Goal: Task Accomplishment & Management: Manage account settings

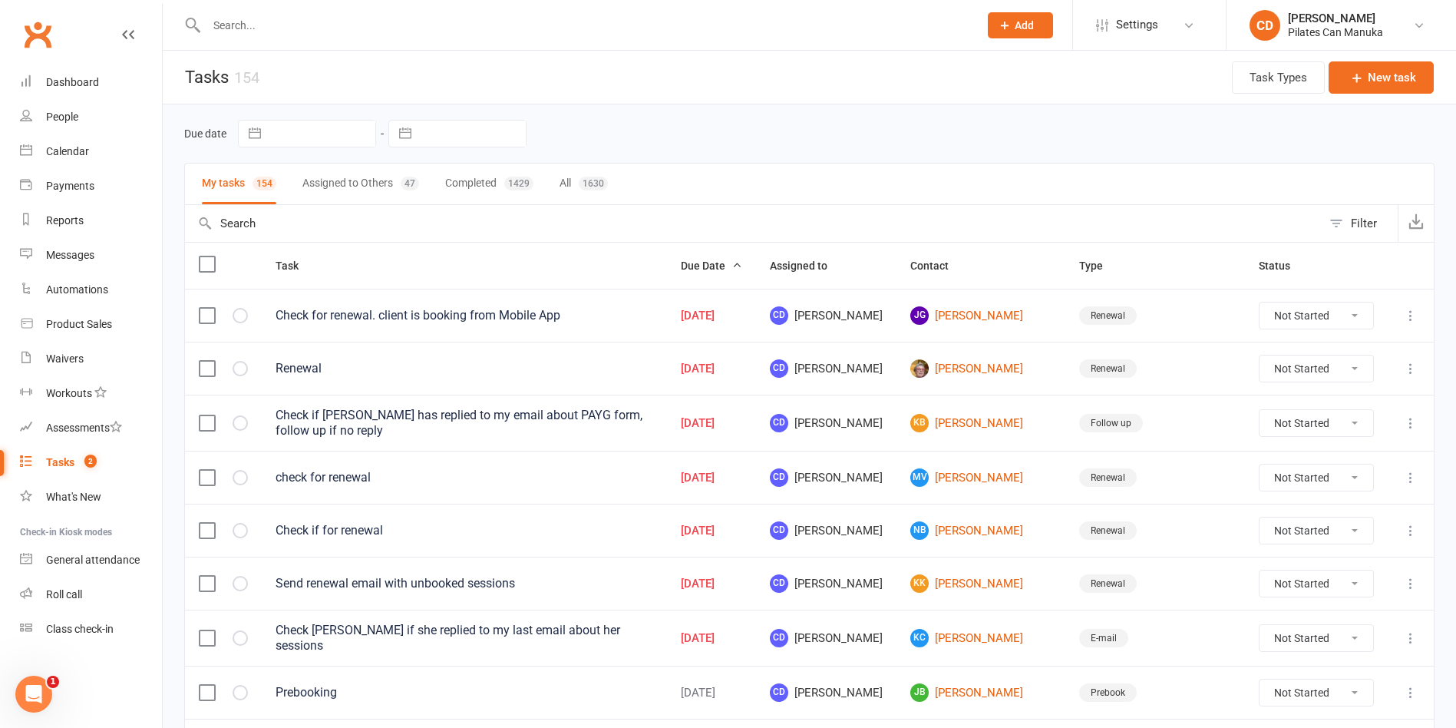
click at [778, 74] on header "Tasks 154 Task Types New task" at bounding box center [810, 78] width 1294 height 54
click at [974, 312] on link "JG Jennifer Green" at bounding box center [981, 315] width 141 height 18
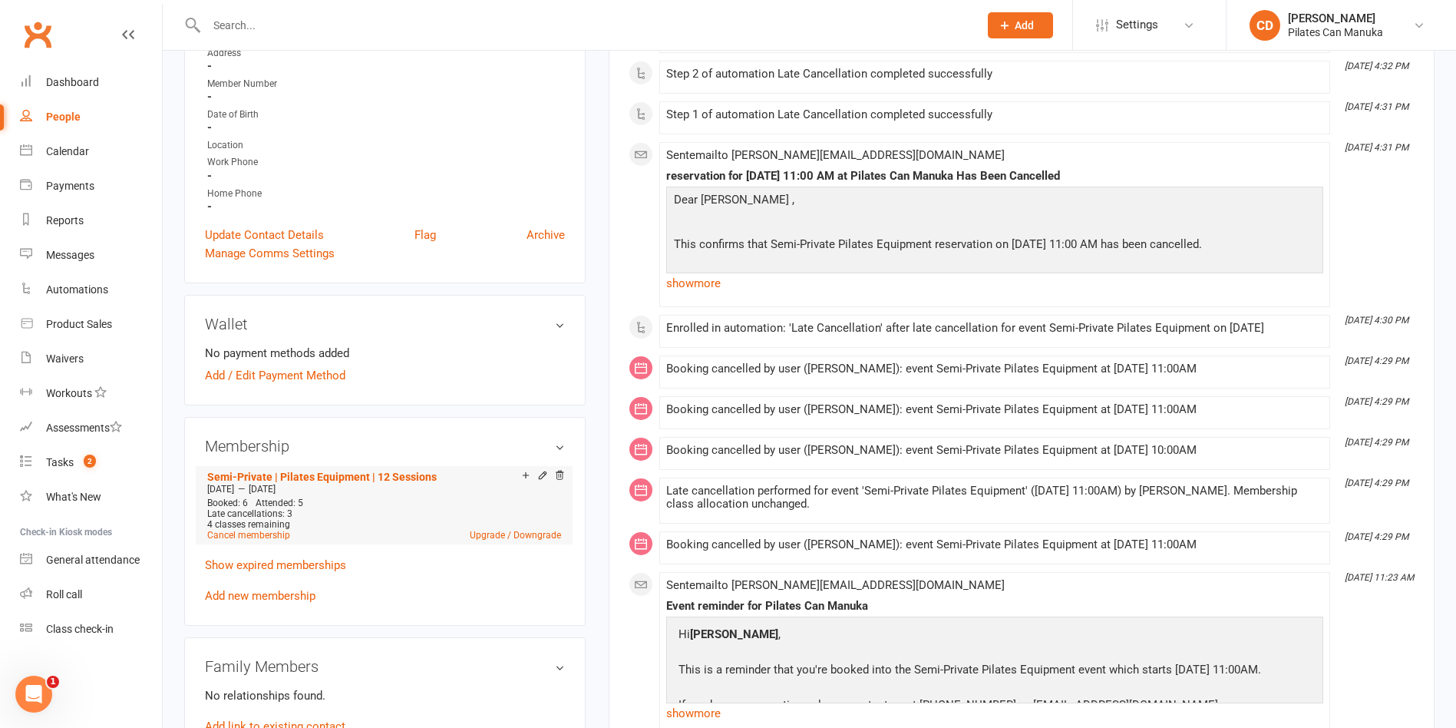
scroll to position [345, 0]
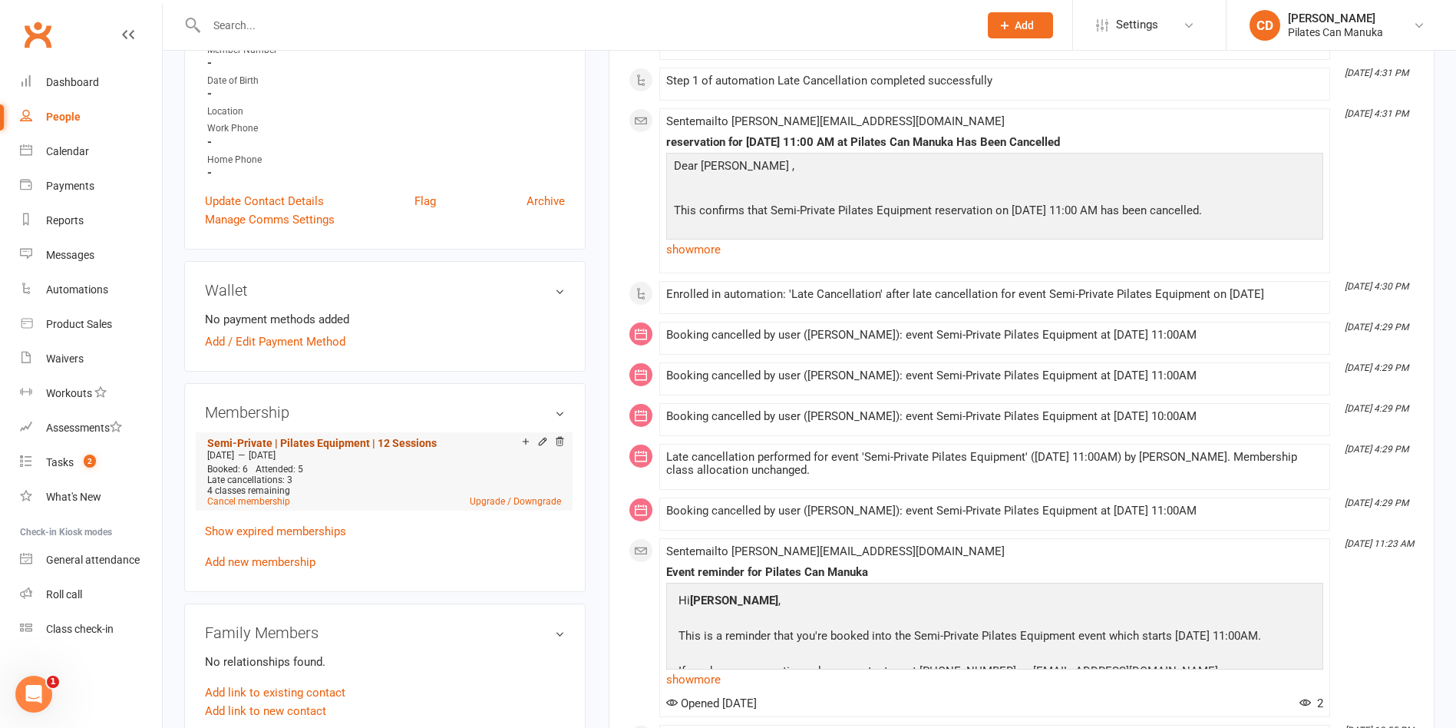
click at [420, 443] on link "Semi-Private | Pilates Equipment | 12 Sessions" at bounding box center [322, 443] width 230 height 12
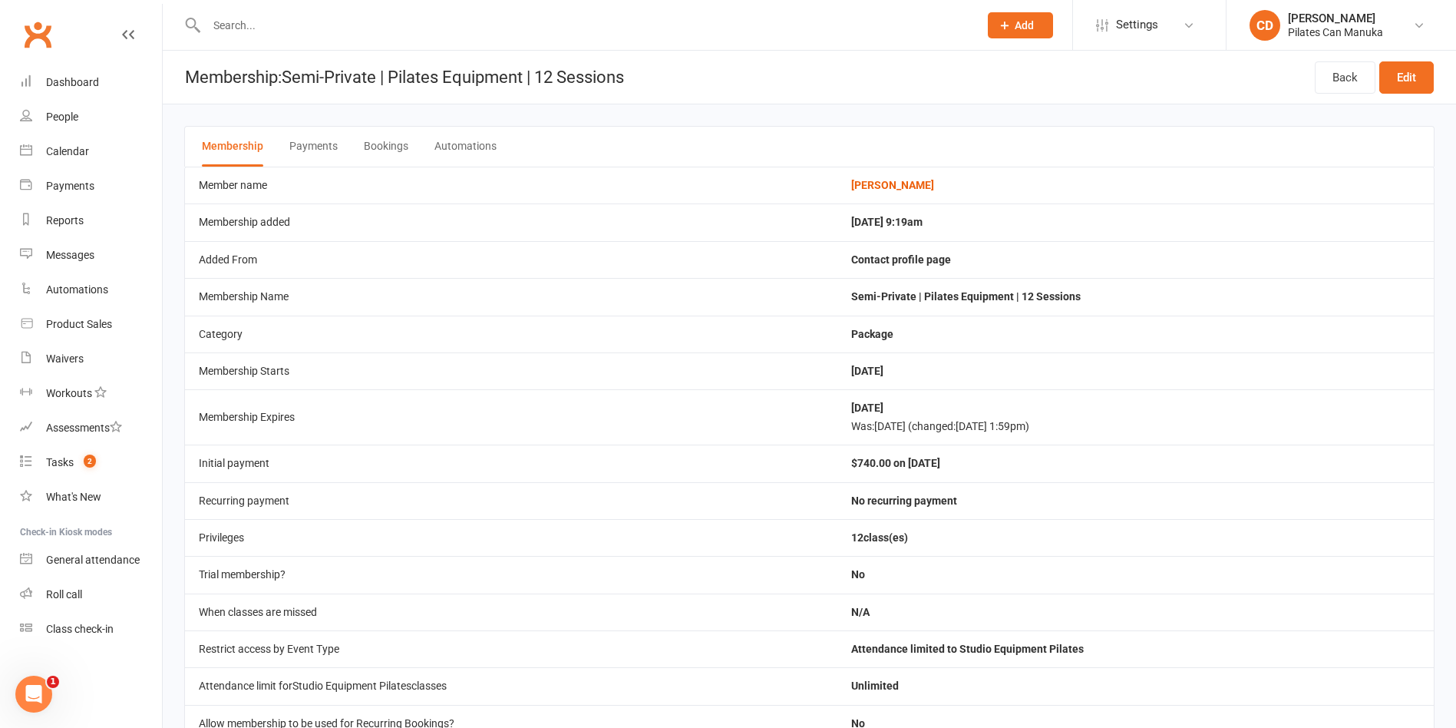
click at [387, 150] on button "Bookings" at bounding box center [386, 147] width 45 height 40
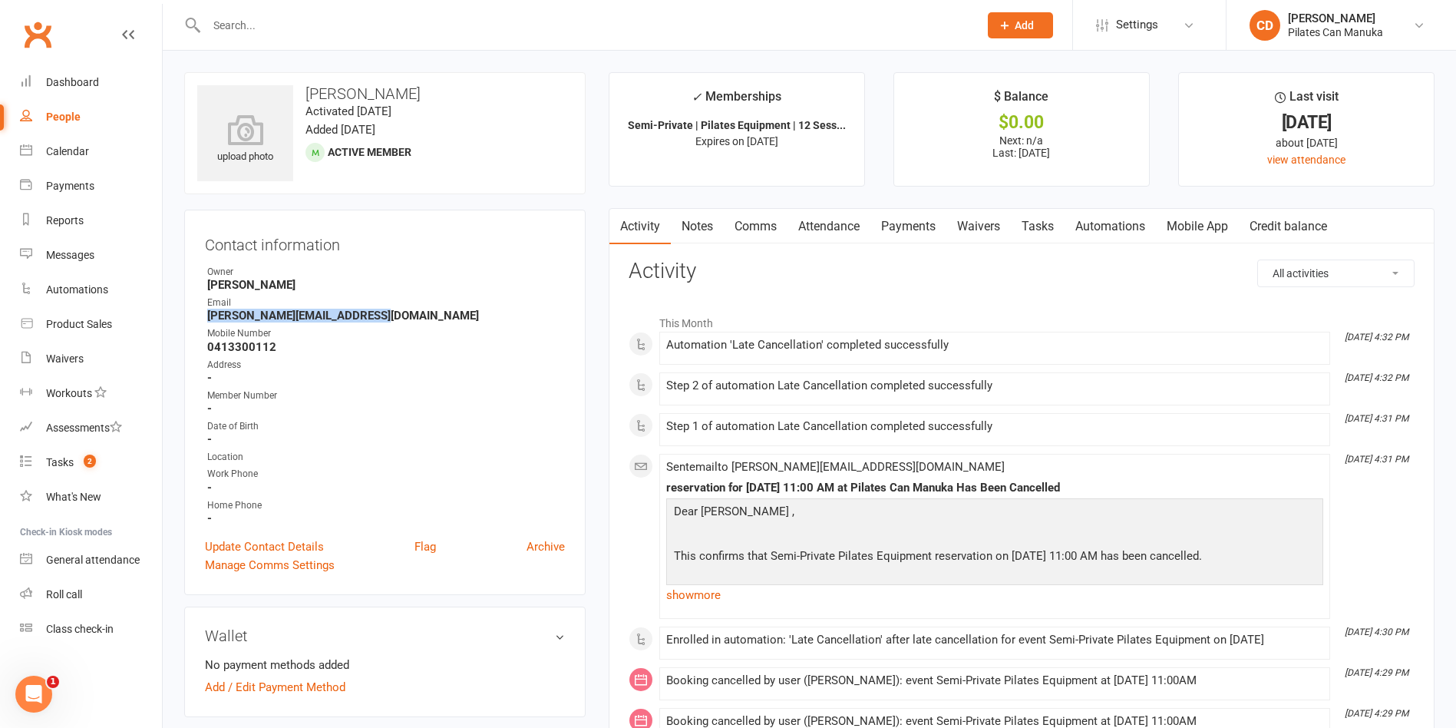
drag, startPoint x: 388, startPoint y: 312, endPoint x: 202, endPoint y: 319, distance: 186.7
click at [202, 319] on div "Contact information Owner Mikka Bangay Email jennifer.green1312@gmail.com Mobil…" at bounding box center [385, 402] width 402 height 385
copy strong "jennifer.green1312@gmail.com"
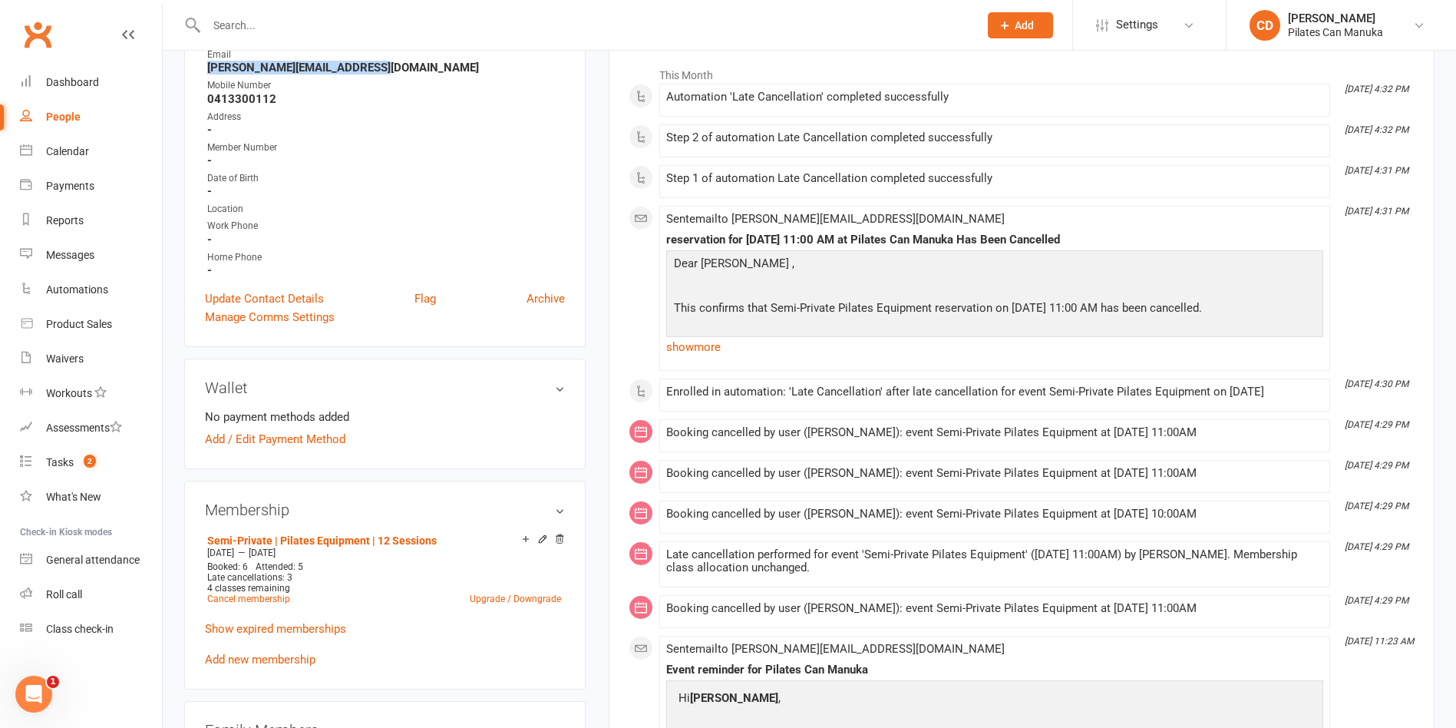
scroll to position [461, 0]
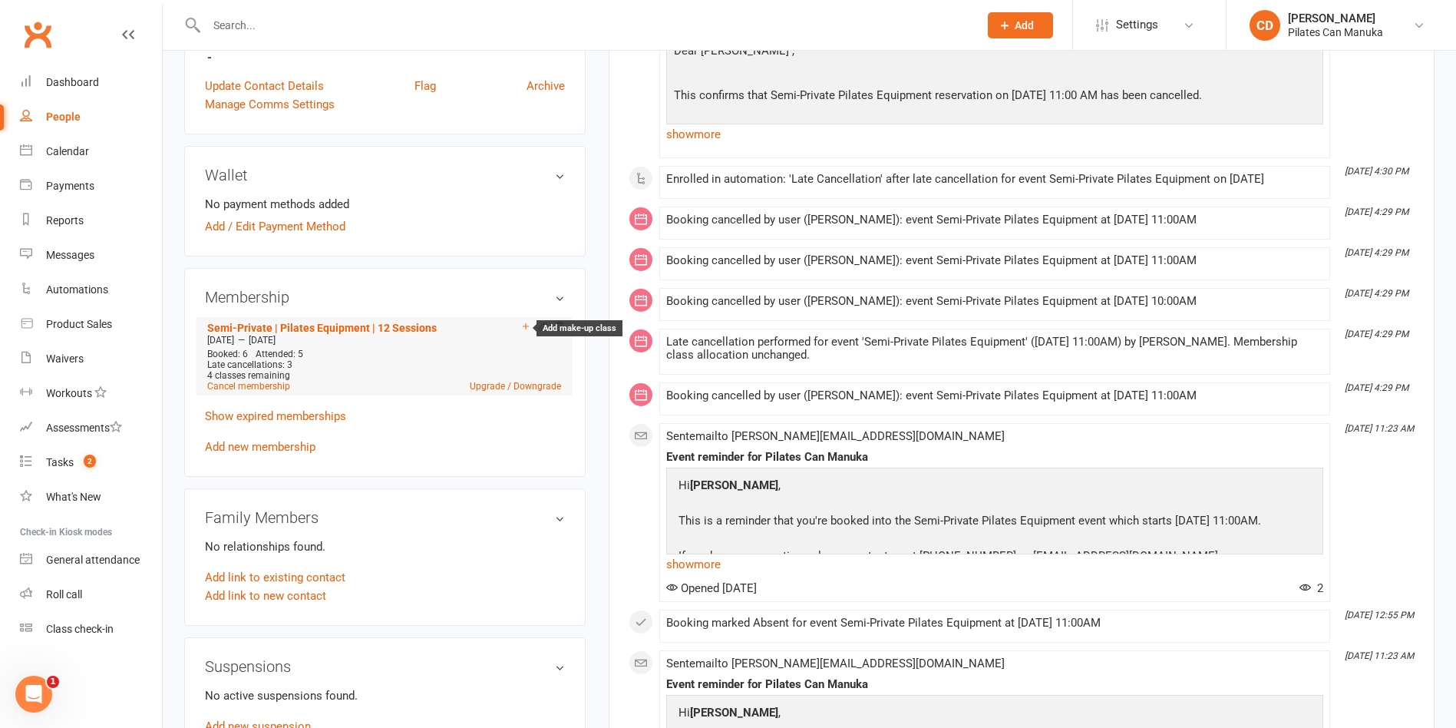
click at [525, 326] on icon at bounding box center [526, 326] width 6 height 6
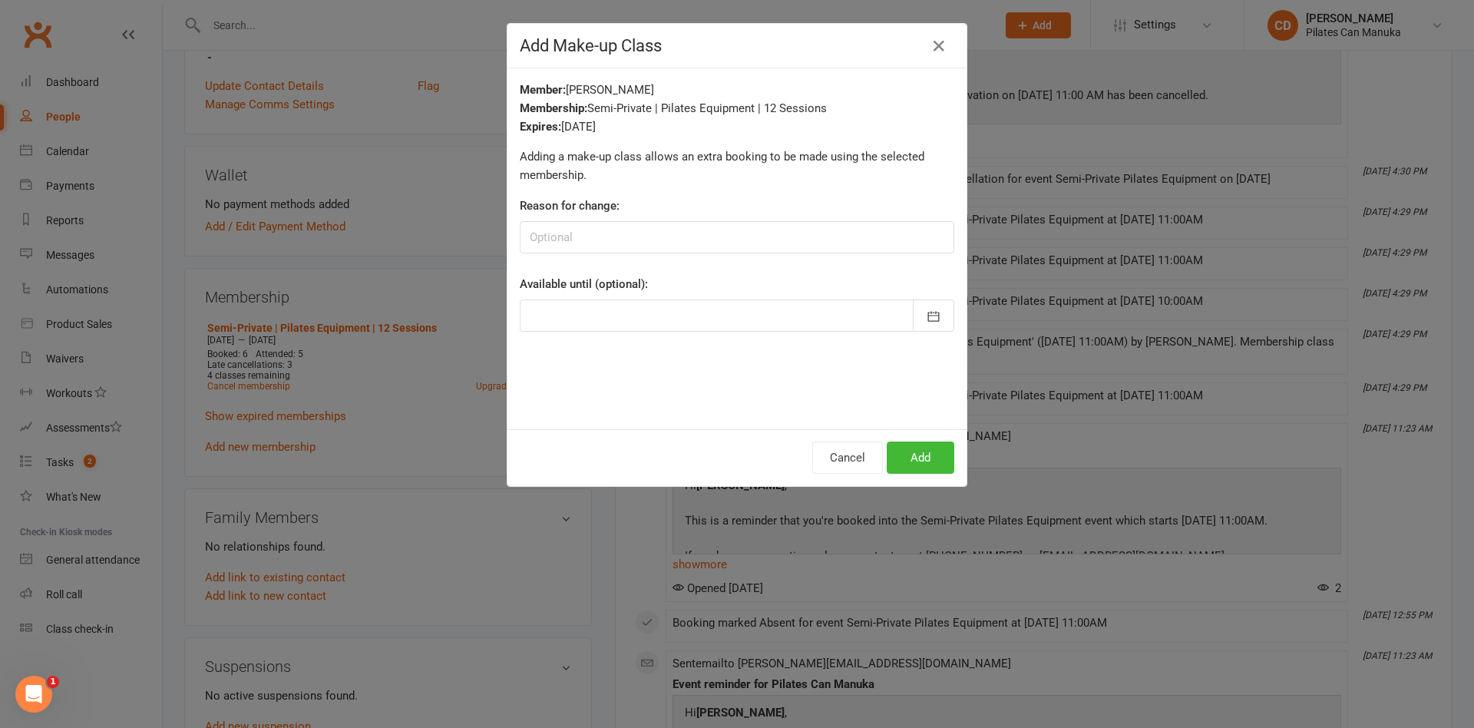
click at [457, 271] on div "Add Make-up Class Member: Jennifer Green Membership: Semi-Private | Pilates Equ…" at bounding box center [737, 364] width 1474 height 728
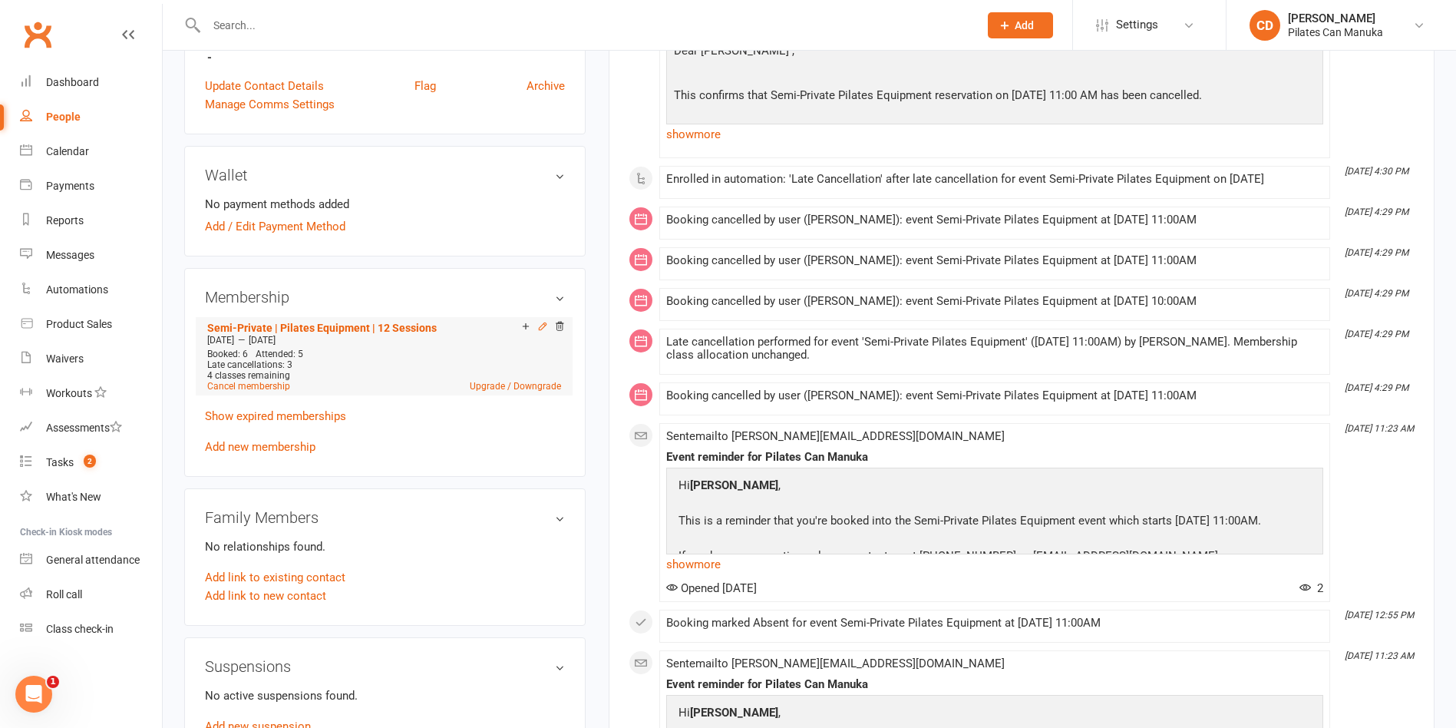
click at [542, 322] on icon at bounding box center [542, 326] width 11 height 11
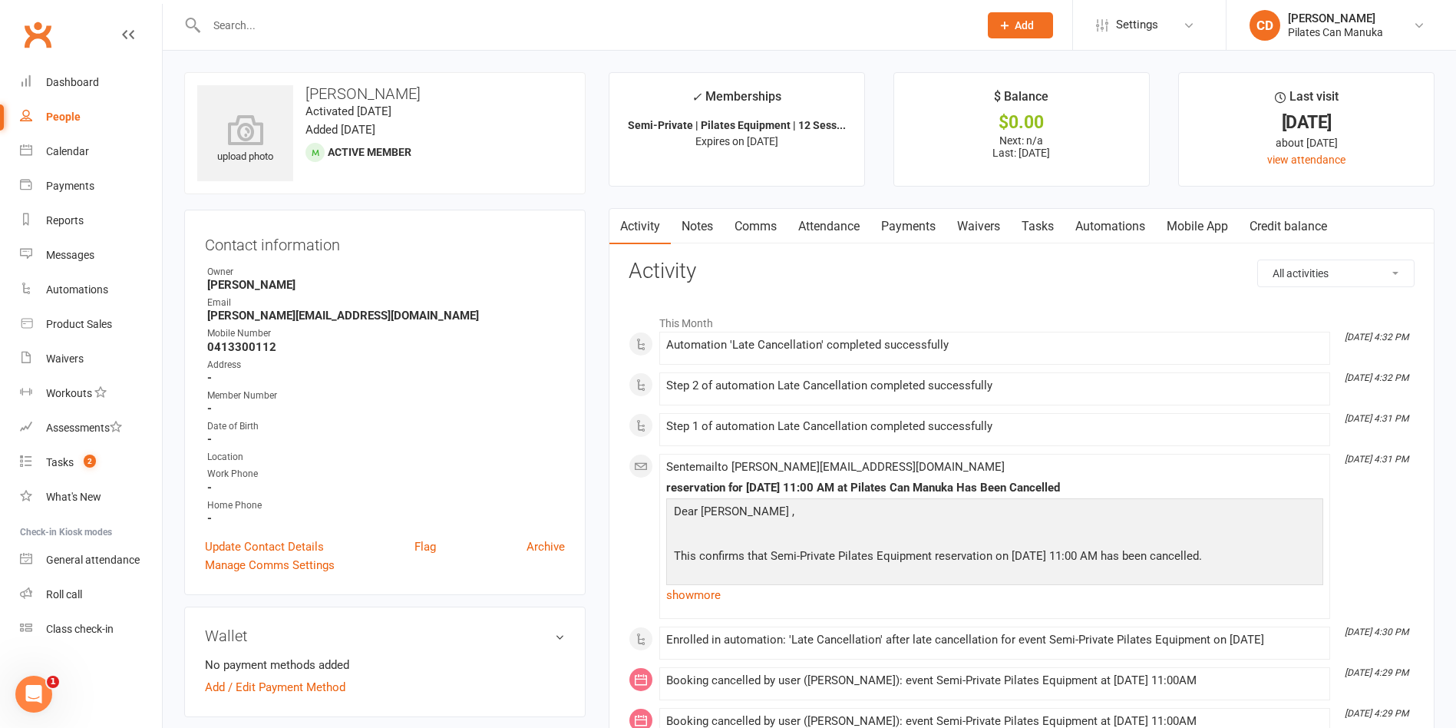
click at [1041, 229] on link "Tasks" at bounding box center [1038, 226] width 54 height 35
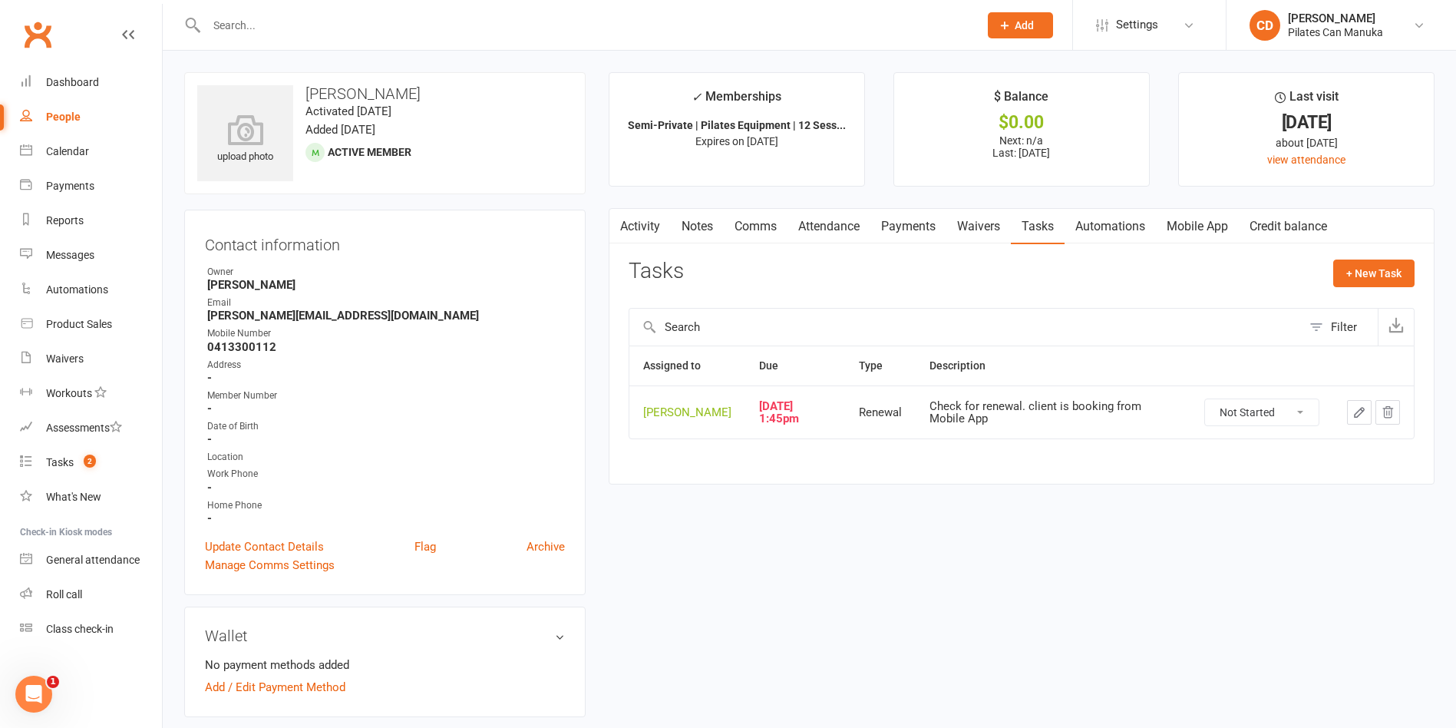
click at [1301, 408] on select "Not Started In Progress Waiting Complete" at bounding box center [1262, 412] width 114 height 26
click at [1205, 399] on select "Not Started In Progress Waiting Complete" at bounding box center [1262, 412] width 114 height 26
select select "unstarted"
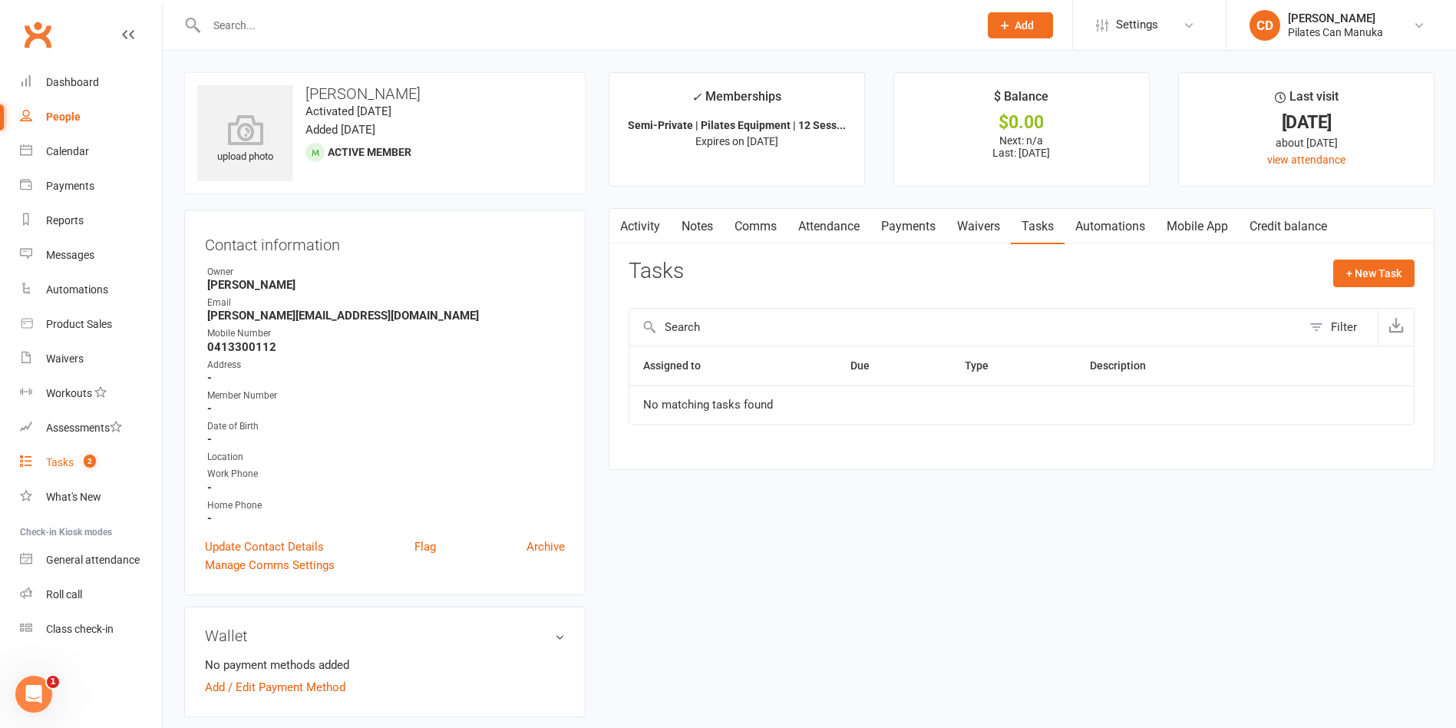
click at [90, 464] on span "2" at bounding box center [90, 461] width 12 height 13
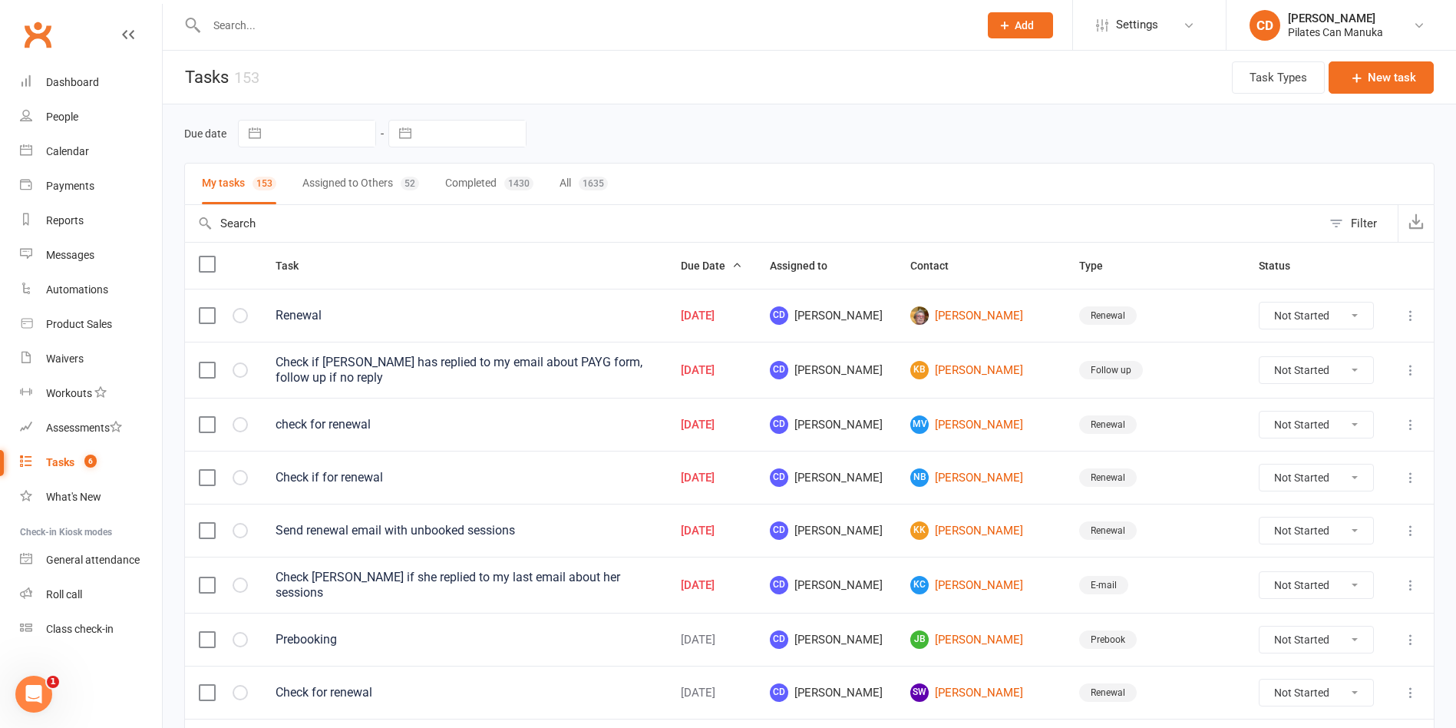
click at [803, 129] on div "Due date Navigate forward to interact with the calendar and select a date. Pres…" at bounding box center [809, 134] width 1251 height 28
click at [988, 316] on link "Jen Cameron" at bounding box center [981, 315] width 141 height 18
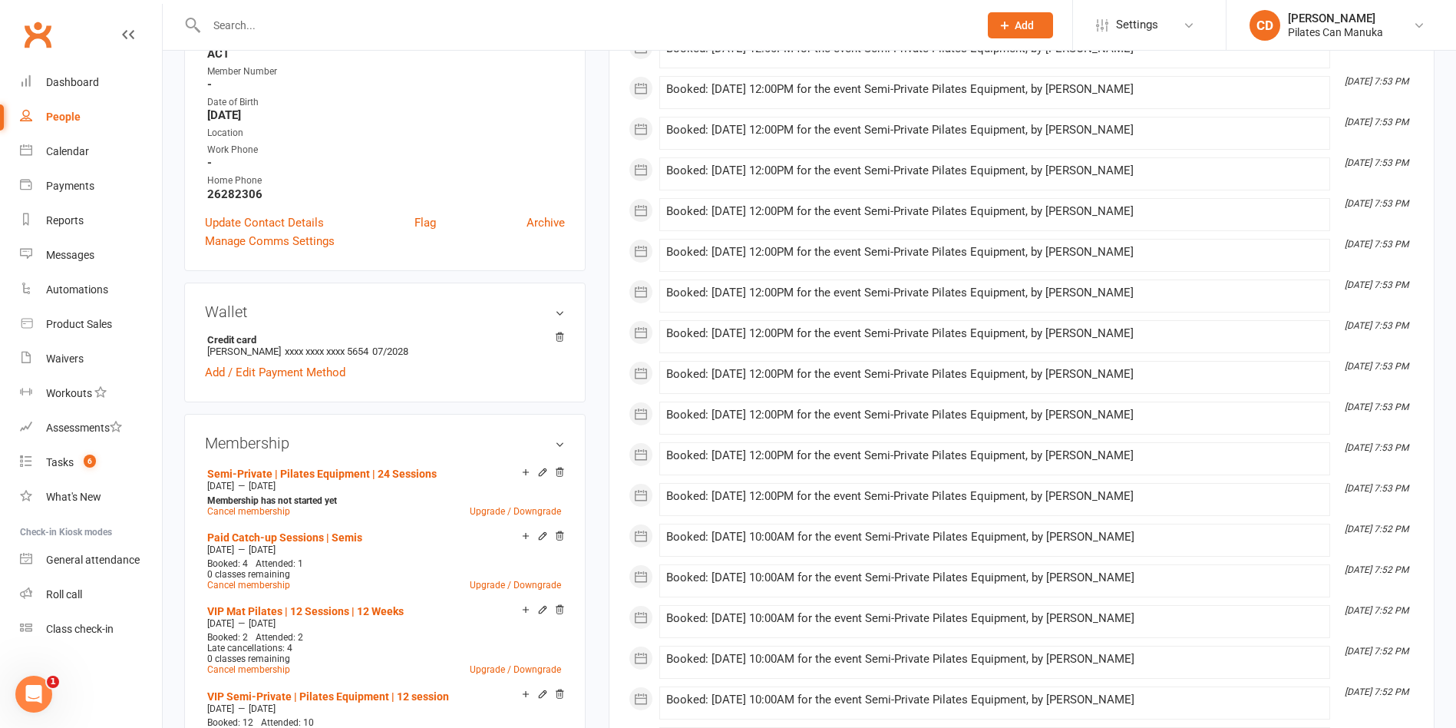
scroll to position [345, 0]
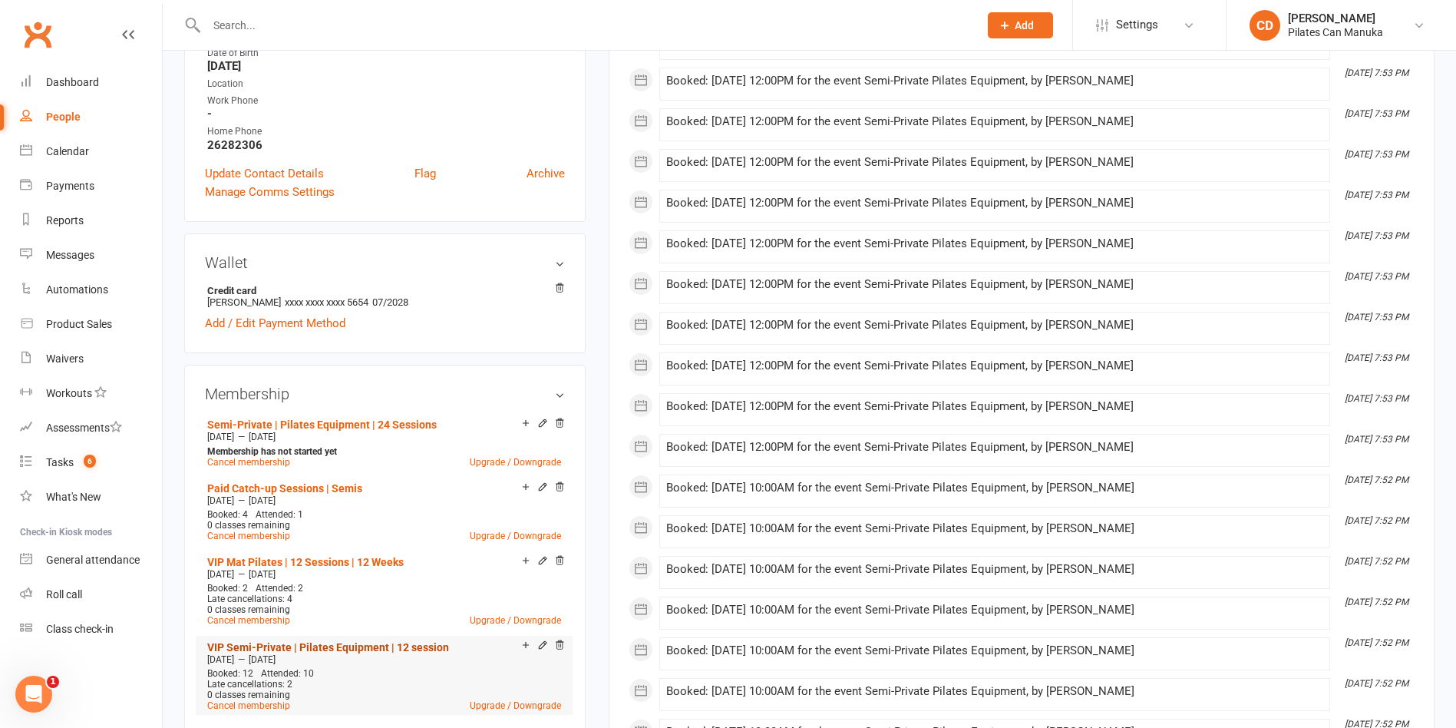
click at [395, 641] on link "VIP Semi-Private | Pilates Equipment | 12 session" at bounding box center [328, 647] width 242 height 12
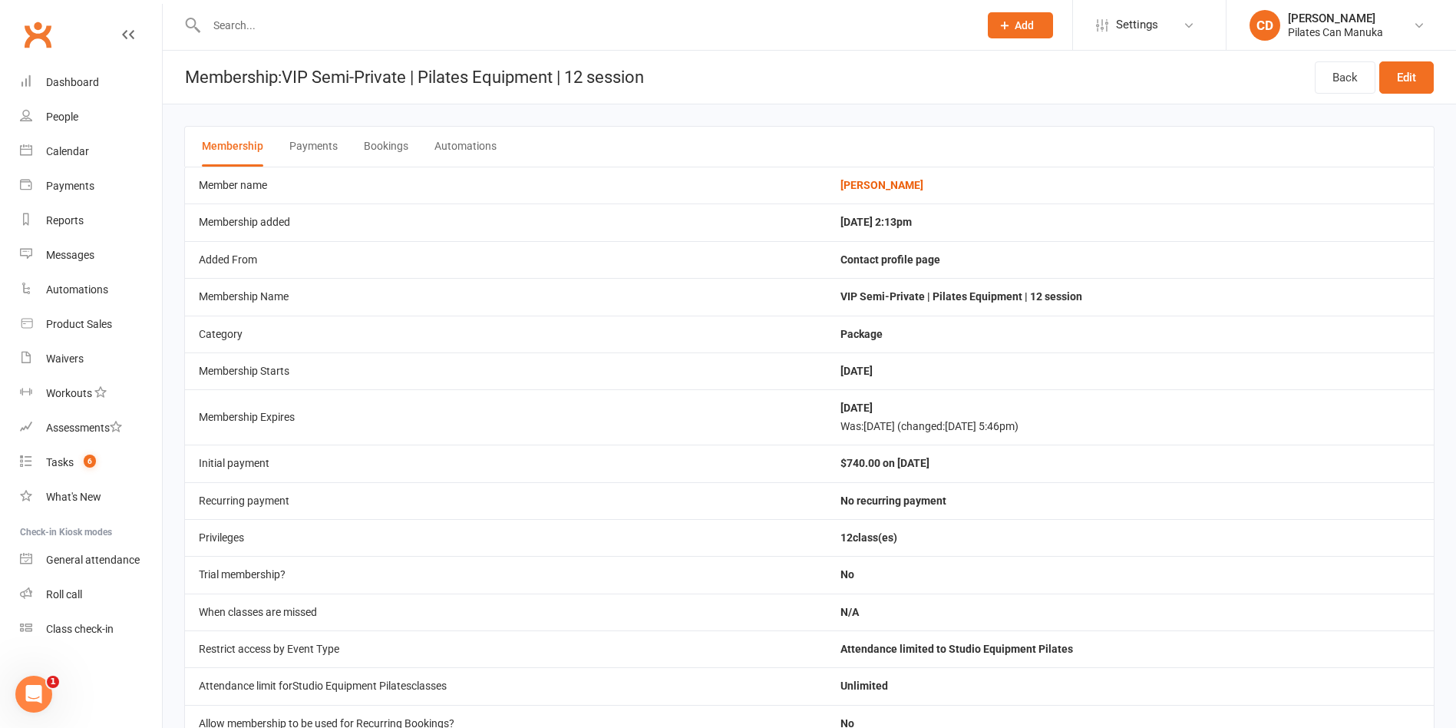
click at [388, 142] on button "Bookings" at bounding box center [386, 147] width 45 height 40
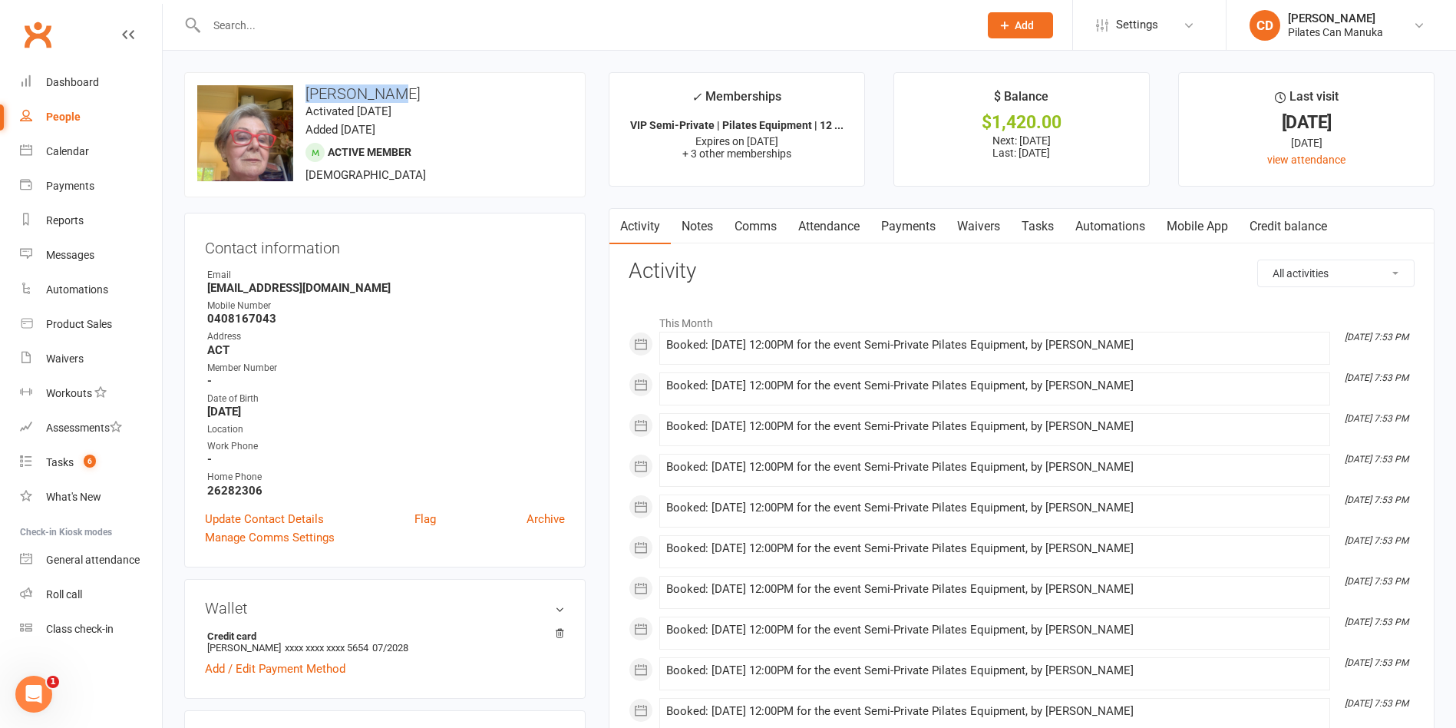
drag, startPoint x: 410, startPoint y: 93, endPoint x: 306, endPoint y: 98, distance: 103.7
click at [306, 98] on h3 "Jen Cameron" at bounding box center [384, 93] width 375 height 17
copy h3 "Jen Cameron"
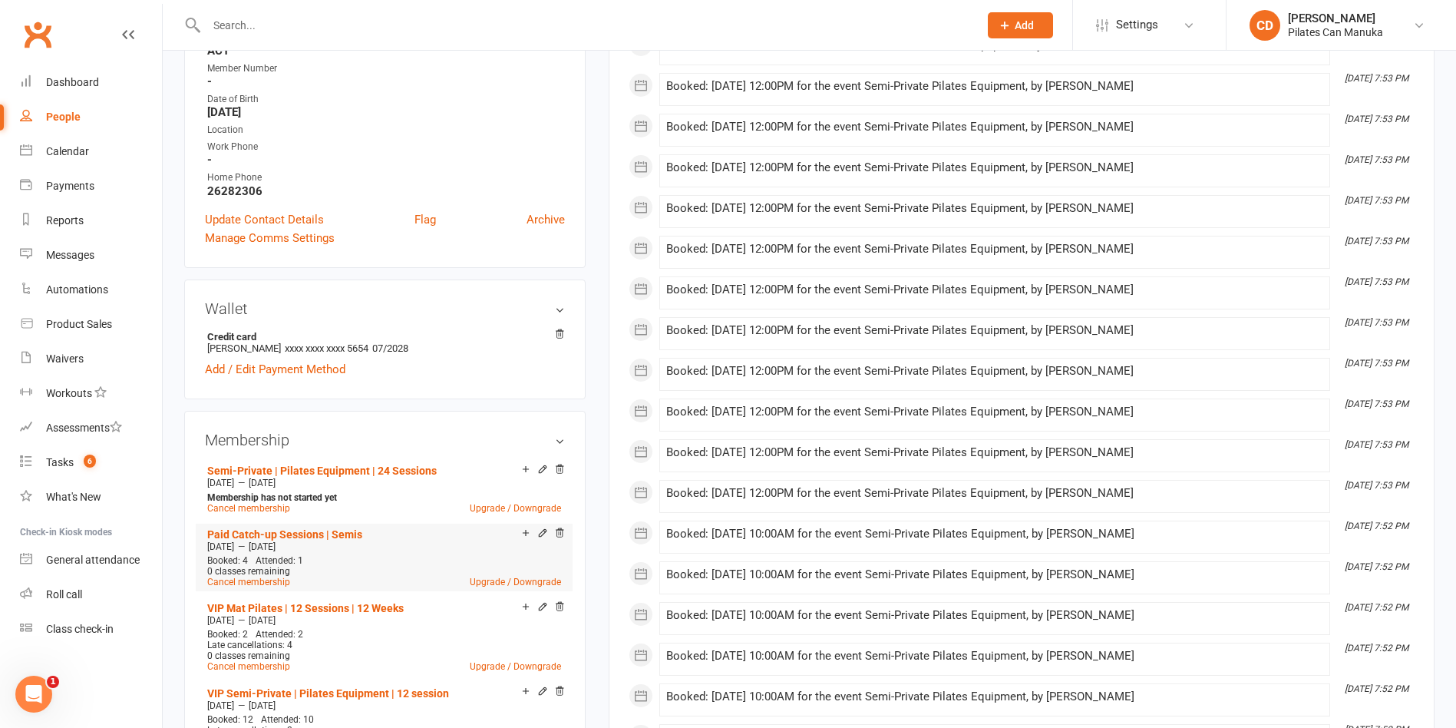
scroll to position [345, 0]
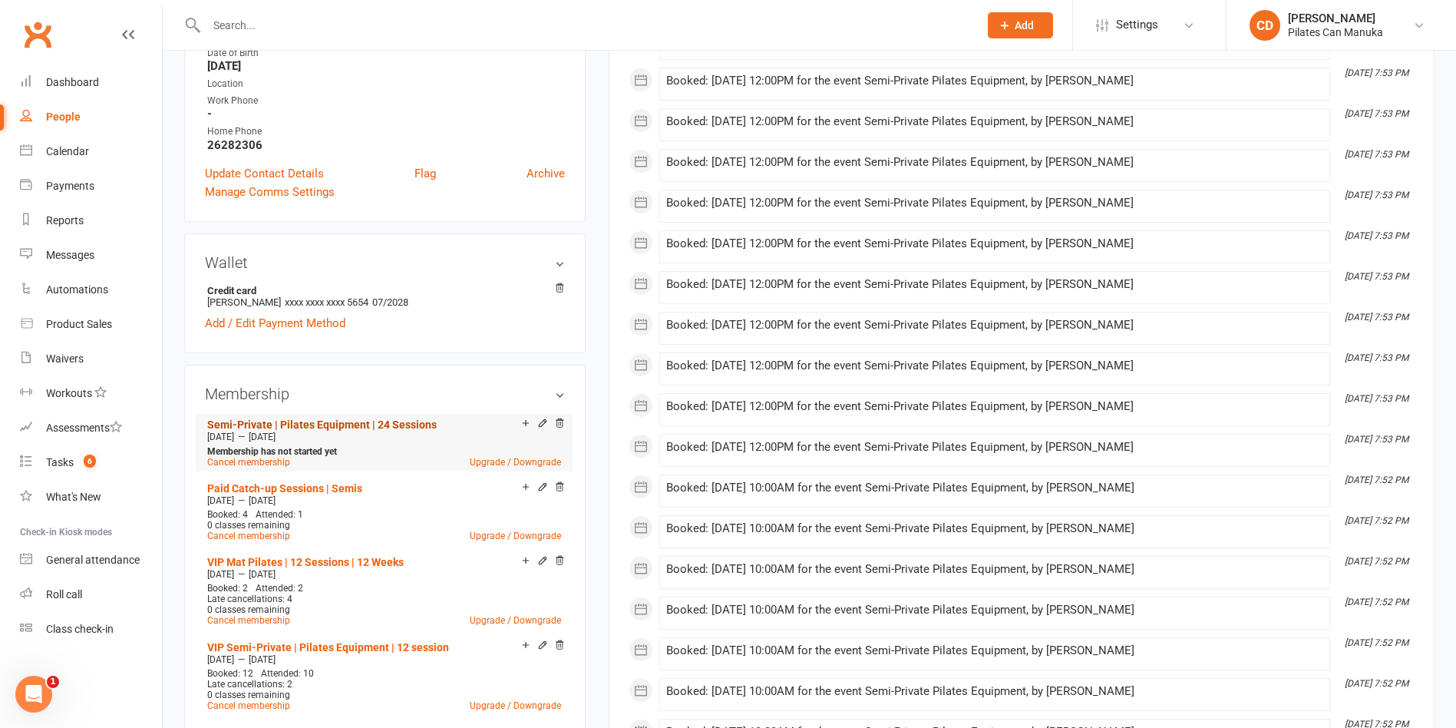
click at [372, 418] on link "Semi-Private | Pilates Equipment | 24 Sessions" at bounding box center [322, 424] width 230 height 12
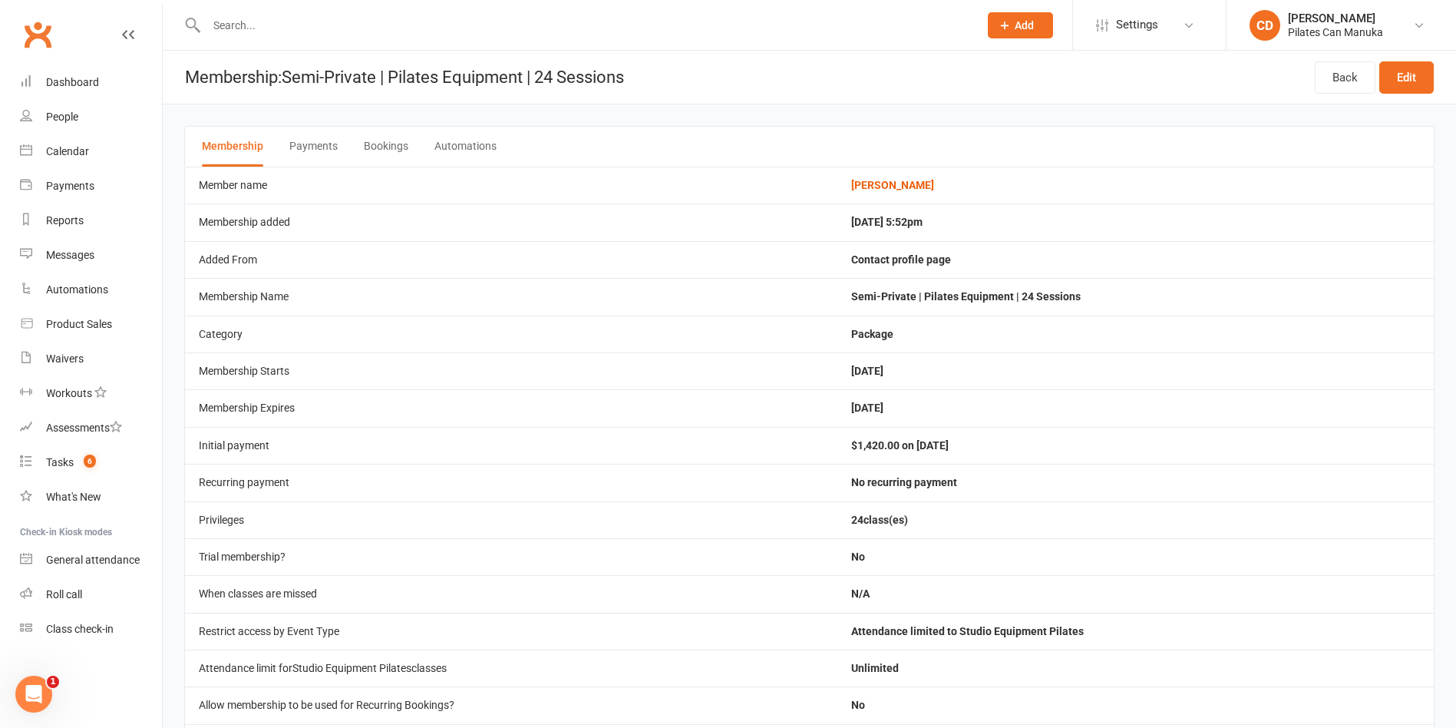
click at [372, 139] on button "Bookings" at bounding box center [386, 147] width 45 height 40
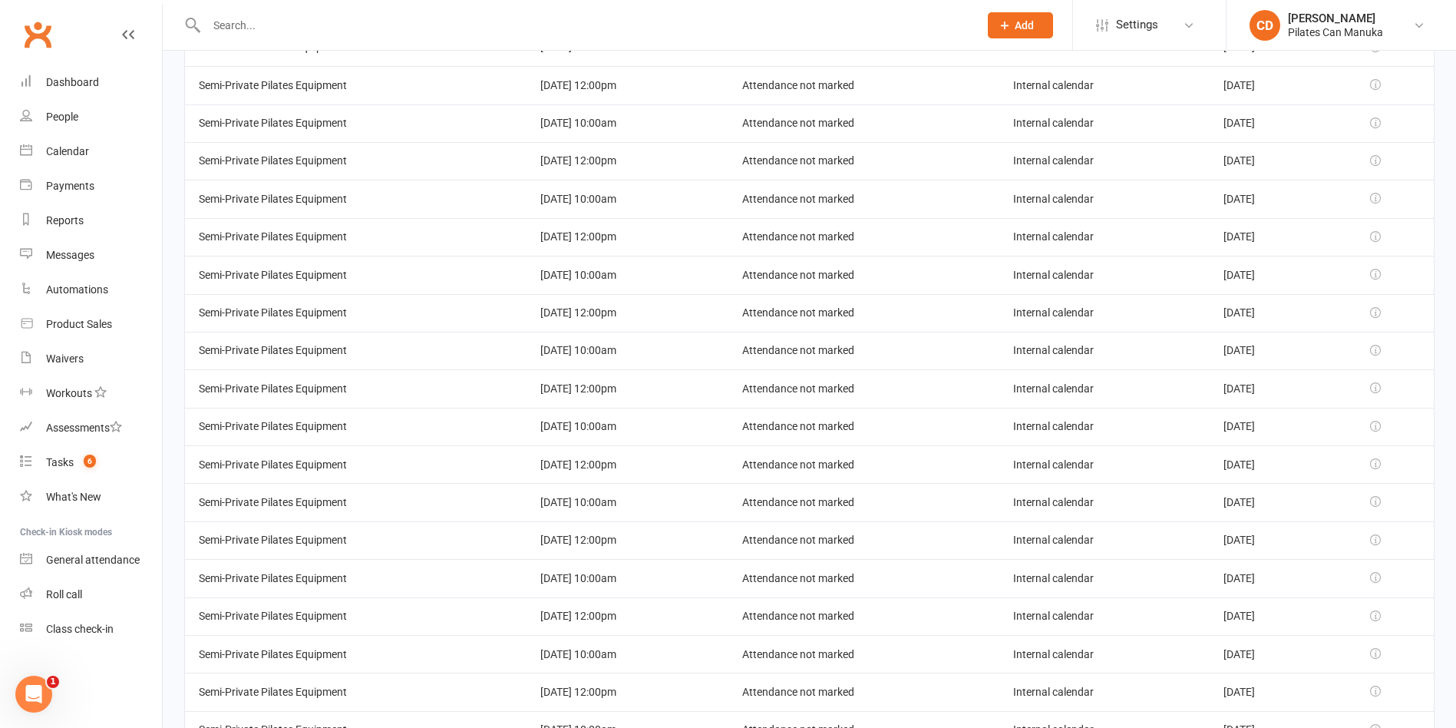
scroll to position [434, 0]
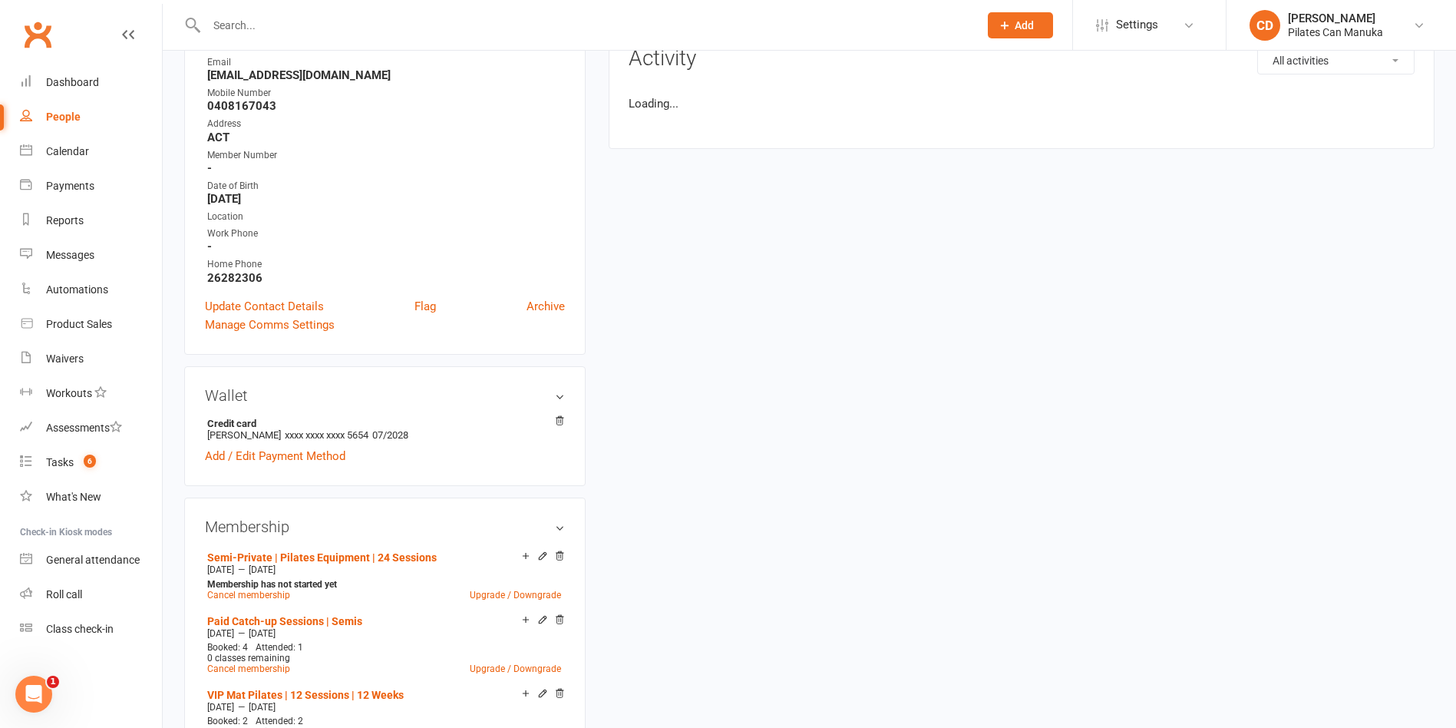
scroll to position [230, 0]
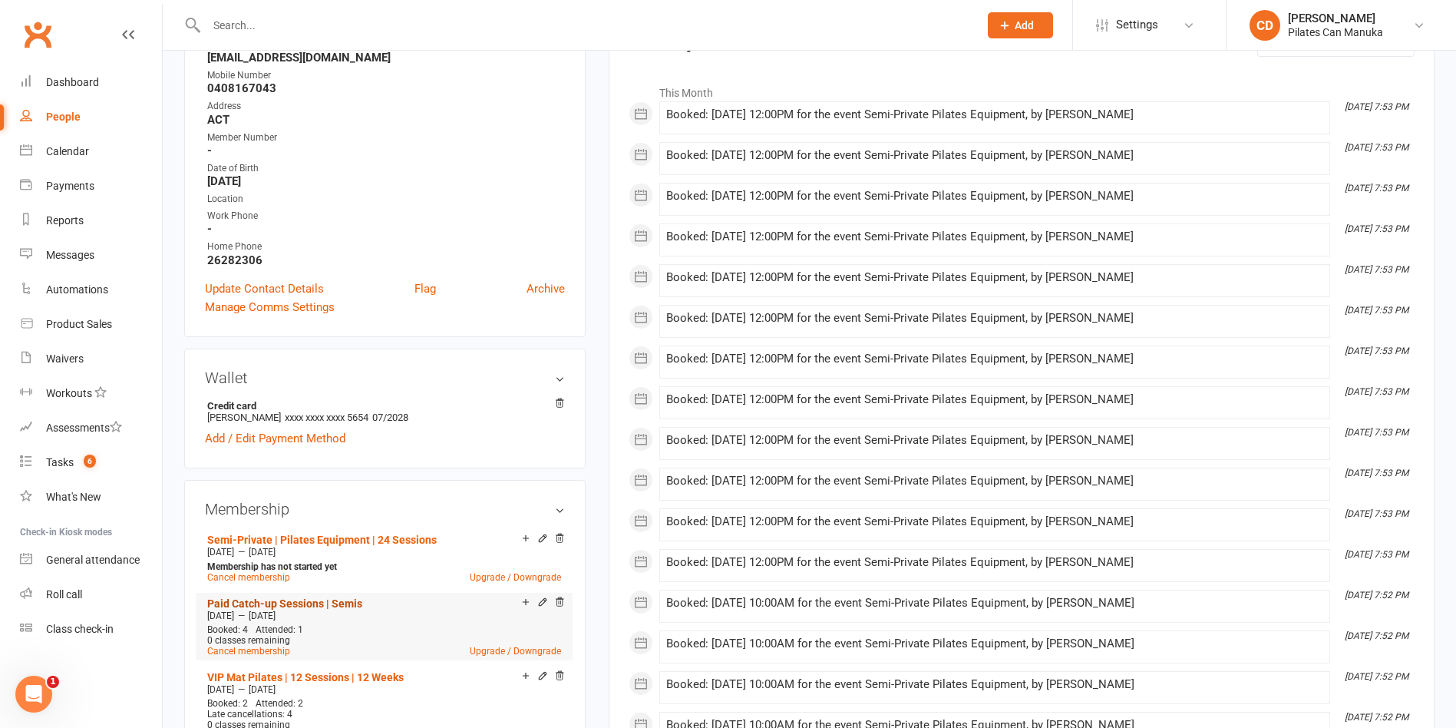
click at [355, 603] on link "Paid Catch-up Sessions | Semis" at bounding box center [284, 603] width 155 height 12
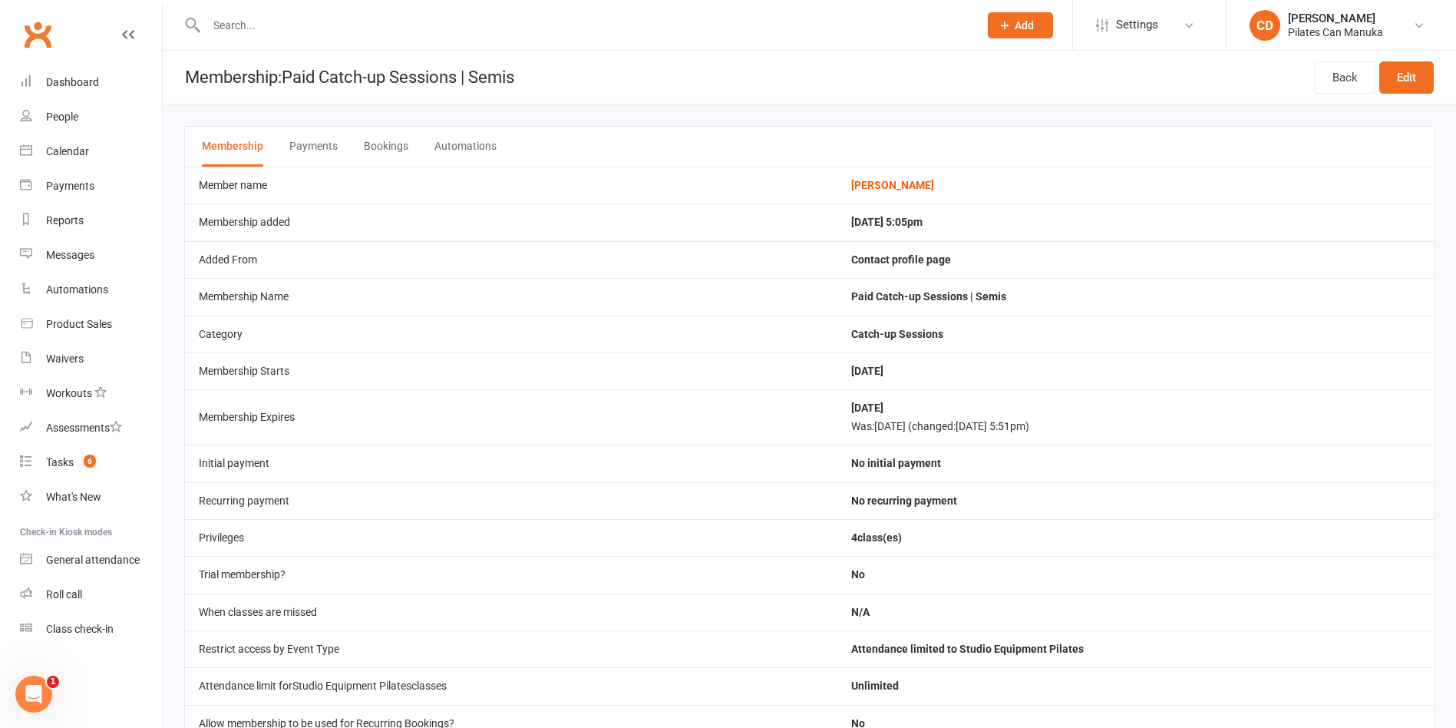
click at [383, 149] on button "Bookings" at bounding box center [386, 147] width 45 height 40
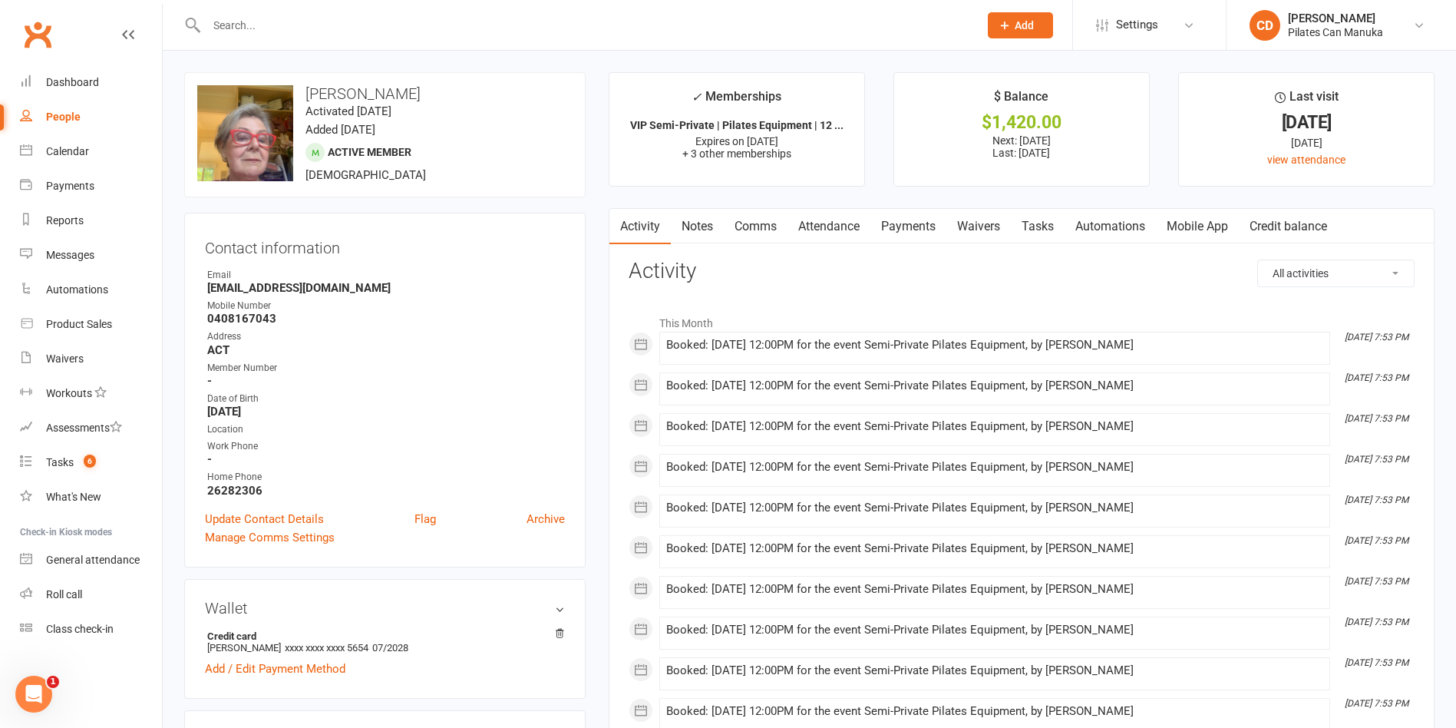
click at [390, 90] on h3 "Jen Cameron" at bounding box center [384, 93] width 375 height 17
drag, startPoint x: 398, startPoint y: 94, endPoint x: 307, endPoint y: 91, distance: 90.6
click at [307, 91] on h3 "Jen Cameron" at bounding box center [384, 93] width 375 height 17
copy h3 "Jen Cameron"
click at [848, 314] on li "This Month" at bounding box center [1022, 319] width 786 height 25
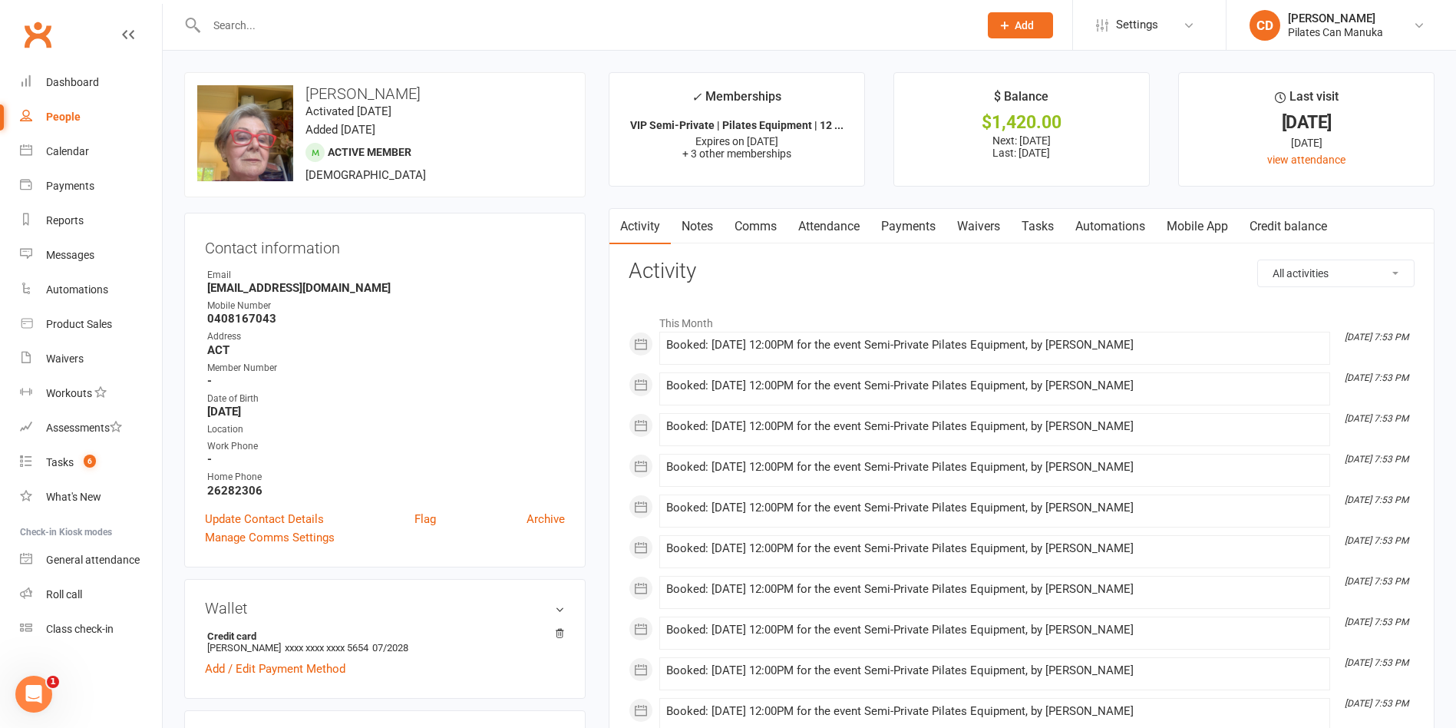
scroll to position [345, 0]
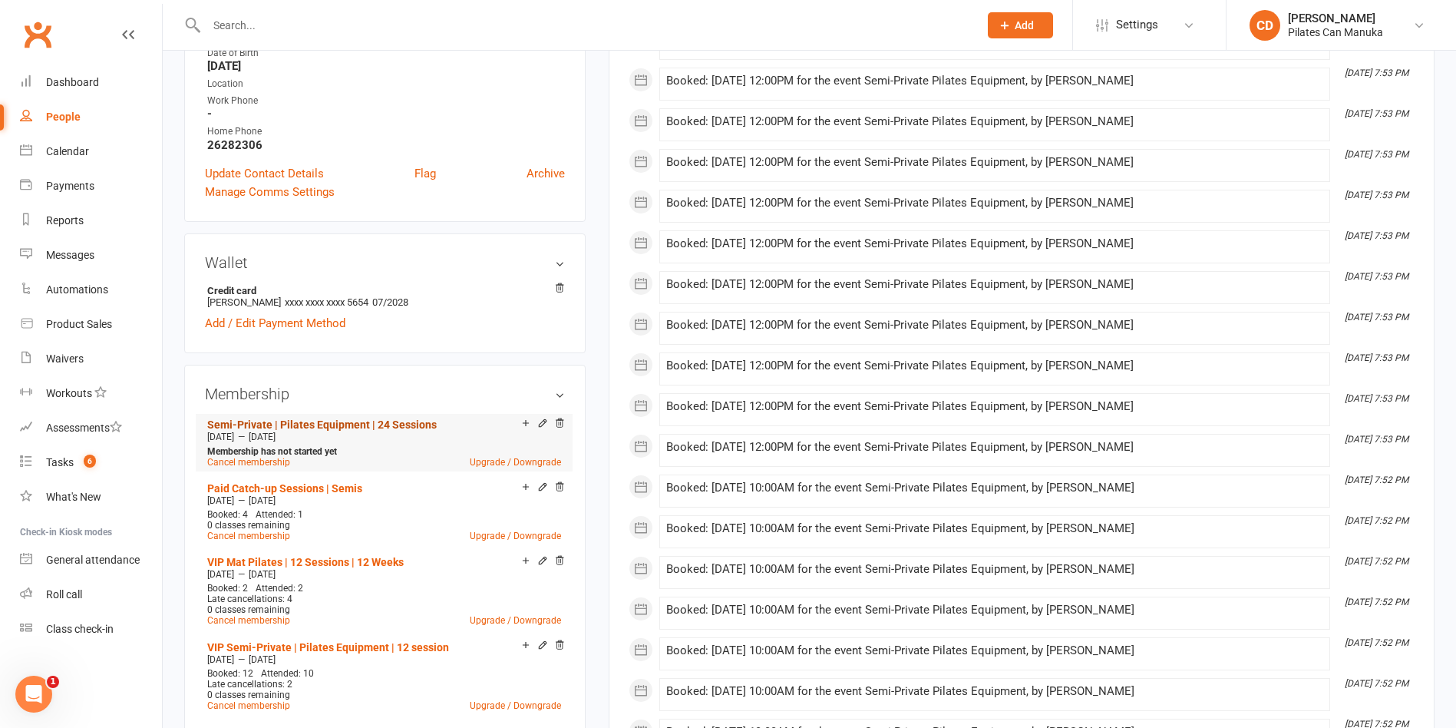
click at [392, 427] on link "Semi-Private | Pilates Equipment | 24 Sessions" at bounding box center [322, 424] width 230 height 12
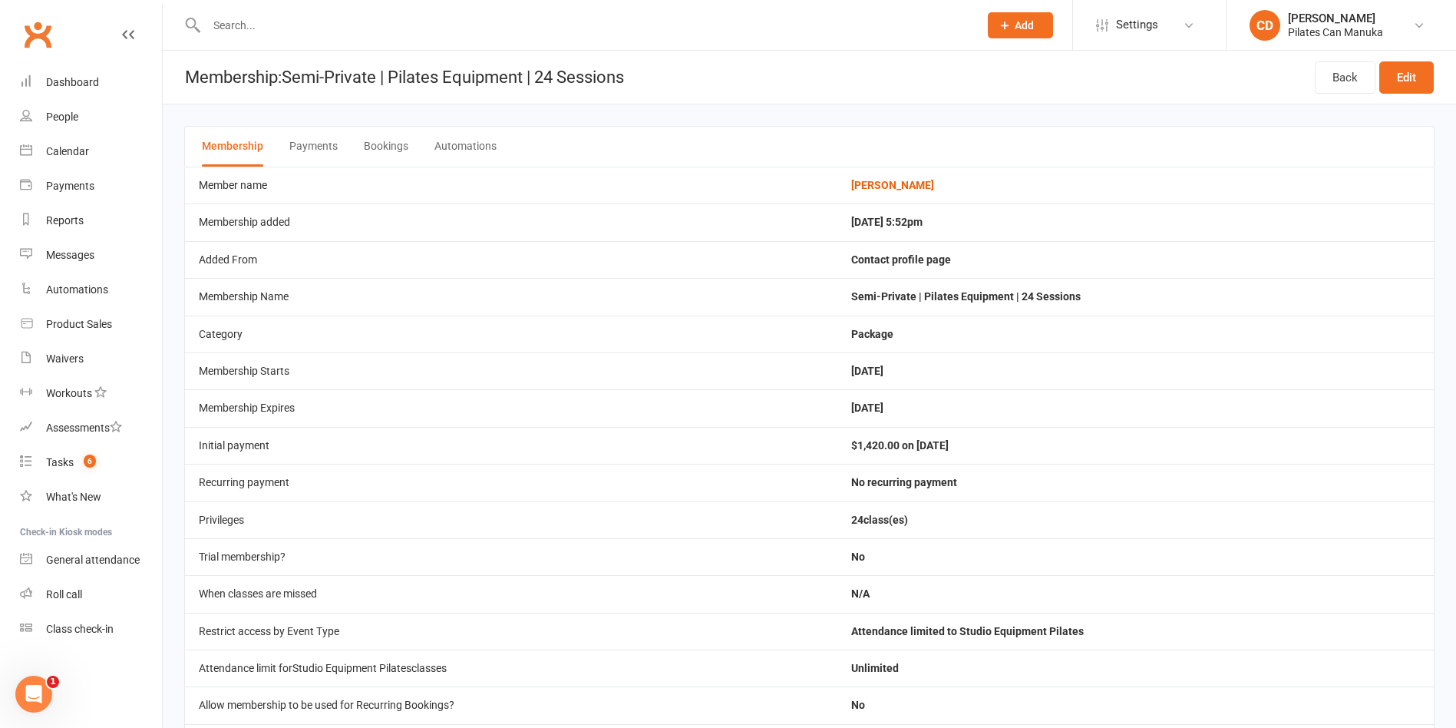
click at [388, 140] on button "Bookings" at bounding box center [386, 147] width 45 height 40
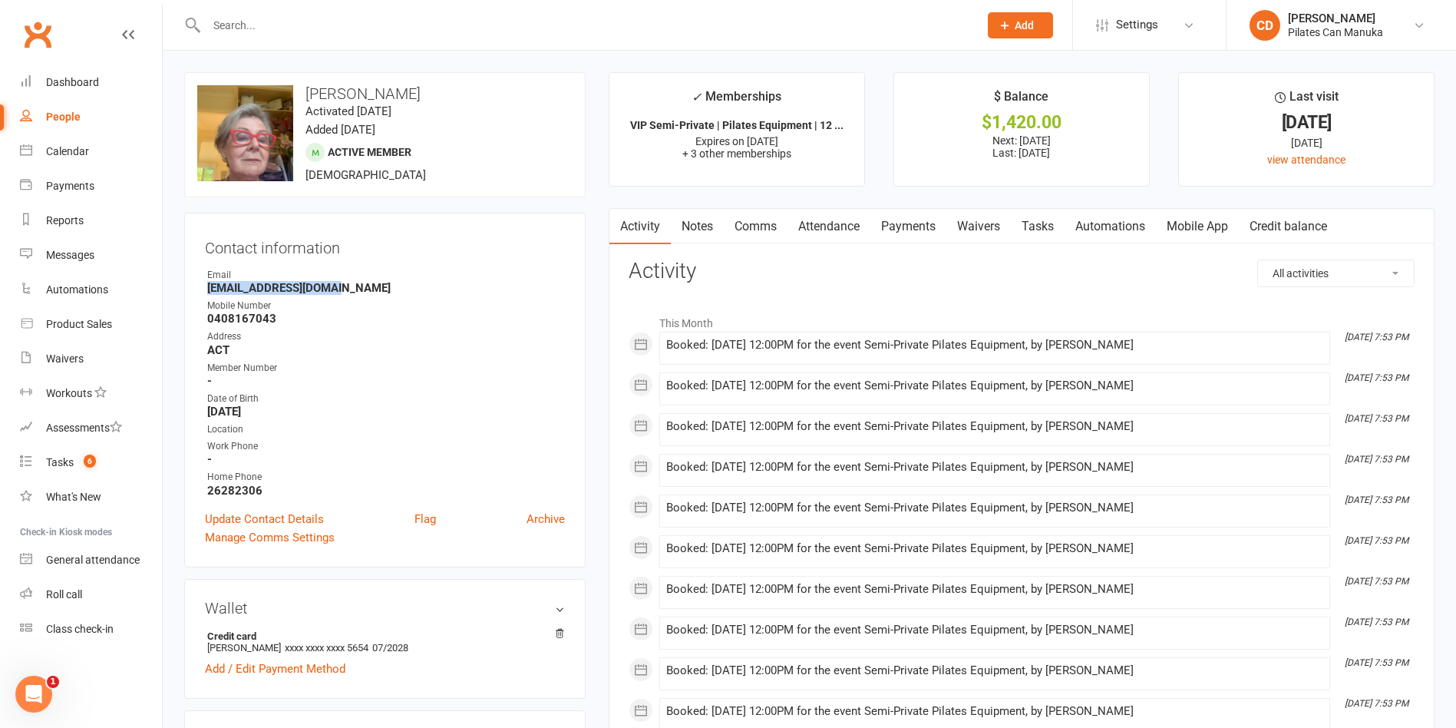
drag, startPoint x: 344, startPoint y: 291, endPoint x: 201, endPoint y: 288, distance: 142.8
click at [201, 288] on div "Contact information Owner Email jcjervos@iinet.net.au Mobile Number 0408167043 …" at bounding box center [385, 390] width 402 height 355
copy strong "jcjervos@iinet.net.au"
drag, startPoint x: 381, startPoint y: 91, endPoint x: 306, endPoint y: 93, distance: 74.5
click at [306, 93] on h3 "Jen Cameron" at bounding box center [384, 93] width 375 height 17
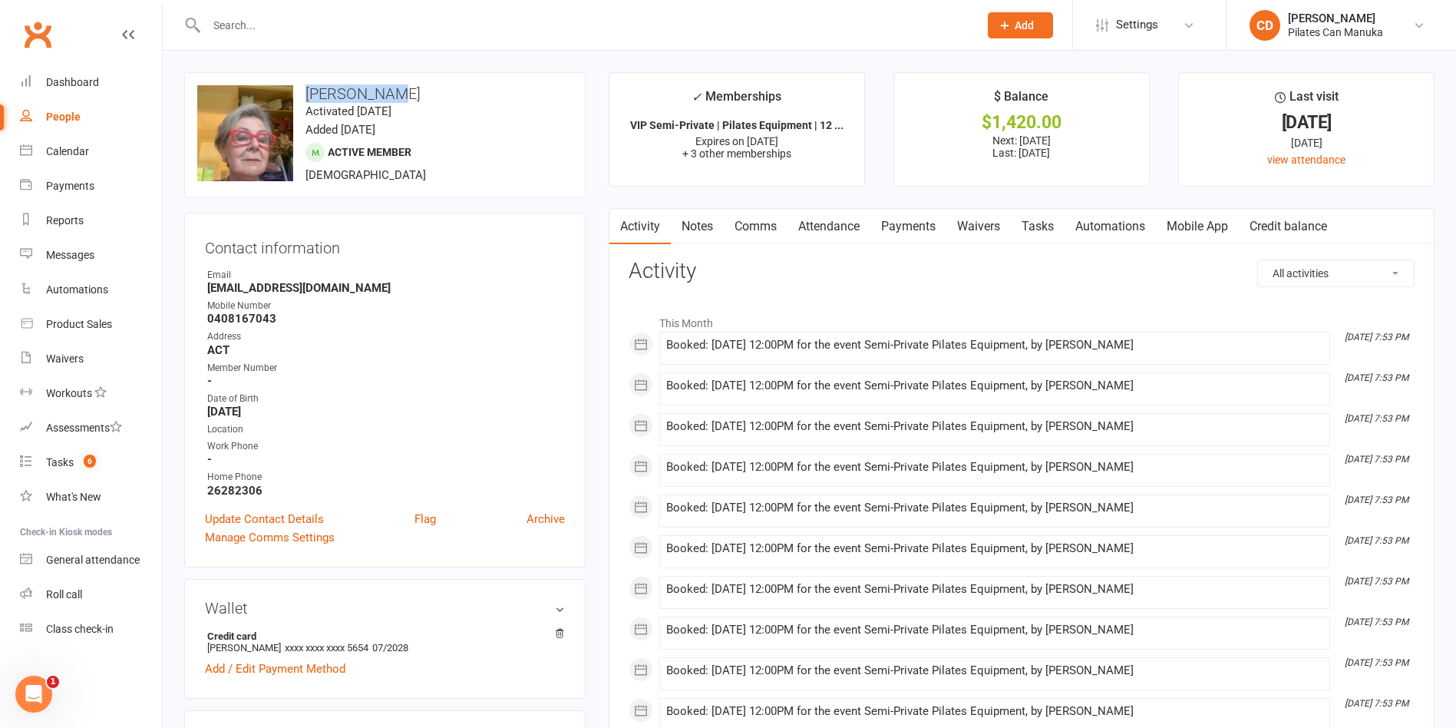
copy h3 "Jen Cameron"
drag, startPoint x: 338, startPoint y: 287, endPoint x: 207, endPoint y: 285, distance: 131.3
click at [207, 285] on li "Email jcjervos@iinet.net.au" at bounding box center [385, 281] width 360 height 27
copy strong "jcjervos@iinet.net.au"
click at [905, 230] on link "Payments" at bounding box center [909, 226] width 76 height 35
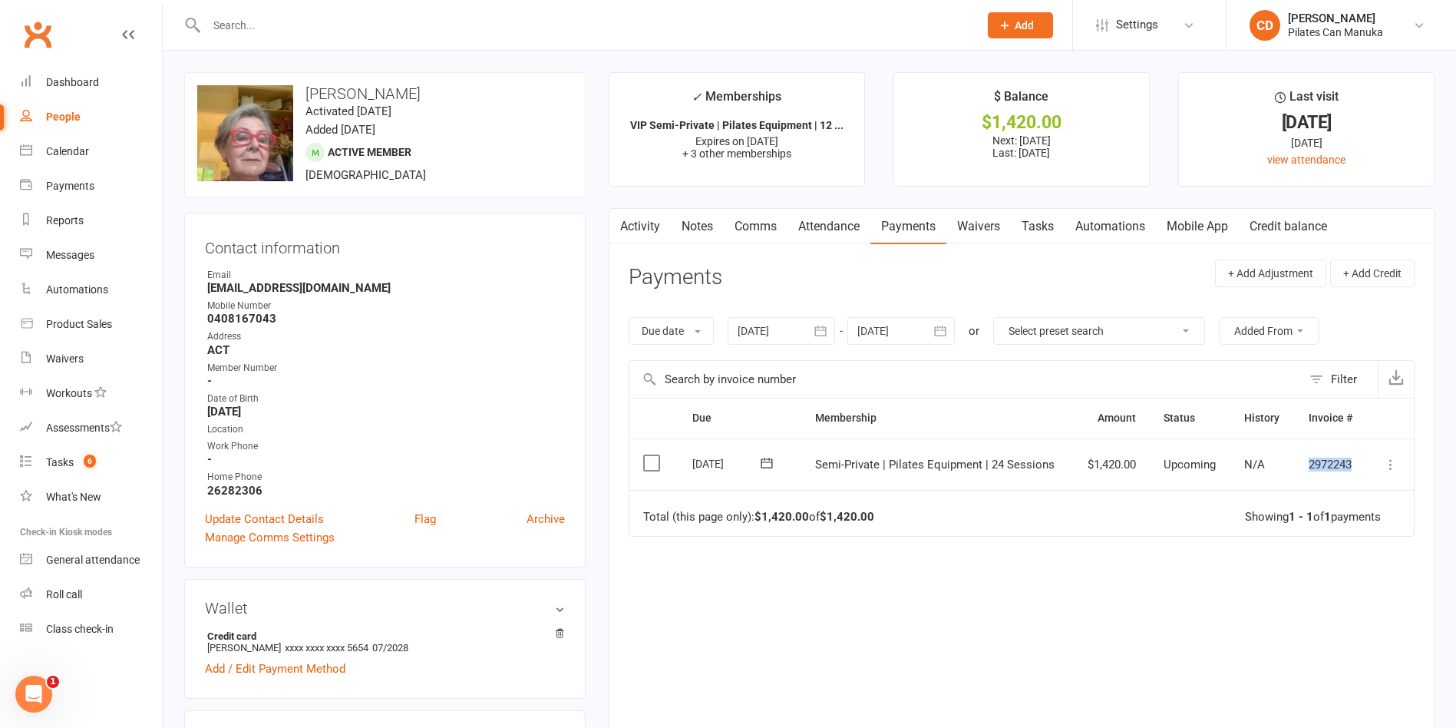
drag, startPoint x: 1355, startPoint y: 468, endPoint x: 1291, endPoint y: 468, distance: 64.5
click at [1291, 468] on tr "Select this 03 Sep 2025 Jen Cameron Semi-Private | Pilates Equipment | 24 Sessi…" at bounding box center [1022, 464] width 785 height 52
copy tr "2972243"
drag, startPoint x: 336, startPoint y: 289, endPoint x: 183, endPoint y: 290, distance: 153.6
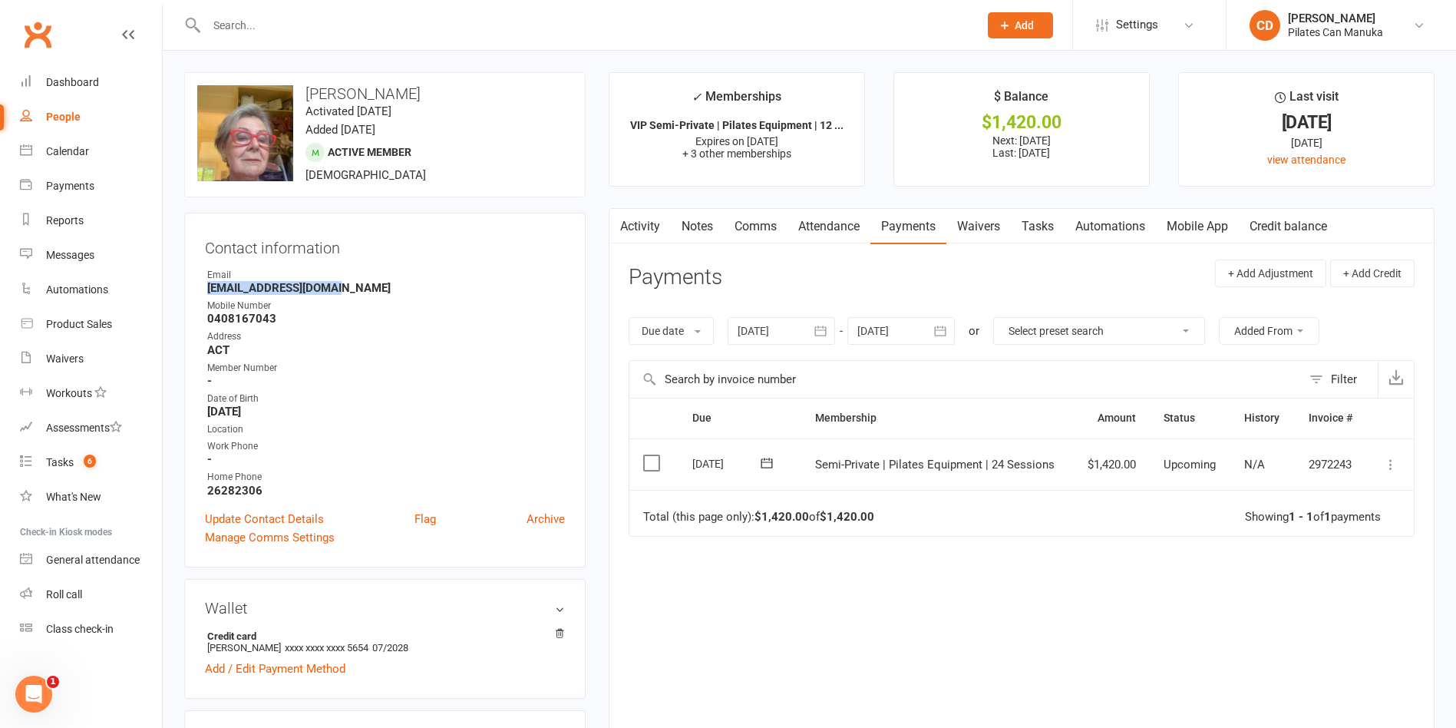
copy strong "jcjervos@iinet.net.au"
click at [822, 230] on link "Attendance" at bounding box center [829, 226] width 83 height 35
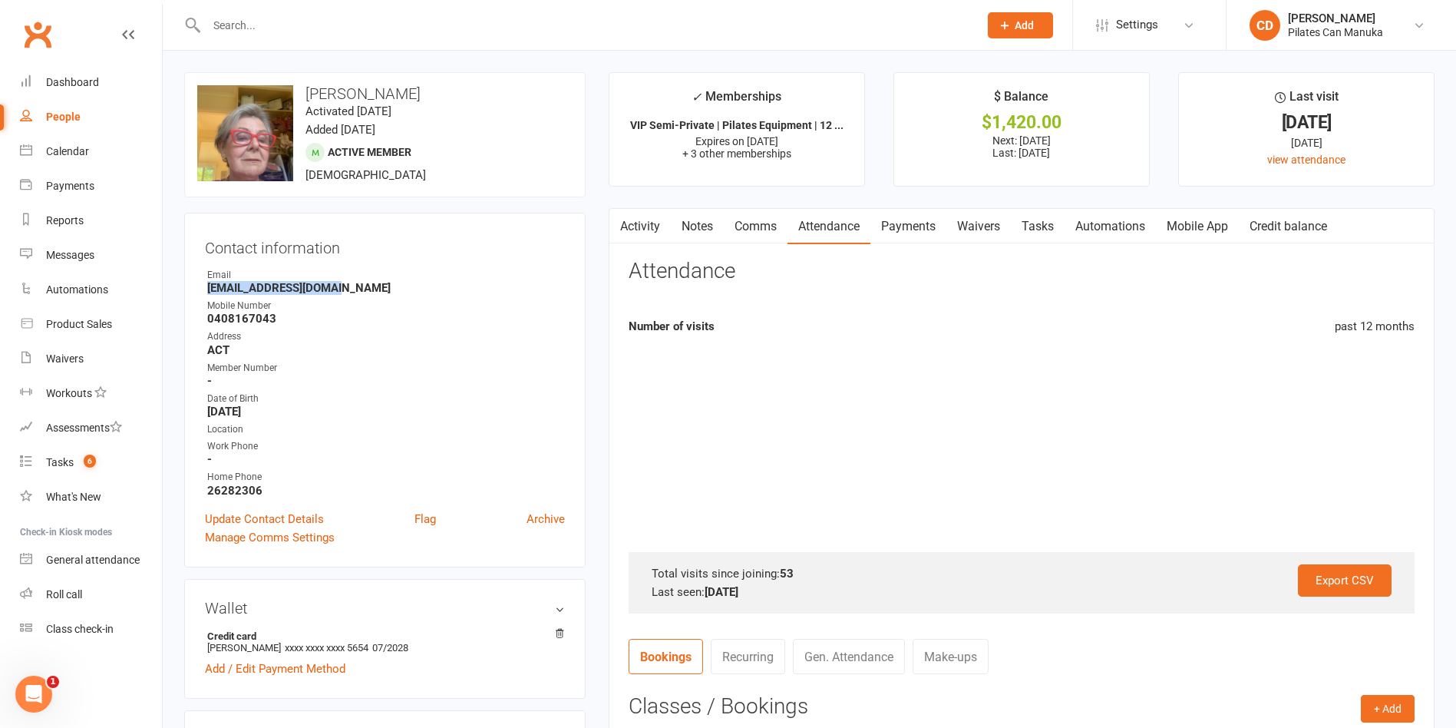
click at [702, 230] on link "Notes" at bounding box center [697, 226] width 53 height 35
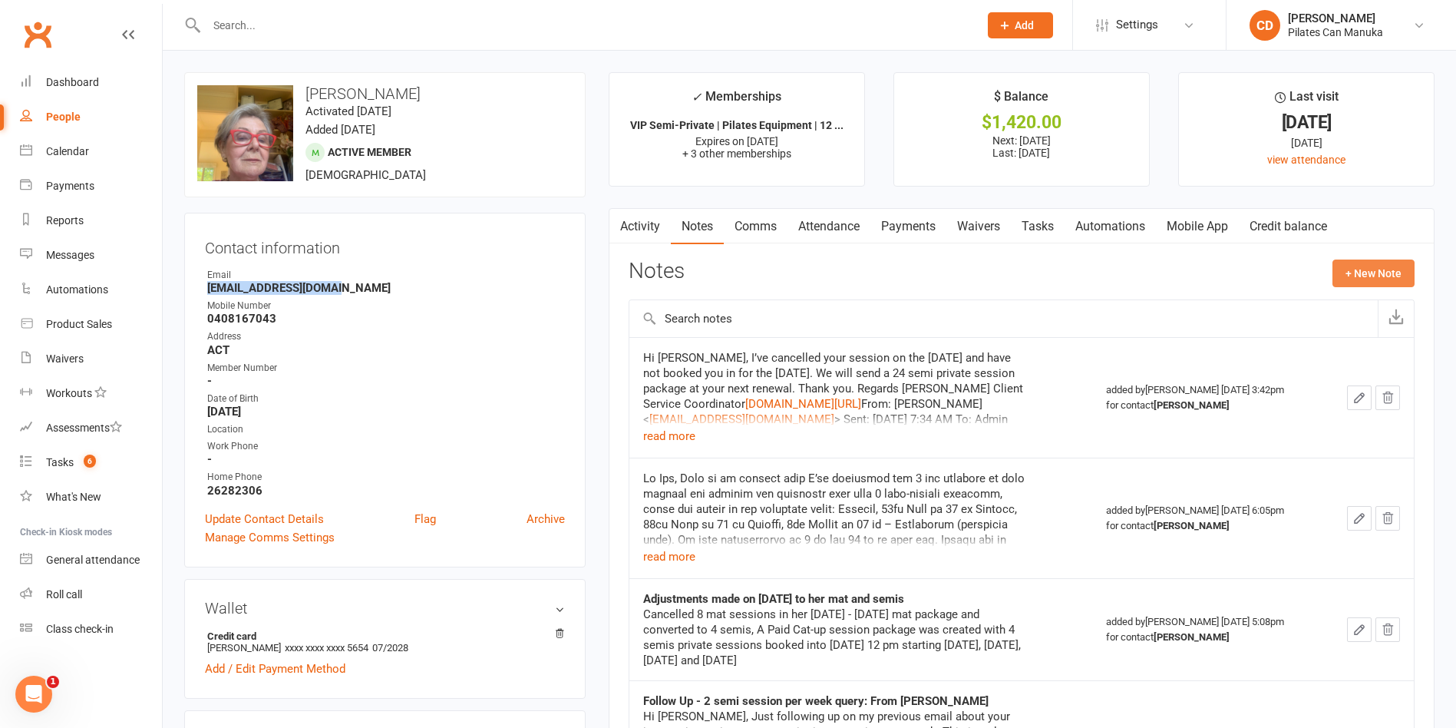
click at [1377, 277] on button "+ New Note" at bounding box center [1374, 274] width 82 height 28
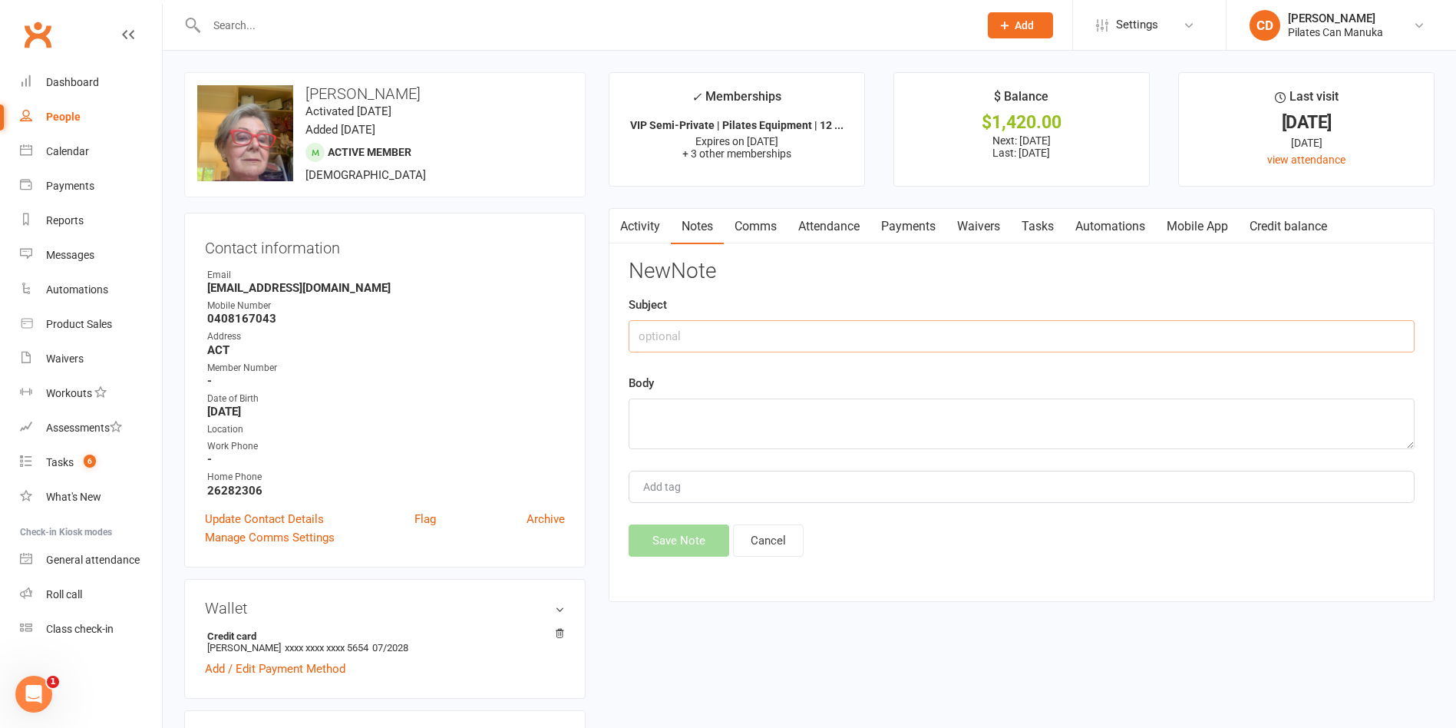
click at [924, 334] on input "text" at bounding box center [1022, 336] width 786 height 32
type input "Pilates Renewal"
click at [919, 422] on textarea at bounding box center [1022, 423] width 786 height 51
paste textarea "jcjervos@iinet.net.au"
type textarea "jcjervos@iinet.net.au"
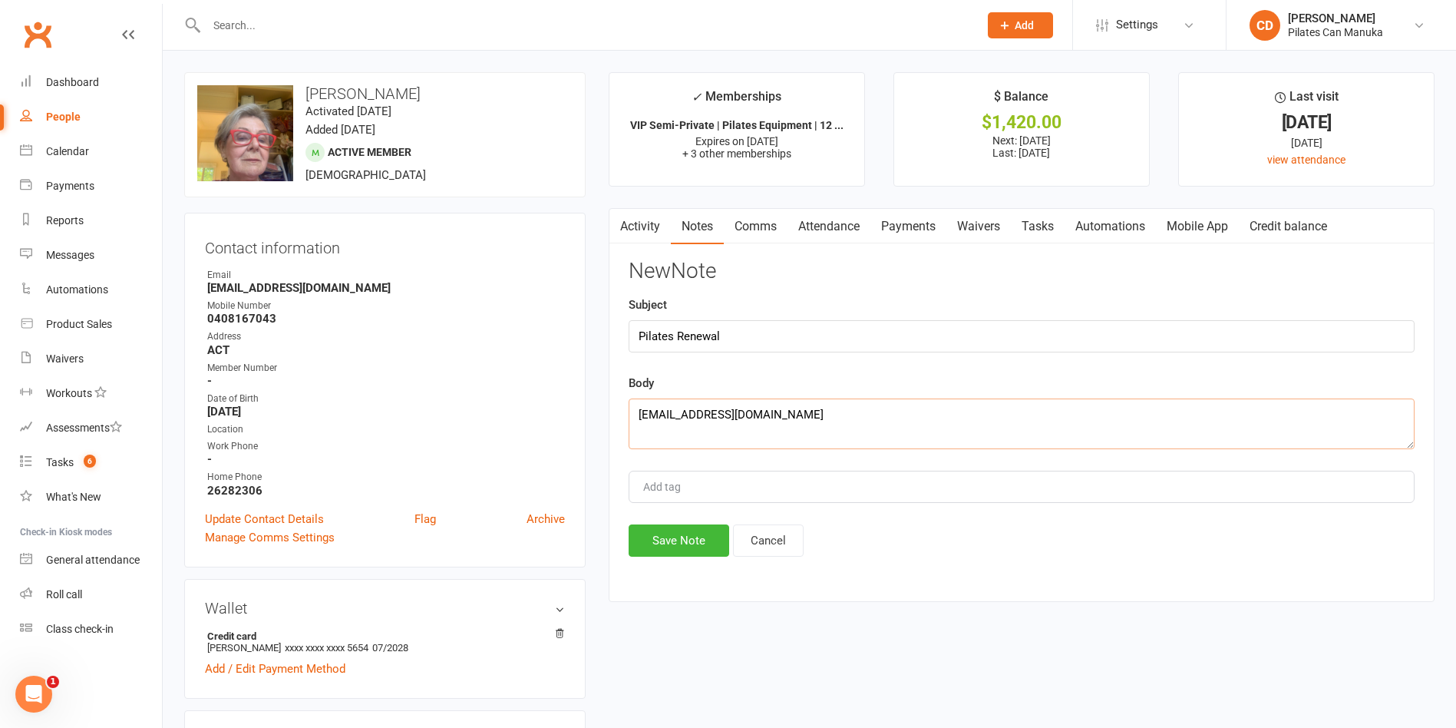
drag, startPoint x: 779, startPoint y: 412, endPoint x: 540, endPoint y: 405, distance: 238.9
paste textarea "Hi Jen, I hope this email finds you well, and you have been enjoying your Pilat…"
type textarea "Hi Jen, I hope this email finds you well, and you have been enjoying your Pilat…"
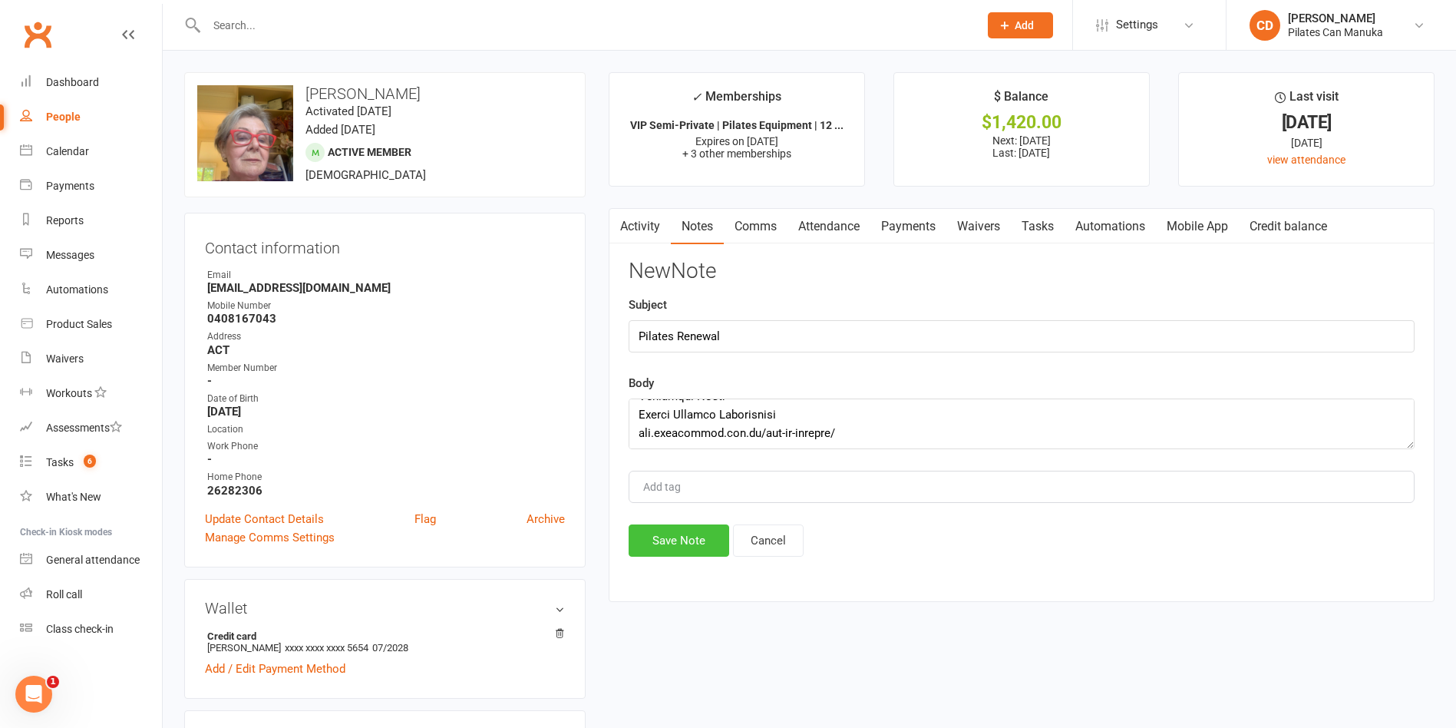
click at [699, 539] on button "Save Note" at bounding box center [679, 540] width 101 height 32
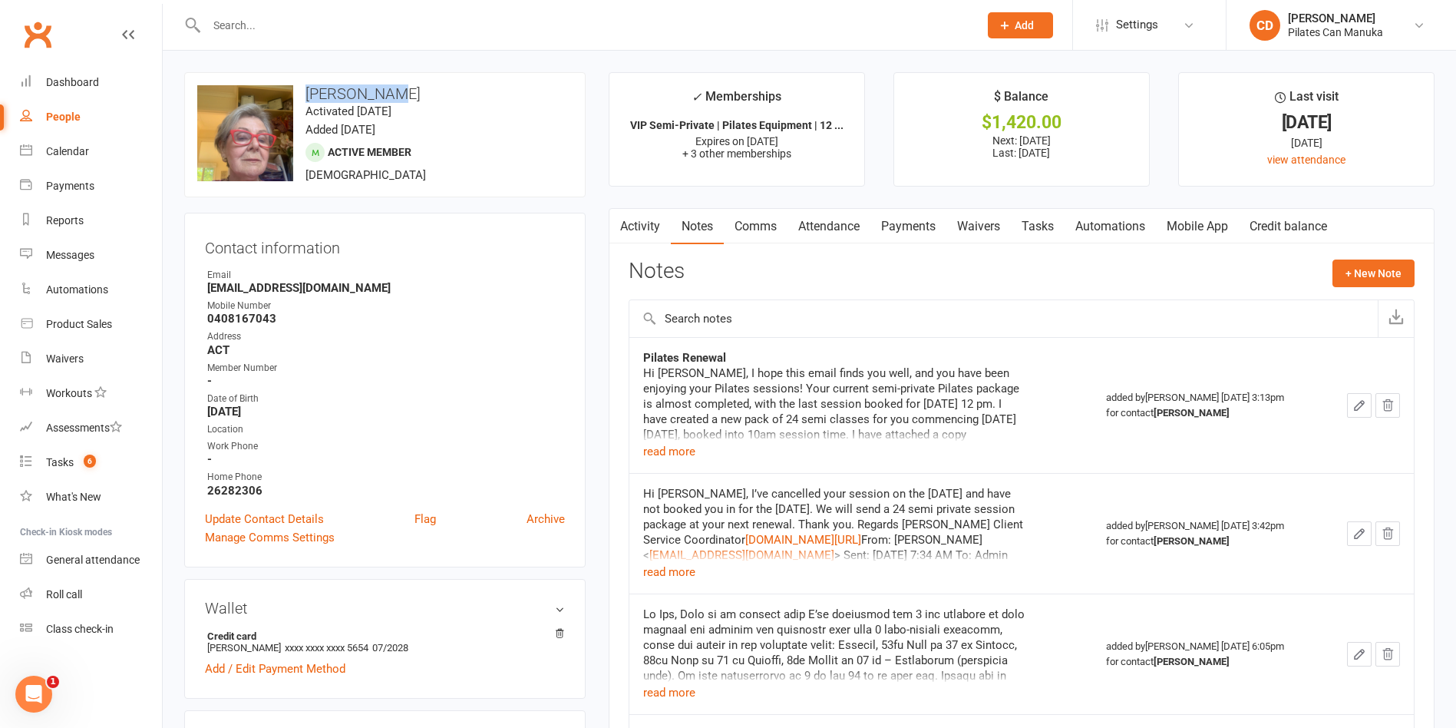
drag, startPoint x: 400, startPoint y: 83, endPoint x: 294, endPoint y: 87, distance: 106.0
click at [294, 87] on div "upload photo change photo Jen Cameron Activated 29 April, 2024 Added 22 April, …" at bounding box center [385, 134] width 402 height 125
copy h3 "Jen Cameron"
click at [788, 420] on div "Hi Jen, I hope this email finds you well, and you have been enjoying your Pilat…" at bounding box center [835, 480] width 384 height 230
click at [1051, 226] on link "Tasks" at bounding box center [1038, 226] width 54 height 35
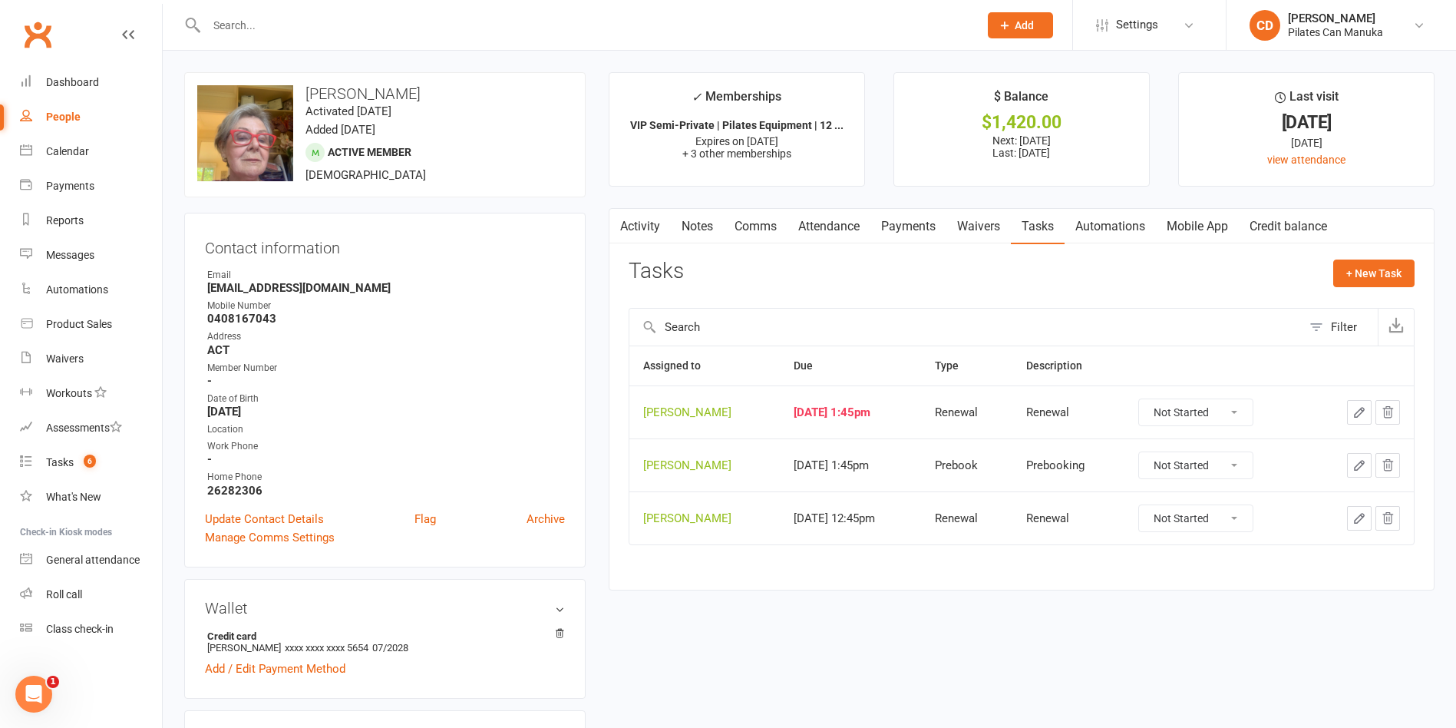
click at [1205, 415] on select "Not Started In Progress Waiting Complete" at bounding box center [1196, 412] width 114 height 26
click at [1150, 399] on select "Not Started In Progress Waiting Complete" at bounding box center [1196, 412] width 114 height 26
select select "unstarted"
click at [1355, 465] on icon "button" at bounding box center [1360, 465] width 14 height 14
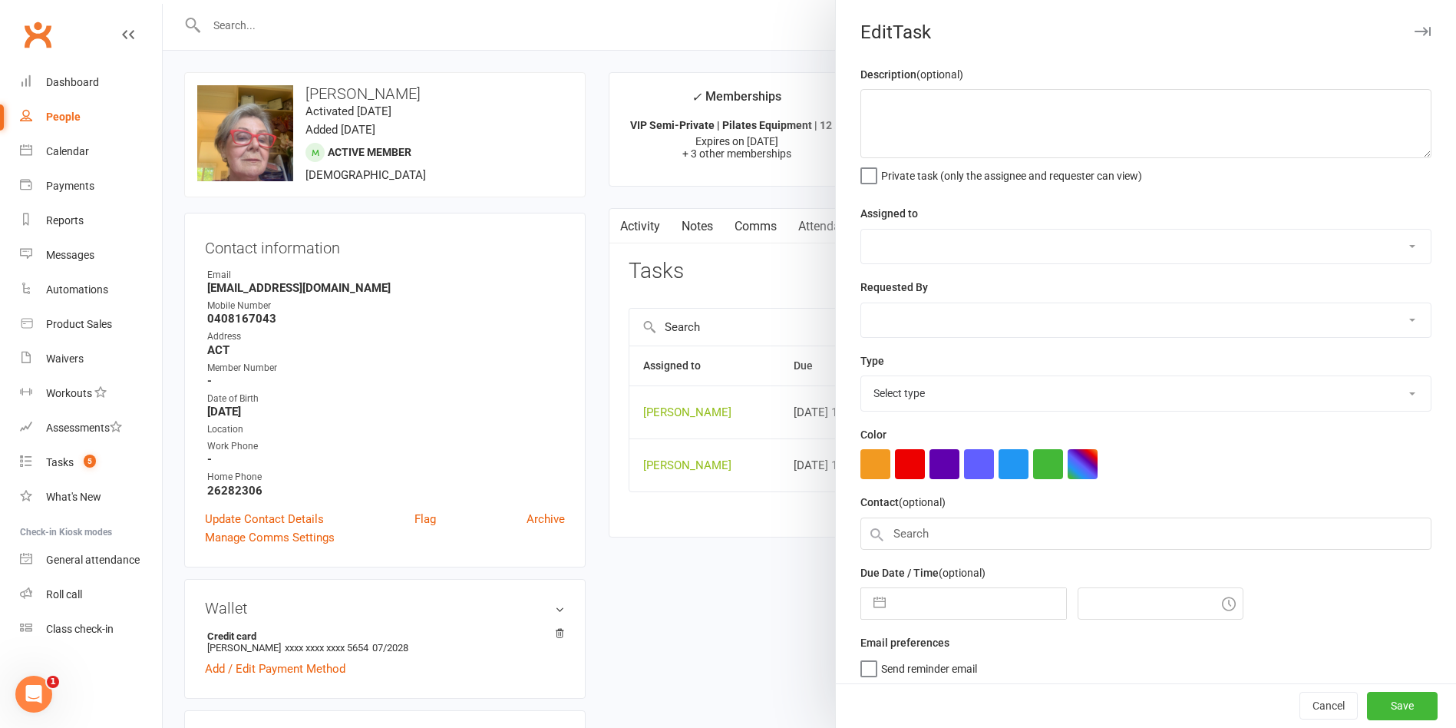
type textarea "Renewal"
select select "49925"
type input "30 Oct 2025"
type input "3:45pm"
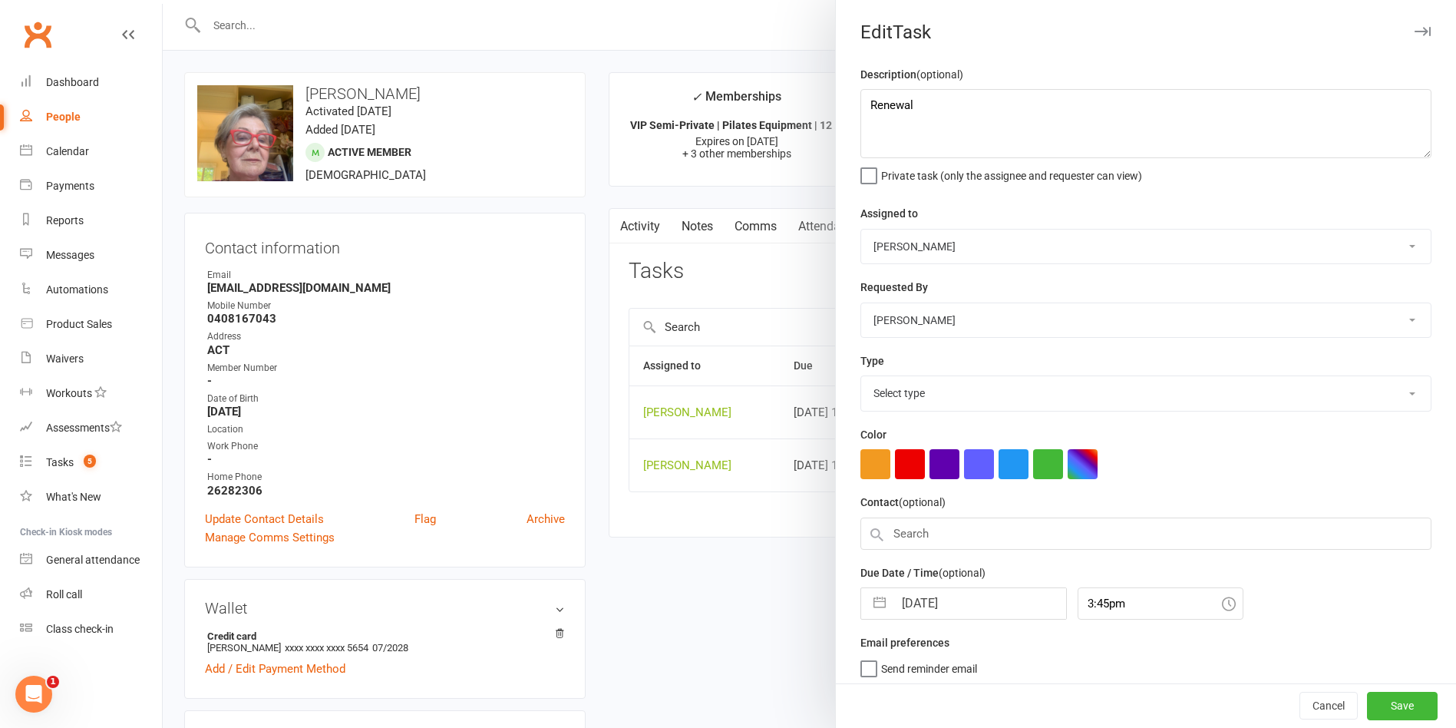
select select "29081"
click at [752, 552] on div at bounding box center [810, 364] width 1294 height 728
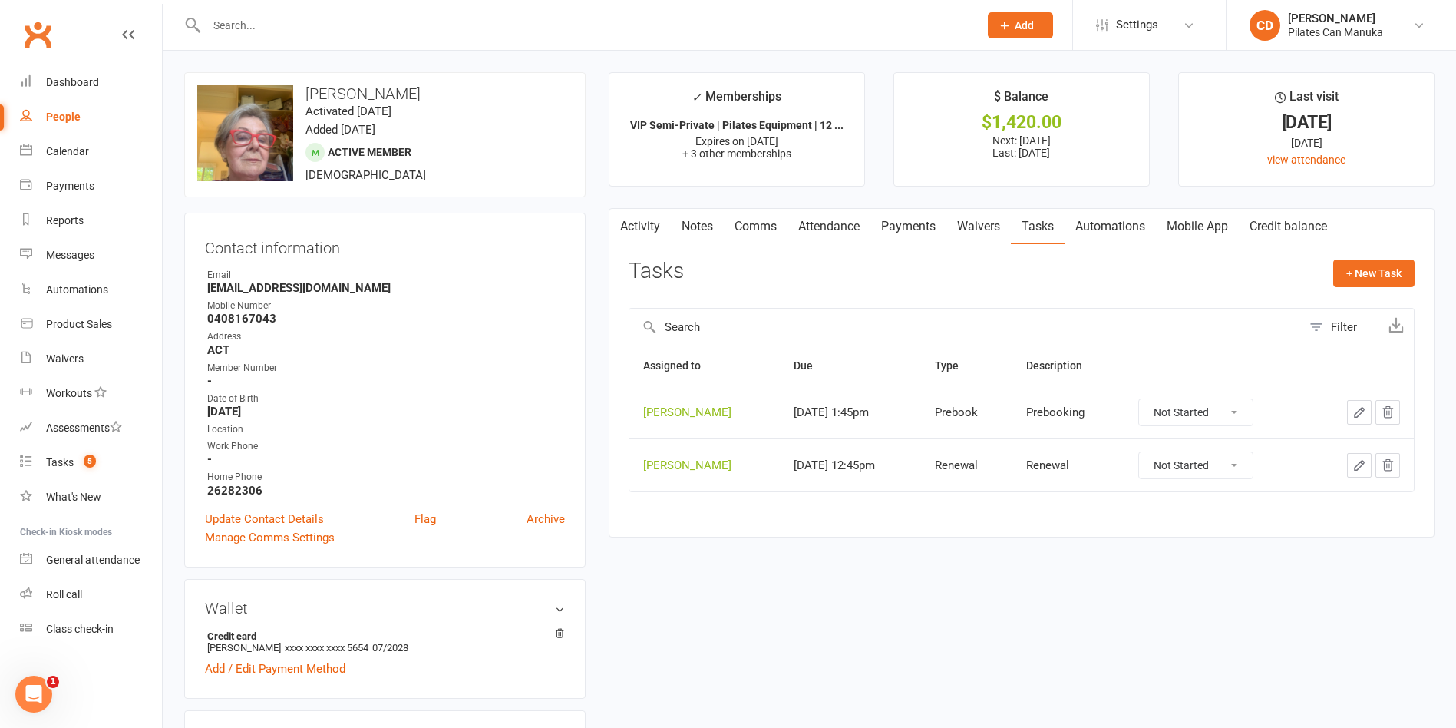
click at [79, 456] on count-badge "5" at bounding box center [86, 462] width 20 height 12
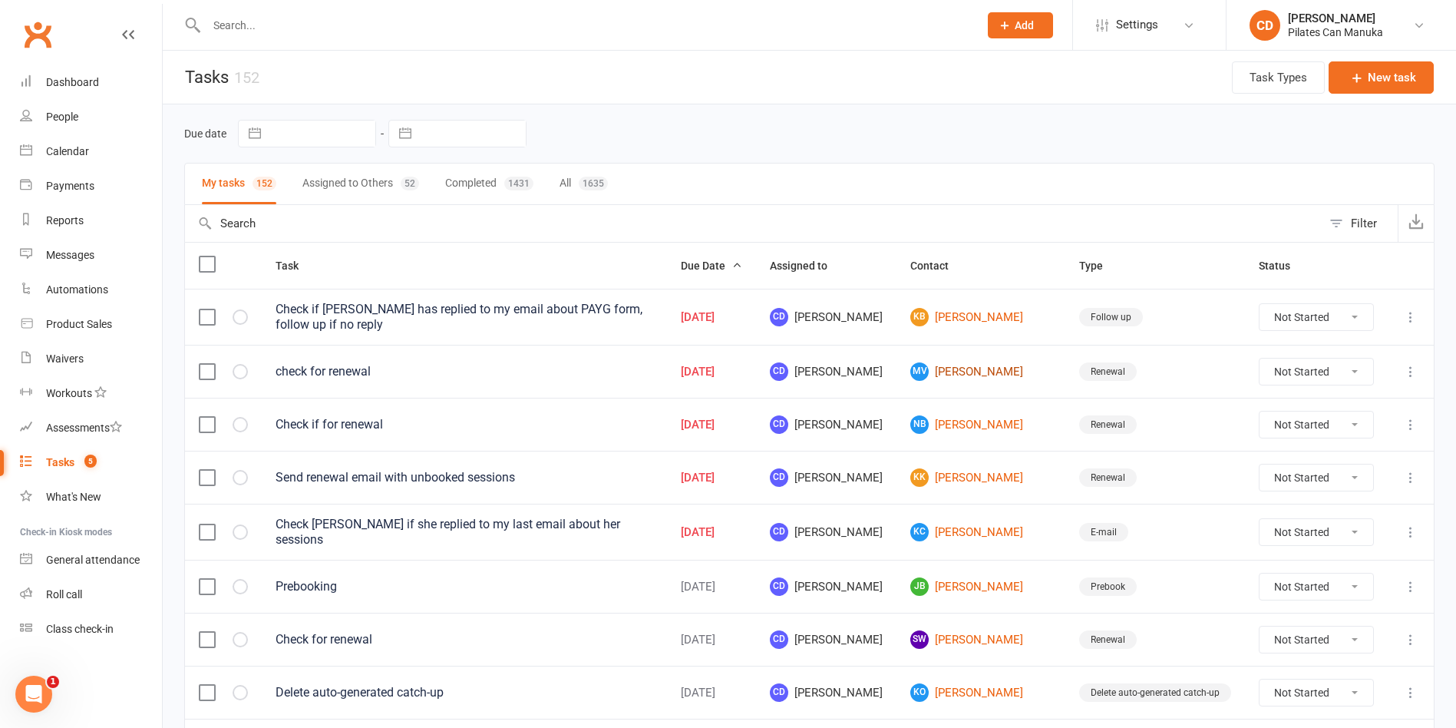
click at [1001, 362] on link "MV Mark Vardy" at bounding box center [981, 371] width 141 height 18
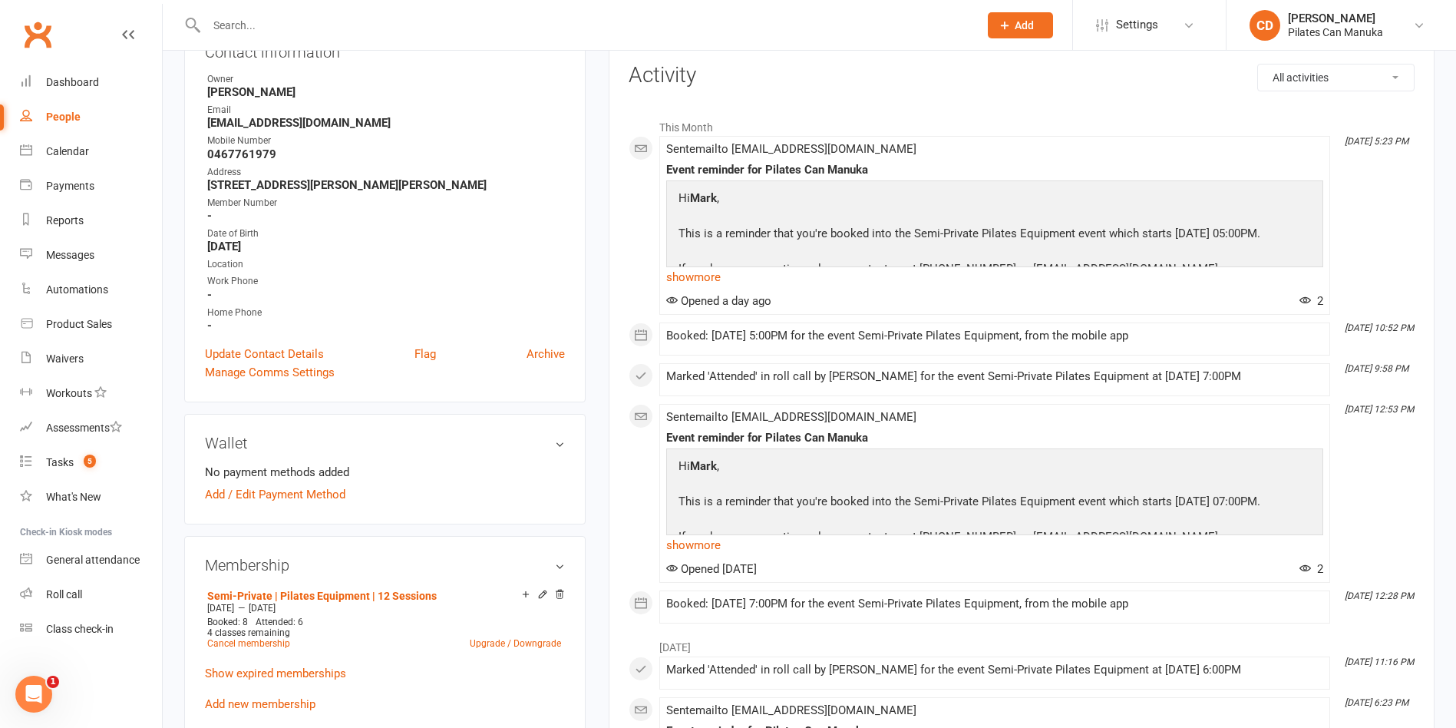
scroll to position [461, 0]
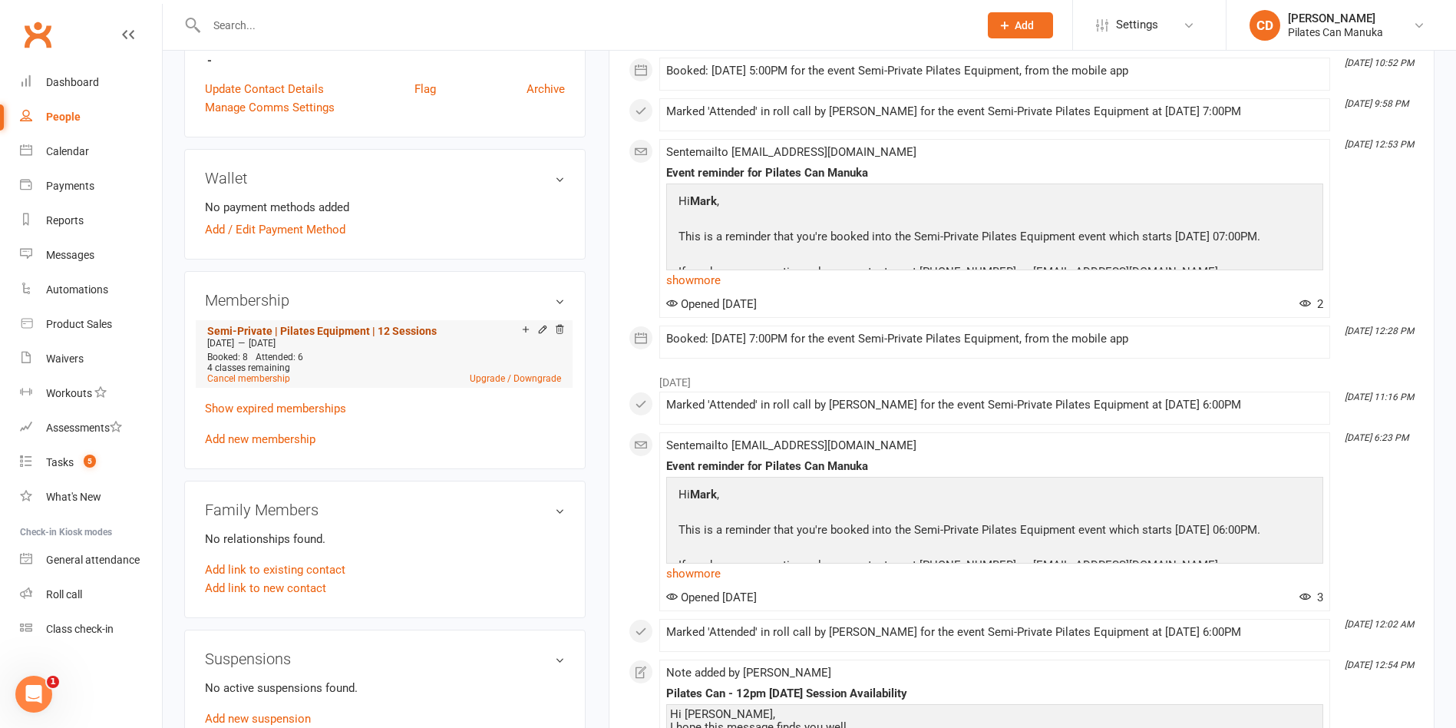
click at [414, 329] on link "Semi-Private | Pilates Equipment | 12 Sessions" at bounding box center [322, 331] width 230 height 12
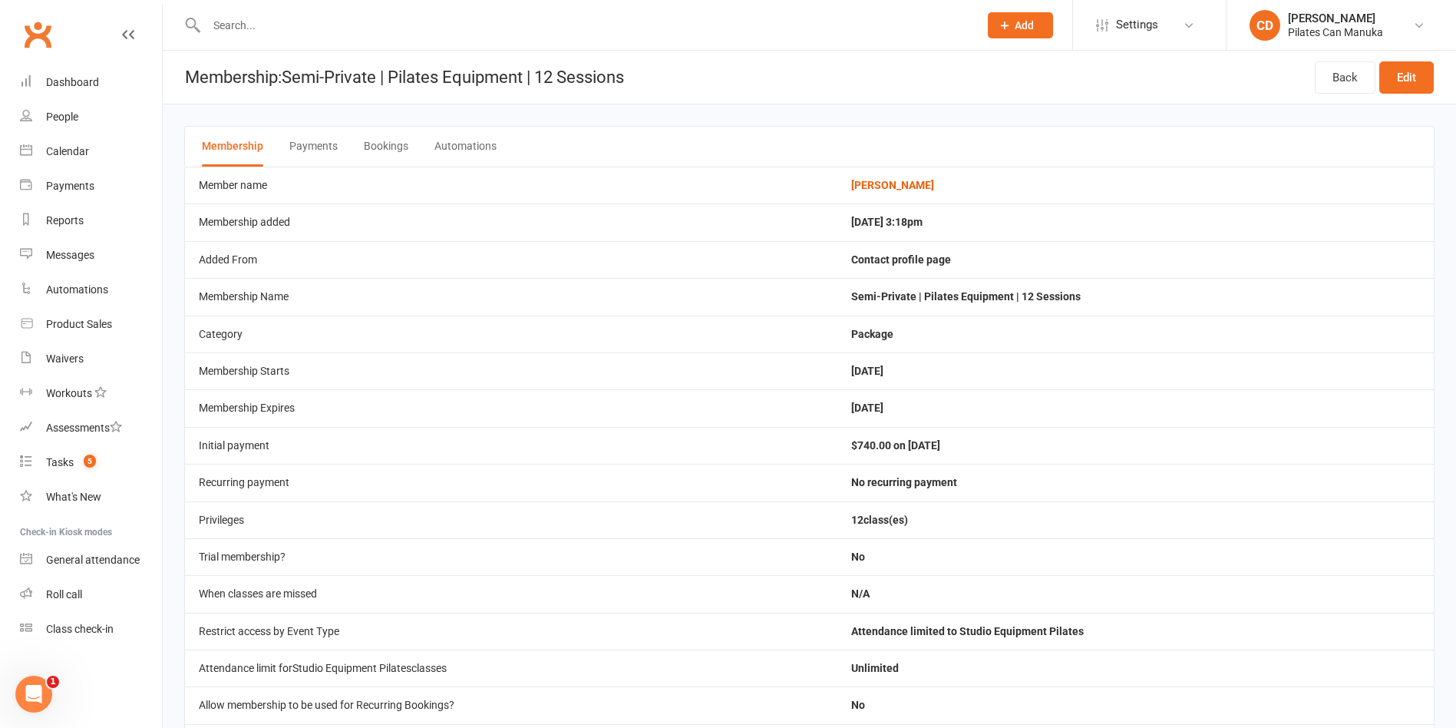
click at [395, 140] on button "Bookings" at bounding box center [386, 147] width 45 height 40
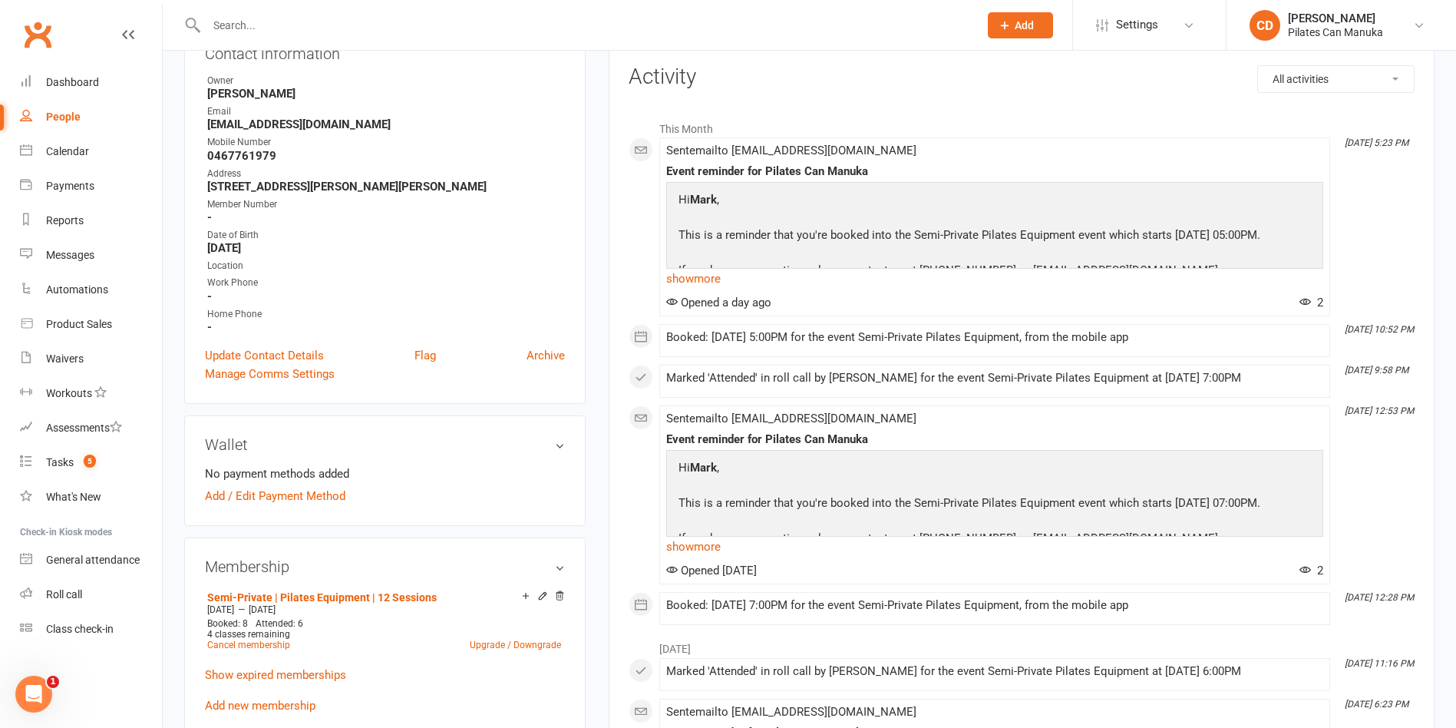
scroll to position [230, 0]
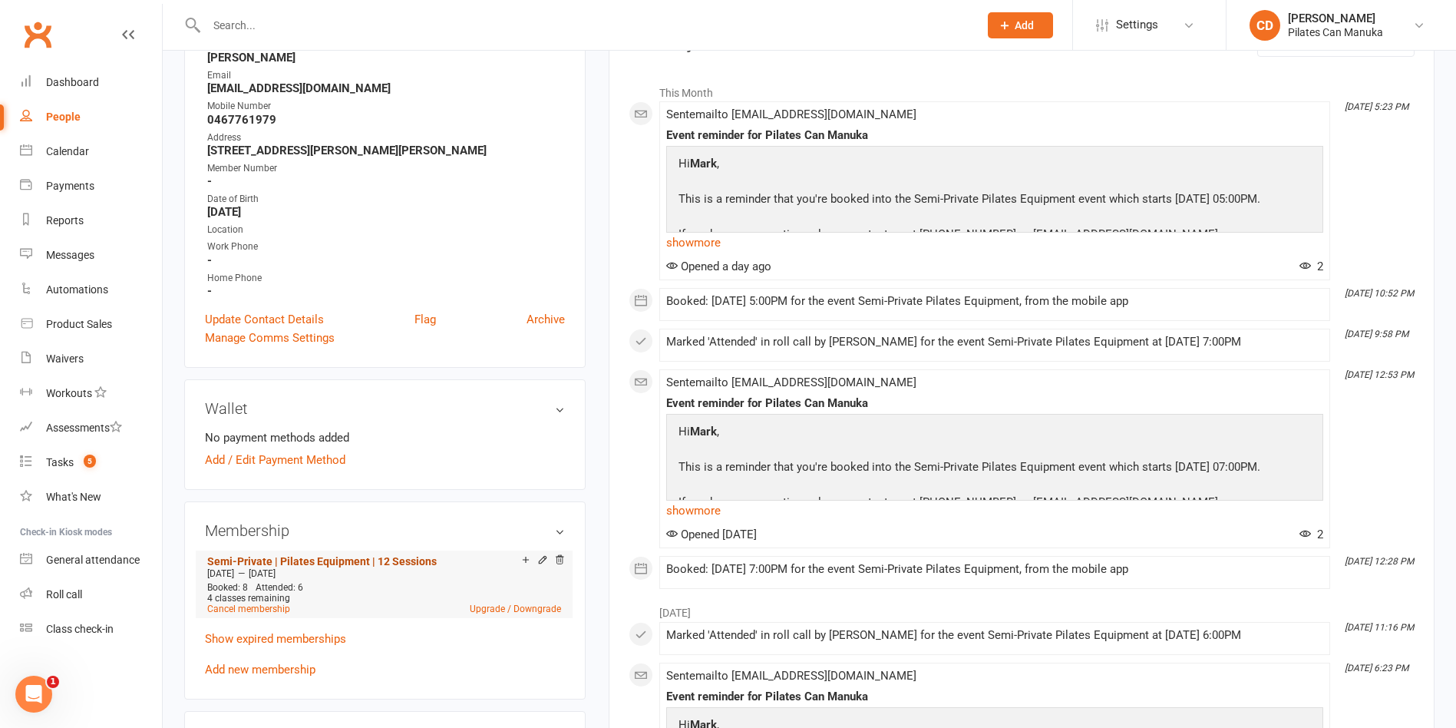
click at [379, 564] on link "Semi-Private | Pilates Equipment | 12 Sessions" at bounding box center [322, 561] width 230 height 12
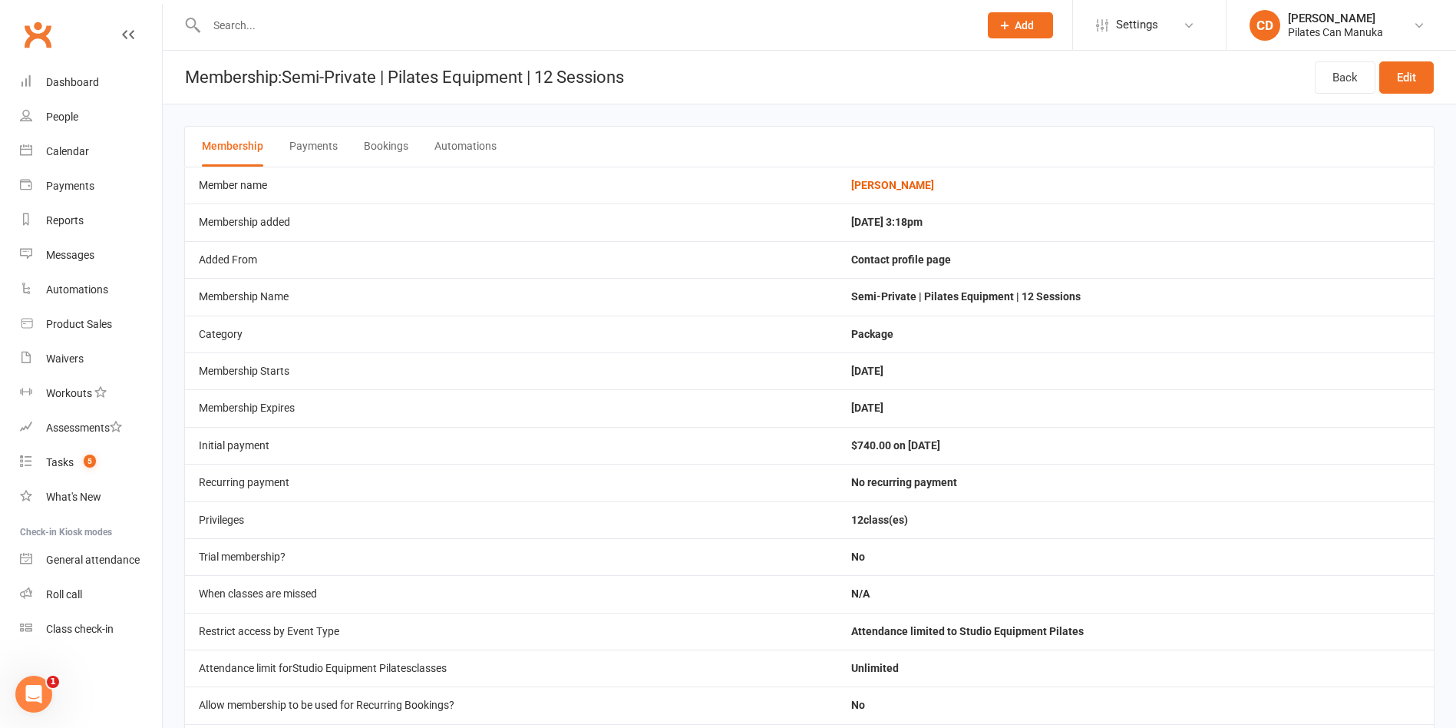
click at [374, 137] on button "Bookings" at bounding box center [386, 147] width 45 height 40
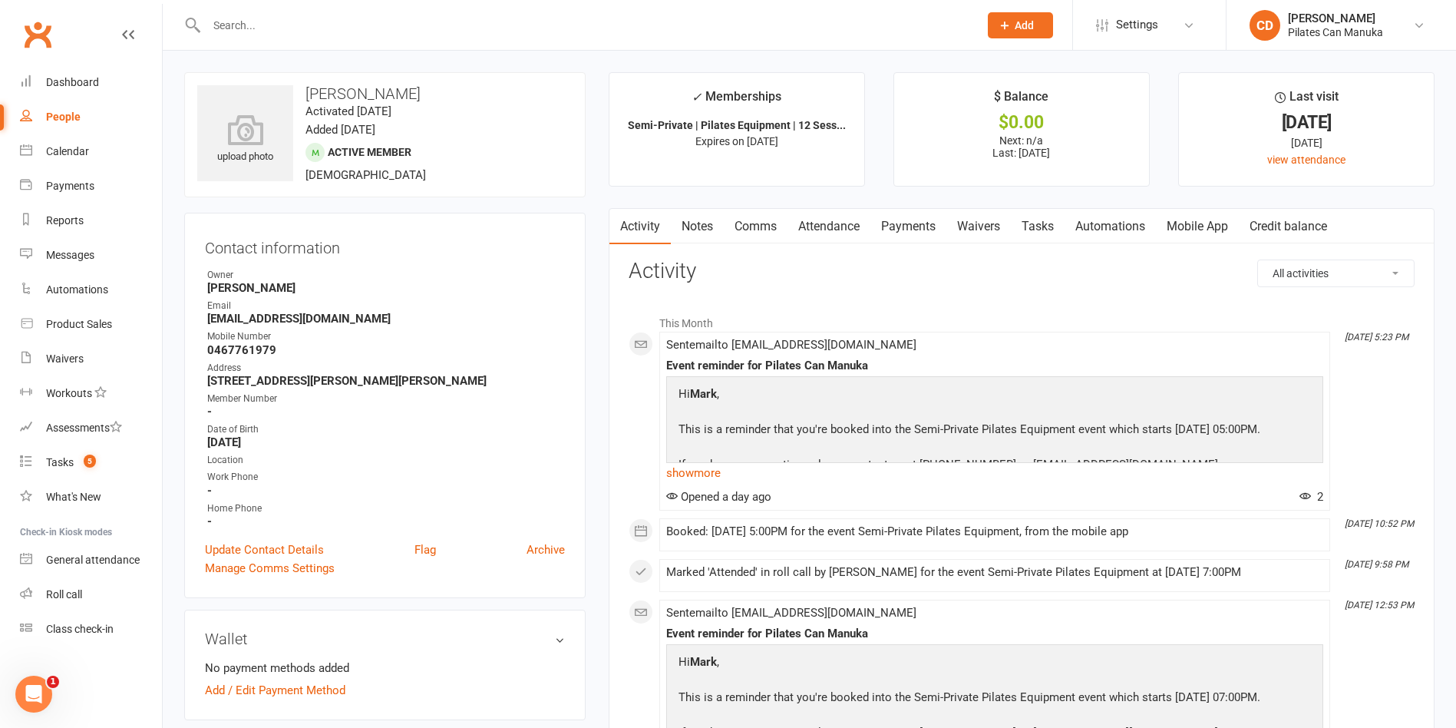
click at [1047, 230] on link "Tasks" at bounding box center [1038, 226] width 54 height 35
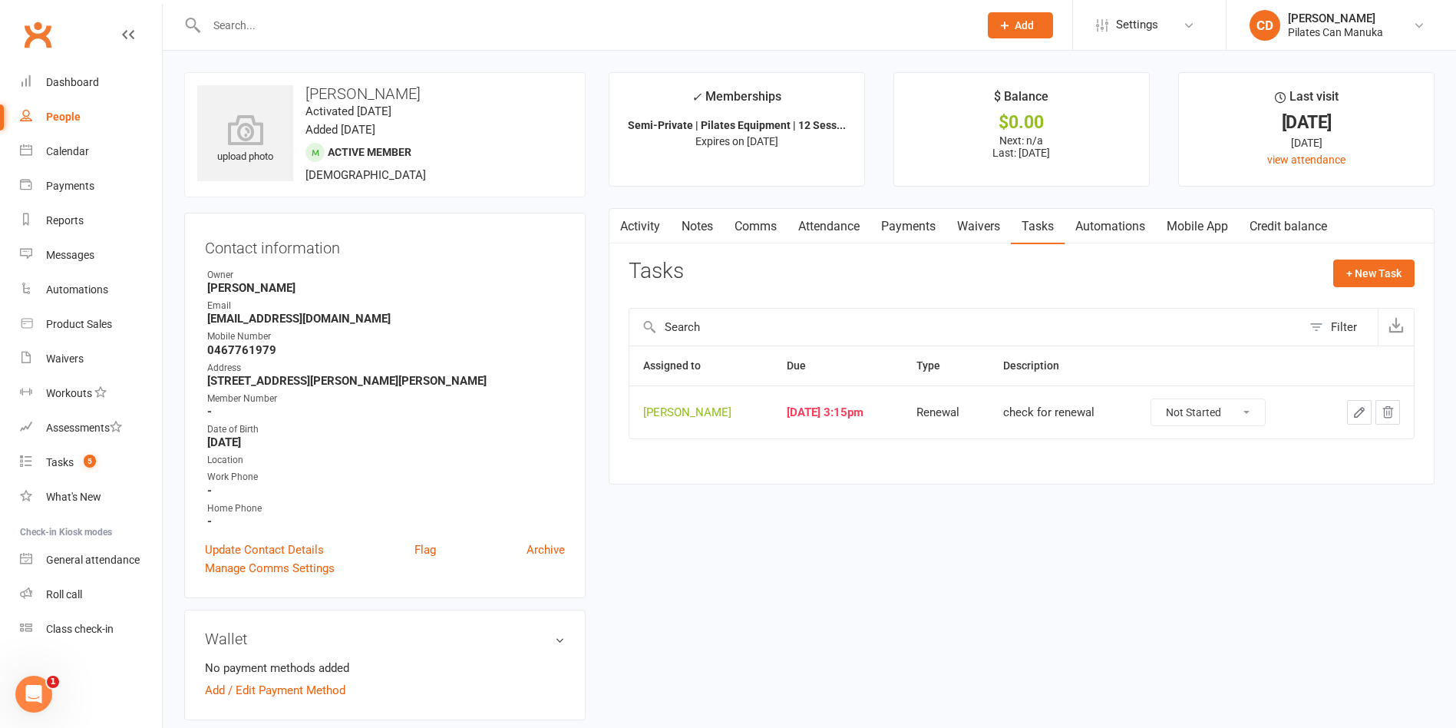
click at [1360, 413] on icon "button" at bounding box center [1359, 412] width 9 height 9
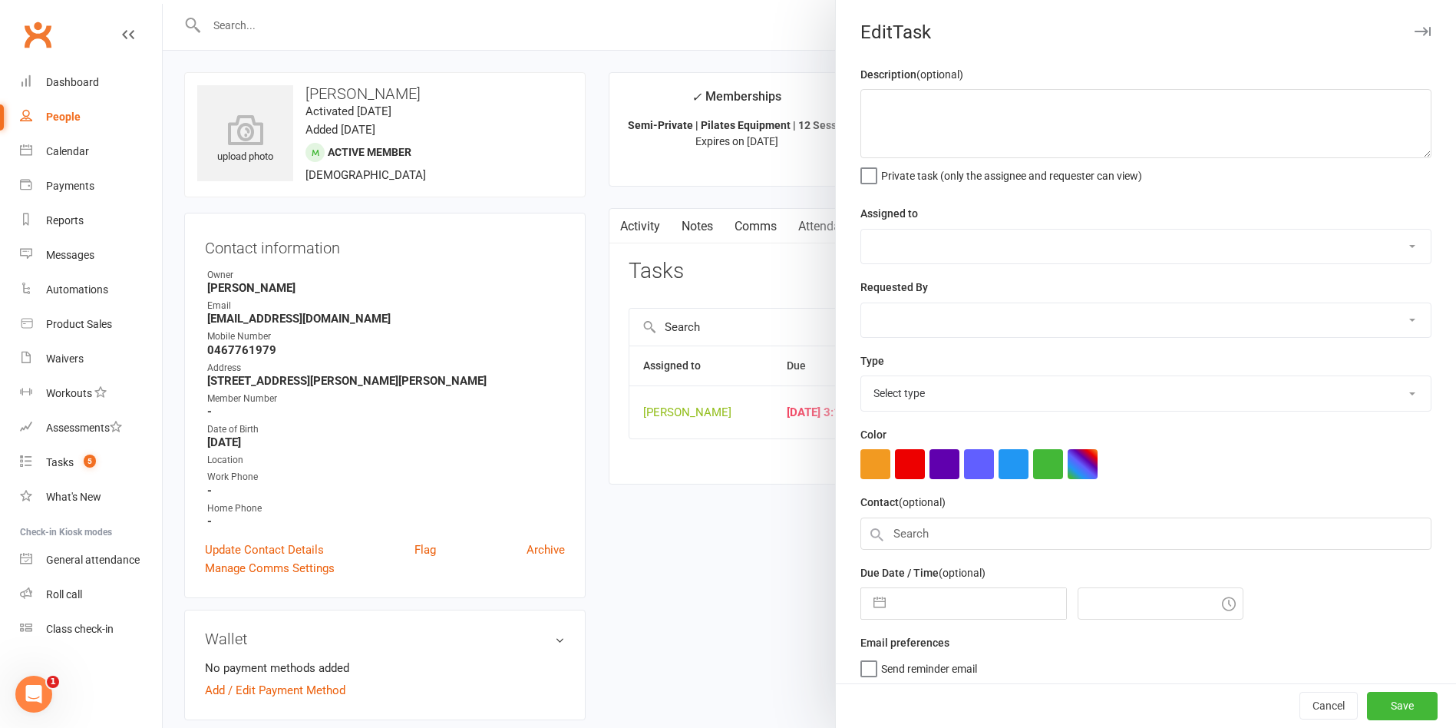
type textarea "check for renewal"
select select "49925"
type input "[DATE]"
type input "5:15pm"
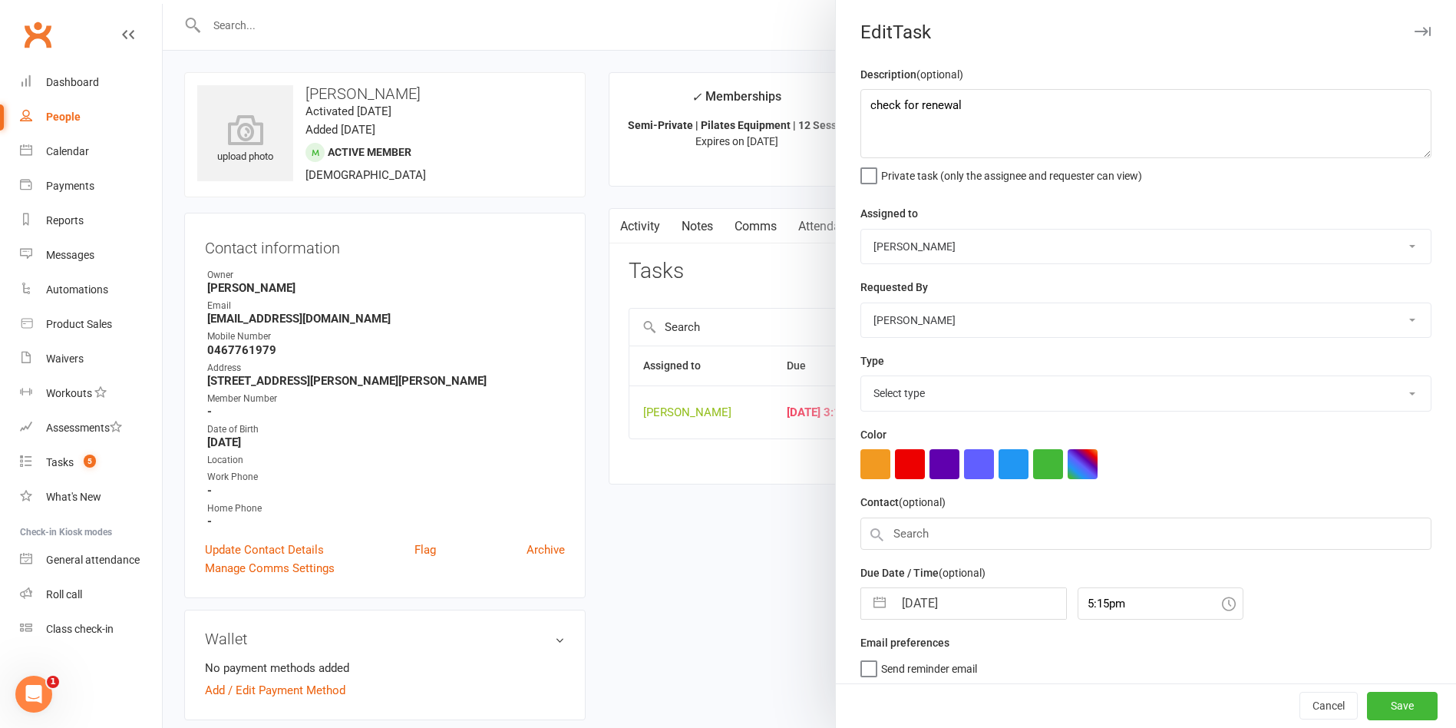
select select "29081"
click at [982, 594] on input "[DATE]" at bounding box center [980, 598] width 173 height 31
select select "6"
select select "2025"
select select "7"
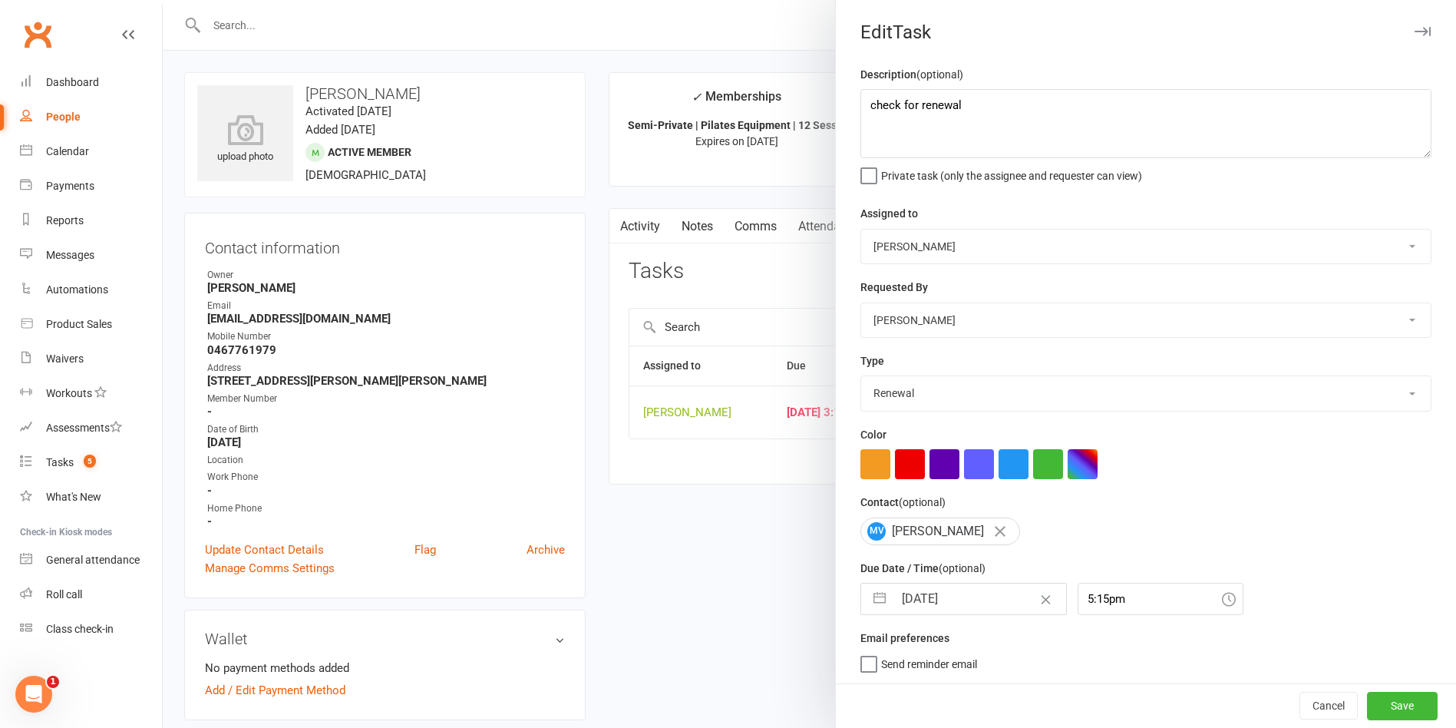
select select "2025"
select select "8"
select select "2025"
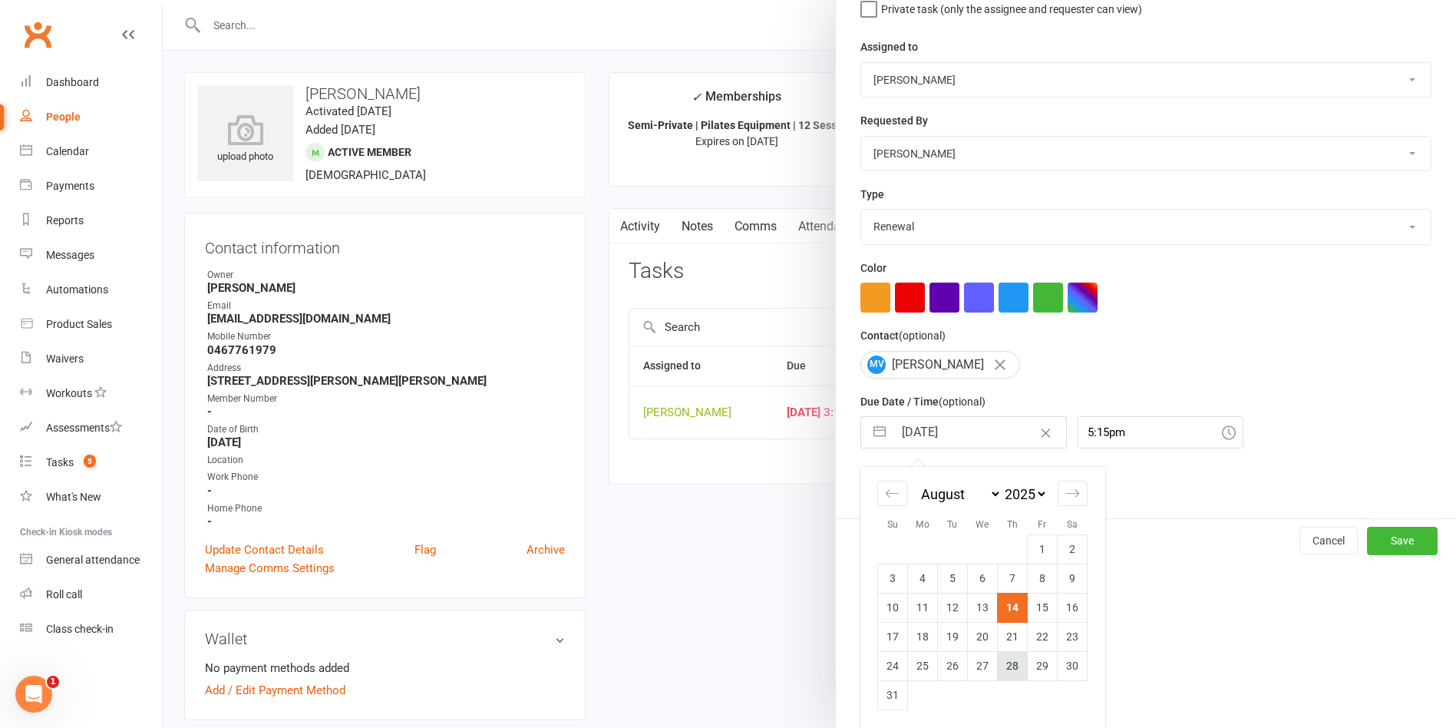
click at [1003, 667] on td "28" at bounding box center [1013, 665] width 30 height 29
type input "28 Aug 2025"
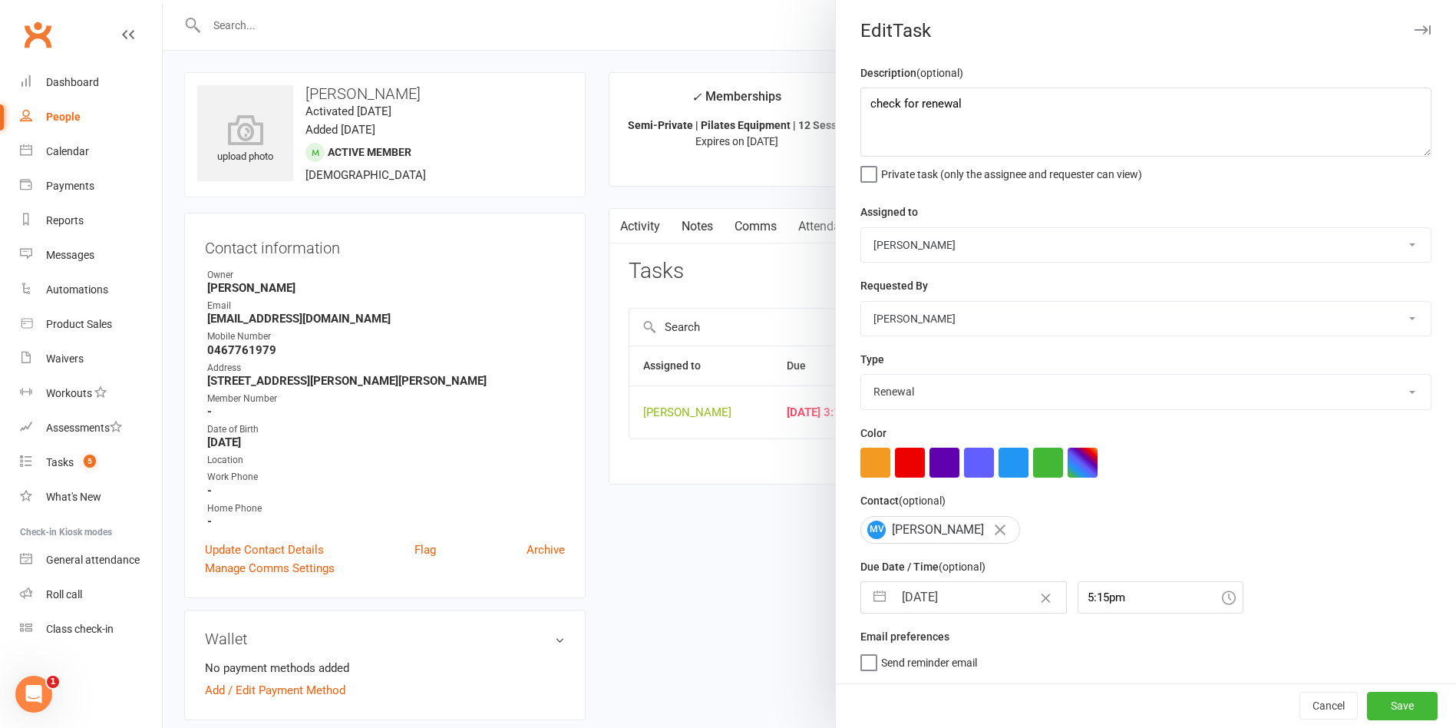
scroll to position [8, 0]
drag, startPoint x: 1370, startPoint y: 711, endPoint x: 1327, endPoint y: 683, distance: 50.9
click at [1369, 711] on button "Save" at bounding box center [1402, 706] width 71 height 28
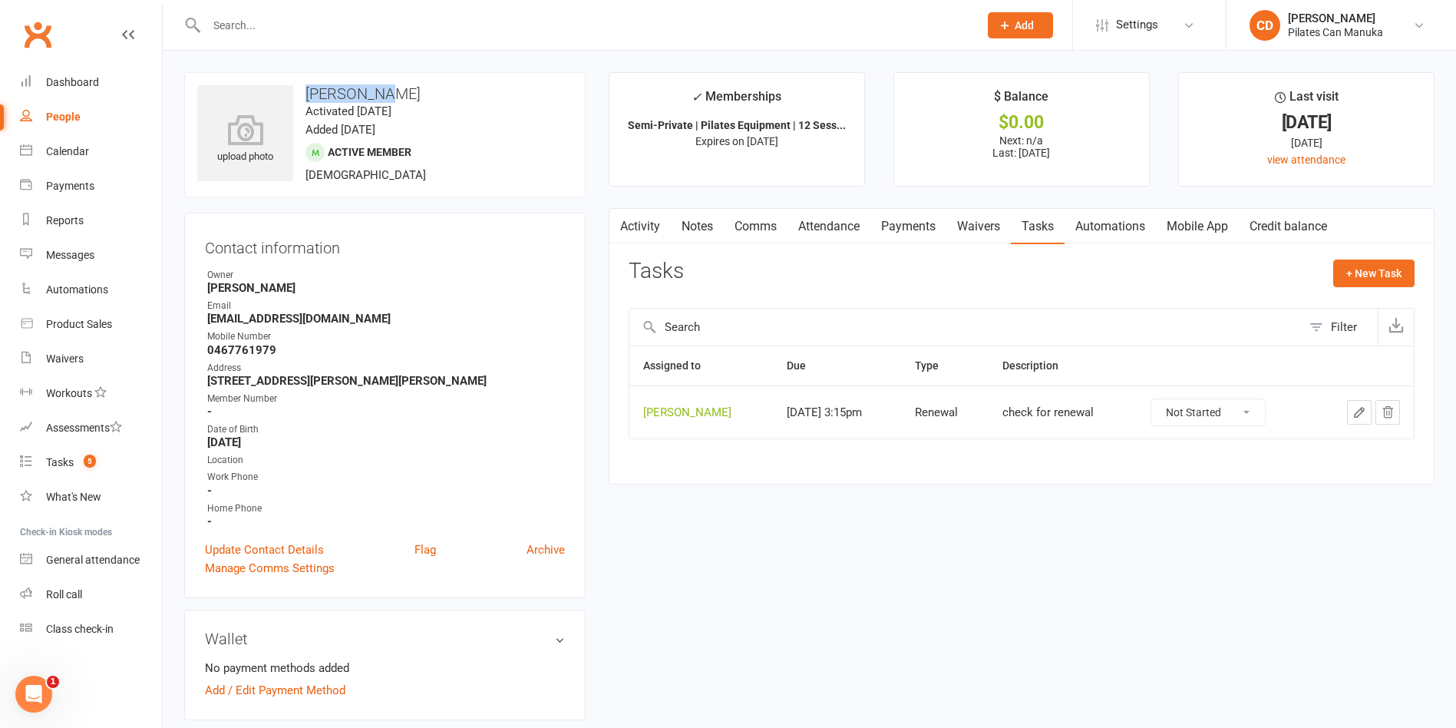
drag, startPoint x: 397, startPoint y: 87, endPoint x: 310, endPoint y: 88, distance: 86.8
click at [310, 88] on h3 "Mark Vardy" at bounding box center [384, 93] width 375 height 17
copy h3 "Mark Vardy"
click at [88, 458] on span "4" at bounding box center [90, 461] width 12 height 13
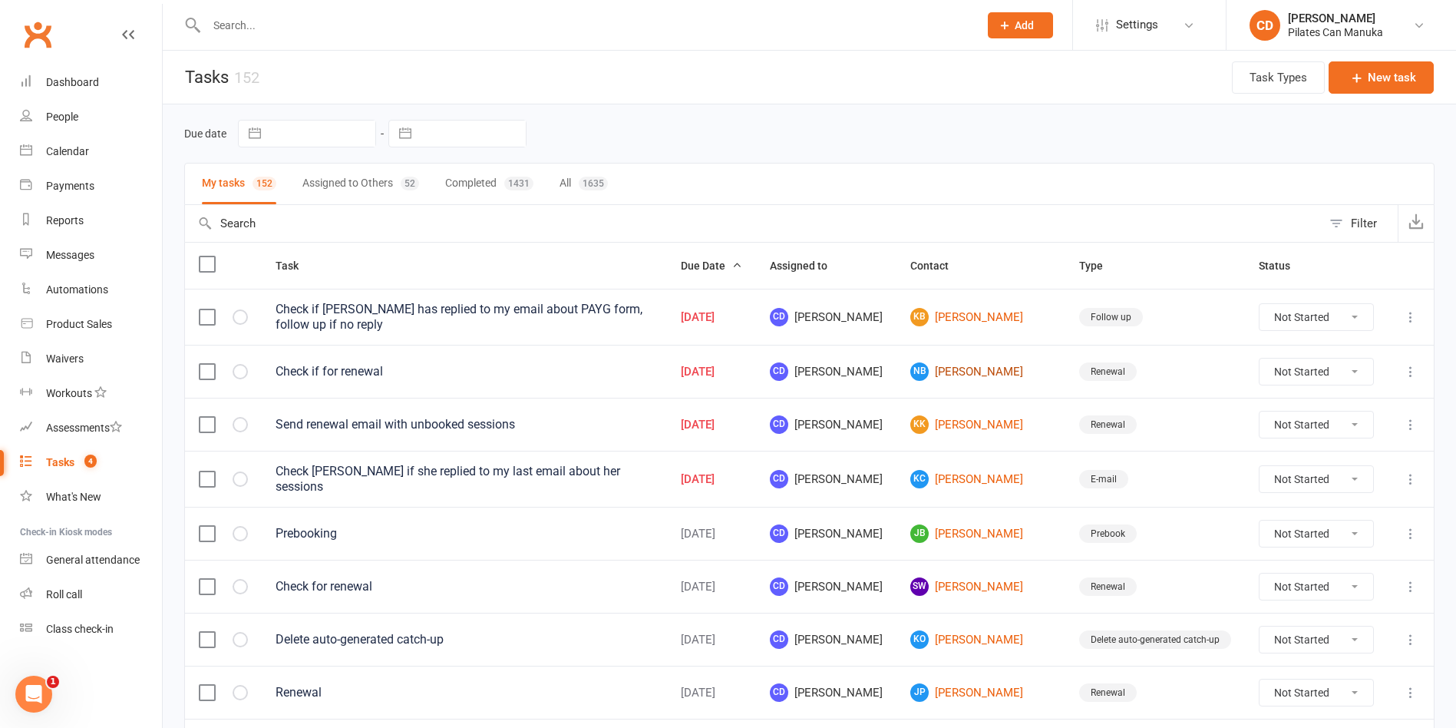
click at [1026, 366] on link "NB Nikki Bromberger" at bounding box center [981, 371] width 141 height 18
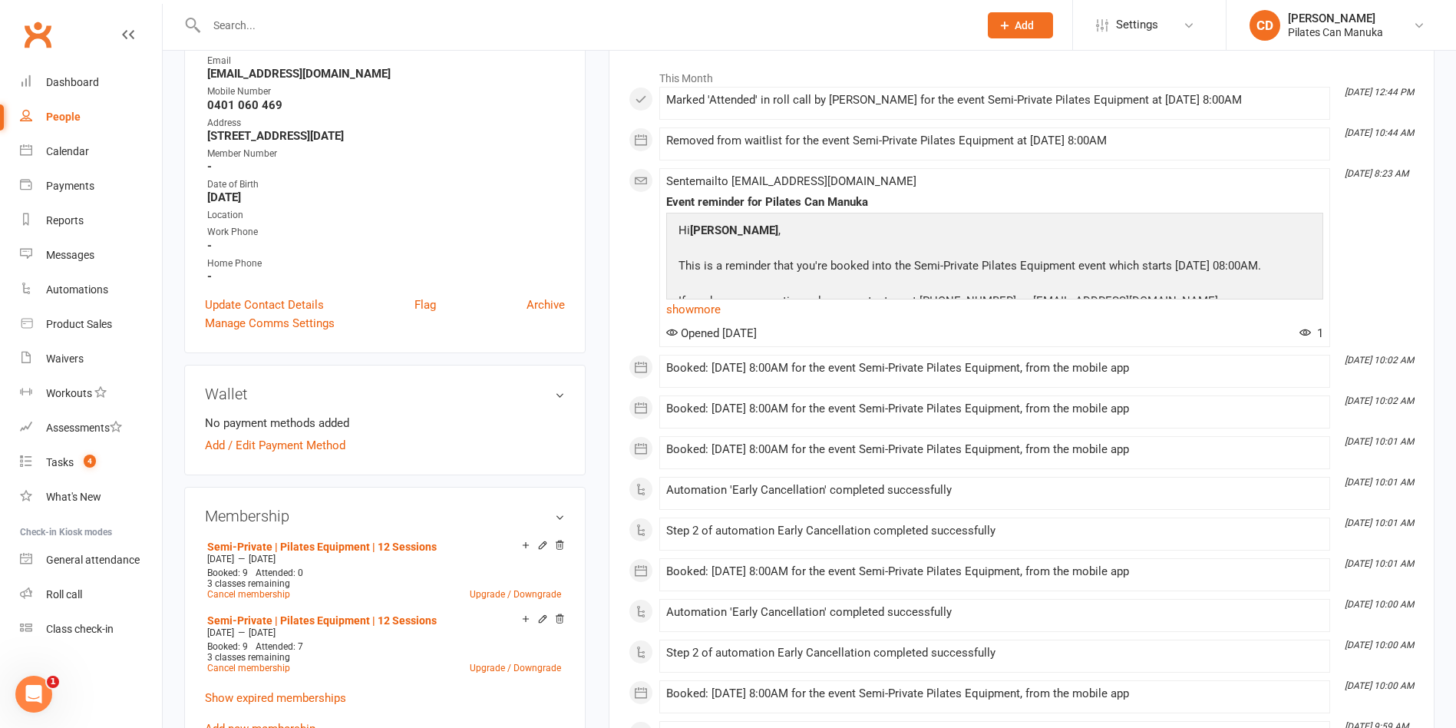
scroll to position [345, 0]
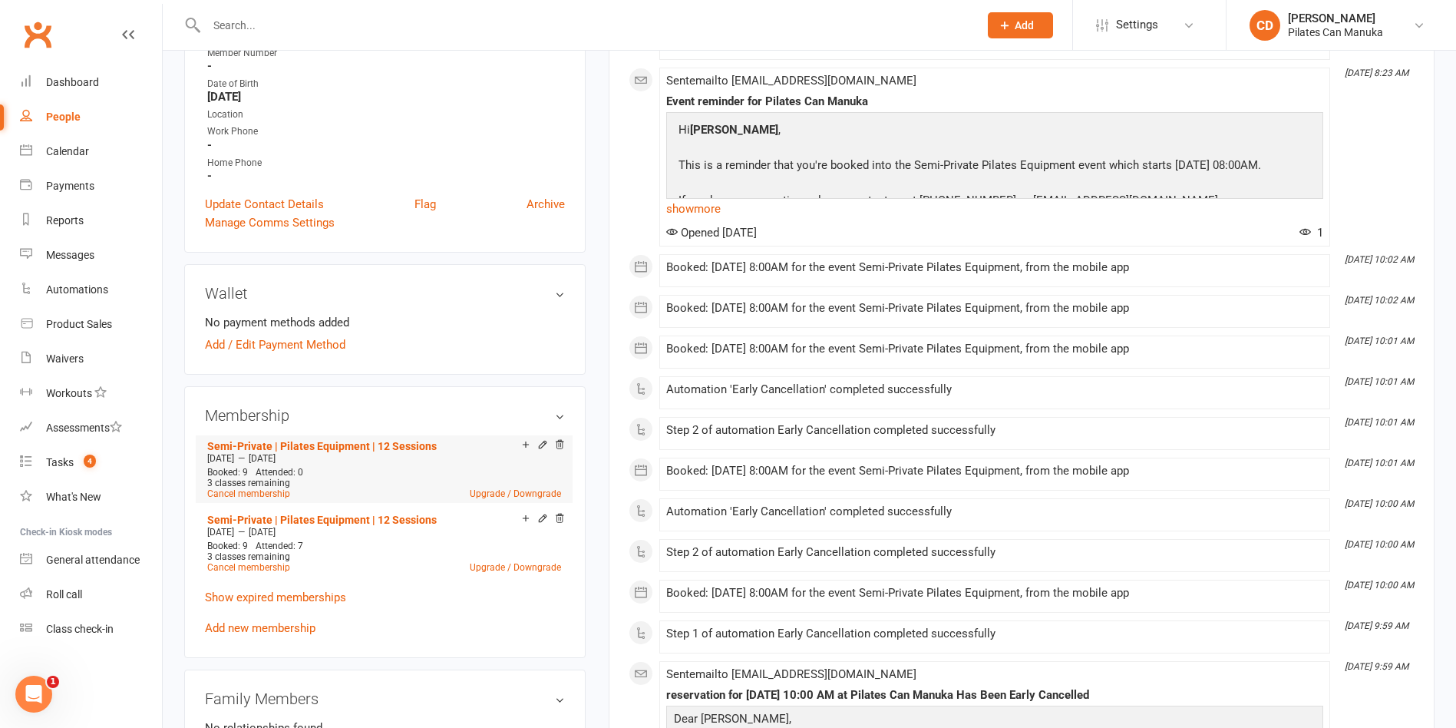
click at [407, 437] on li "Semi-Private | Pilates Equipment | 12 Sessions Jul 24 2025 — Nov 23 2025 Booked…" at bounding box center [384, 469] width 362 height 68
click at [389, 515] on link "Semi-Private | Pilates Equipment | 12 Sessions" at bounding box center [322, 520] width 230 height 12
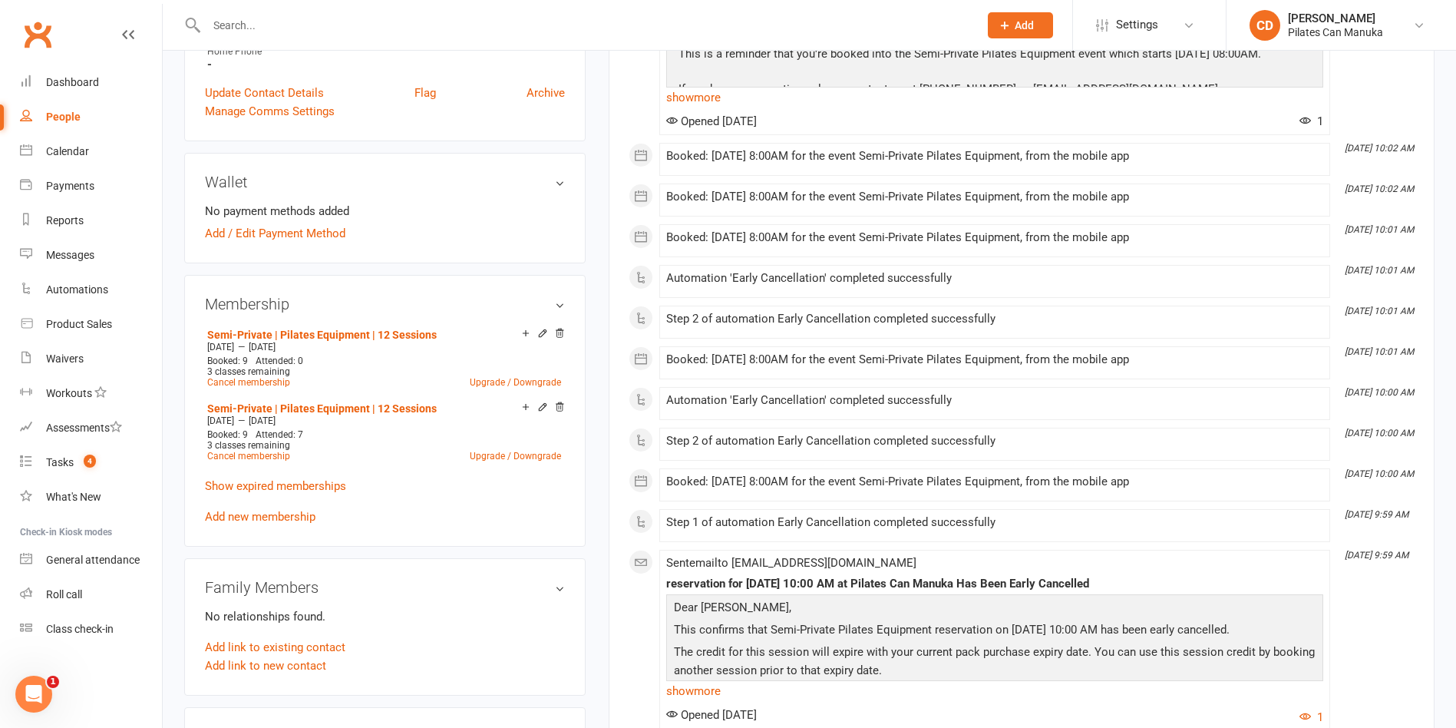
scroll to position [461, 0]
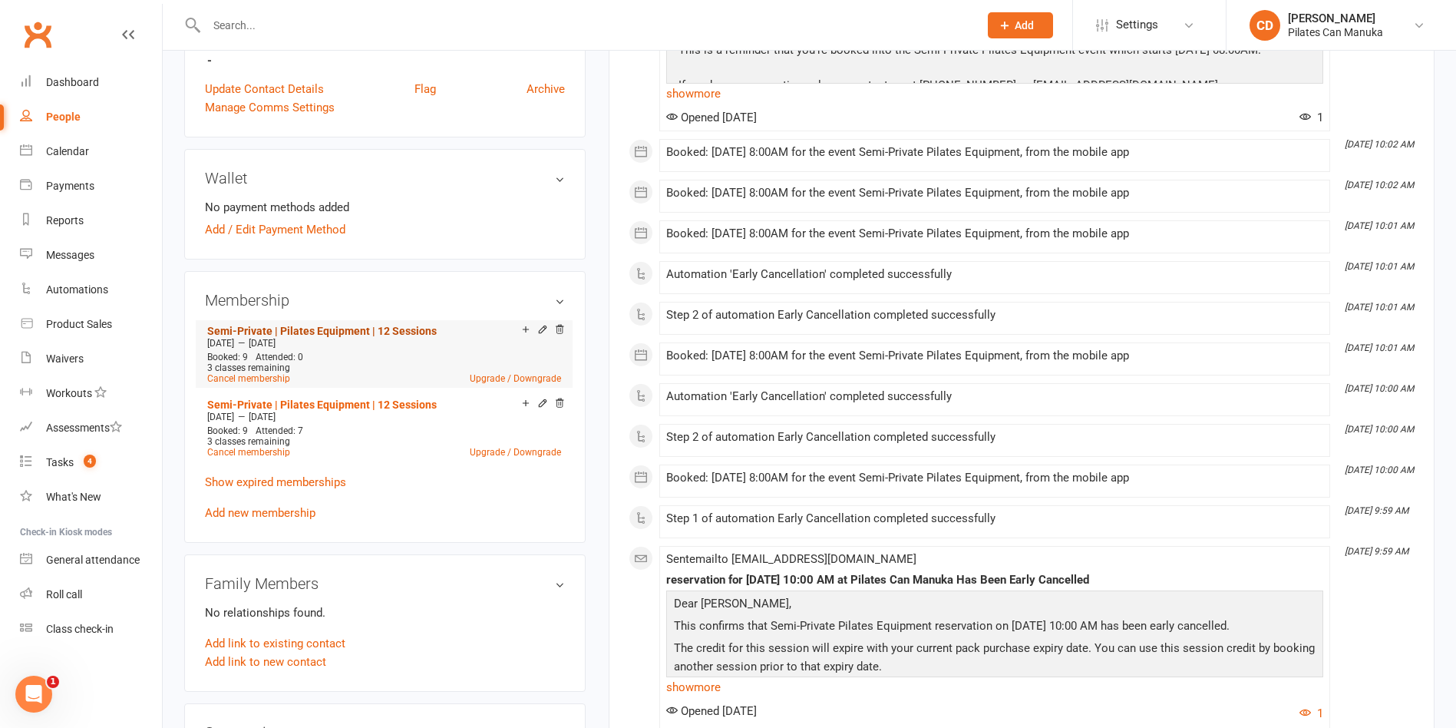
click at [424, 329] on link "Semi-Private | Pilates Equipment | 12 Sessions" at bounding box center [322, 331] width 230 height 12
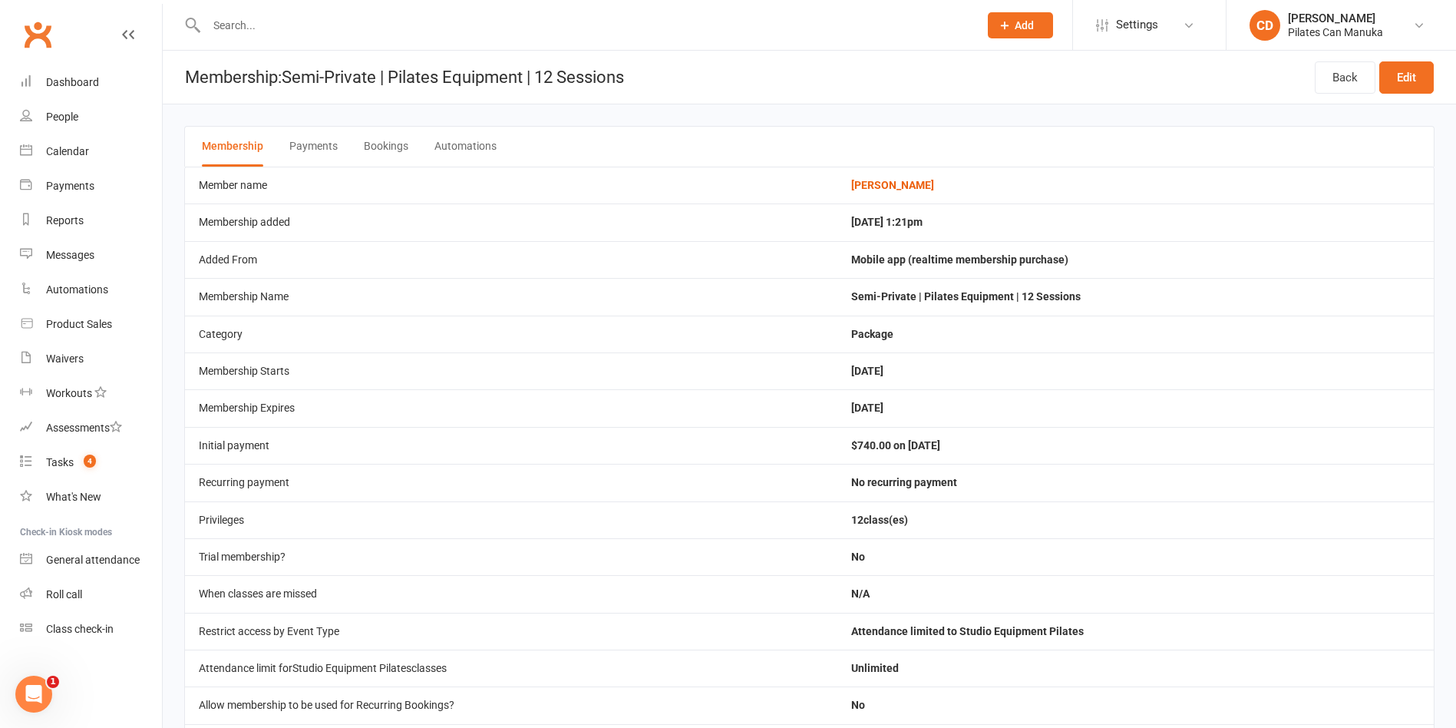
click at [402, 153] on button "Bookings" at bounding box center [386, 147] width 45 height 40
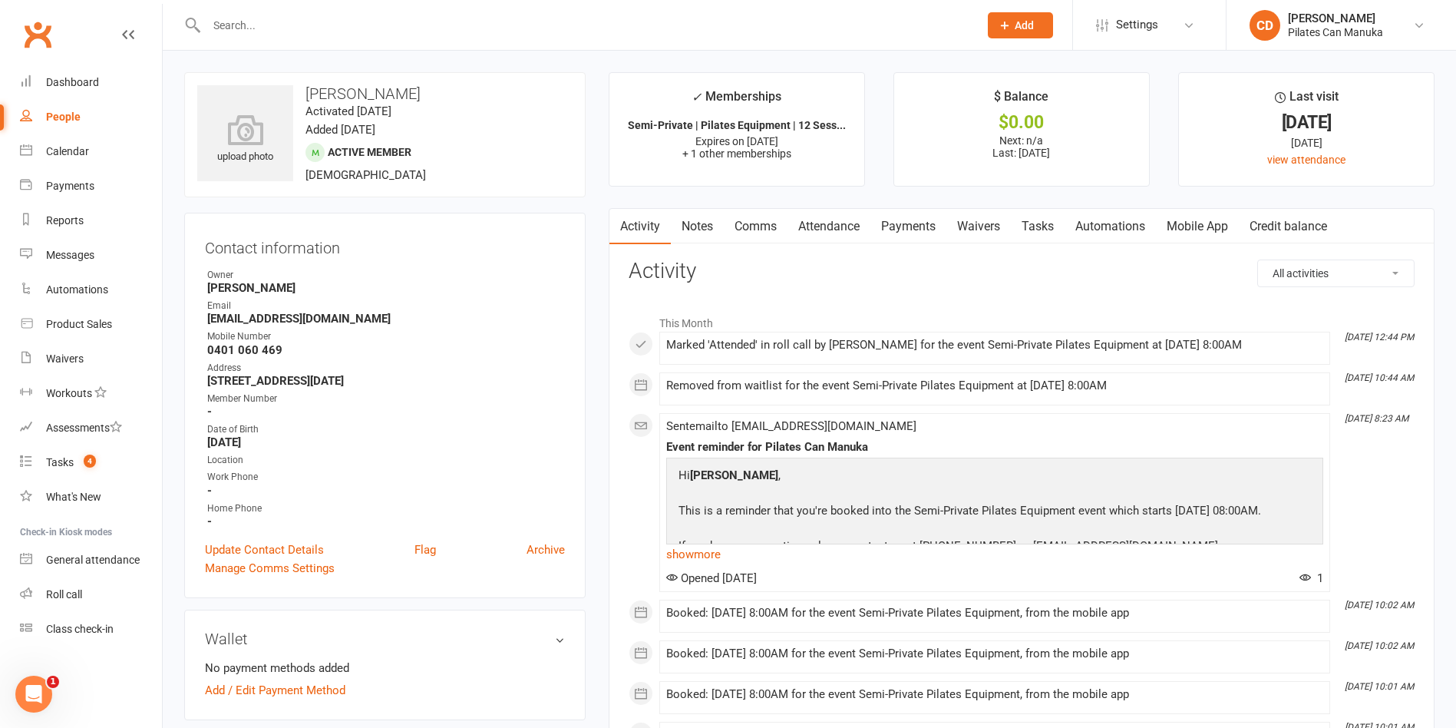
click at [930, 226] on link "Payments" at bounding box center [909, 226] width 76 height 35
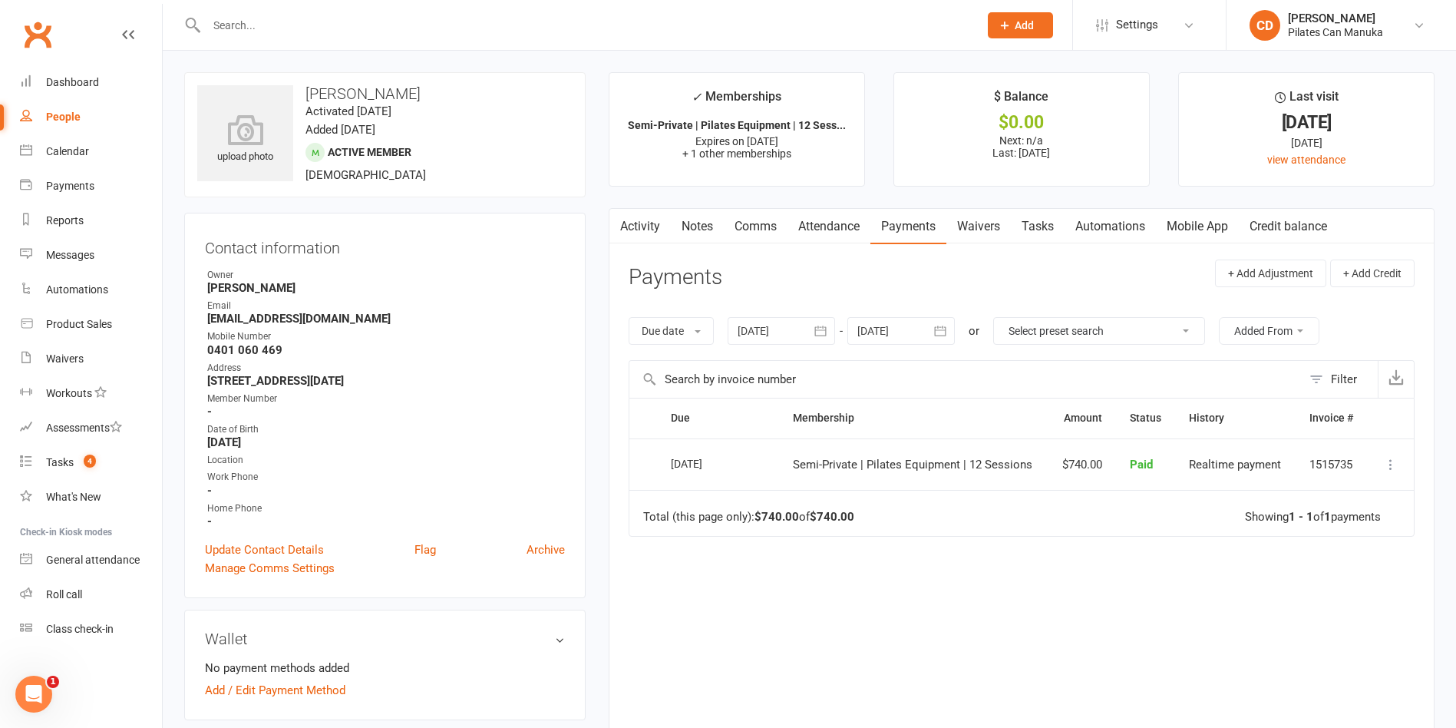
click at [824, 226] on link "Attendance" at bounding box center [829, 226] width 83 height 35
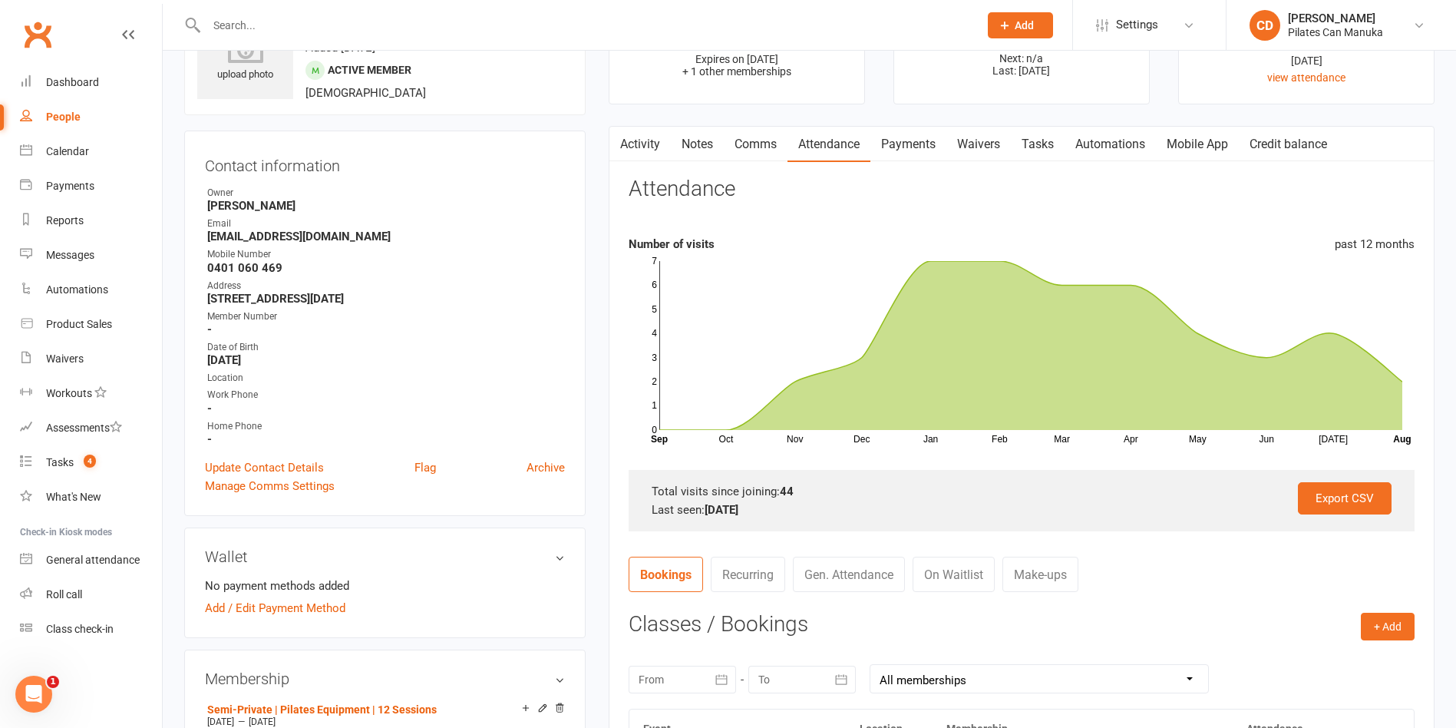
scroll to position [115, 0]
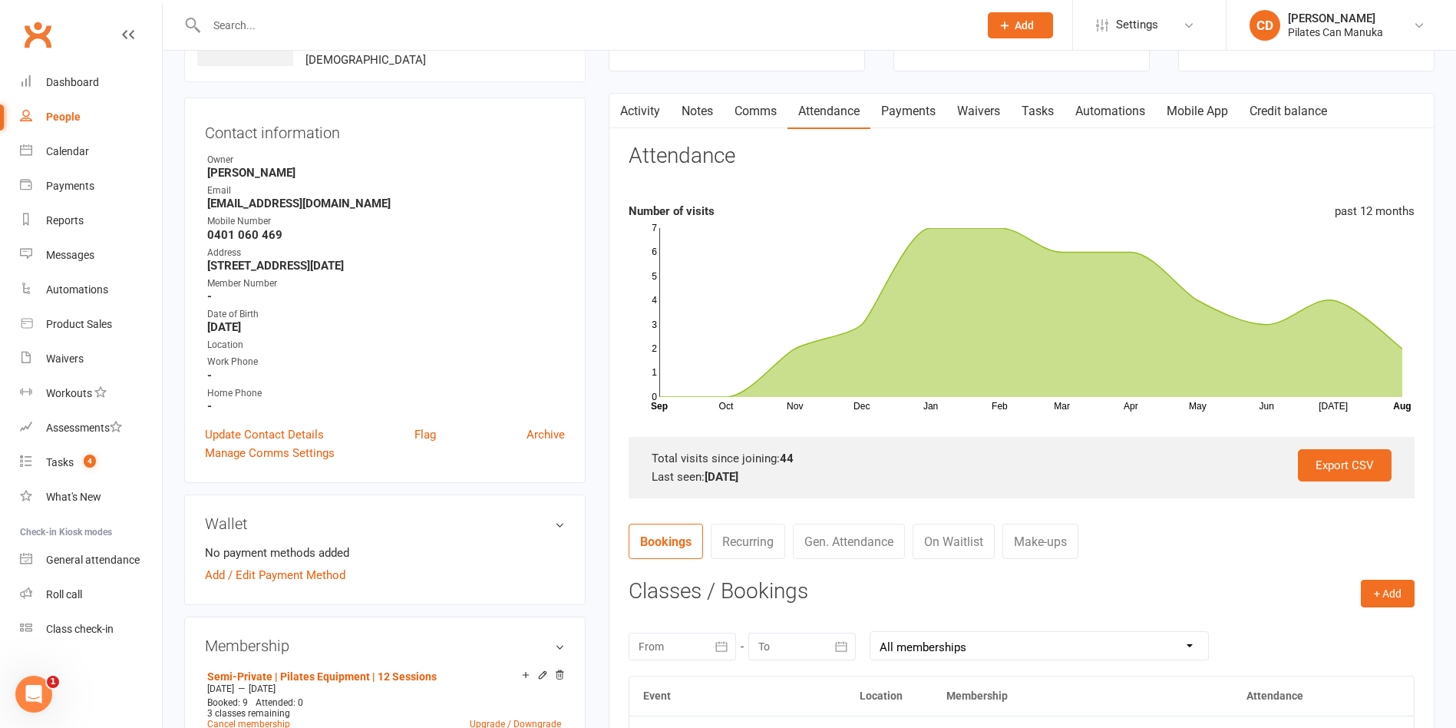
click at [959, 529] on link "On Waitlist" at bounding box center [954, 541] width 82 height 35
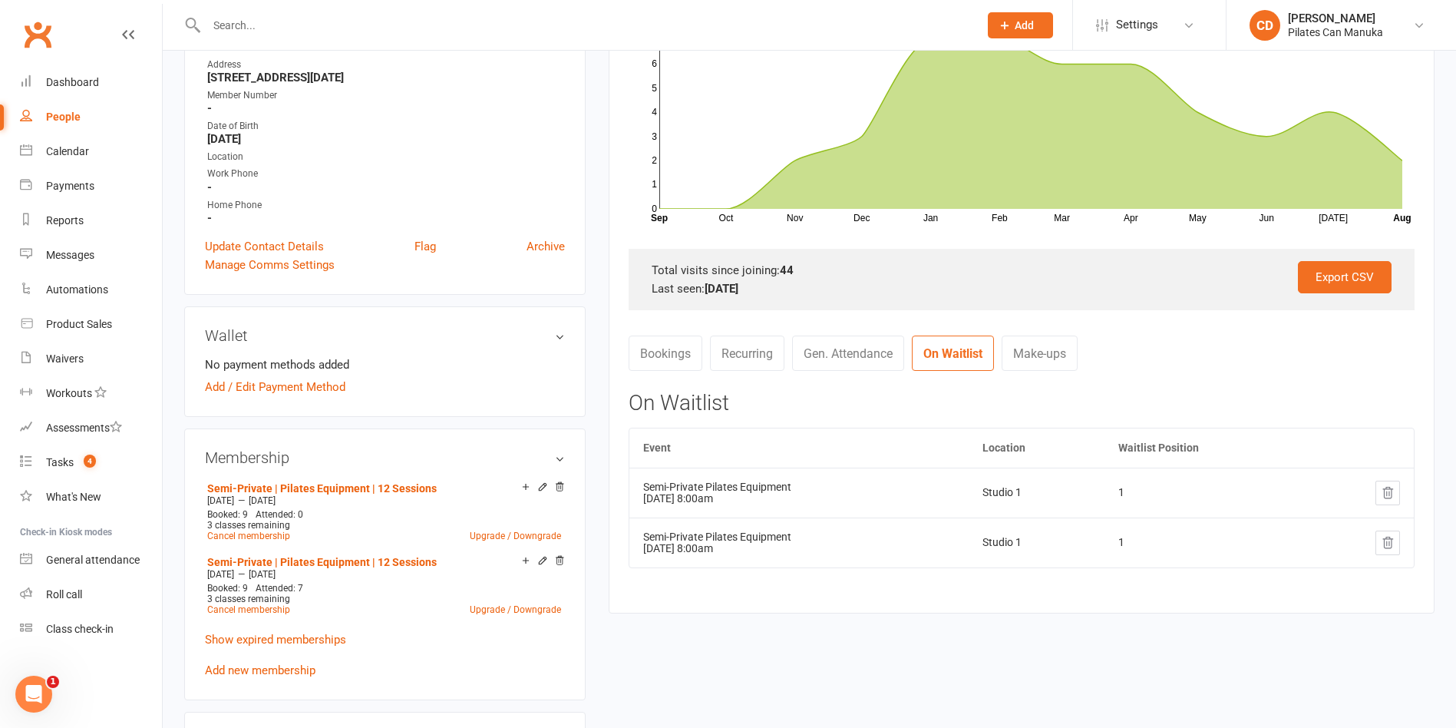
scroll to position [576, 0]
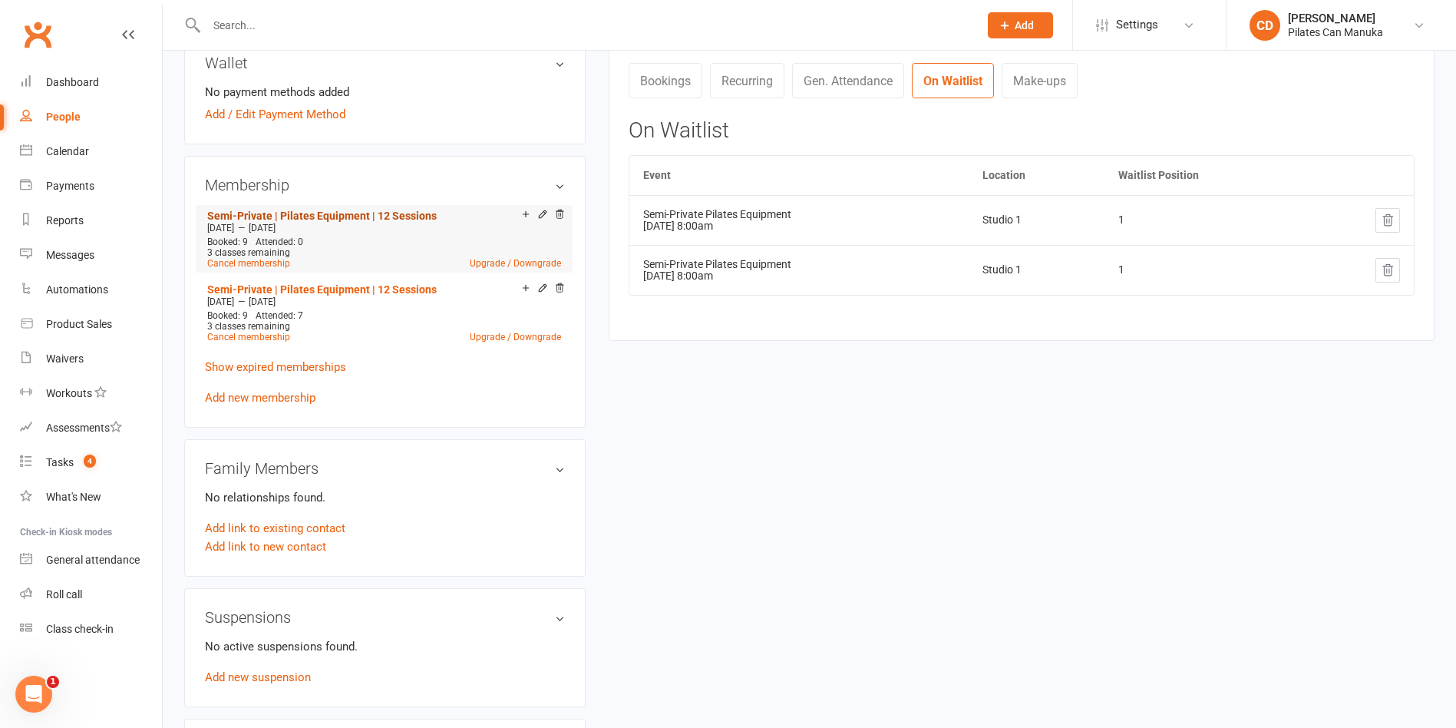
click at [375, 210] on link "Semi-Private | Pilates Equipment | 12 Sessions" at bounding box center [322, 216] width 230 height 12
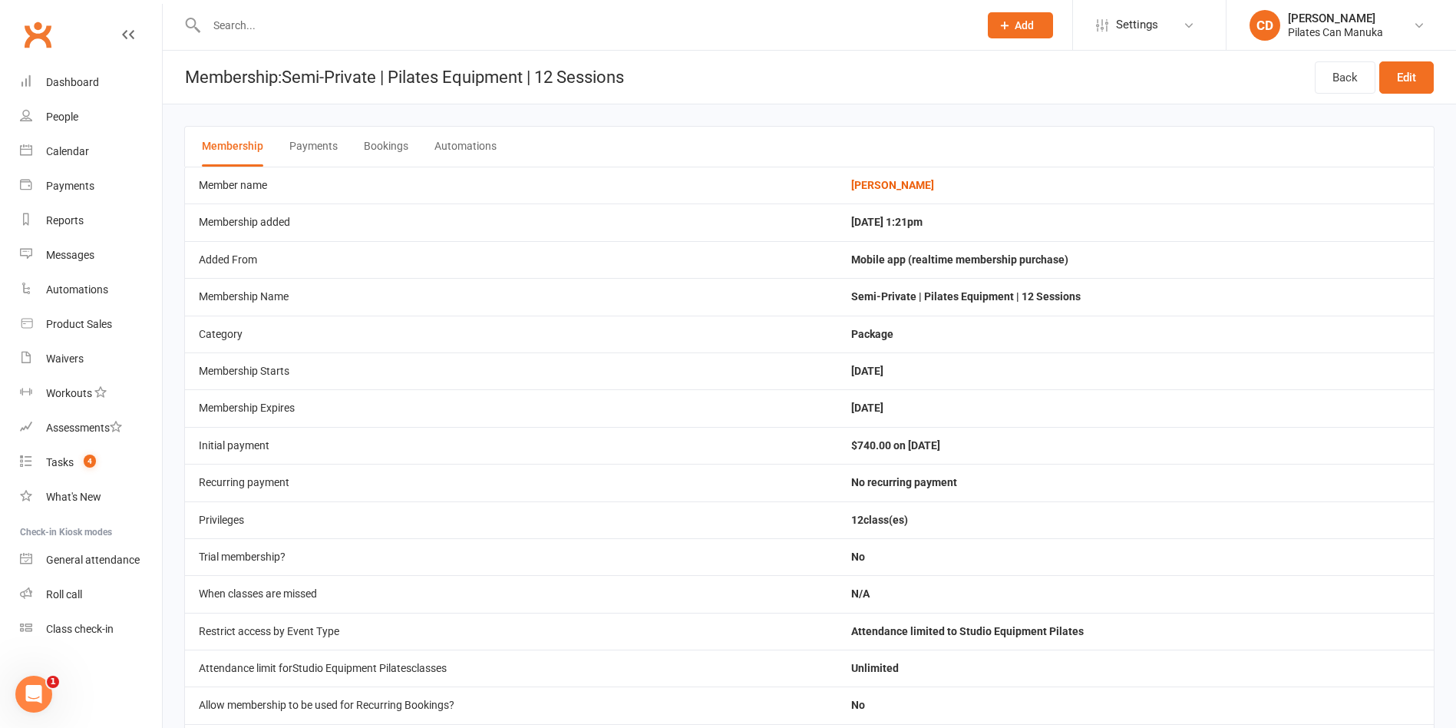
click at [384, 143] on button "Bookings" at bounding box center [386, 147] width 45 height 40
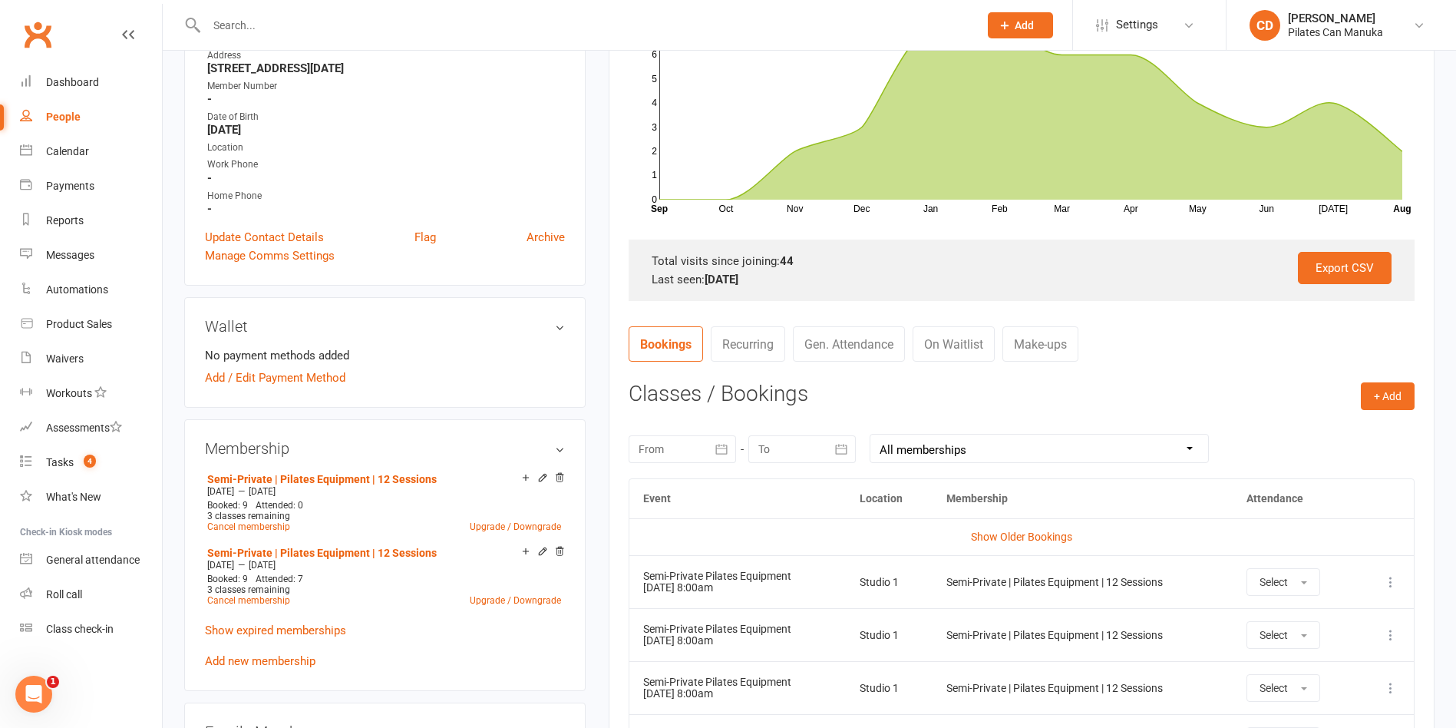
scroll to position [345, 0]
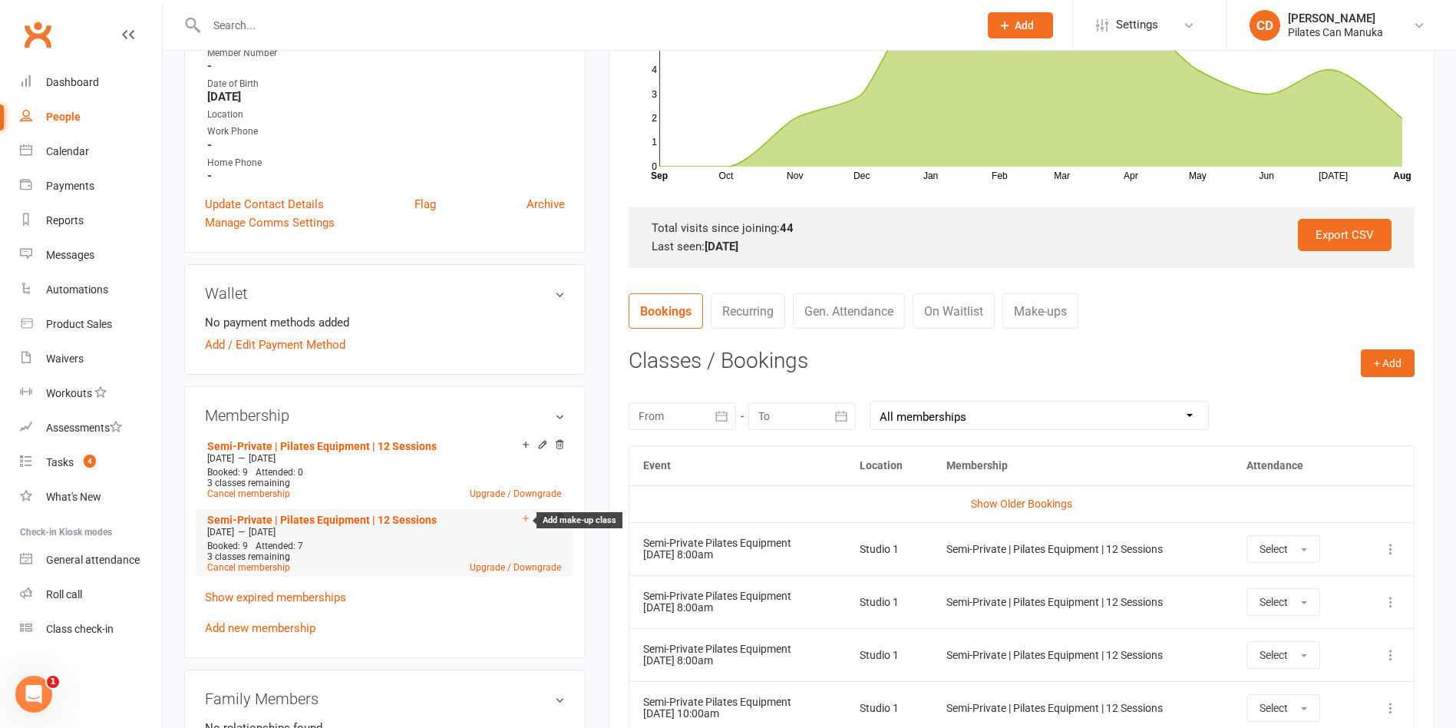
click at [527, 521] on icon at bounding box center [526, 518] width 11 height 11
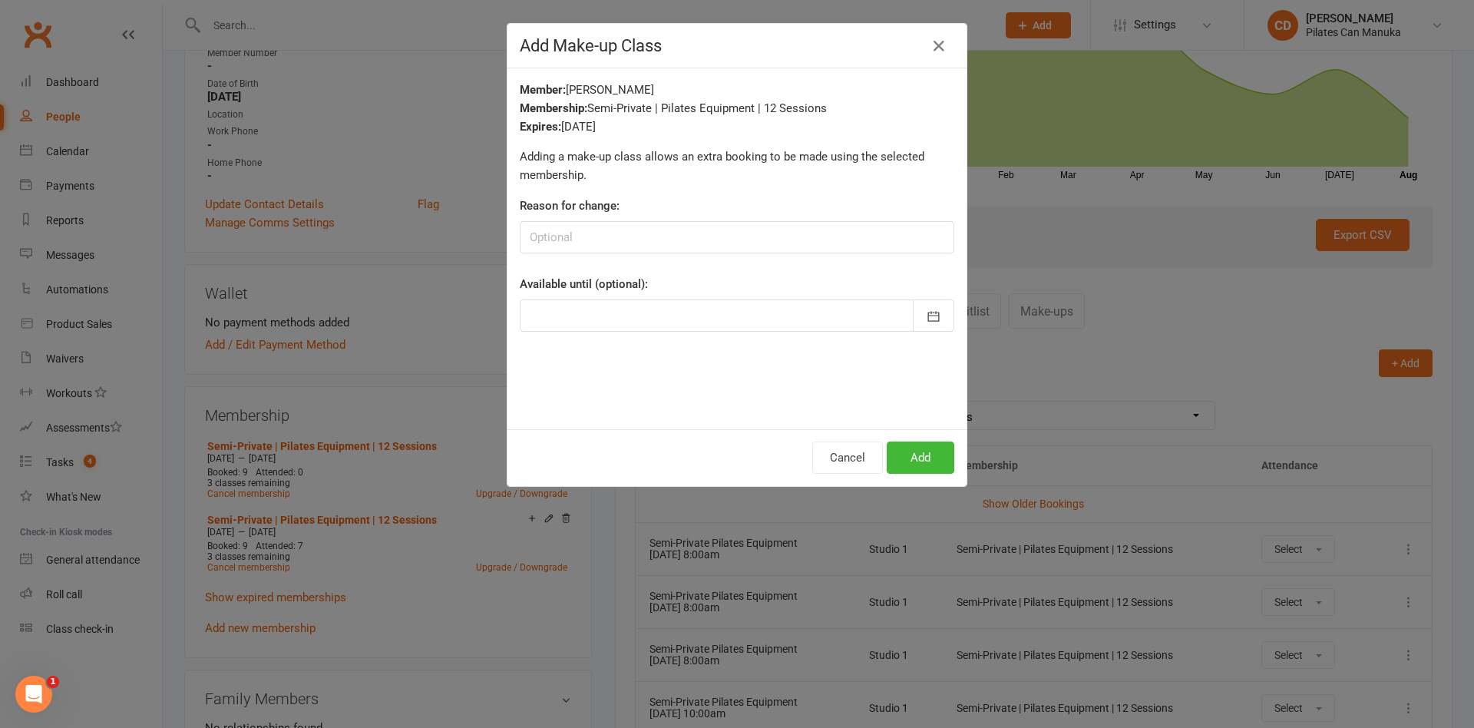
click at [610, 557] on div "Add Make-up Class Member: Nikki Bromberger Membership: Semi-Private | Pilates E…" at bounding box center [737, 364] width 1474 height 728
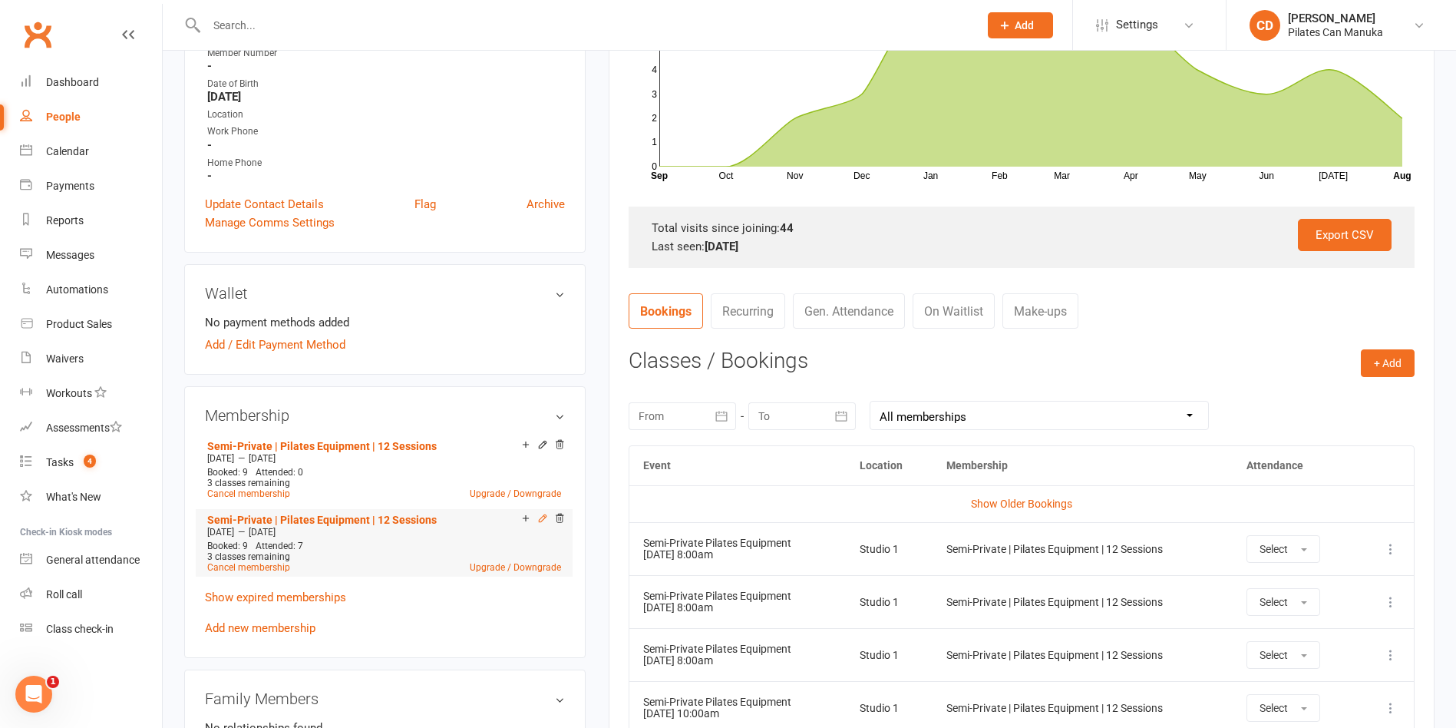
click at [538, 518] on icon at bounding box center [542, 518] width 11 height 11
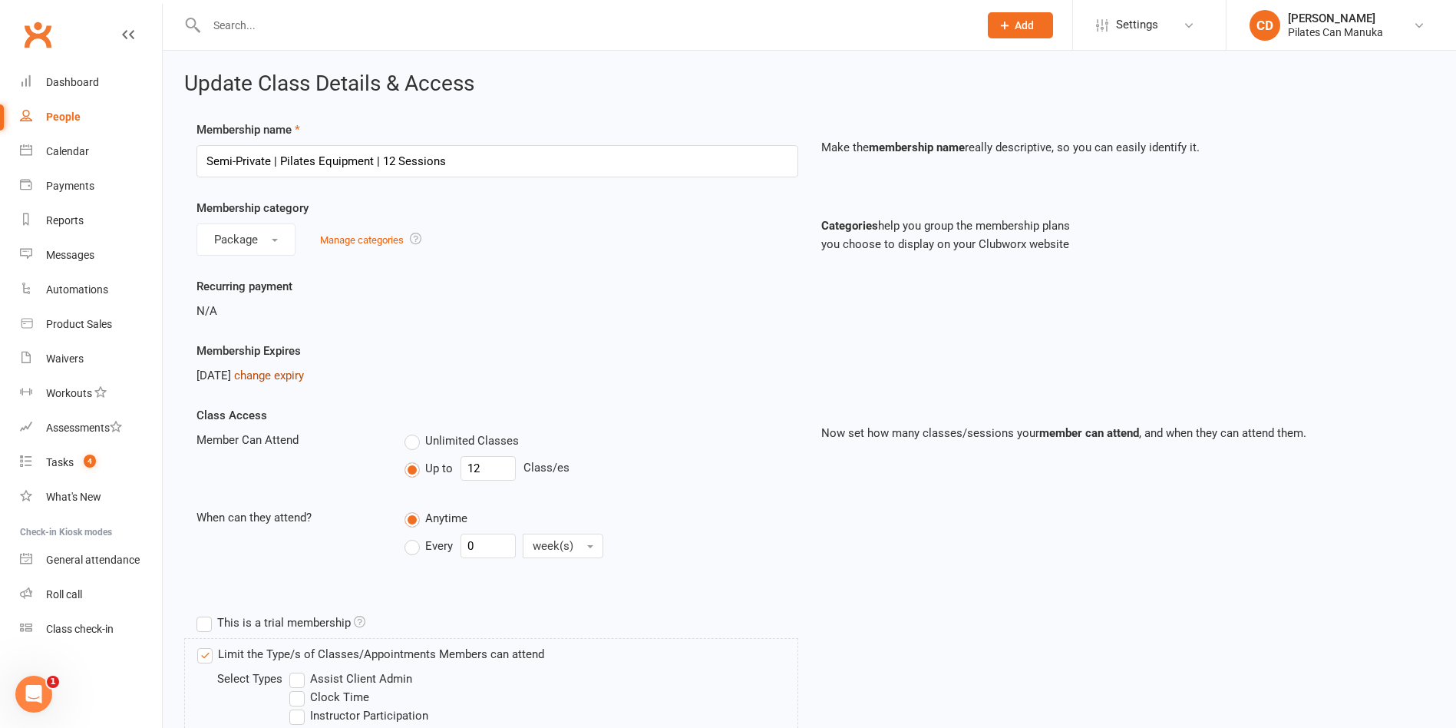
click at [276, 373] on link "change expiry" at bounding box center [269, 376] width 70 height 14
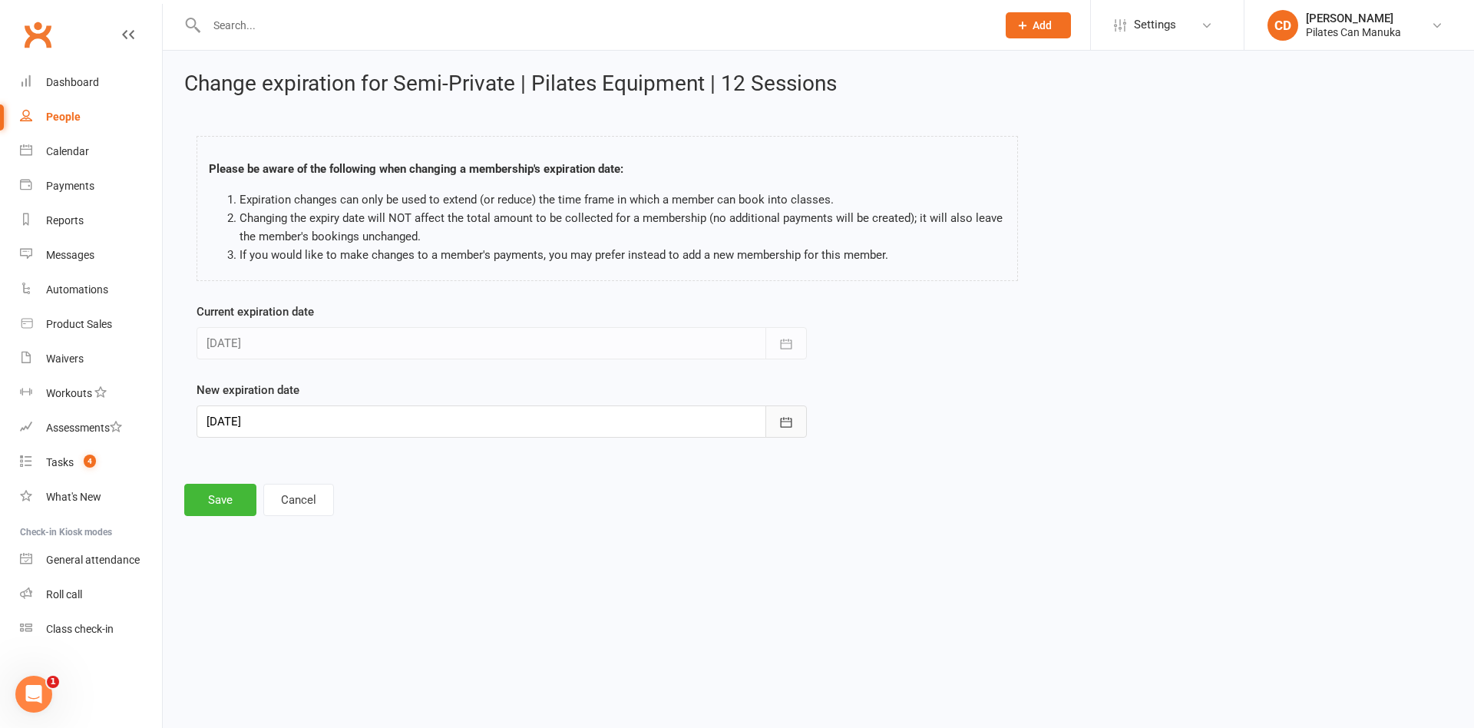
click at [796, 428] on button "button" at bounding box center [785, 421] width 41 height 32
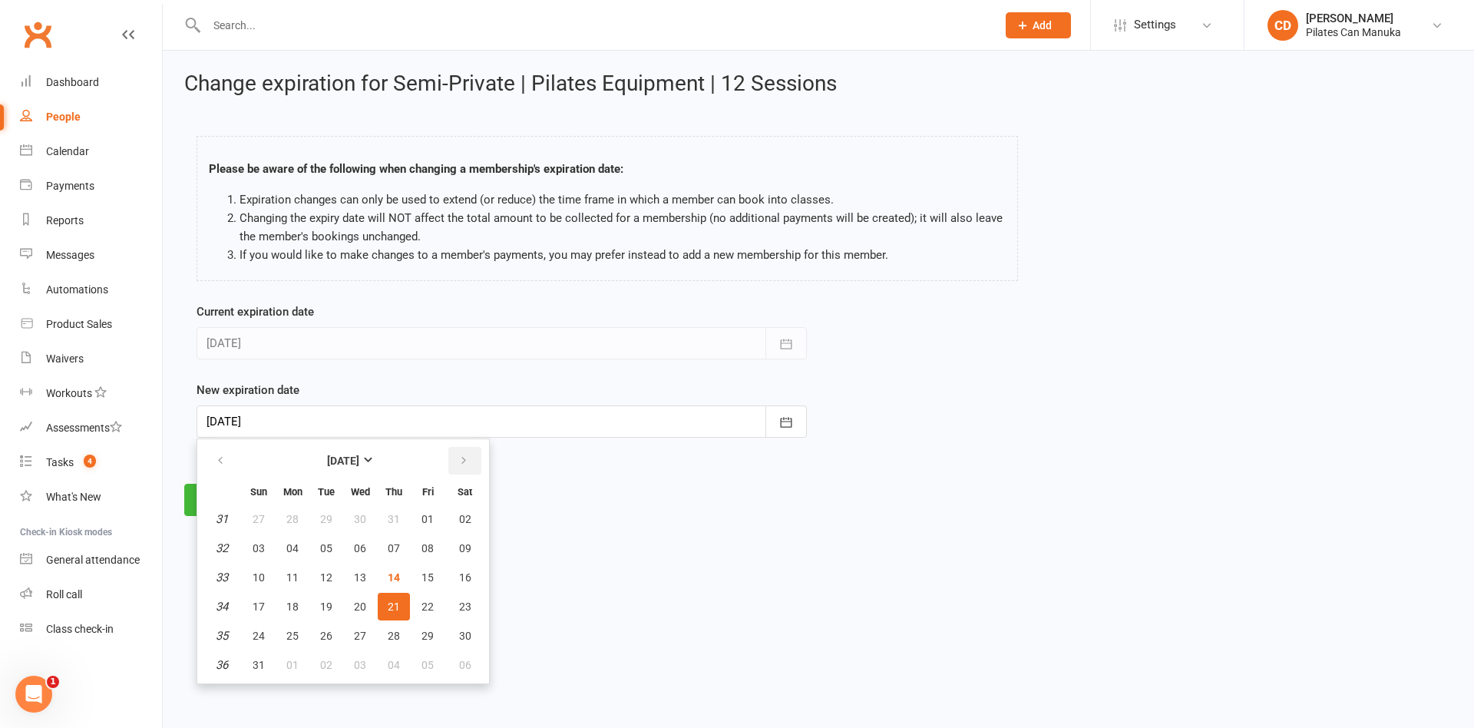
click at [471, 461] on button "button" at bounding box center [464, 461] width 33 height 28
click at [389, 548] on span "11" at bounding box center [394, 548] width 12 height 12
type input "[DATE]"
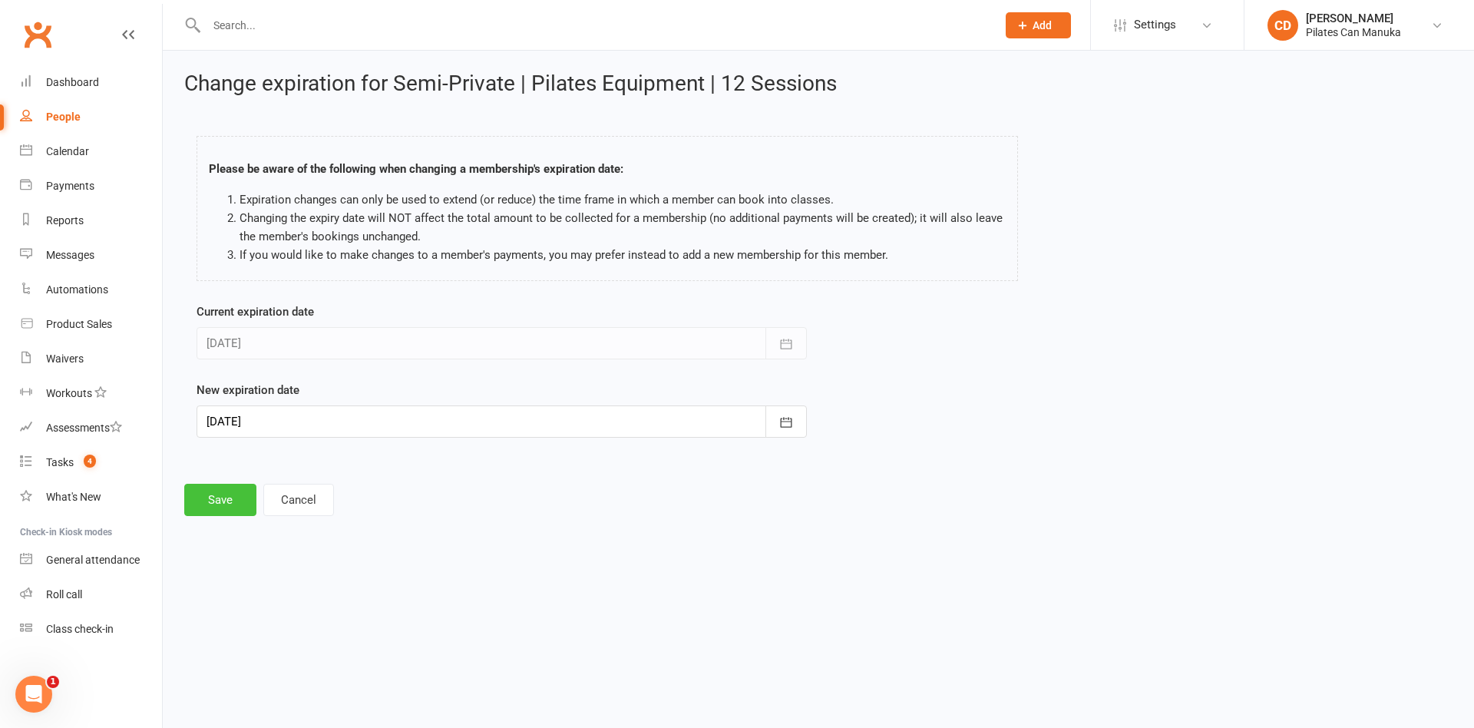
click at [223, 501] on button "Save" at bounding box center [220, 500] width 72 height 32
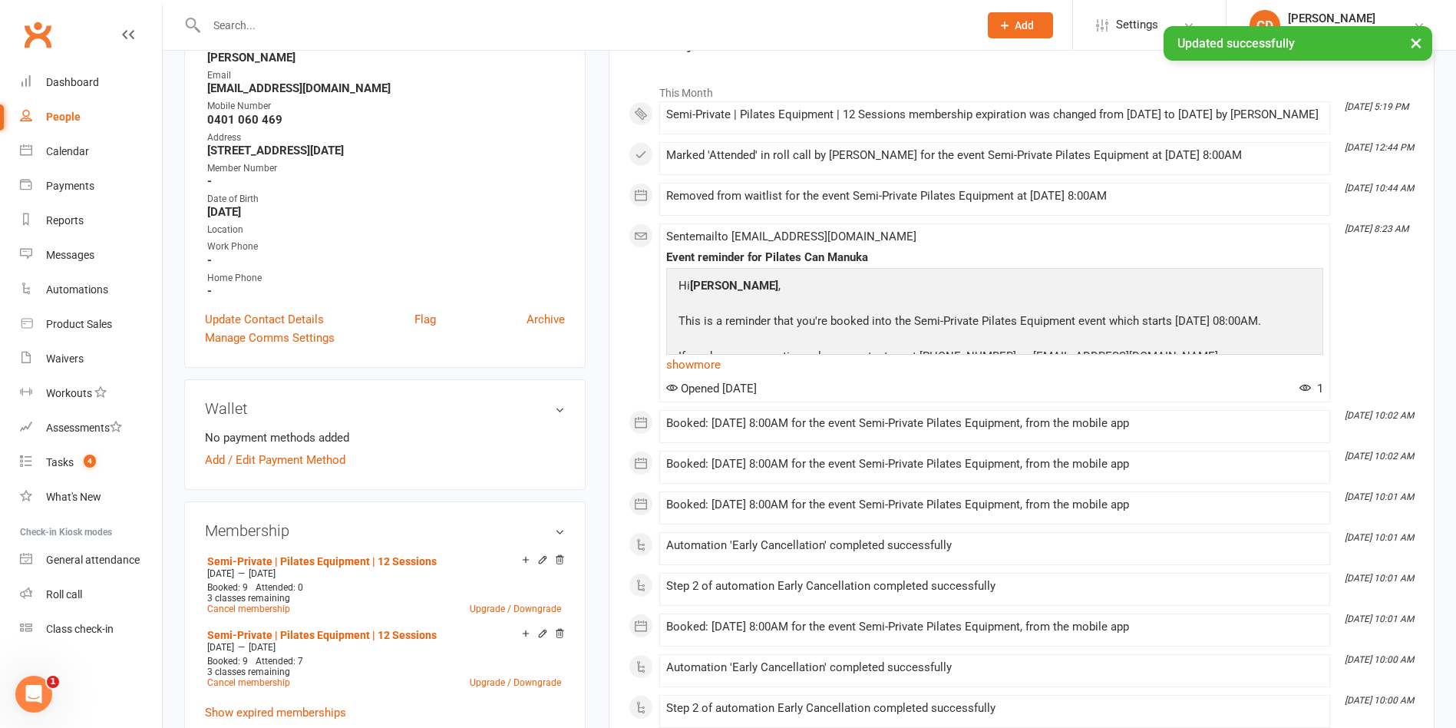
scroll to position [345, 0]
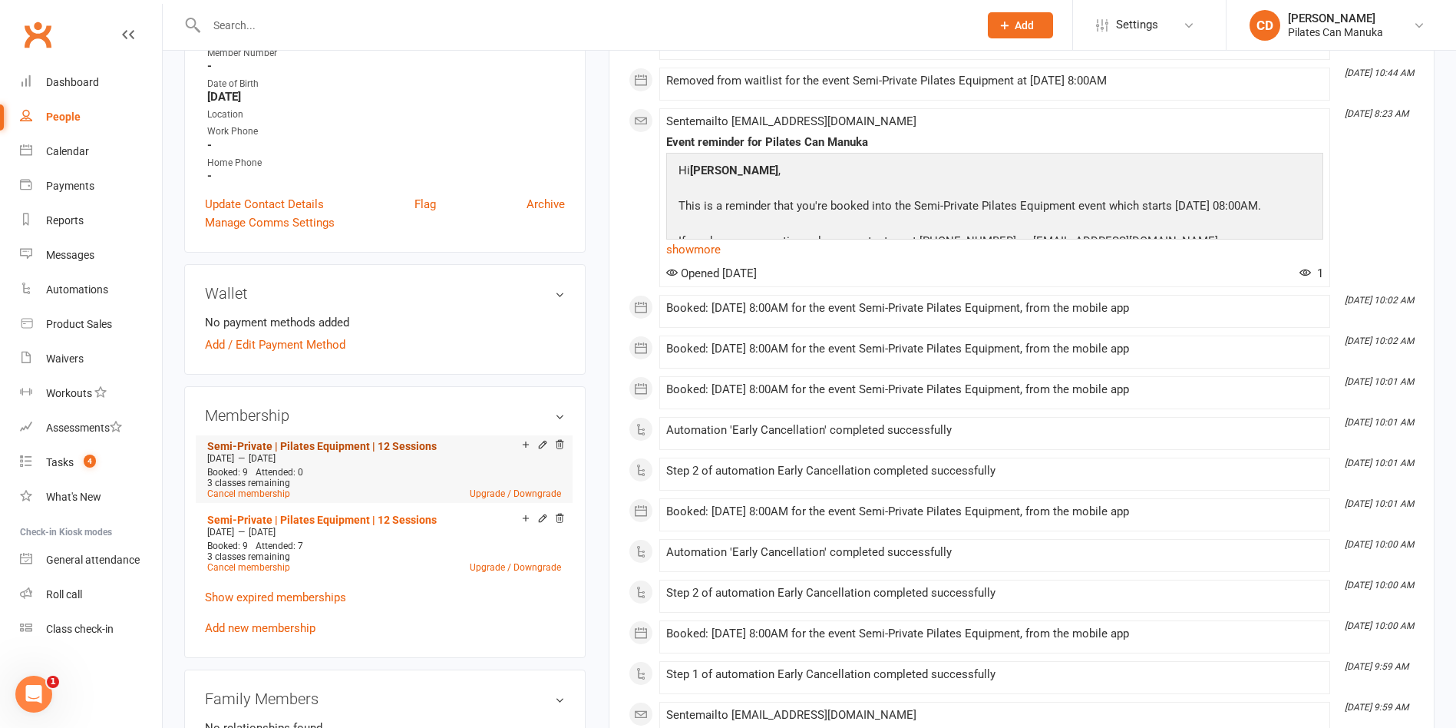
click at [398, 446] on link "Semi-Private | Pilates Equipment | 12 Sessions" at bounding box center [322, 446] width 230 height 12
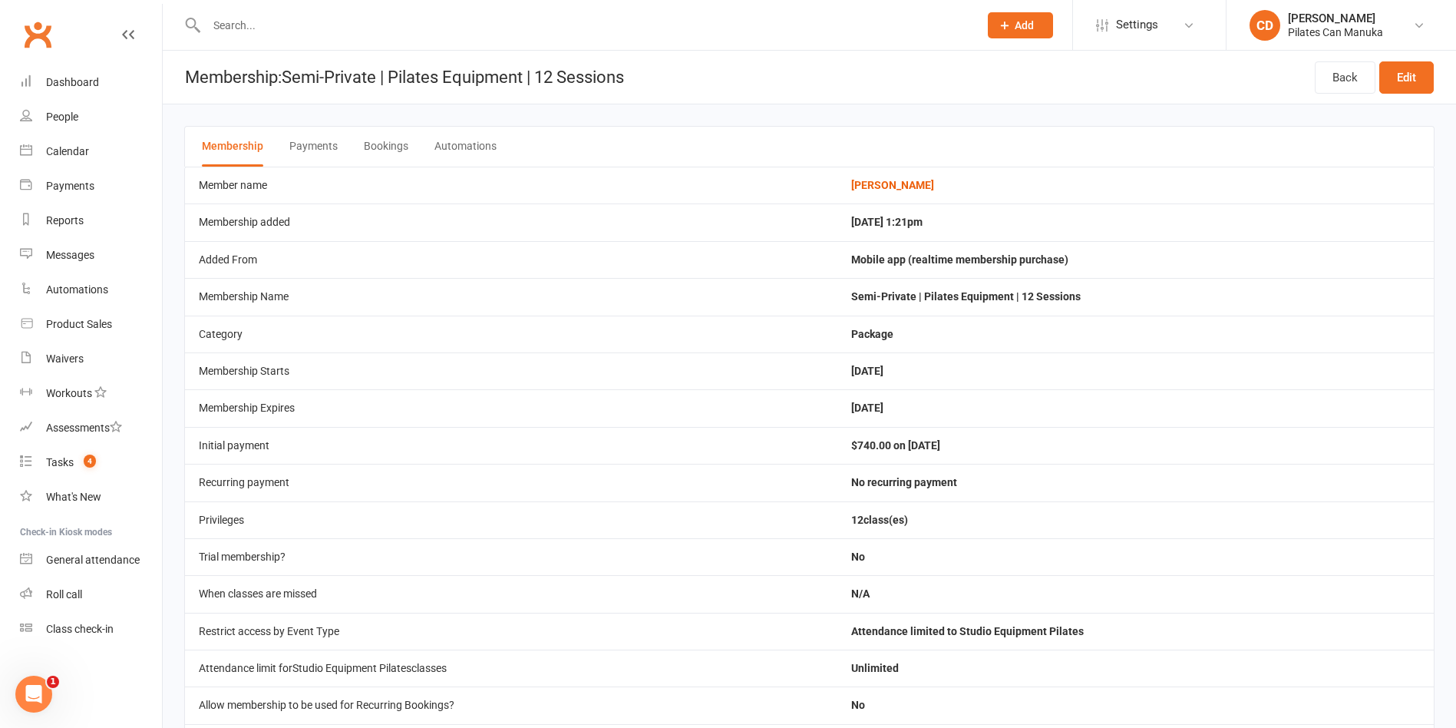
click at [384, 145] on button "Bookings" at bounding box center [386, 147] width 45 height 40
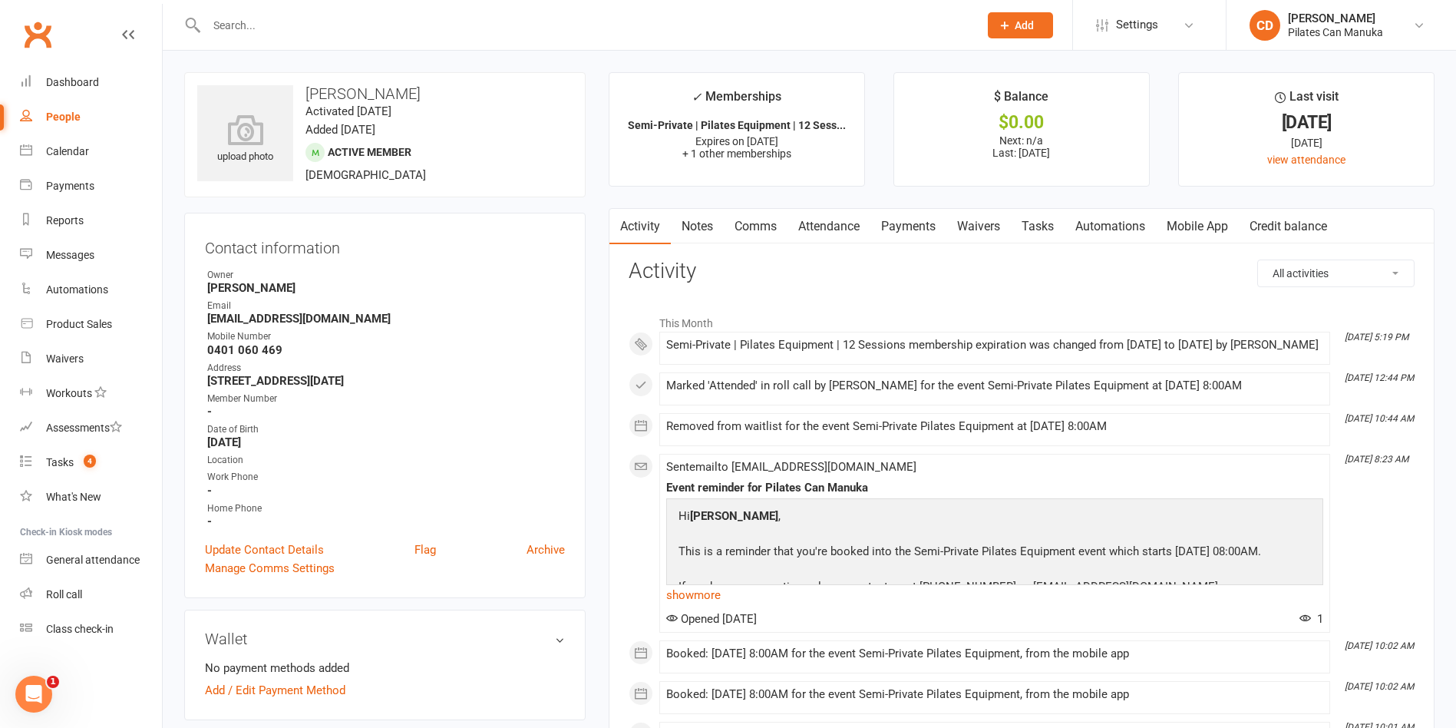
click at [818, 230] on link "Attendance" at bounding box center [829, 226] width 83 height 35
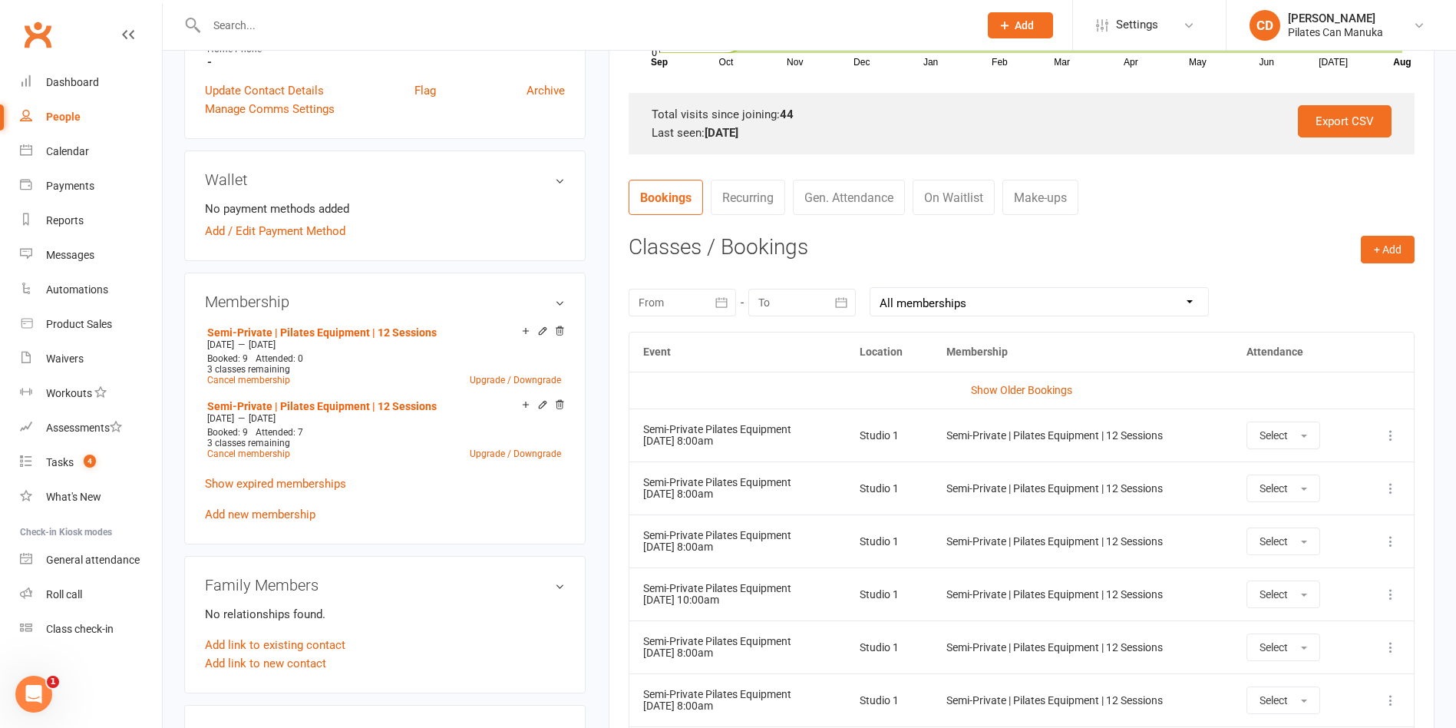
scroll to position [461, 0]
click at [1395, 489] on icon at bounding box center [1391, 486] width 15 height 15
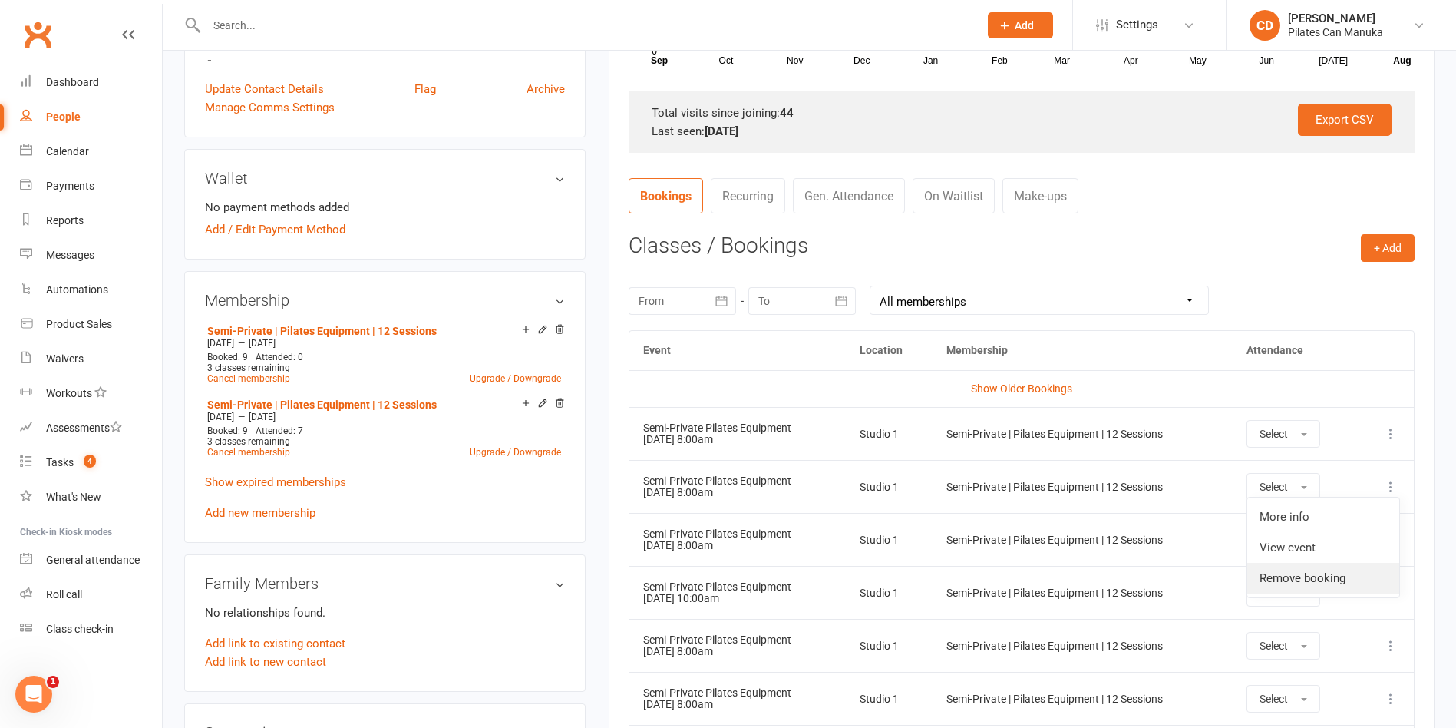
click at [1354, 564] on link "Remove booking" at bounding box center [1324, 578] width 152 height 31
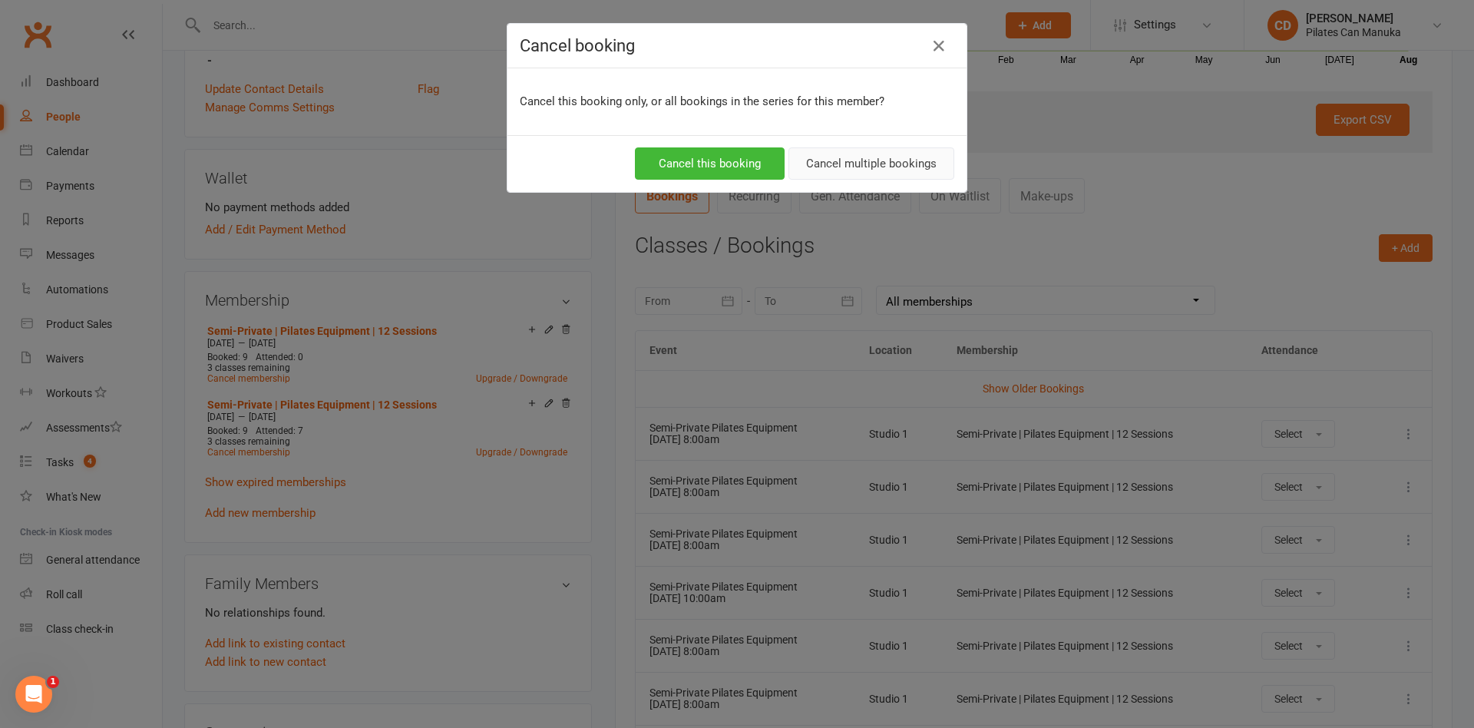
click at [843, 157] on button "Cancel multiple bookings" at bounding box center [871, 163] width 166 height 32
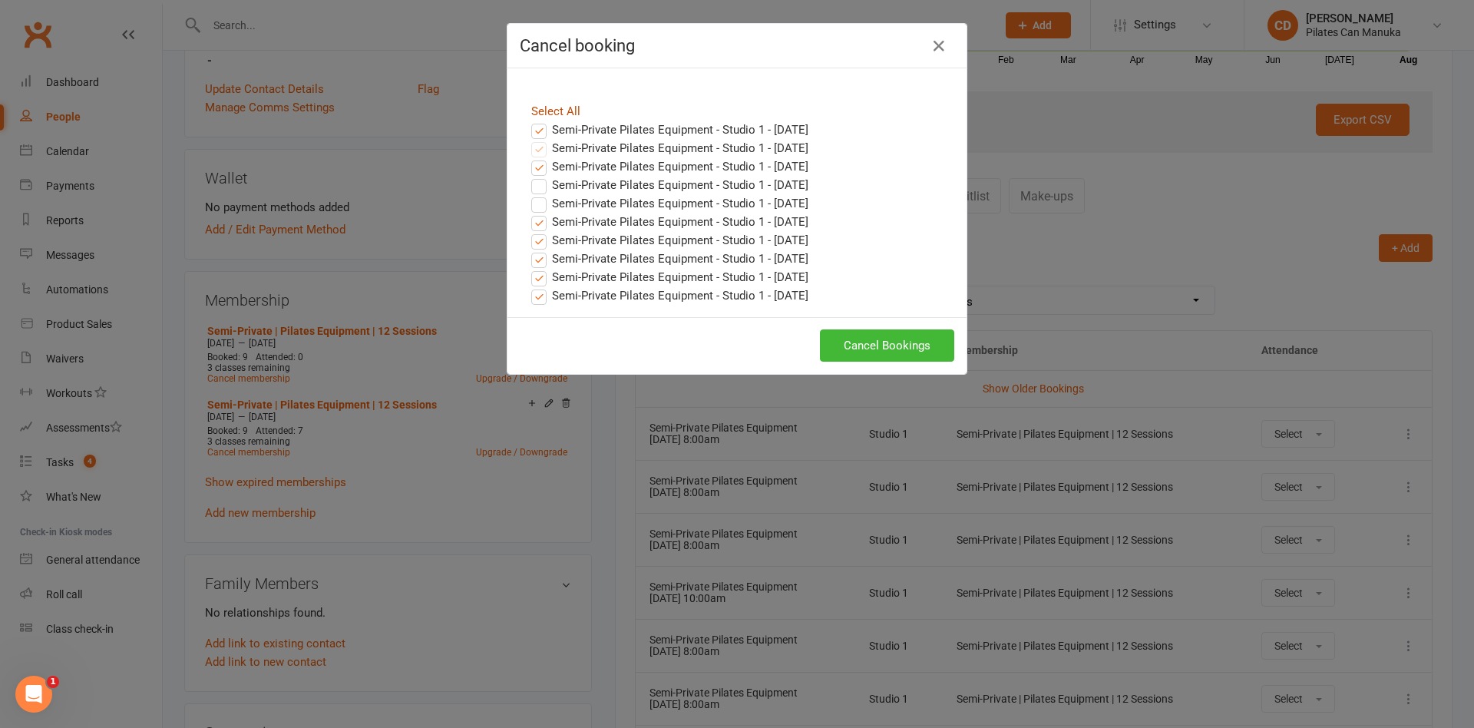
click at [541, 112] on link "Select All" at bounding box center [555, 111] width 49 height 14
click at [714, 164] on label "Semi-Private Pilates Equipment - Studio 1 - Sep 03, 2025" at bounding box center [669, 166] width 277 height 18
click at [530, 157] on input "Semi-Private Pilates Equipment - Studio 1 - Sep 03, 2025" at bounding box center [525, 157] width 10 height 0
click at [711, 177] on label "Semi-Private Pilates Equipment - Studio 1 - [DATE]" at bounding box center [669, 185] width 277 height 18
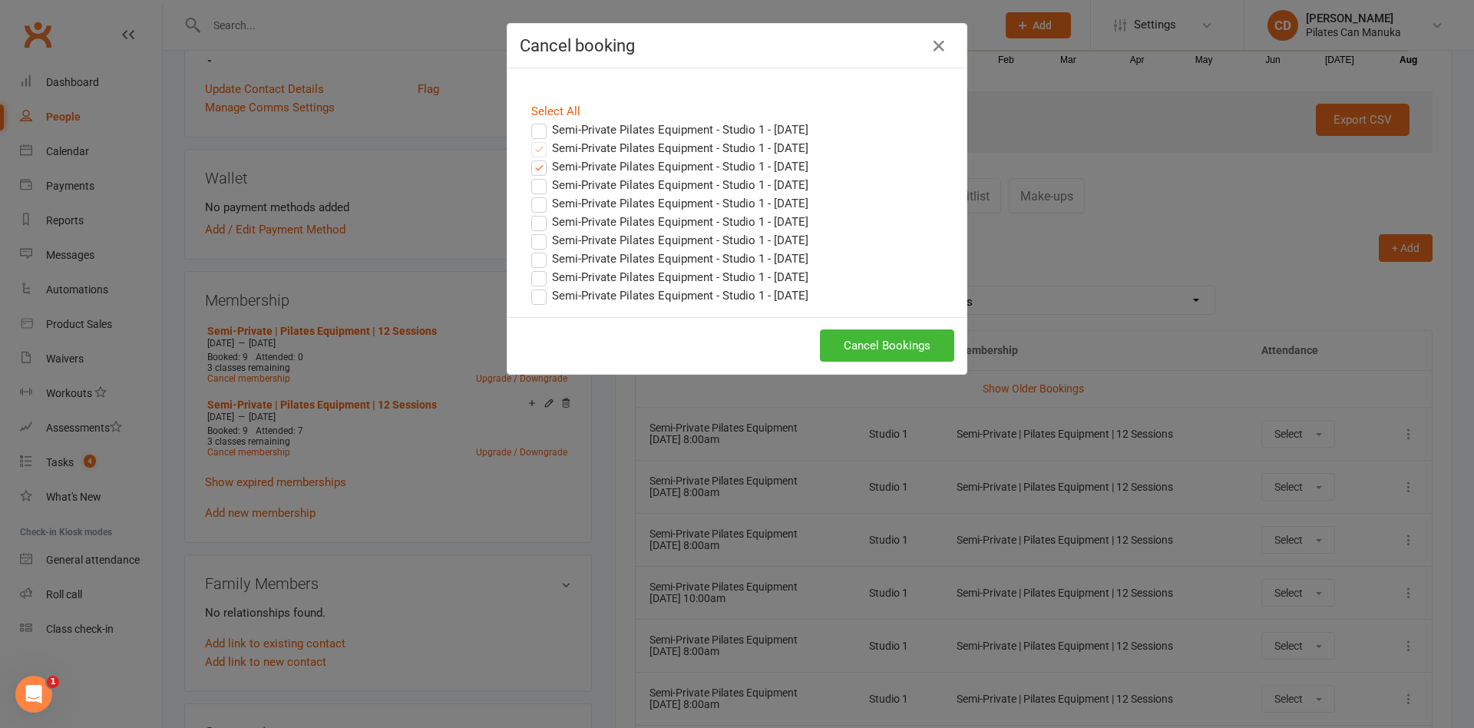
click at [530, 176] on input "Semi-Private Pilates Equipment - Studio 1 - [DATE]" at bounding box center [525, 176] width 10 height 0
click at [892, 345] on button "Cancel Bookings" at bounding box center [887, 345] width 134 height 32
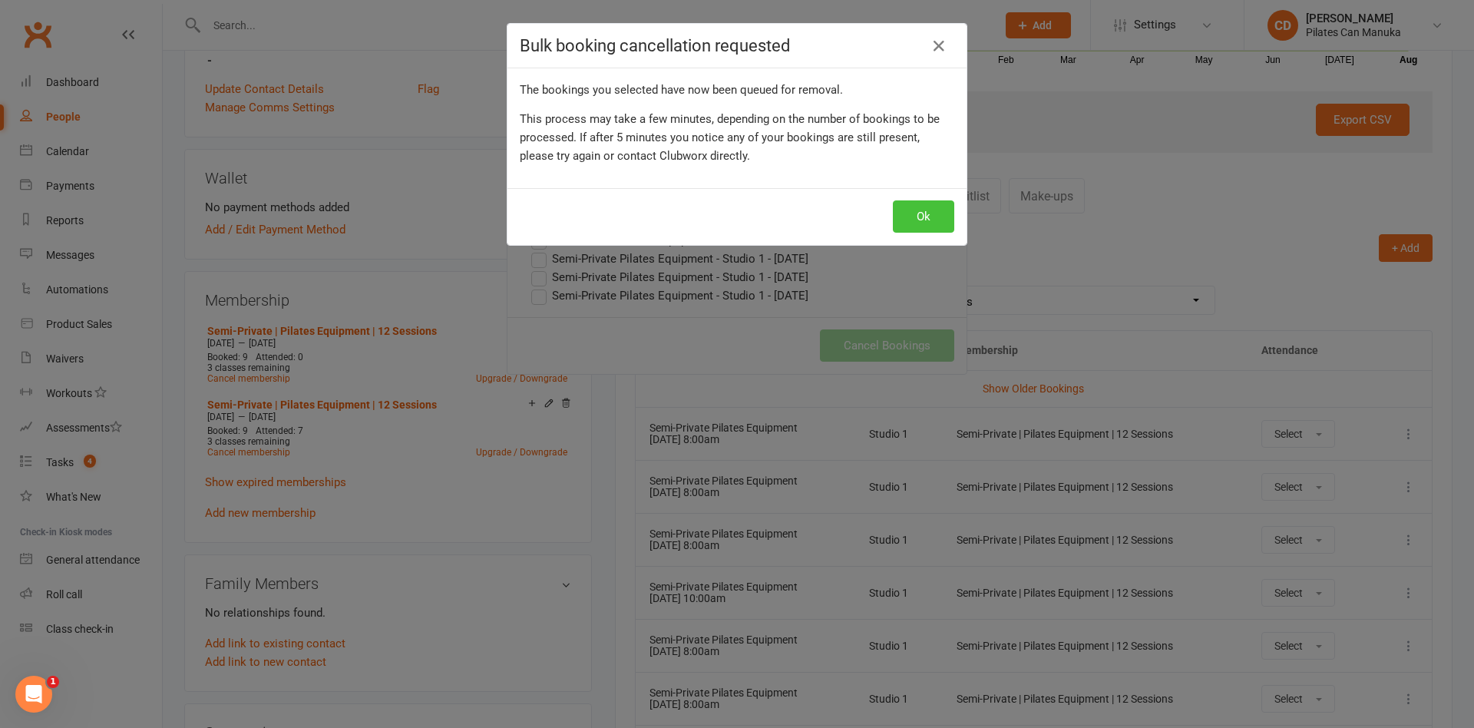
click at [917, 206] on button "Ok" at bounding box center [923, 216] width 61 height 32
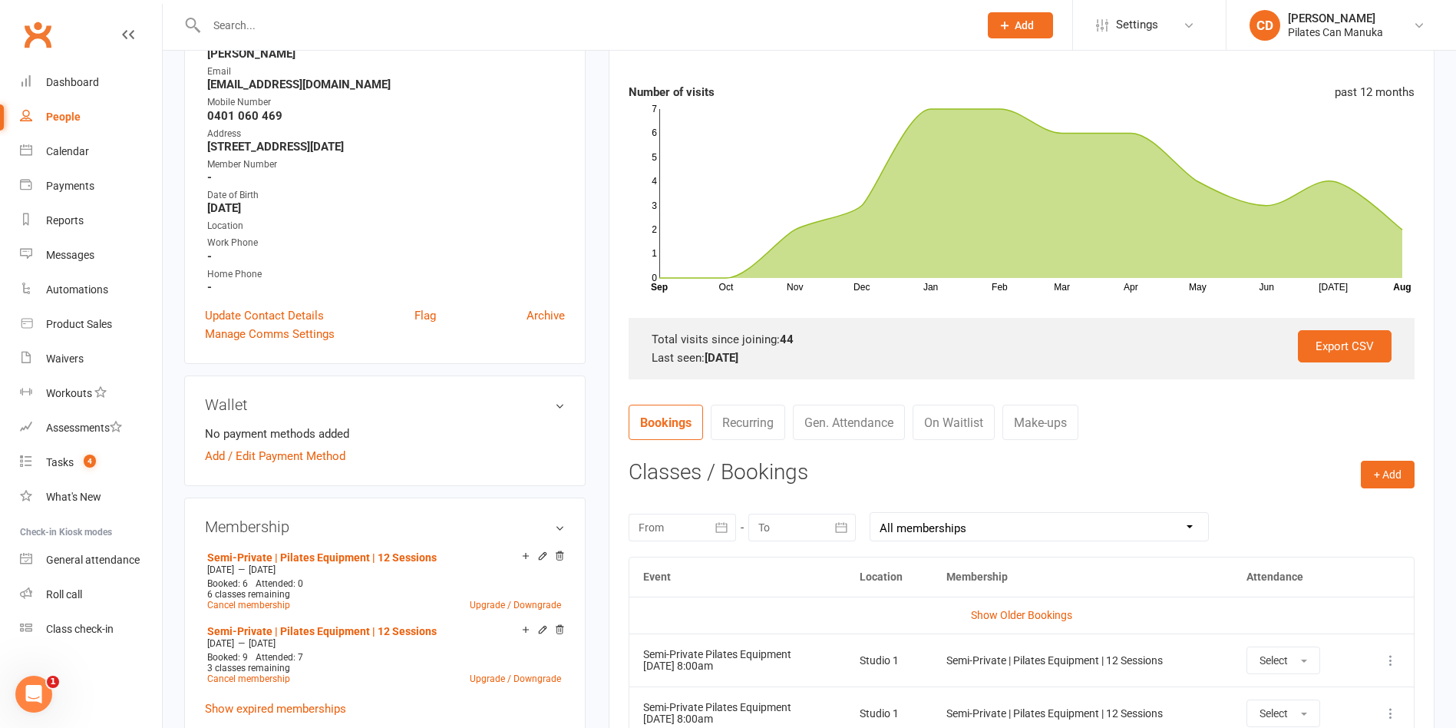
scroll to position [0, 0]
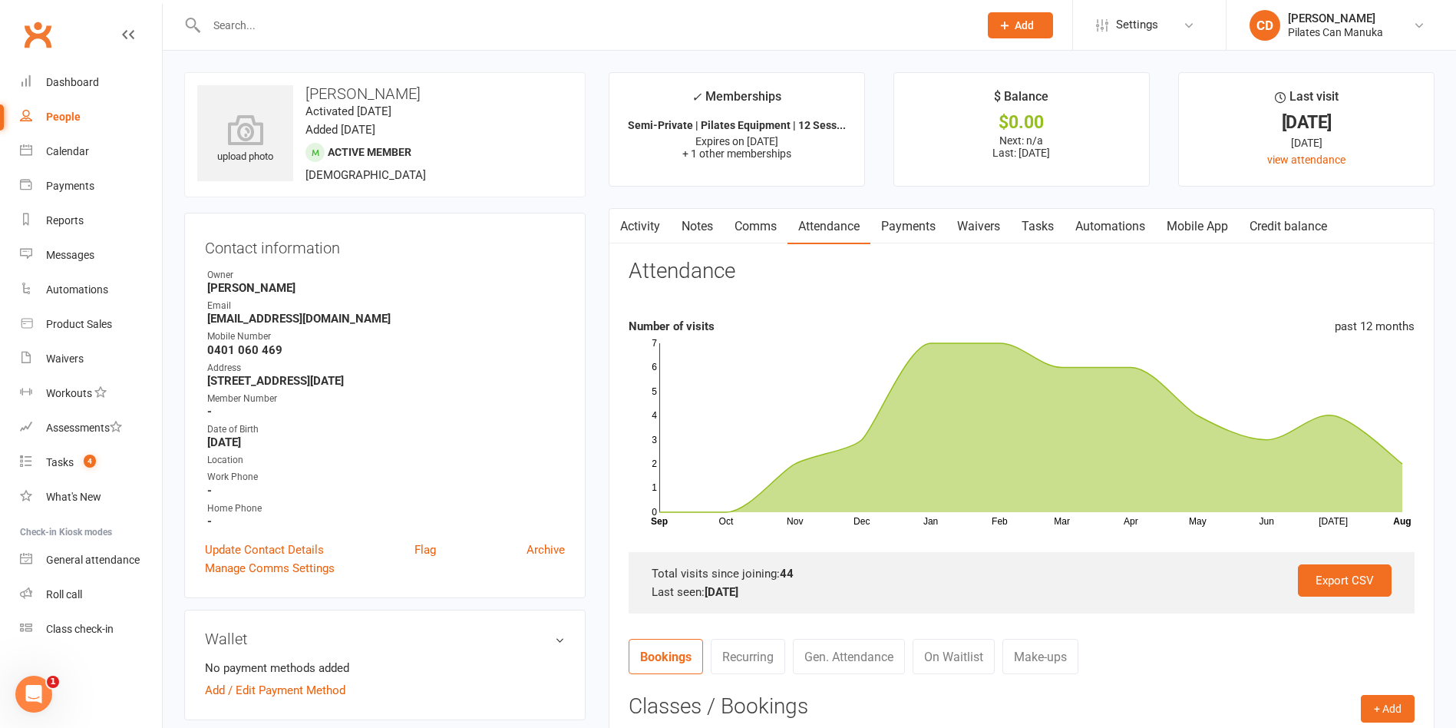
drag, startPoint x: 443, startPoint y: 100, endPoint x: 302, endPoint y: 94, distance: 140.6
click at [315, 94] on h3 "[PERSON_NAME]" at bounding box center [384, 93] width 375 height 17
click at [300, 94] on h3 "[PERSON_NAME]" at bounding box center [384, 93] width 375 height 17
click at [446, 103] on div "upload photo Nikki Bromberger Activated 20 November, 2024 Added 20 November, 20…" at bounding box center [385, 134] width 402 height 125
drag, startPoint x: 426, startPoint y: 94, endPoint x: 302, endPoint y: 90, distance: 124.4
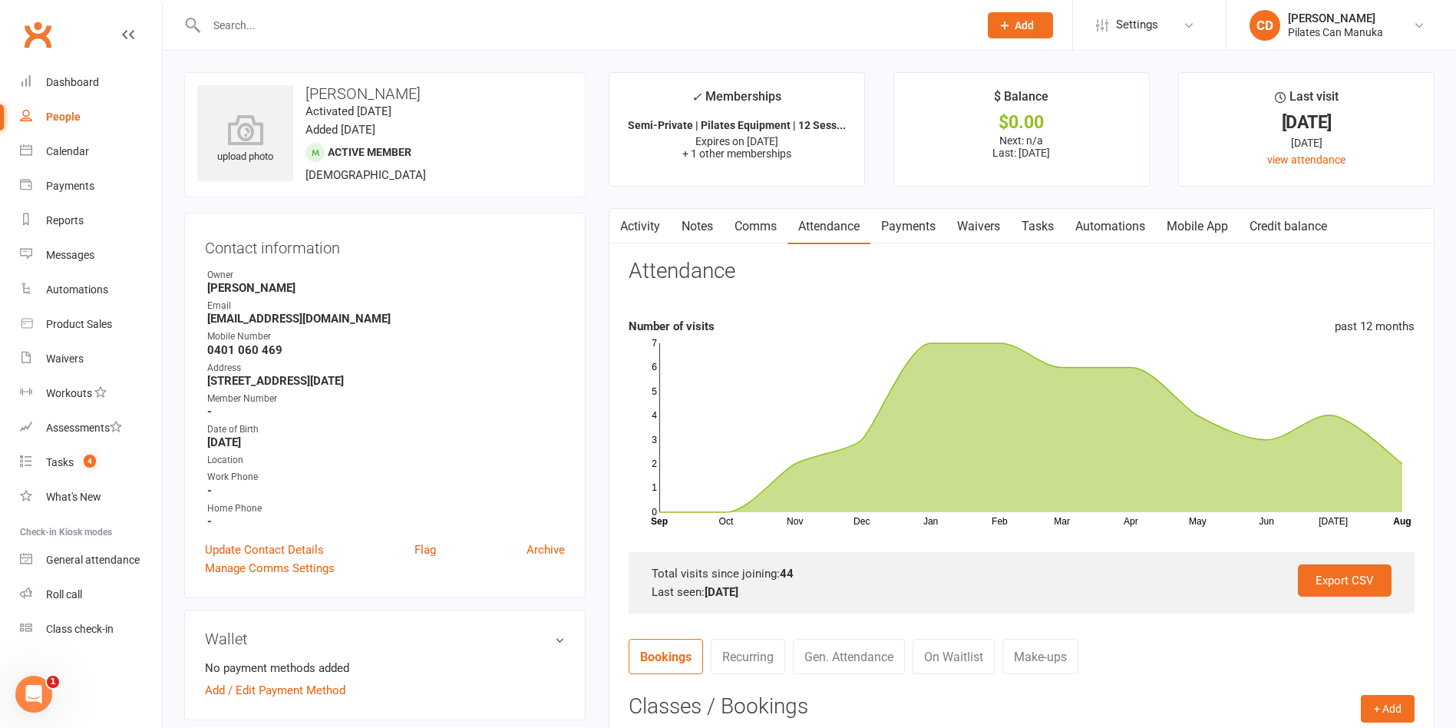
click at [302, 90] on h3 "[PERSON_NAME]" at bounding box center [384, 93] width 375 height 17
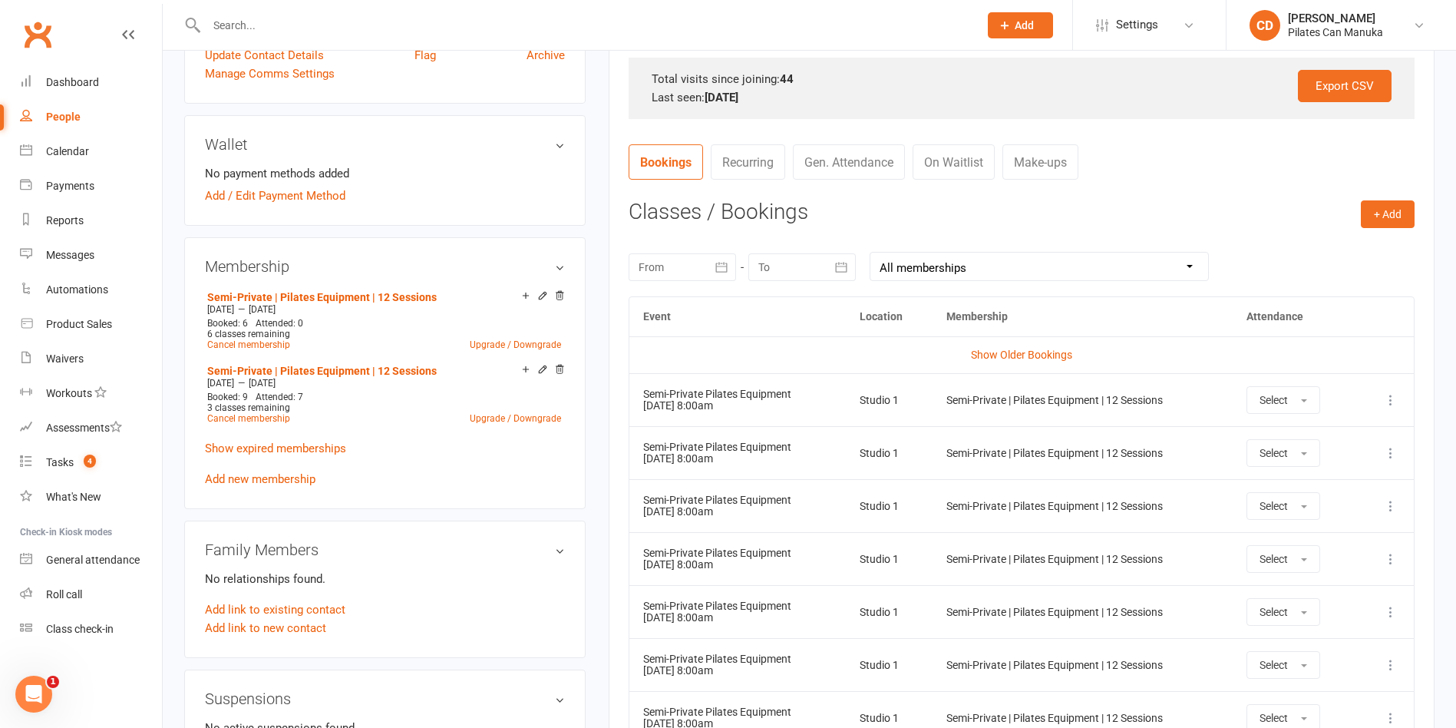
scroll to position [691, 0]
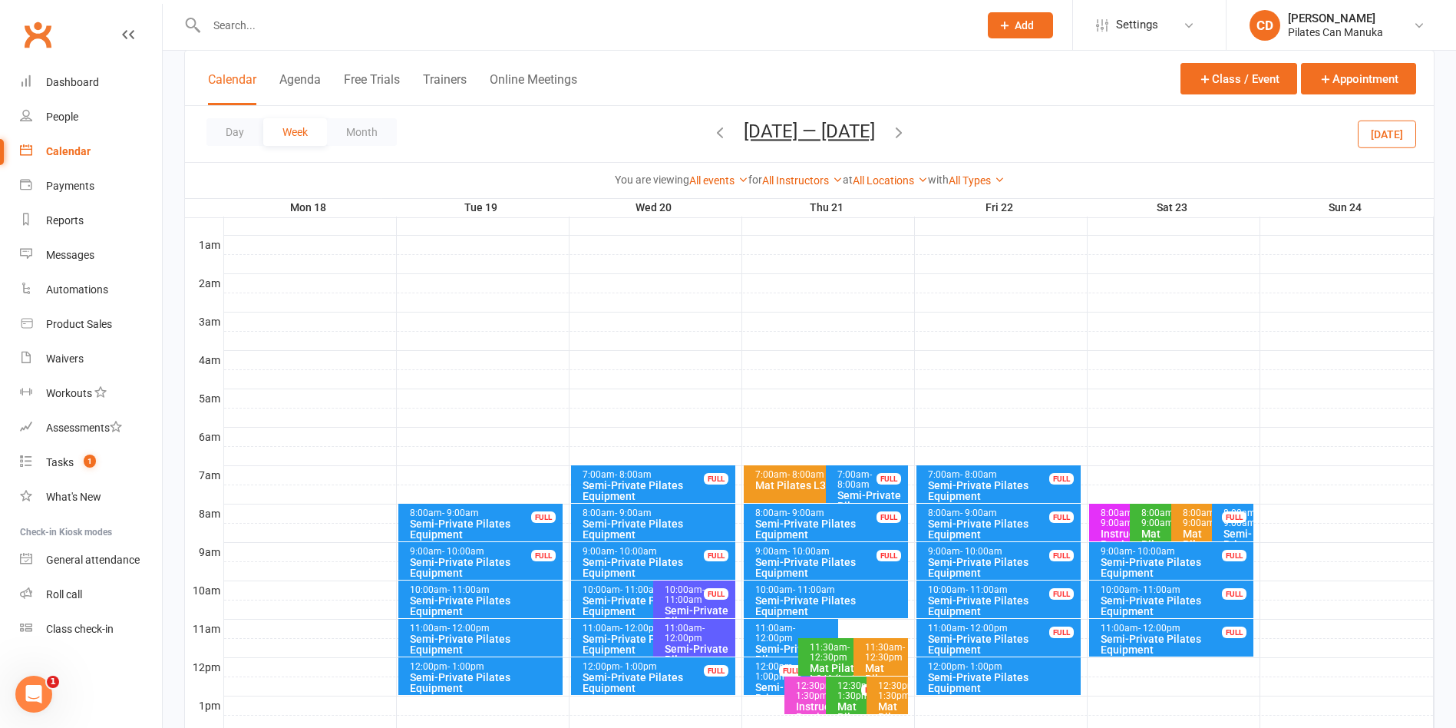
click at [792, 132] on button "Aug 18 — 24 2025" at bounding box center [809, 131] width 131 height 21
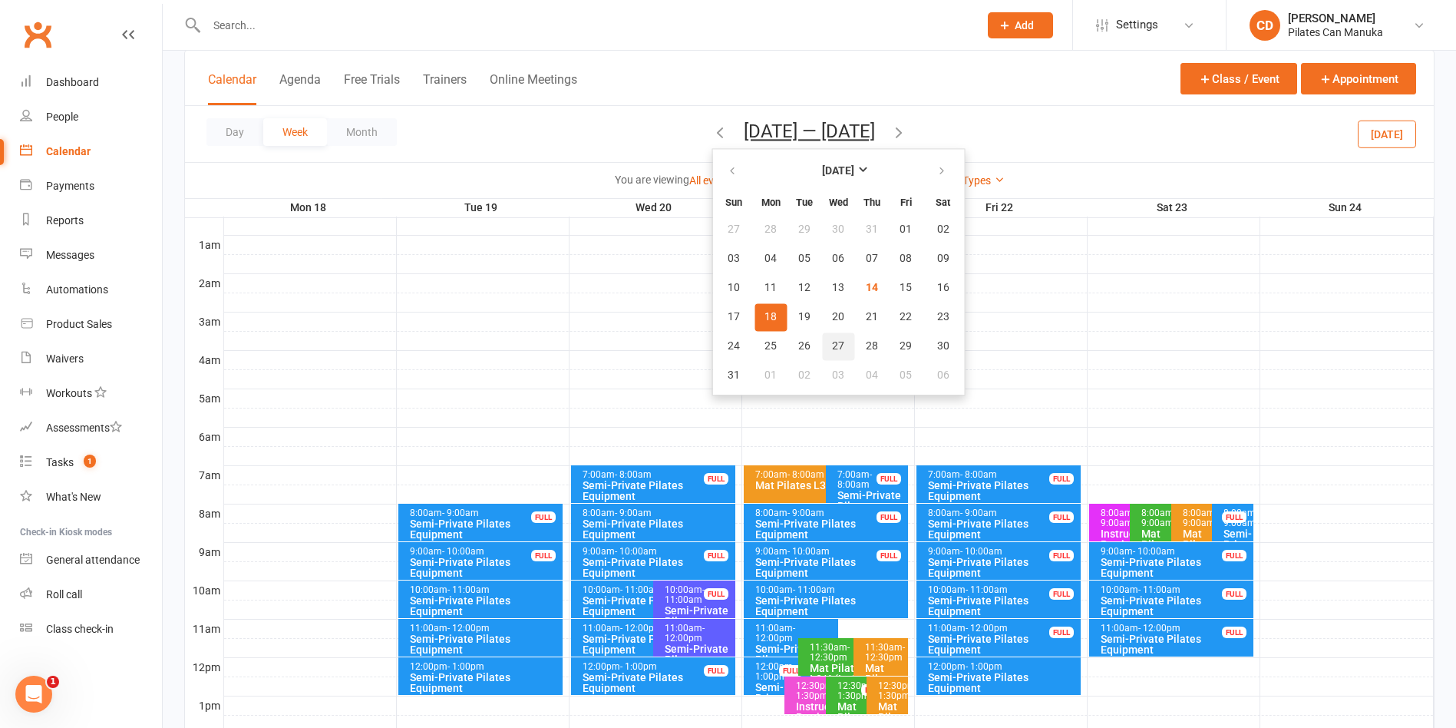
click at [831, 354] on button "27" at bounding box center [838, 346] width 32 height 28
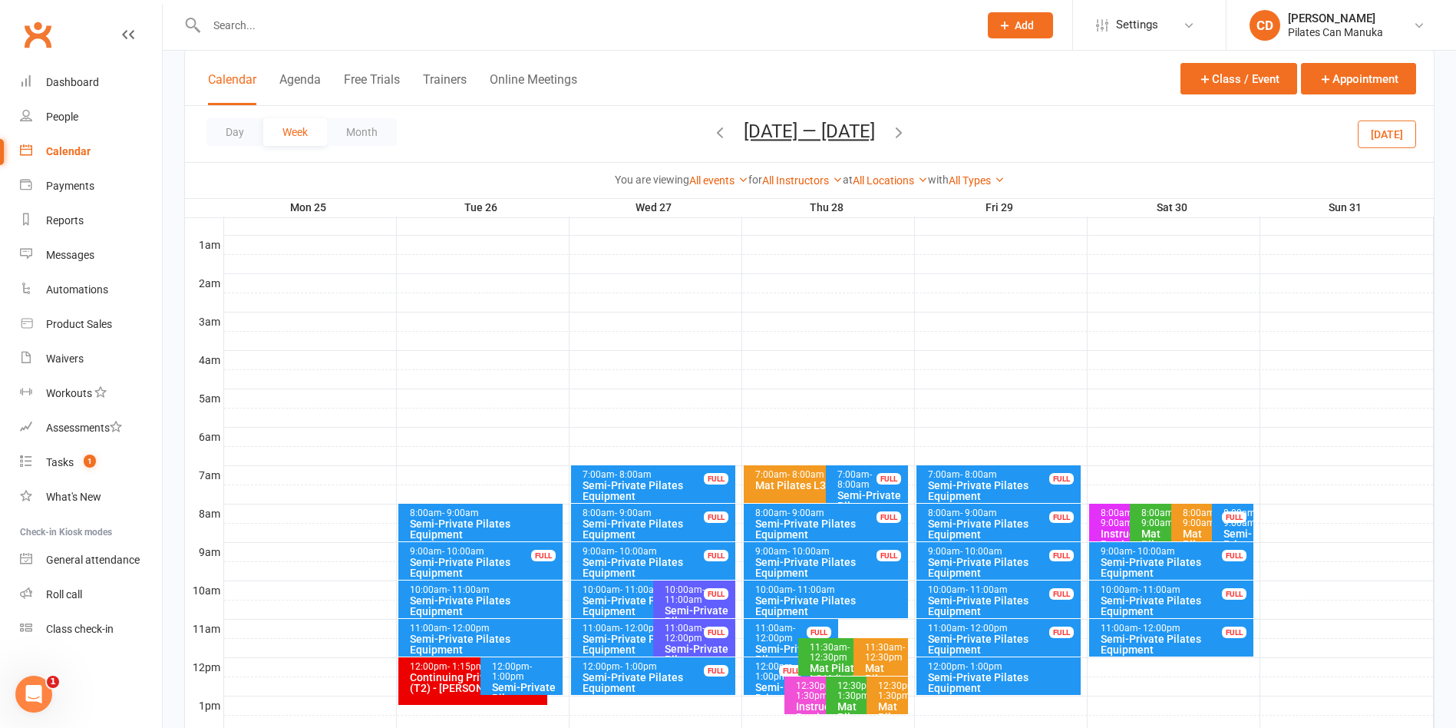
click at [656, 527] on div "Semi-Private Pilates Equipment" at bounding box center [657, 528] width 151 height 21
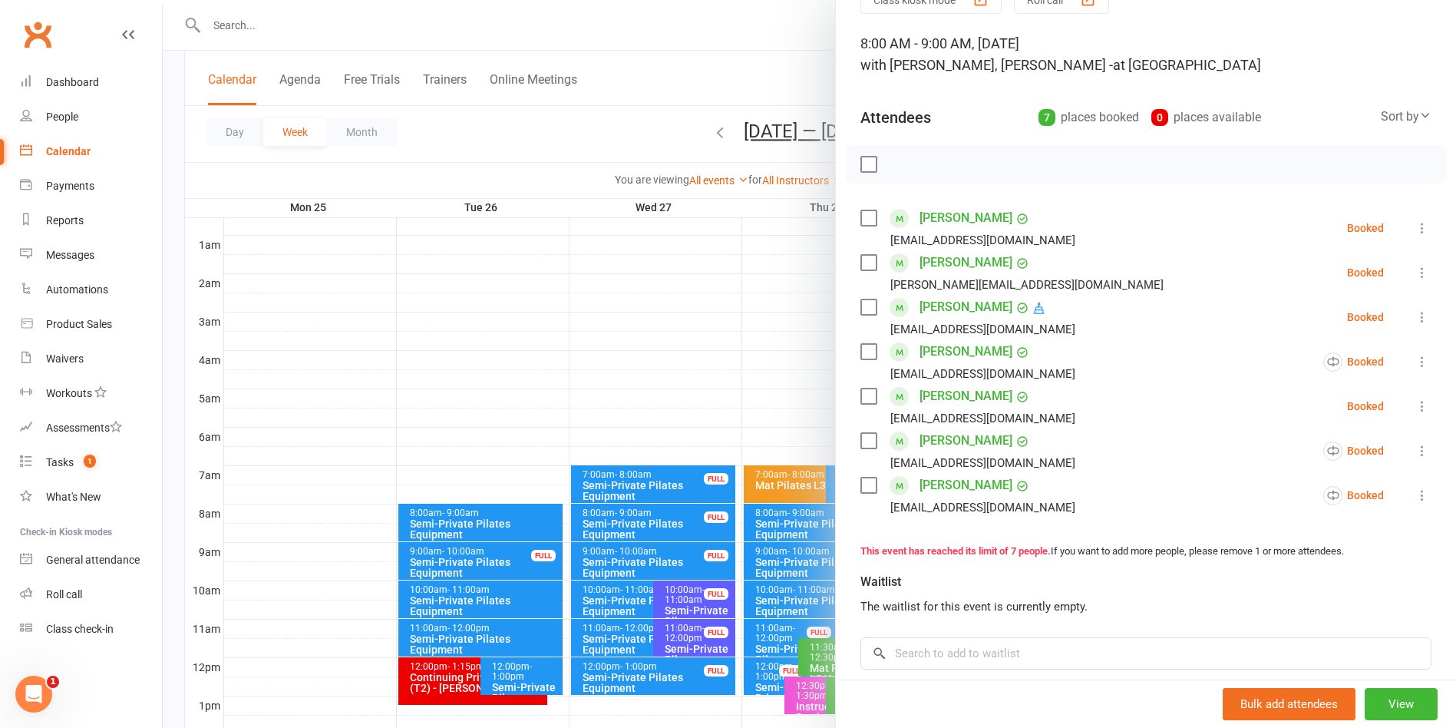
scroll to position [115, 0]
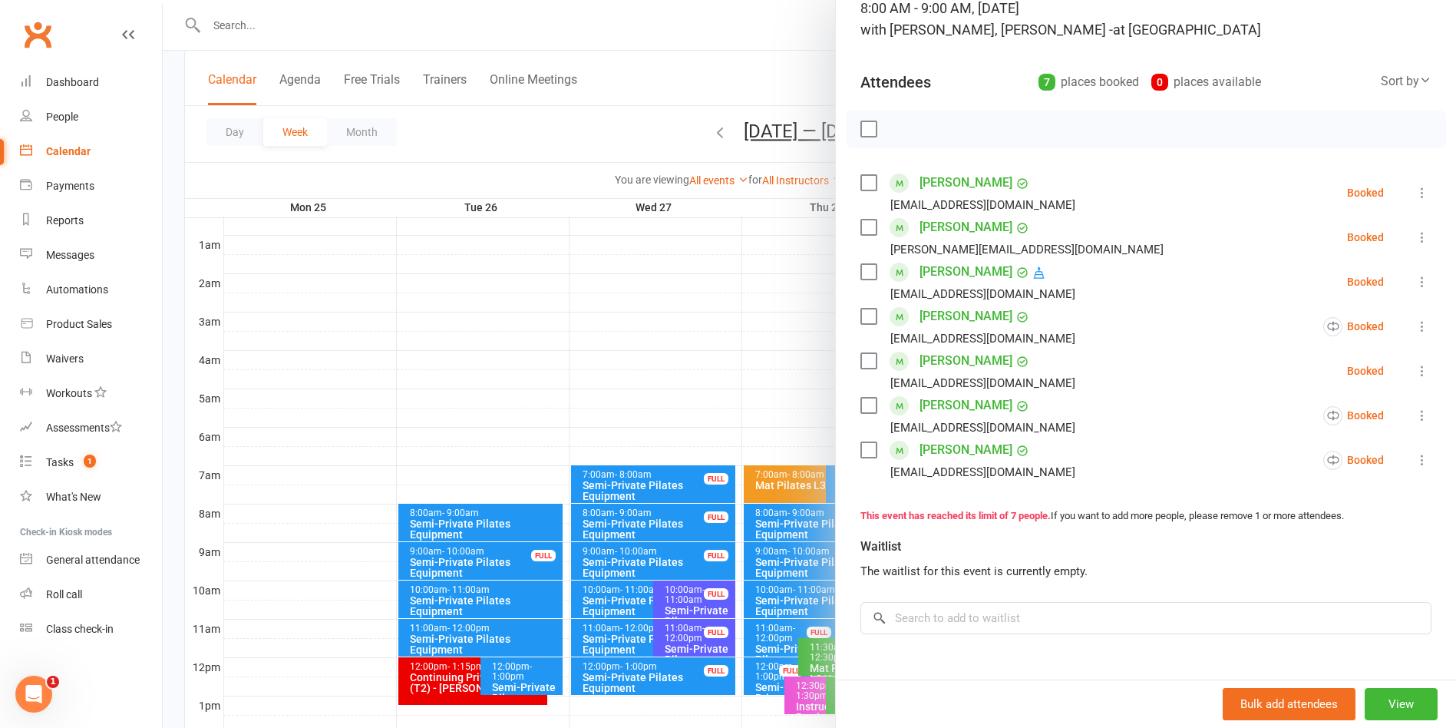
click at [710, 38] on div at bounding box center [810, 364] width 1294 height 728
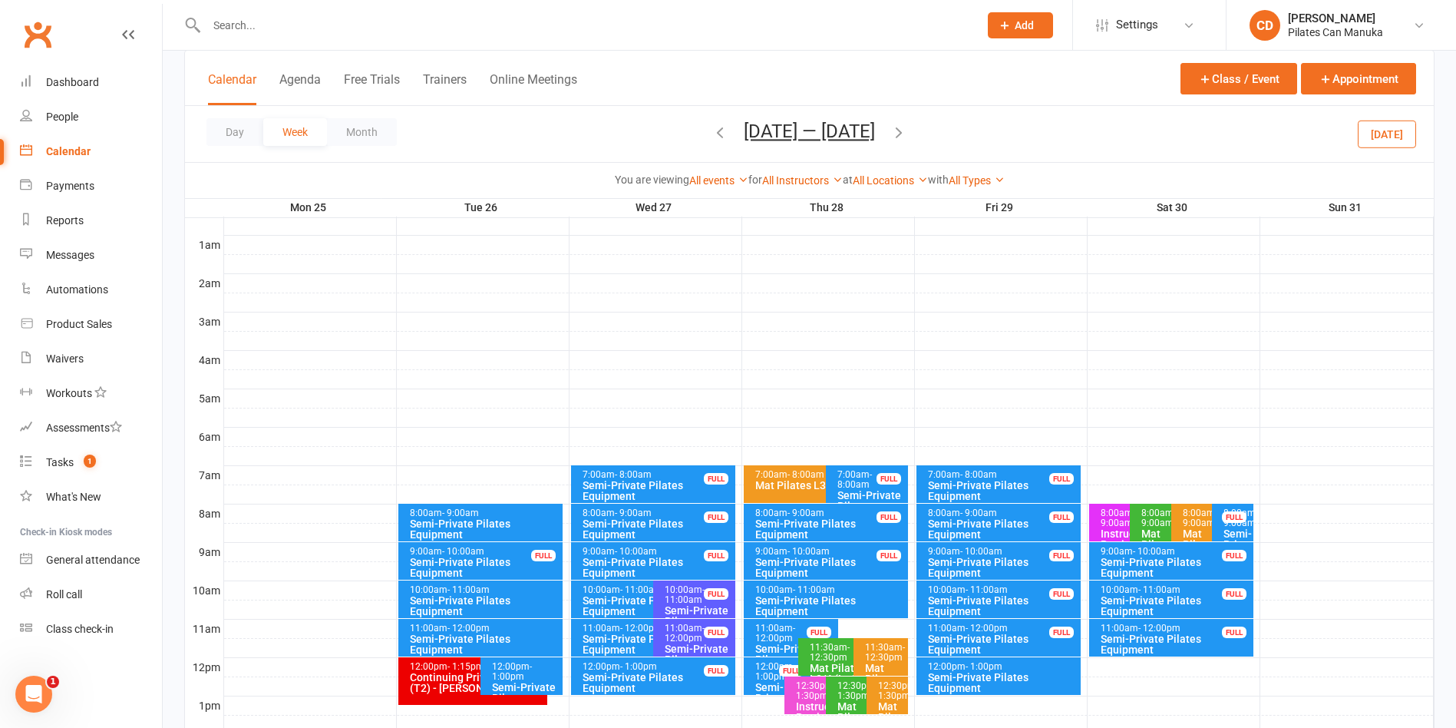
click at [901, 135] on icon "button" at bounding box center [899, 132] width 17 height 17
click at [669, 522] on div "Semi-Private Pilates Equipment" at bounding box center [657, 528] width 151 height 21
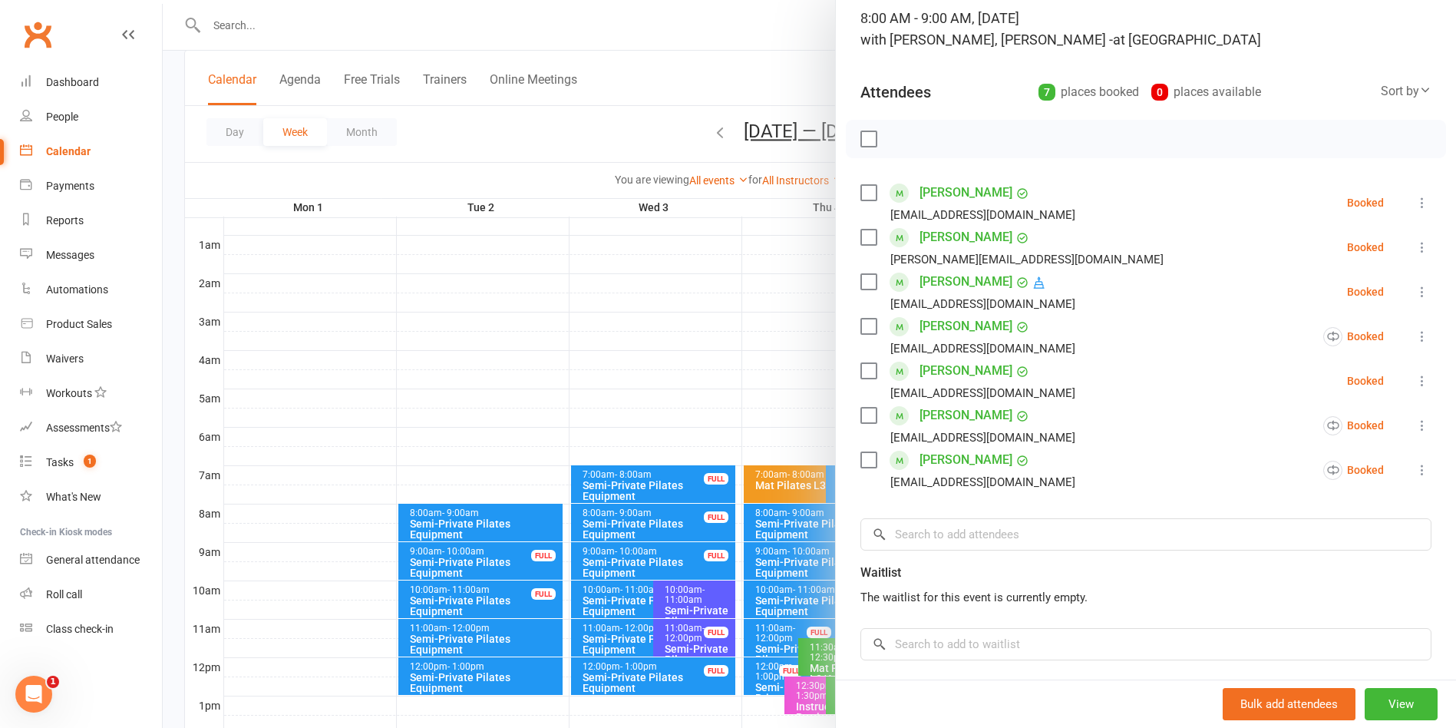
scroll to position [230, 0]
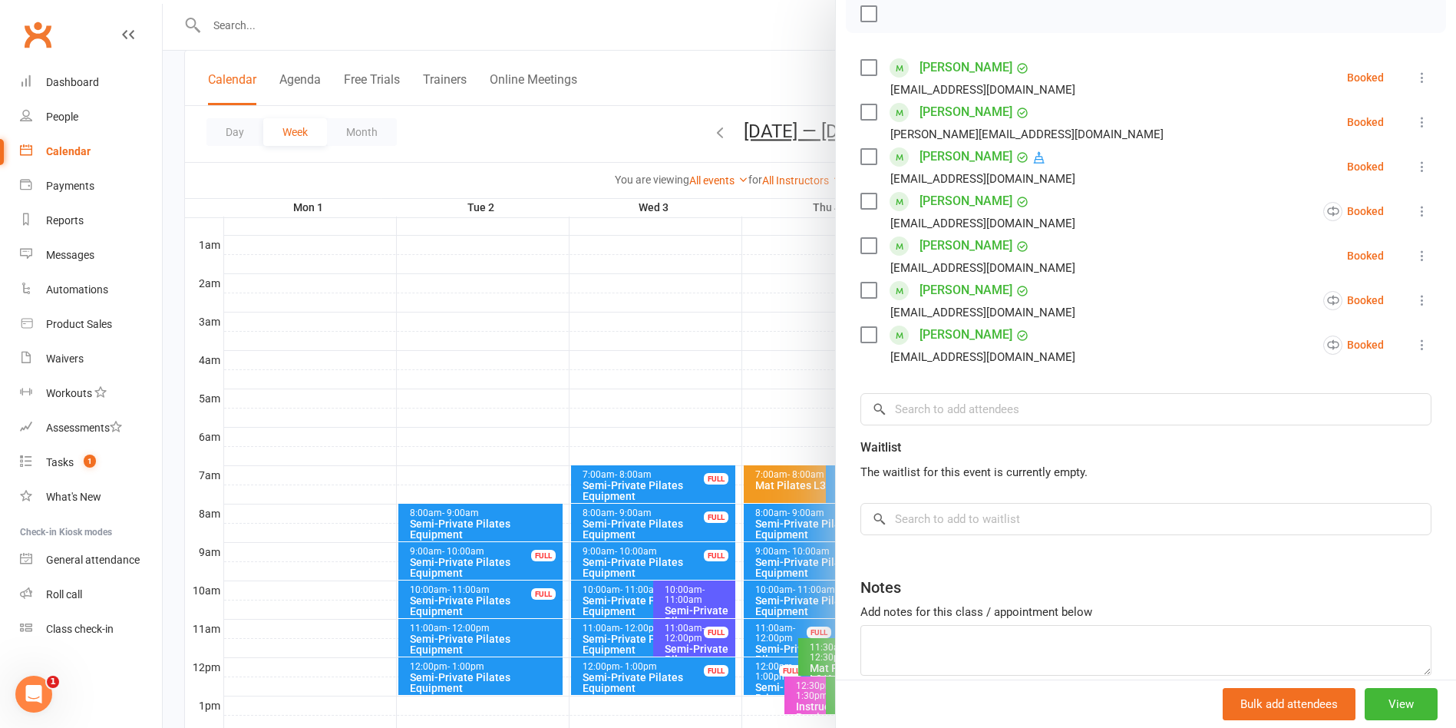
click at [666, 95] on div at bounding box center [810, 364] width 1294 height 728
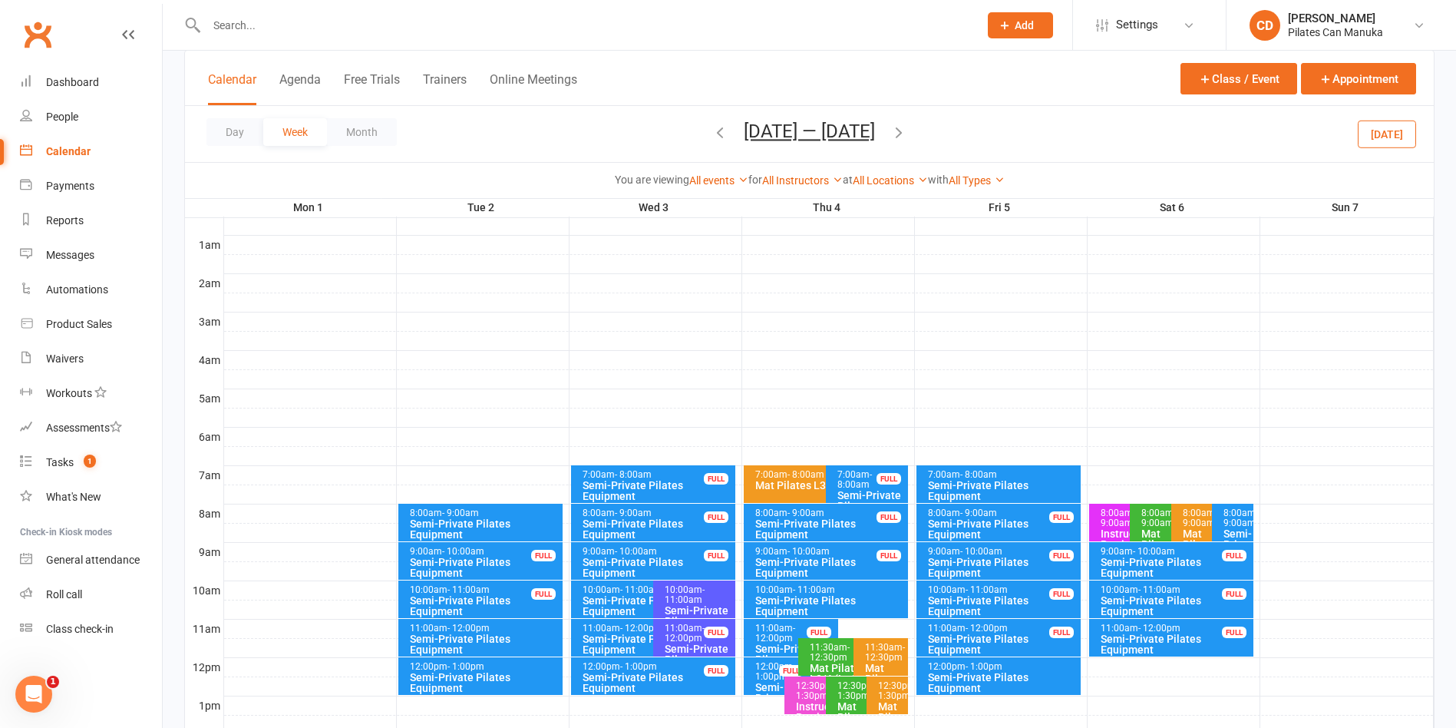
click at [895, 130] on icon "button" at bounding box center [899, 132] width 17 height 17
click at [714, 128] on icon "button" at bounding box center [720, 132] width 17 height 17
click at [891, 135] on icon "button" at bounding box center [899, 132] width 17 height 17
click at [788, 595] on div "Semi-Private Pilates Equipment" at bounding box center [830, 605] width 151 height 21
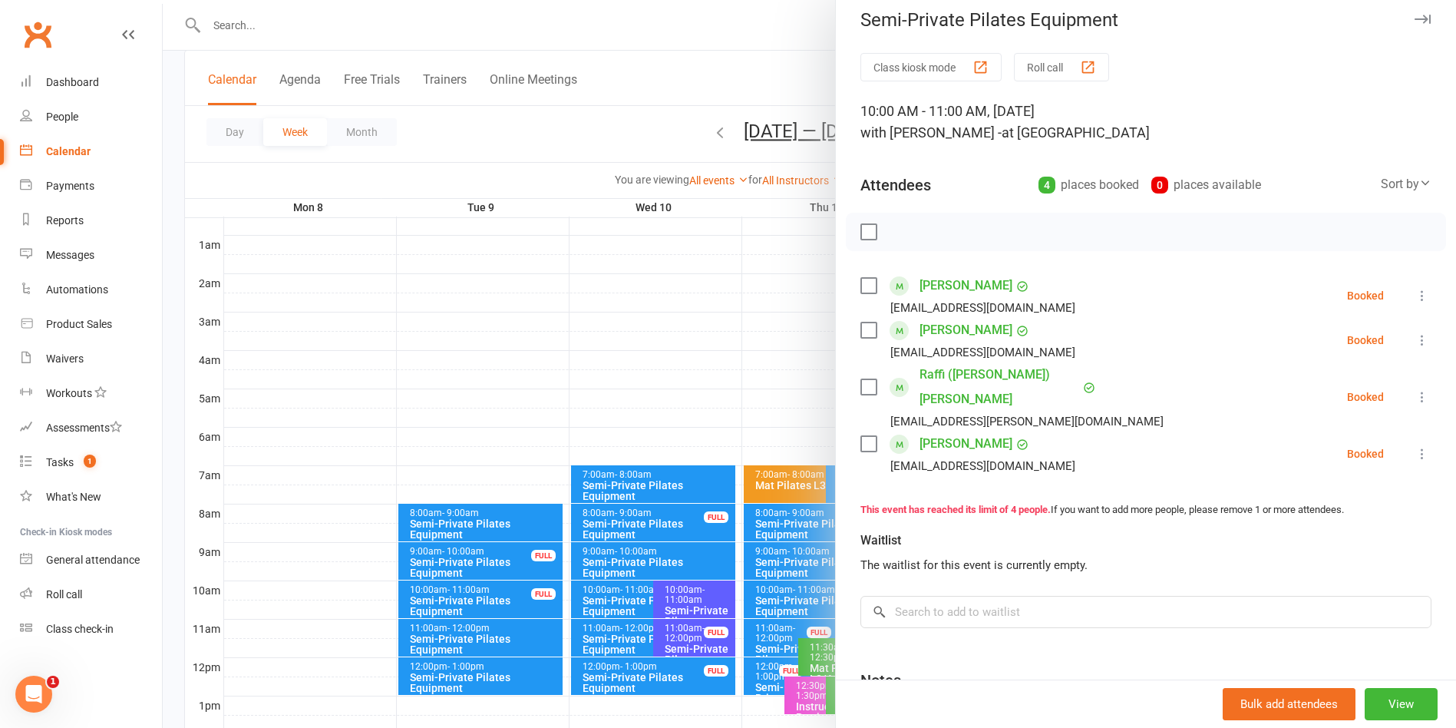
scroll to position [0, 0]
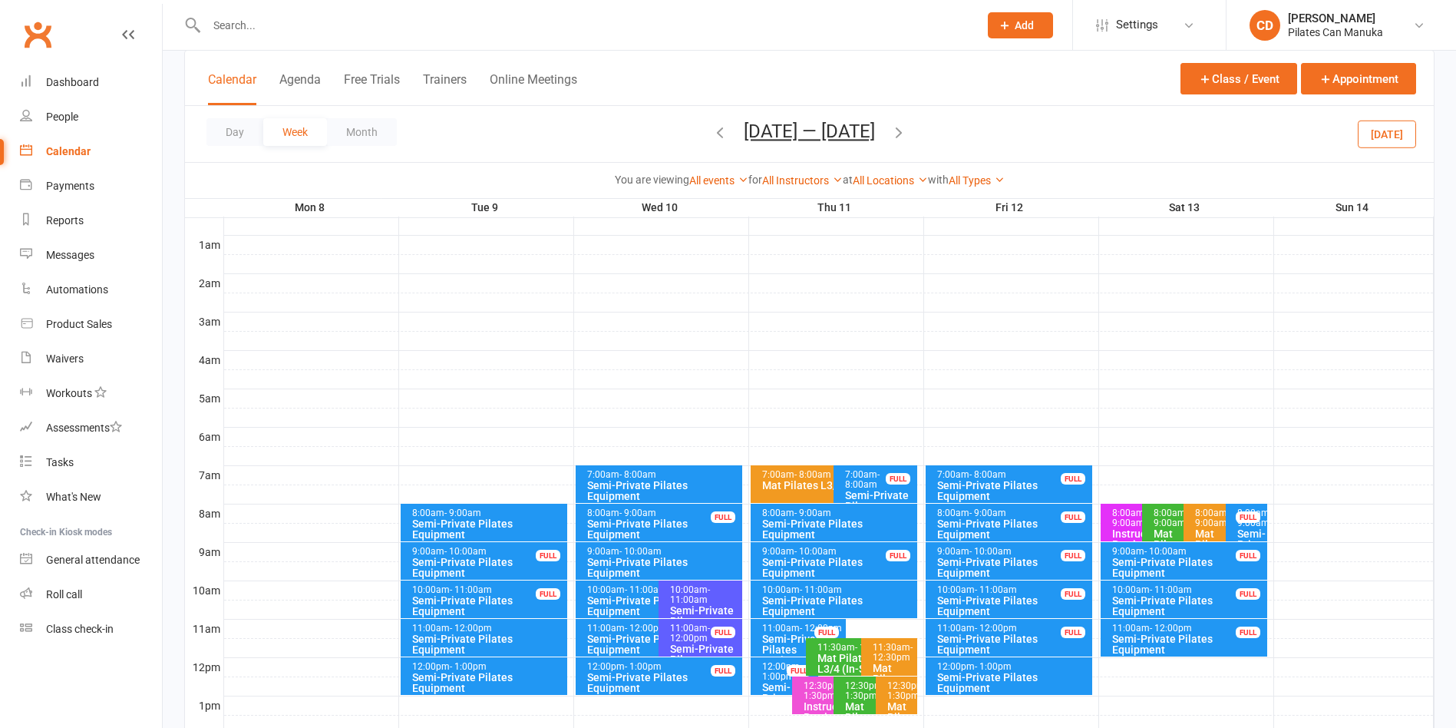
click at [779, 134] on button "[DATE] — [DATE]" at bounding box center [809, 131] width 131 height 21
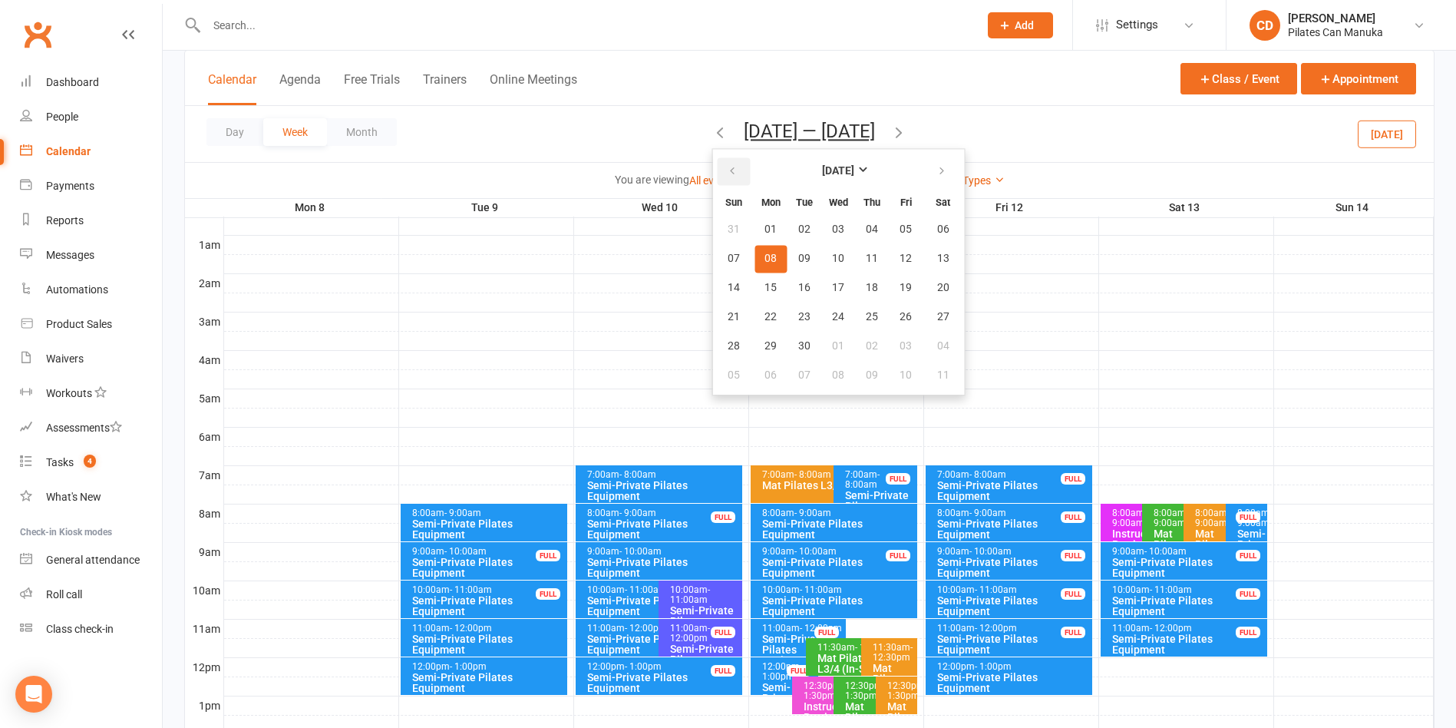
click at [735, 165] on icon "button" at bounding box center [732, 171] width 11 height 12
click at [837, 350] on span "27" at bounding box center [838, 346] width 12 height 12
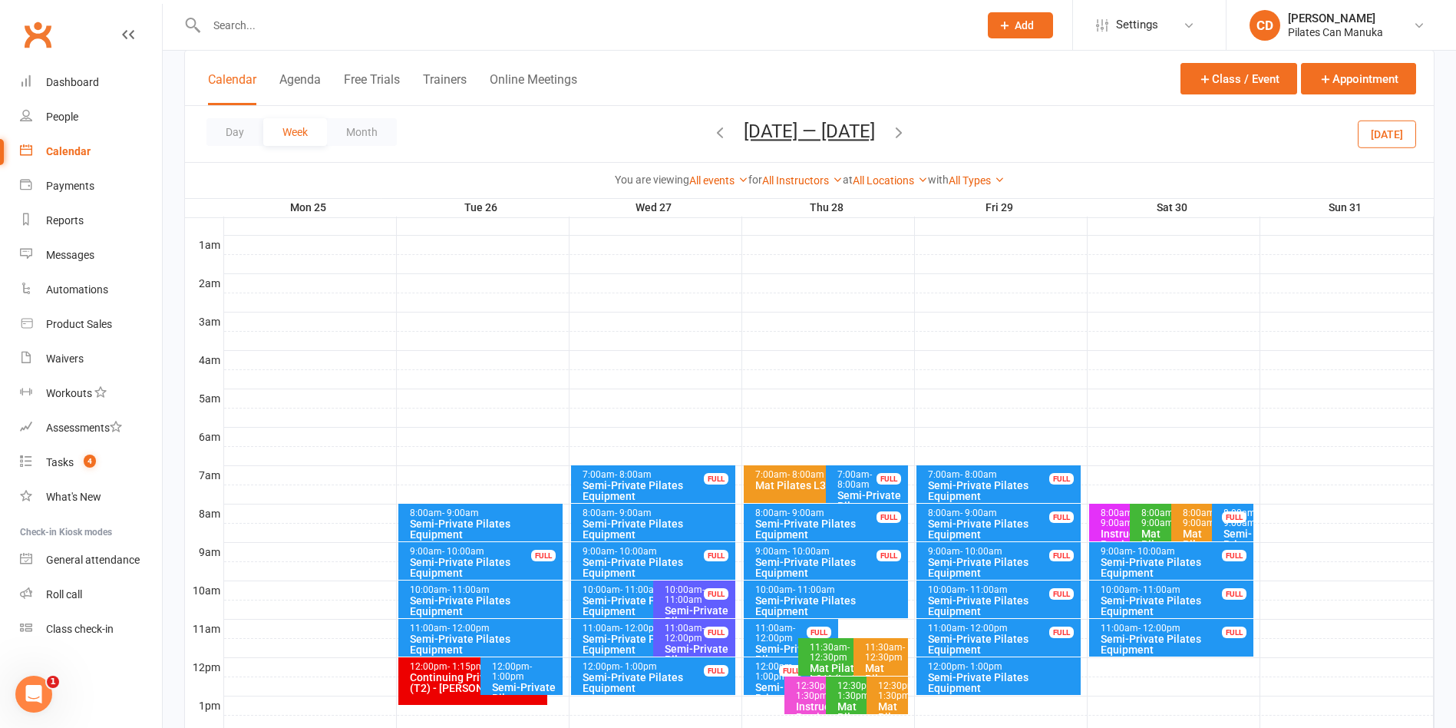
scroll to position [230, 0]
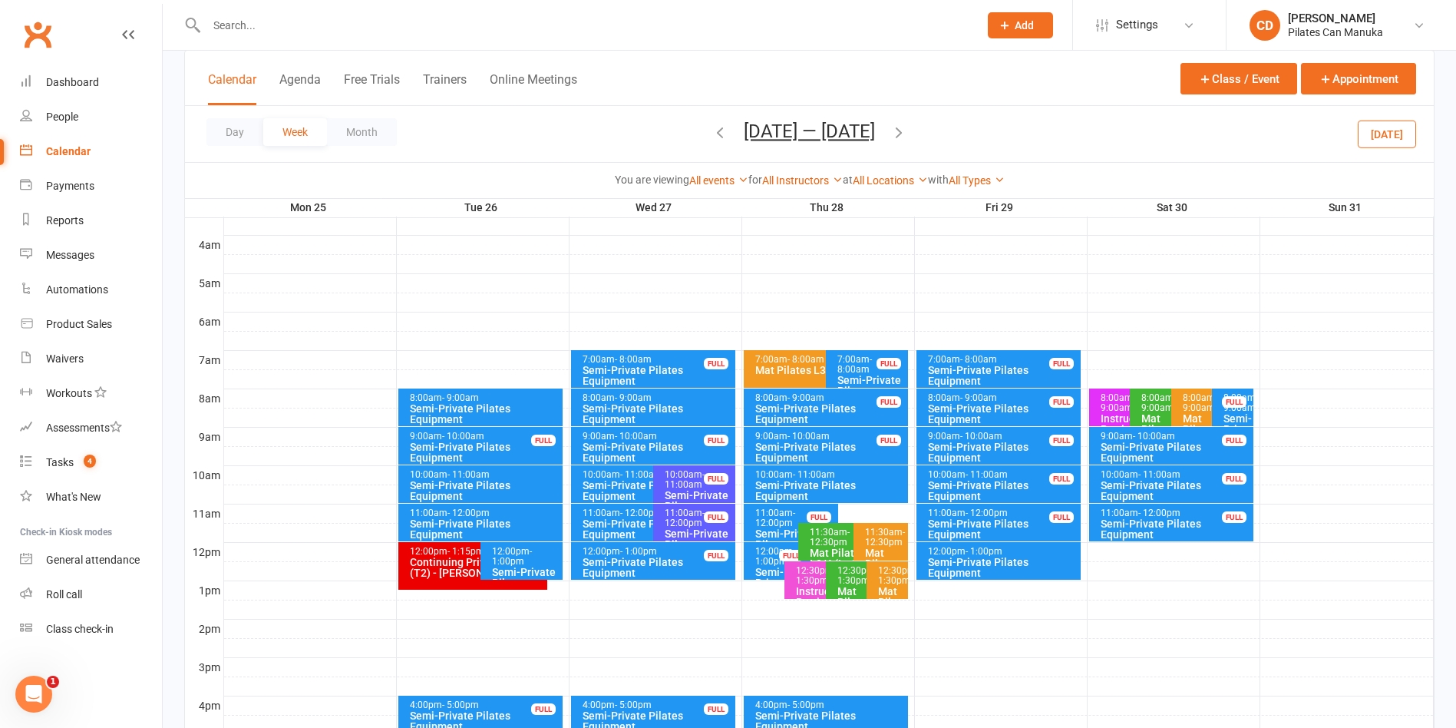
click at [662, 403] on div "Semi-Private Pilates Equipment" at bounding box center [657, 413] width 151 height 21
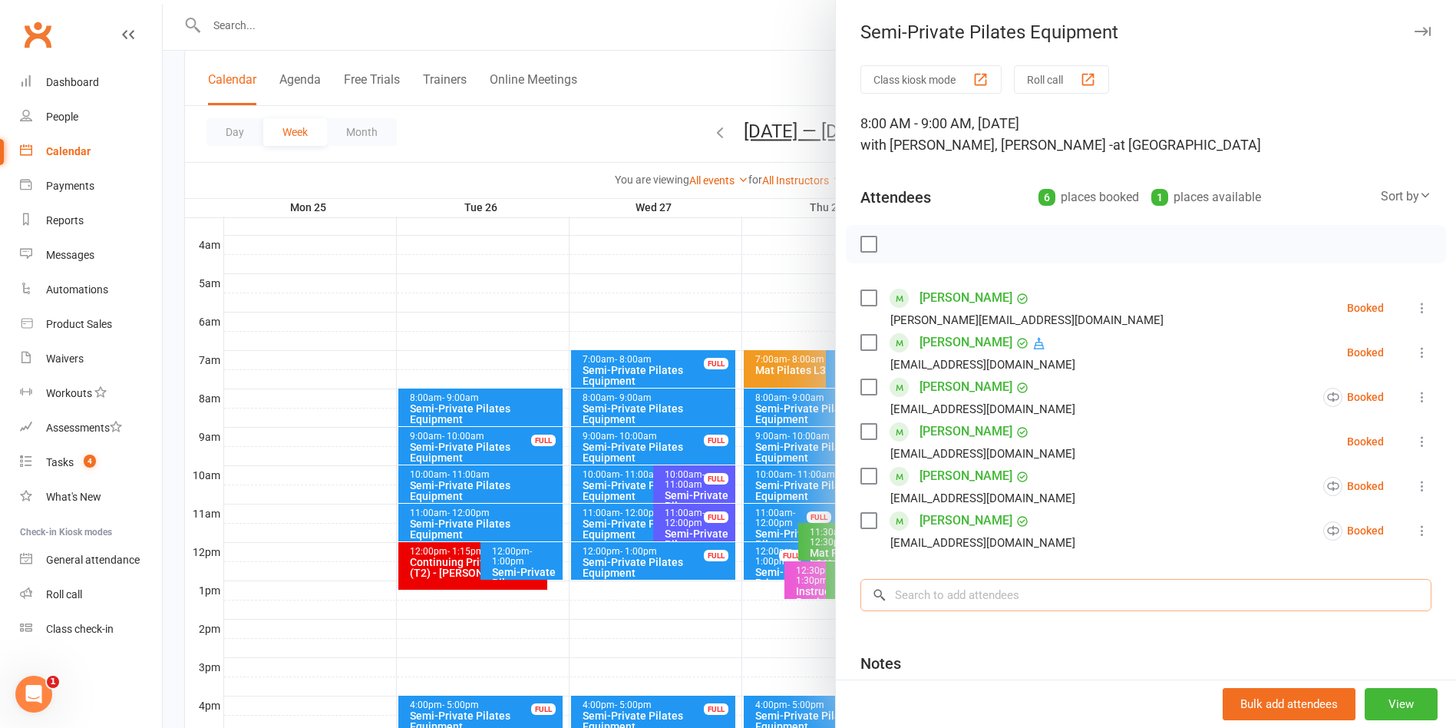
click at [989, 592] on input "search" at bounding box center [1146, 595] width 571 height 32
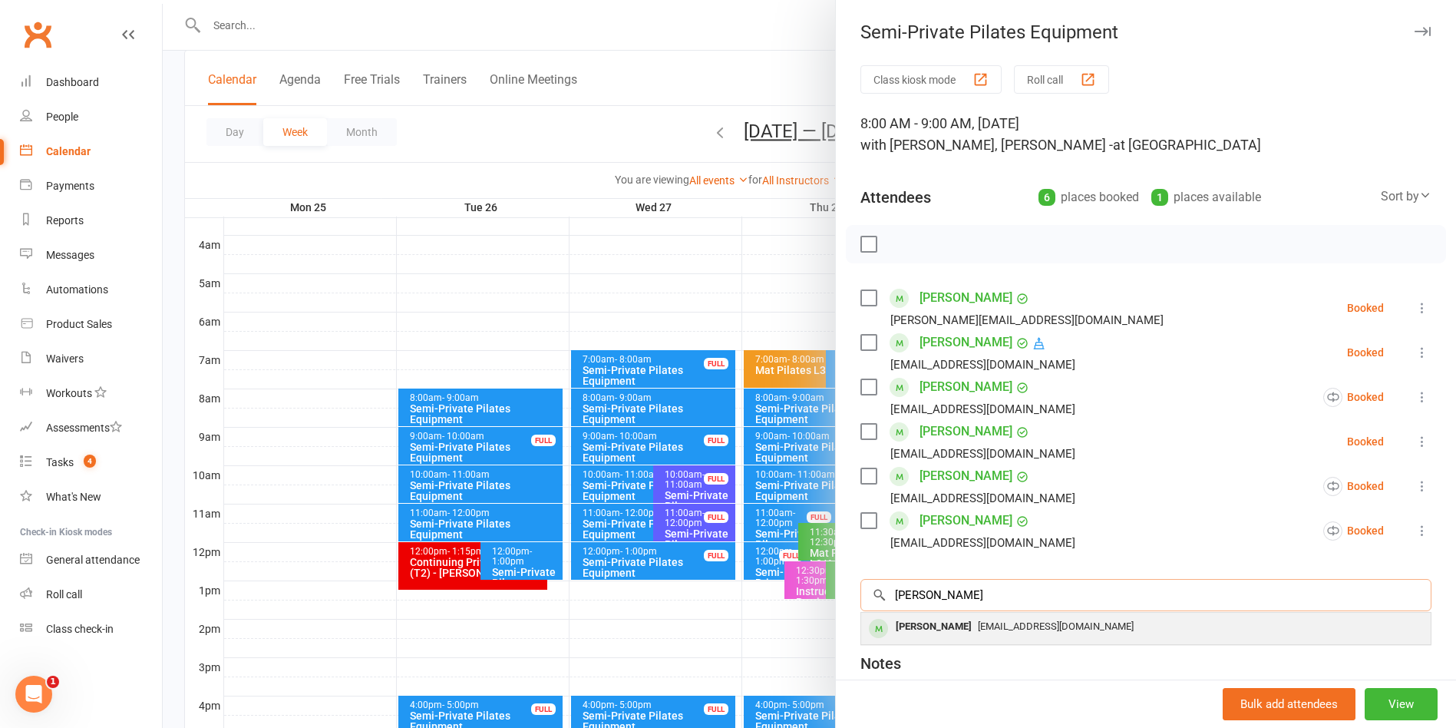
type input "Nikki"
click at [993, 640] on div "Nikki Bromberger nikkibrom@yahoo.com" at bounding box center [1146, 628] width 570 height 31
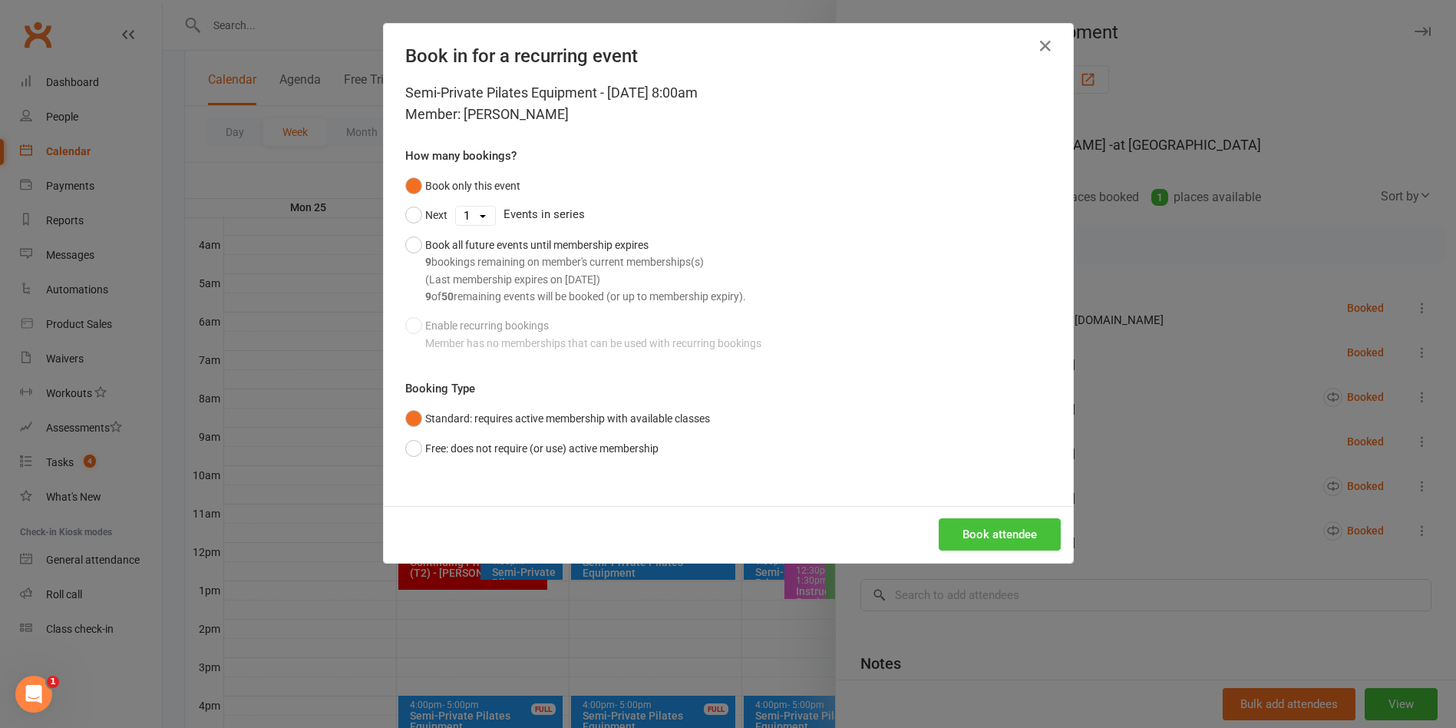
click at [1003, 527] on button "Book attendee" at bounding box center [1000, 534] width 122 height 32
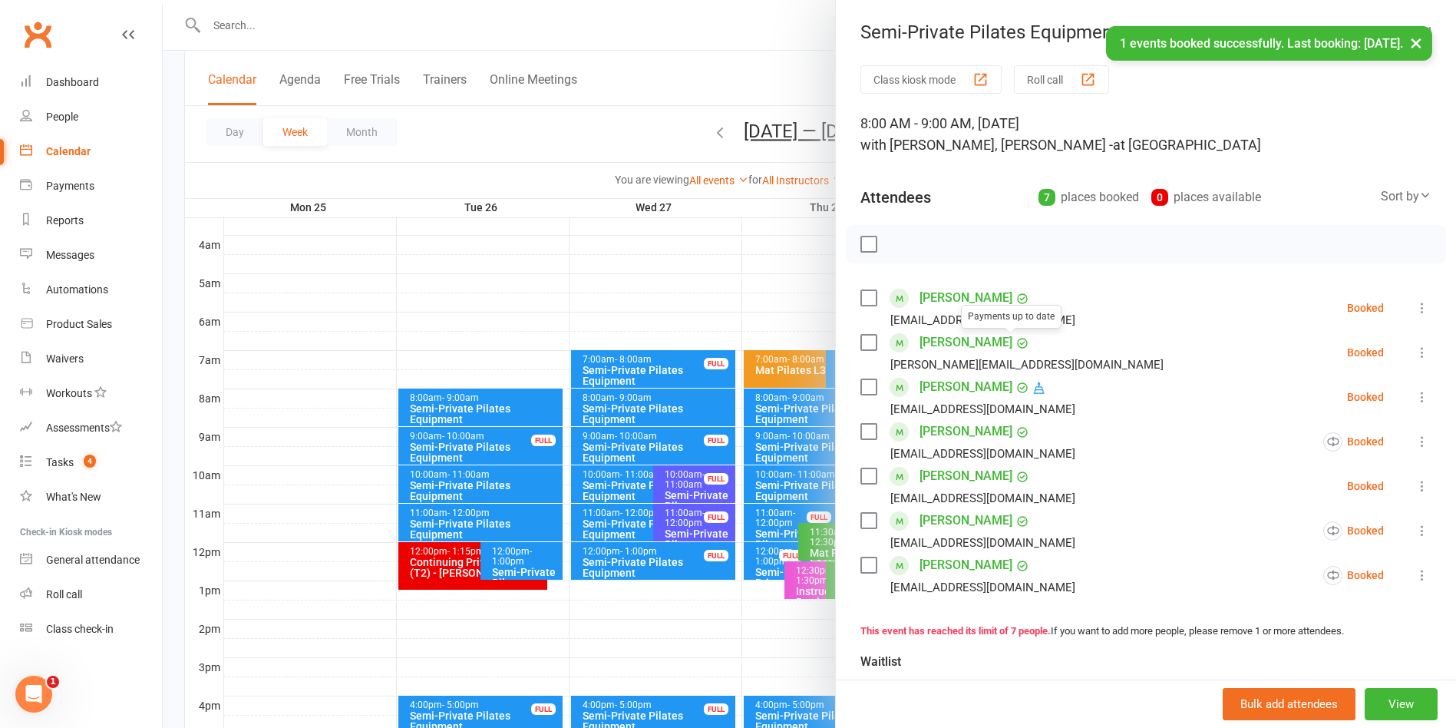
click at [792, 70] on div at bounding box center [810, 364] width 1294 height 728
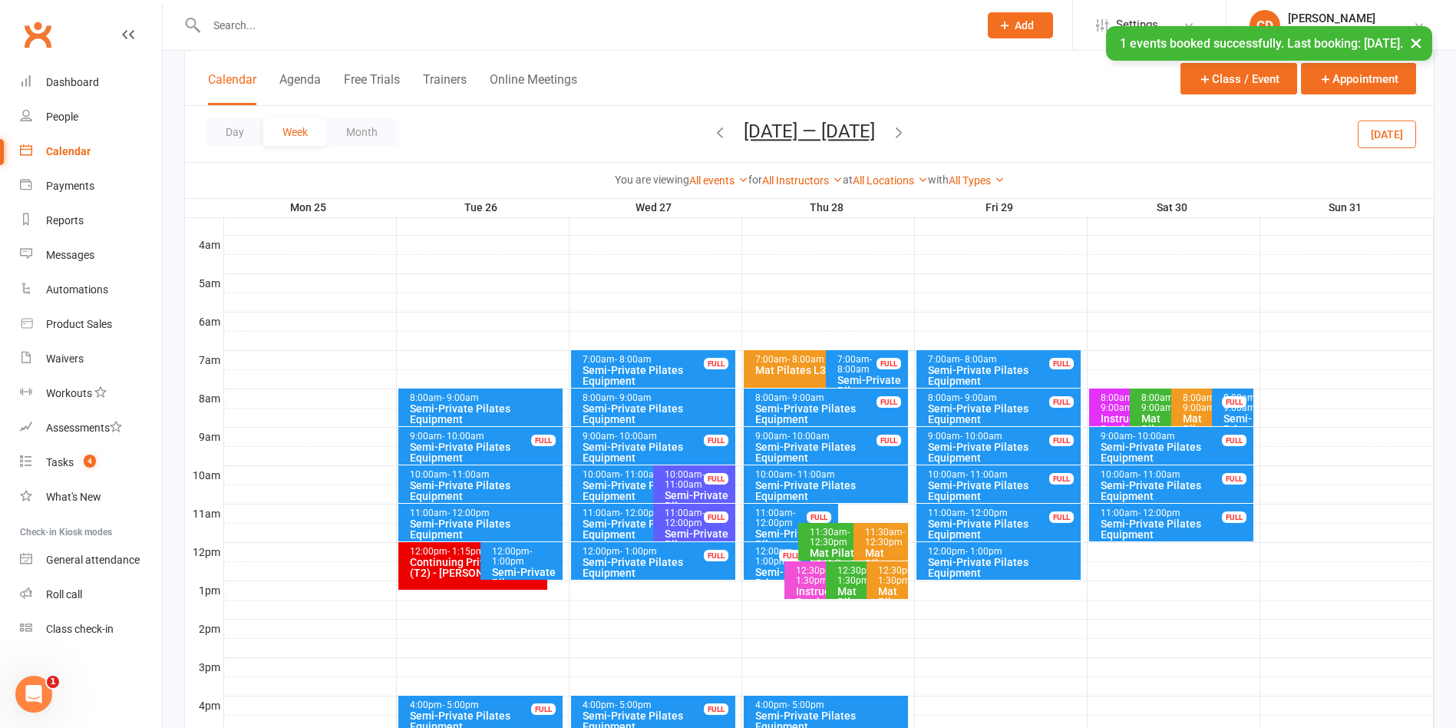
click at [907, 130] on icon "button" at bounding box center [899, 132] width 17 height 17
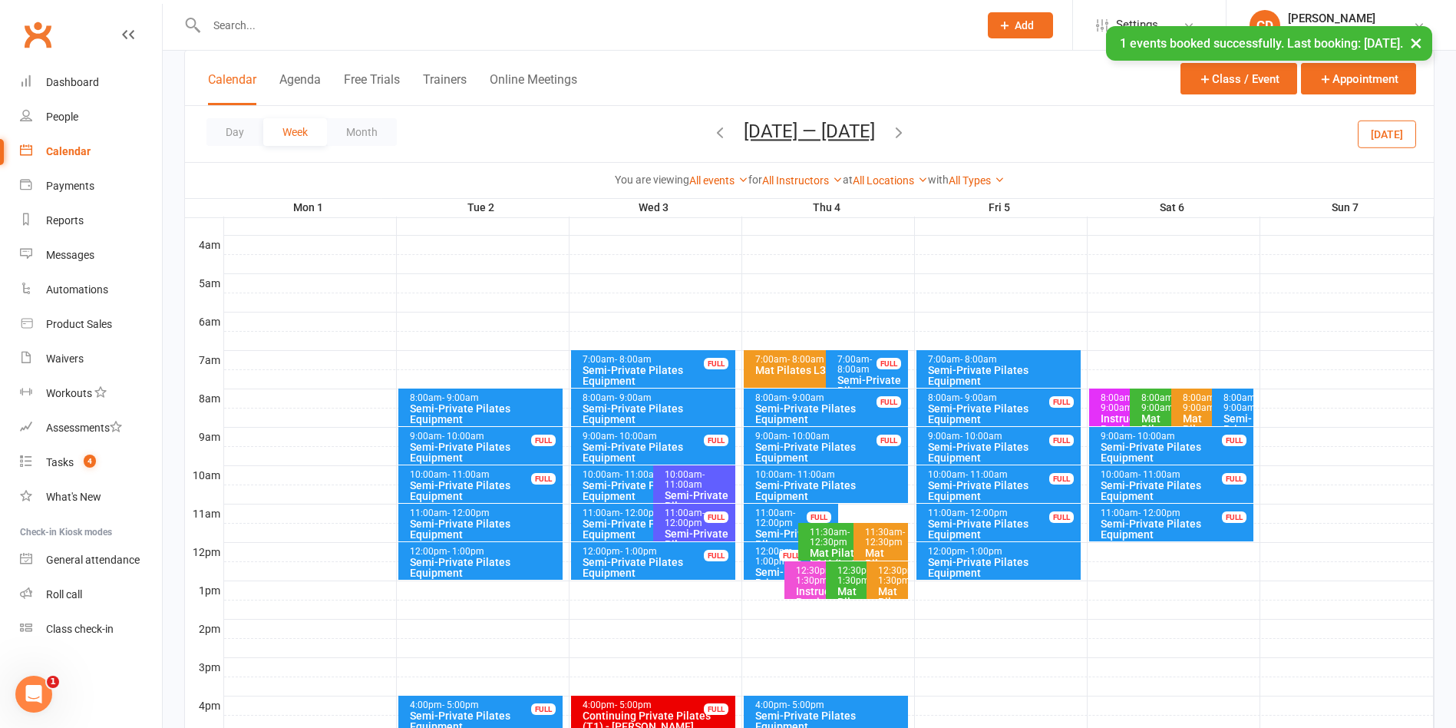
click at [654, 403] on div "Semi-Private Pilates Equipment" at bounding box center [657, 413] width 151 height 21
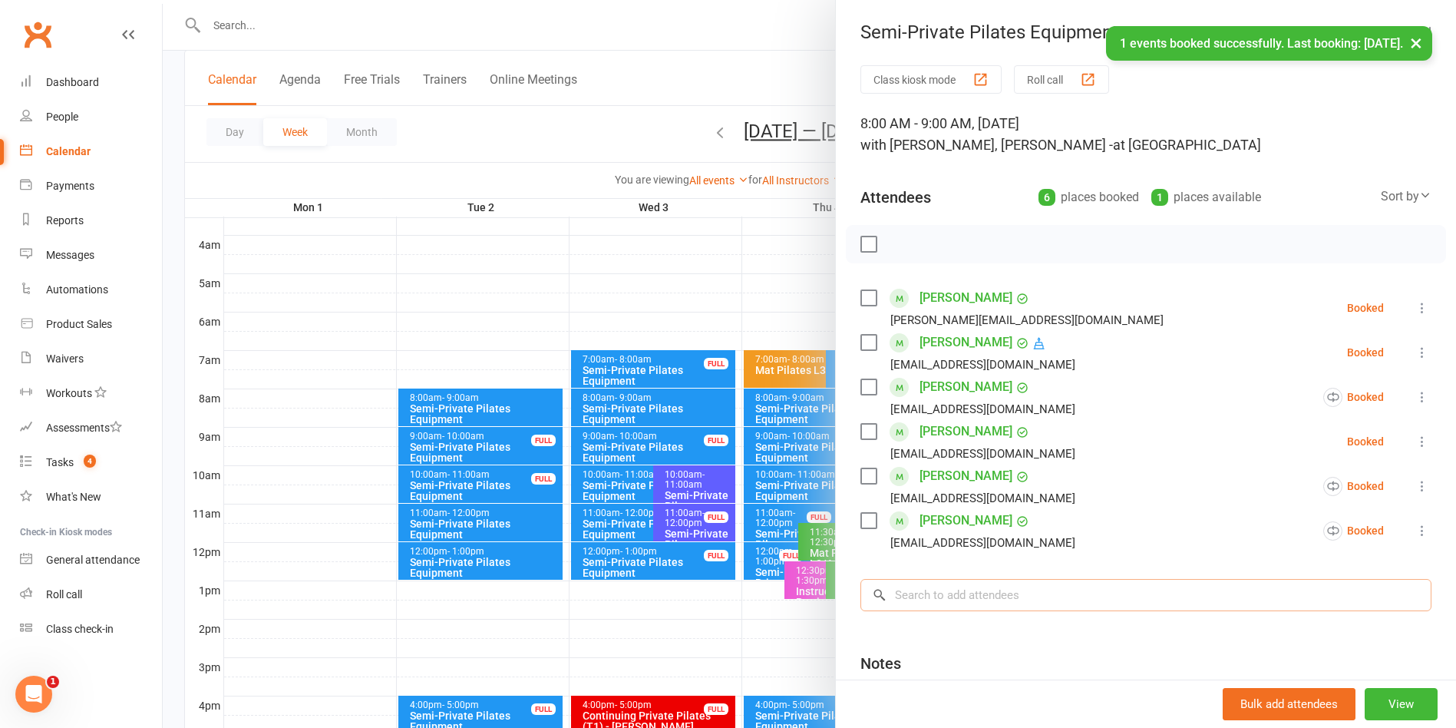
click at [1013, 599] on input "search" at bounding box center [1146, 595] width 571 height 32
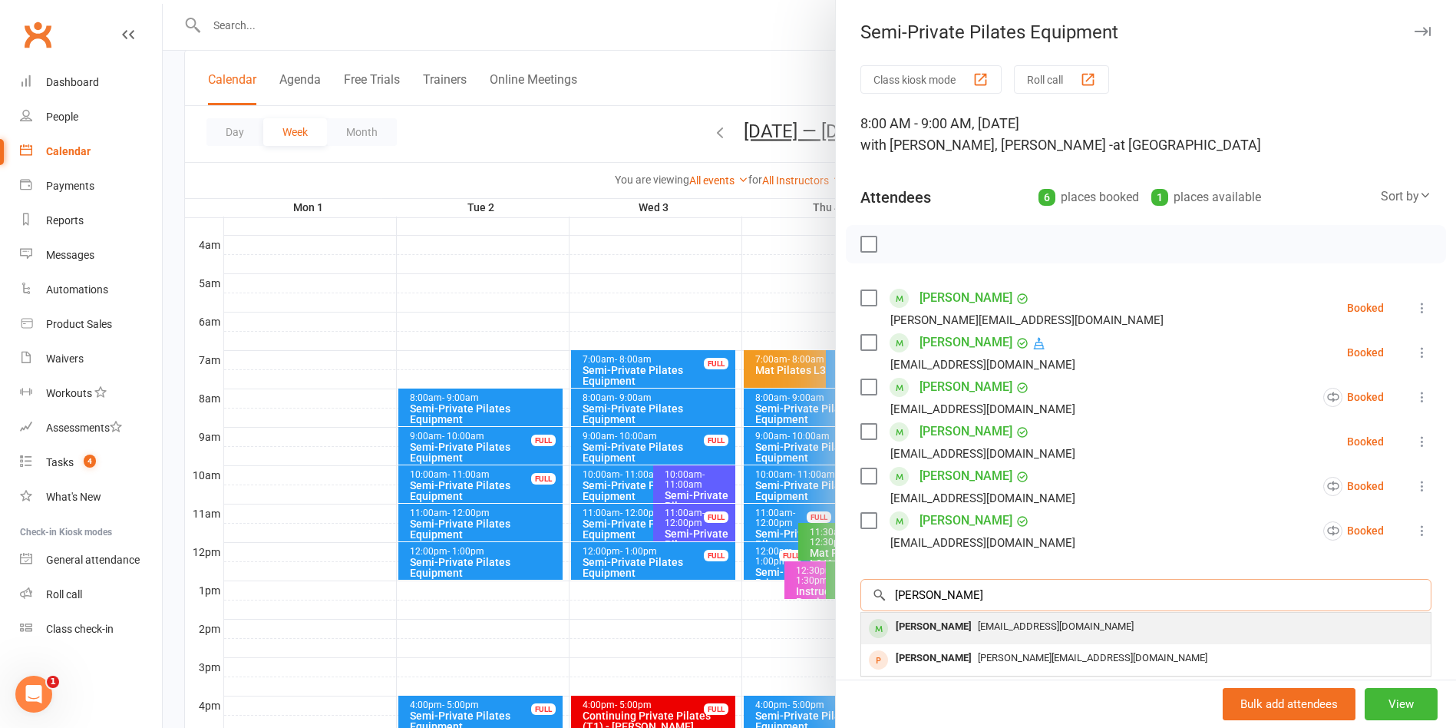
type input "nikki b"
click at [1012, 617] on div "nikkibrom@yahoo.com" at bounding box center [1146, 627] width 557 height 22
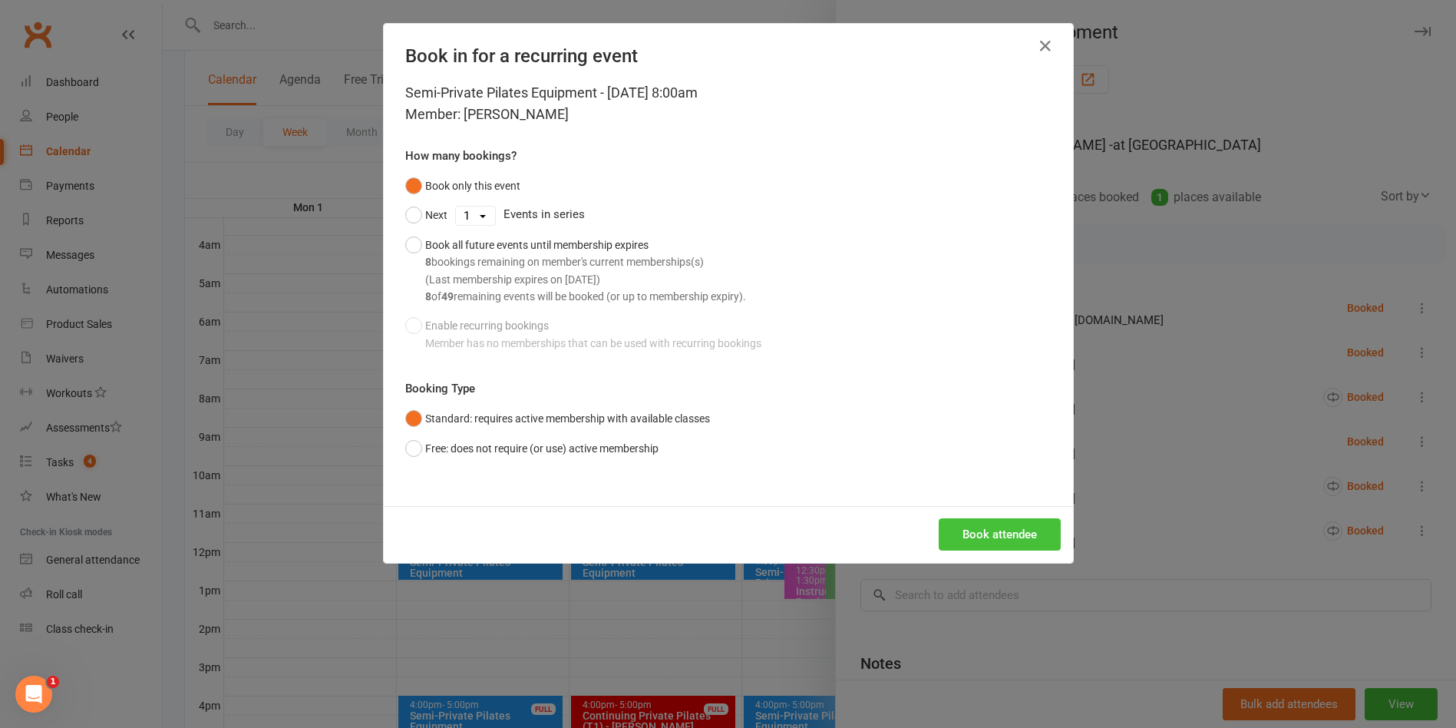
click at [1005, 534] on button "Book attendee" at bounding box center [1000, 534] width 122 height 32
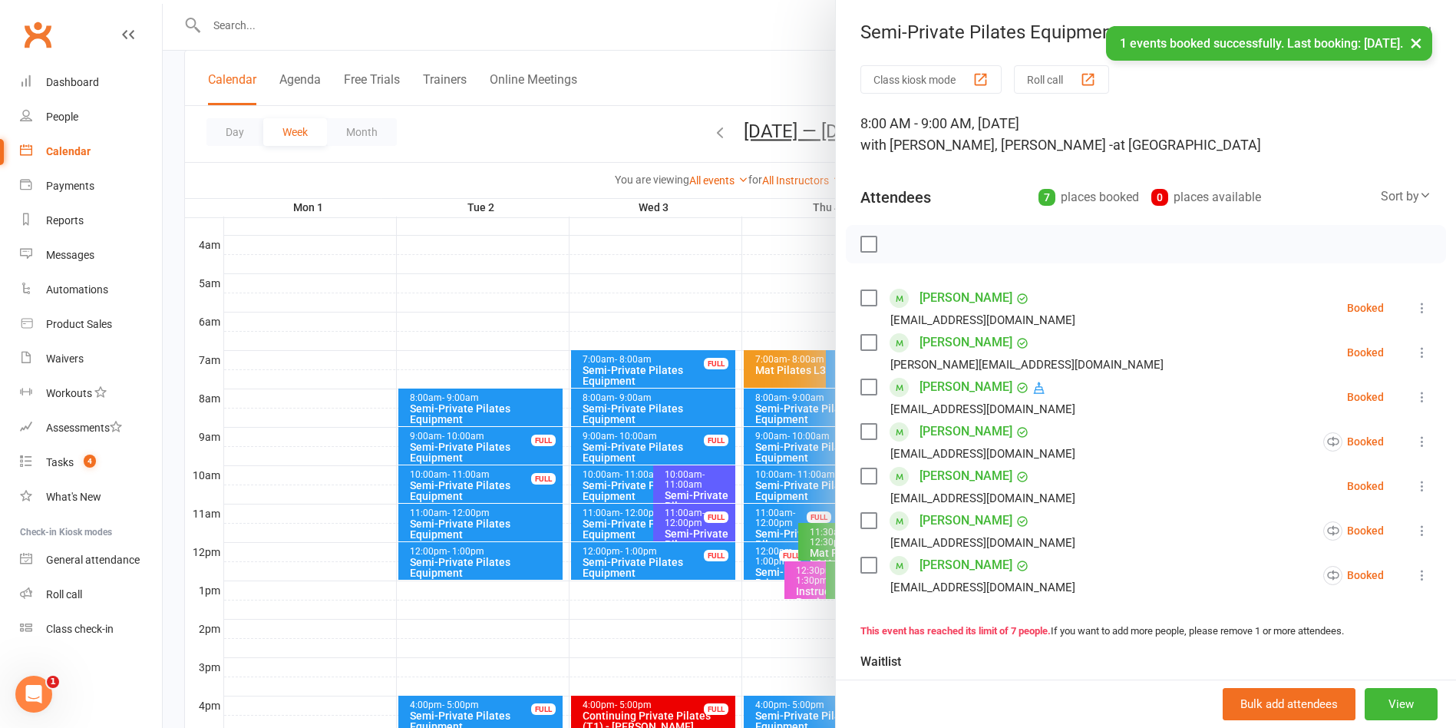
click at [749, 26] on div "× 1 events booked successfully. Last booking: Sep 3, 2025." at bounding box center [718, 26] width 1436 height 0
click at [788, 100] on div at bounding box center [810, 364] width 1294 height 728
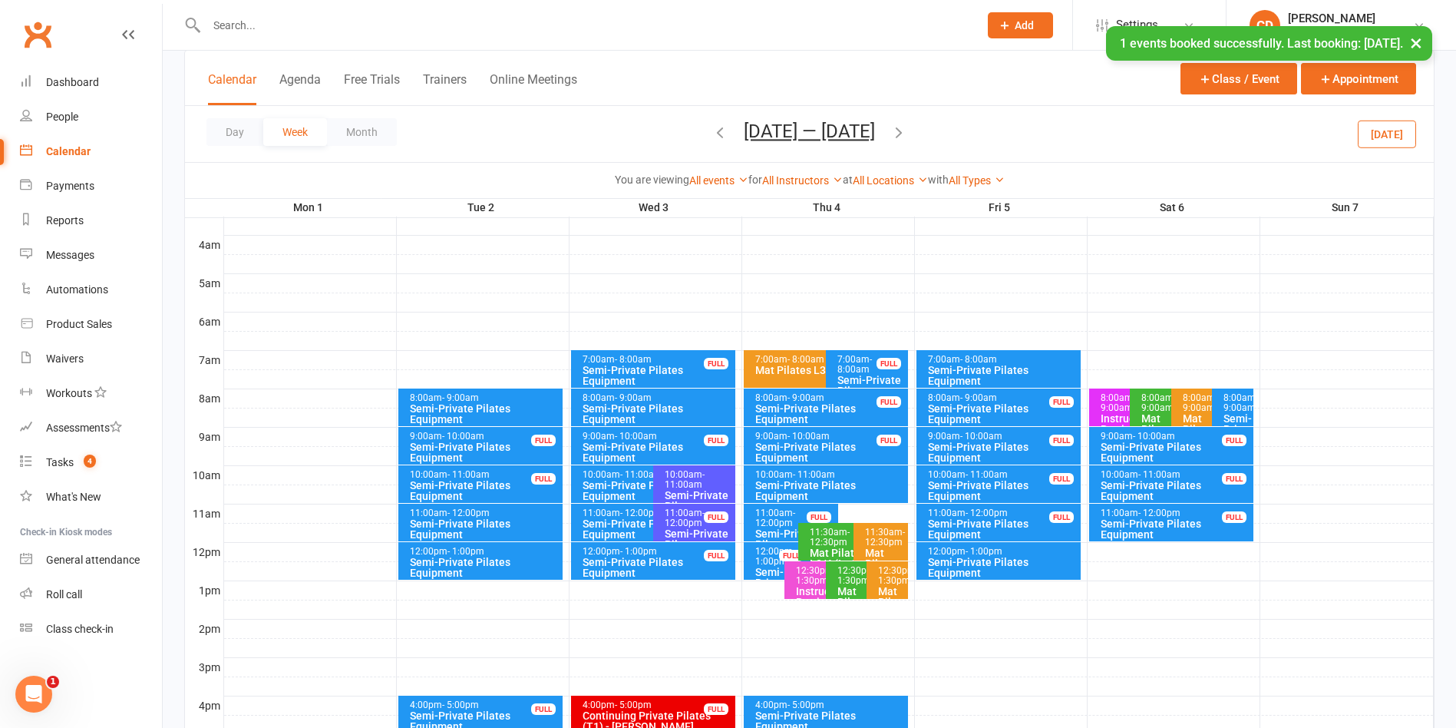
click at [901, 134] on icon "button" at bounding box center [899, 132] width 17 height 17
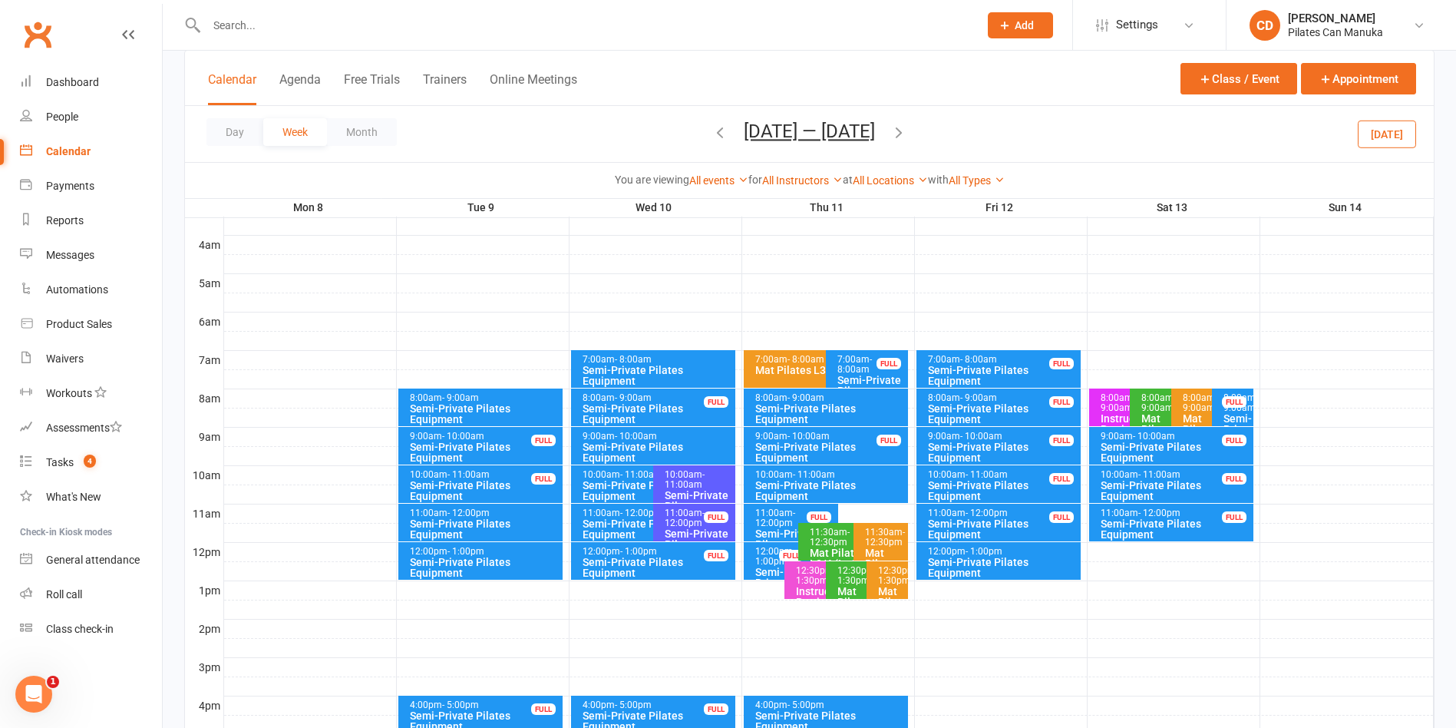
click at [841, 480] on div "Semi-Private Pilates Equipment" at bounding box center [830, 490] width 151 height 21
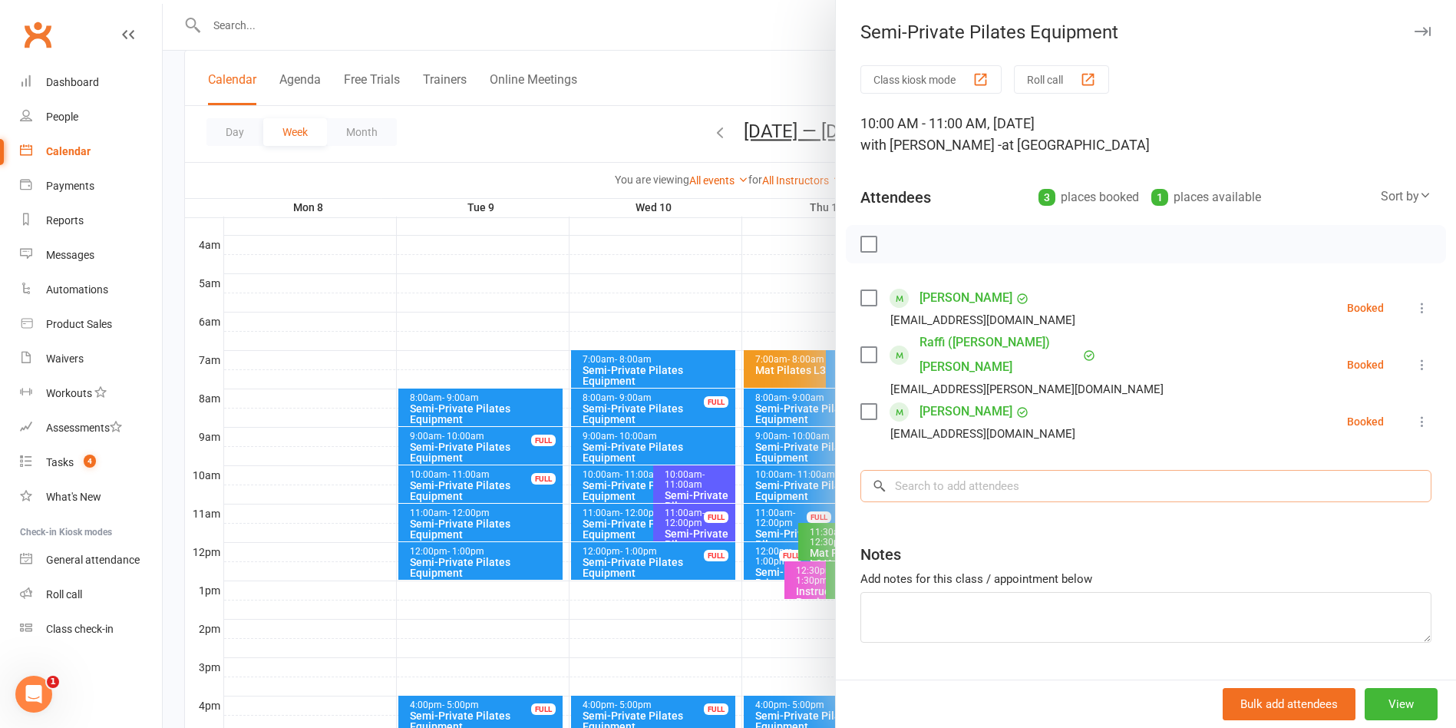
click at [983, 470] on input "search" at bounding box center [1146, 486] width 571 height 32
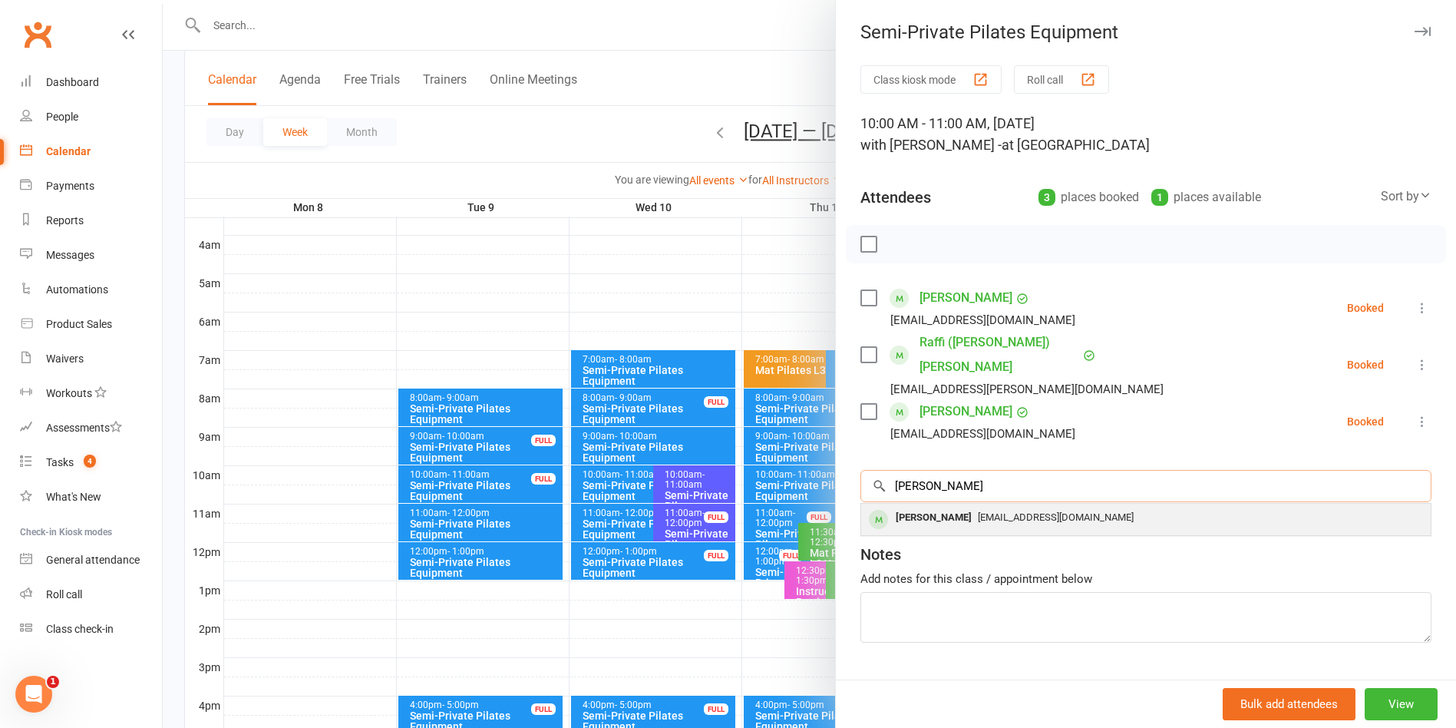
type input "Nikki"
click at [980, 511] on span "nikkibrom@yahoo.com" at bounding box center [1056, 517] width 156 height 12
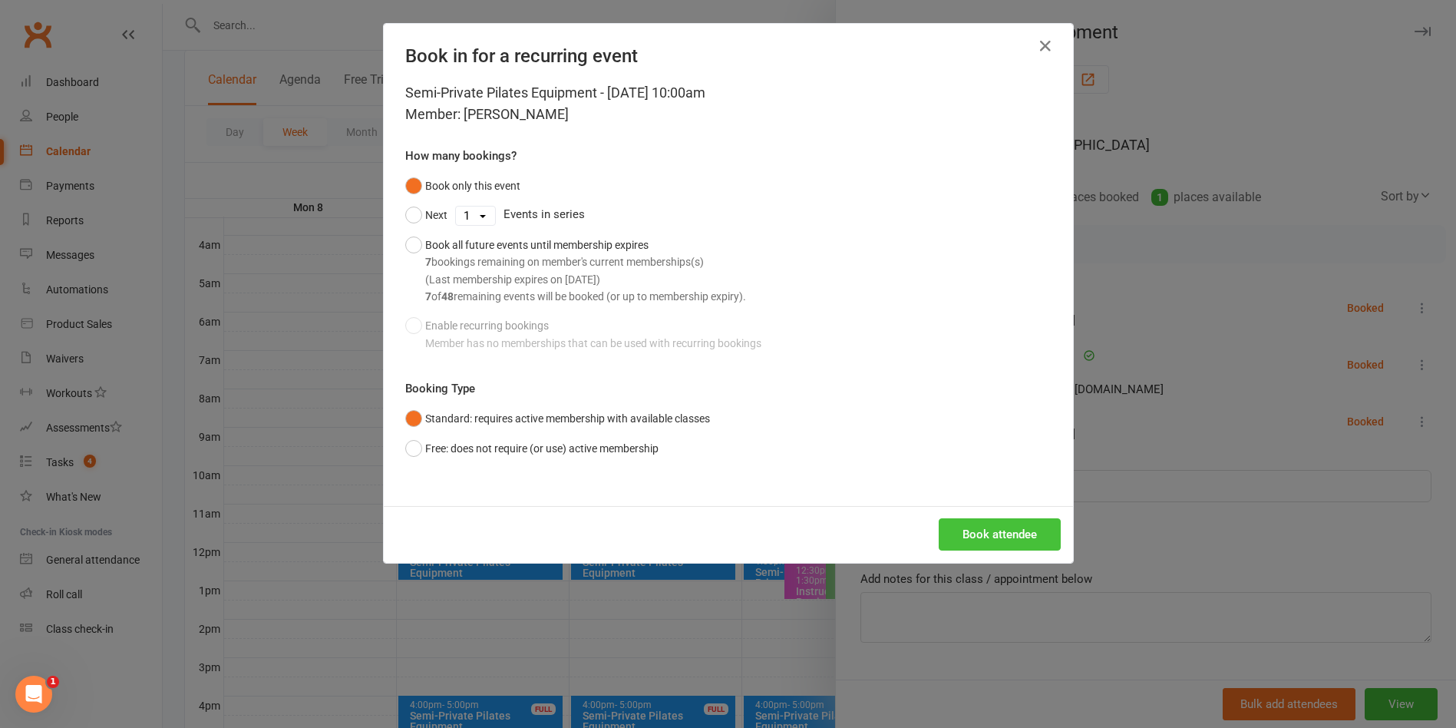
click at [974, 530] on button "Book attendee" at bounding box center [1000, 534] width 122 height 32
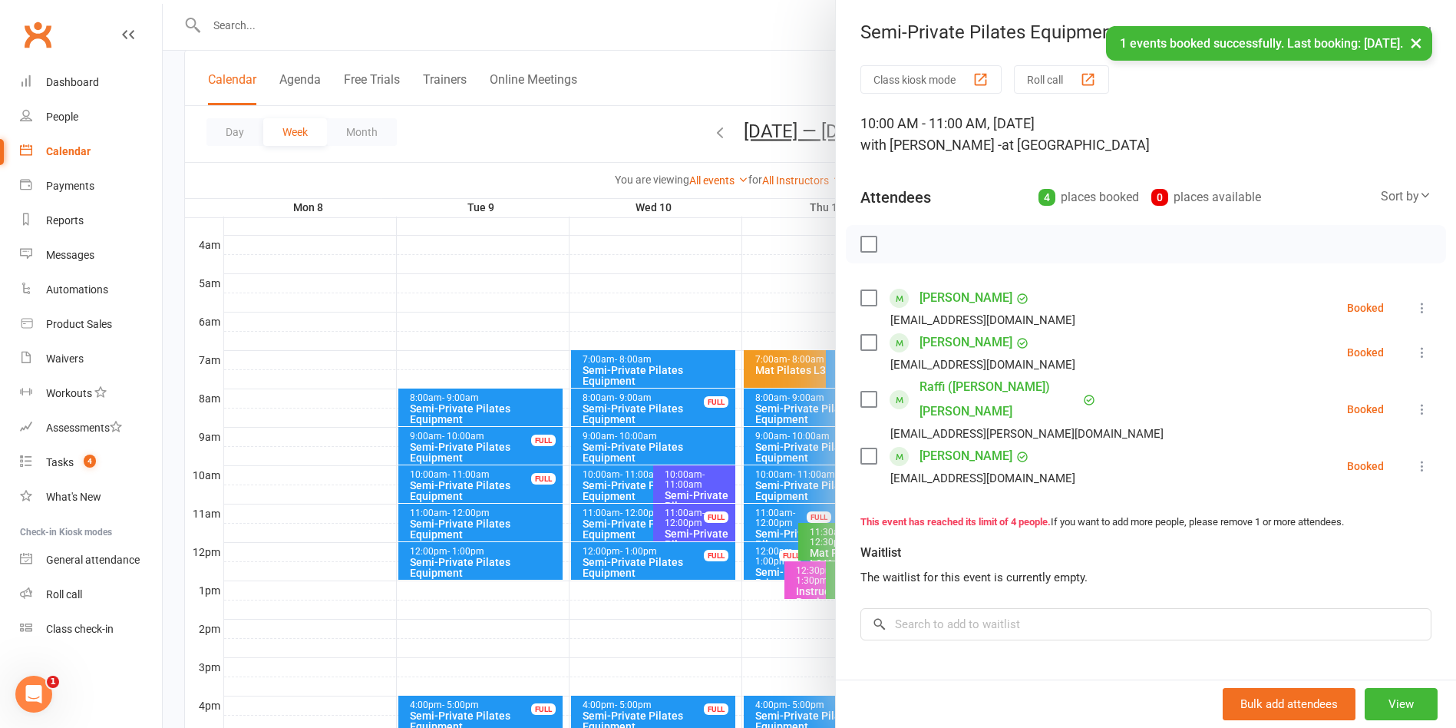
click at [751, 81] on div at bounding box center [810, 364] width 1294 height 728
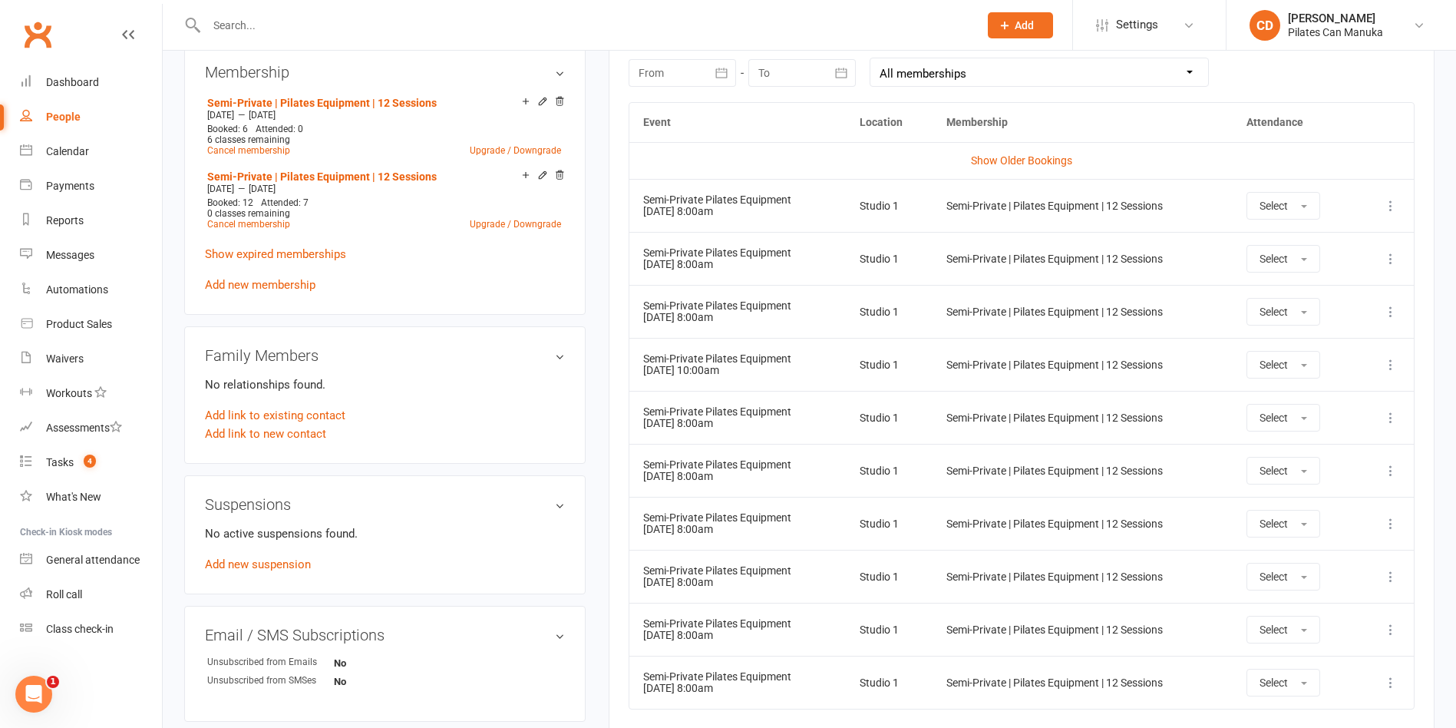
click at [601, 232] on main "✓ Memberships Semi-Private | Pilates Equipment | 12 Sess... Expires on 11th Sep…" at bounding box center [1021, 114] width 849 height 1463
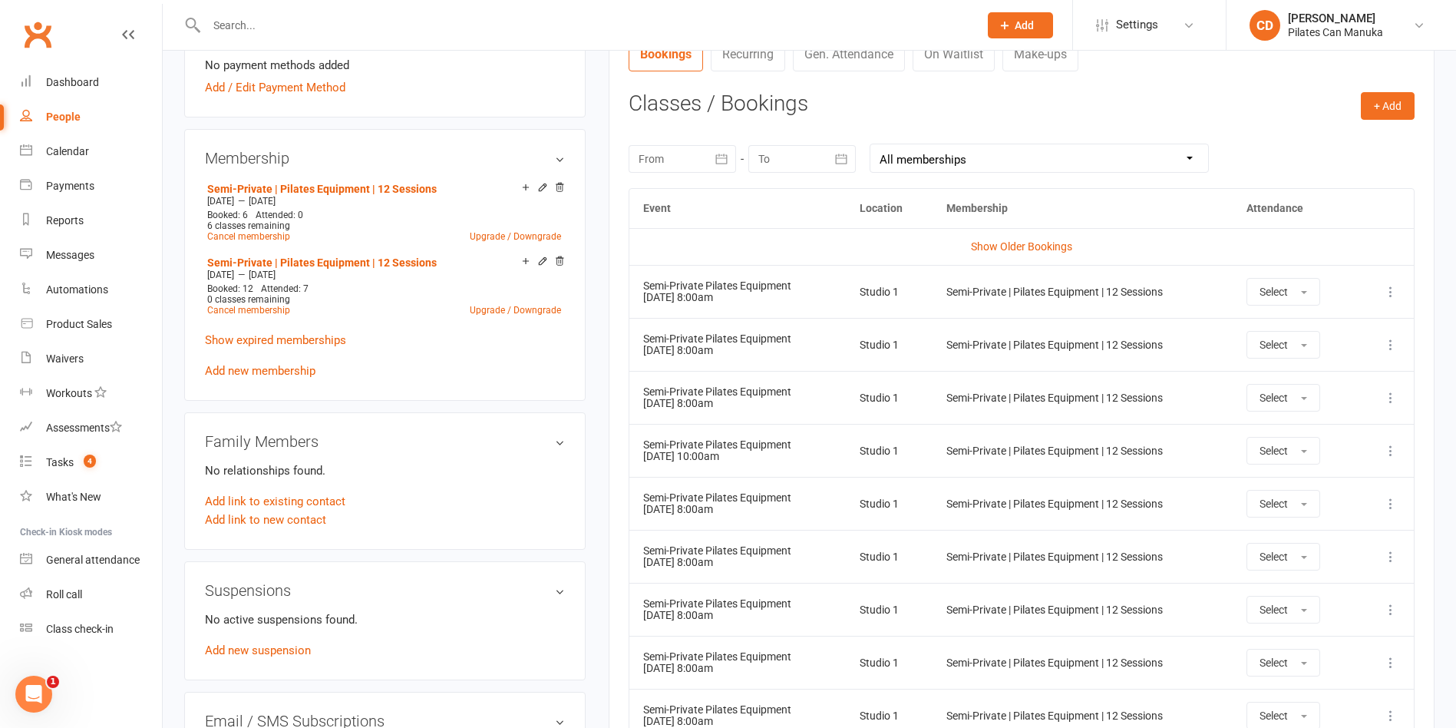
scroll to position [574, 0]
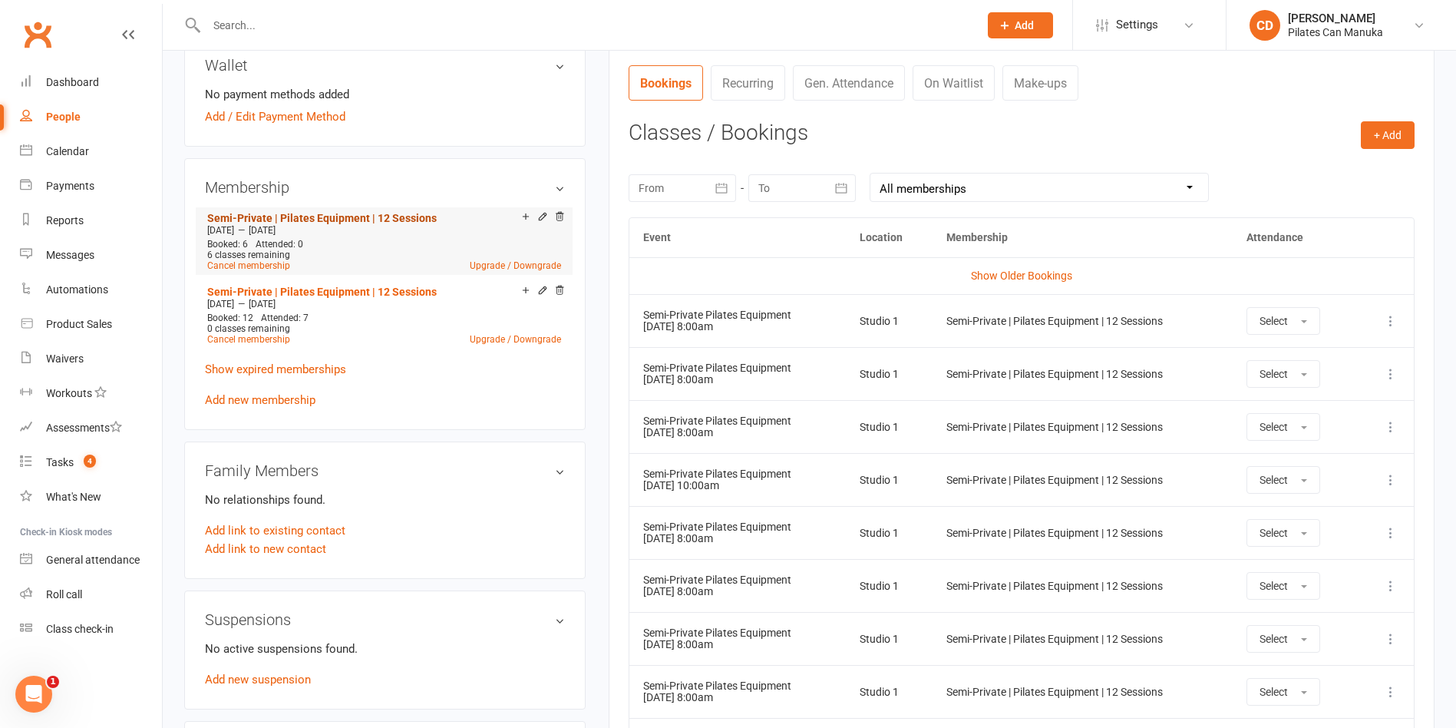
click at [387, 214] on link "Semi-Private | Pilates Equipment | 12 Sessions" at bounding box center [322, 218] width 230 height 12
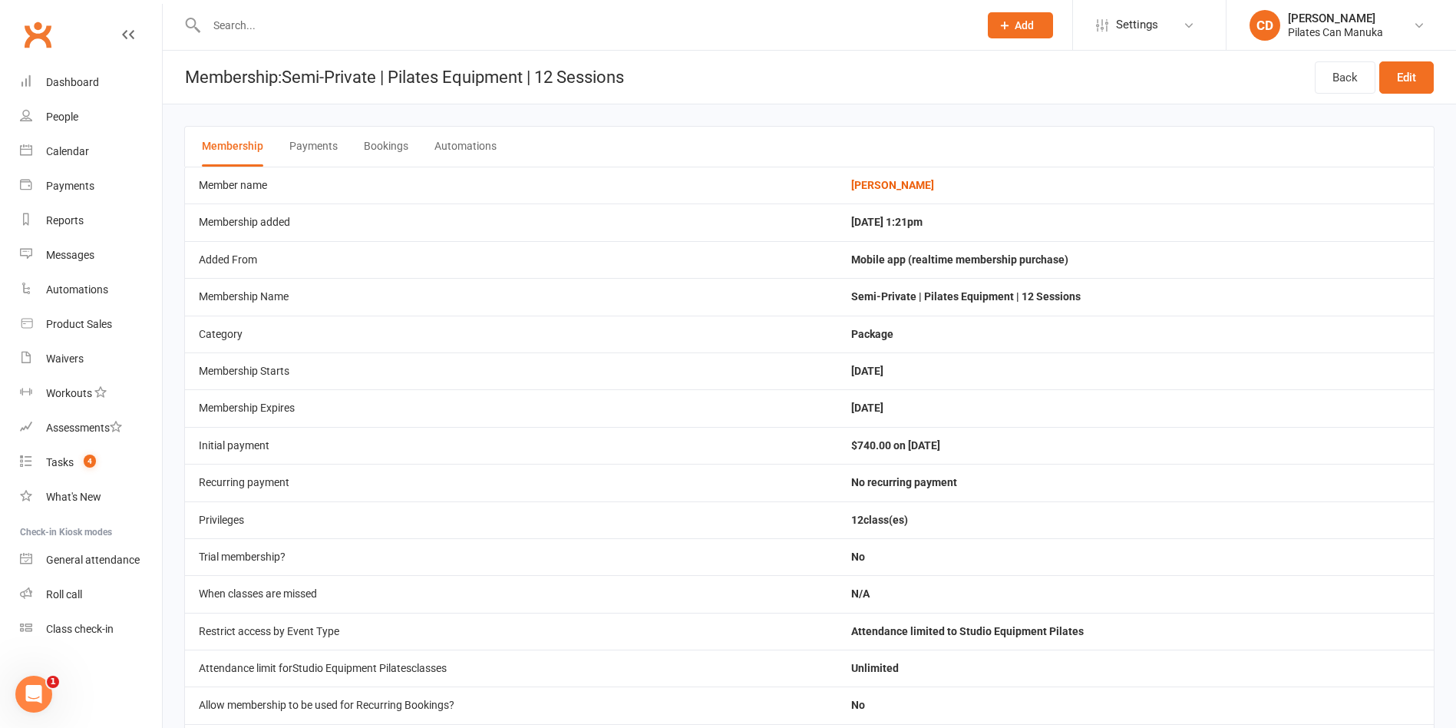
click at [394, 150] on button "Bookings" at bounding box center [386, 147] width 45 height 40
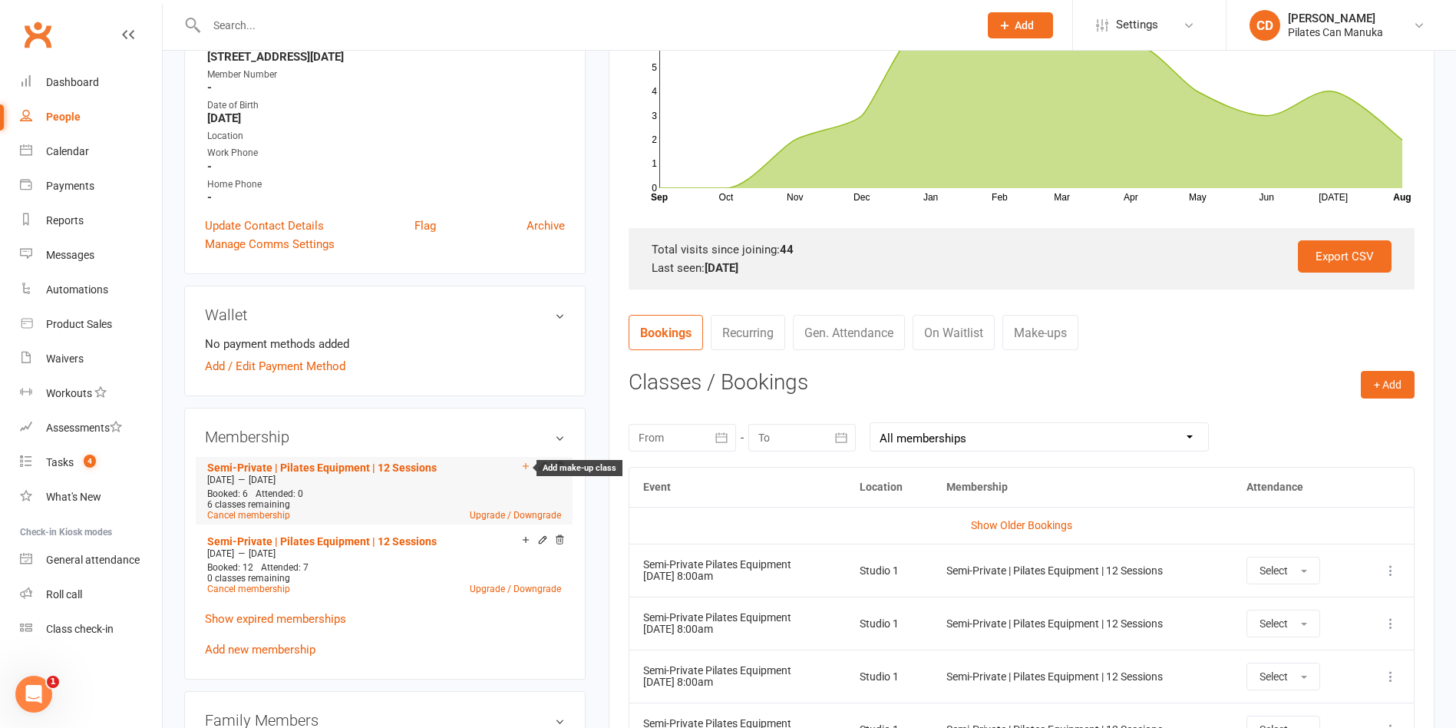
scroll to position [345, 0]
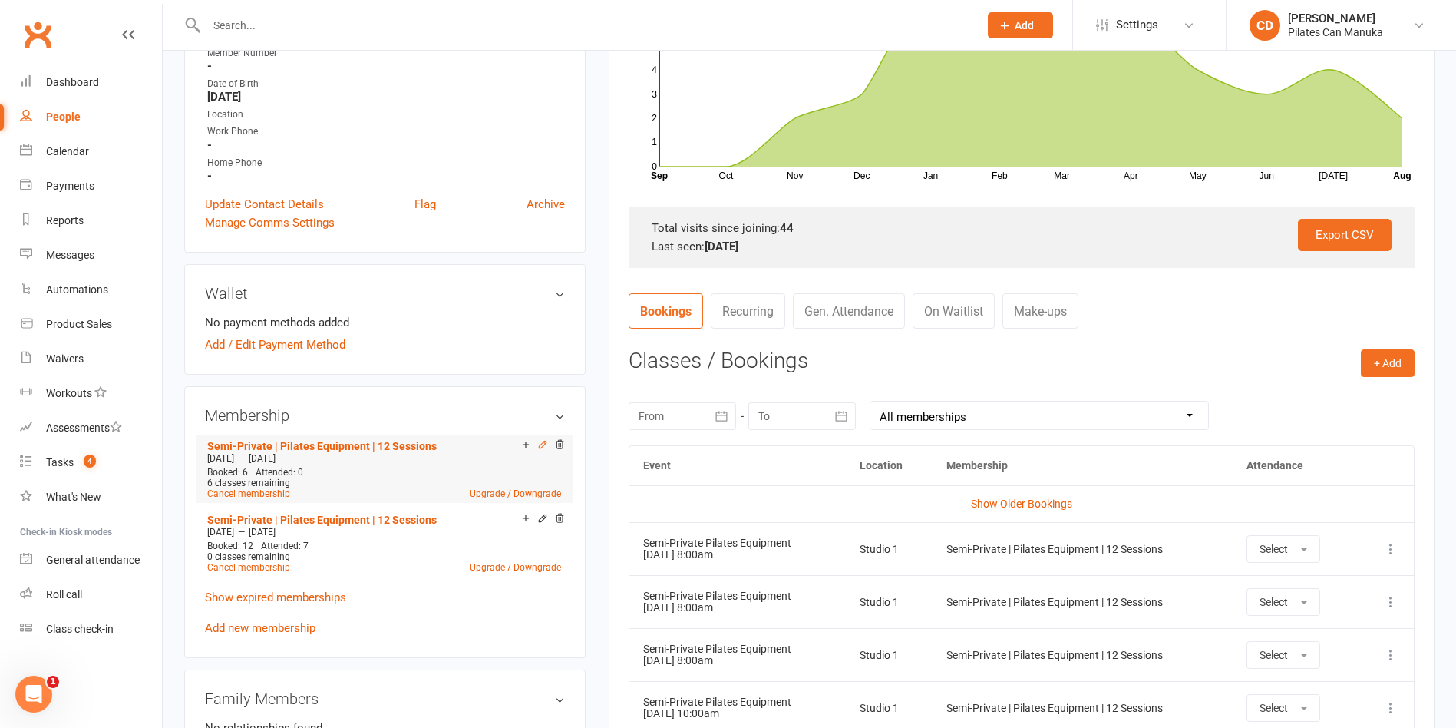
click at [540, 441] on icon at bounding box center [542, 444] width 11 height 11
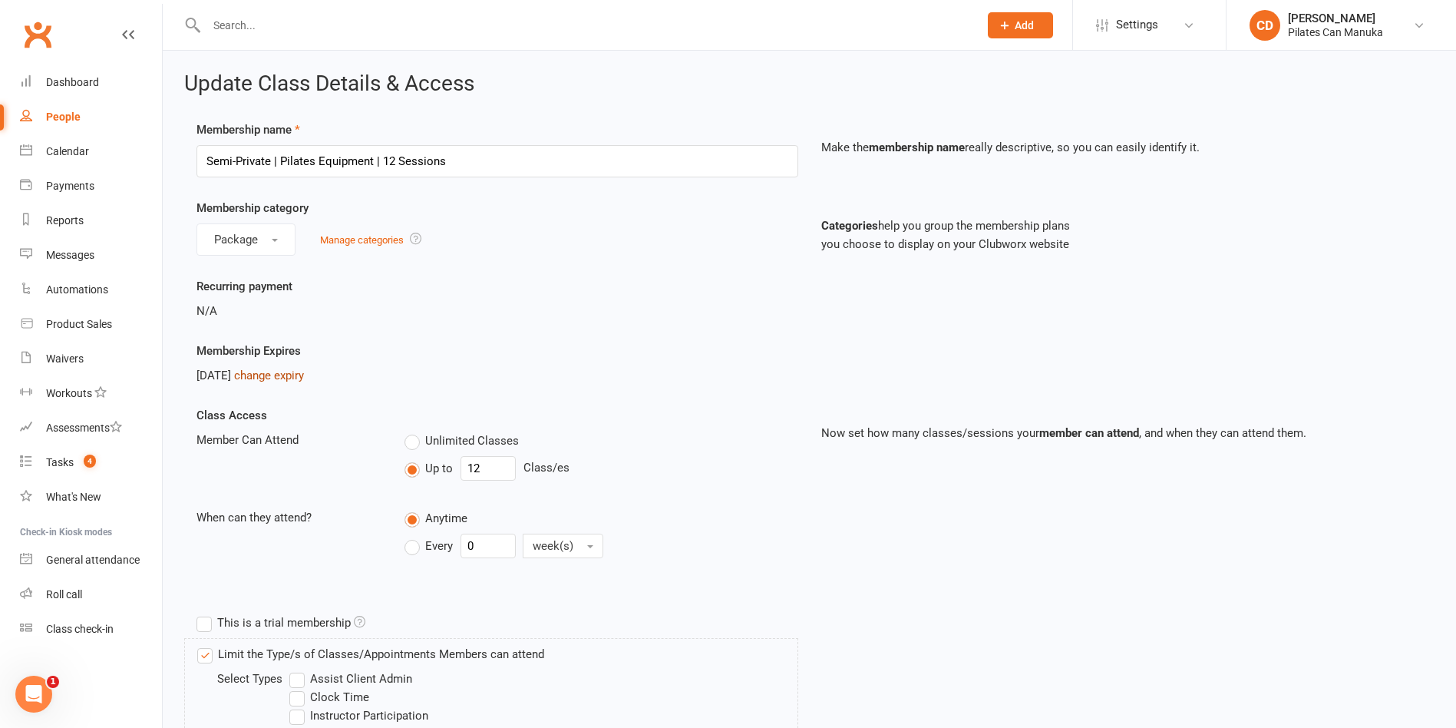
click at [302, 373] on link "change expiry" at bounding box center [269, 376] width 70 height 14
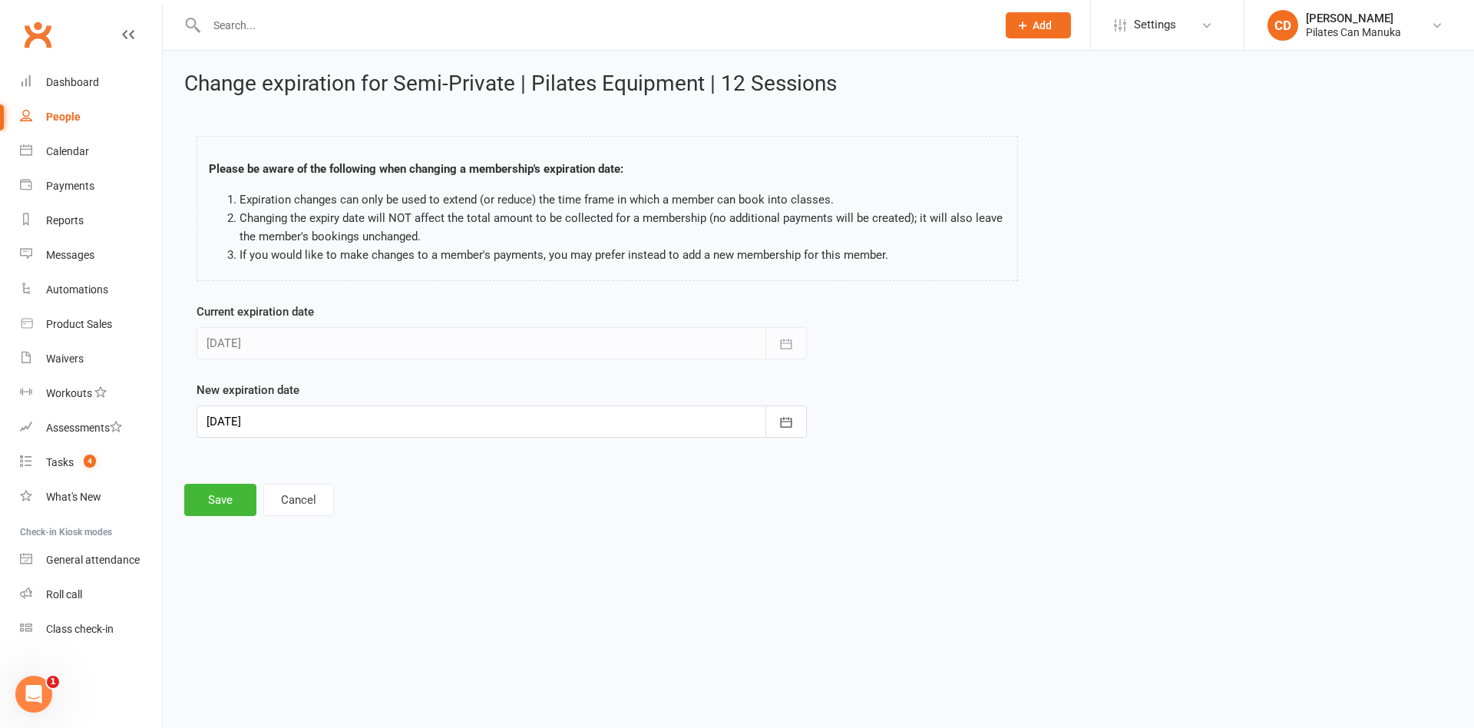
click at [726, 425] on div at bounding box center [502, 421] width 610 height 32
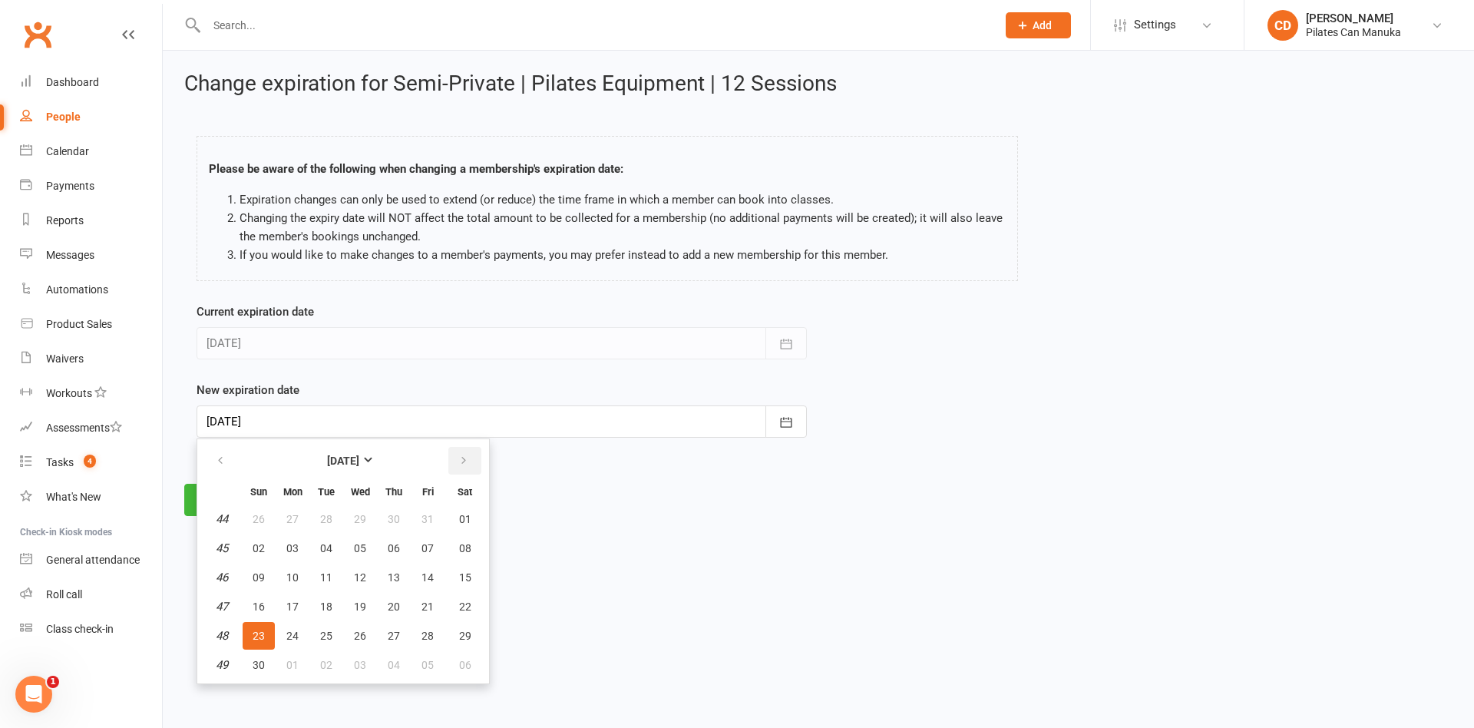
click at [463, 461] on icon "button" at bounding box center [463, 461] width 11 height 12
click at [329, 607] on span "23" at bounding box center [326, 606] width 12 height 12
type input "23 Dec 2025"
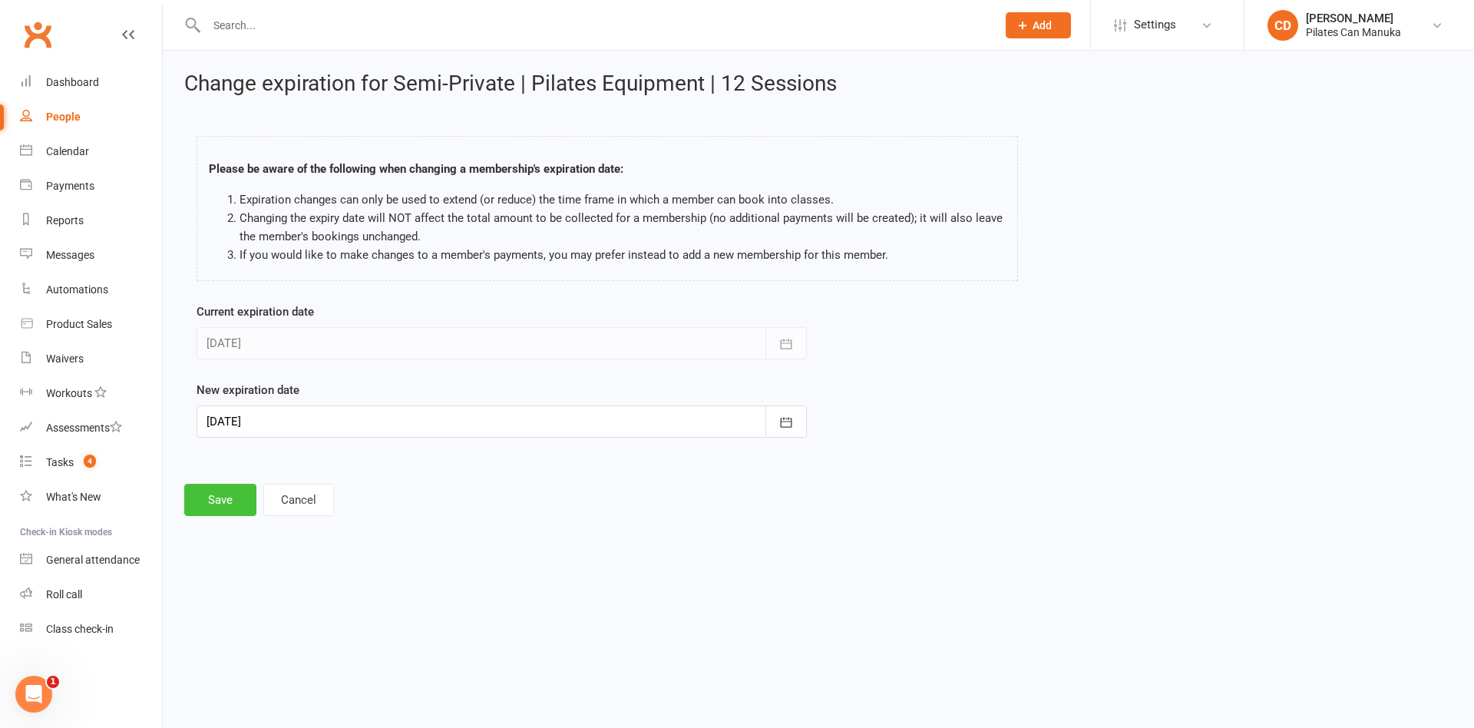
click at [207, 501] on button "Save" at bounding box center [220, 500] width 72 height 32
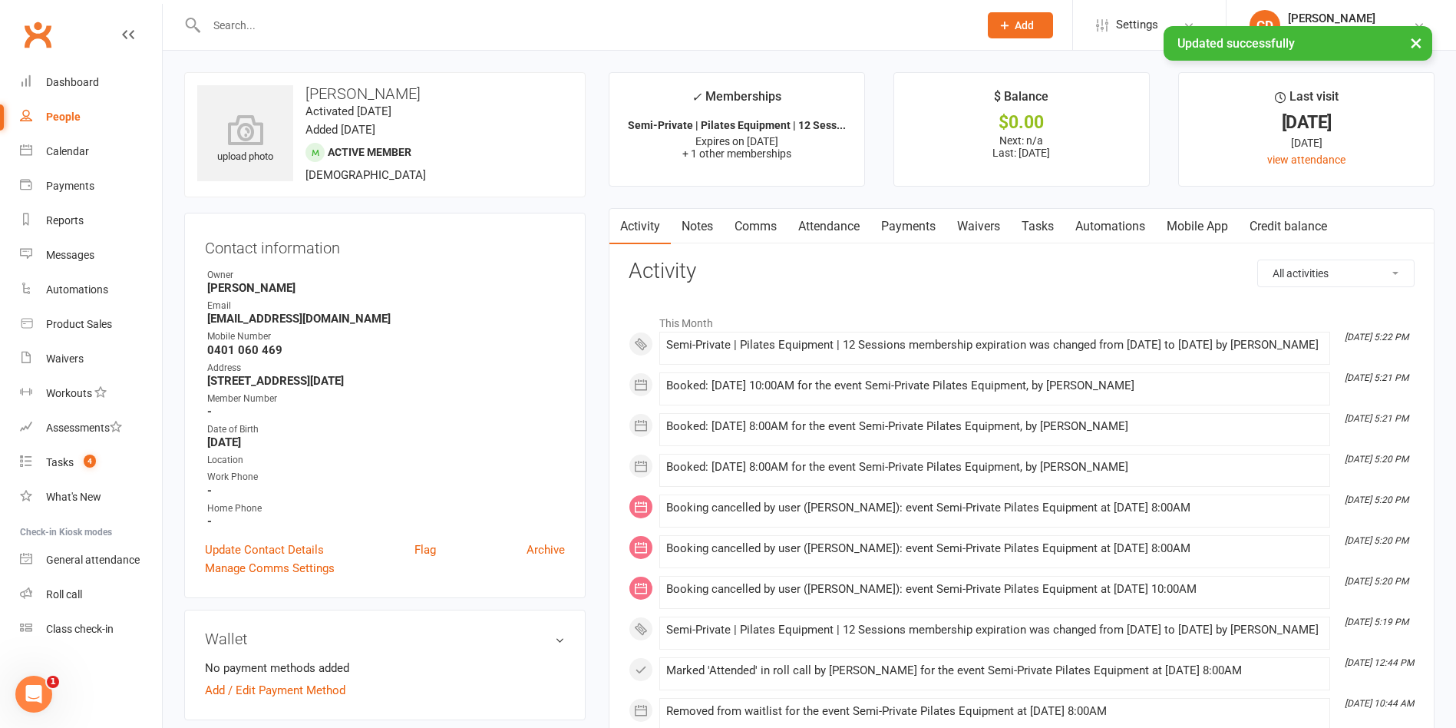
scroll to position [345, 0]
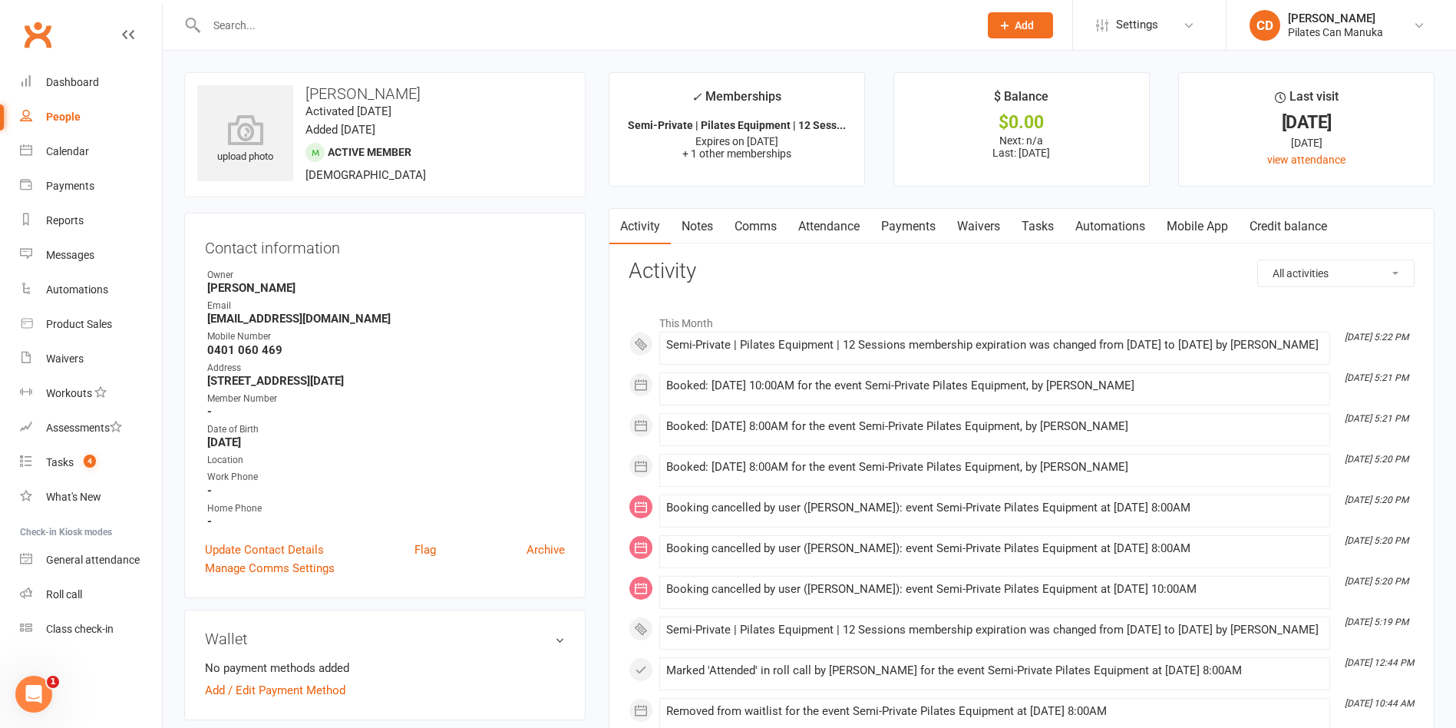
click at [540, 149] on div "upload photo [PERSON_NAME] Activated [DATE] Added [DATE] Active member [DEMOGRA…" at bounding box center [385, 134] width 402 height 125
click at [77, 458] on count-badge "4" at bounding box center [86, 462] width 20 height 12
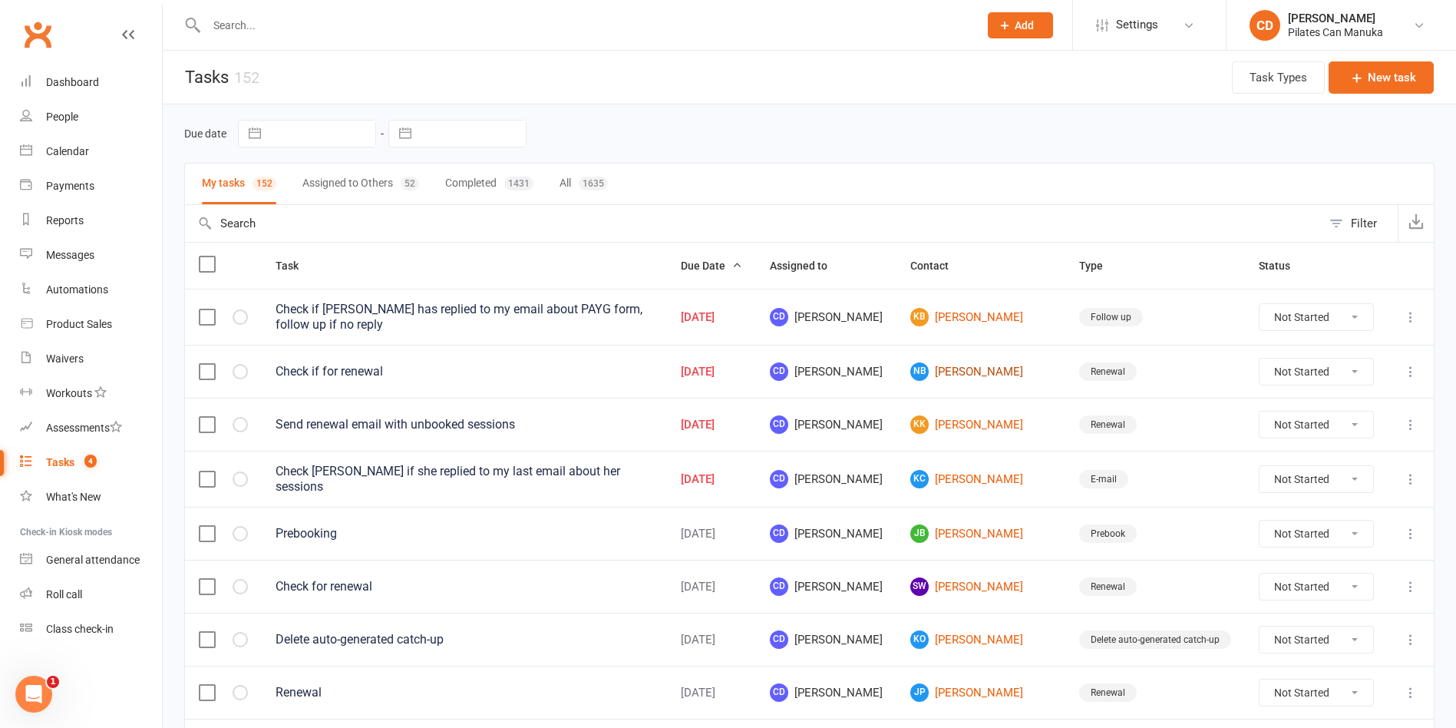
click at [1004, 370] on link "NB [PERSON_NAME]" at bounding box center [981, 371] width 141 height 18
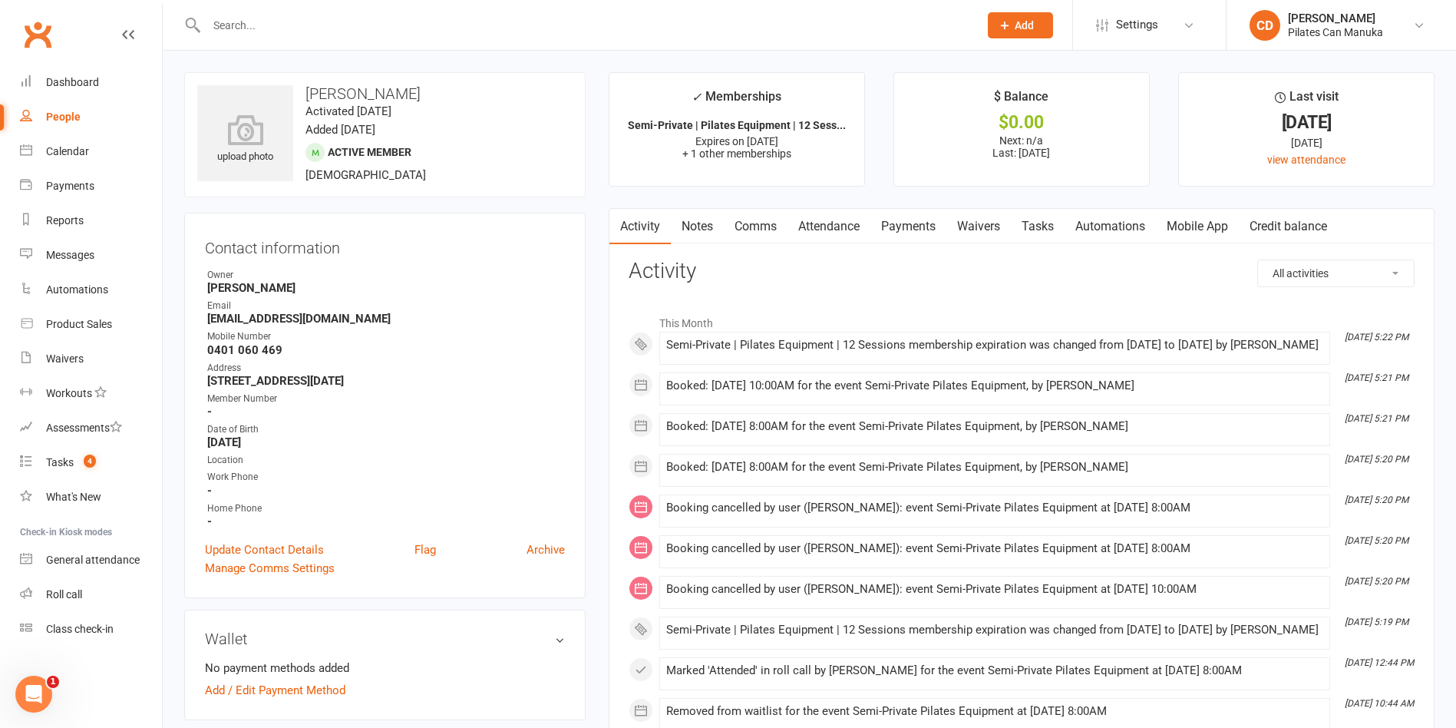
click at [1043, 226] on link "Tasks" at bounding box center [1038, 226] width 54 height 35
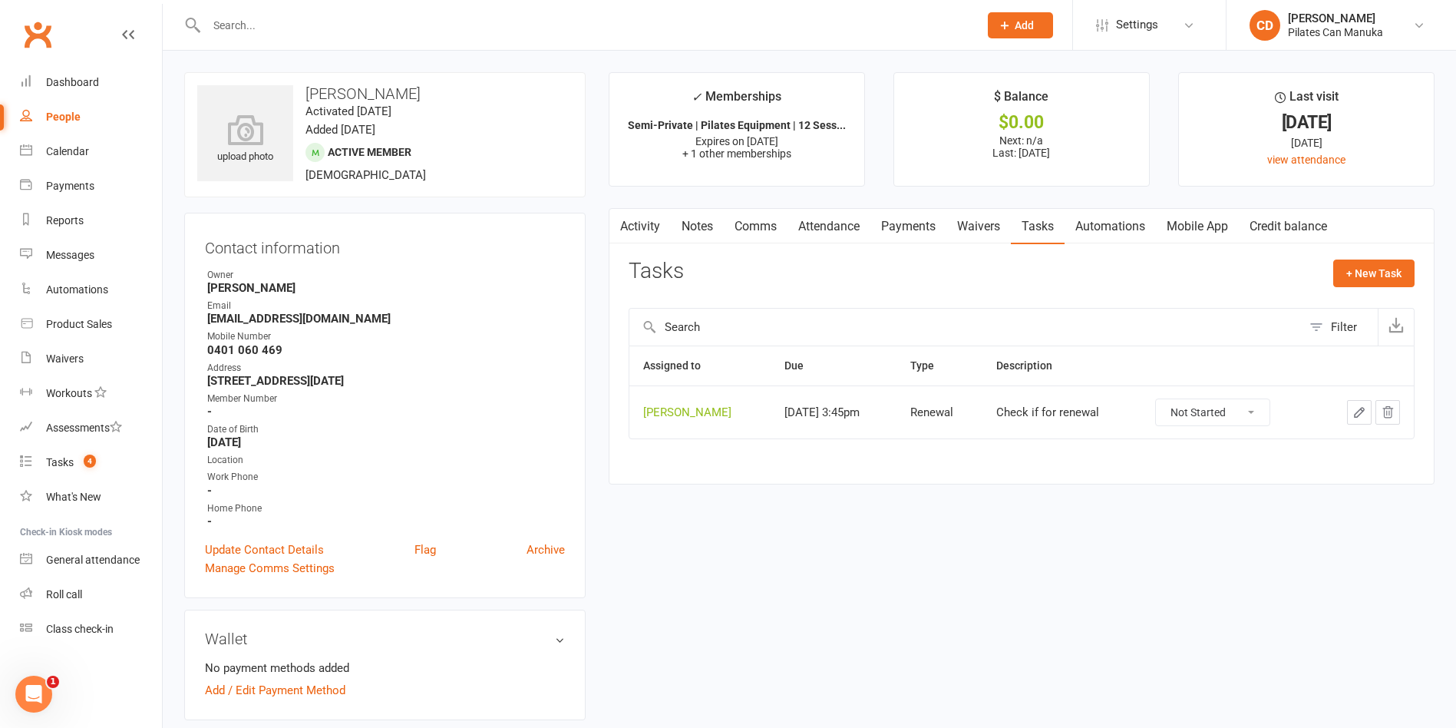
click at [1358, 414] on icon "button" at bounding box center [1360, 412] width 14 height 14
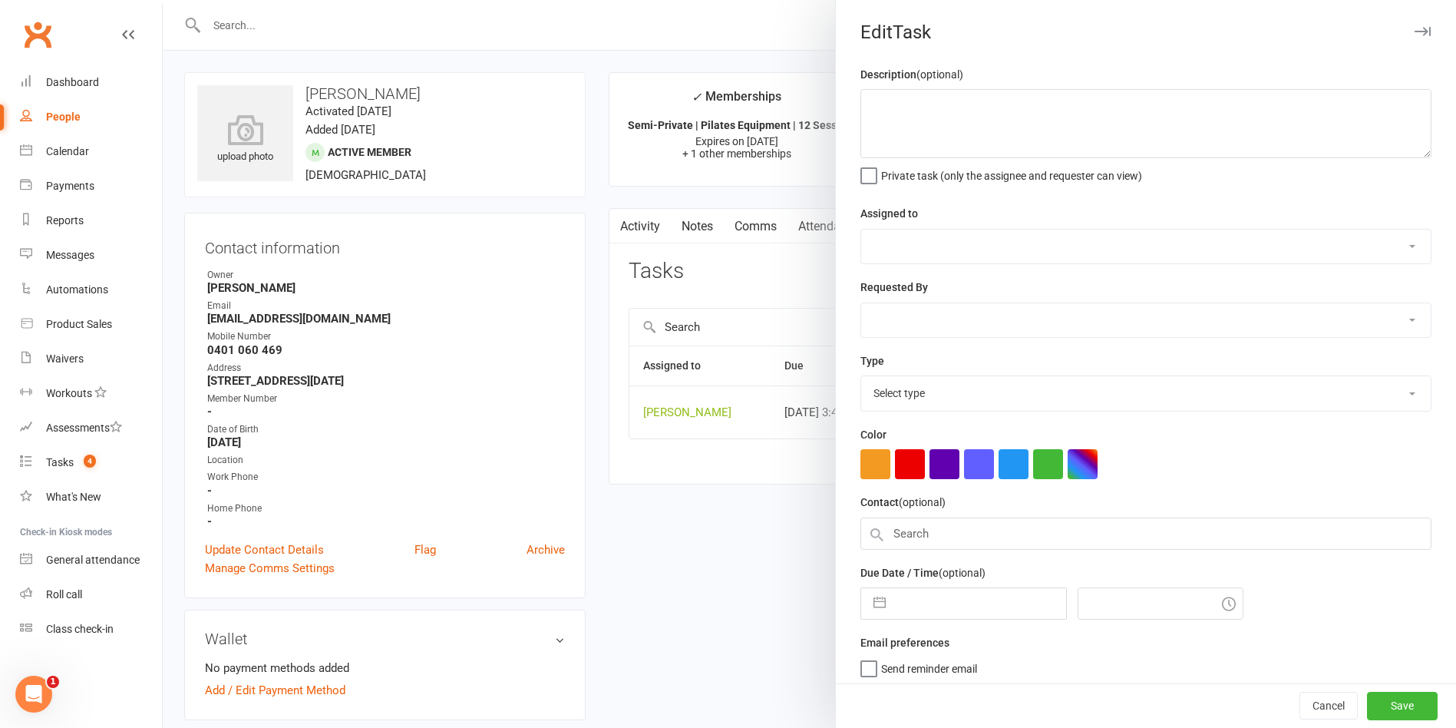
type textarea "Check if for renewal"
select select "49925"
type input "[DATE]"
type input "5:45pm"
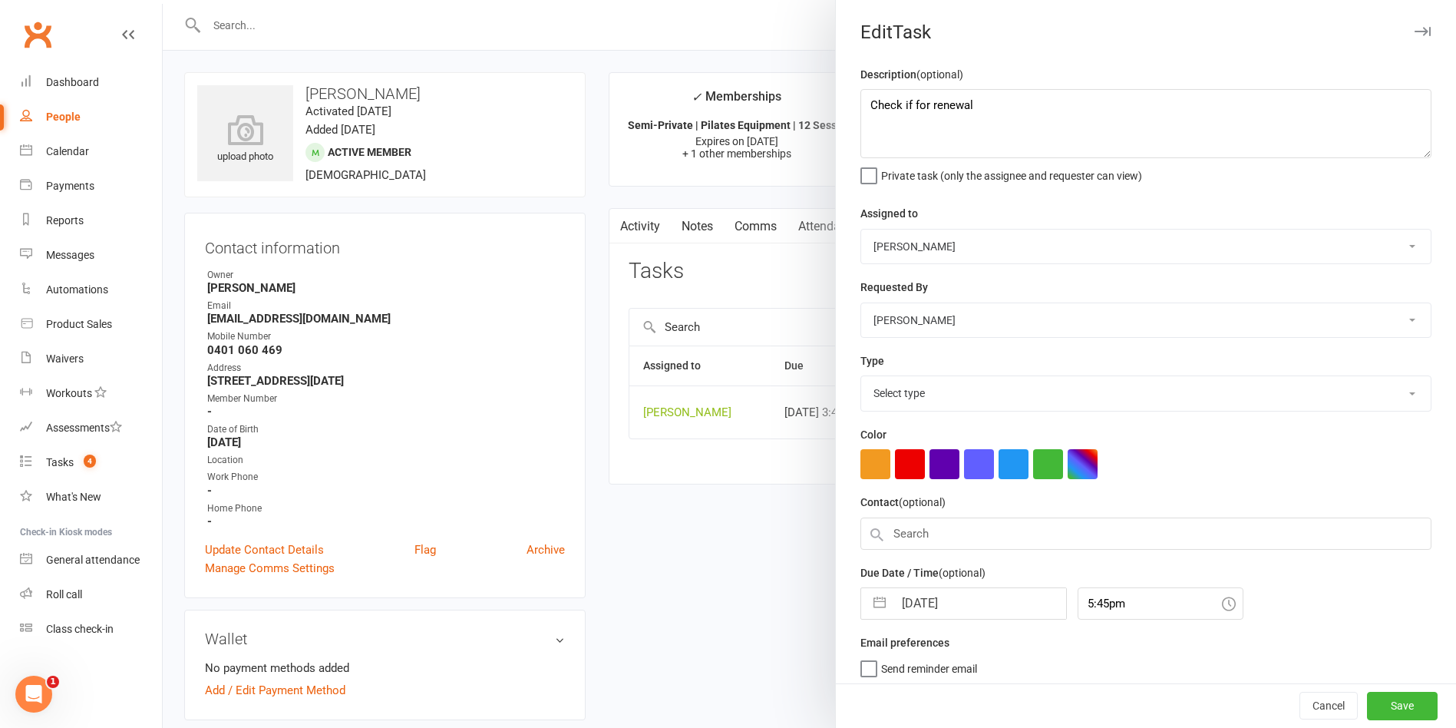
select select "29081"
click at [958, 603] on input "[DATE]" at bounding box center [980, 598] width 173 height 31
select select "6"
select select "2025"
select select "7"
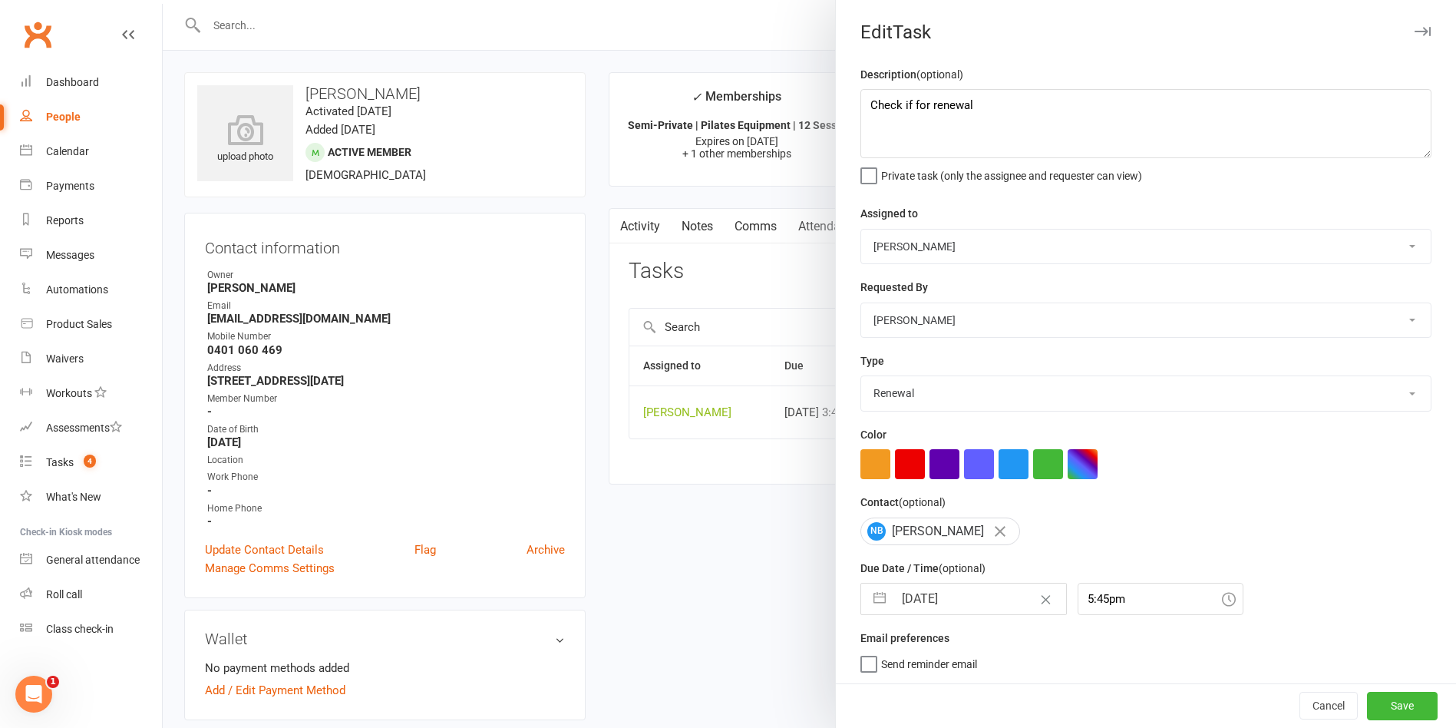
select select "2025"
select select "8"
select select "2025"
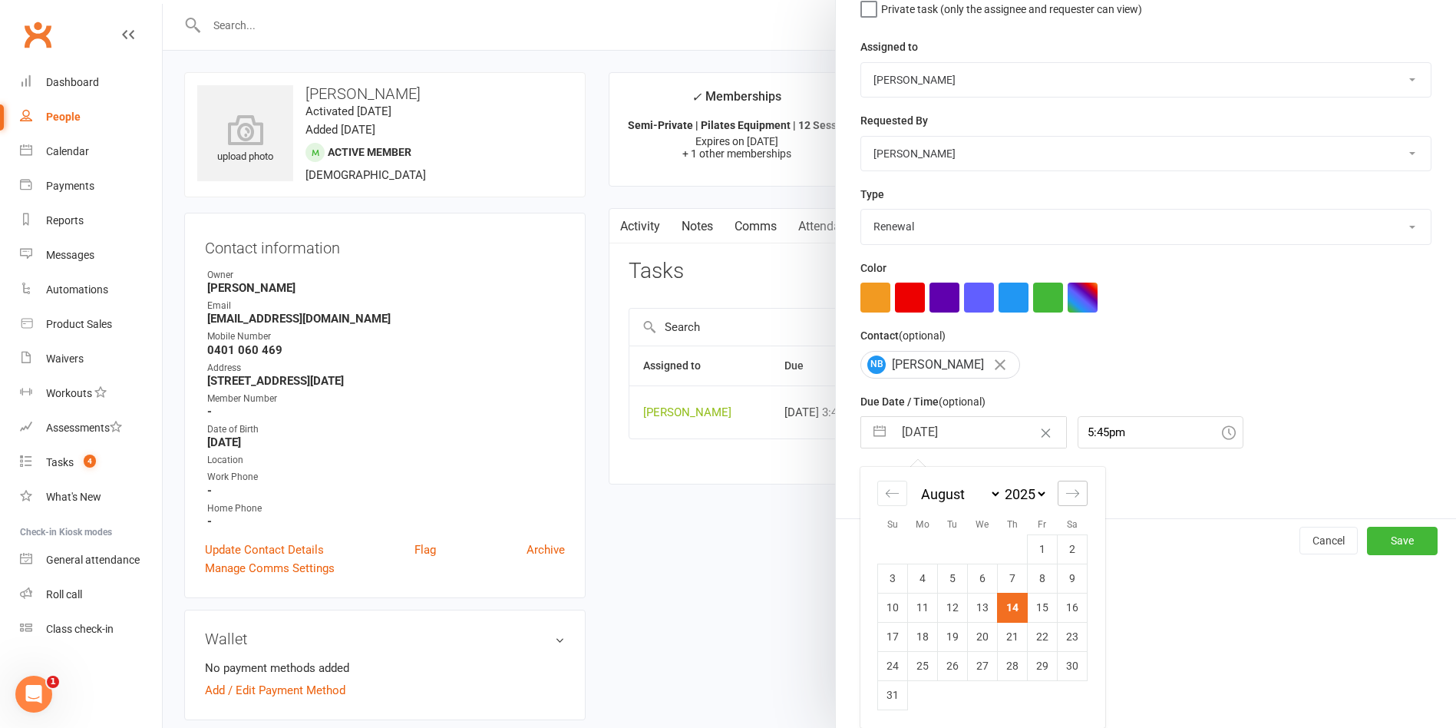
click at [1071, 494] on icon "Move forward to switch to the next month." at bounding box center [1073, 493] width 15 height 15
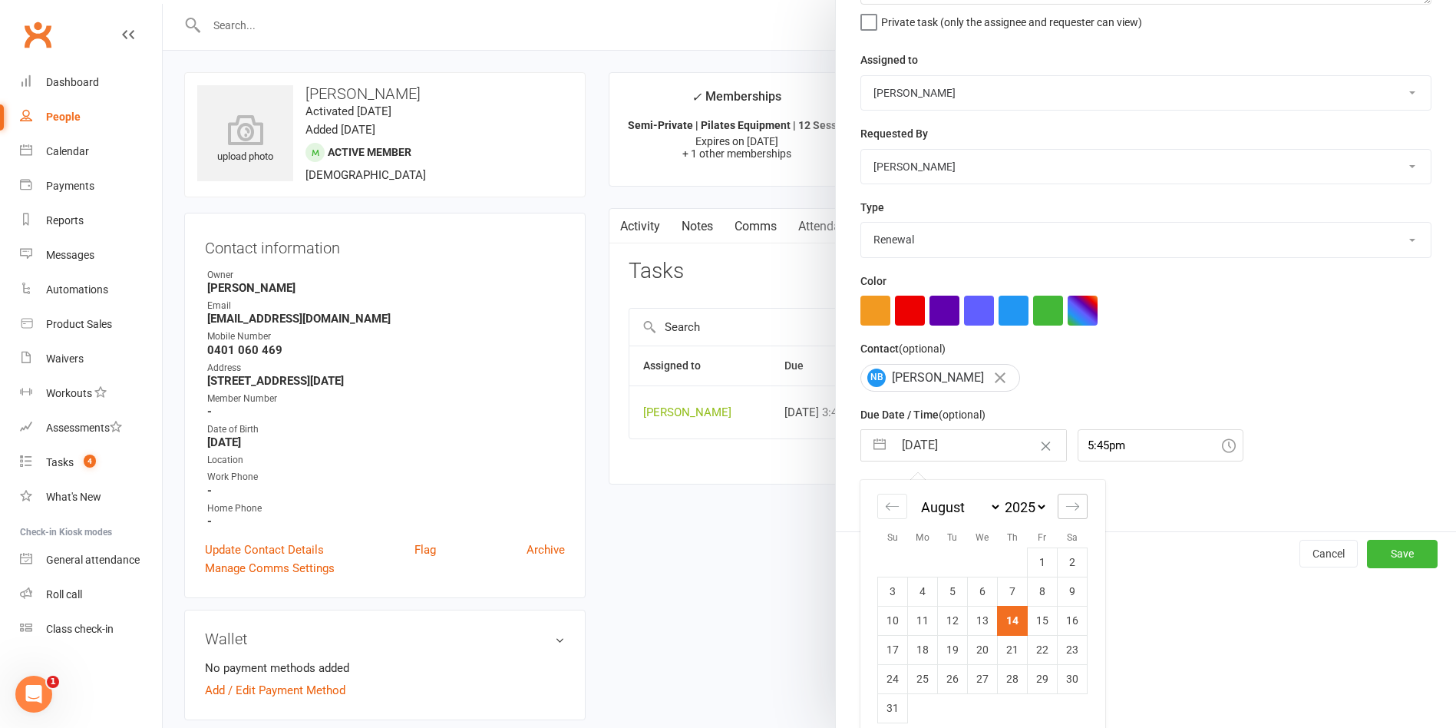
select select "9"
select select "2025"
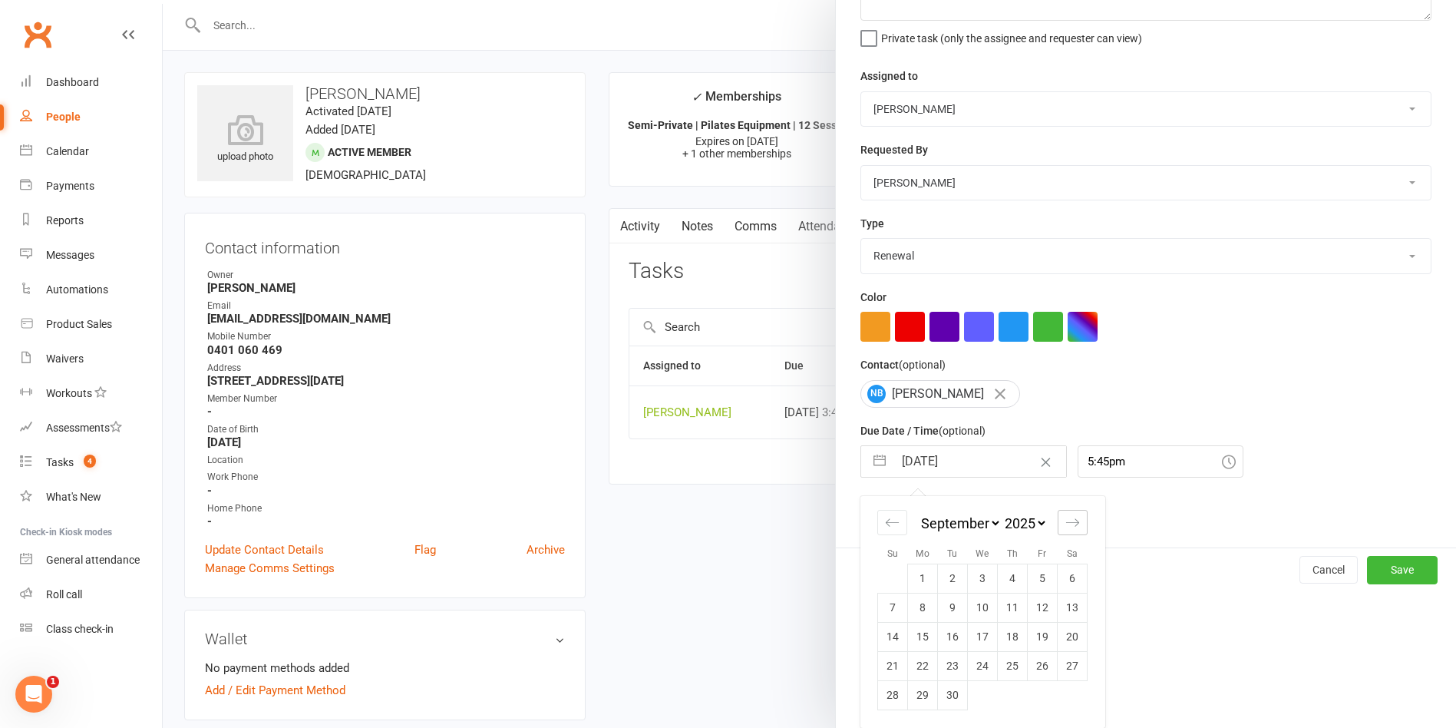
scroll to position [143, 0]
click at [1006, 666] on td "25" at bounding box center [1013, 665] width 30 height 29
type input "25 Sep 2025"
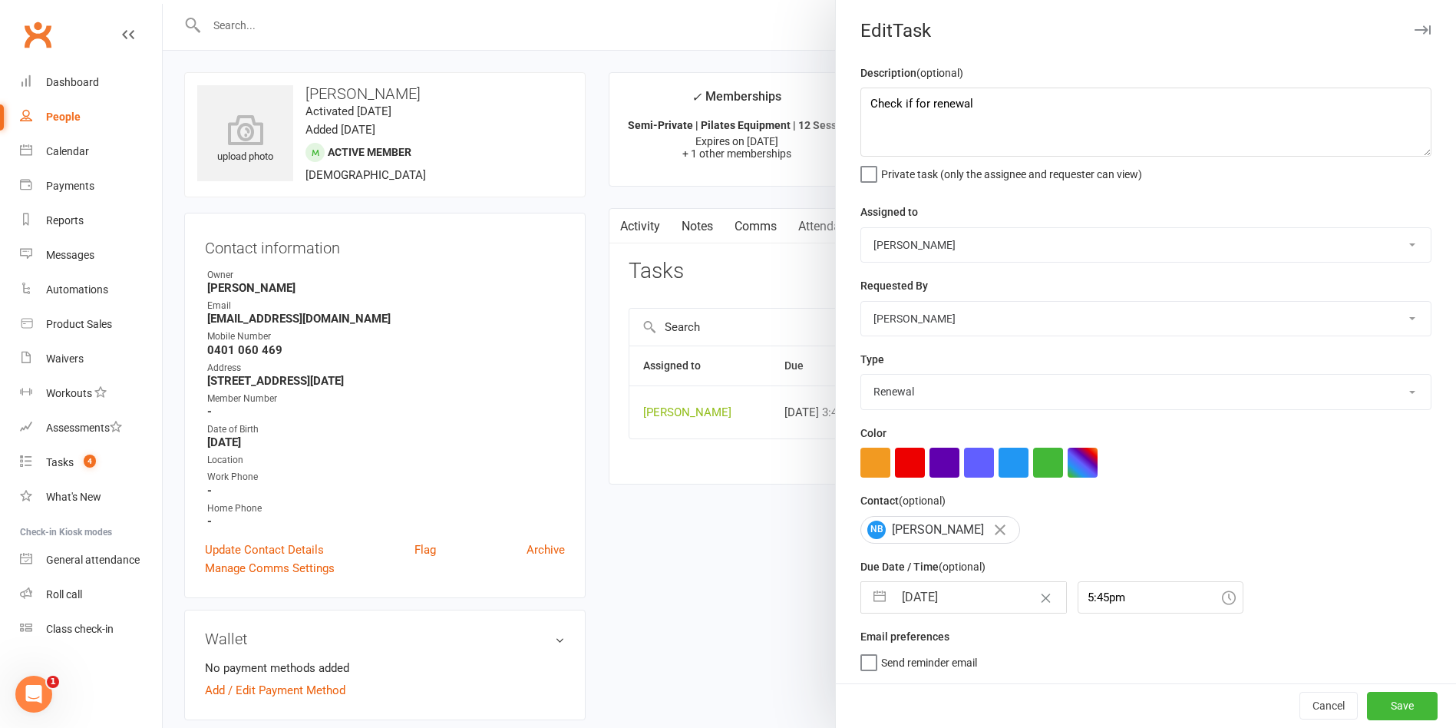
scroll to position [8, 0]
click at [1379, 702] on button "Save" at bounding box center [1402, 706] width 71 height 28
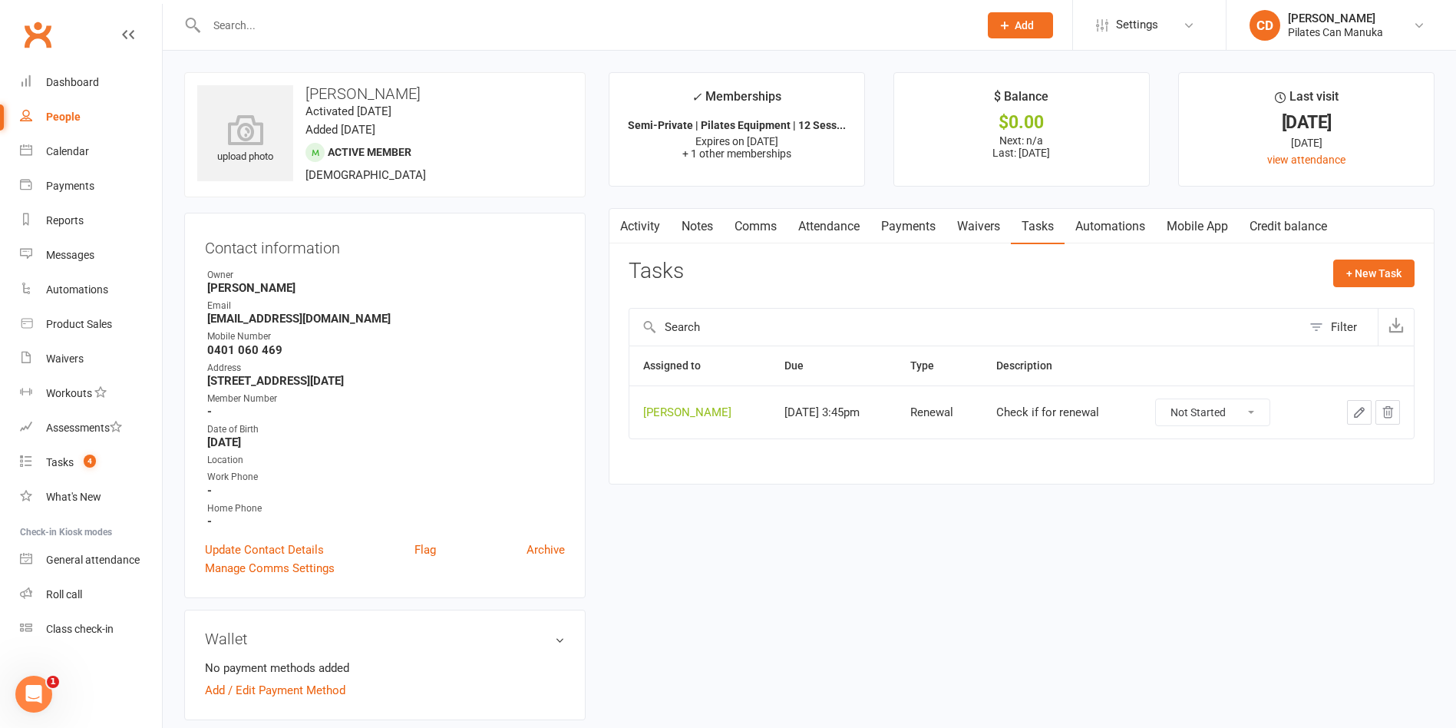
scroll to position [230, 0]
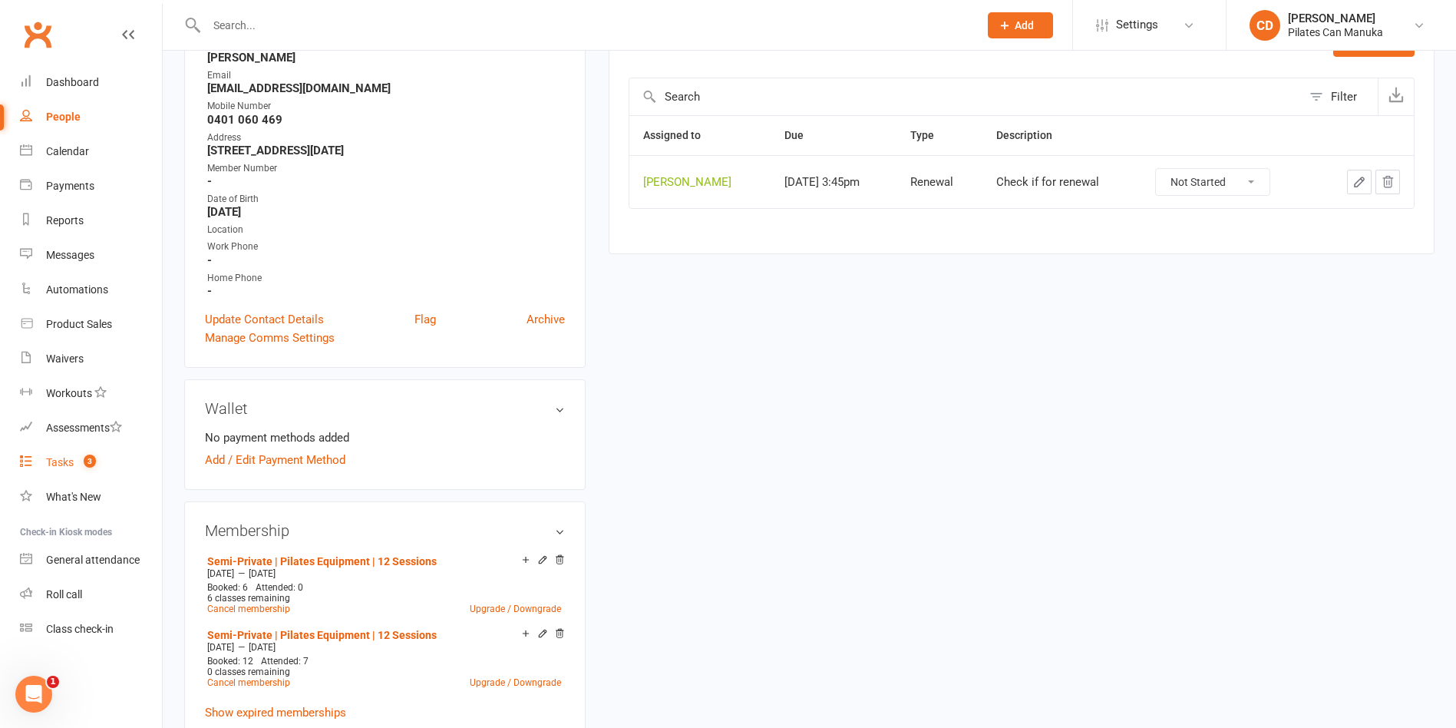
click at [83, 458] on count-badge "3" at bounding box center [86, 462] width 20 height 12
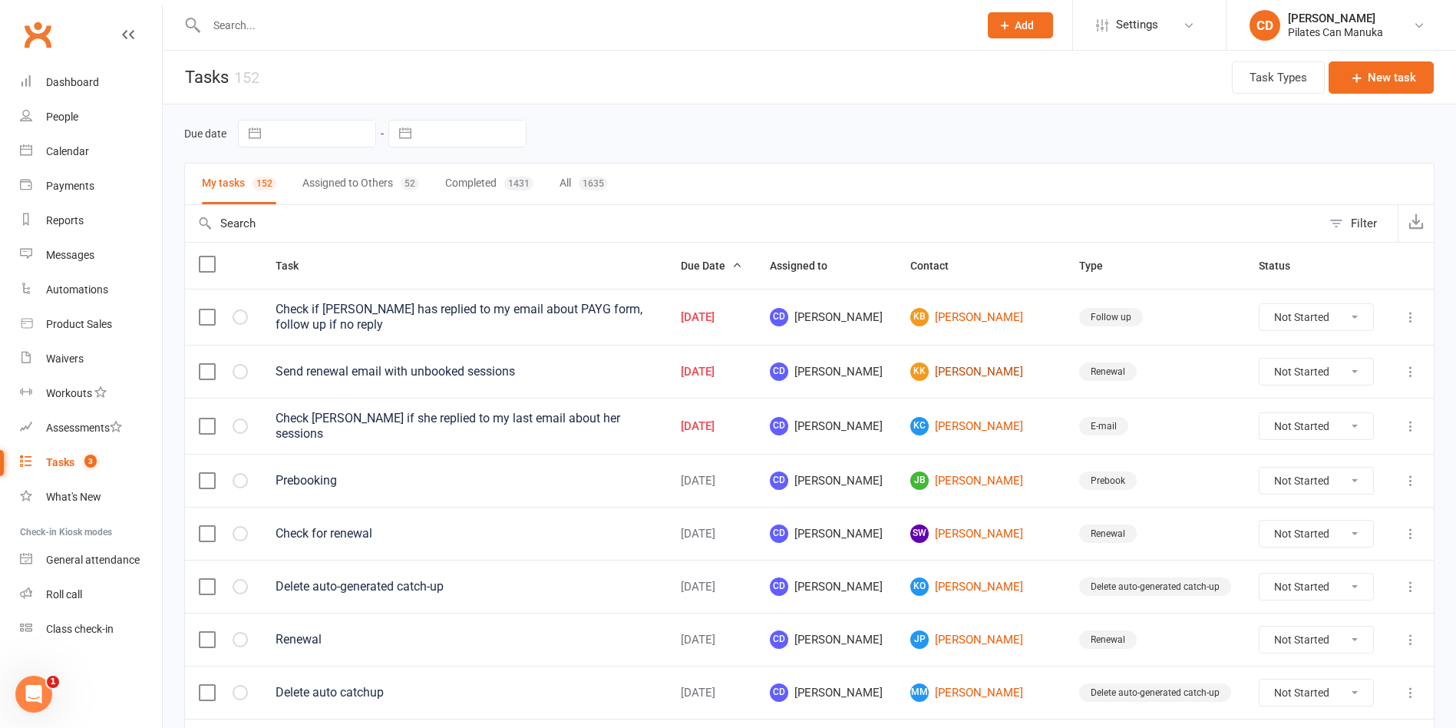
click at [1007, 366] on link "KK Kathy Korsch" at bounding box center [981, 371] width 141 height 18
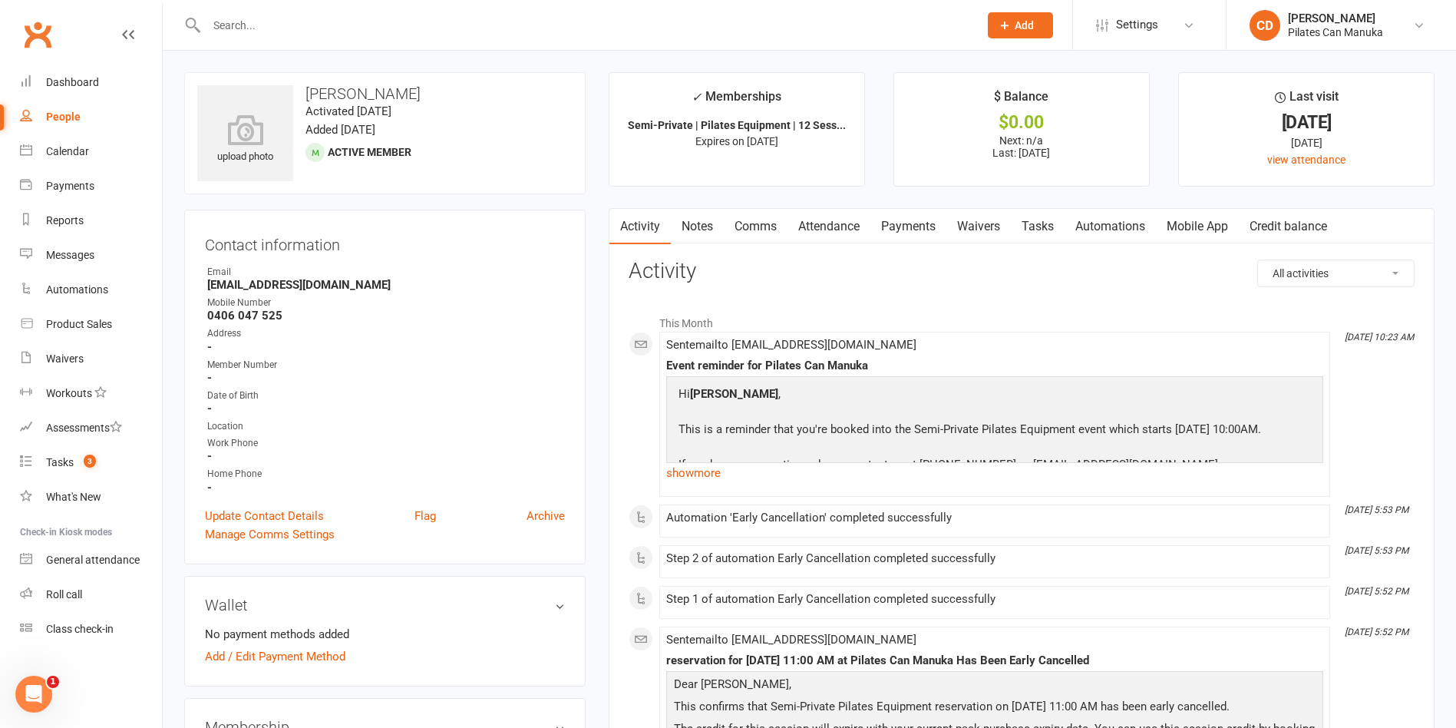
scroll to position [230, 0]
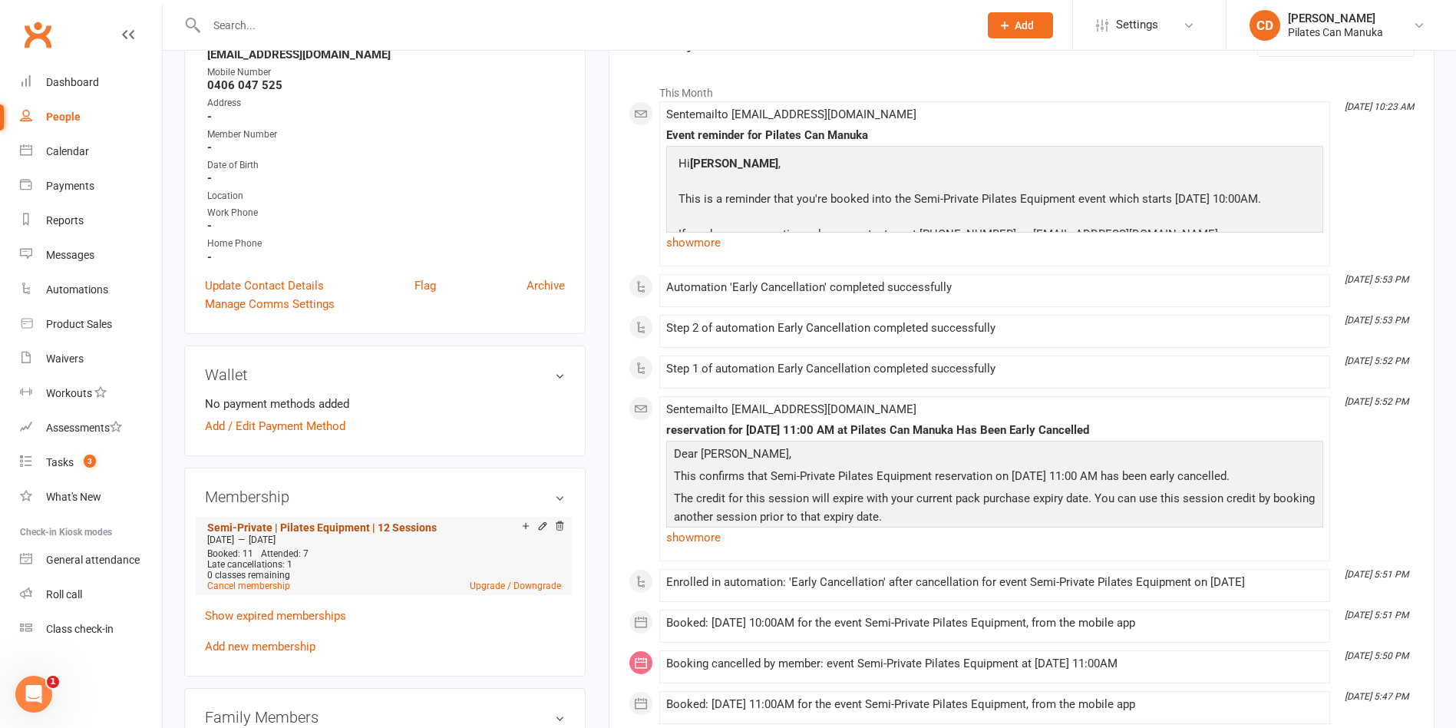
click at [404, 525] on link "Semi-Private | Pilates Equipment | 12 Sessions" at bounding box center [322, 527] width 230 height 12
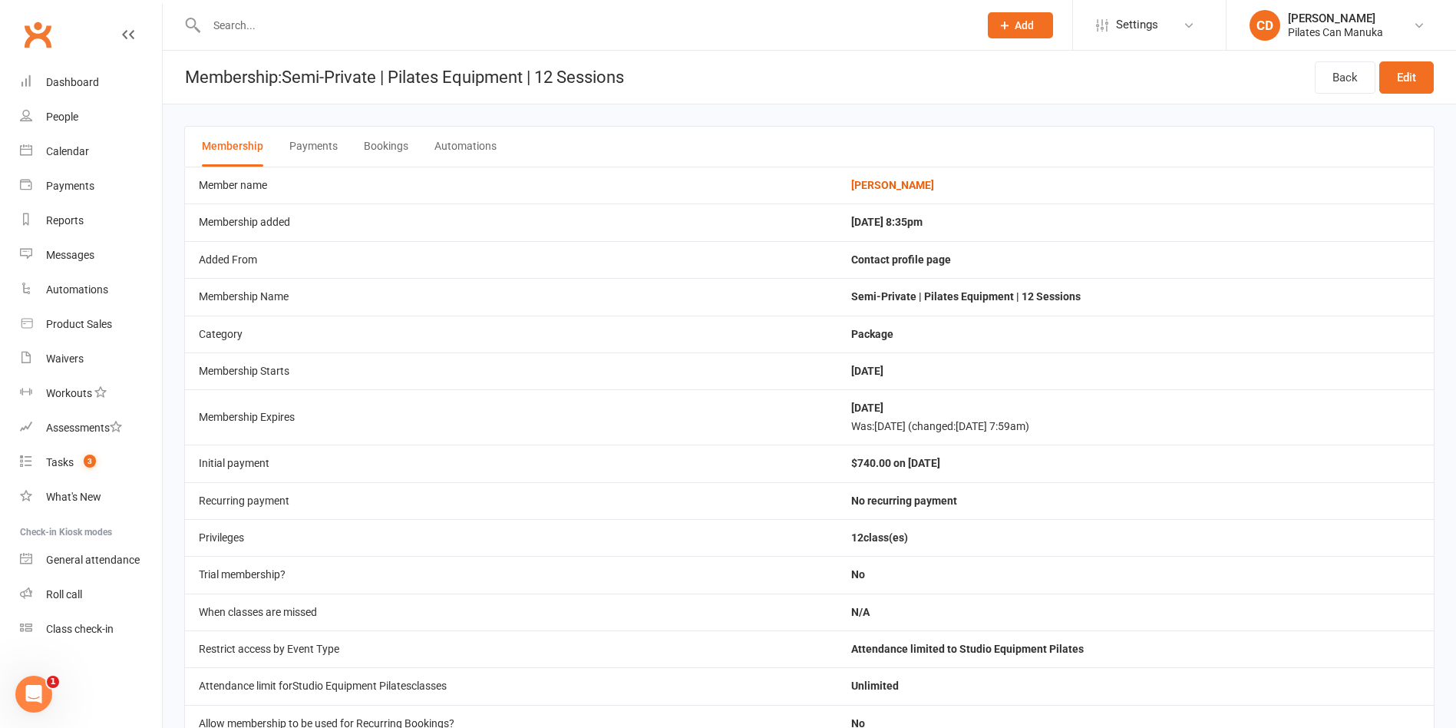
click at [388, 138] on button "Bookings" at bounding box center [386, 147] width 45 height 40
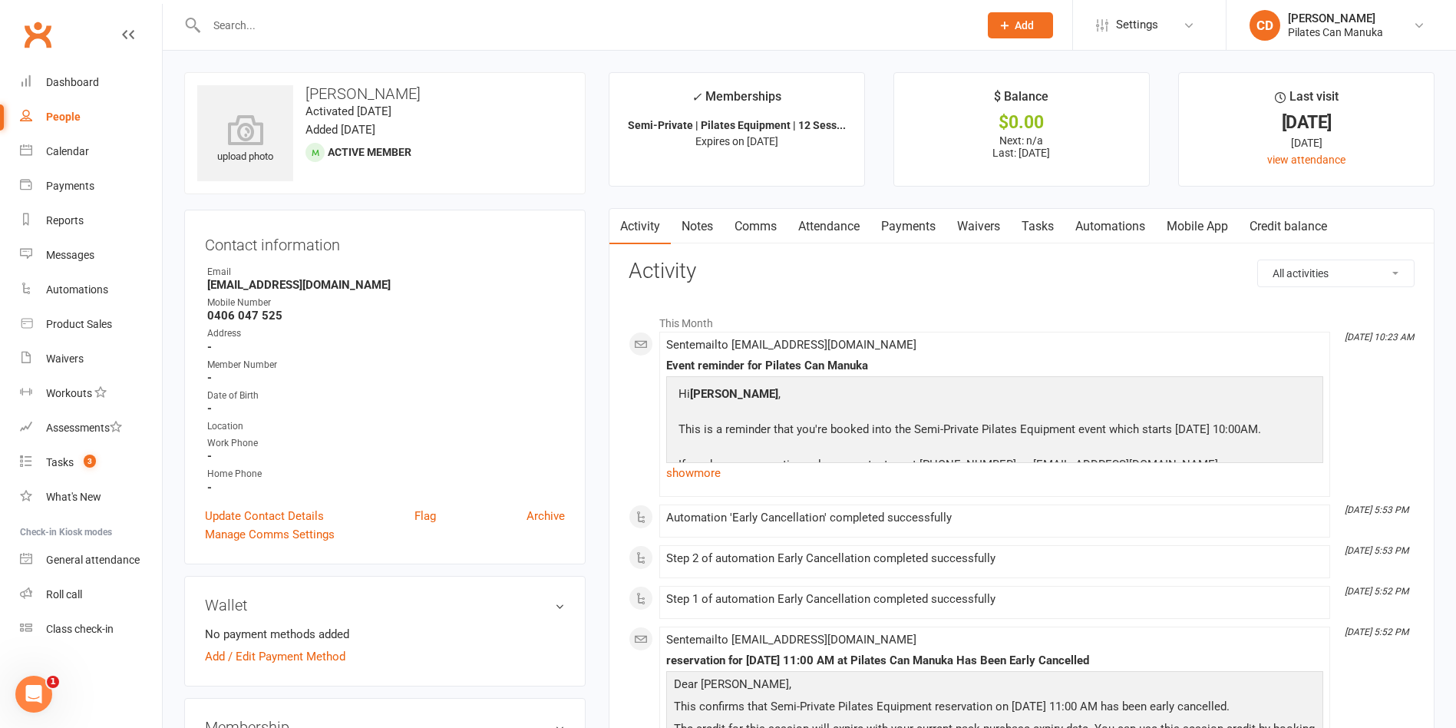
click at [1054, 226] on link "Tasks" at bounding box center [1038, 226] width 54 height 35
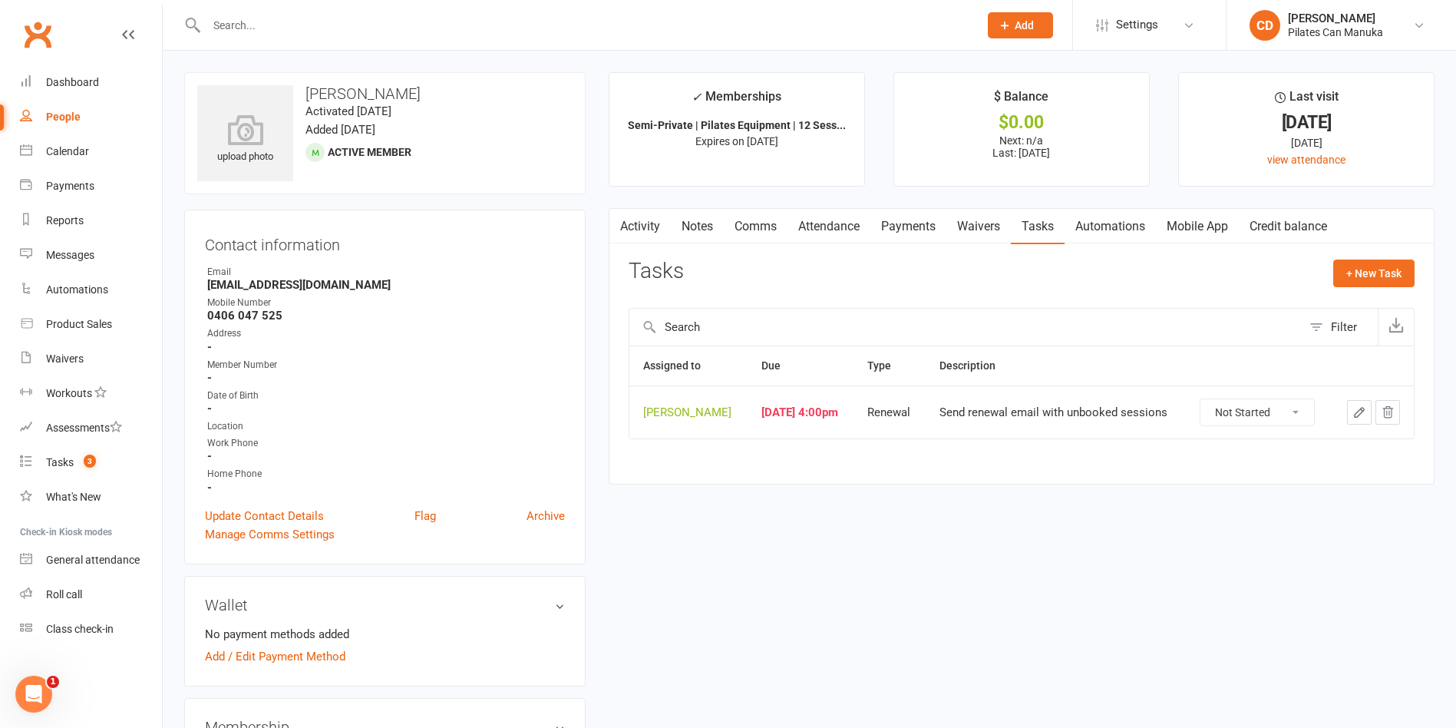
click at [1359, 409] on icon "button" at bounding box center [1360, 412] width 14 height 14
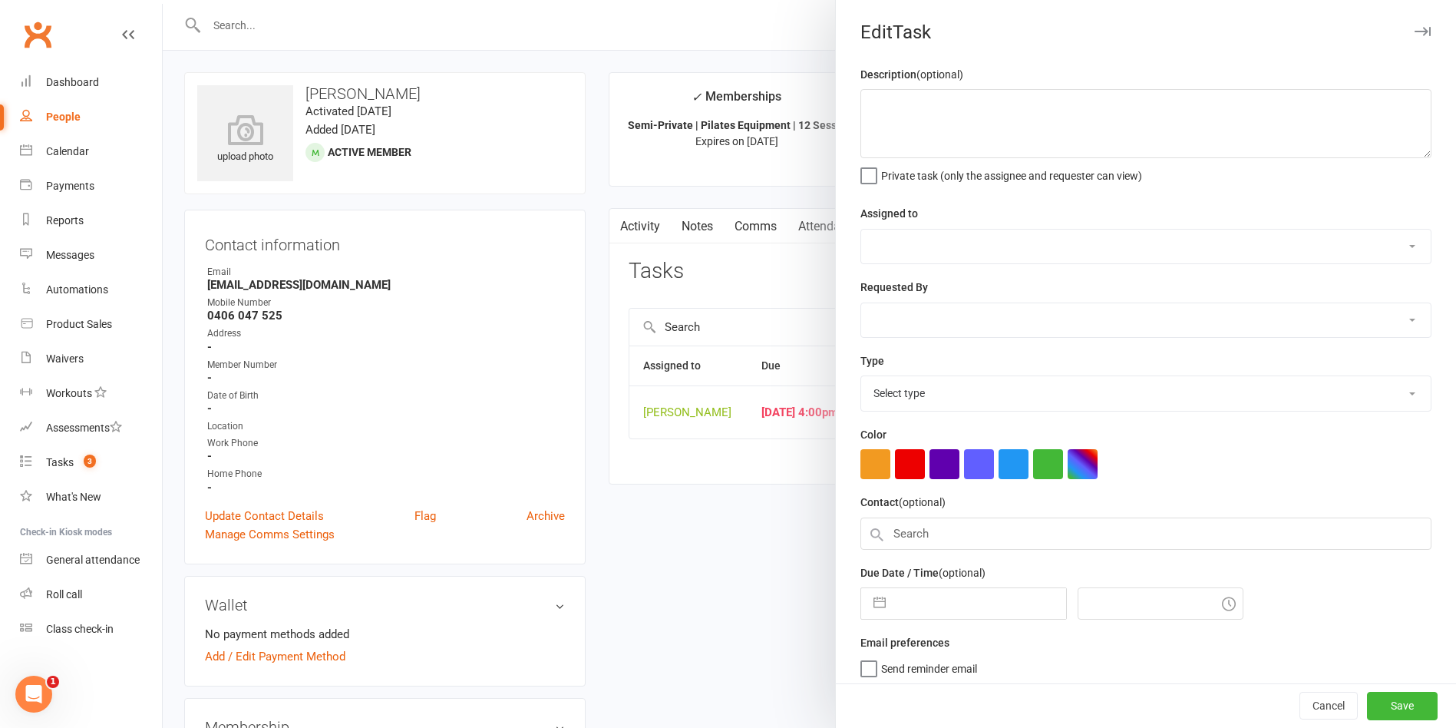
type textarea "Send renewal email with unbooked sessions"
select select "49925"
type input "[DATE]"
type input "6:00pm"
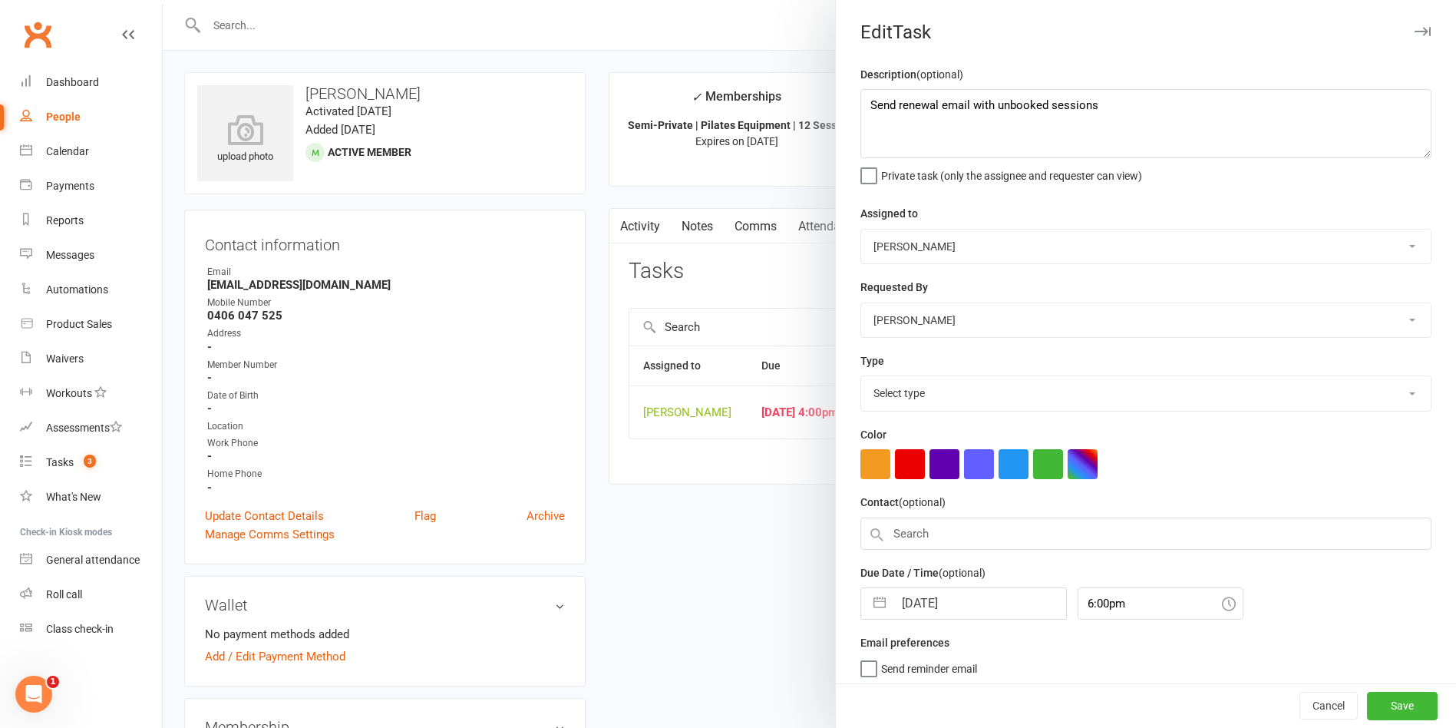
select select "29081"
click at [964, 594] on input "[DATE]" at bounding box center [980, 598] width 173 height 31
select select "6"
select select "2025"
select select "7"
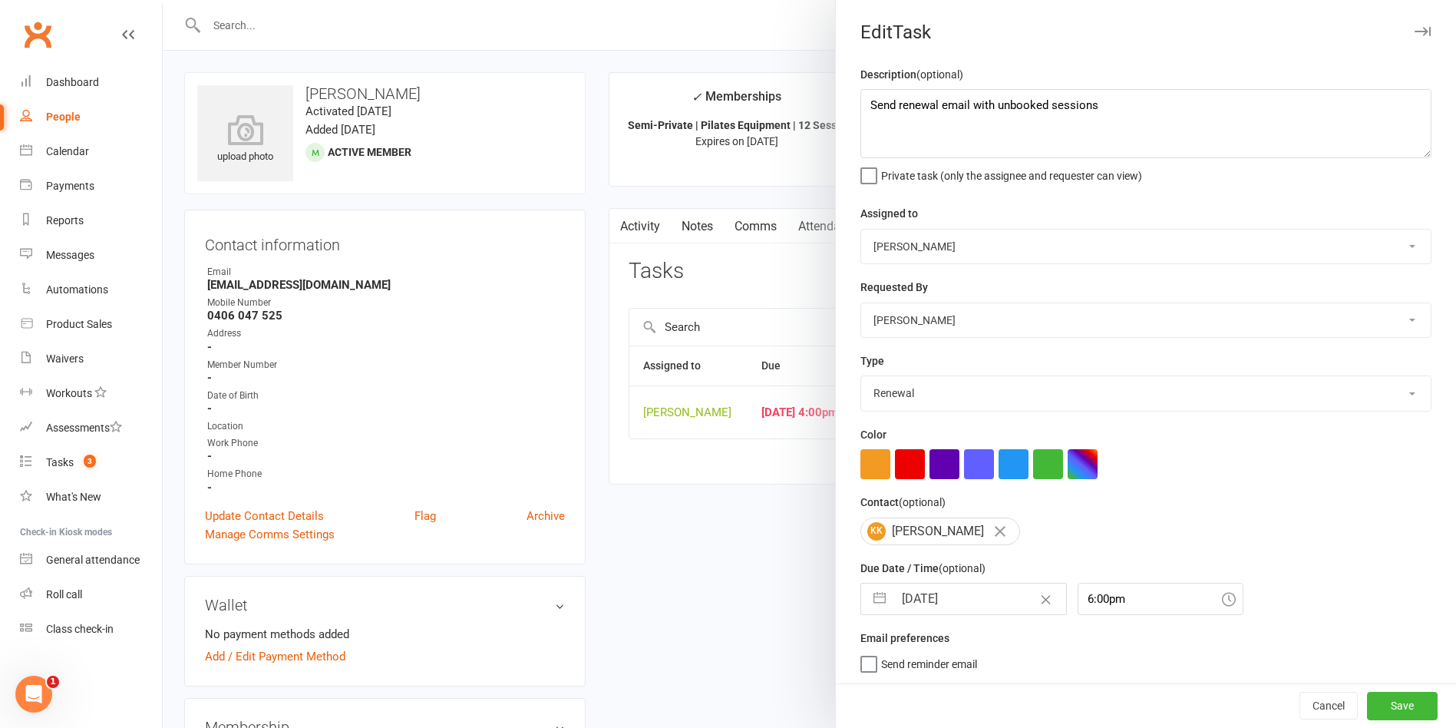
select select "2025"
select select "8"
select select "2025"
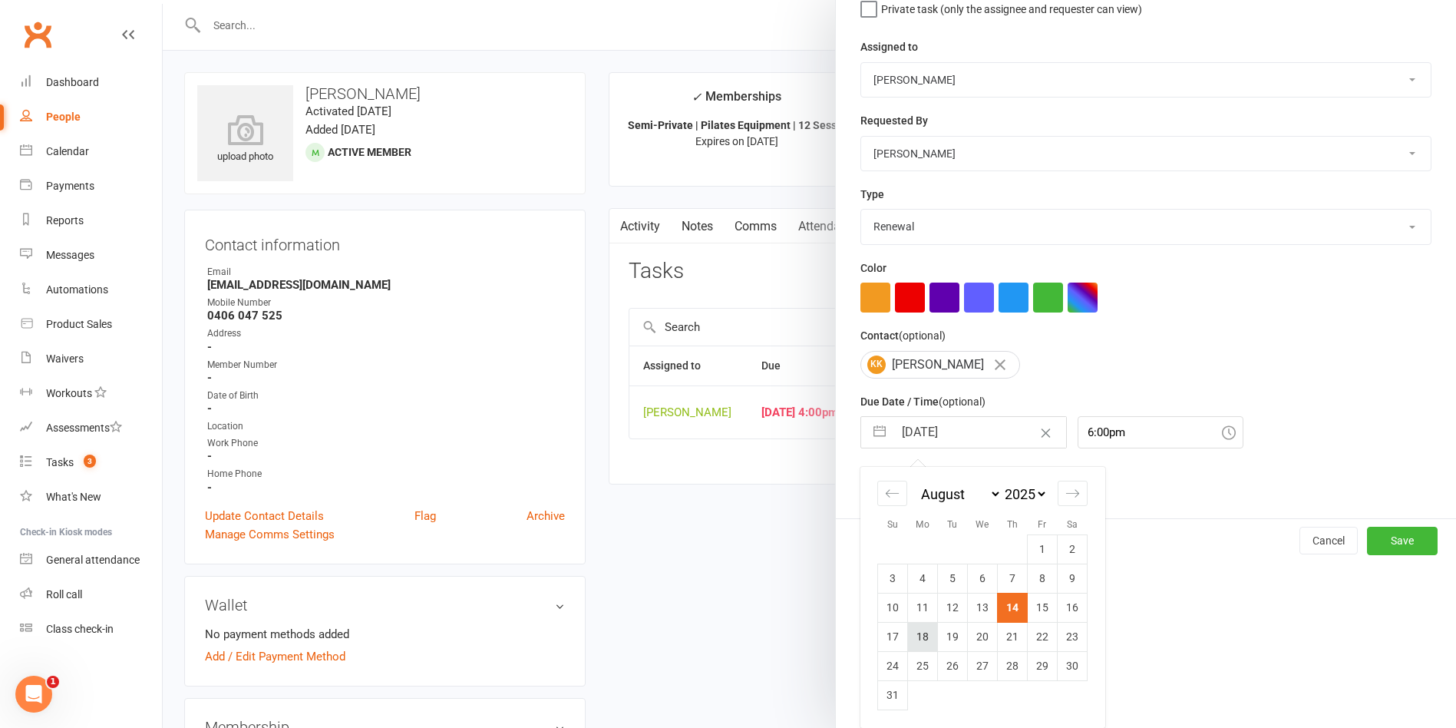
click at [922, 640] on td "18" at bounding box center [923, 636] width 30 height 29
type input "18 Aug 2025"
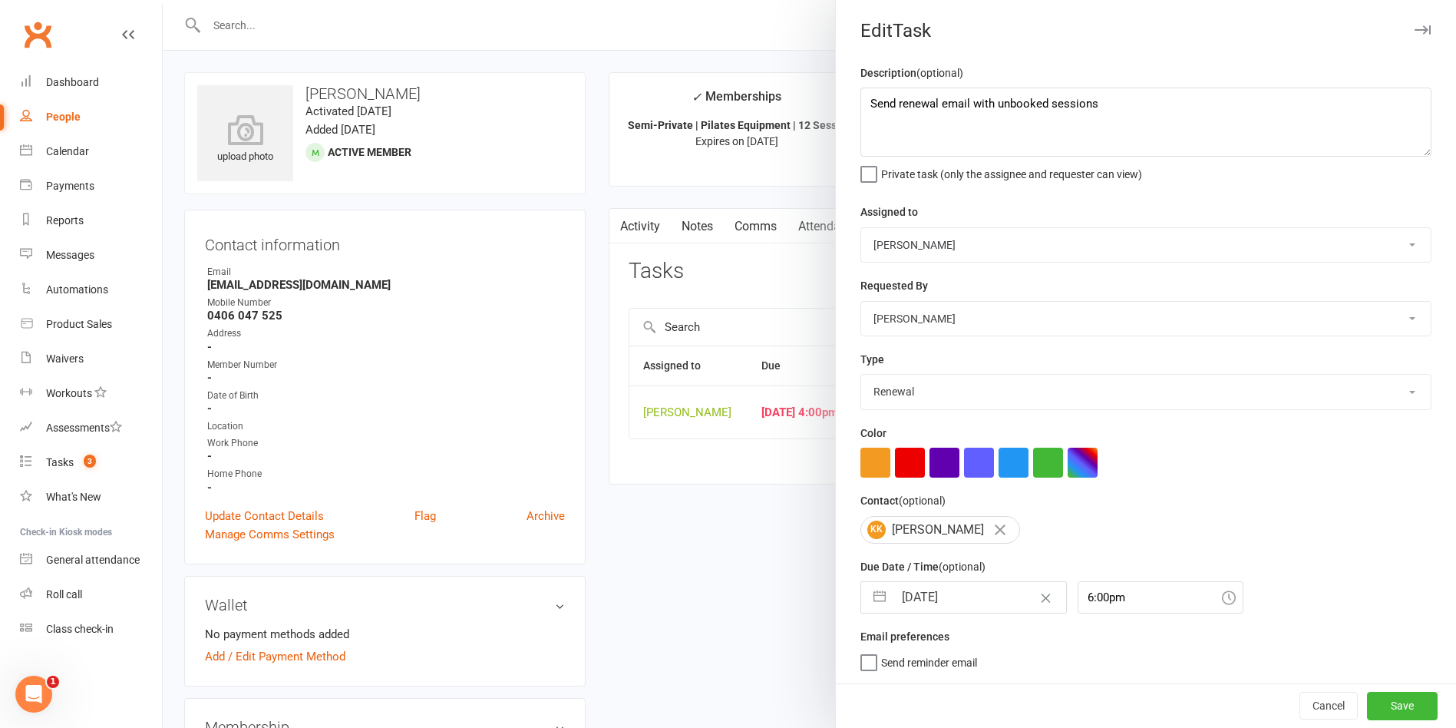
scroll to position [8, 0]
click at [1367, 695] on button "Save" at bounding box center [1402, 706] width 71 height 28
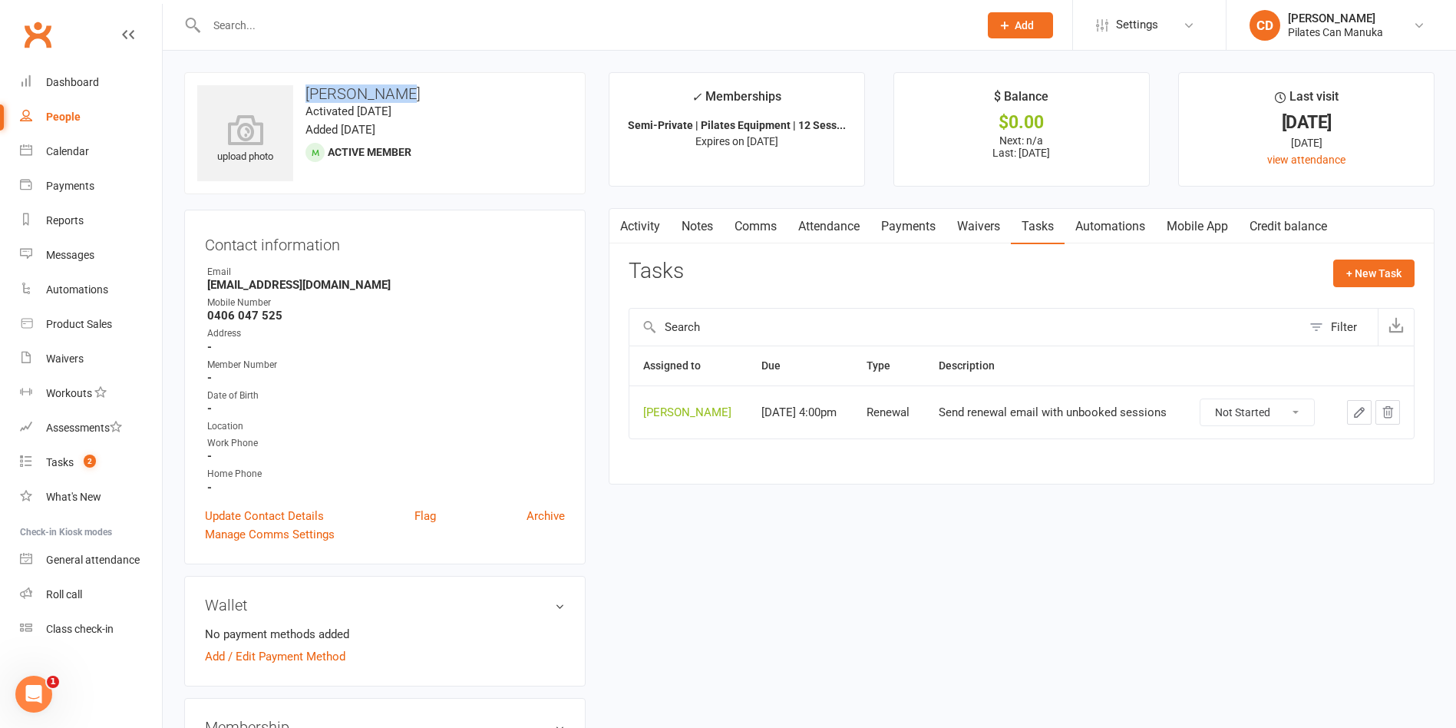
drag, startPoint x: 412, startPoint y: 88, endPoint x: 305, endPoint y: 88, distance: 107.5
click at [305, 88] on h3 "[PERSON_NAME]" at bounding box center [384, 93] width 375 height 17
copy h3 "[PERSON_NAME]"
click at [74, 460] on link "Tasks 2" at bounding box center [91, 462] width 142 height 35
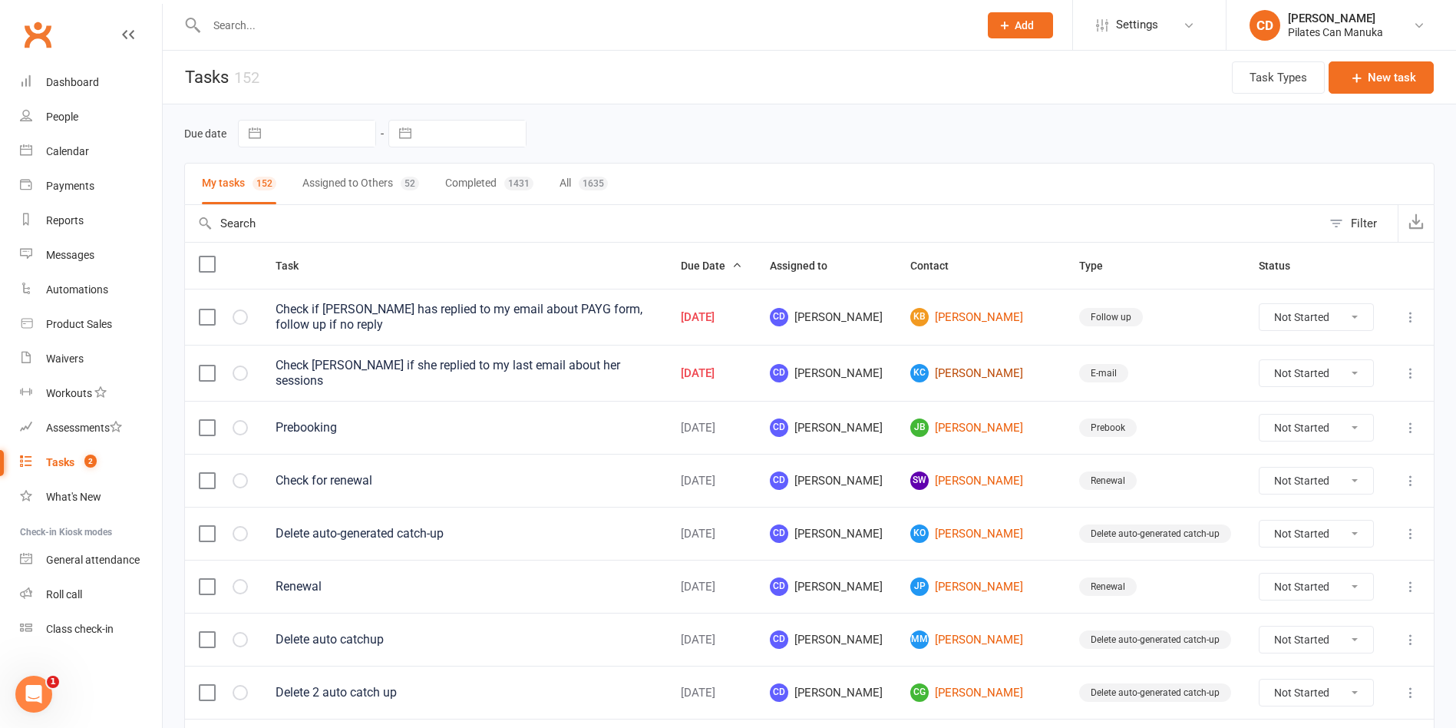
click at [987, 365] on link "KC Kylie Carn" at bounding box center [981, 373] width 141 height 18
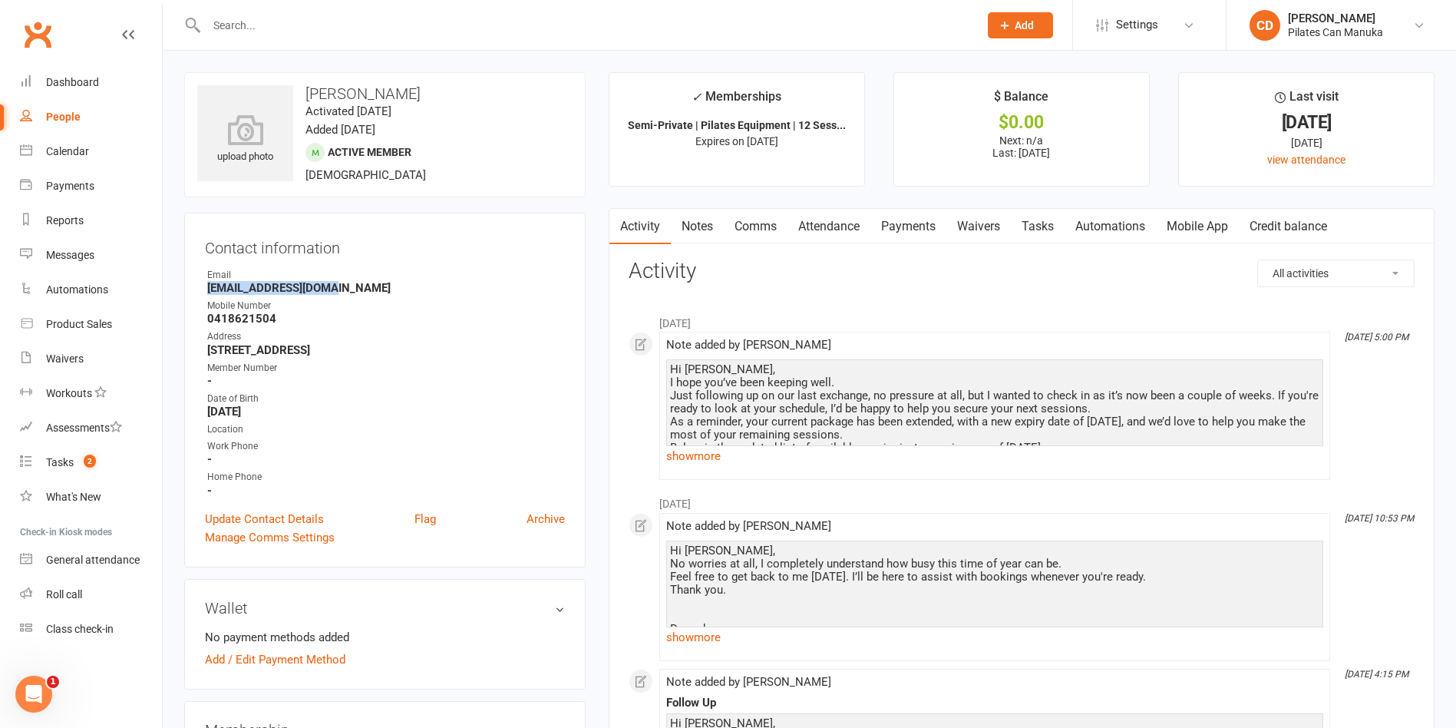
drag, startPoint x: 344, startPoint y: 288, endPoint x: 167, endPoint y: 285, distance: 176.6
copy strong "kcarn@bigpond.net.au"
click at [699, 220] on link "Notes" at bounding box center [697, 226] width 53 height 35
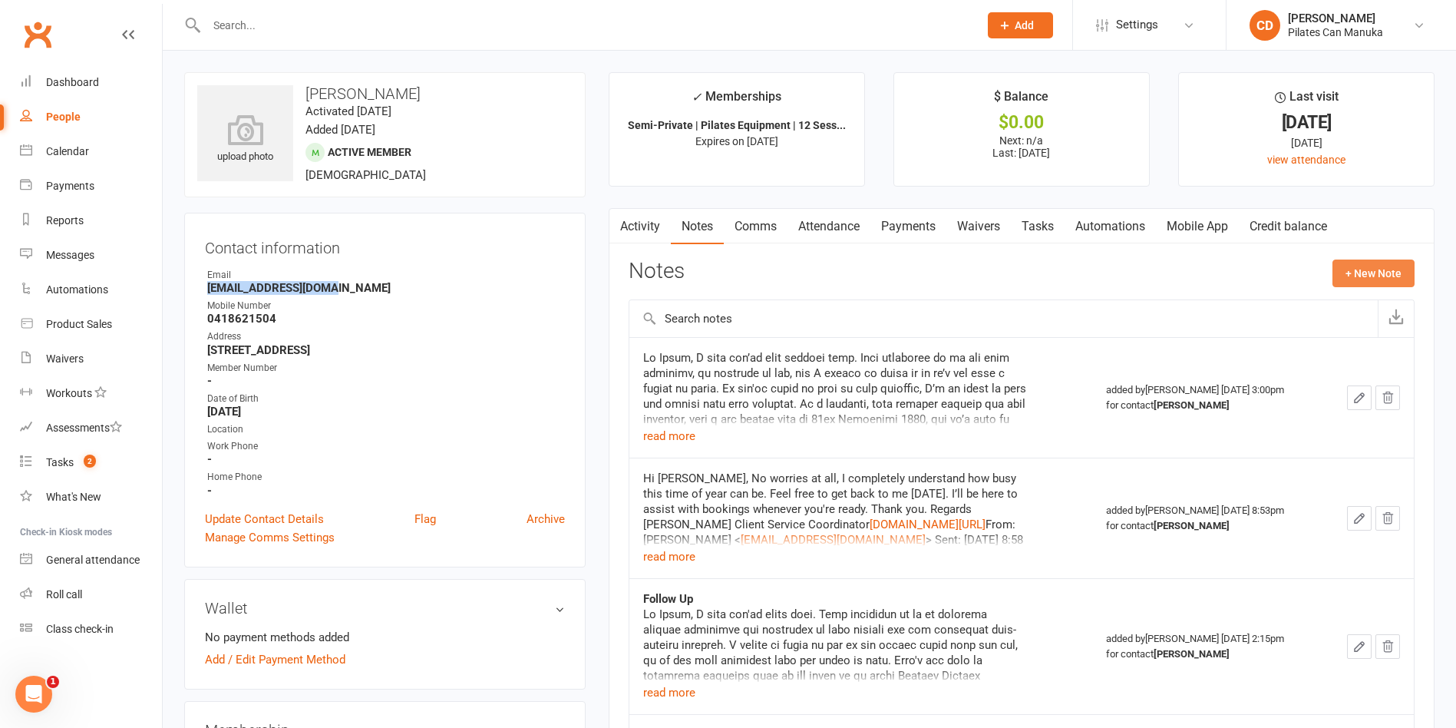
click at [1352, 272] on button "+ New Note" at bounding box center [1374, 274] width 82 height 28
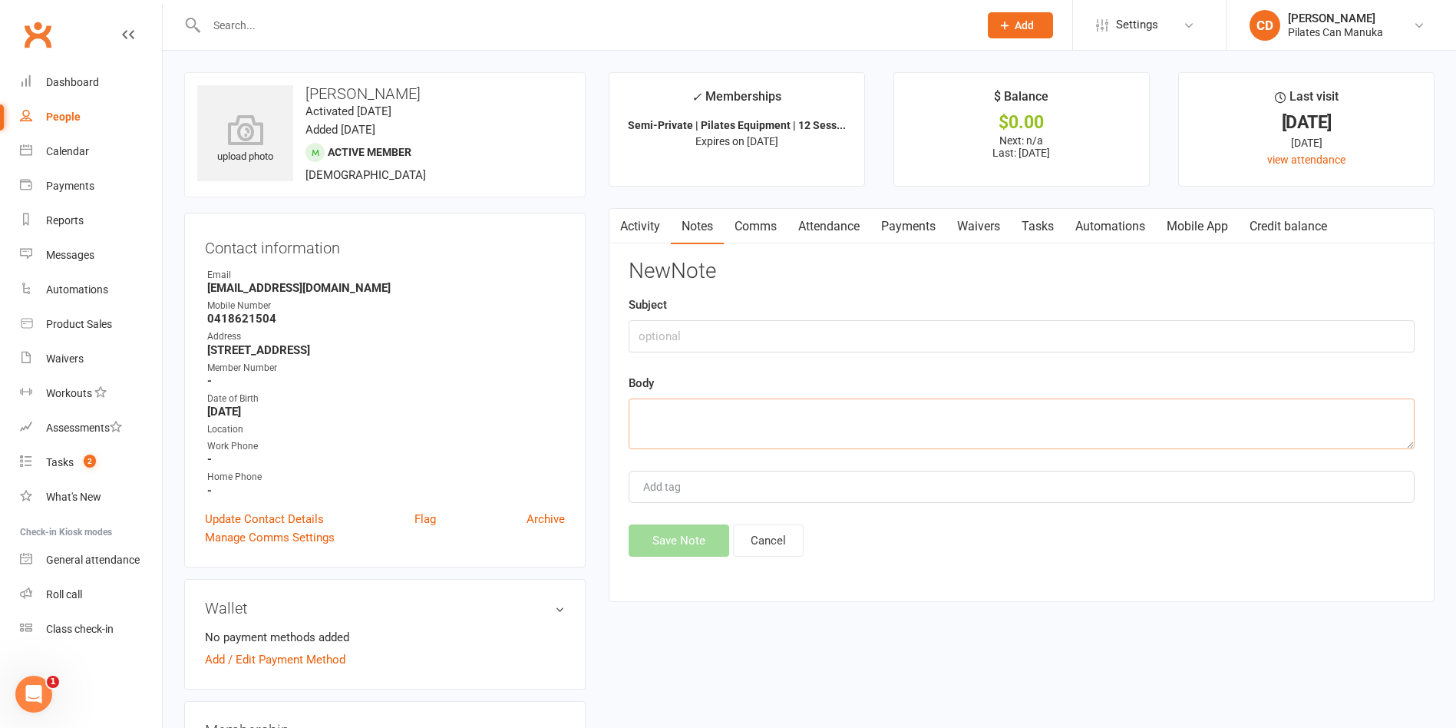
click at [808, 438] on textarea at bounding box center [1022, 423] width 786 height 51
paste textarea "Hi Kylie, I hope you’ve been doing well. I just wanted to check in again regard…"
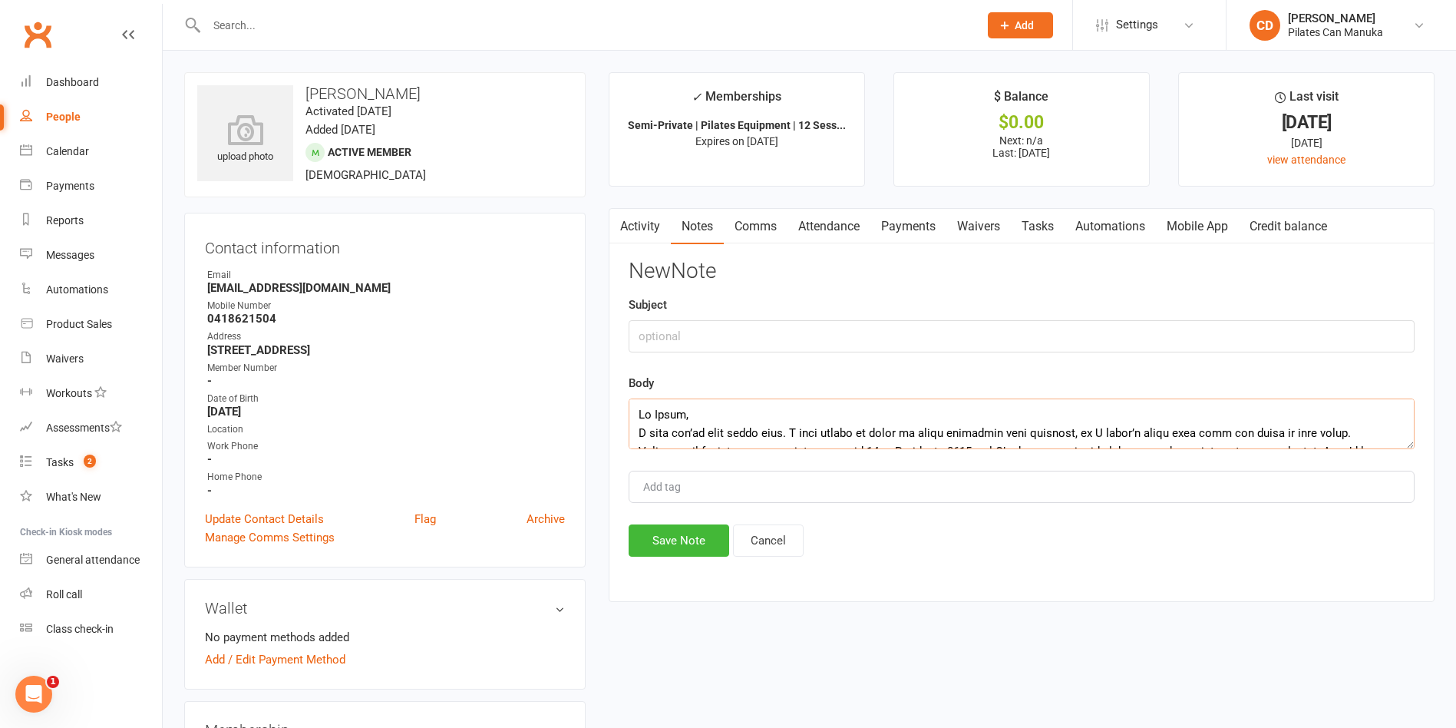
scroll to position [1226, 0]
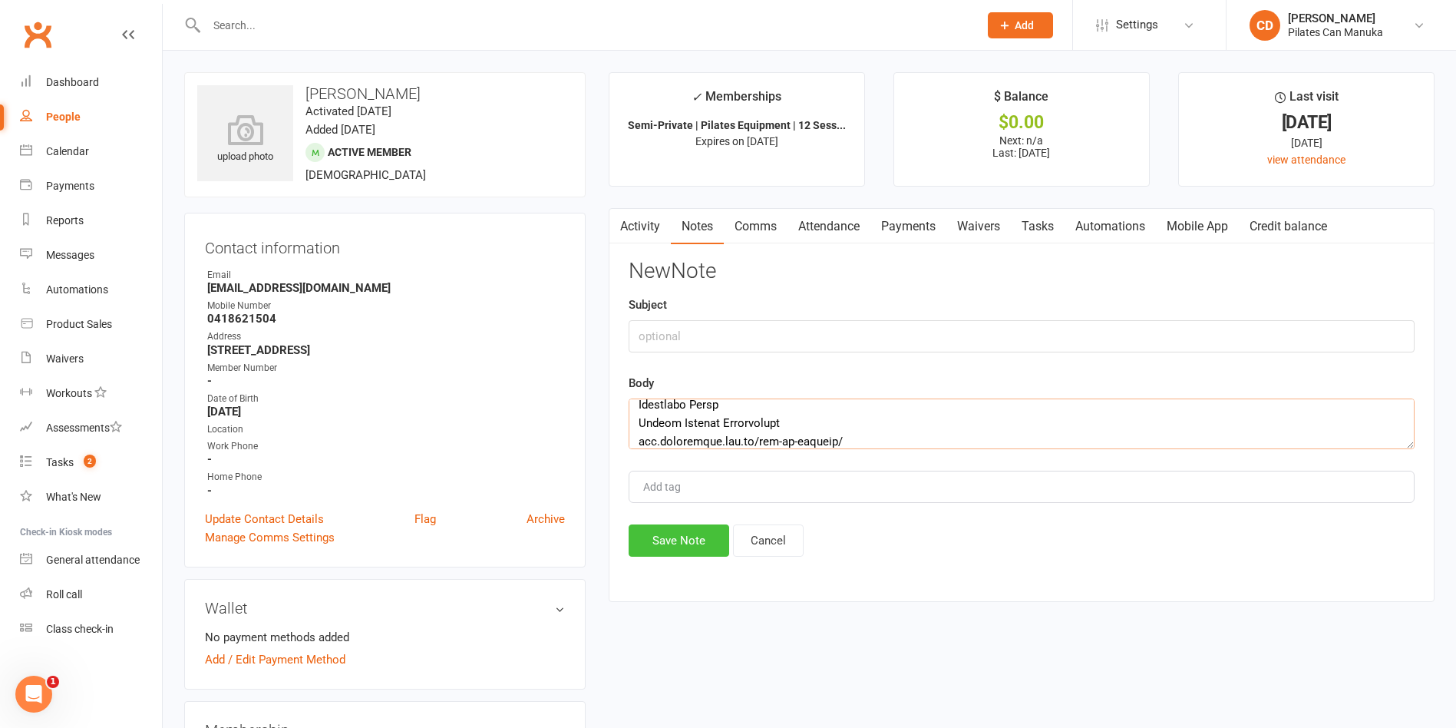
type textarea "Hi Kylie, I hope you’ve been doing well. I just wanted to check in again regard…"
click at [677, 534] on button "Save Note" at bounding box center [679, 540] width 101 height 32
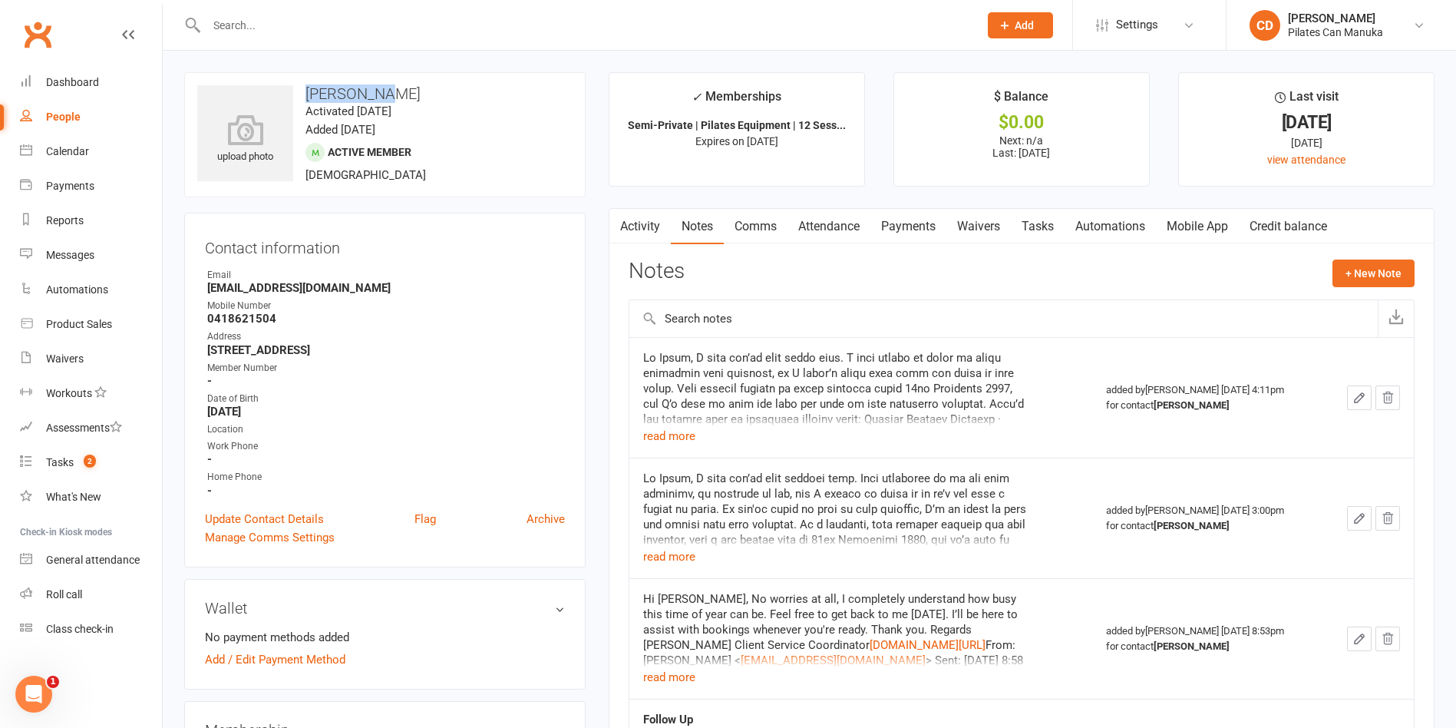
drag, startPoint x: 380, startPoint y: 90, endPoint x: 307, endPoint y: 90, distance: 72.9
click at [307, 90] on h3 "Kylie Carn" at bounding box center [384, 93] width 375 height 17
copy h3 "Kylie Carn"
click at [556, 193] on div "upload photo Kylie Carn Activated 29 April, 2024 Added 22 April, 2024 Active me…" at bounding box center [385, 134] width 402 height 125
click at [1043, 222] on link "Tasks" at bounding box center [1038, 226] width 54 height 35
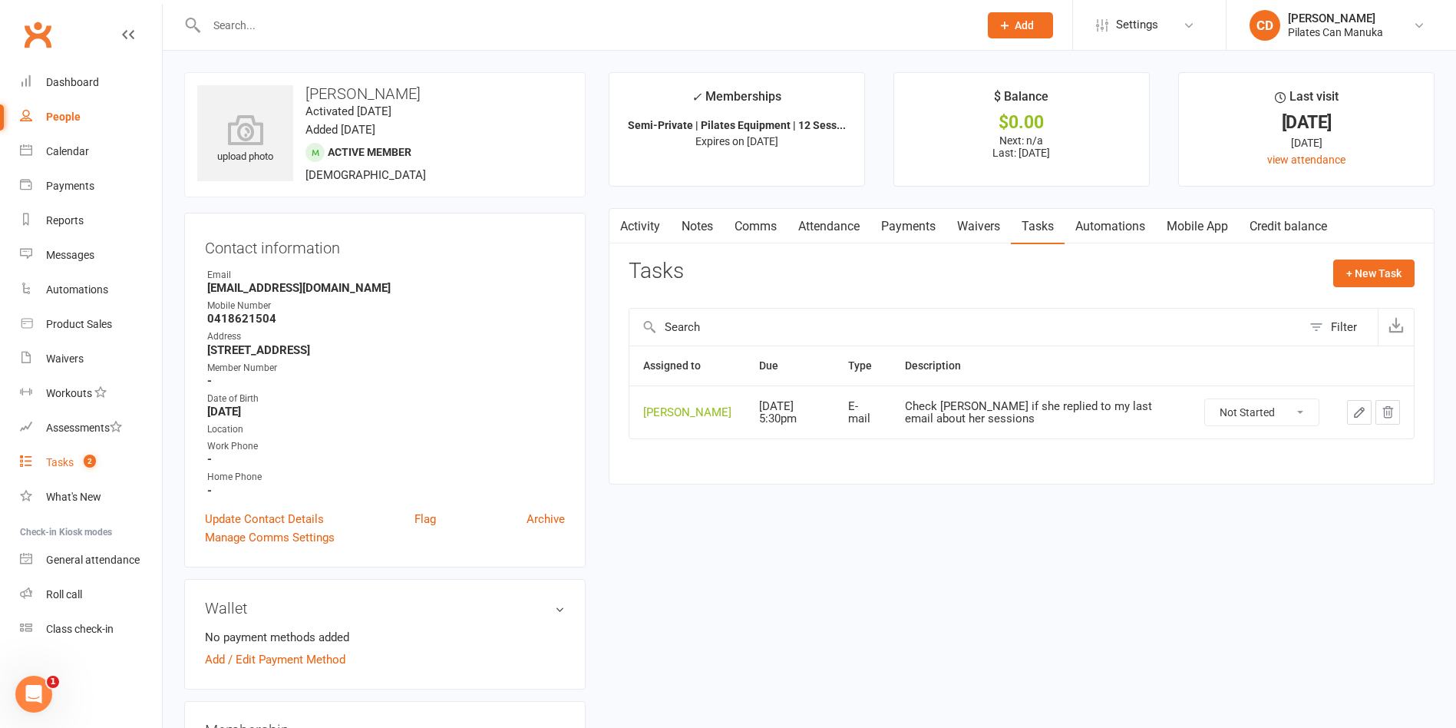
click at [89, 458] on span "2" at bounding box center [90, 461] width 12 height 13
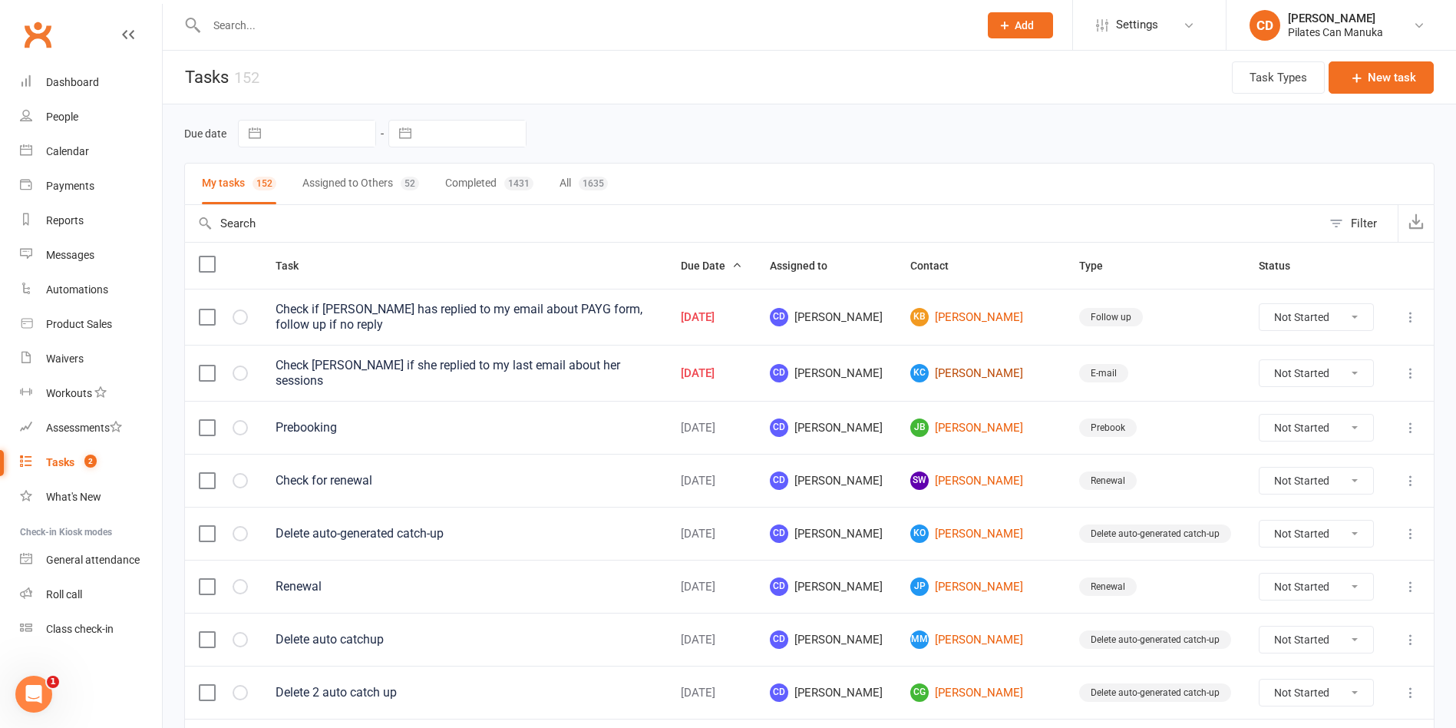
click at [986, 372] on link "KC Kylie Carn" at bounding box center [981, 373] width 141 height 18
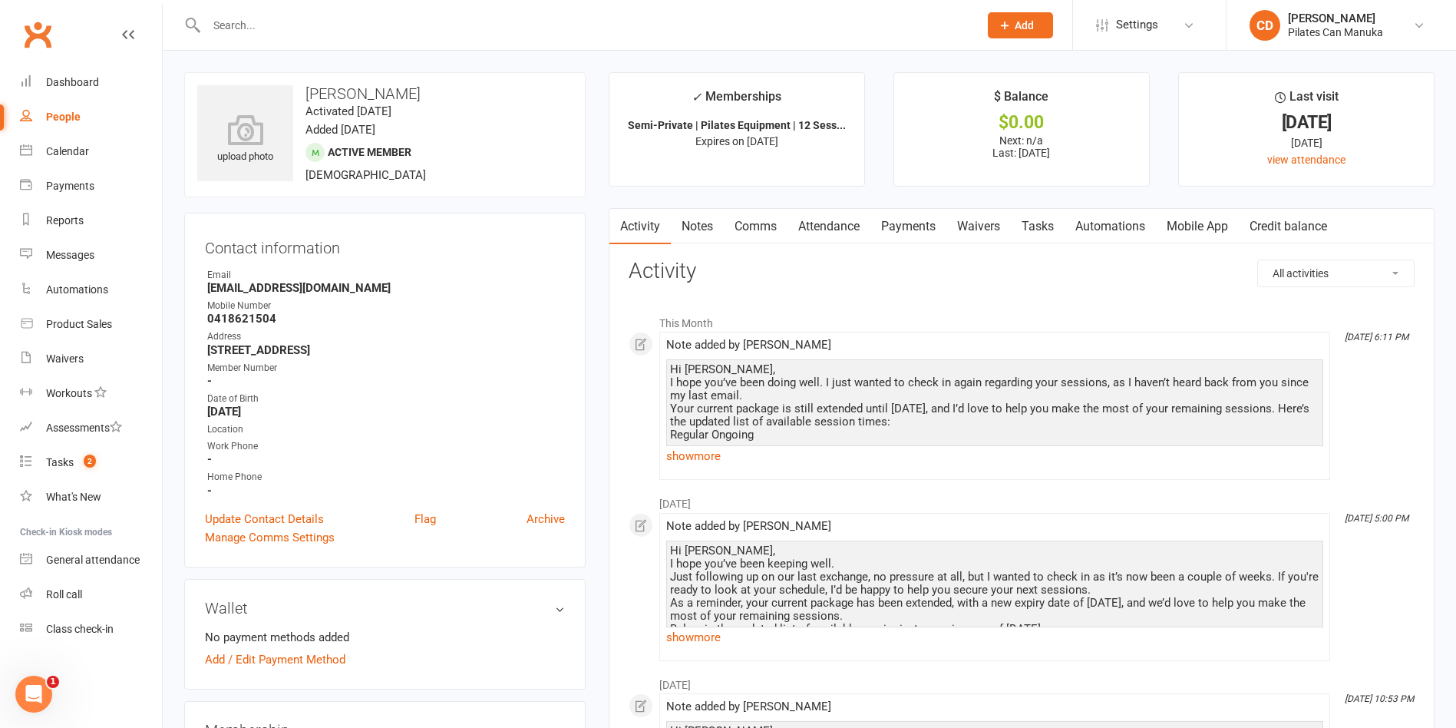
click at [1041, 222] on link "Tasks" at bounding box center [1038, 226] width 54 height 35
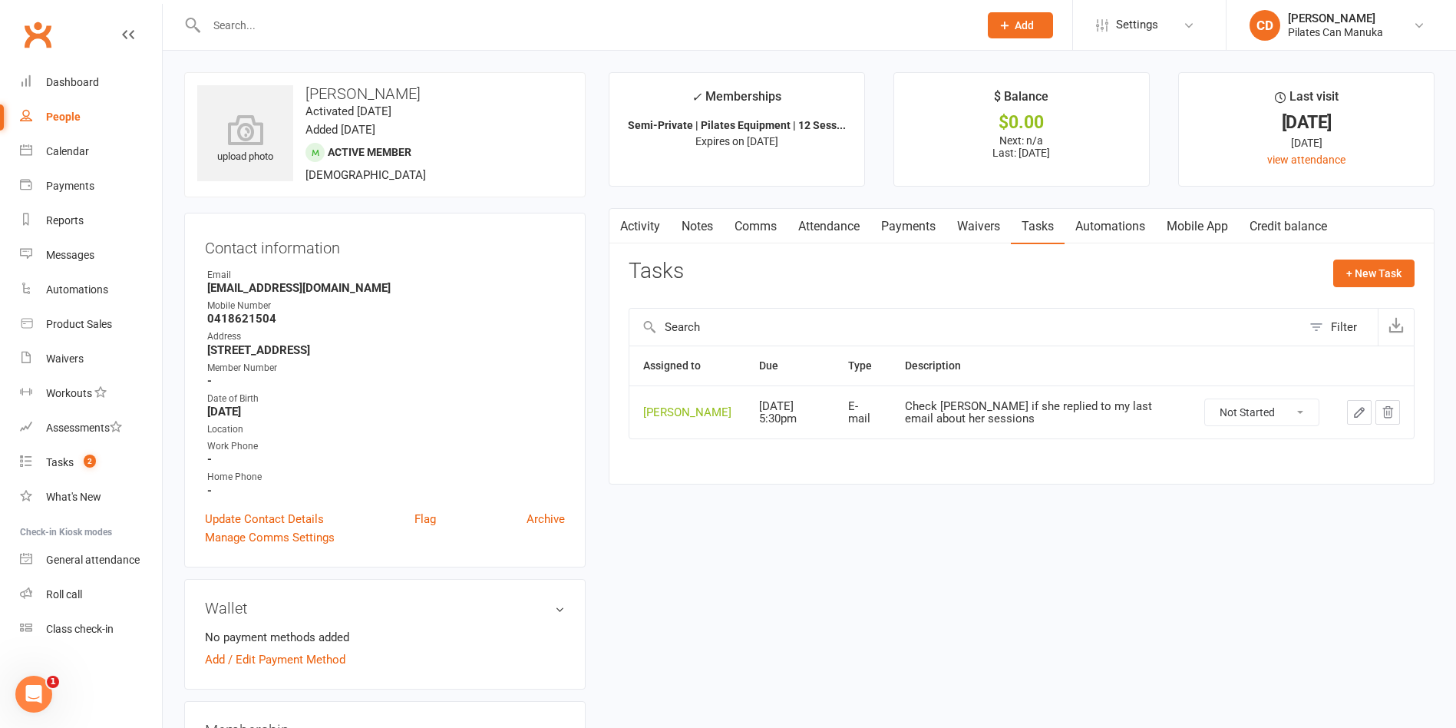
click at [1366, 418] on icon "button" at bounding box center [1360, 412] width 14 height 14
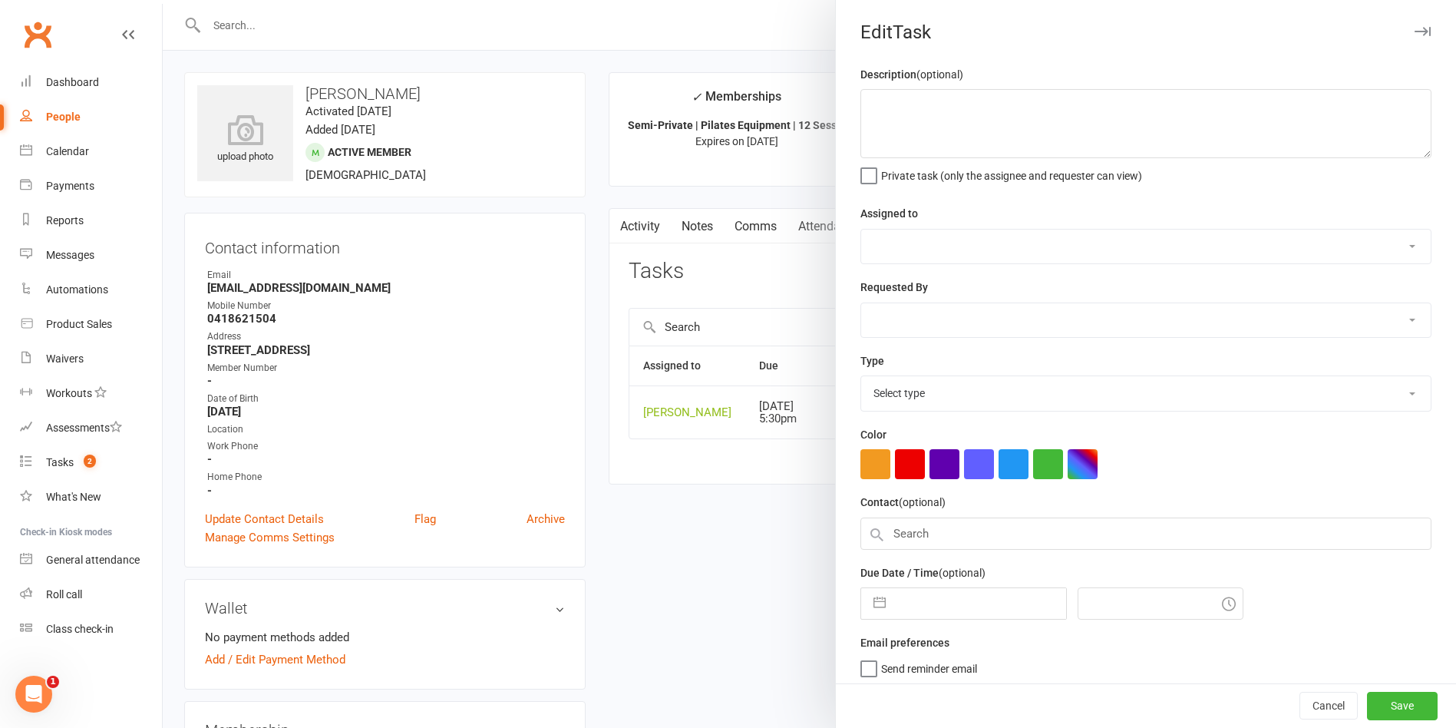
type textarea "Check Kylie if she replied to my last email about her sessions"
select select "49925"
type input "[DATE]"
type input "7:30pm"
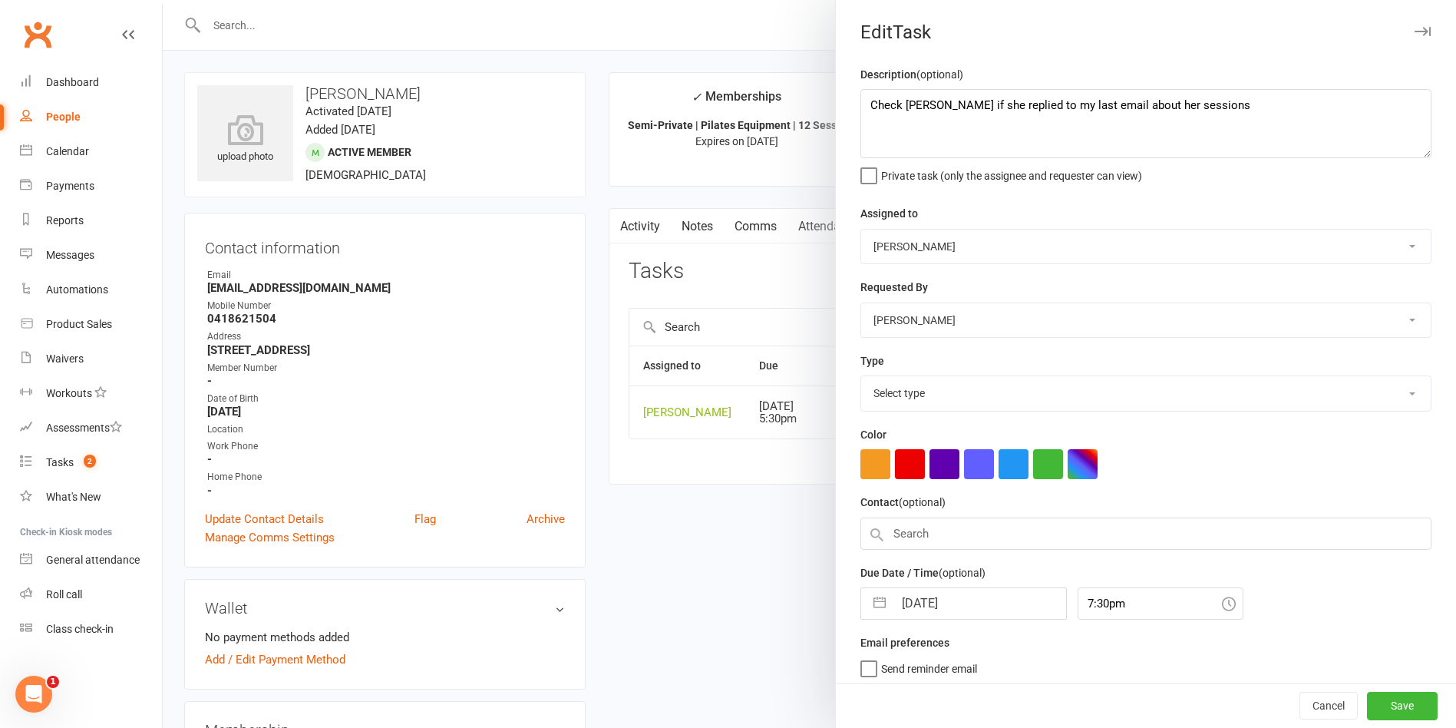
select select "28579"
click at [935, 611] on input "[DATE]" at bounding box center [980, 598] width 173 height 31
select select "6"
select select "2025"
select select "7"
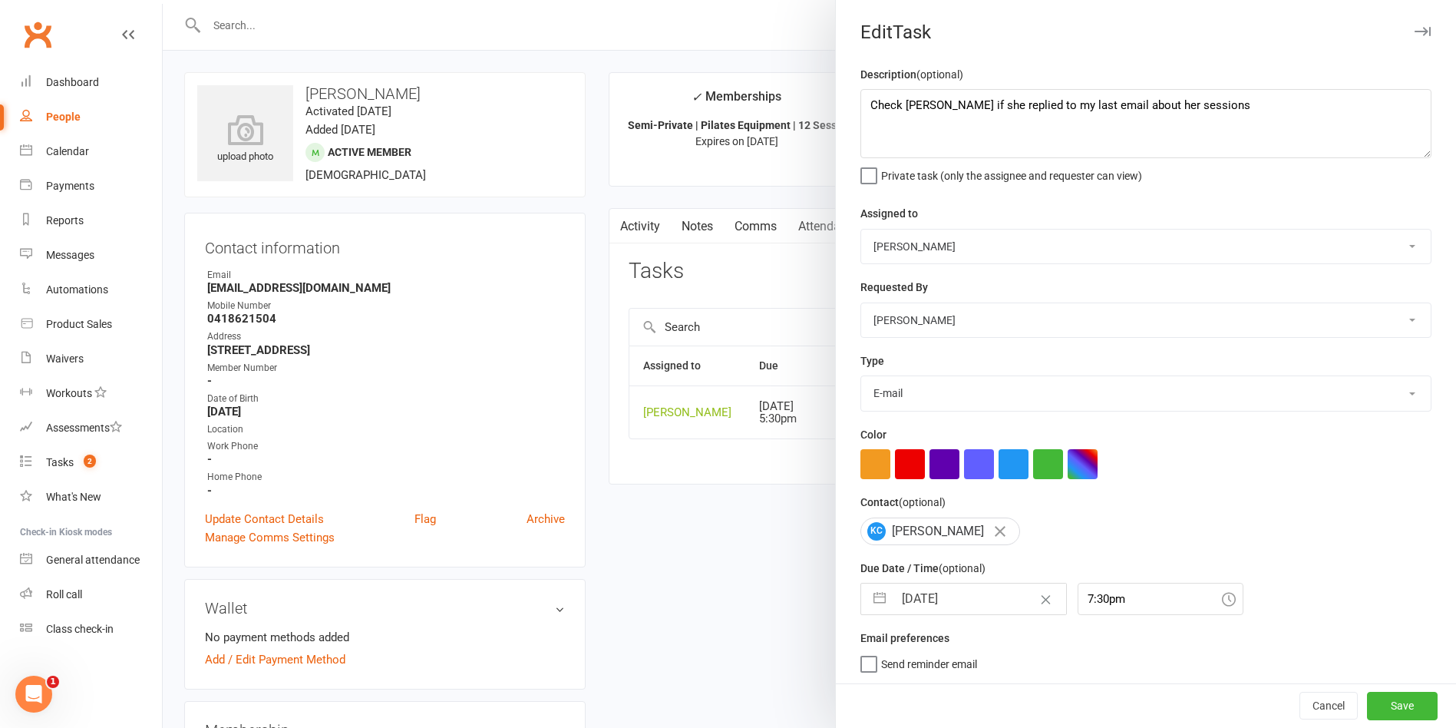
select select "2025"
select select "8"
select select "2025"
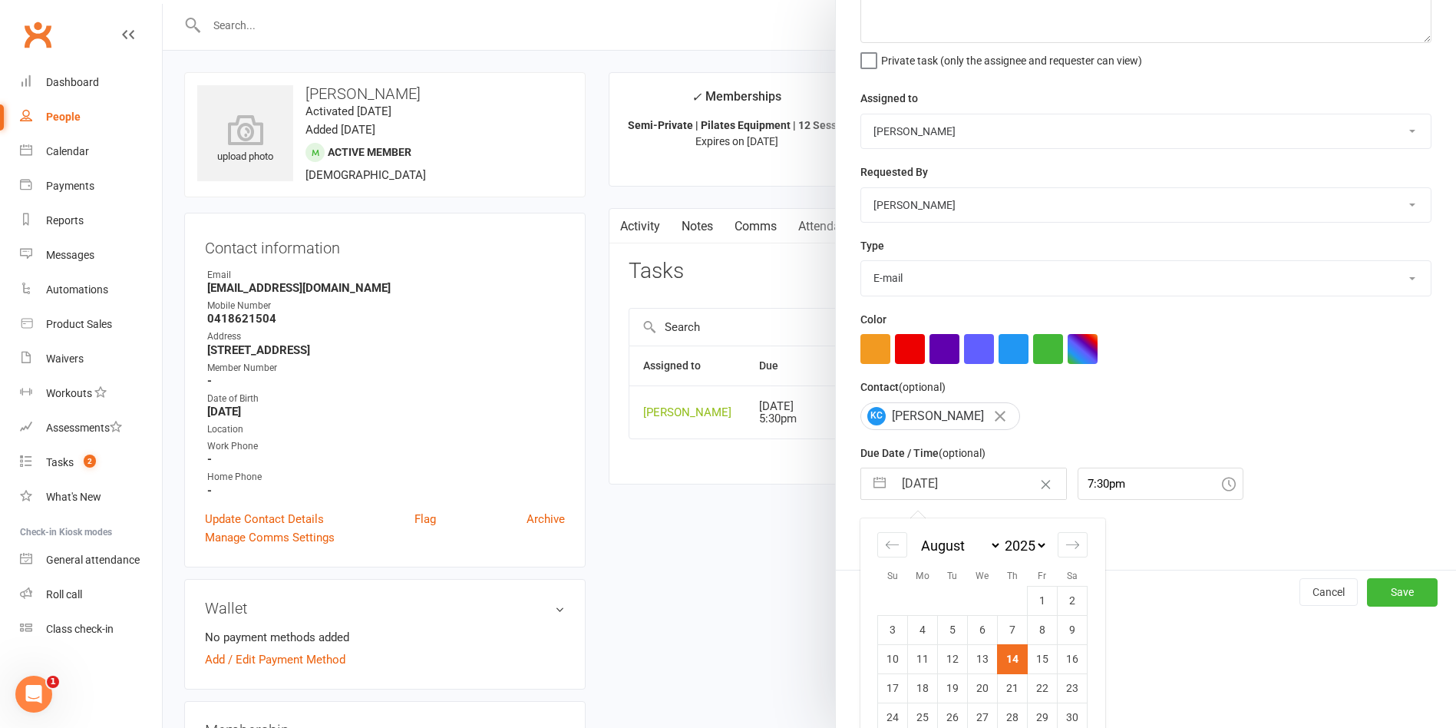
scroll to position [172, 0]
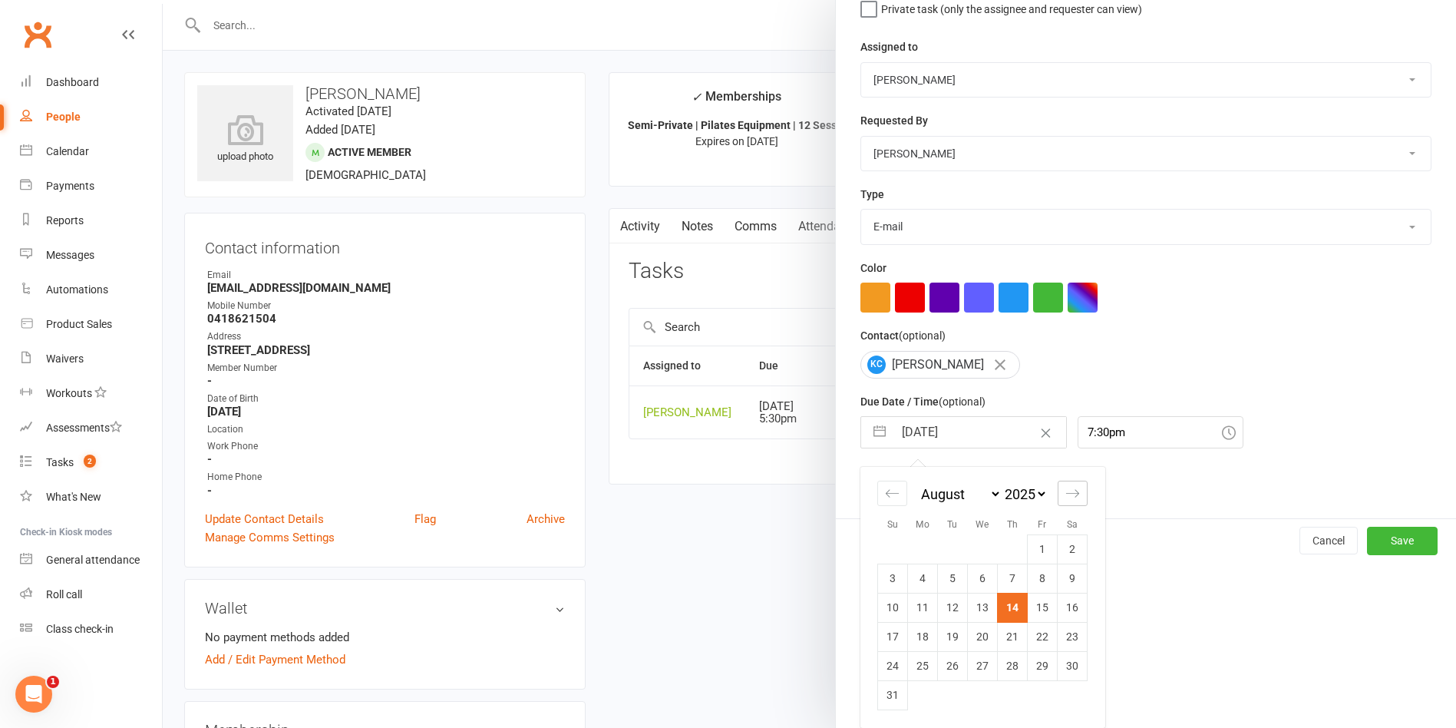
click at [1069, 494] on icon "Move forward to switch to the next month." at bounding box center [1073, 493] width 15 height 15
select select "9"
select select "2025"
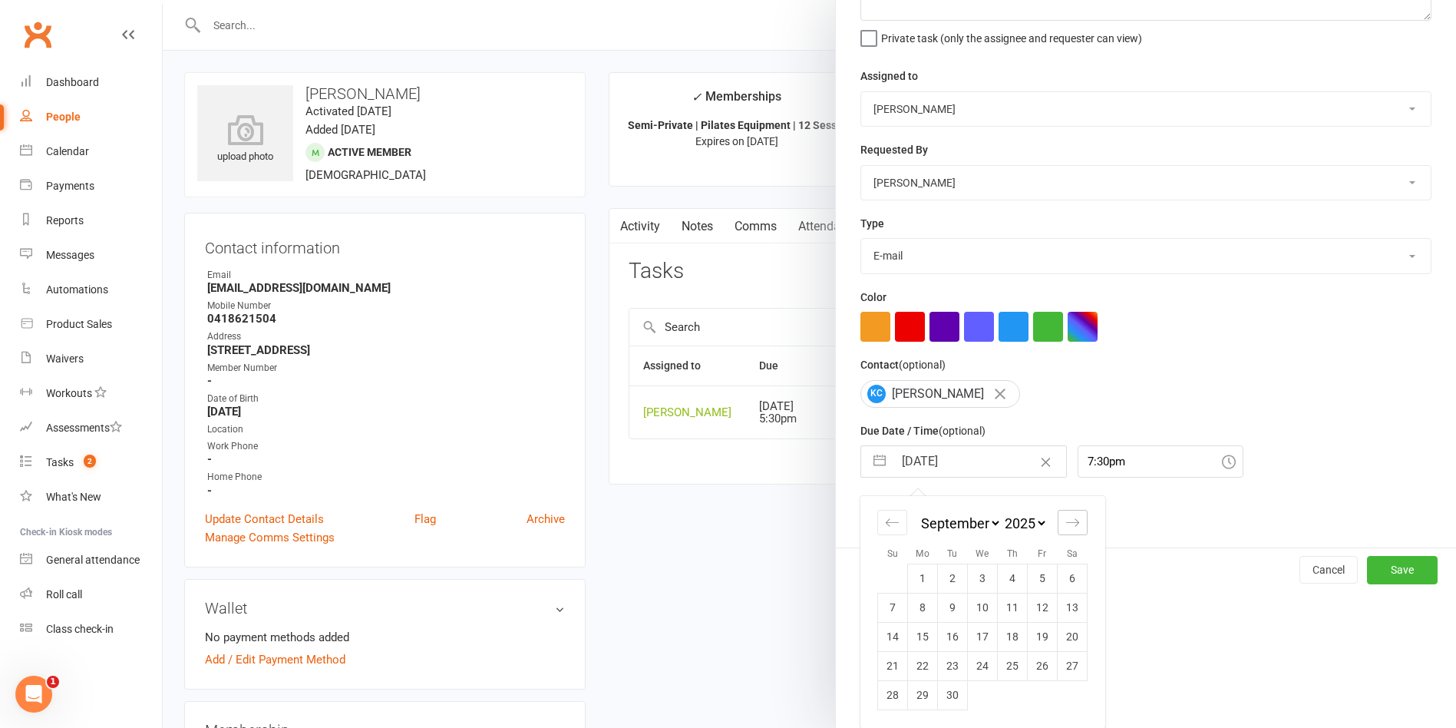
scroll to position [143, 0]
click at [941, 634] on td "16" at bounding box center [953, 636] width 30 height 29
type input "16 Sep 2025"
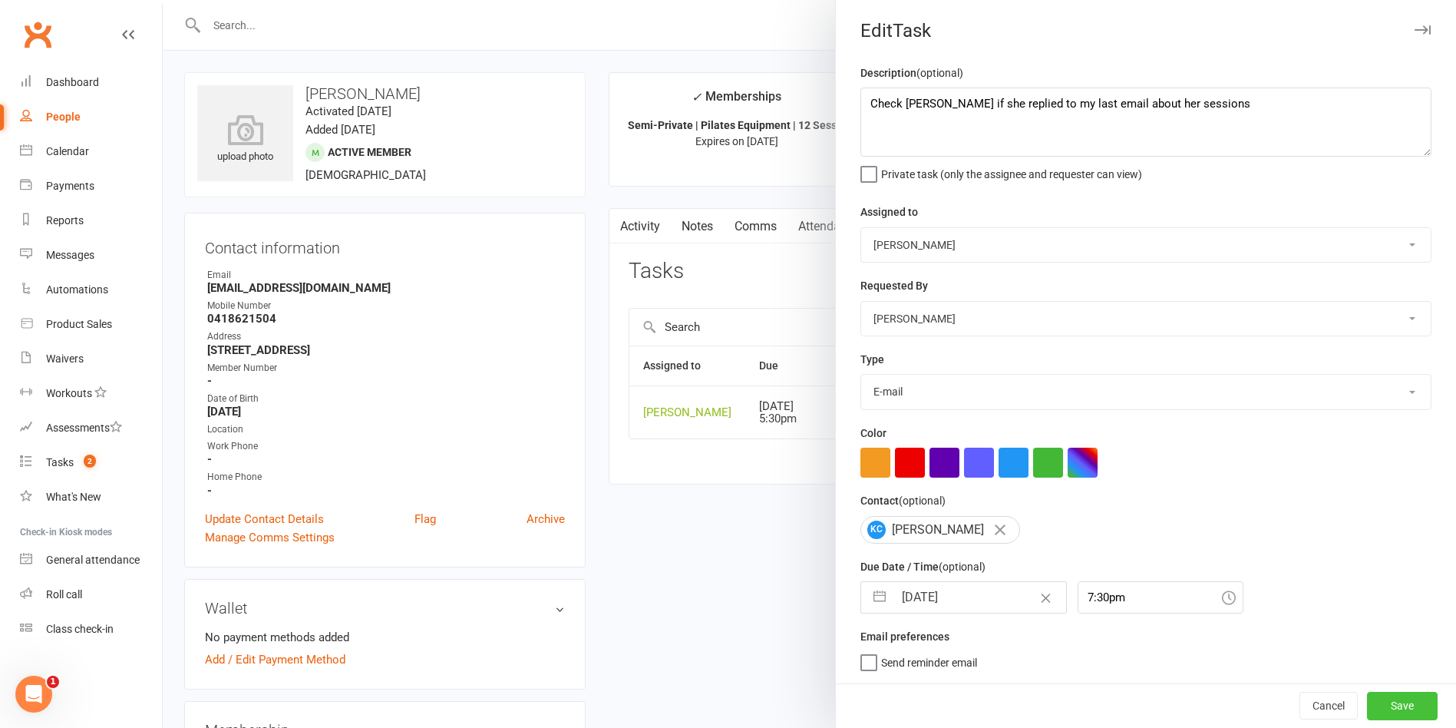
click at [1375, 698] on button "Save" at bounding box center [1402, 706] width 71 height 28
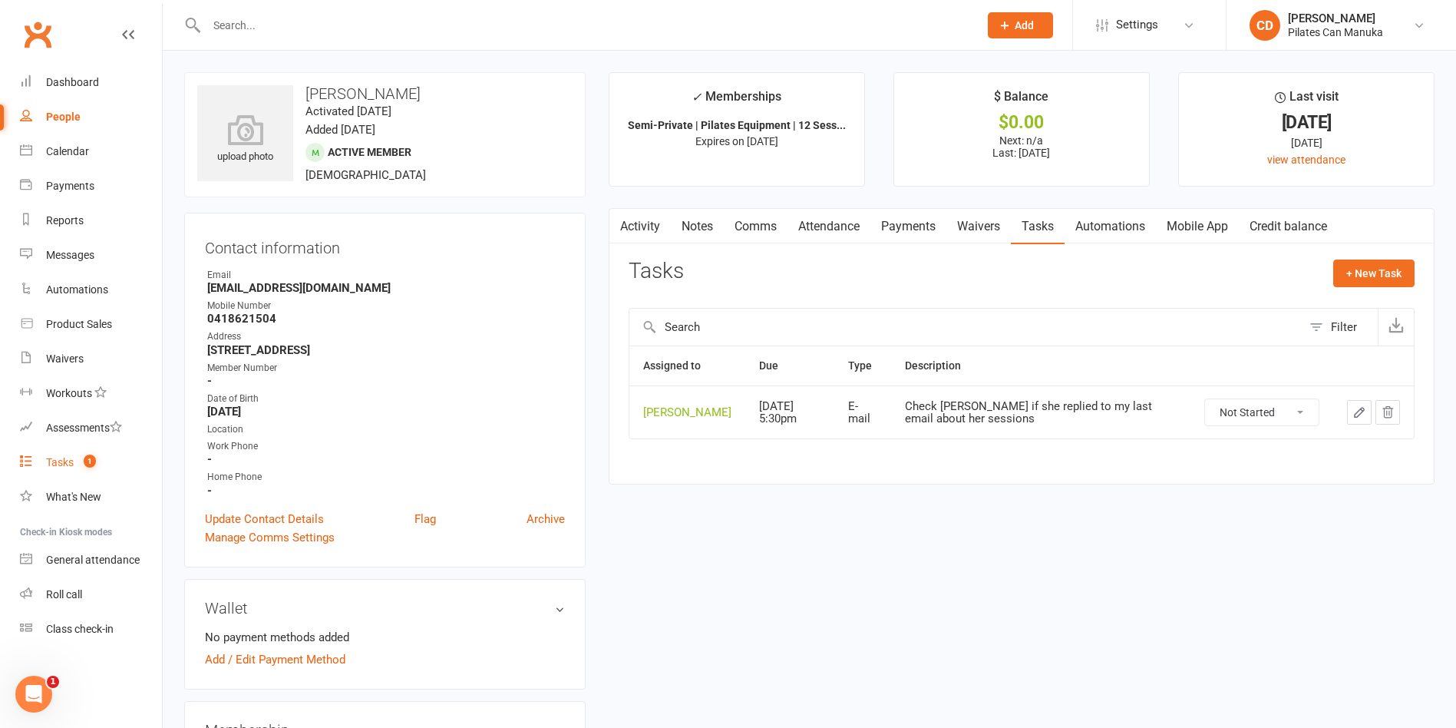
click at [68, 460] on div "Tasks" at bounding box center [60, 462] width 28 height 12
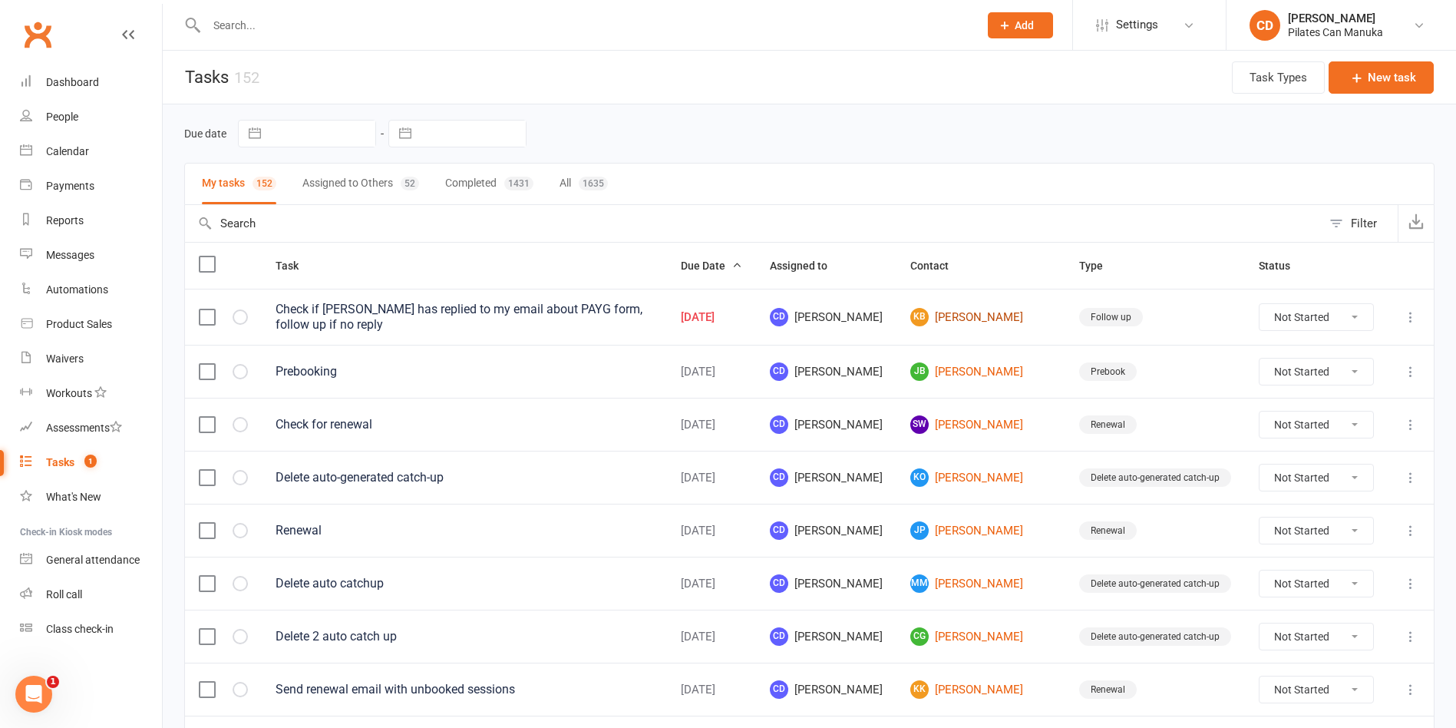
click at [968, 318] on link "KB Kylie Bryant" at bounding box center [981, 317] width 141 height 18
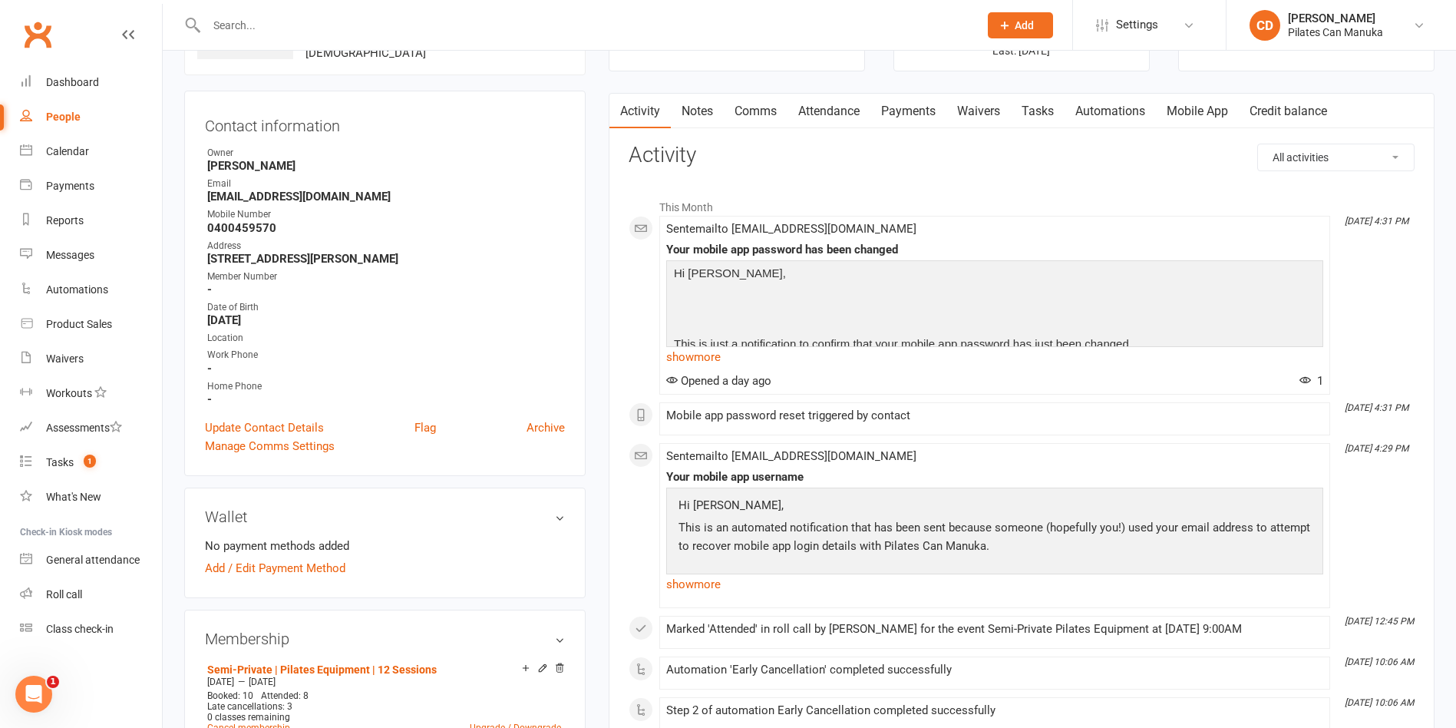
scroll to position [230, 0]
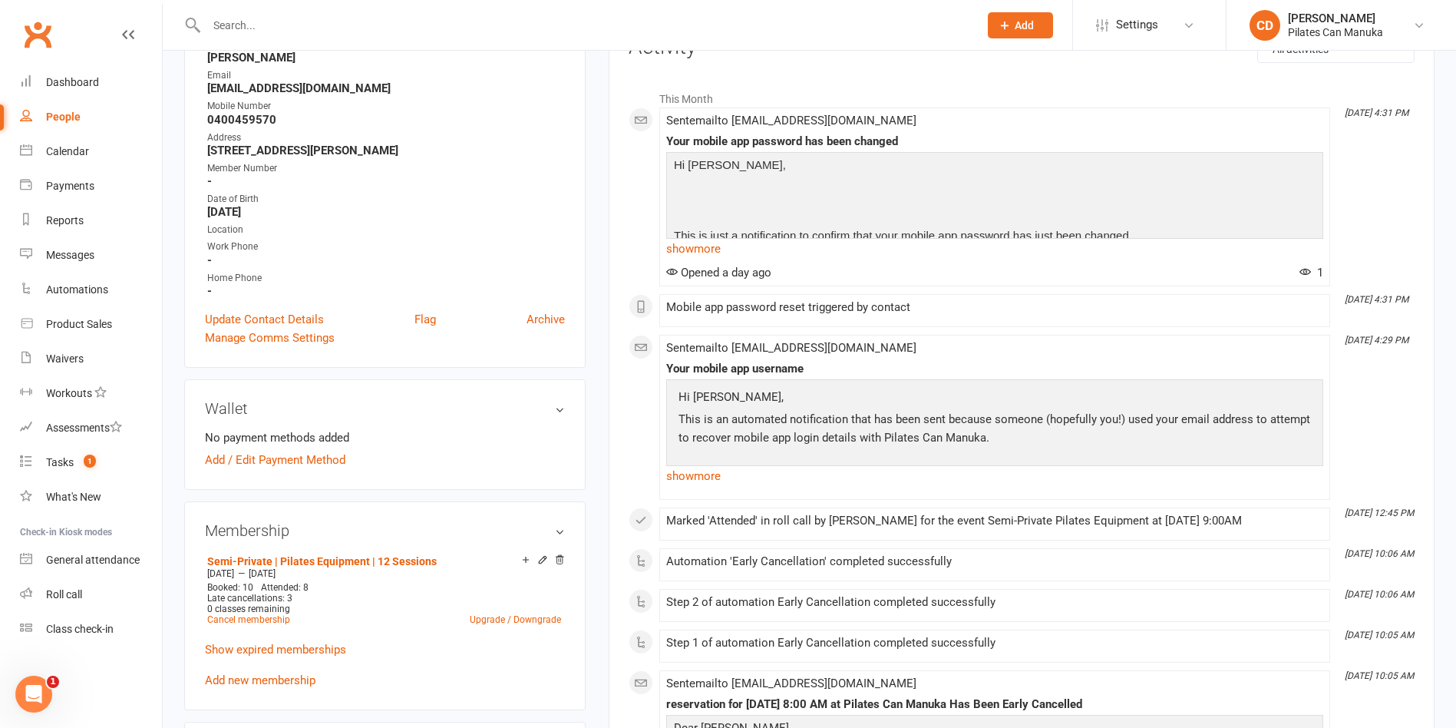
click at [268, 22] on input "text" at bounding box center [585, 25] width 766 height 21
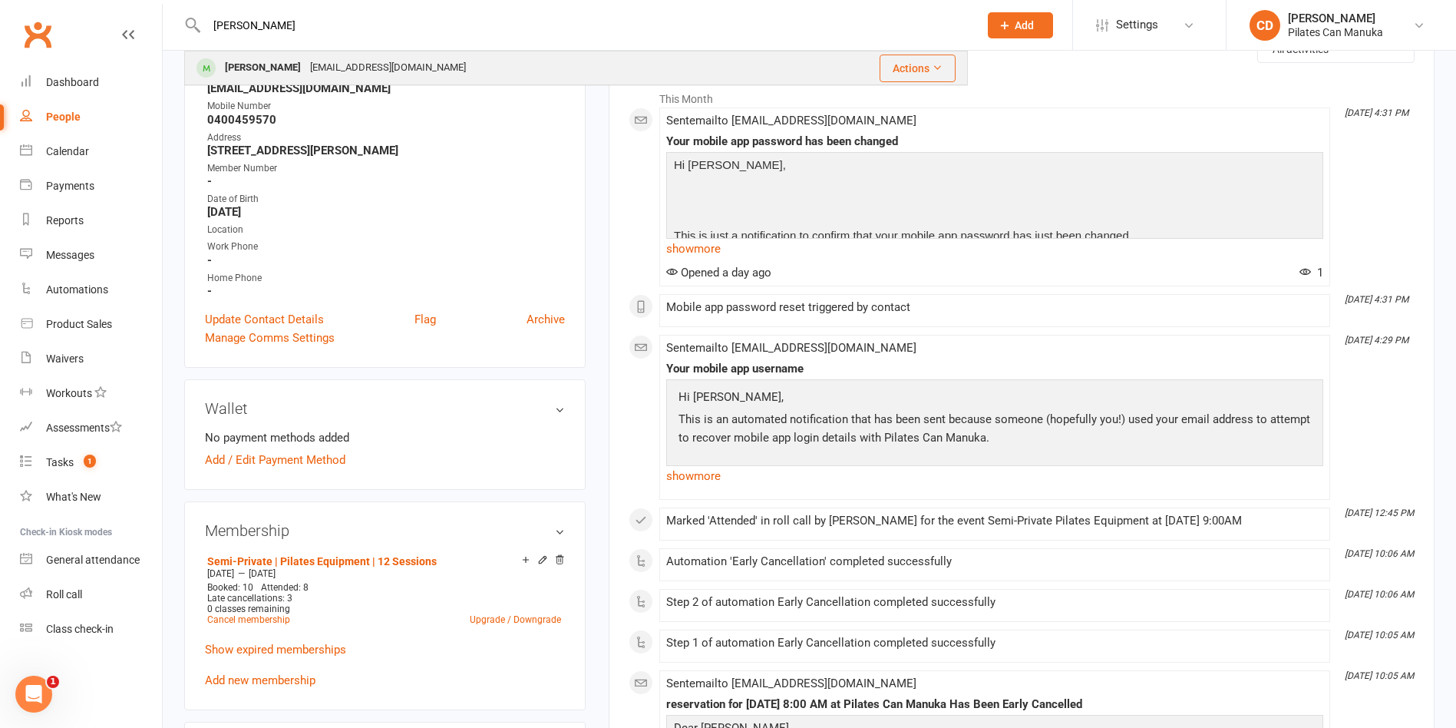
type input "Ramila r"
click at [275, 62] on div "[PERSON_NAME]" at bounding box center [262, 68] width 85 height 22
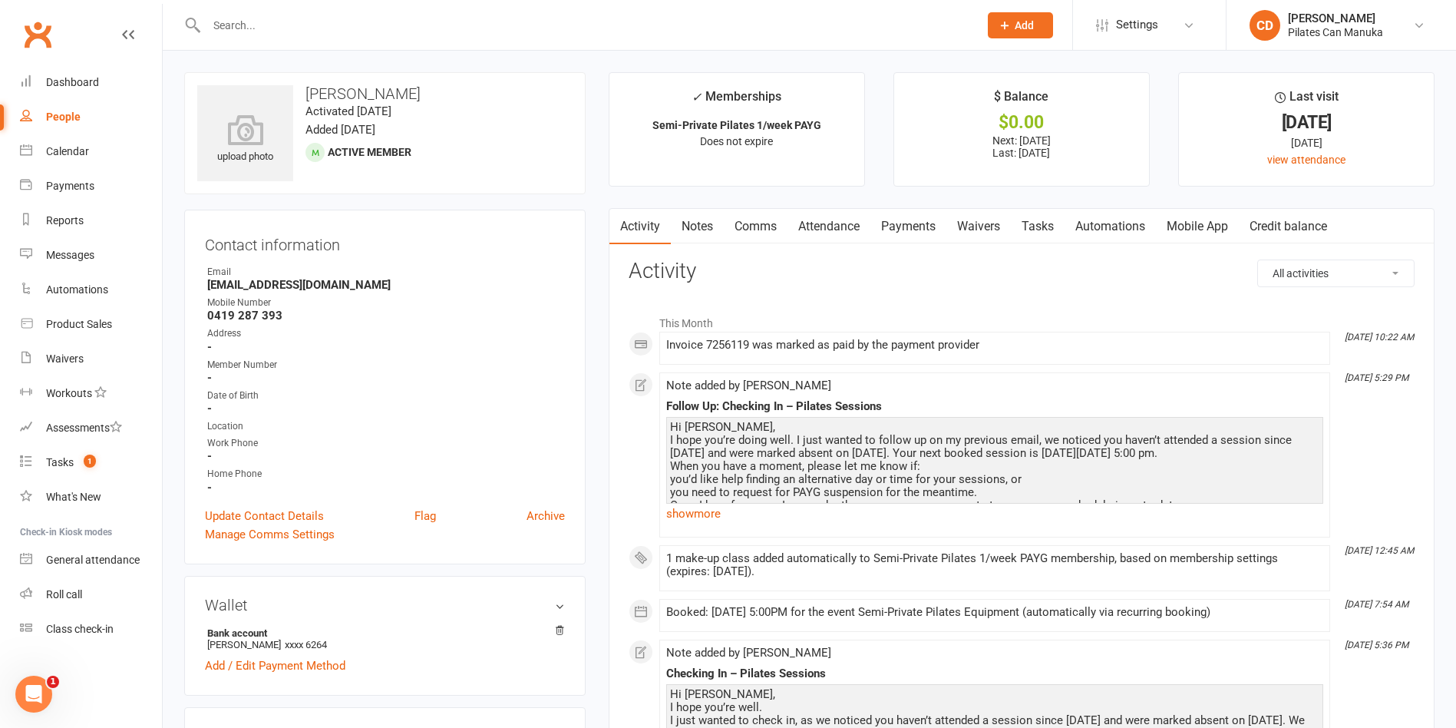
click at [837, 227] on link "Attendance" at bounding box center [829, 226] width 83 height 35
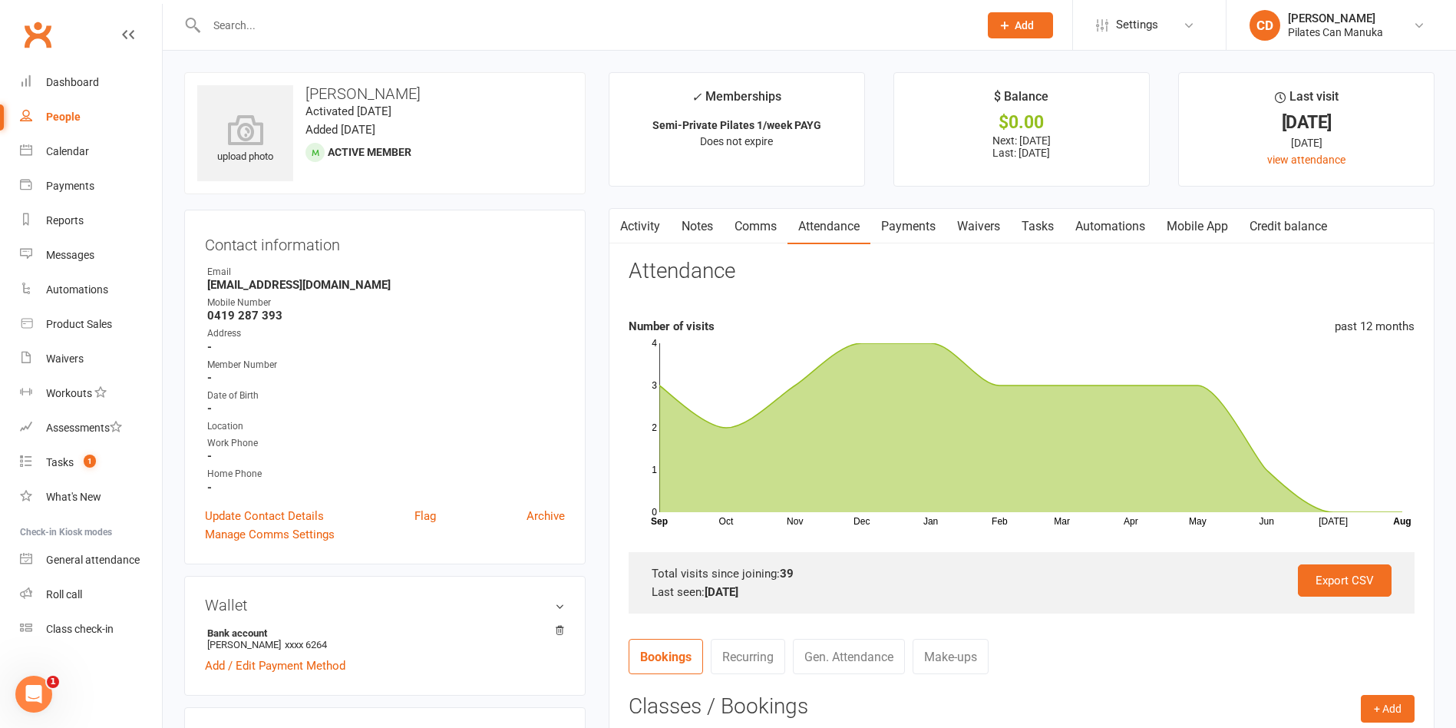
click at [820, 228] on link "Attendance" at bounding box center [829, 226] width 83 height 35
click at [887, 227] on link "Payments" at bounding box center [909, 226] width 76 height 35
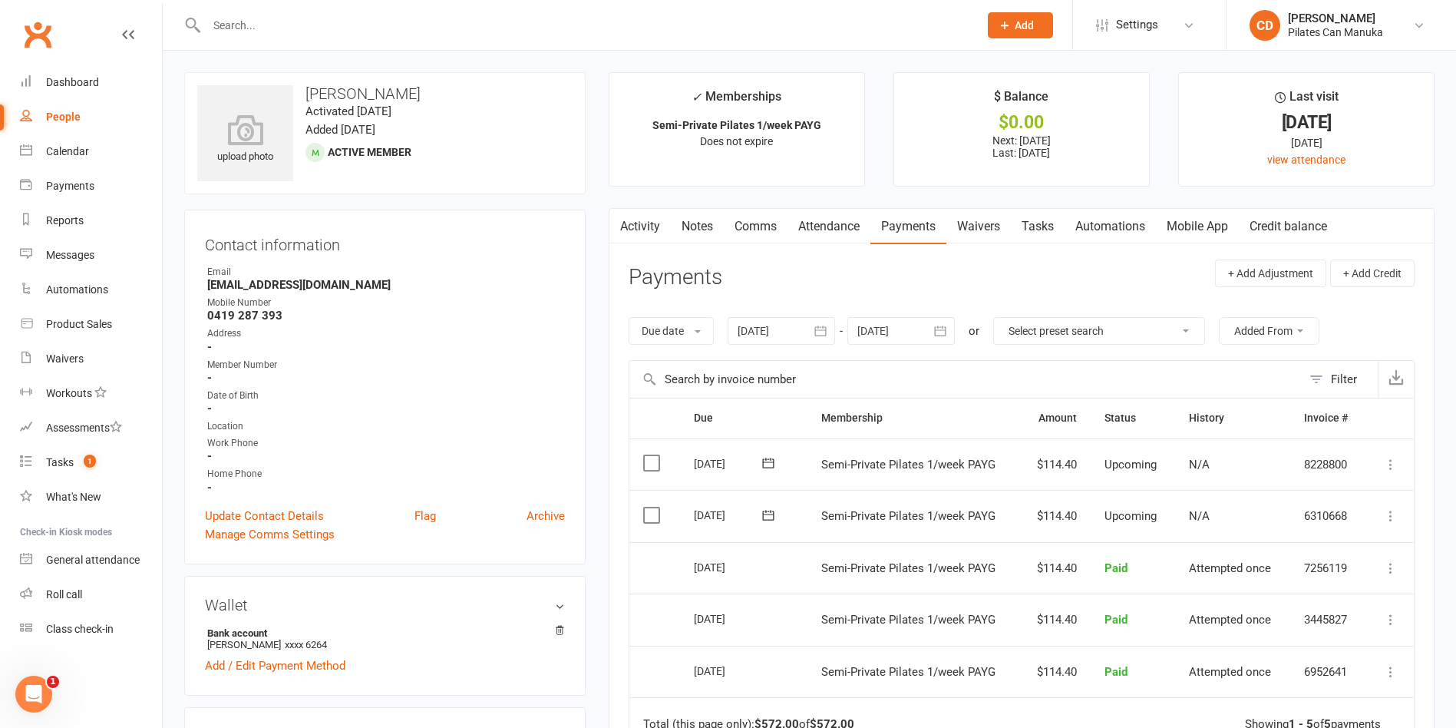
click at [837, 226] on link "Attendance" at bounding box center [829, 226] width 83 height 35
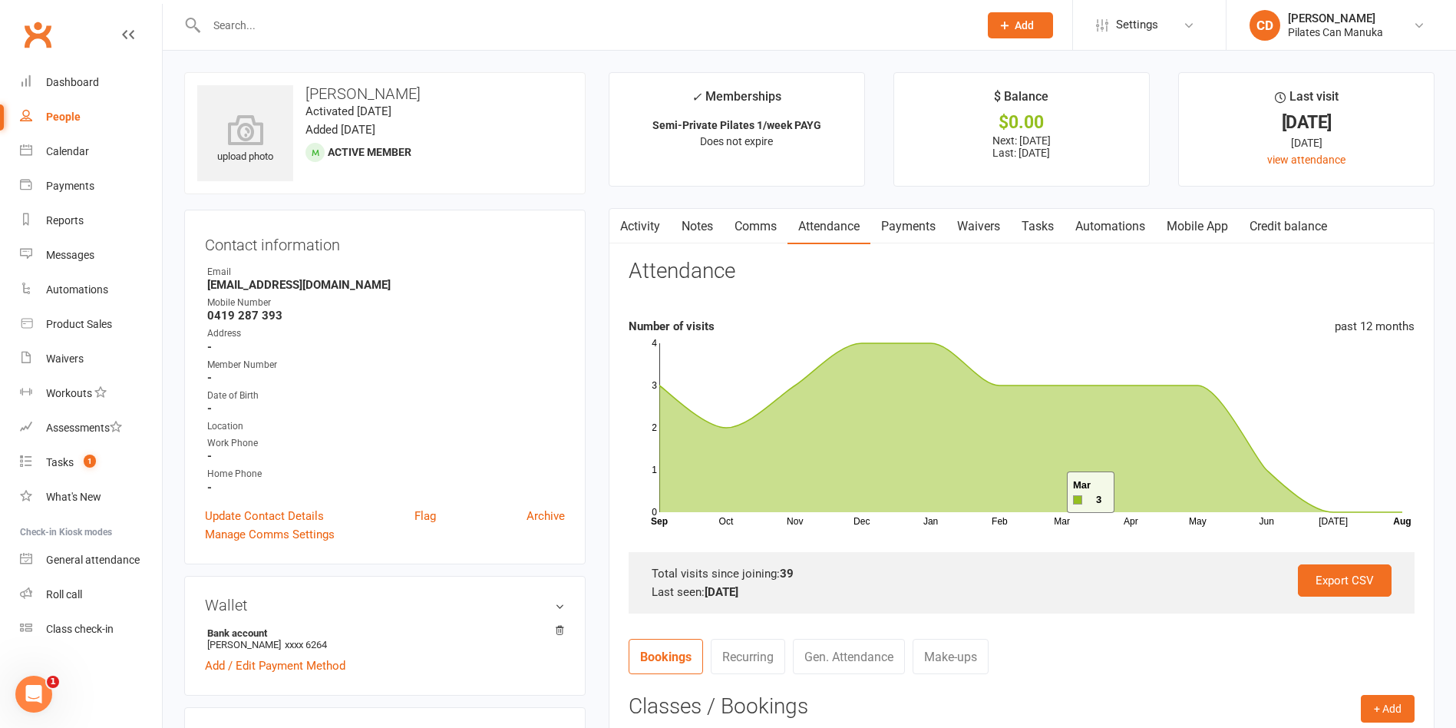
click at [957, 651] on link "Make-ups" at bounding box center [951, 656] width 76 height 35
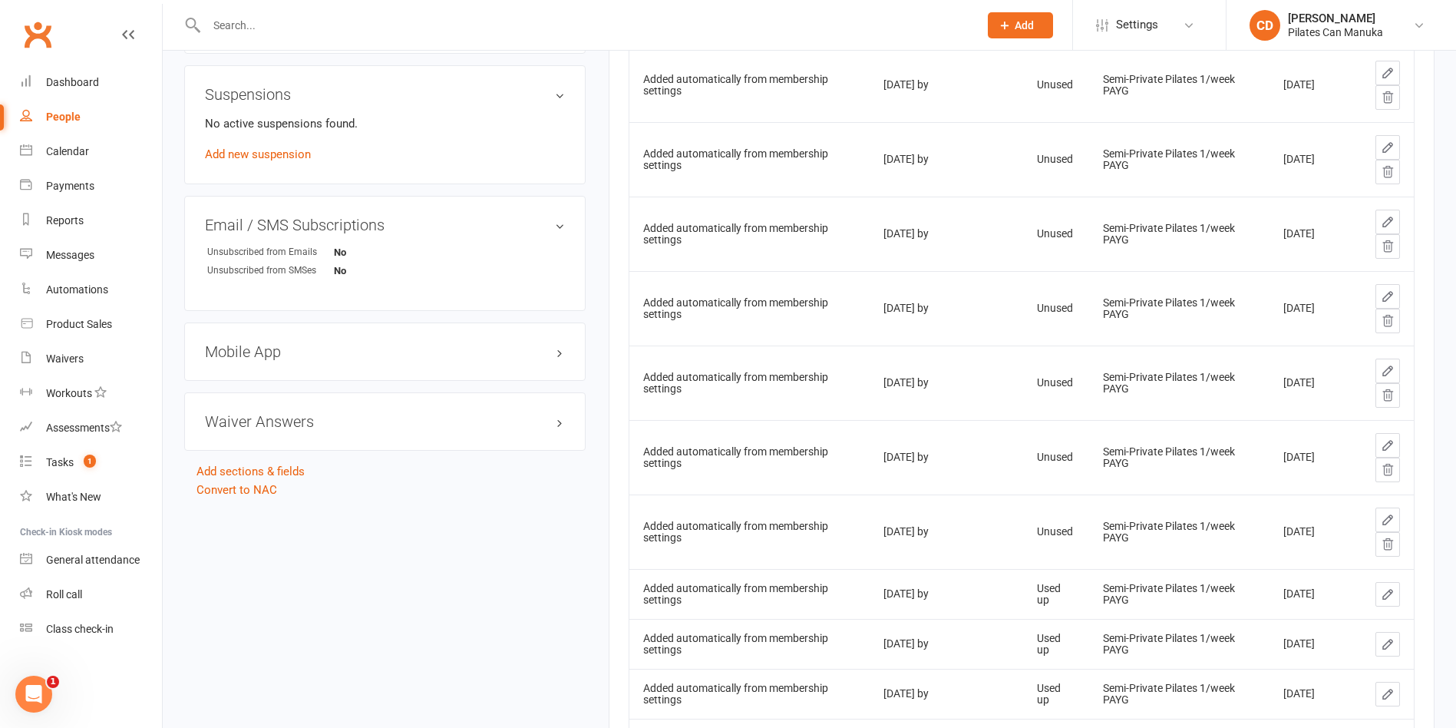
scroll to position [1036, 0]
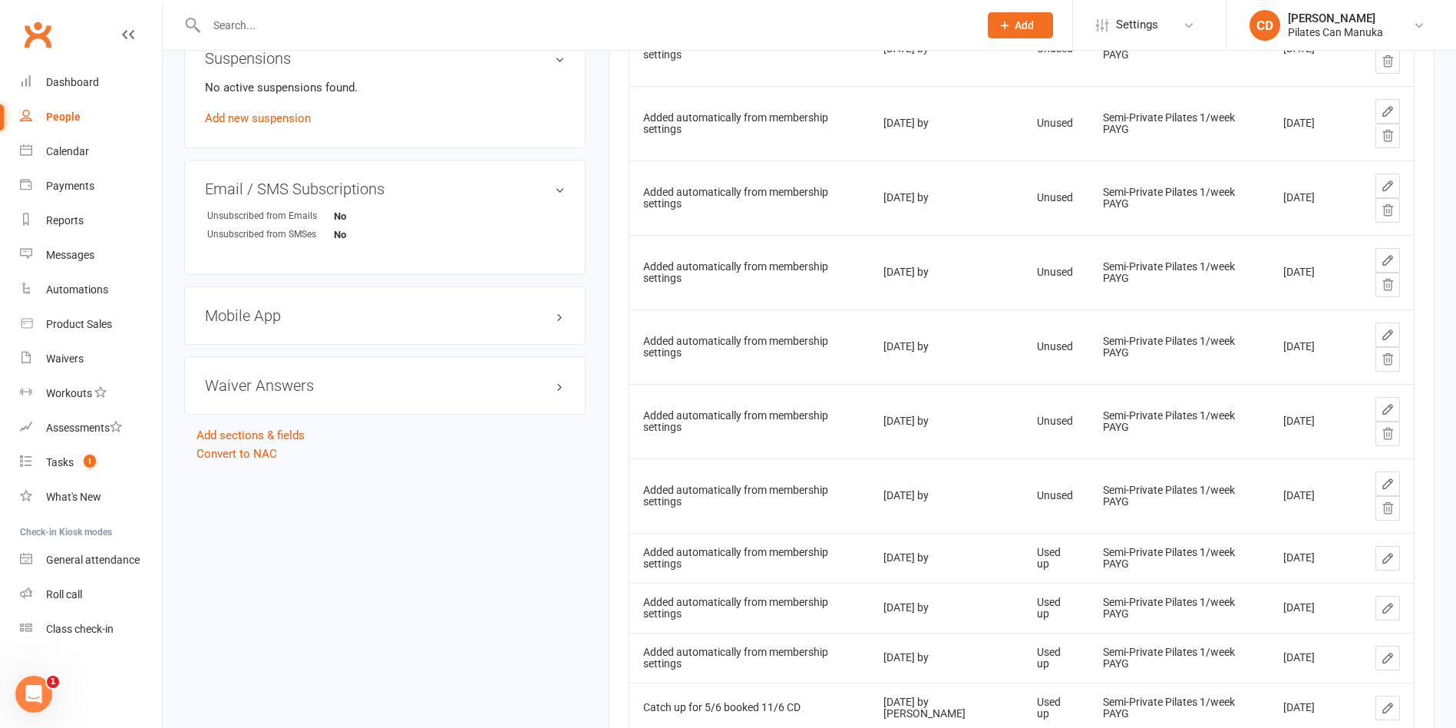
drag, startPoint x: 1386, startPoint y: 511, endPoint x: 934, endPoint y: 122, distance: 595.6
click at [1386, 510] on icon at bounding box center [1388, 508] width 14 height 14
click at [1389, 507] on icon at bounding box center [1388, 508] width 14 height 14
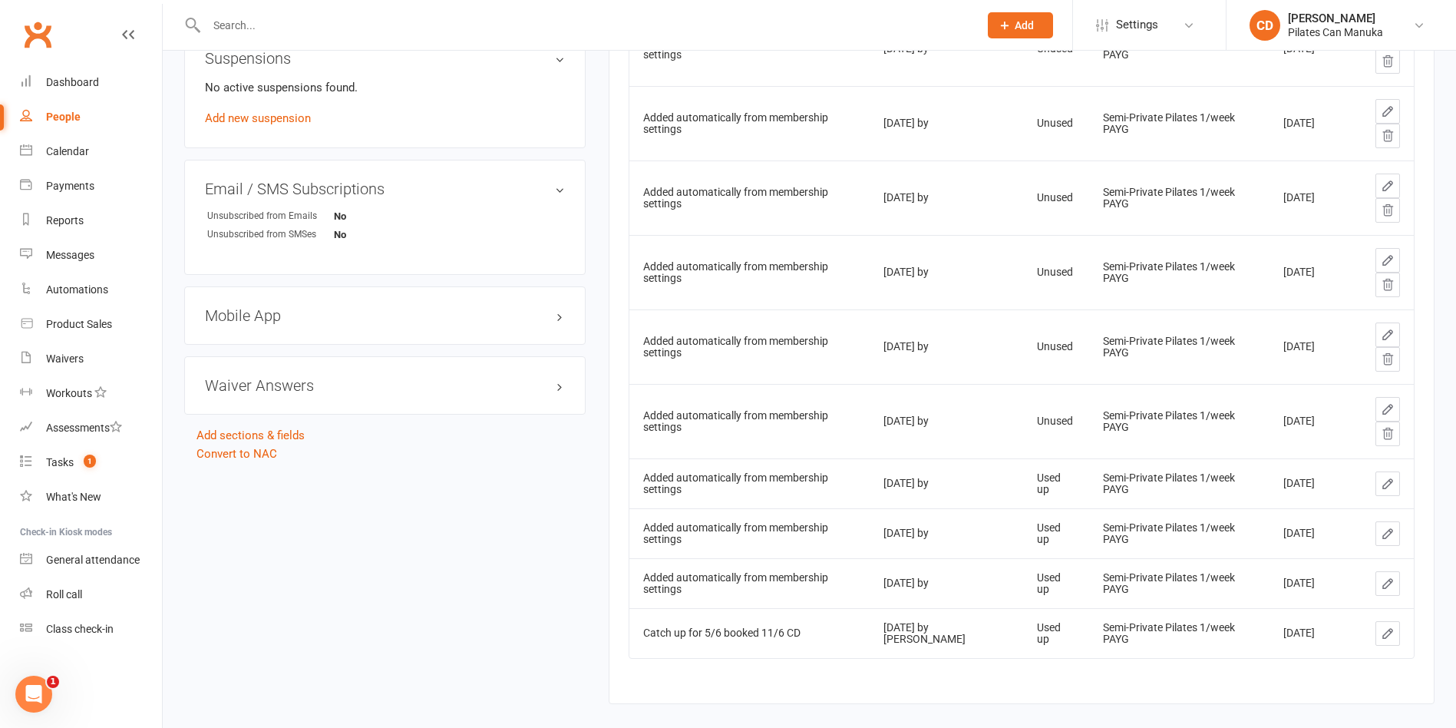
click at [1391, 434] on icon at bounding box center [1388, 434] width 14 height 14
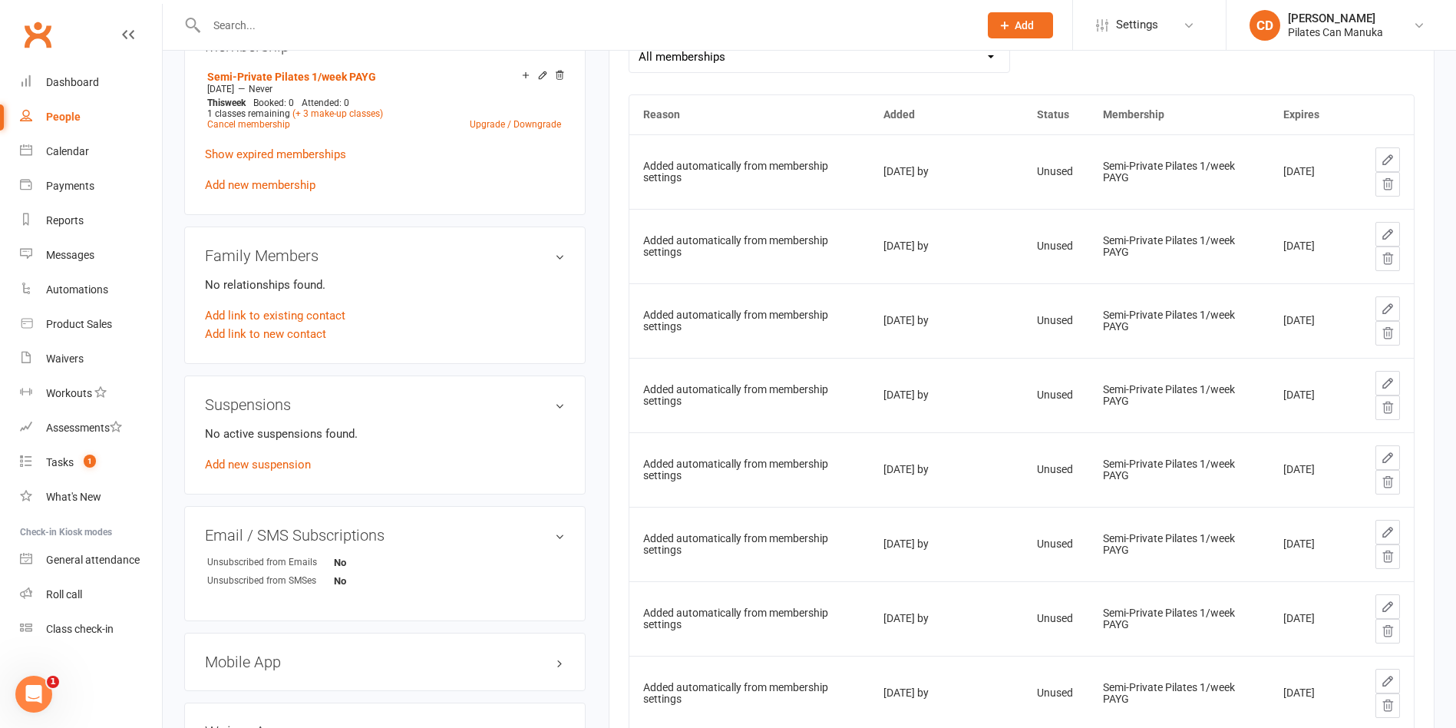
scroll to position [805, 0]
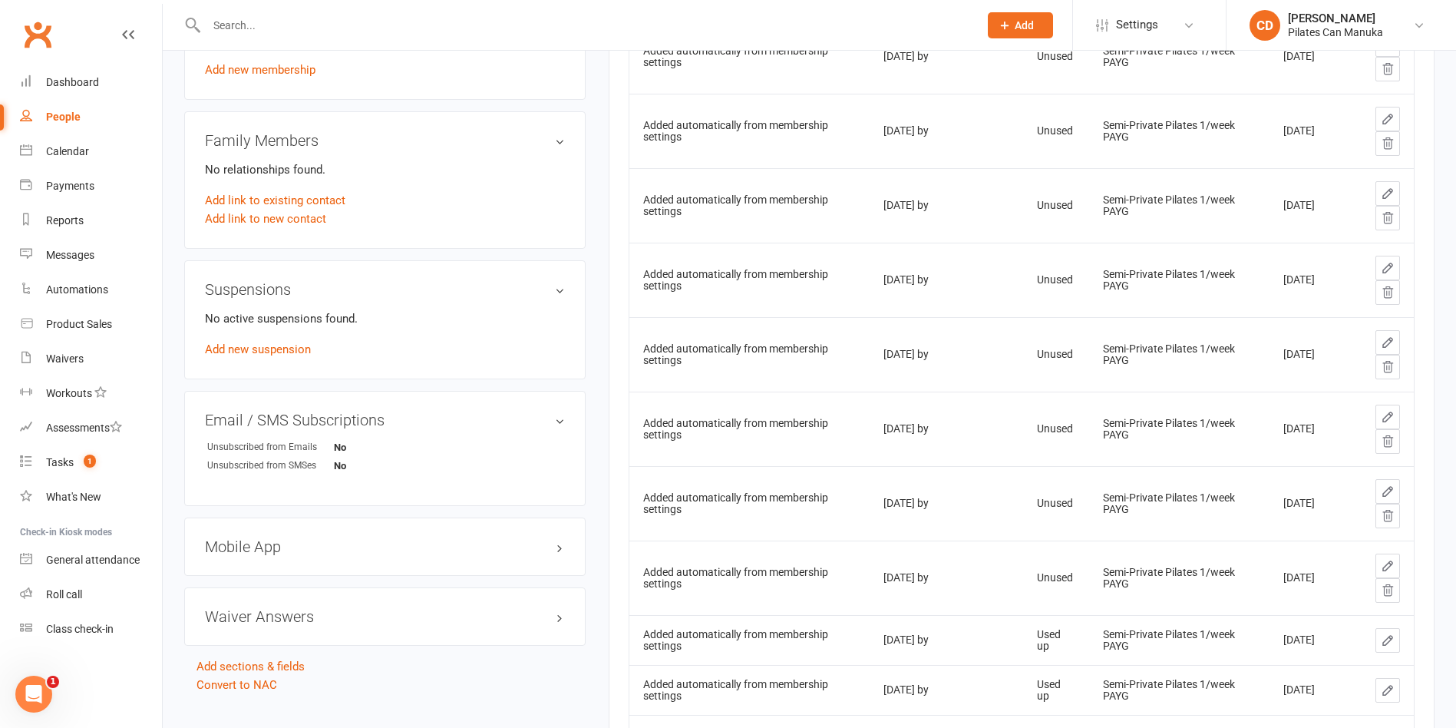
drag, startPoint x: 1393, startPoint y: 593, endPoint x: 839, endPoint y: 127, distance: 724.7
click at [1393, 593] on icon at bounding box center [1388, 590] width 14 height 14
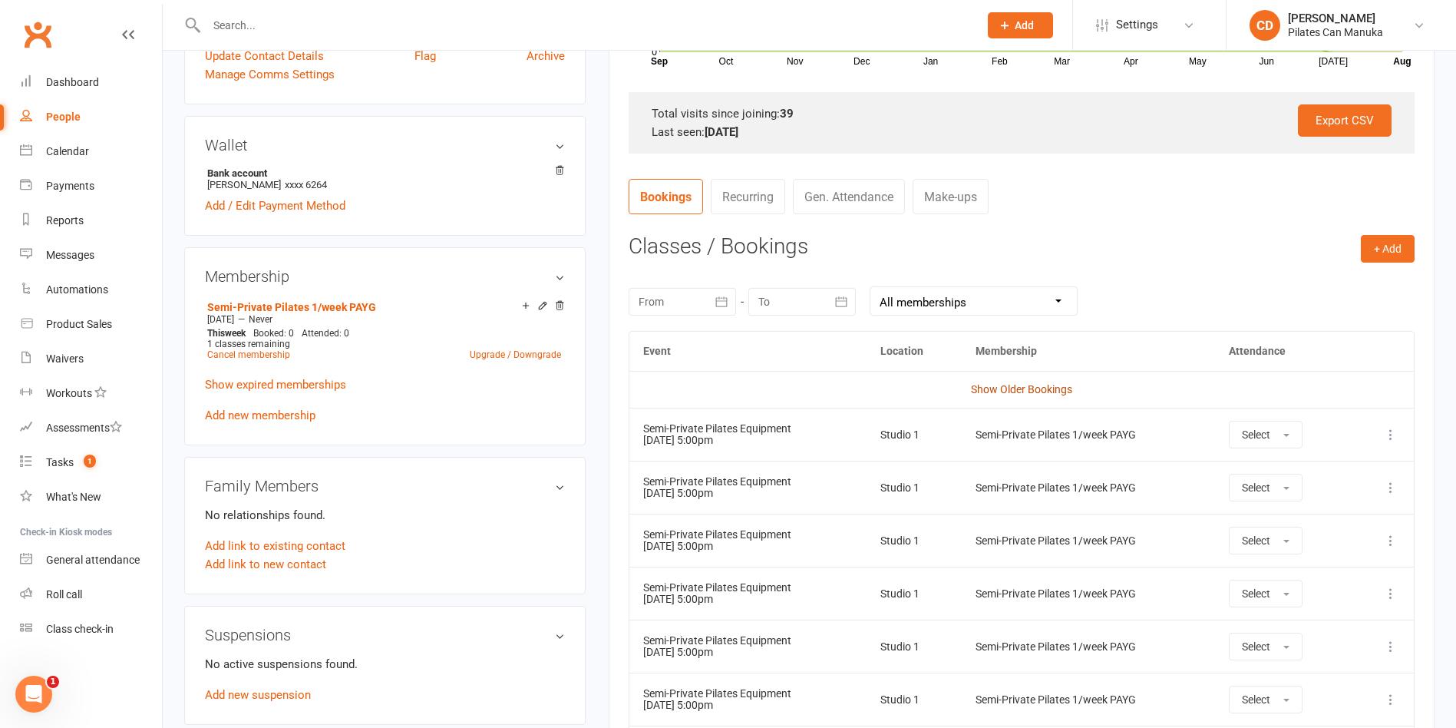
click at [1007, 394] on link "Show Older Bookings" at bounding box center [1021, 389] width 101 height 12
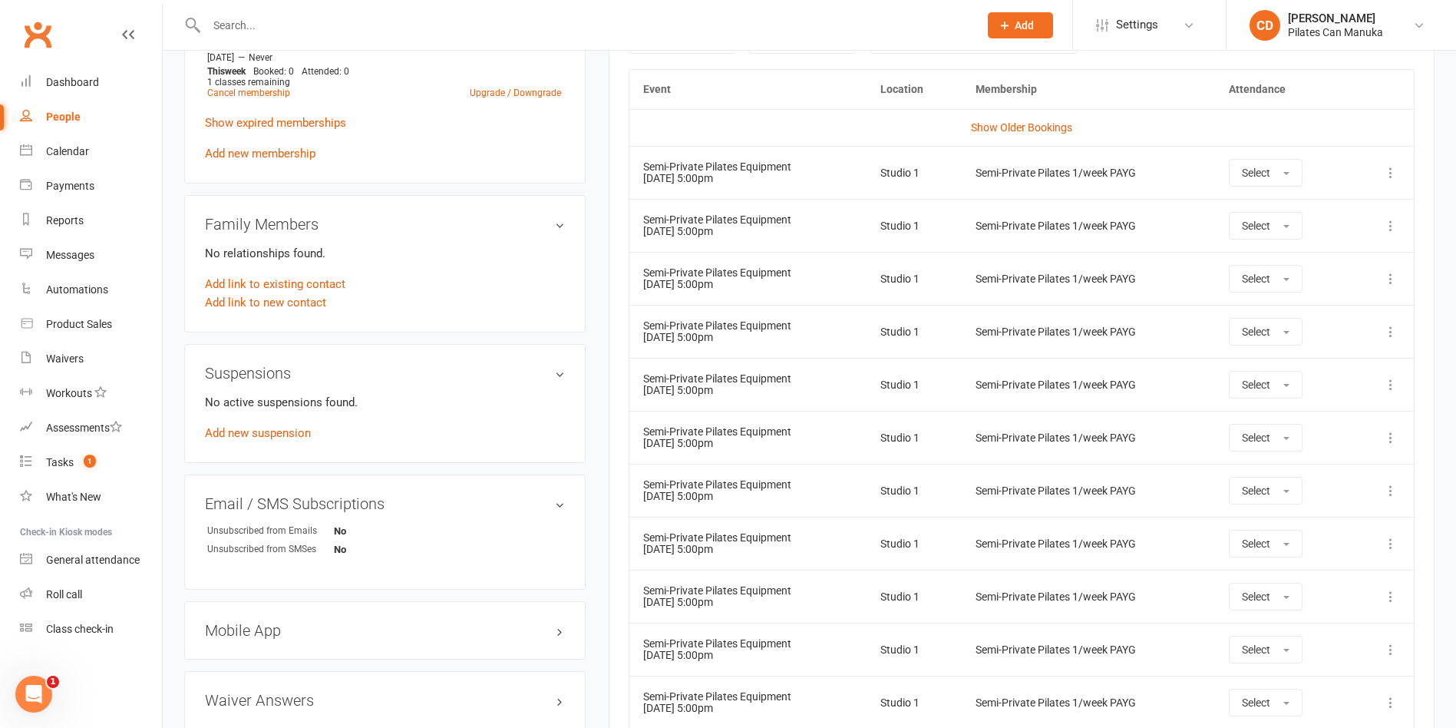
scroll to position [674, 0]
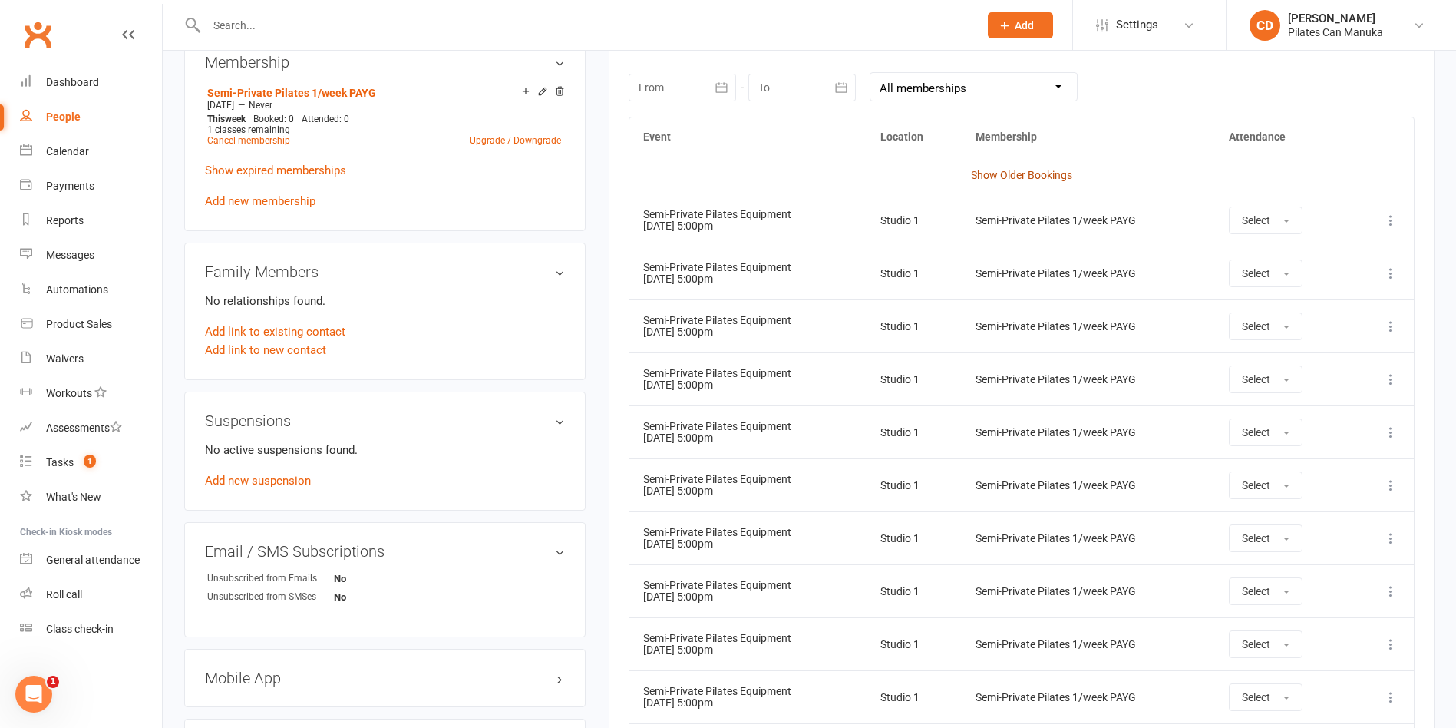
click at [1026, 173] on link "Show Older Bookings" at bounding box center [1021, 175] width 101 height 12
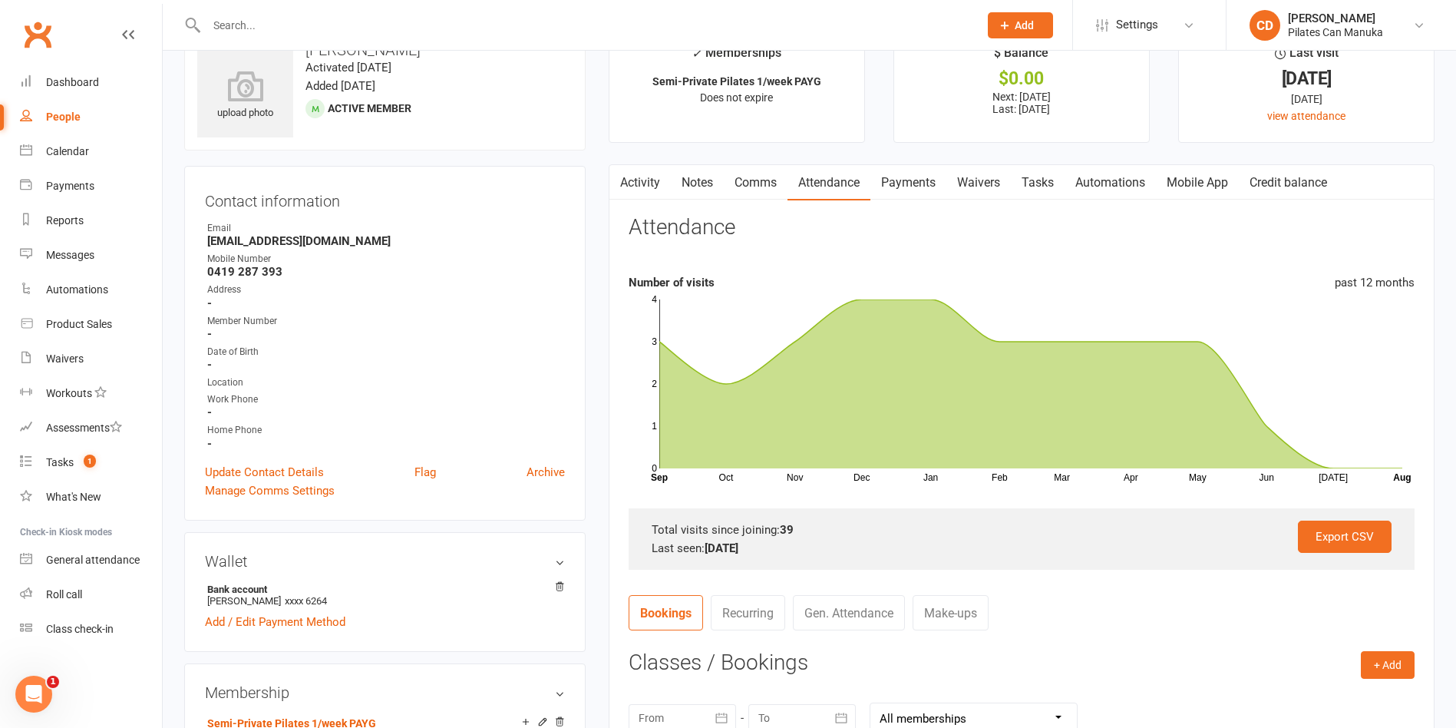
scroll to position [0, 0]
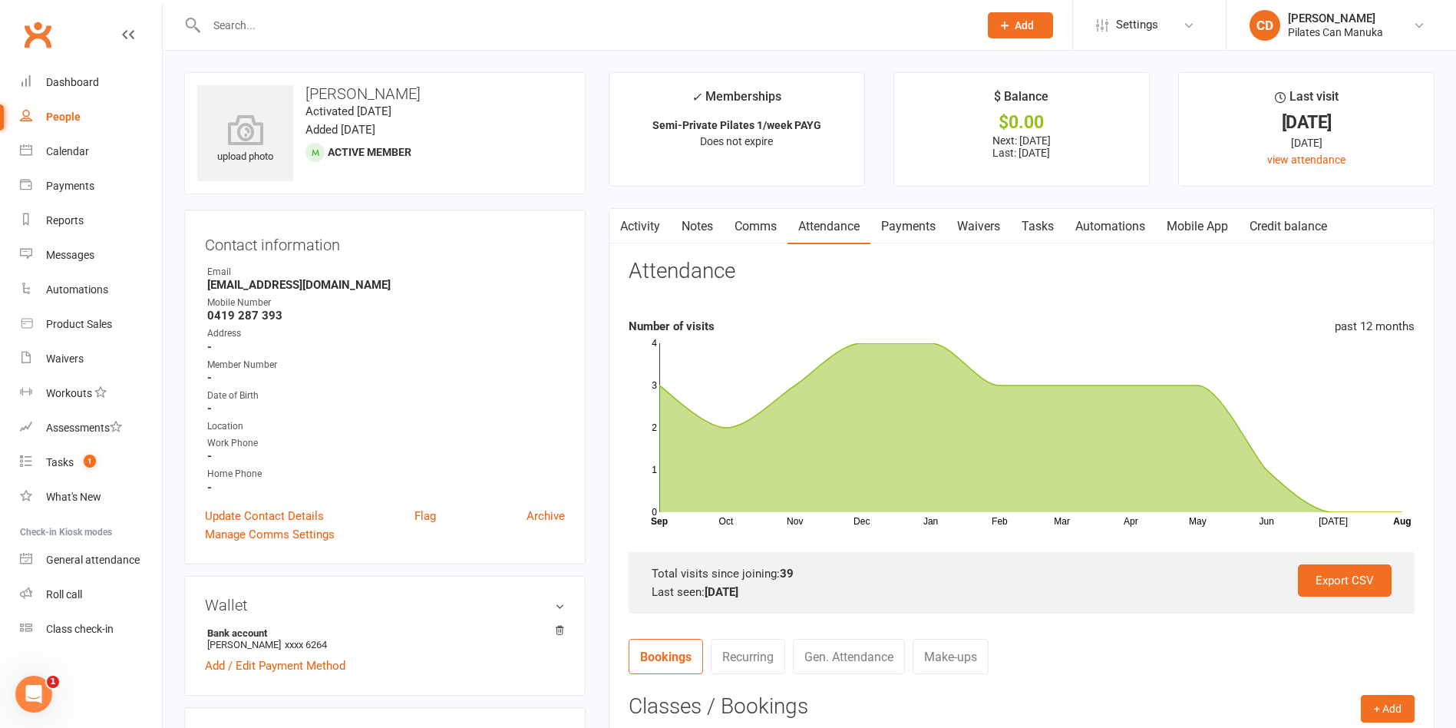
click at [647, 223] on link "Activity" at bounding box center [640, 226] width 61 height 35
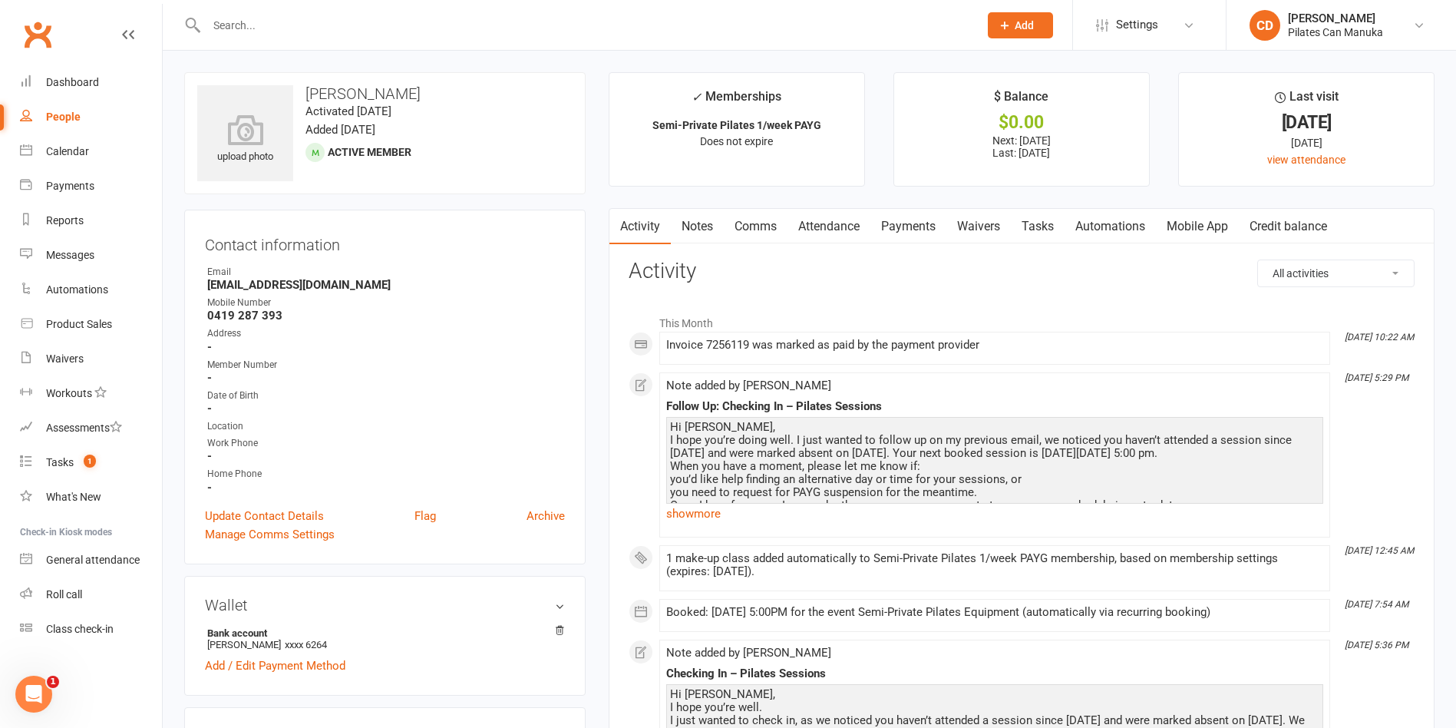
click at [819, 230] on link "Attendance" at bounding box center [829, 226] width 83 height 35
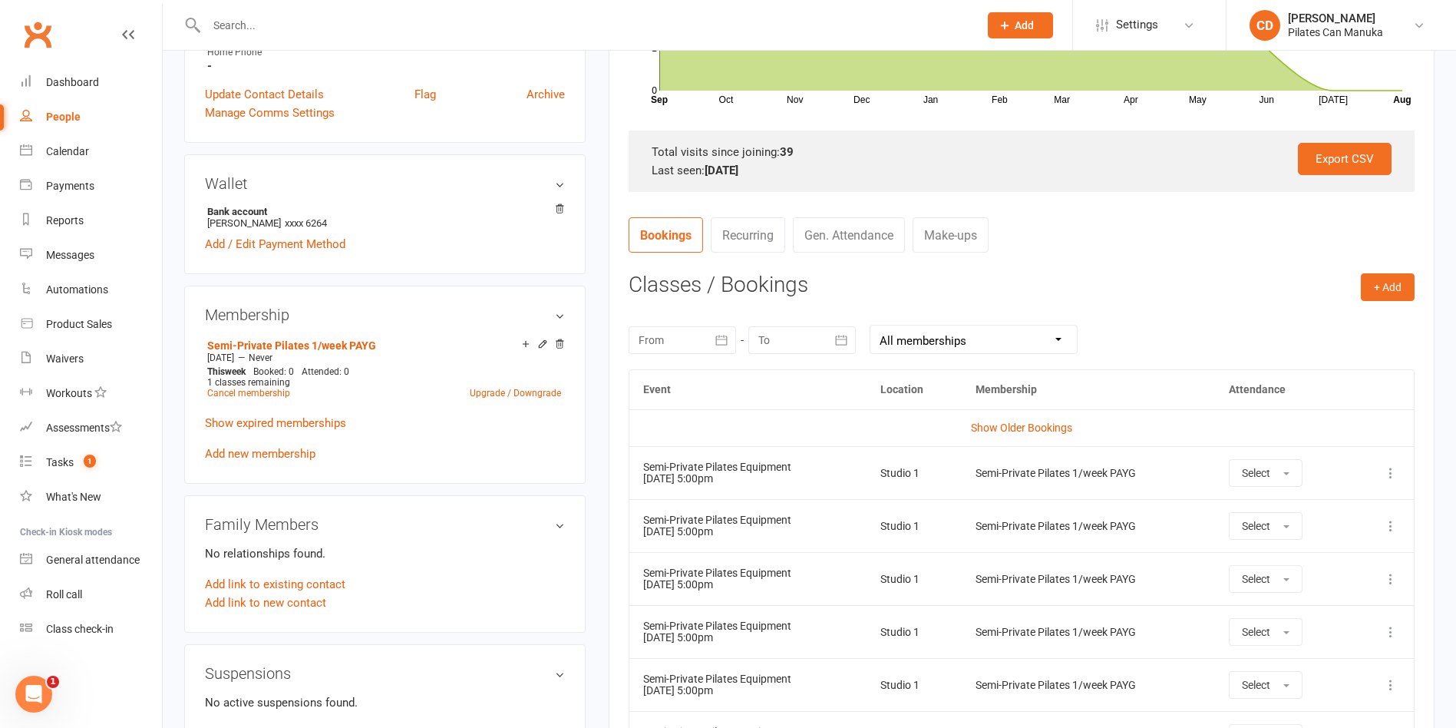
scroll to position [576, 0]
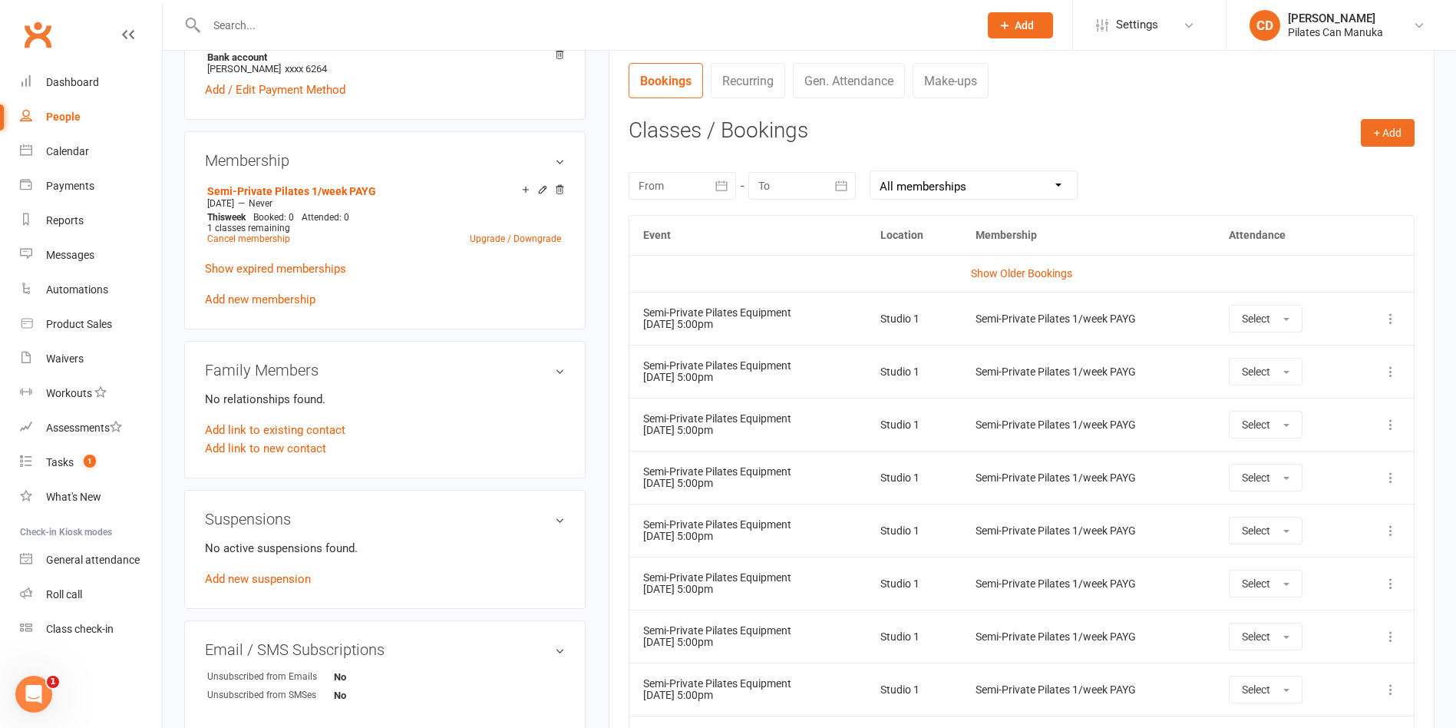
click at [1390, 319] on icon at bounding box center [1391, 318] width 15 height 15
click at [1344, 407] on link "Remove booking" at bounding box center [1324, 410] width 152 height 31
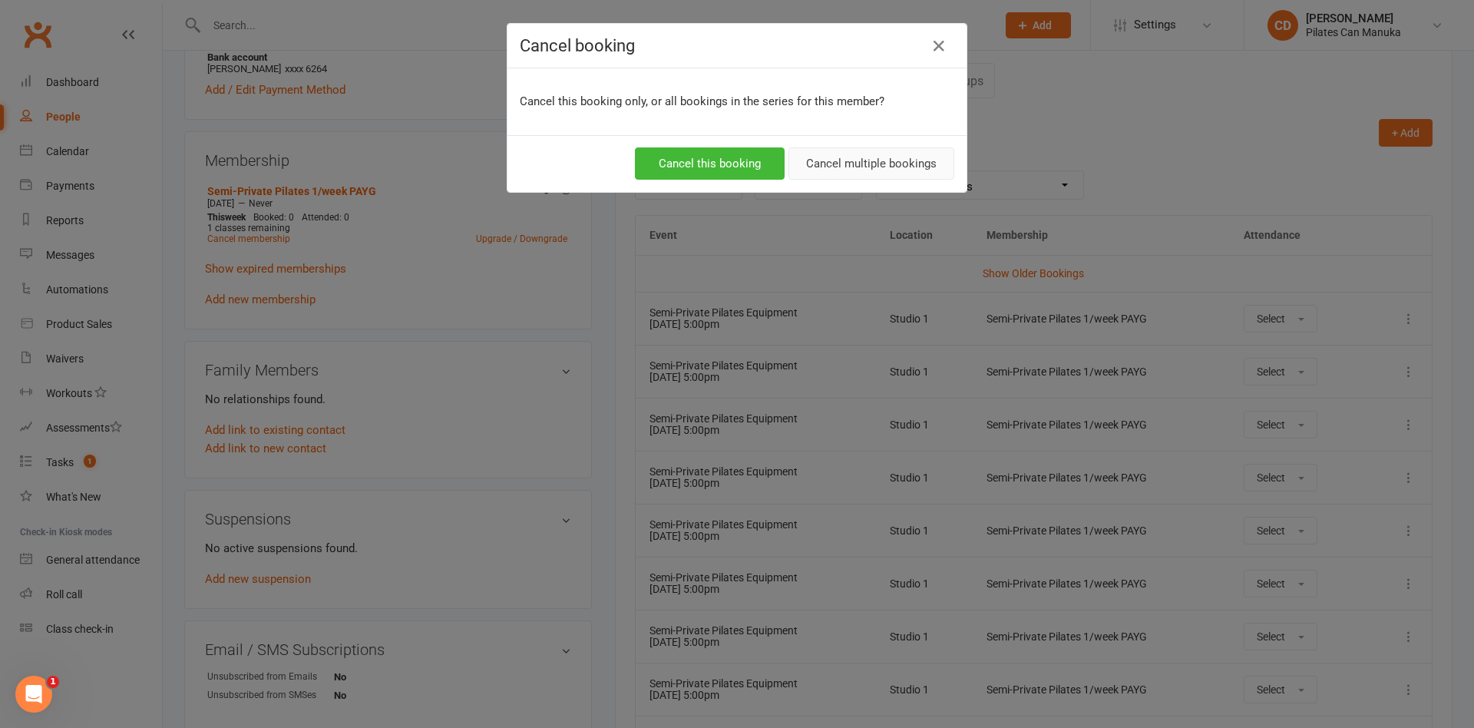
click at [891, 177] on button "Cancel multiple bookings" at bounding box center [871, 163] width 166 height 32
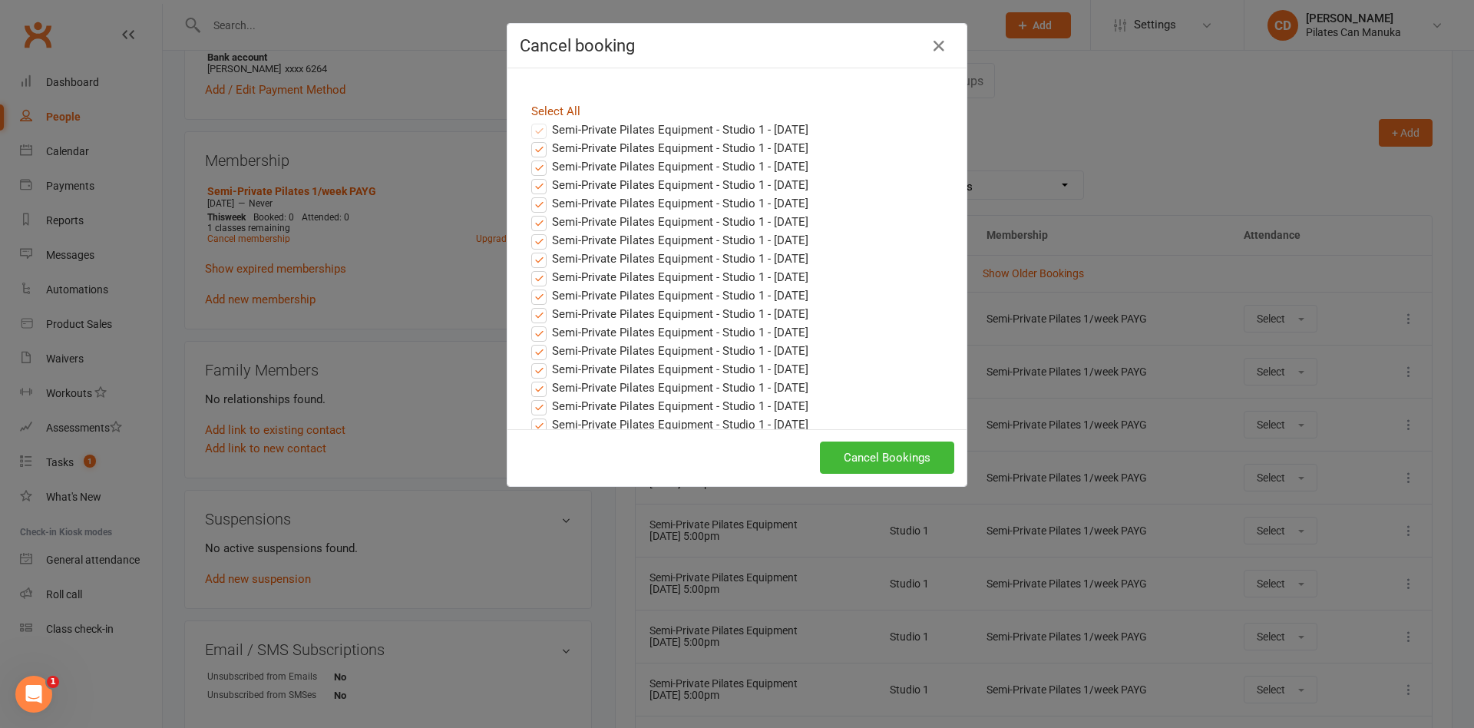
click at [564, 108] on link "Select All" at bounding box center [555, 111] width 49 height 14
click at [566, 147] on label "Semi-Private Pilates Equipment - Studio 1 - [DATE]" at bounding box center [669, 148] width 277 height 18
click at [530, 139] on input "Semi-Private Pilates Equipment - Studio 1 - [DATE]" at bounding box center [525, 139] width 10 height 0
click at [568, 160] on label "Semi-Private Pilates Equipment - Studio 1 - [DATE]" at bounding box center [669, 166] width 277 height 18
click at [530, 157] on input "Semi-Private Pilates Equipment - Studio 1 - [DATE]" at bounding box center [525, 157] width 10 height 0
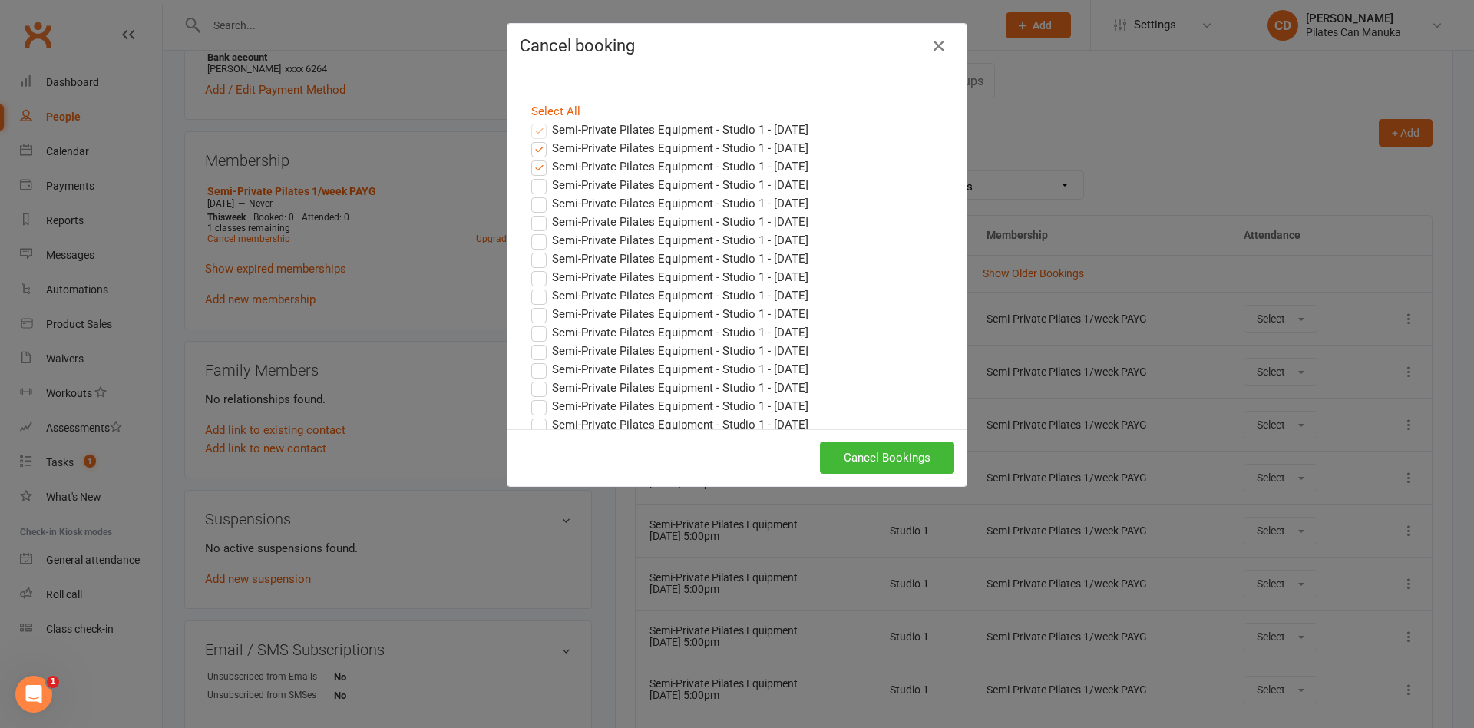
click at [572, 177] on label "Semi-Private Pilates Equipment - Studio 1 - [DATE]" at bounding box center [669, 185] width 277 height 18
click at [530, 176] on input "Semi-Private Pilates Equipment - Studio 1 - [DATE]" at bounding box center [525, 176] width 10 height 0
click at [905, 470] on button "Cancel Bookings" at bounding box center [887, 457] width 134 height 32
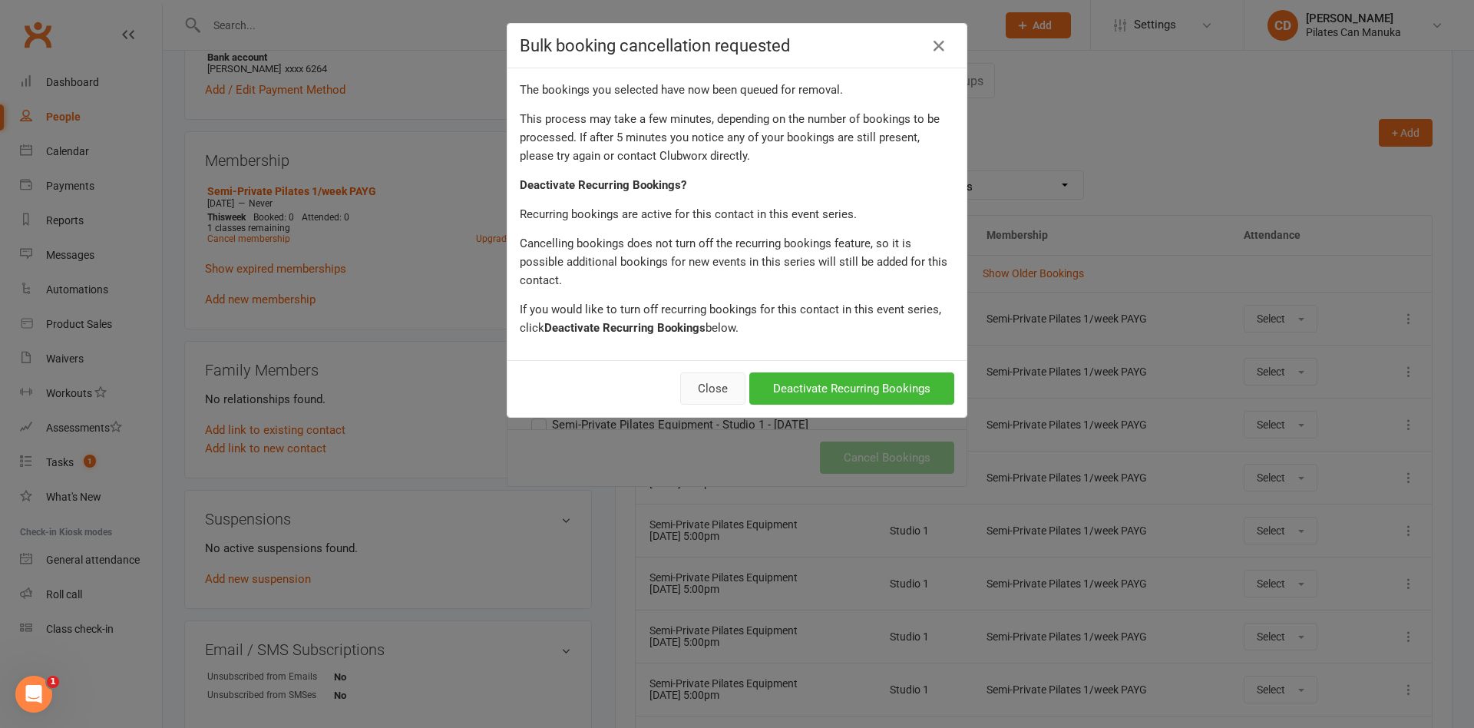
click at [710, 372] on button "Close" at bounding box center [712, 388] width 65 height 32
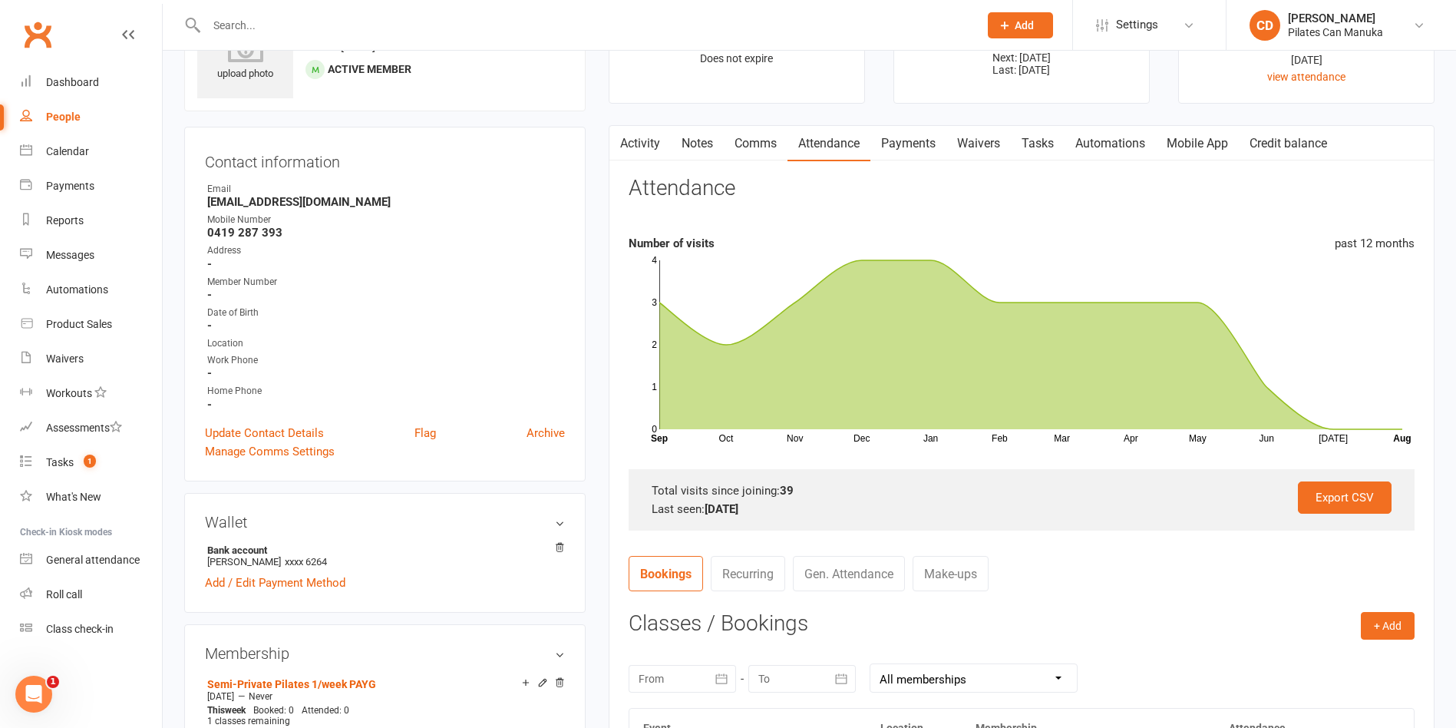
scroll to position [0, 0]
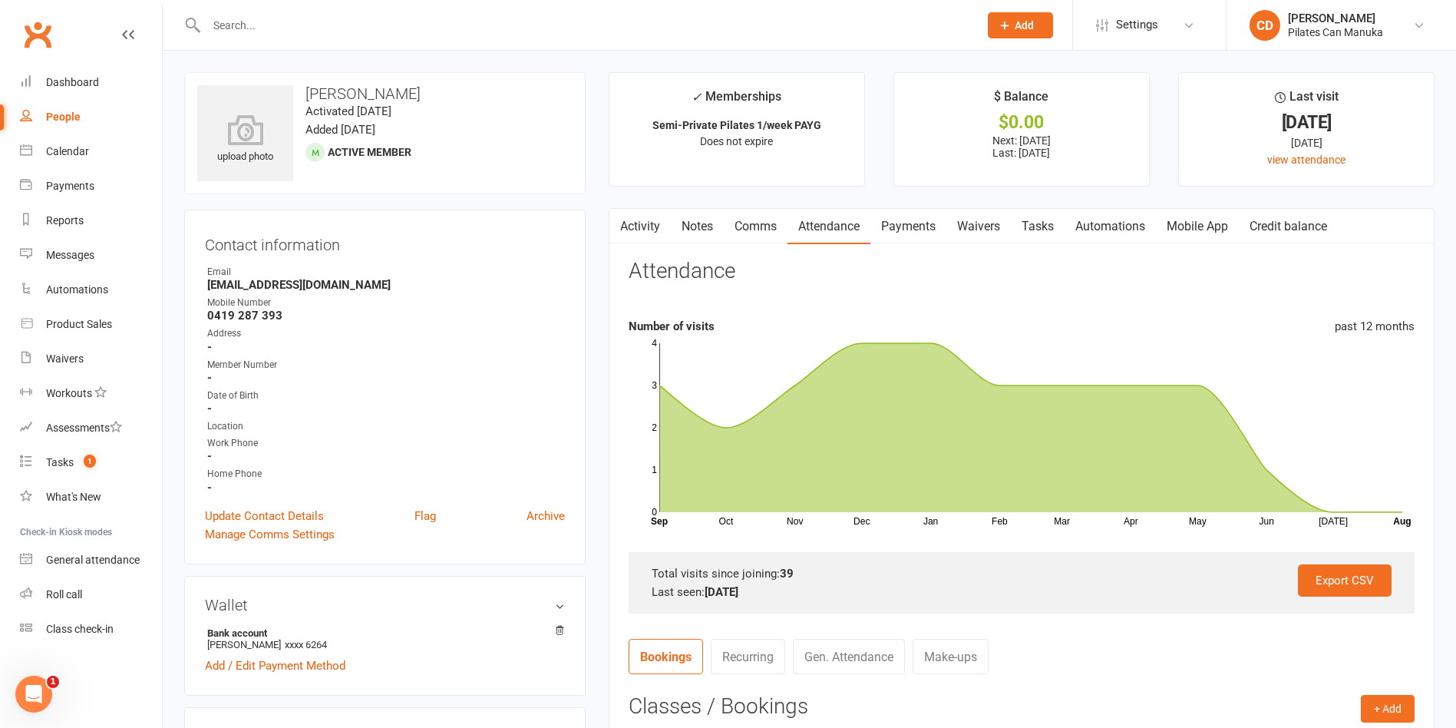
click at [701, 220] on link "Notes" at bounding box center [697, 226] width 53 height 35
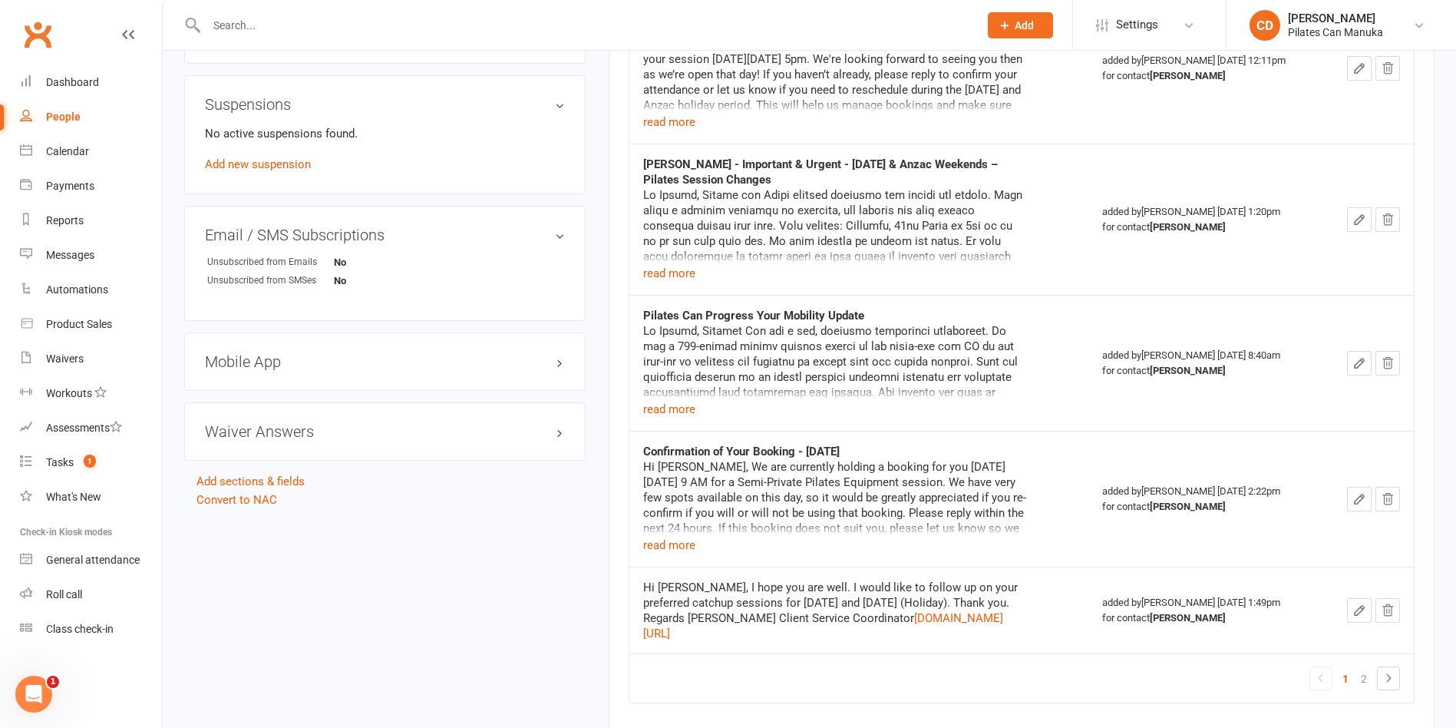
scroll to position [1109, 0]
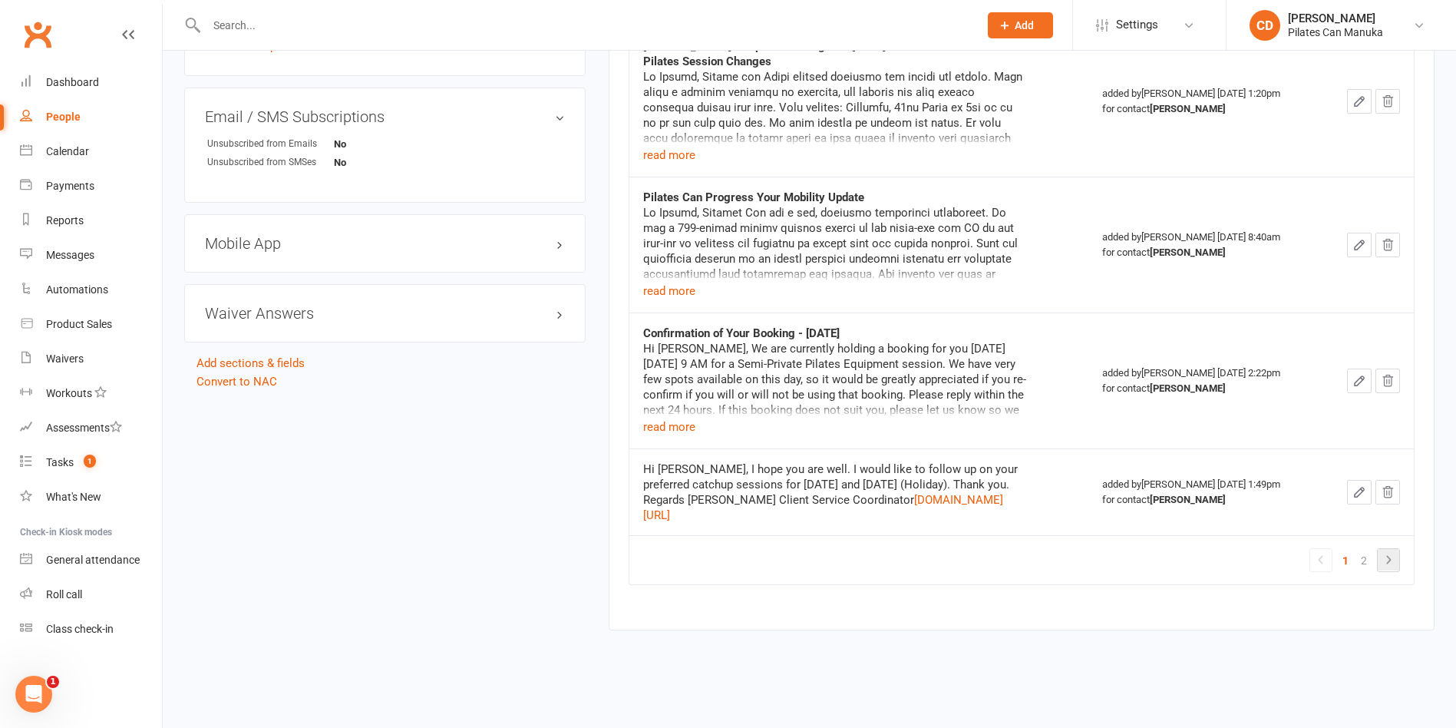
click at [1380, 563] on icon at bounding box center [1389, 559] width 18 height 18
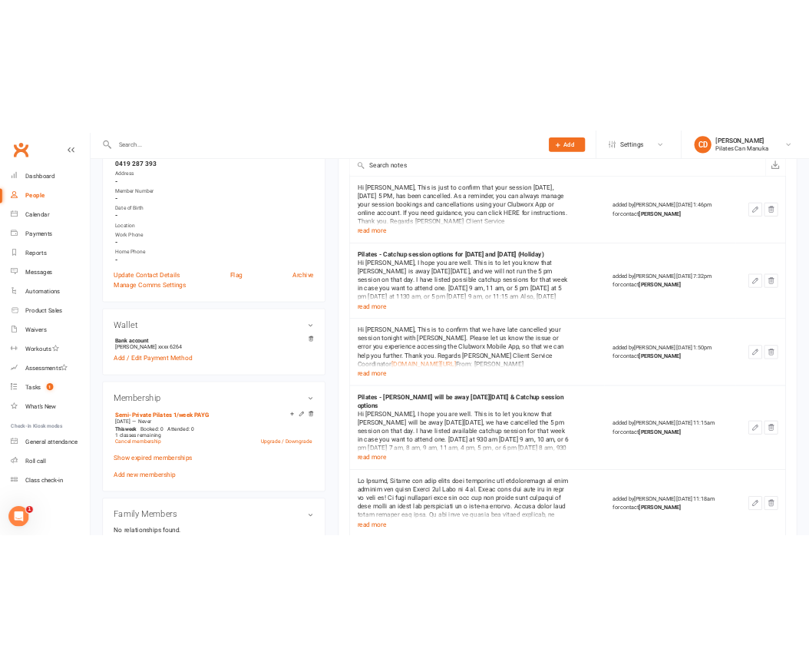
scroll to position [0, 0]
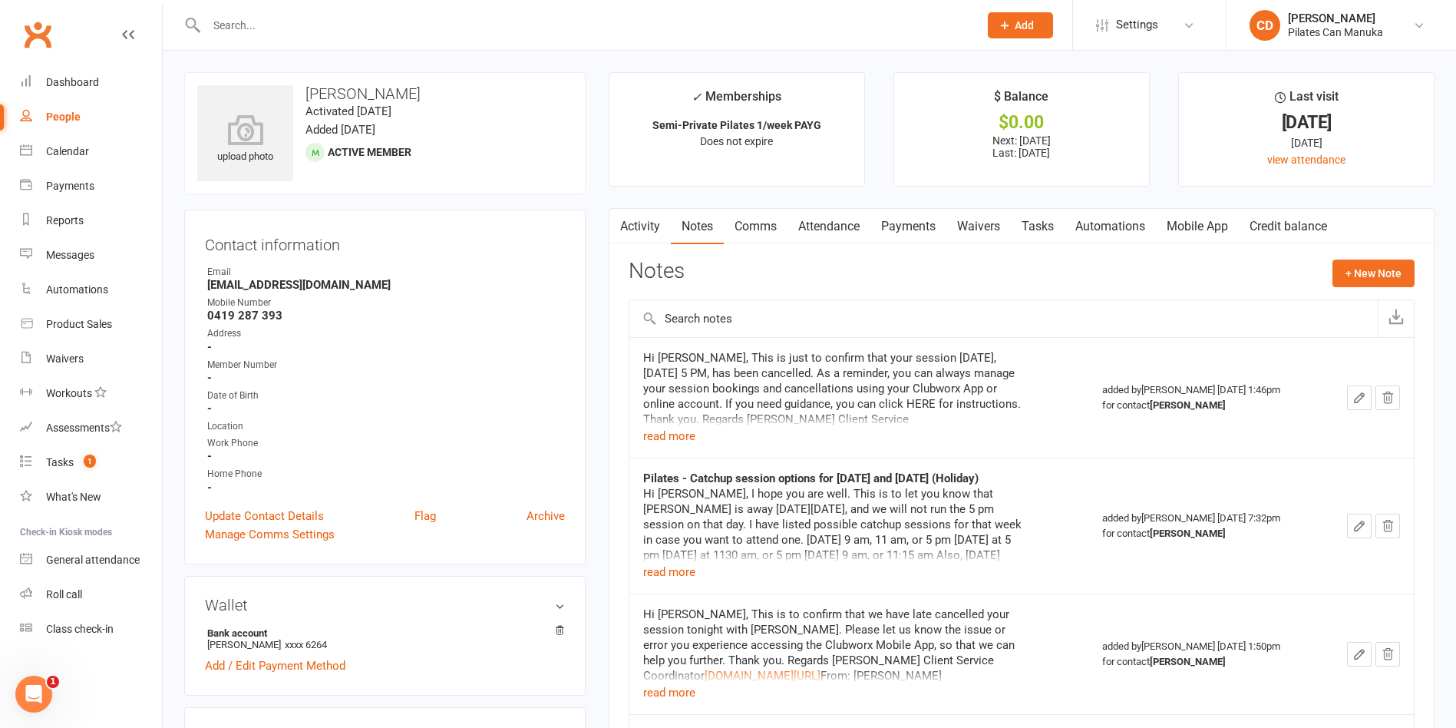
click at [650, 230] on link "Activity" at bounding box center [640, 226] width 61 height 35
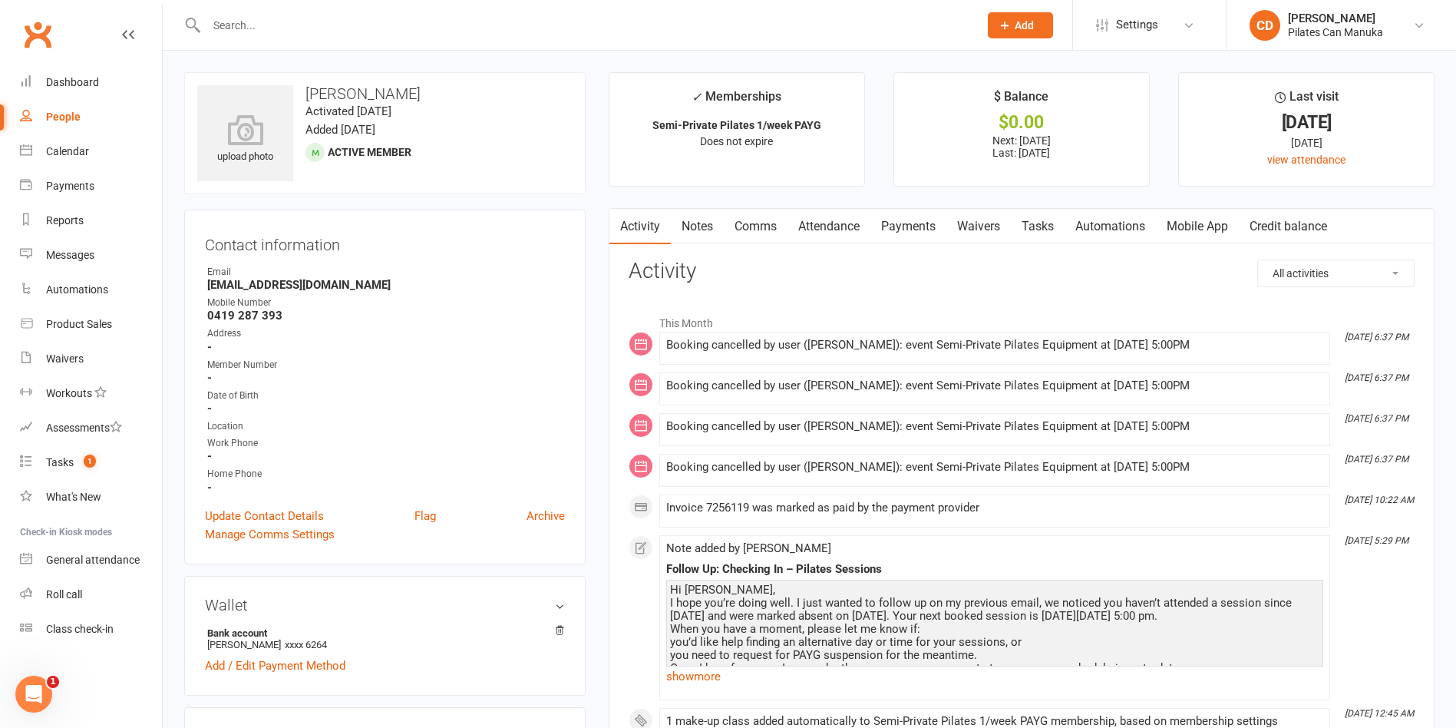
click at [907, 214] on link "Payments" at bounding box center [909, 226] width 76 height 35
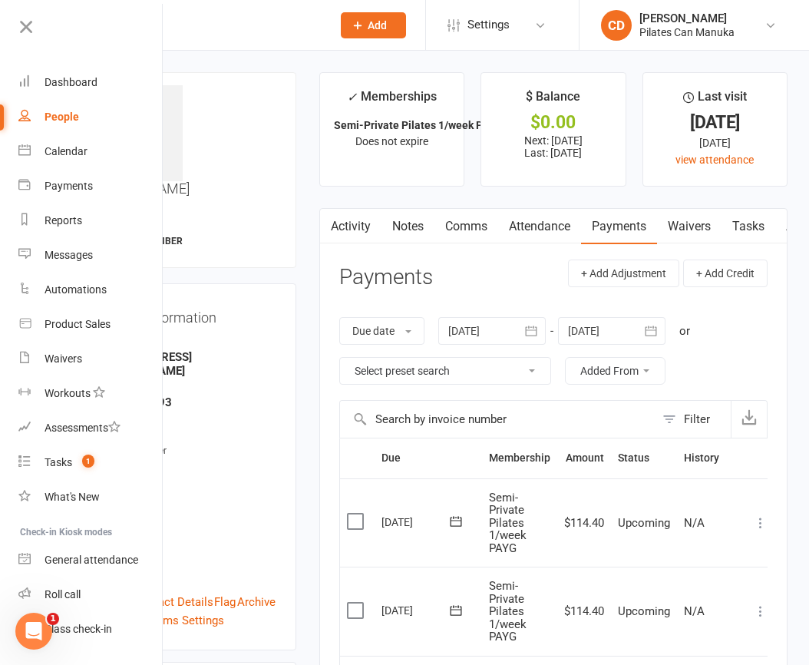
click at [497, 345] on div "Due date Due date Date paid Date failed Date settled 14 Jul 2025 July 2025 Sun …" at bounding box center [553, 351] width 428 height 98
click at [498, 330] on div at bounding box center [491, 331] width 107 height 28
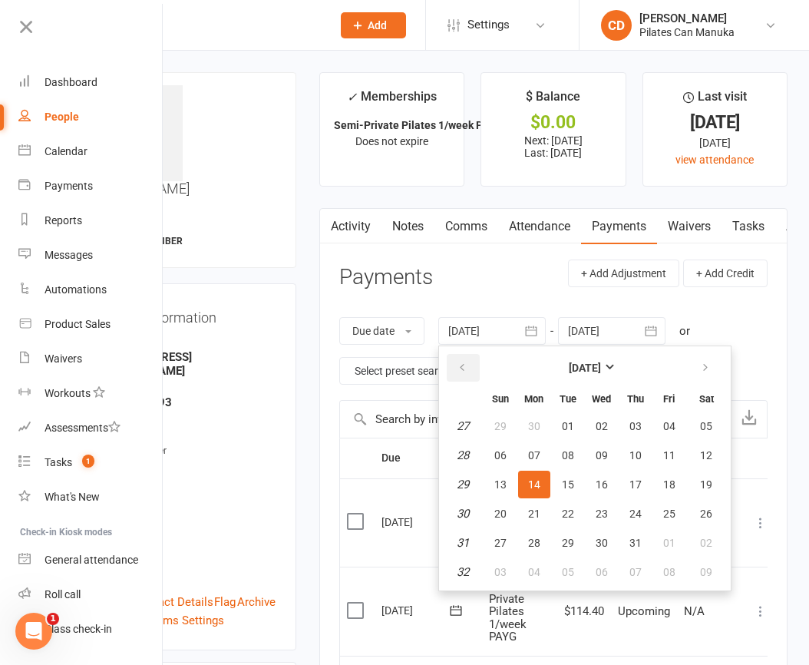
click at [463, 359] on button "button" at bounding box center [463, 368] width 33 height 28
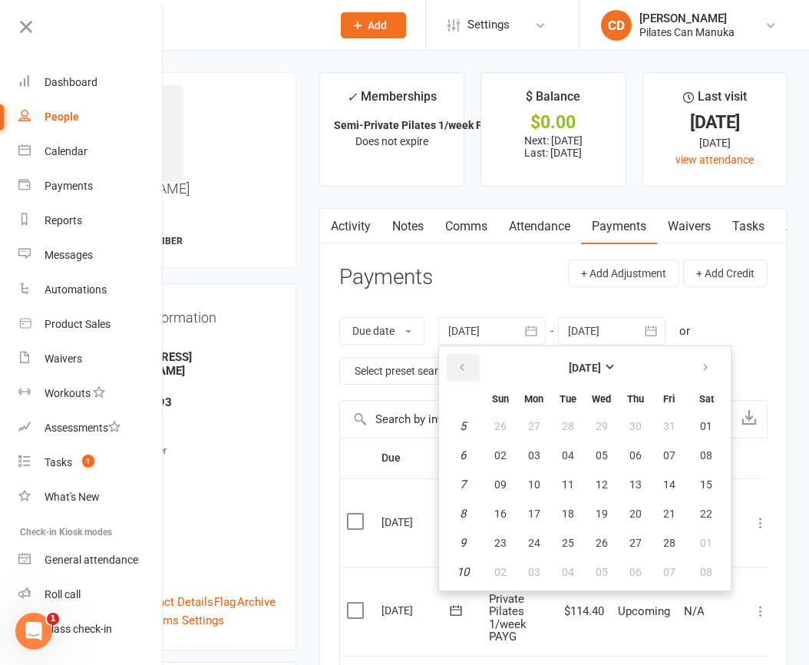
click at [463, 359] on button "button" at bounding box center [463, 368] width 33 height 28
click at [710, 369] on icon "button" at bounding box center [705, 368] width 11 height 12
click at [603, 425] on span "01" at bounding box center [602, 426] width 12 height 12
type input "01 Jan 2025"
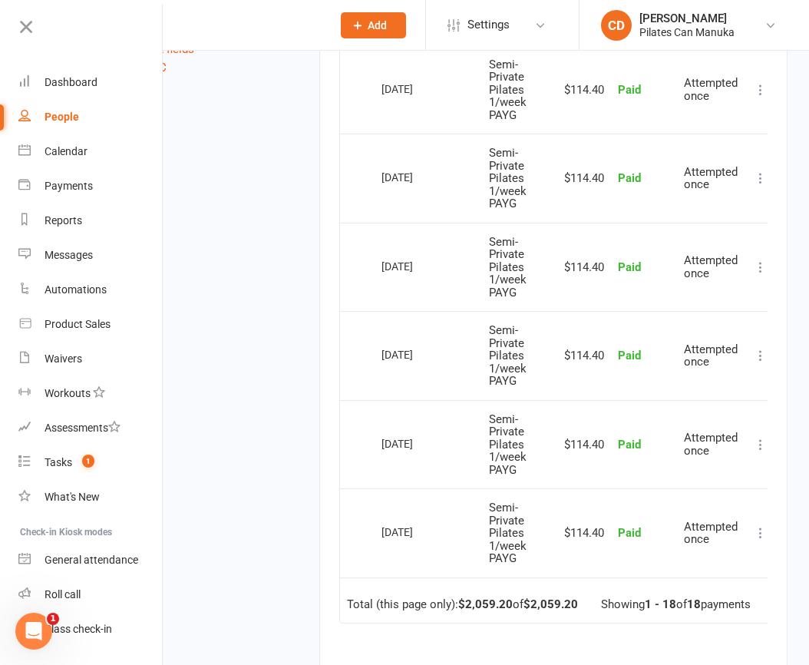
scroll to position [1727, 0]
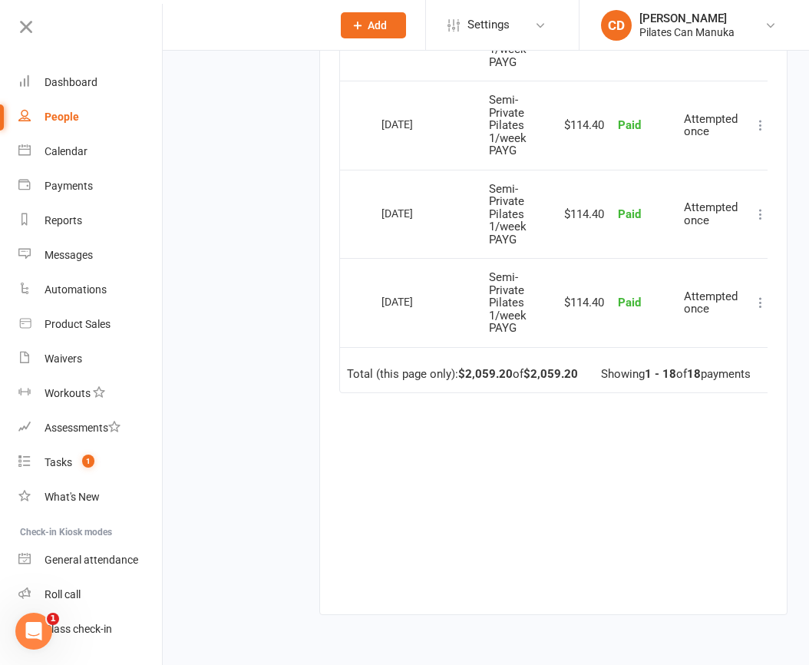
drag, startPoint x: 452, startPoint y: 315, endPoint x: 349, endPoint y: 301, distance: 103.8
click at [349, 301] on tr "Select this 14 Jan 2025 Ramila Varendran Semi-Private Pilates 1/week PAYG $114.…" at bounding box center [558, 302] width 437 height 89
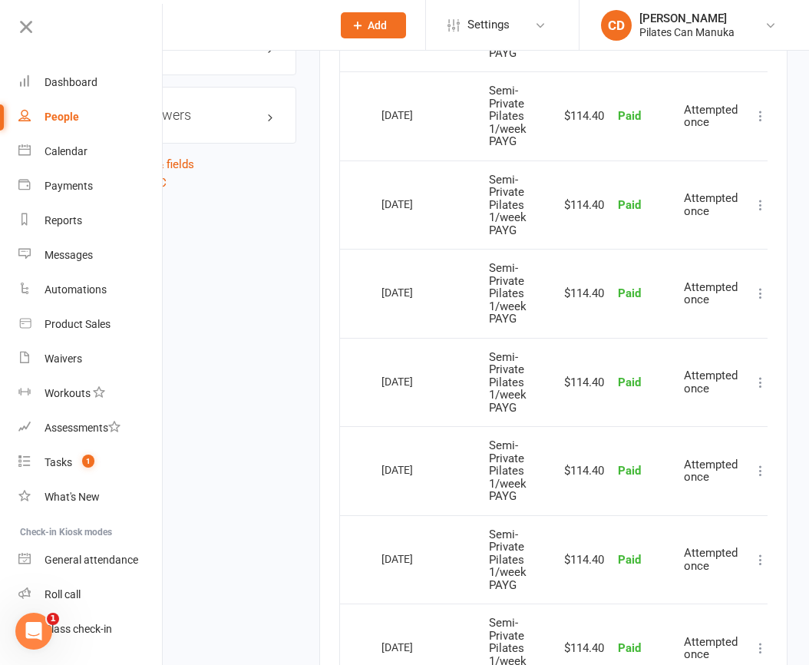
scroll to position [1793, 0]
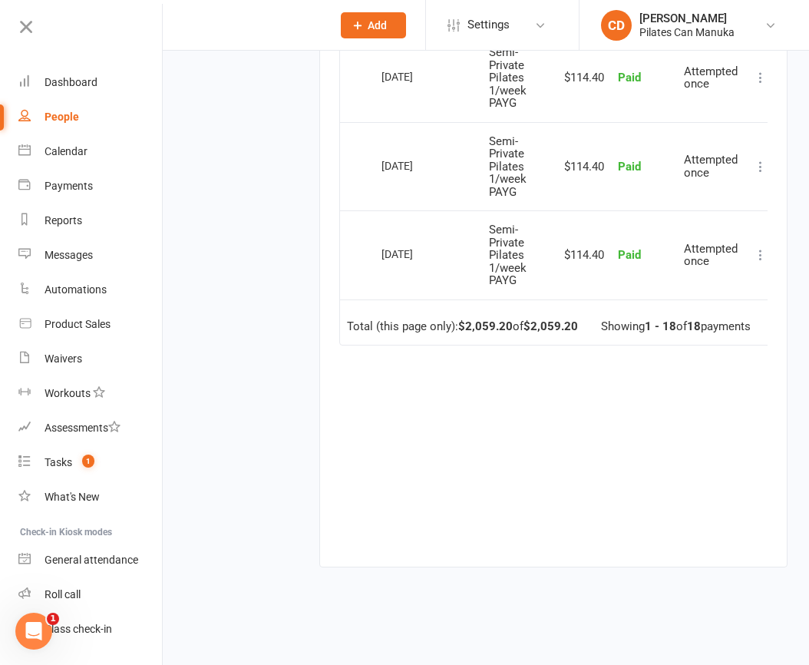
copy tr "Select this 14 Jan 2025"
drag, startPoint x: 452, startPoint y: 144, endPoint x: 342, endPoint y: 147, distance: 110.6
click at [342, 147] on tr "Select this 28 Jan 2025 Ramila Varendran Semi-Private Pilates 1/week PAYG $114.…" at bounding box center [558, 166] width 437 height 89
copy tr "Select this 28 Jan 2025"
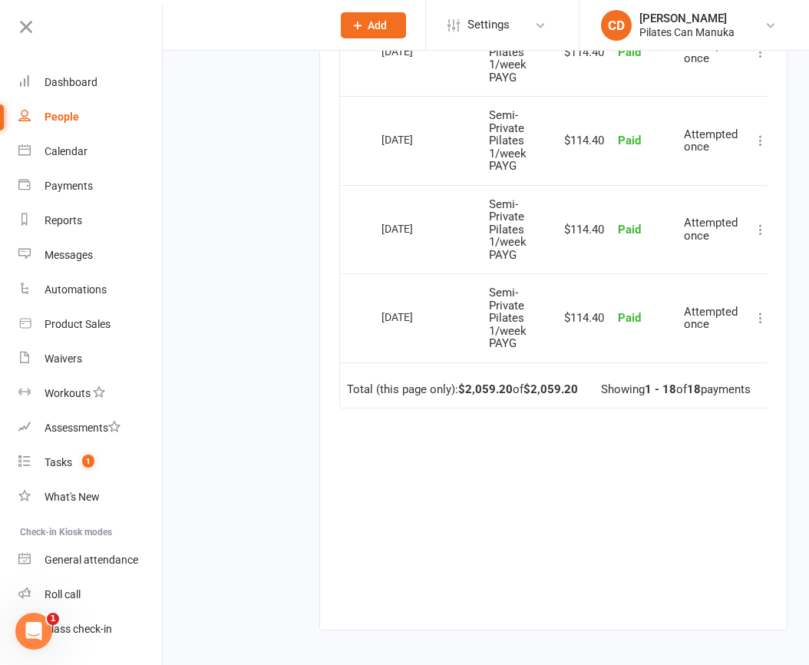
scroll to position [1678, 0]
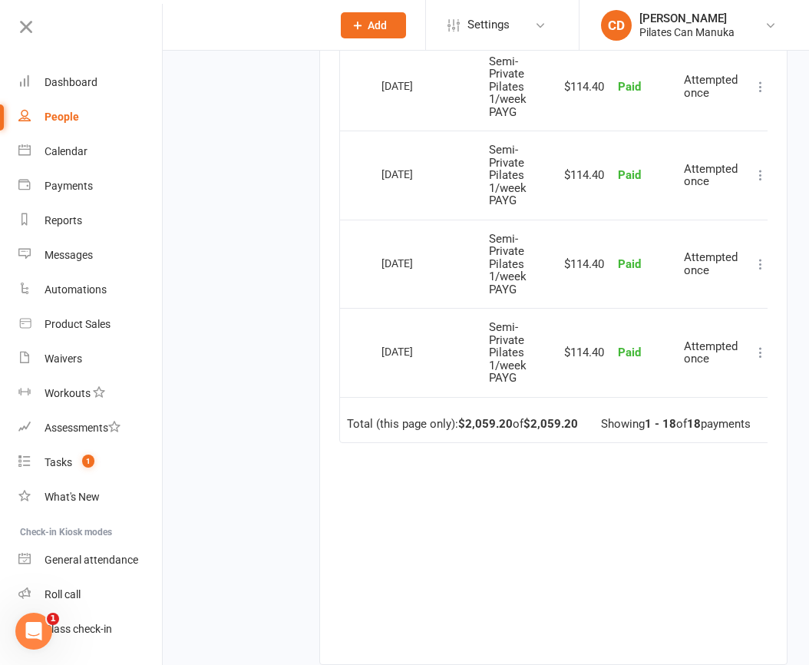
drag, startPoint x: 446, startPoint y: 189, endPoint x: 347, endPoint y: 187, distance: 99.1
click at [347, 187] on tr "Select this 11 Feb 2025 Ramila Varendran Semi-Private Pilates 1/week PAYG $114.…" at bounding box center [558, 175] width 437 height 89
copy tr "Select this 11 Feb 2025"
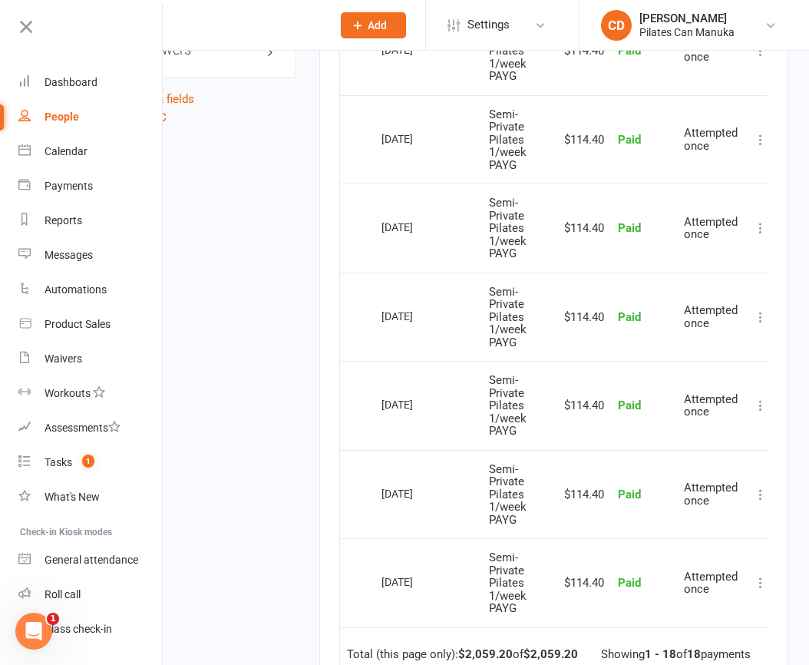
drag, startPoint x: 455, startPoint y: 327, endPoint x: 377, endPoint y: 326, distance: 77.5
click at [377, 326] on td "[DATE]" at bounding box center [428, 317] width 107 height 89
copy div "[DATE]"
drag, startPoint x: 460, startPoint y: 236, endPoint x: 358, endPoint y: 236, distance: 102.1
click at [358, 236] on tr "Select this 11 Mar 2025 Ramila Varendran Semi-Private Pilates 1/week PAYG $114.…" at bounding box center [558, 227] width 437 height 89
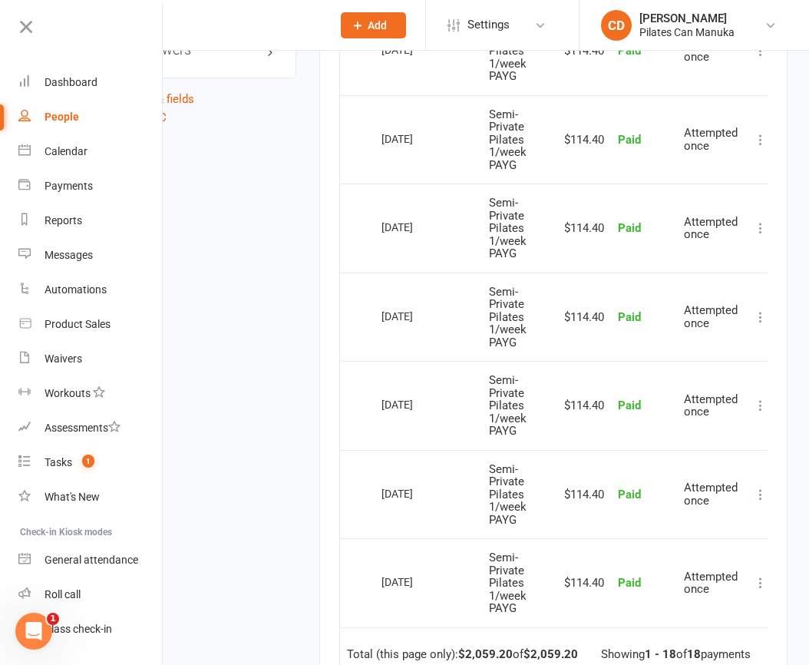
copy tr "Select this 11 Mar 2025"
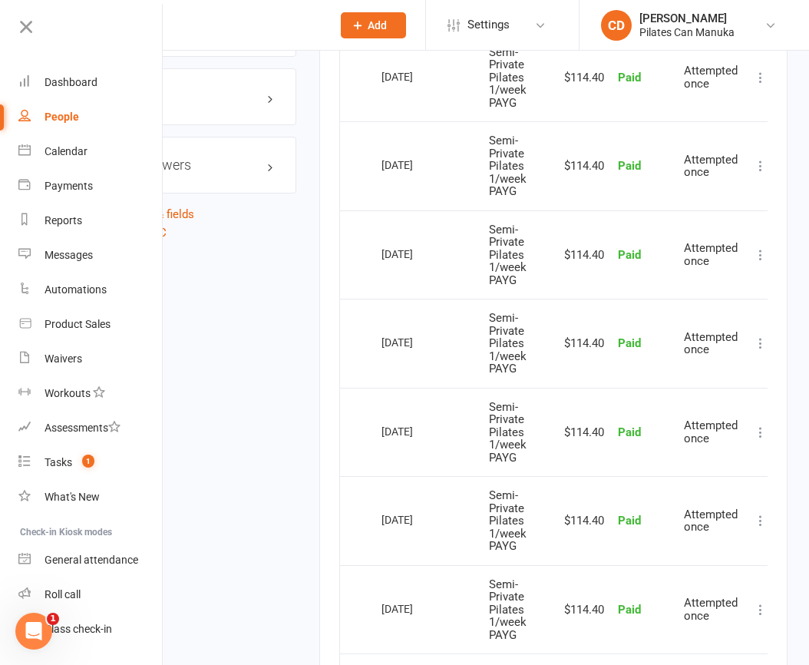
drag, startPoint x: 452, startPoint y: 264, endPoint x: 367, endPoint y: 264, distance: 85.2
click at [367, 264] on tr "Select this 25 Mar 2025 Ramila Varendran Semi-Private Pilates 1/week PAYG $114.…" at bounding box center [558, 254] width 437 height 89
copy tr "Select this 25 Mar 2025"
drag, startPoint x: 449, startPoint y: 172, endPoint x: 335, endPoint y: 169, distance: 114.4
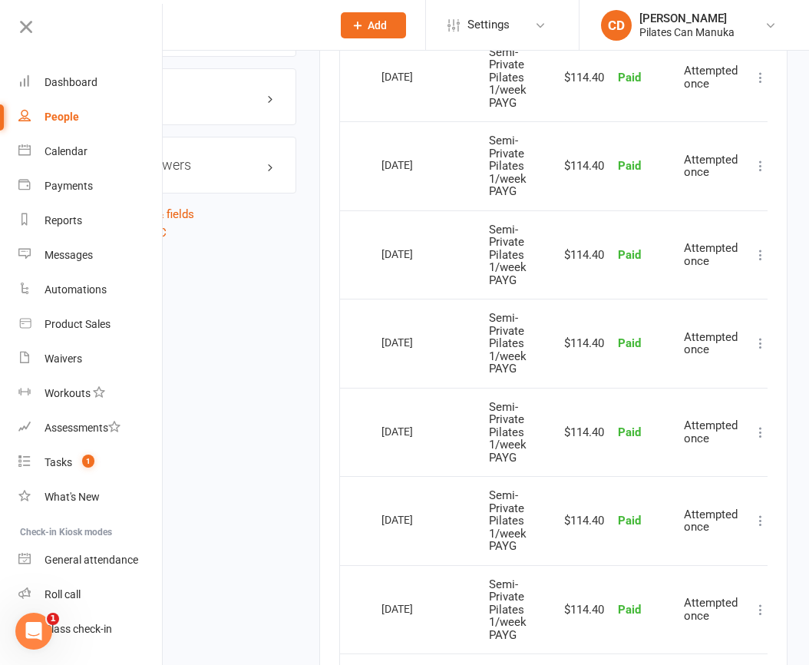
click at [418, 185] on td "[DATE]" at bounding box center [428, 165] width 107 height 89
drag, startPoint x: 448, startPoint y: 161, endPoint x: 375, endPoint y: 167, distance: 74.0
click at [375, 167] on td "[DATE]" at bounding box center [428, 165] width 107 height 89
copy div "[DATE]"
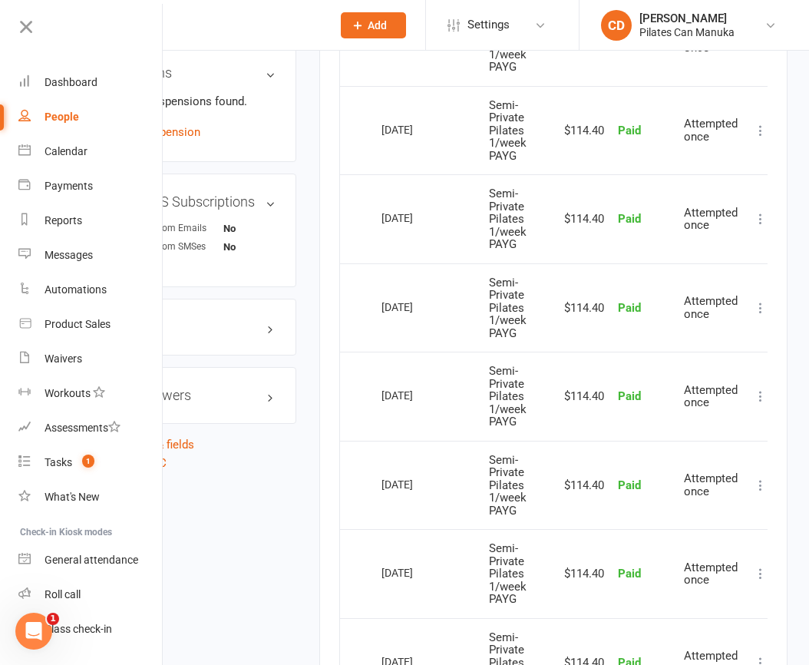
drag, startPoint x: 441, startPoint y: 310, endPoint x: 364, endPoint y: 313, distance: 76.8
click at [364, 313] on tr "Select this 22 Apr 2025 Ramila Varendran Semi-Private Pilates 1/week PAYG $114.…" at bounding box center [558, 307] width 437 height 89
copy tr "Select this 22 Apr 2025"
drag, startPoint x: 453, startPoint y: 227, endPoint x: 371, endPoint y: 223, distance: 82.3
click at [371, 223] on tr "Select this 06 May 2025 Ramila Varendran Semi-Private Pilates 1/week PAYG $114.…" at bounding box center [558, 218] width 437 height 89
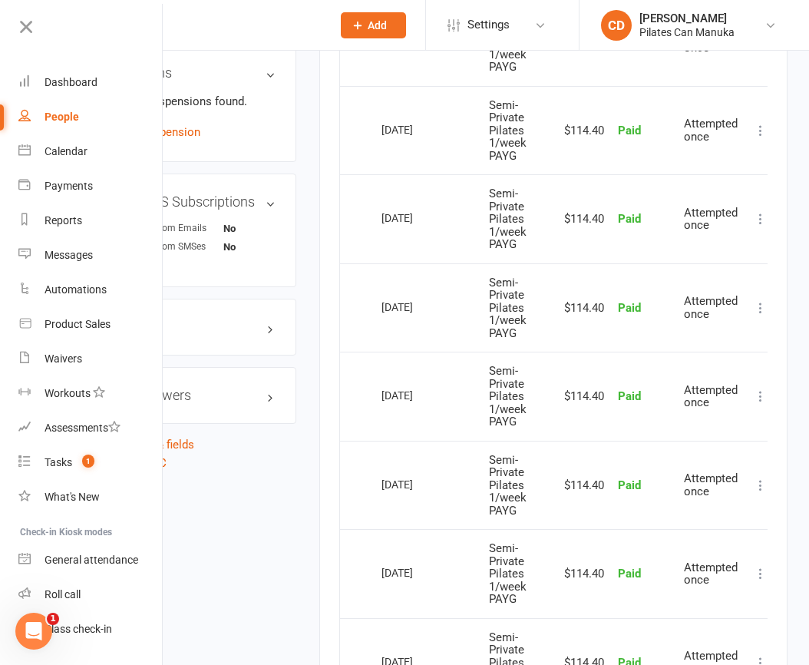
copy tr "Select this 06 May 2025"
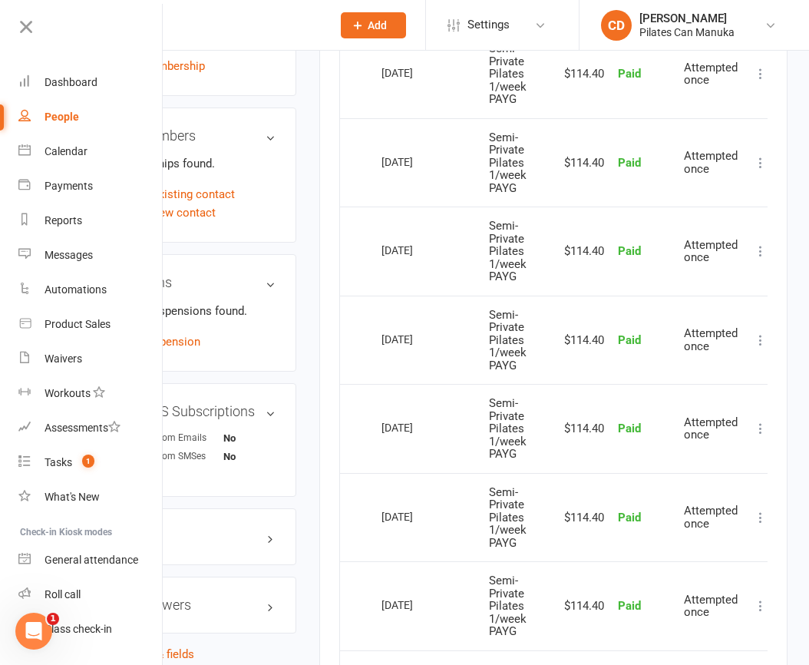
scroll to position [871, 0]
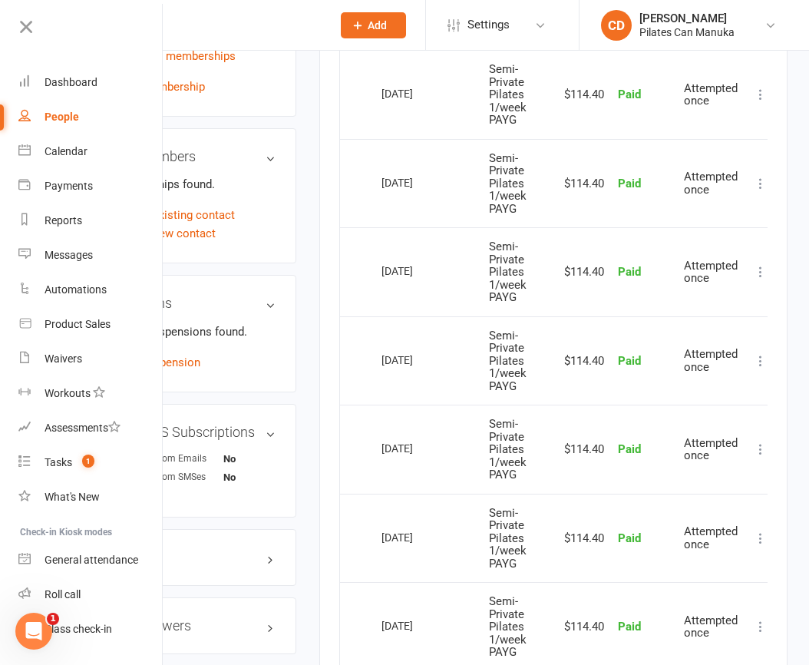
drag, startPoint x: 441, startPoint y: 367, endPoint x: 376, endPoint y: 368, distance: 65.3
click at [376, 368] on td "[DATE]" at bounding box center [428, 360] width 107 height 89
copy div "[DATE]"
drag, startPoint x: 442, startPoint y: 275, endPoint x: 372, endPoint y: 276, distance: 69.9
click at [372, 276] on tr "Select this 03 Jun 2025 Ramila Varendran Semi-Private Pilates 1/week PAYG $114.…" at bounding box center [558, 271] width 437 height 89
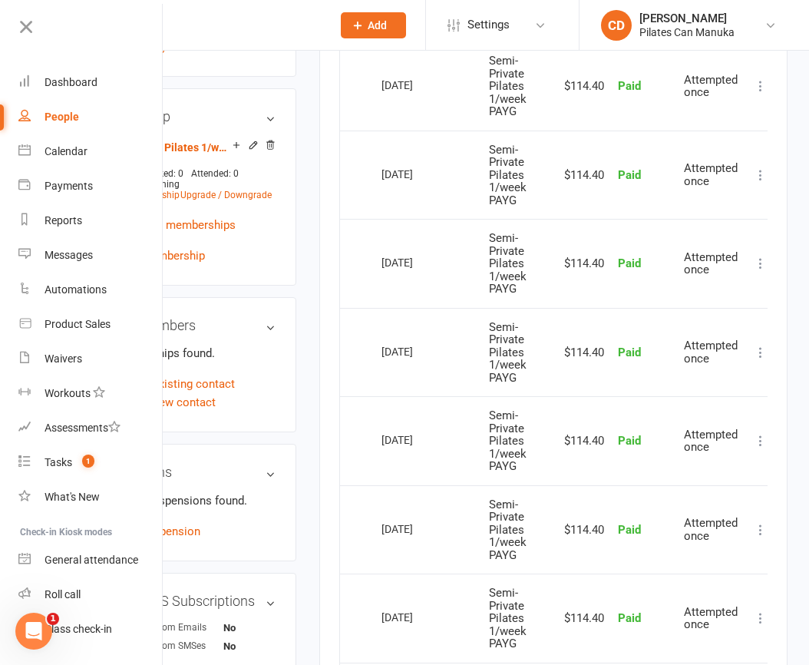
scroll to position [641, 0]
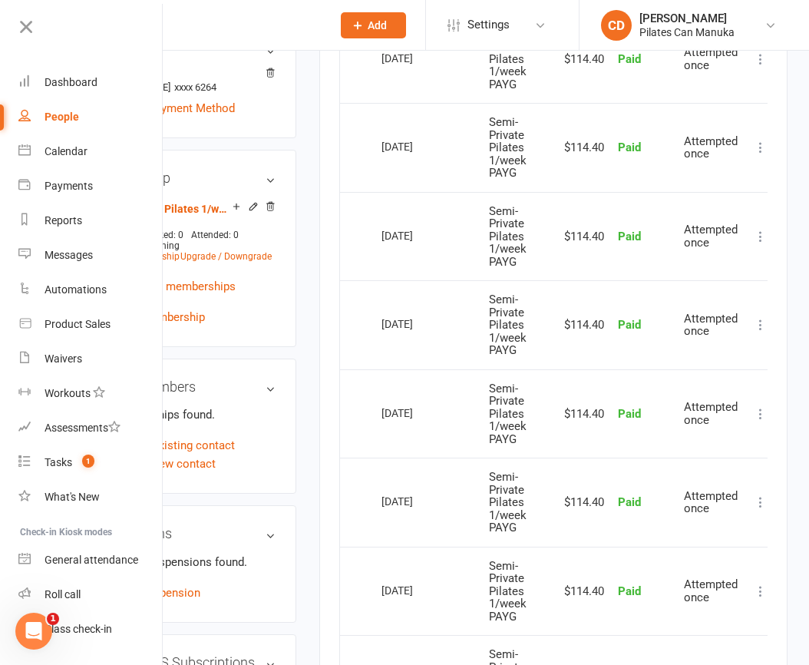
drag, startPoint x: 450, startPoint y: 421, endPoint x: 365, endPoint y: 420, distance: 84.5
click at [365, 420] on tr "Select this 17 Jun 2025 Ramila Varendran Semi-Private Pilates 1/week PAYG $114.…" at bounding box center [558, 413] width 437 height 89
drag, startPoint x: 451, startPoint y: 333, endPoint x: 364, endPoint y: 332, distance: 87.5
click at [364, 332] on tr "Select this 01 Jul 2025 Ramila Varendran Semi-Private Pilates 1/week PAYG $114.…" at bounding box center [558, 324] width 437 height 89
drag, startPoint x: 448, startPoint y: 245, endPoint x: 352, endPoint y: 249, distance: 96.0
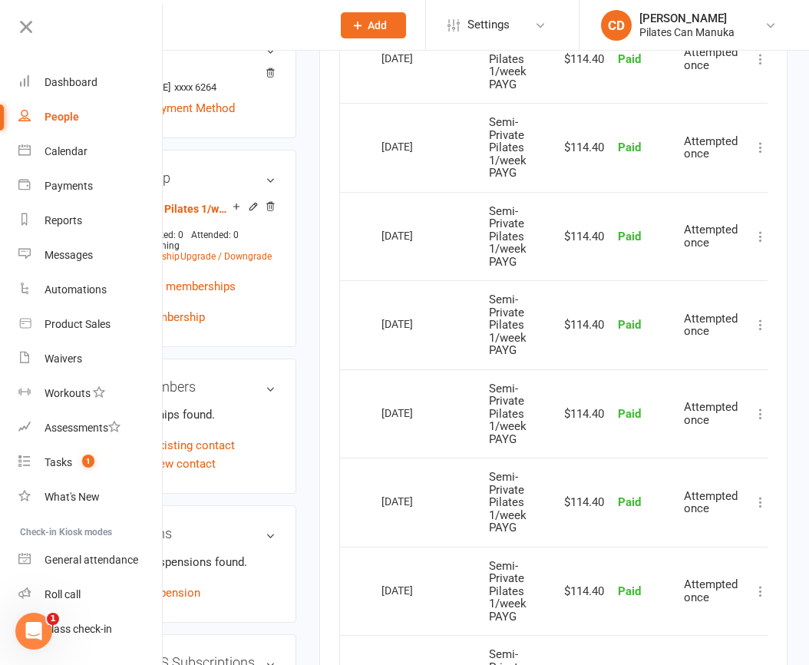
click at [352, 249] on tr "Select this 15 Jul 2025 Ramila Varendran Semi-Private Pilates 1/week PAYG $114.…" at bounding box center [558, 236] width 437 height 89
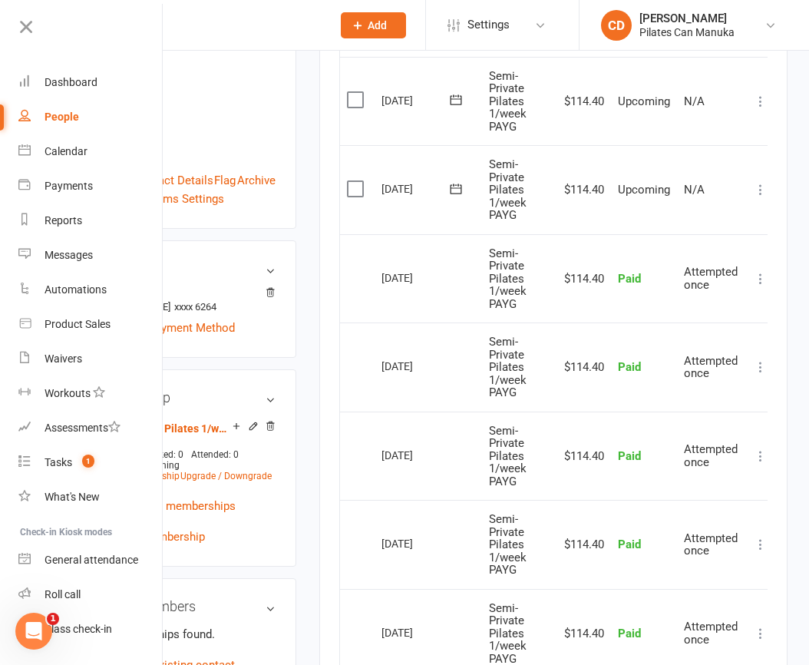
scroll to position [411, 0]
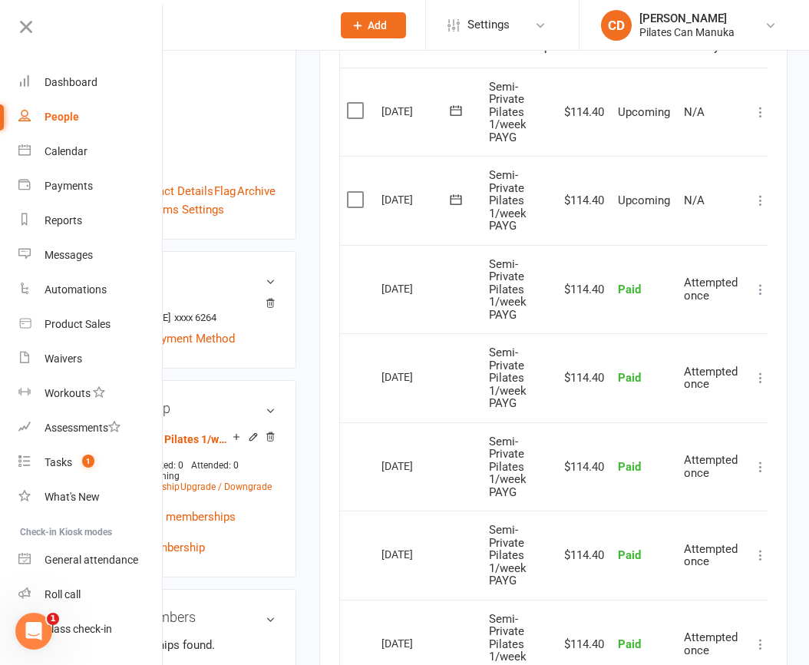
drag, startPoint x: 432, startPoint y: 386, endPoint x: 355, endPoint y: 384, distance: 77.6
click at [355, 384] on tr "Select this 29 Jul 2025 Ramila Varendran Semi-Private Pilates 1/week PAYG $114.…" at bounding box center [558, 377] width 437 height 89
click at [439, 384] on div "[DATE]" at bounding box center [417, 377] width 71 height 24
drag, startPoint x: 442, startPoint y: 381, endPoint x: 376, endPoint y: 381, distance: 66.0
click at [376, 381] on td "[DATE]" at bounding box center [428, 377] width 107 height 89
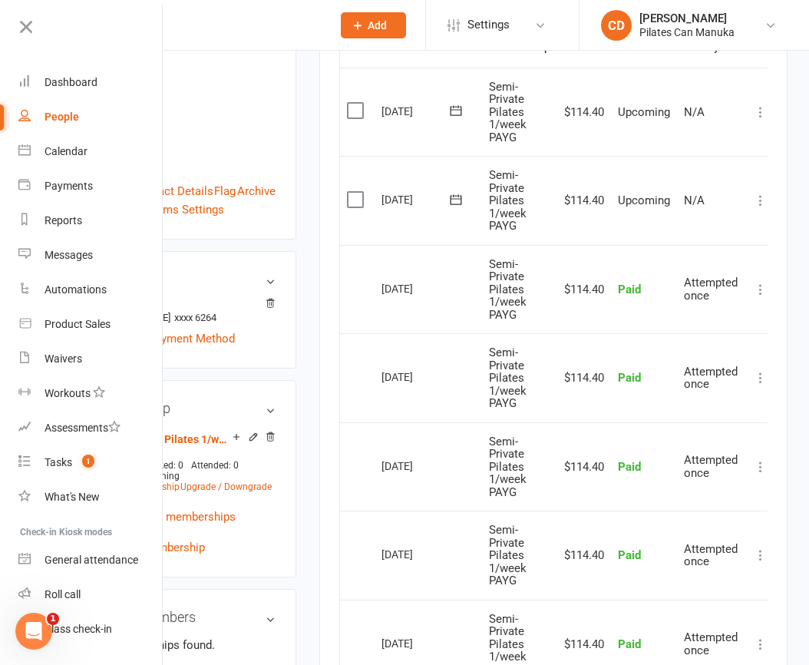
drag, startPoint x: 455, startPoint y: 289, endPoint x: 349, endPoint y: 290, distance: 106.0
click at [349, 290] on tr "Select this 12 Aug 2025 Ramila Varendran Semi-Private Pilates 1/week PAYG $114.…" at bounding box center [558, 289] width 437 height 89
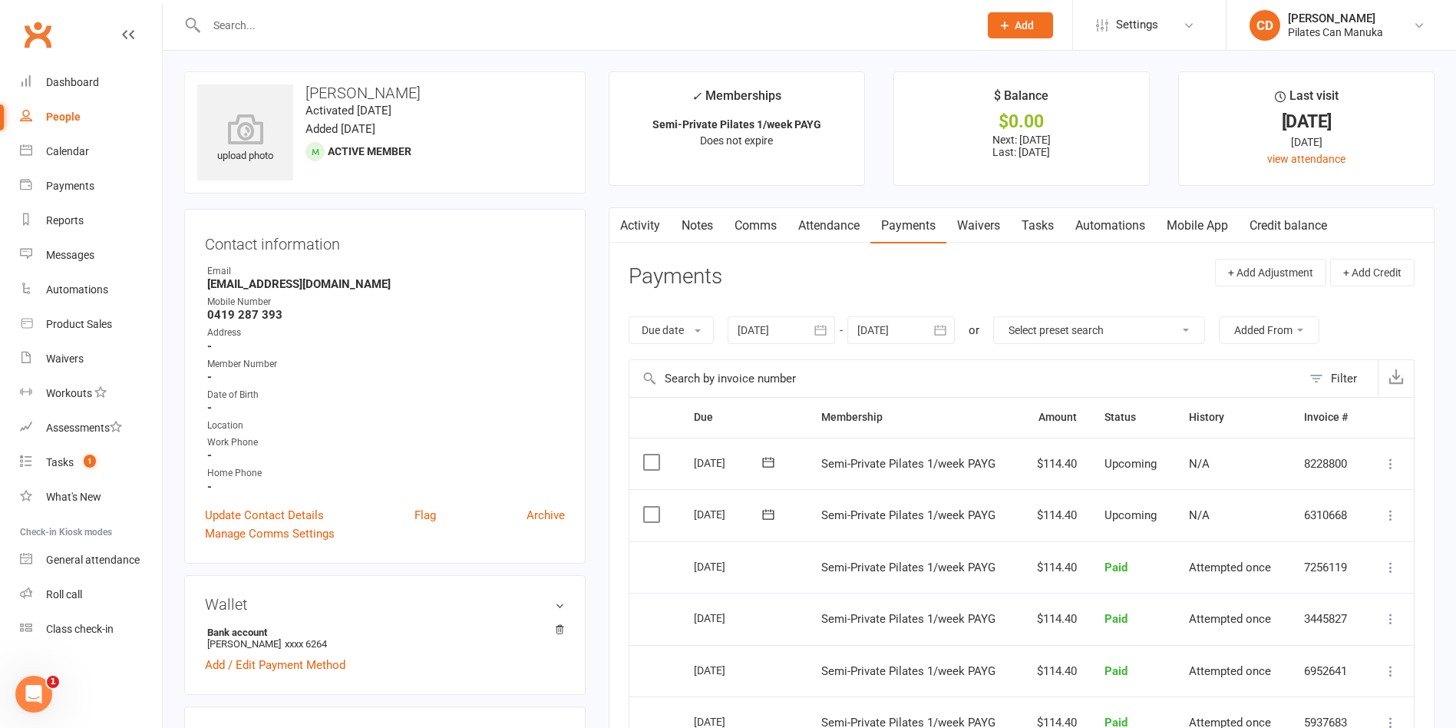
scroll to position [0, 0]
drag, startPoint x: 432, startPoint y: 94, endPoint x: 298, endPoint y: 91, distance: 134.4
click at [298, 91] on h3 "[PERSON_NAME]" at bounding box center [384, 93] width 375 height 17
click at [85, 152] on div "Calendar" at bounding box center [67, 151] width 43 height 12
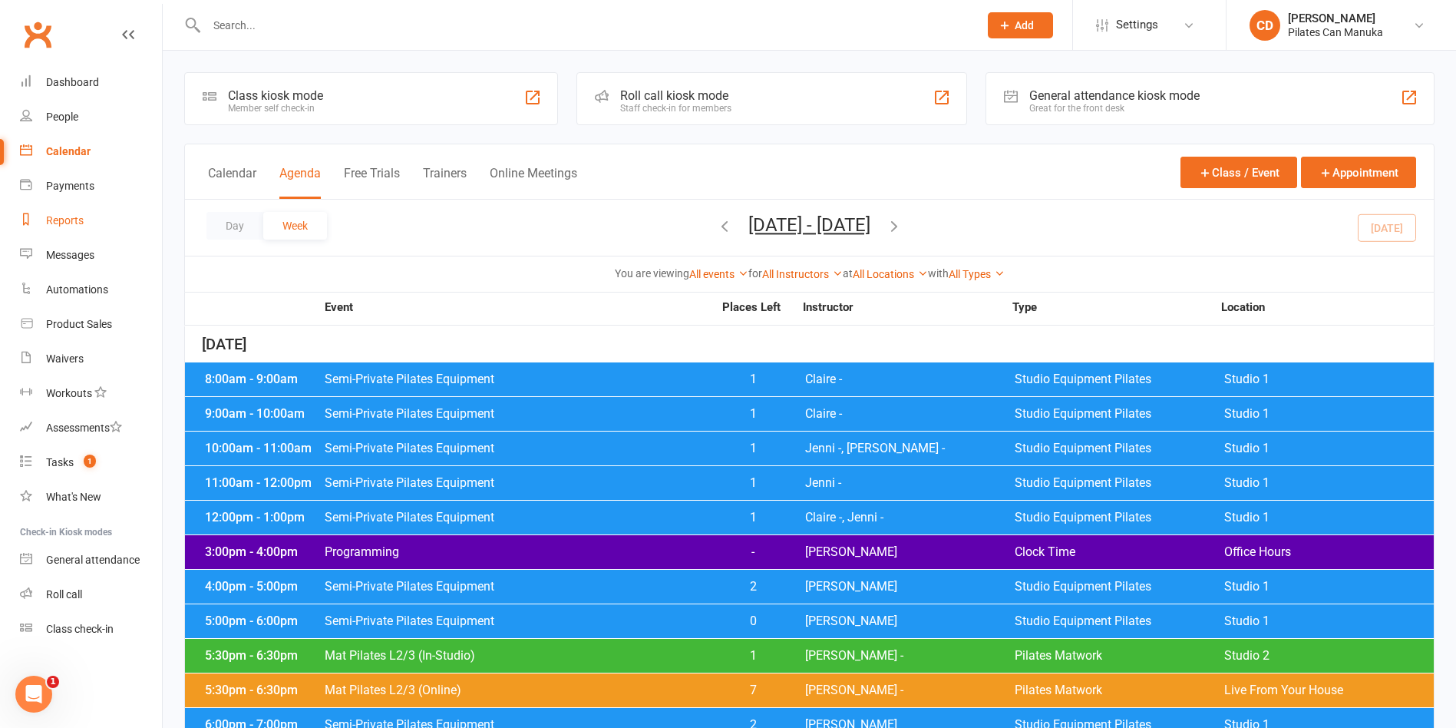
click at [79, 214] on div "Reports" at bounding box center [65, 220] width 38 height 12
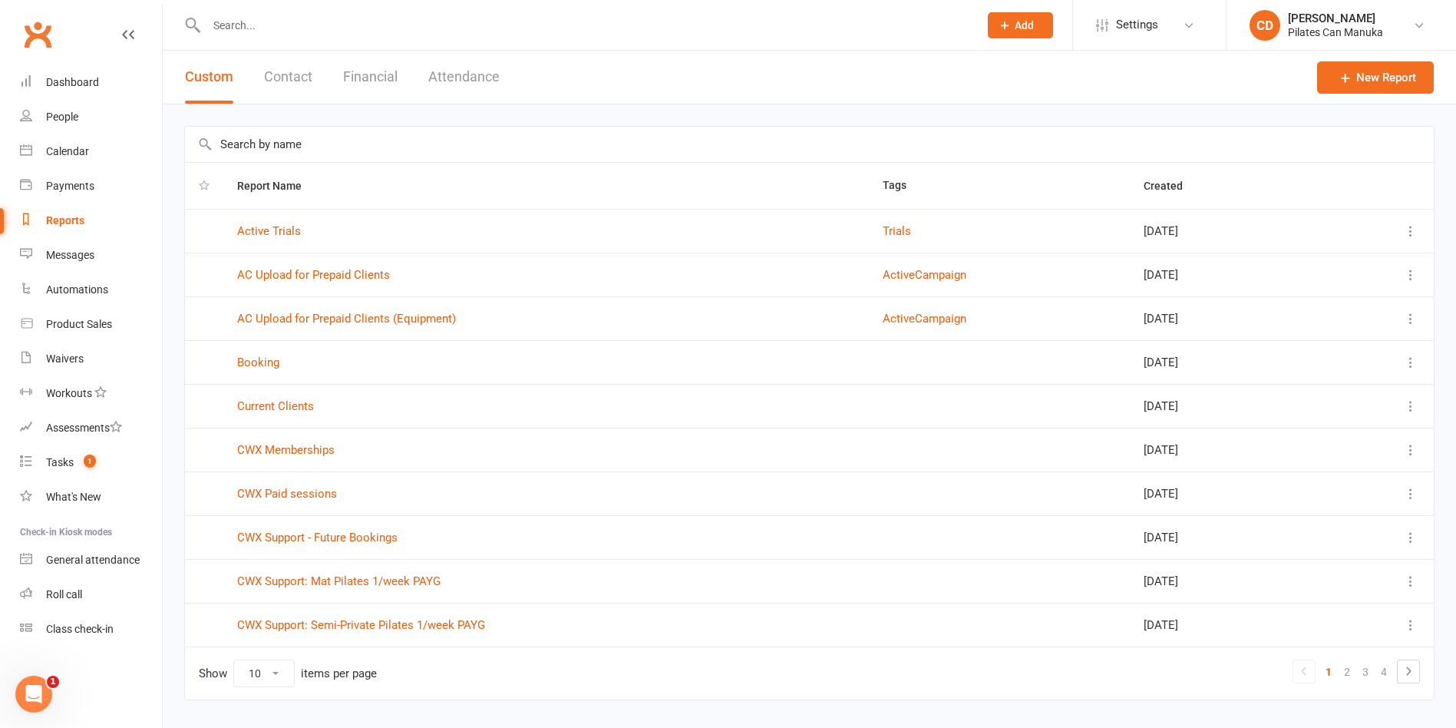
click at [483, 81] on button "Attendance" at bounding box center [463, 77] width 71 height 53
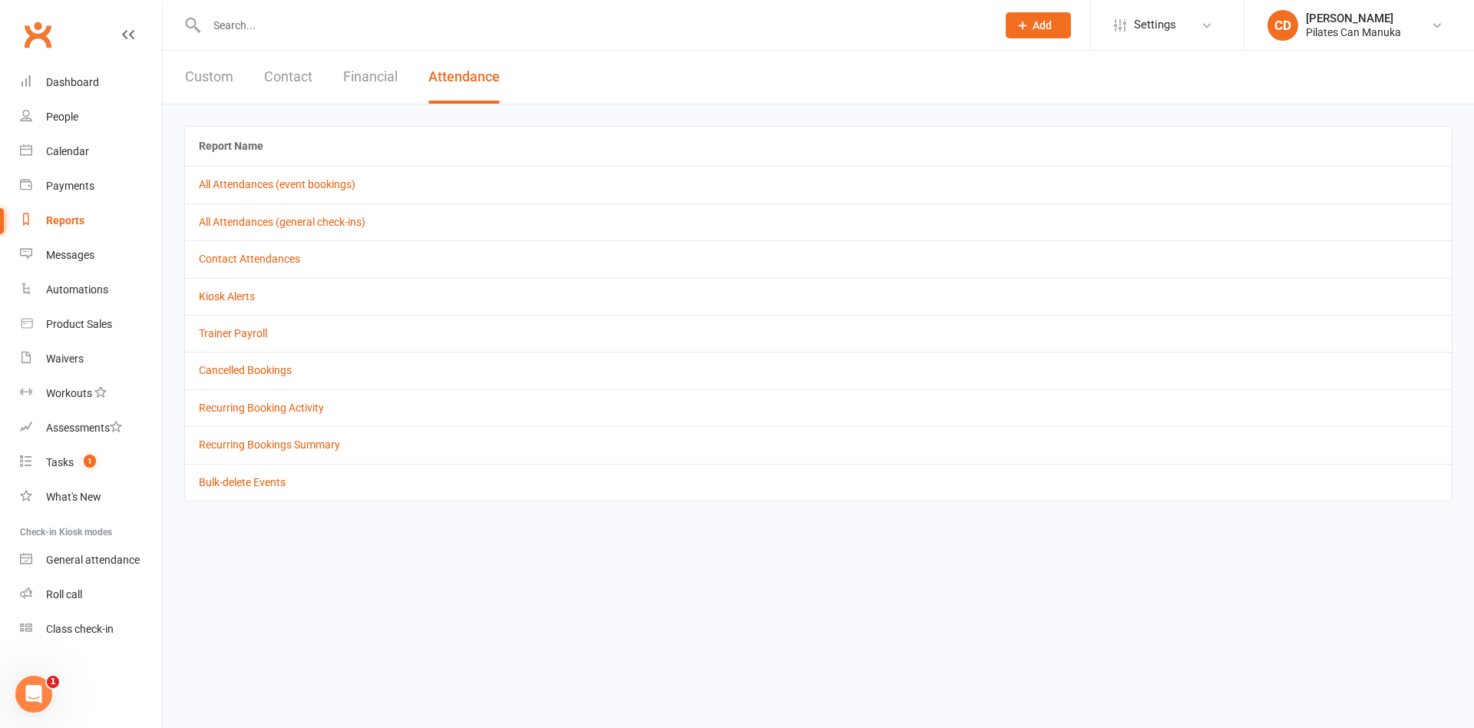
click at [273, 377] on td "Cancelled Bookings" at bounding box center [818, 370] width 1267 height 37
click at [276, 369] on link "Cancelled Bookings" at bounding box center [245, 370] width 93 height 12
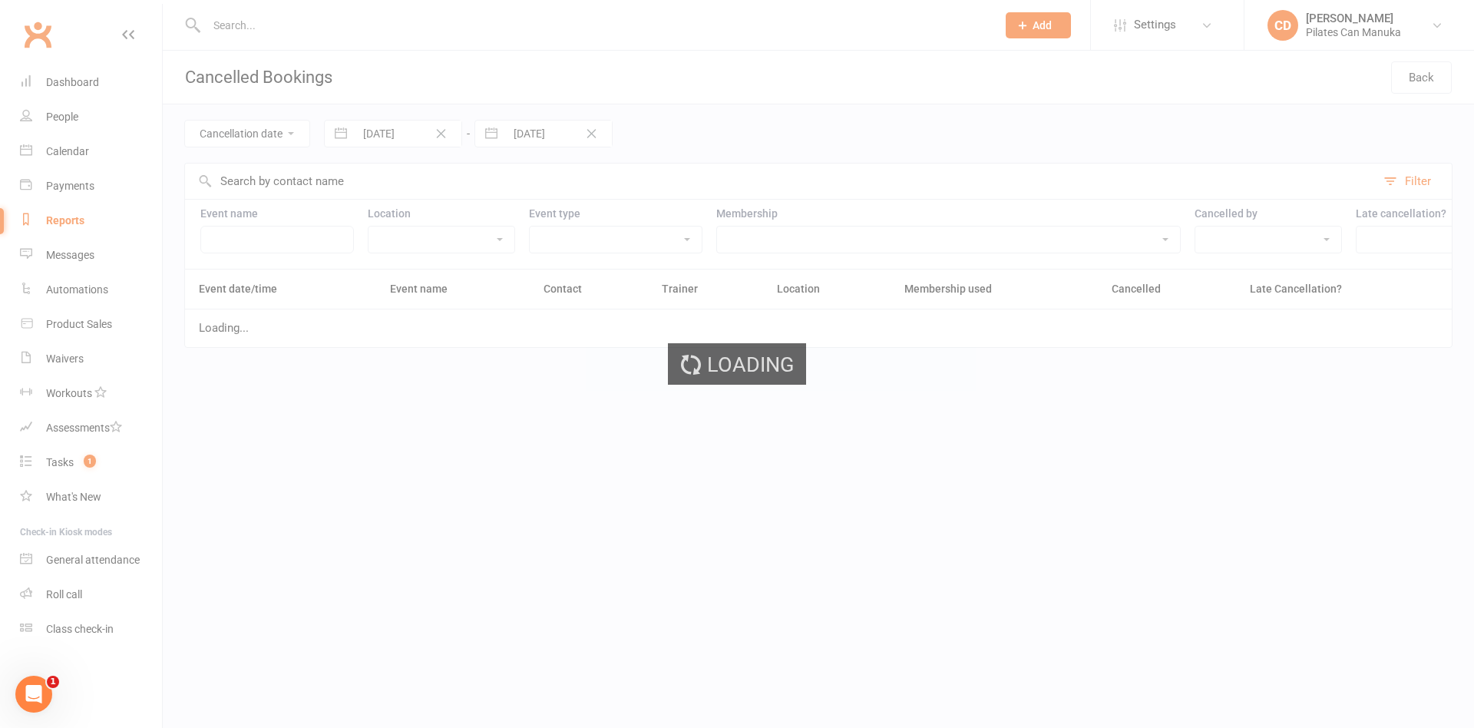
click at [415, 139] on div "Loading" at bounding box center [737, 364] width 1474 height 728
select select "5"
select select "2025"
select select "6"
select select "2025"
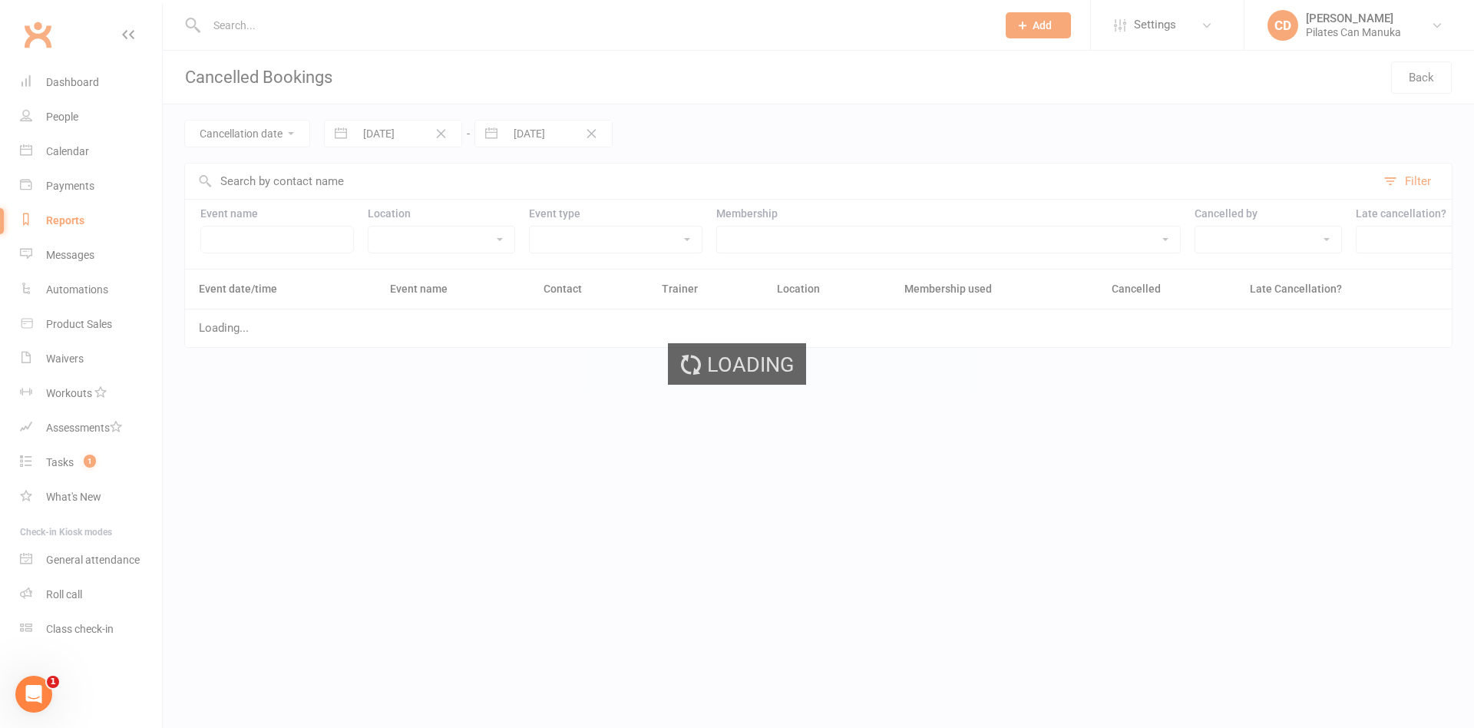
select select "7"
select select "2025"
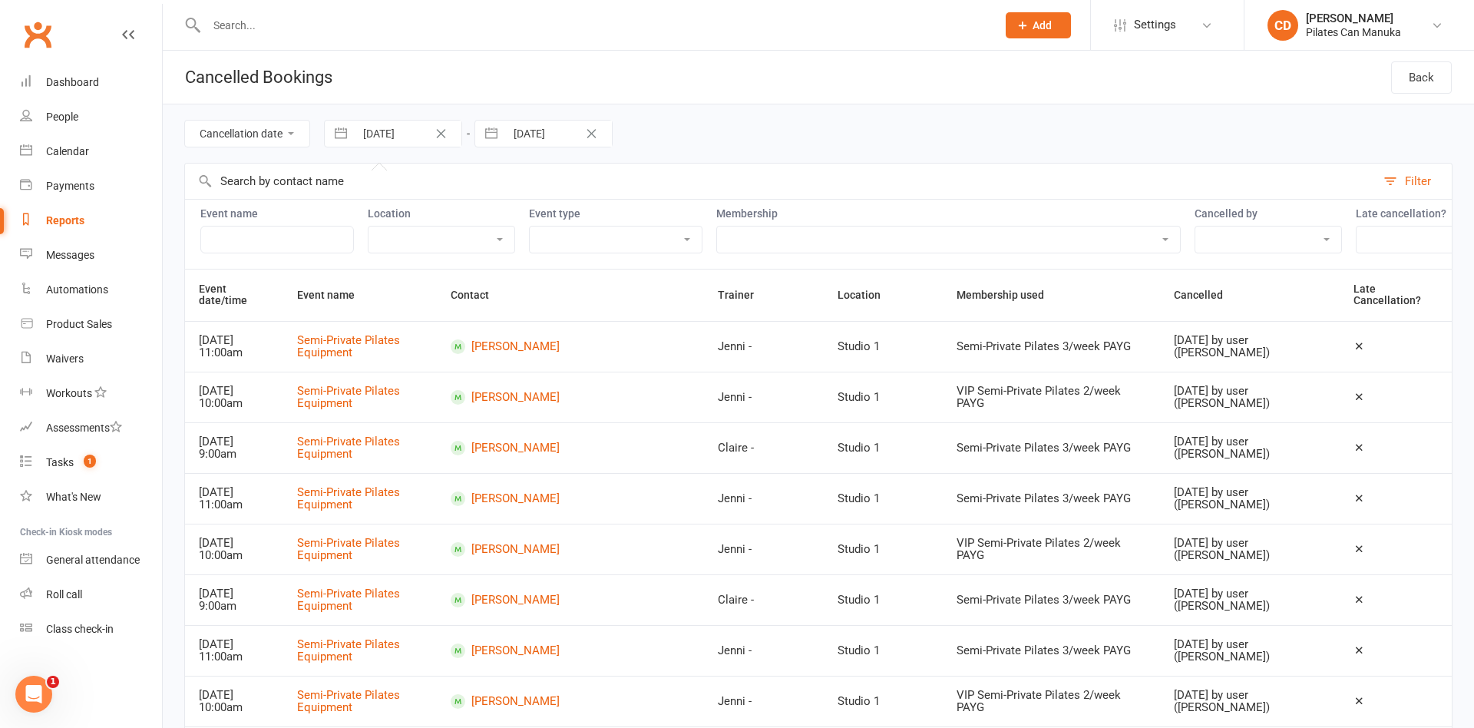
click at [415, 139] on input "[DATE]" at bounding box center [408, 134] width 107 height 26
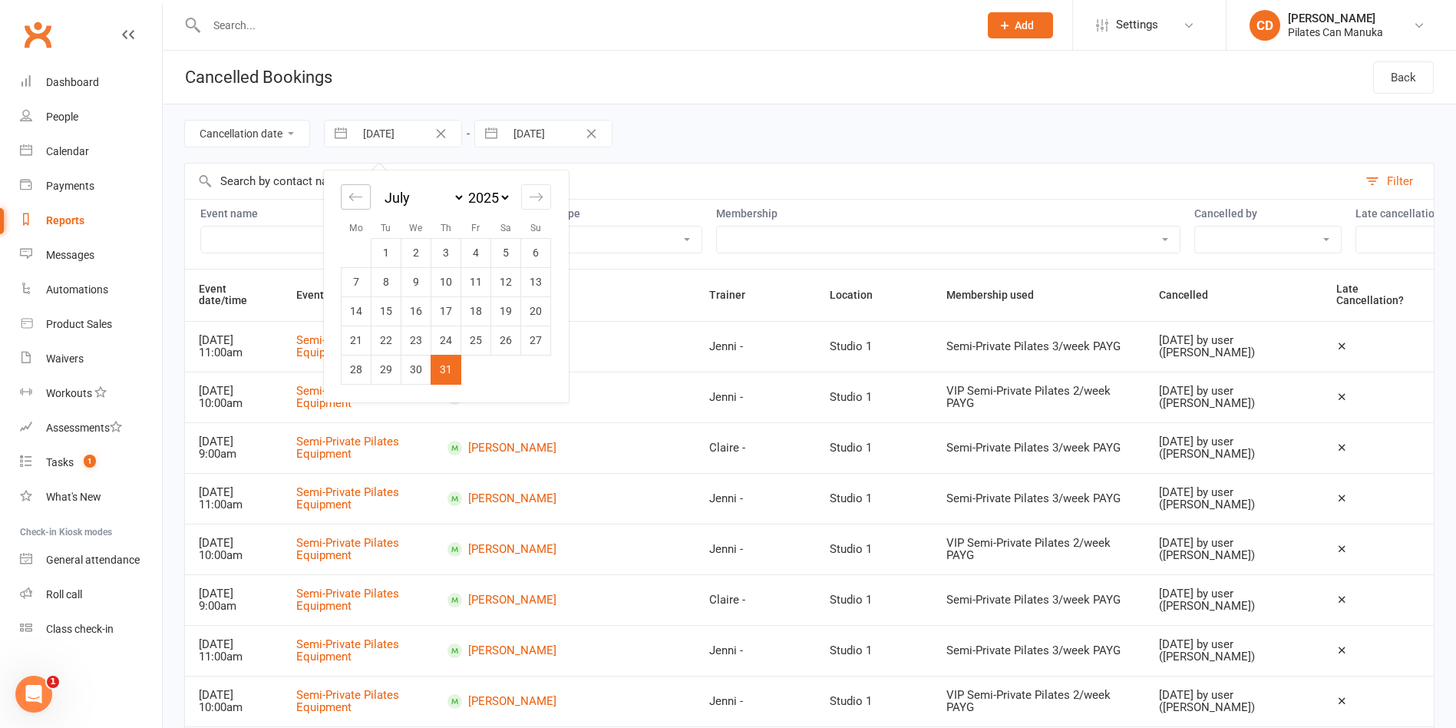
click at [355, 193] on icon "Move backward to switch to the previous month." at bounding box center [356, 197] width 15 height 15
select select "4"
select select "2025"
click at [355, 193] on icon "Move backward to switch to the previous month." at bounding box center [356, 197] width 15 height 15
select select "3"
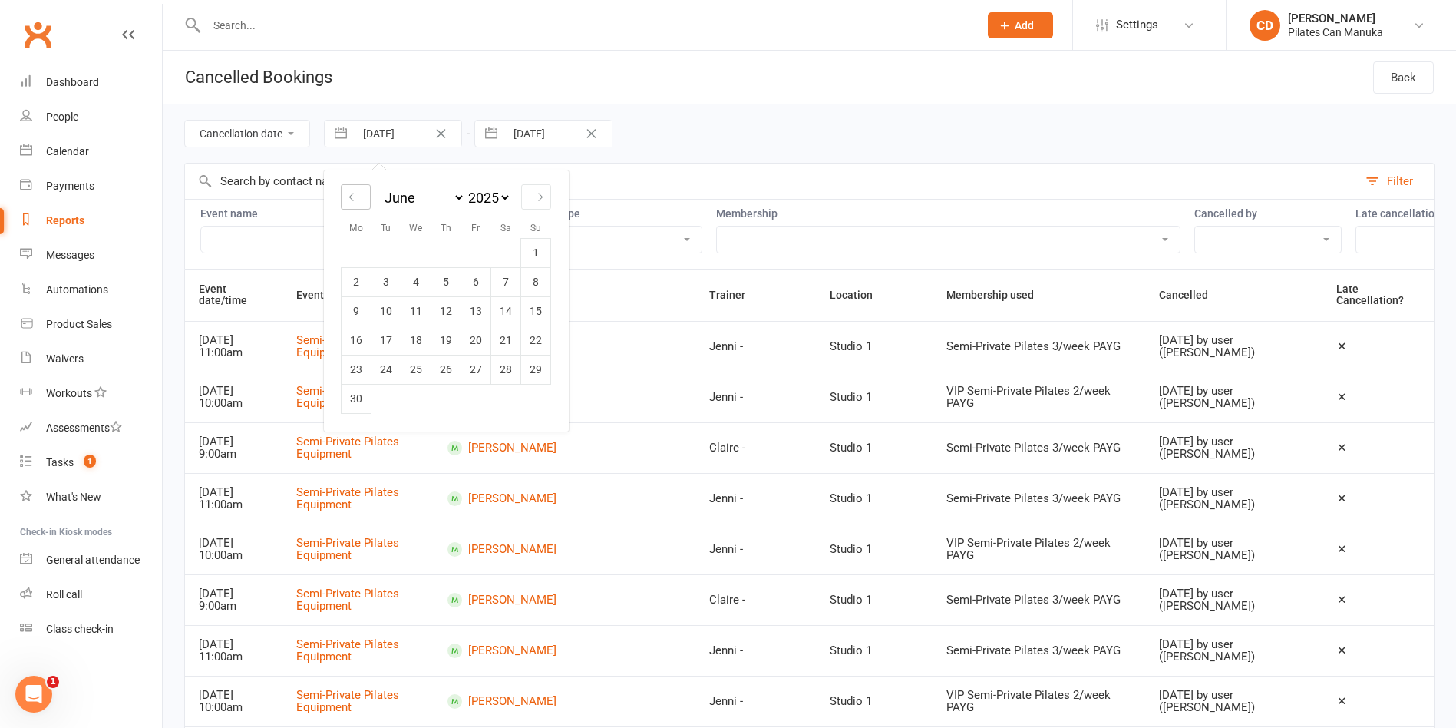
select select "2025"
click at [355, 193] on icon "Move backward to switch to the previous month." at bounding box center [356, 197] width 15 height 15
select select "2"
select select "2025"
click at [355, 193] on icon "Move backward to switch to the previous month." at bounding box center [356, 197] width 15 height 15
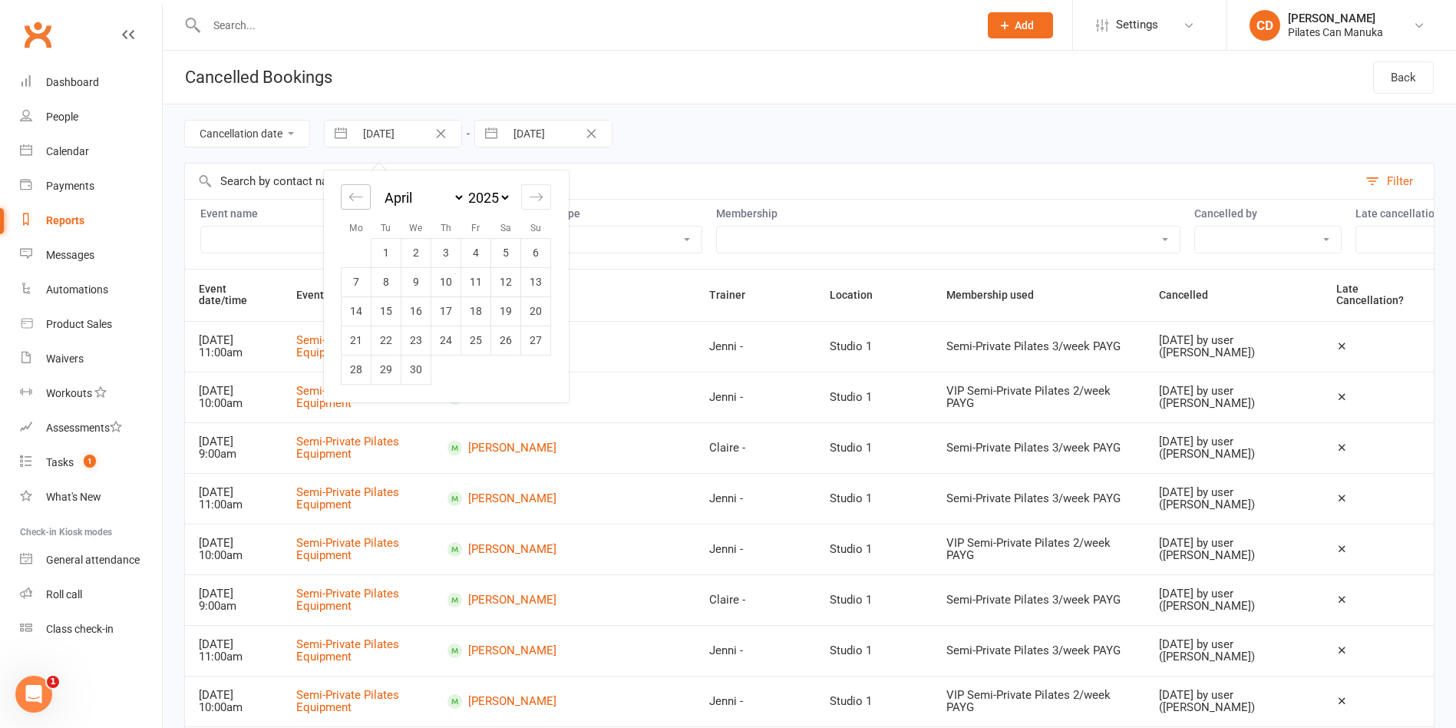
click at [355, 193] on icon "Move backward to switch to the previous month." at bounding box center [356, 197] width 15 height 15
select select "2025"
select select "1"
select select "2025"
click at [355, 193] on icon "Move backward to switch to the previous month." at bounding box center [356, 197] width 15 height 15
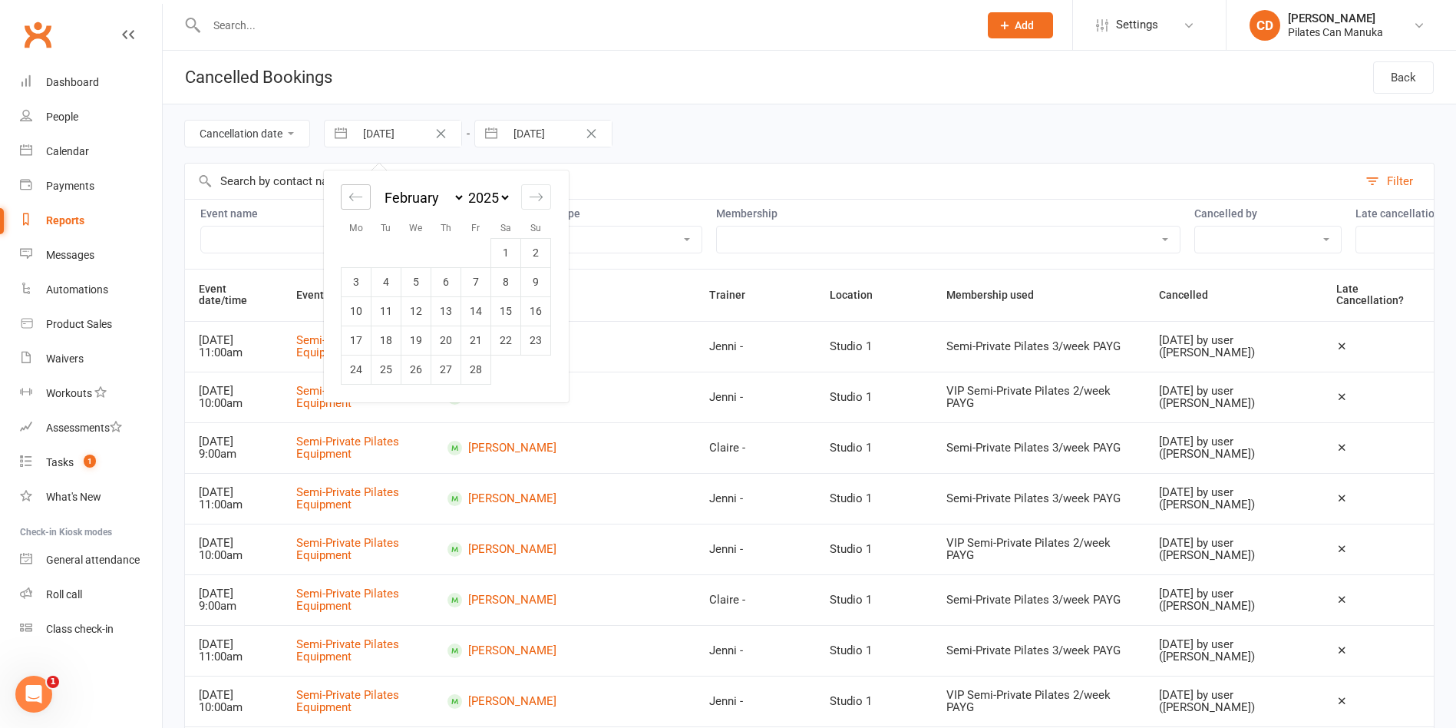
select select "11"
select select "2024"
click at [420, 246] on td "1" at bounding box center [417, 252] width 30 height 29
type input "01 Jan 2025"
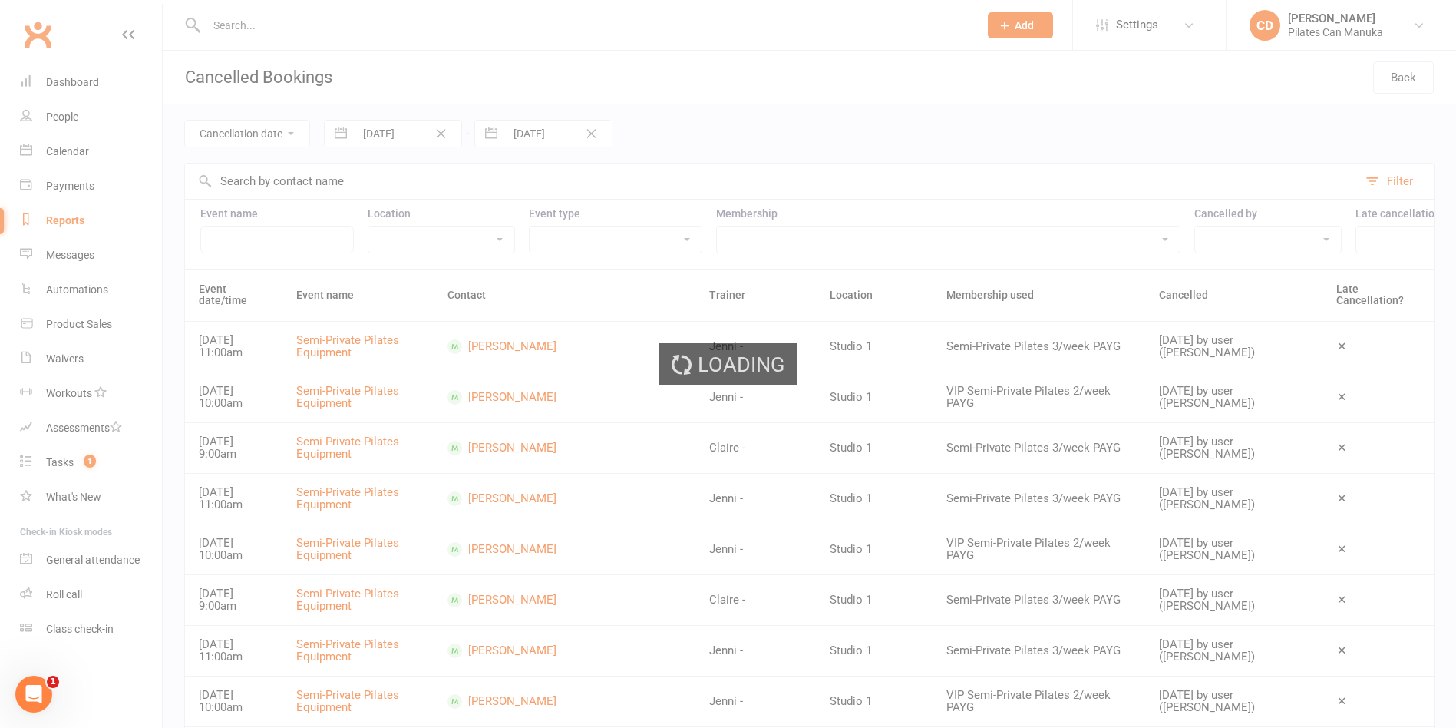
click at [354, 182] on input "text" at bounding box center [771, 181] width 1173 height 35
paste input "[PERSON_NAME]"
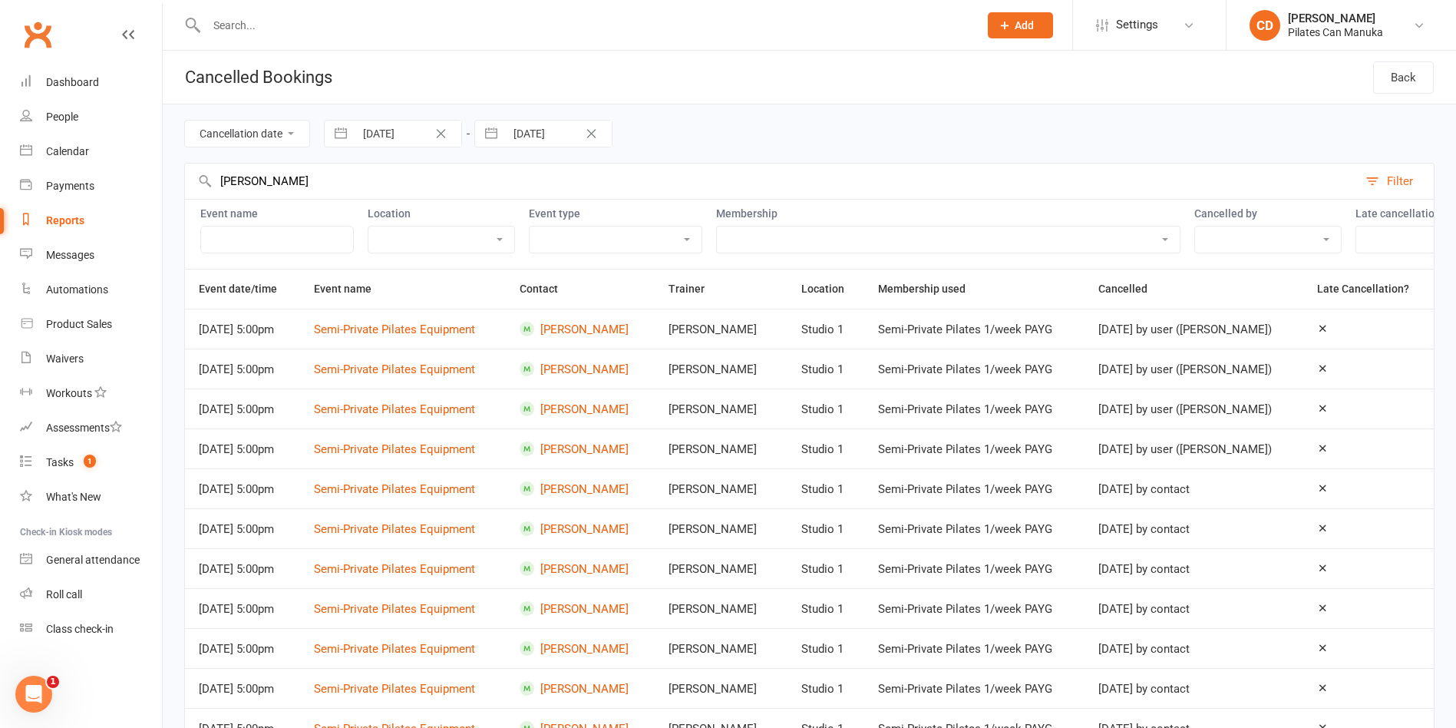
type input "[PERSON_NAME]"
click at [1374, 234] on select "Exclude late cancellations Only show late cancellations" at bounding box center [1445, 239] width 177 height 26
select select "true"
click at [1357, 226] on select "Exclude late cancellations Only show late cancellations" at bounding box center [1445, 239] width 177 height 26
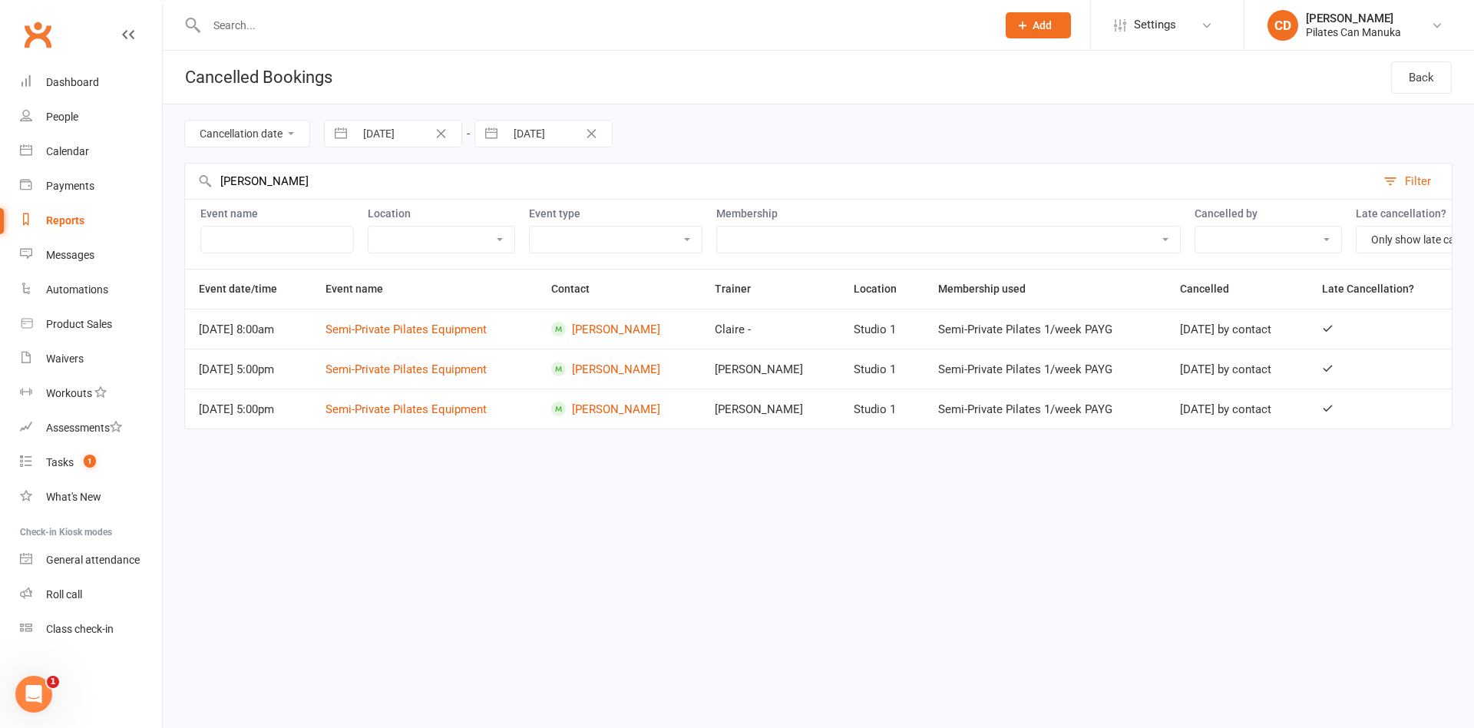
click at [265, 27] on input "text" at bounding box center [594, 25] width 784 height 21
paste input "[PERSON_NAME]"
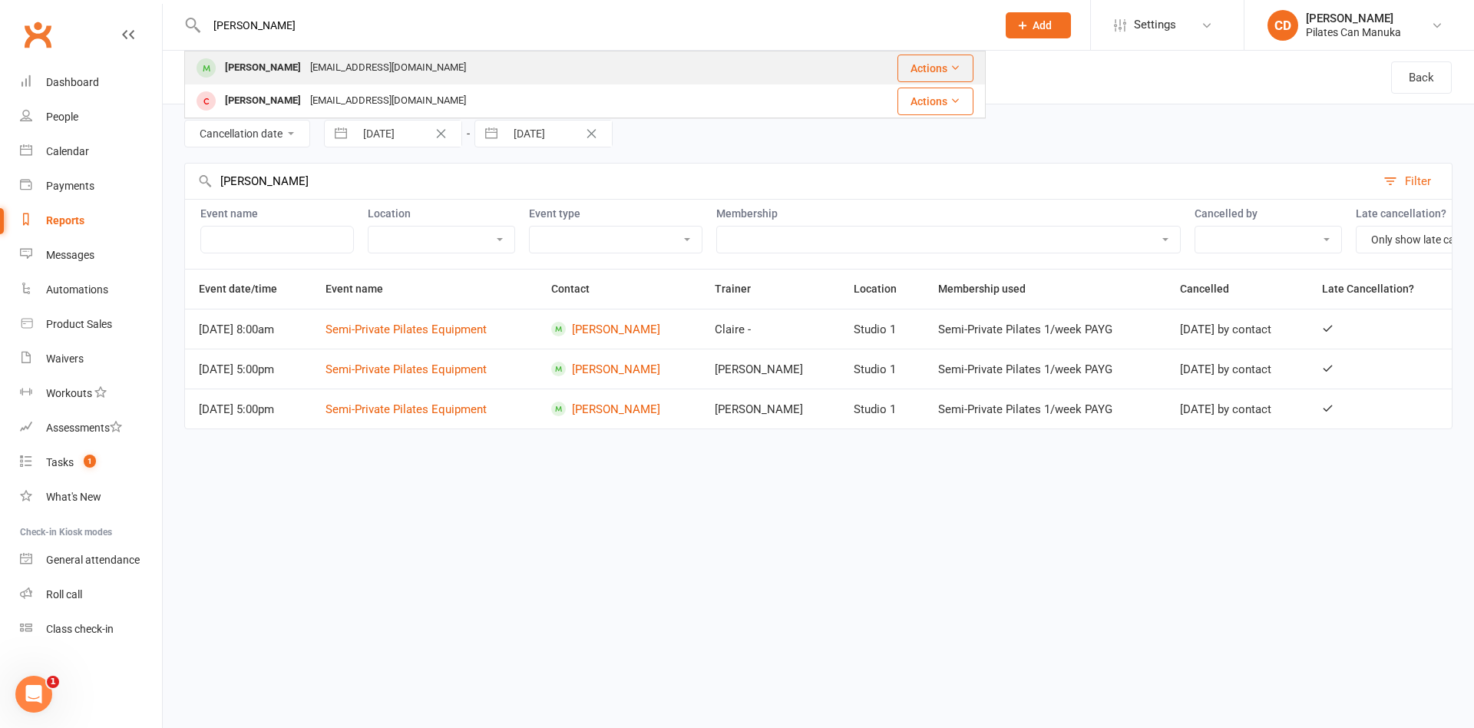
type input "[PERSON_NAME]"
click at [278, 67] on div "[PERSON_NAME]" at bounding box center [262, 68] width 85 height 22
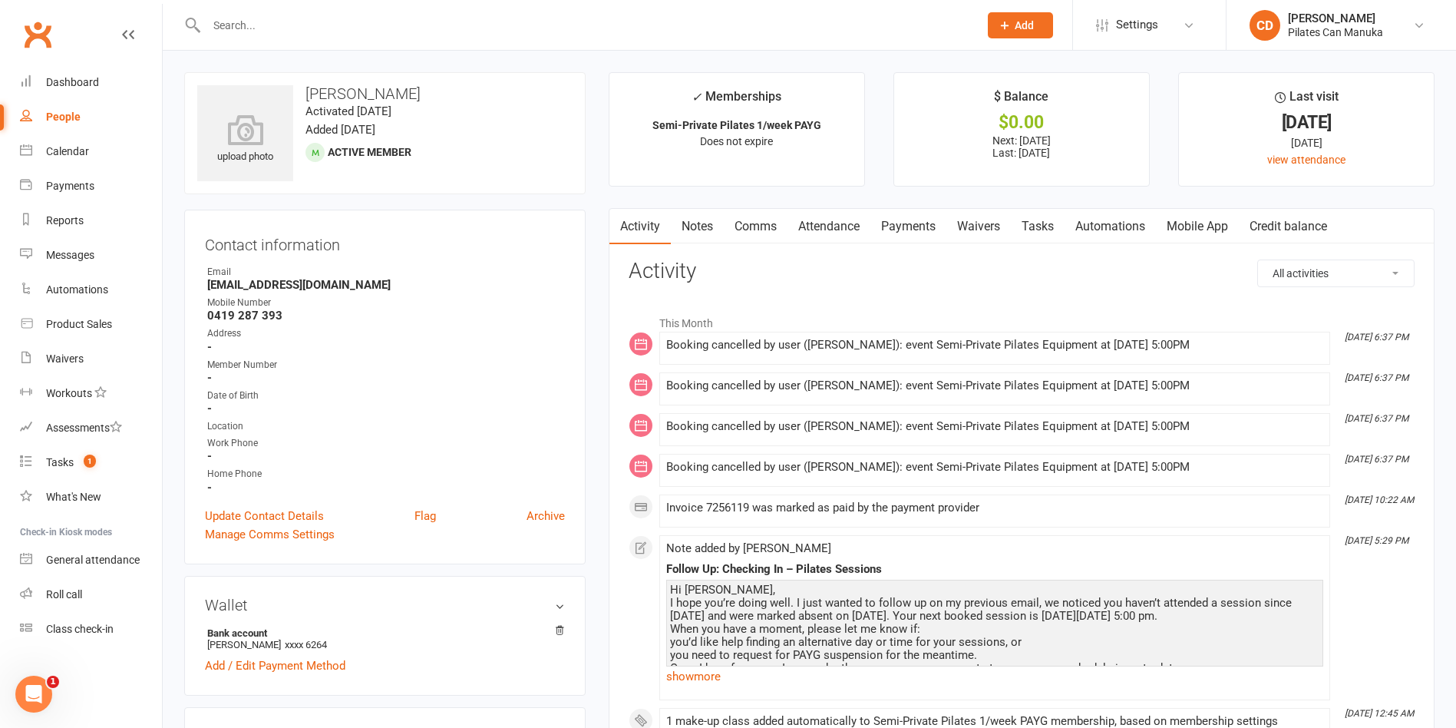
click at [849, 231] on link "Attendance" at bounding box center [829, 226] width 83 height 35
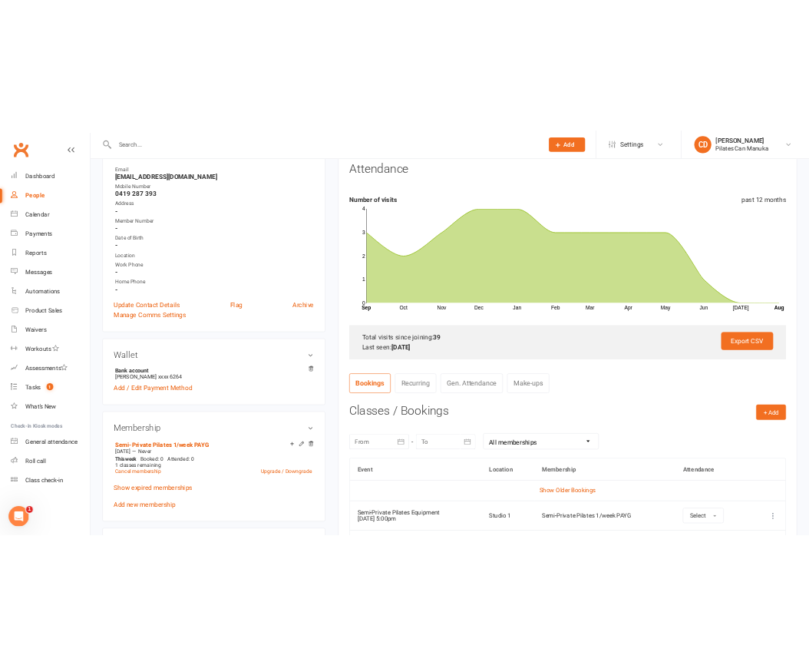
scroll to position [345, 0]
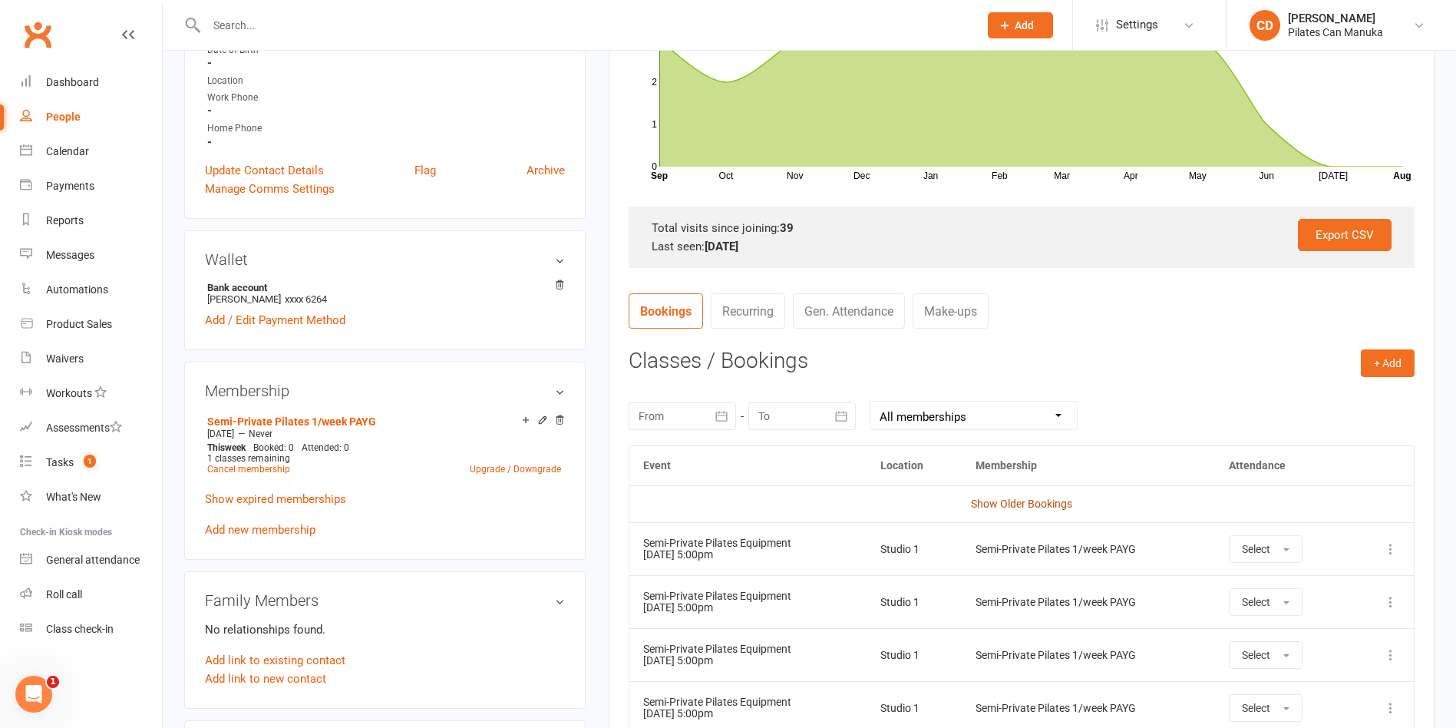
click at [1018, 502] on link "Show Older Bookings" at bounding box center [1021, 504] width 101 height 12
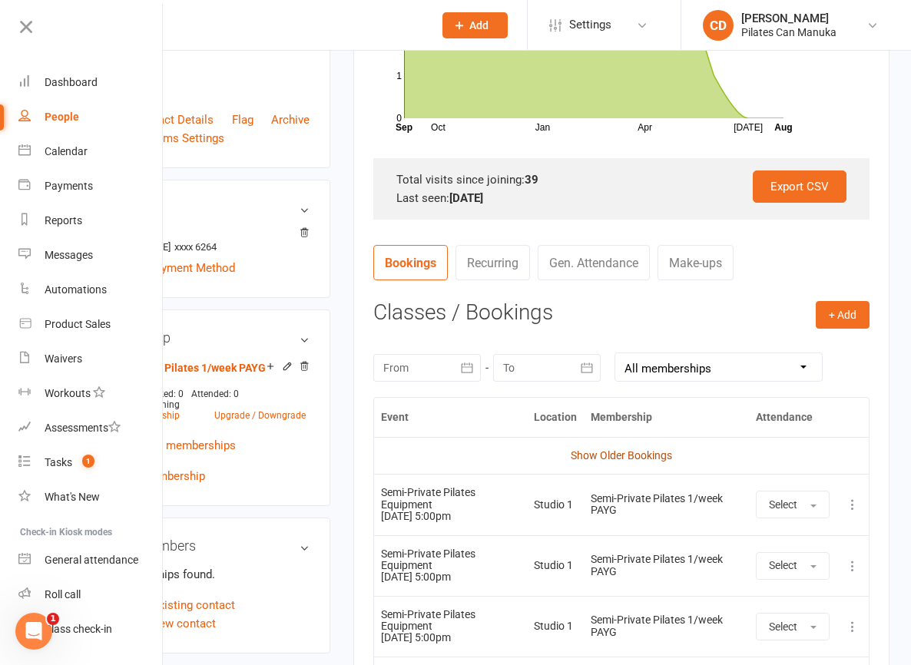
scroll to position [576, 0]
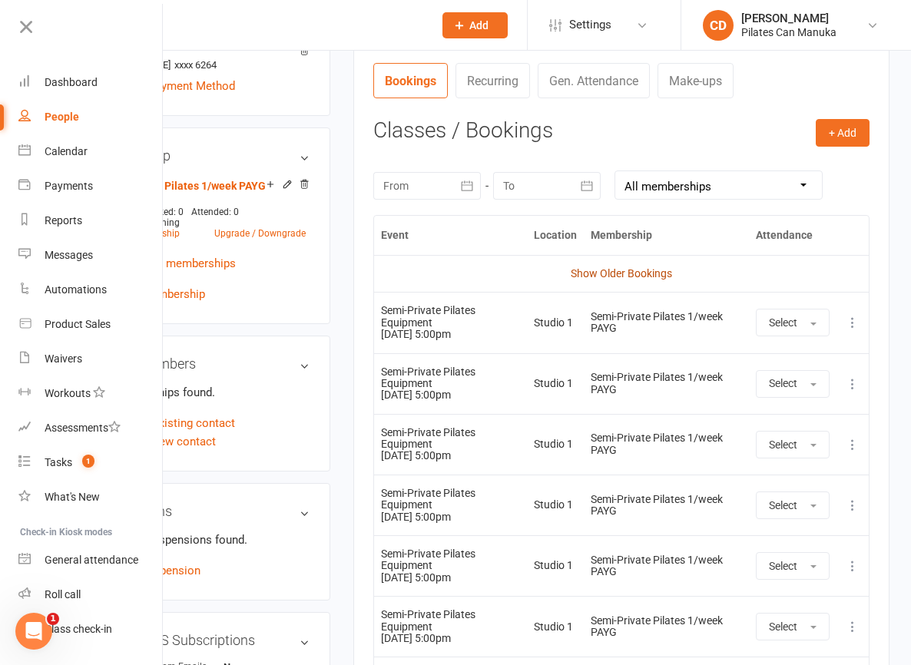
click at [672, 279] on link "Show Older Bookings" at bounding box center [620, 273] width 101 height 12
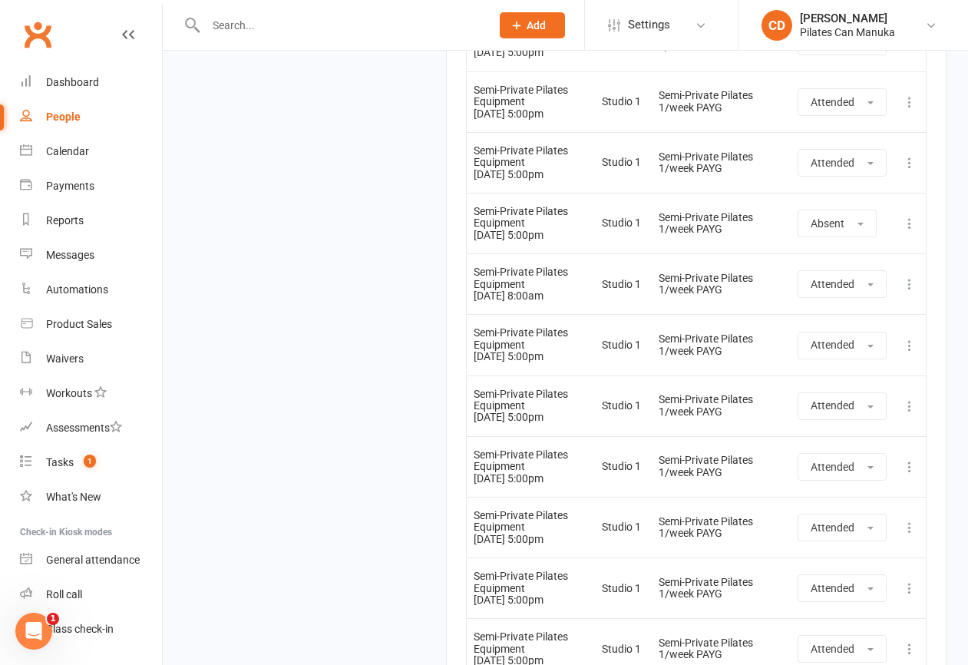
scroll to position [1073, 0]
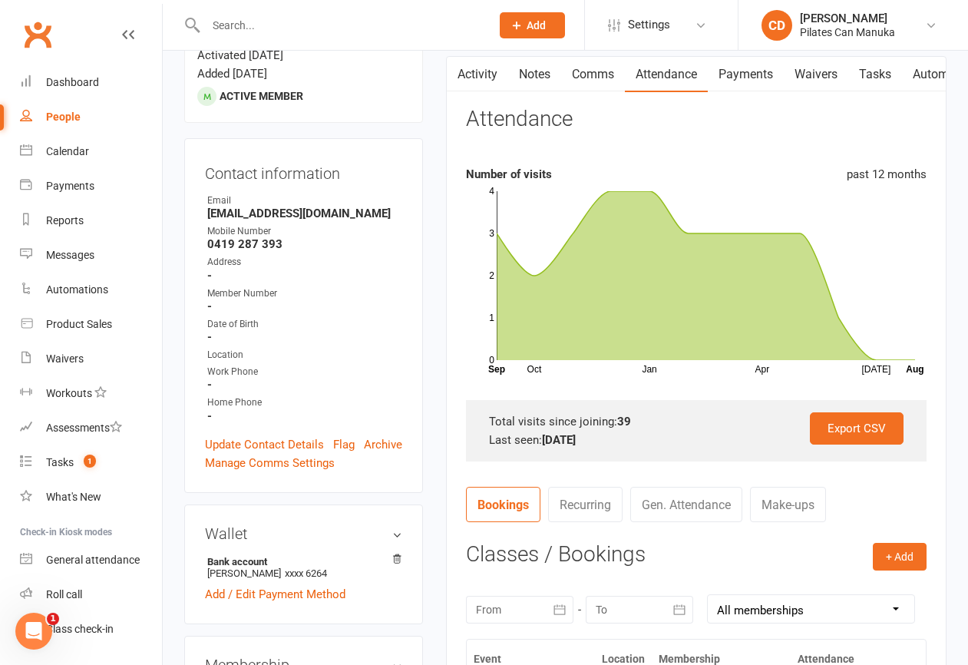
scroll to position [37, 0]
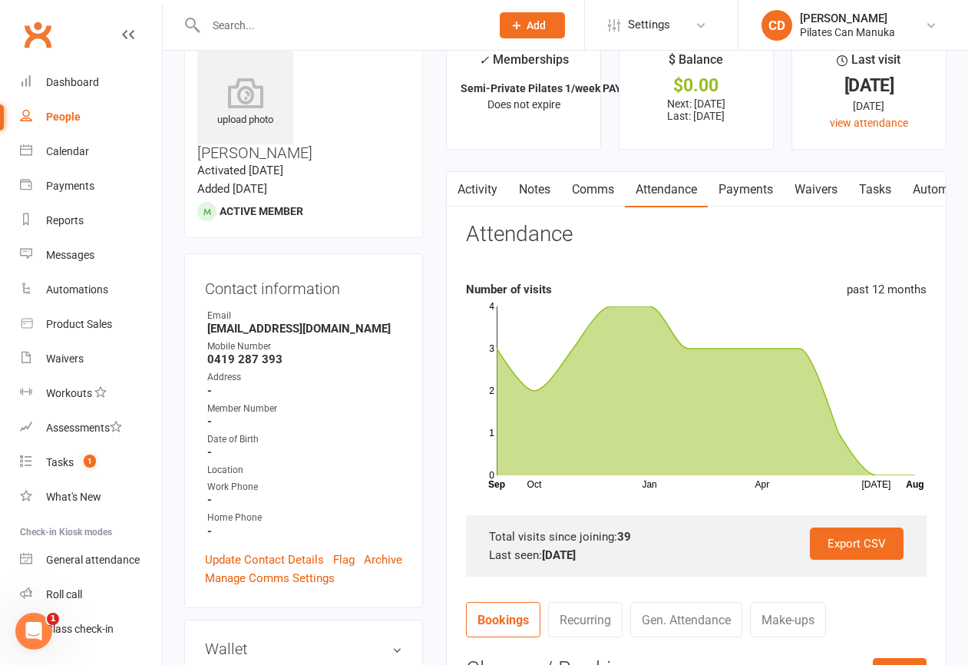
click at [538, 192] on link "Notes" at bounding box center [534, 189] width 53 height 35
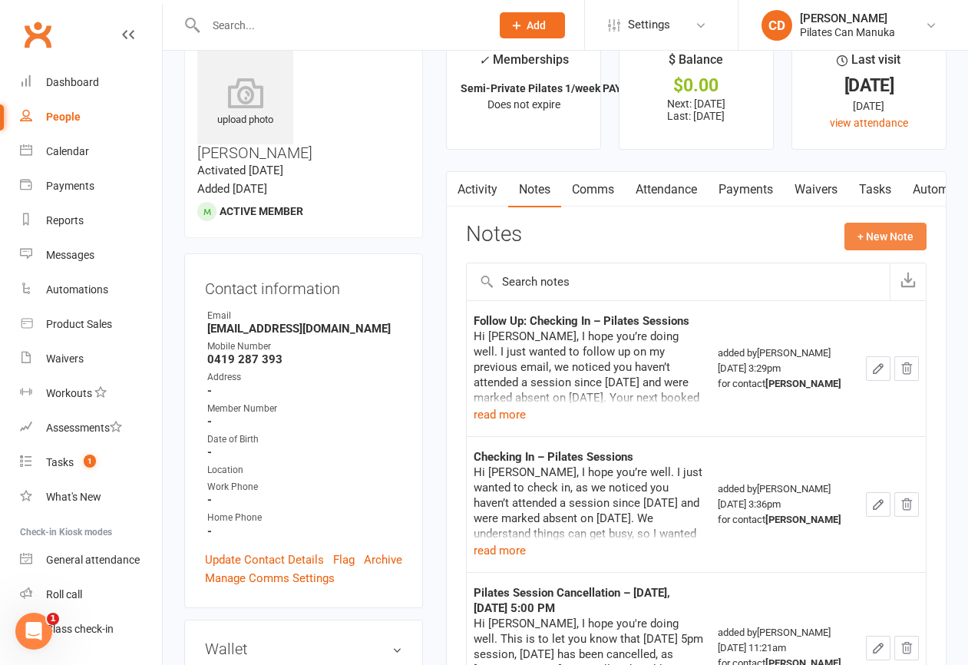
click at [887, 232] on button "+ New Note" at bounding box center [886, 237] width 82 height 28
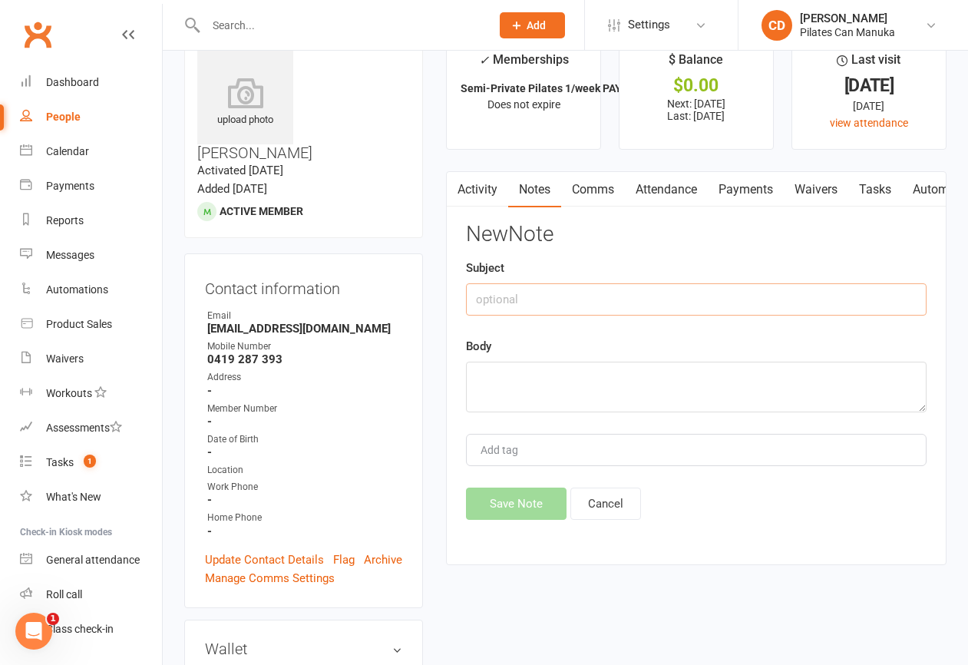
click at [699, 296] on input "text" at bounding box center [696, 299] width 461 height 32
type input "P"
type input "Plotted PAYG suspension"
click at [642, 411] on textarea at bounding box center [696, 387] width 461 height 51
paste textarea "05 Nov 2024 - Nov 7 (late cancelled) & Nov 8 (late cancelled 19 Nov 2024 - Nov …"
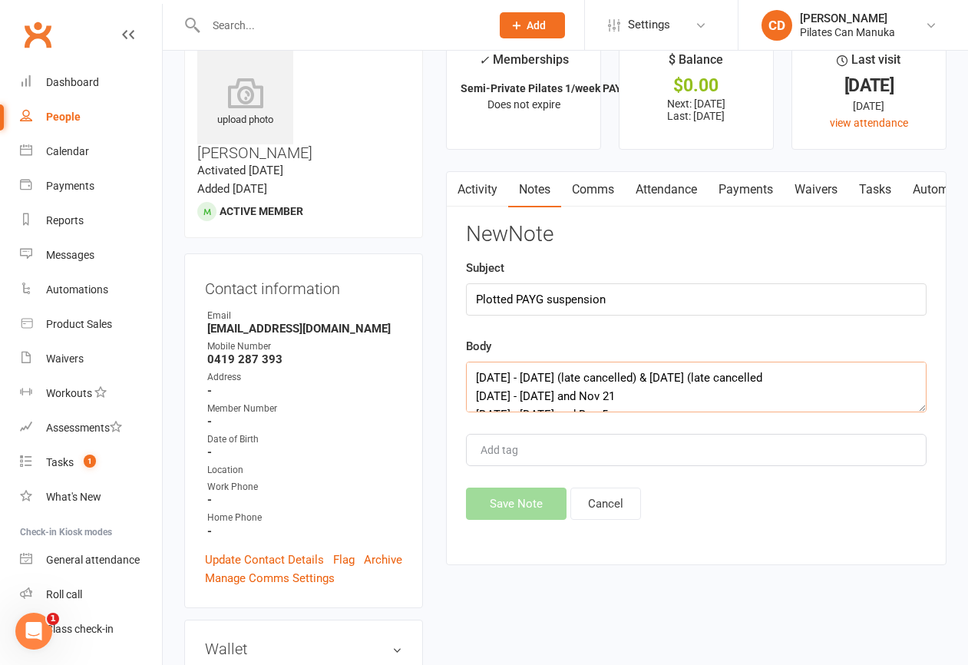
scroll to position [379, 0]
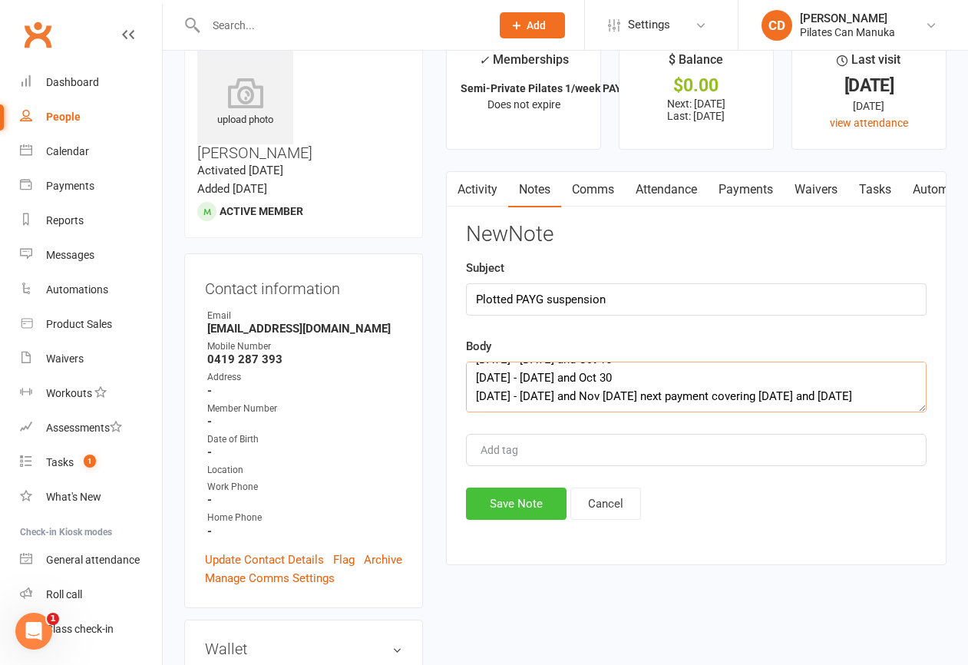
type textarea "05 Nov 2024 - Nov 7 (late cancelled) & Nov 8 (late cancelled 19 Nov 2024 - Nov …"
click at [540, 508] on button "Save Note" at bounding box center [516, 504] width 101 height 32
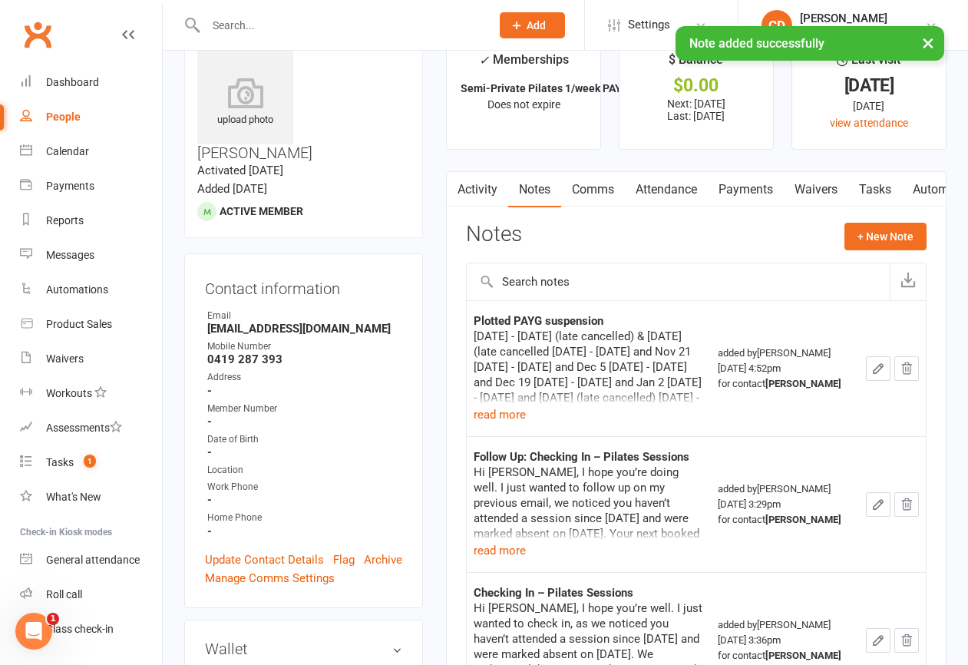
click at [759, 179] on link "Payments" at bounding box center [746, 189] width 76 height 35
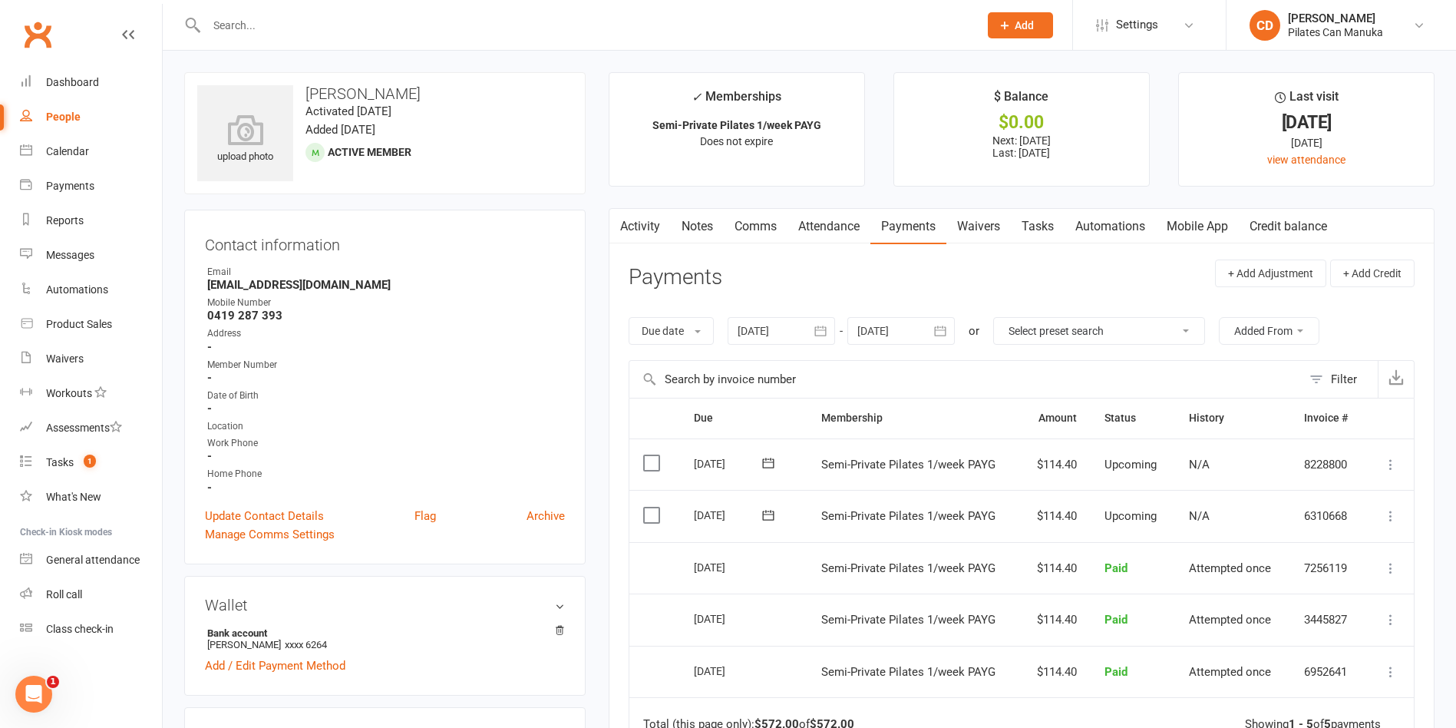
click at [1392, 520] on icon at bounding box center [1391, 515] width 15 height 15
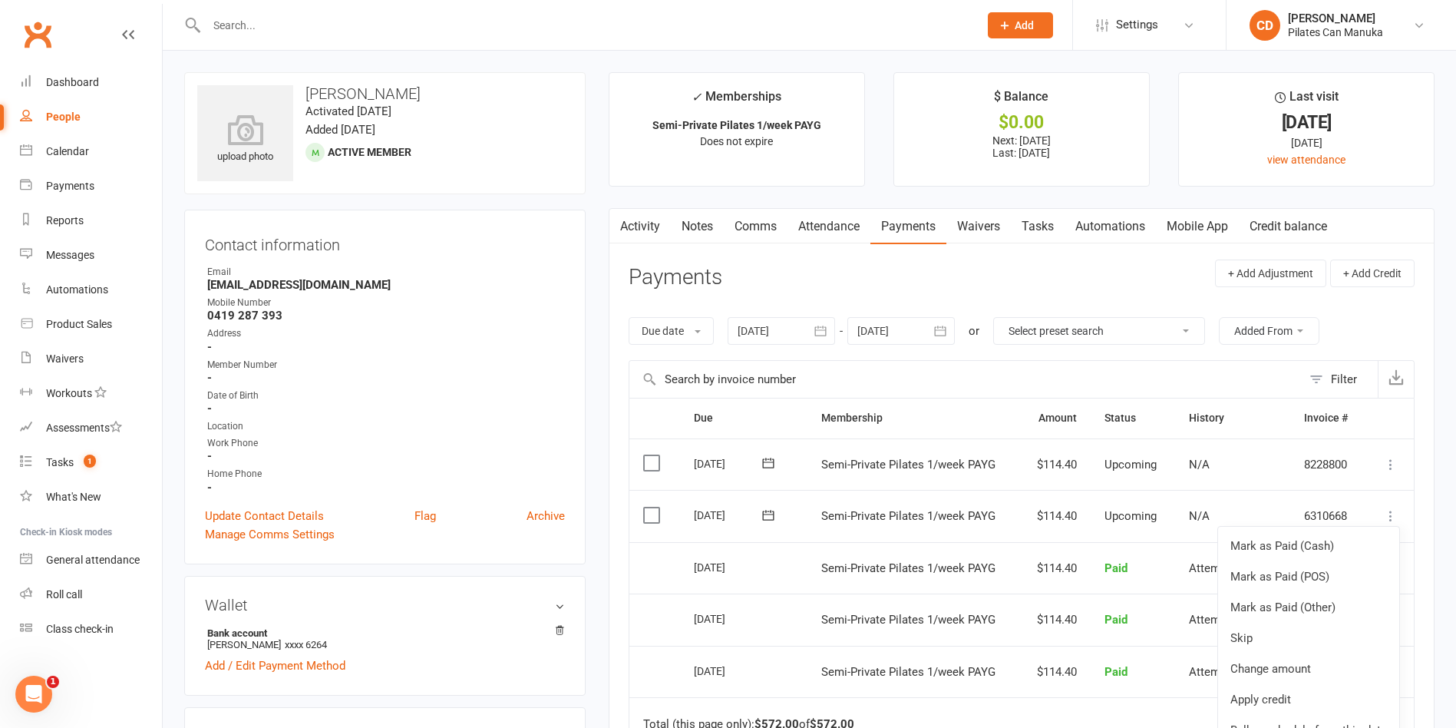
click at [878, 153] on ul "✓ Memberships Semi-Private Pilates 1/week PAYG Does not expire $ Balance $0.00 …" at bounding box center [1022, 129] width 826 height 114
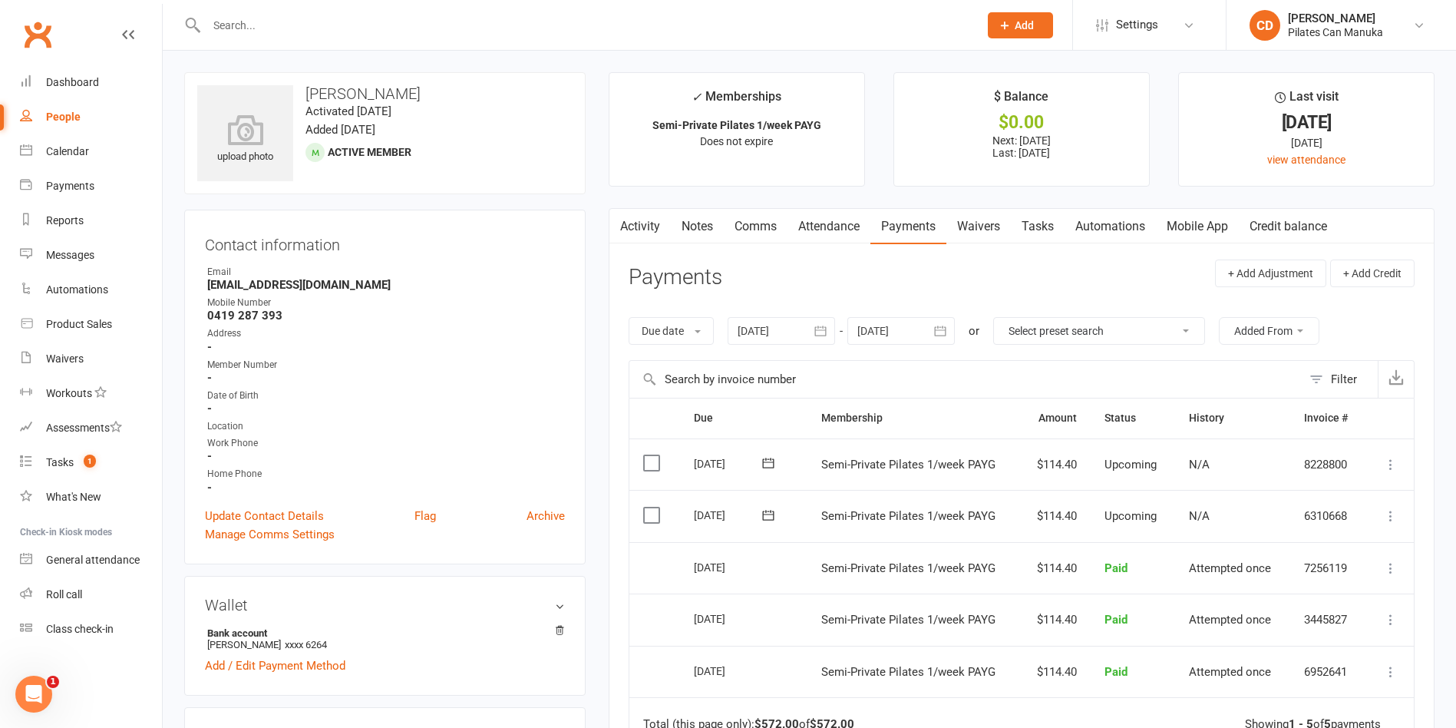
click at [1389, 511] on icon at bounding box center [1391, 515] width 15 height 15
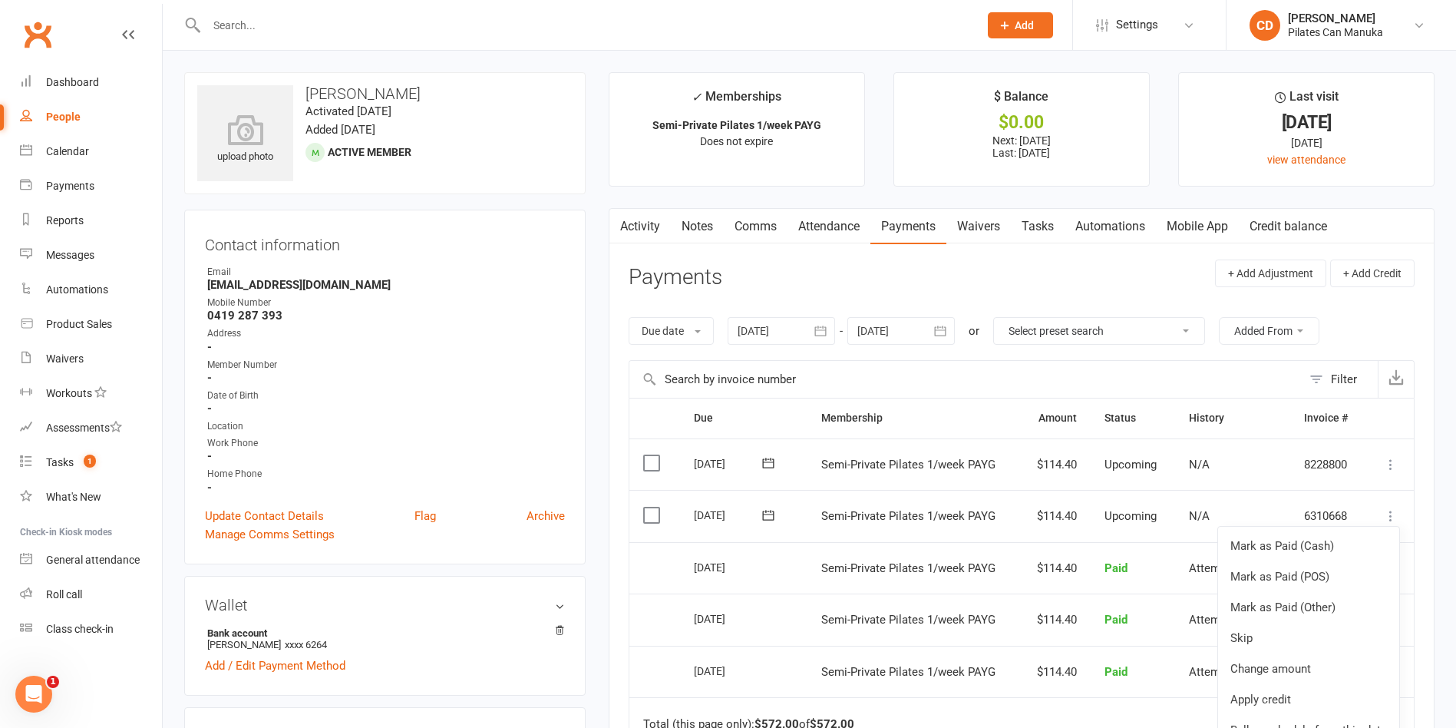
scroll to position [115, 0]
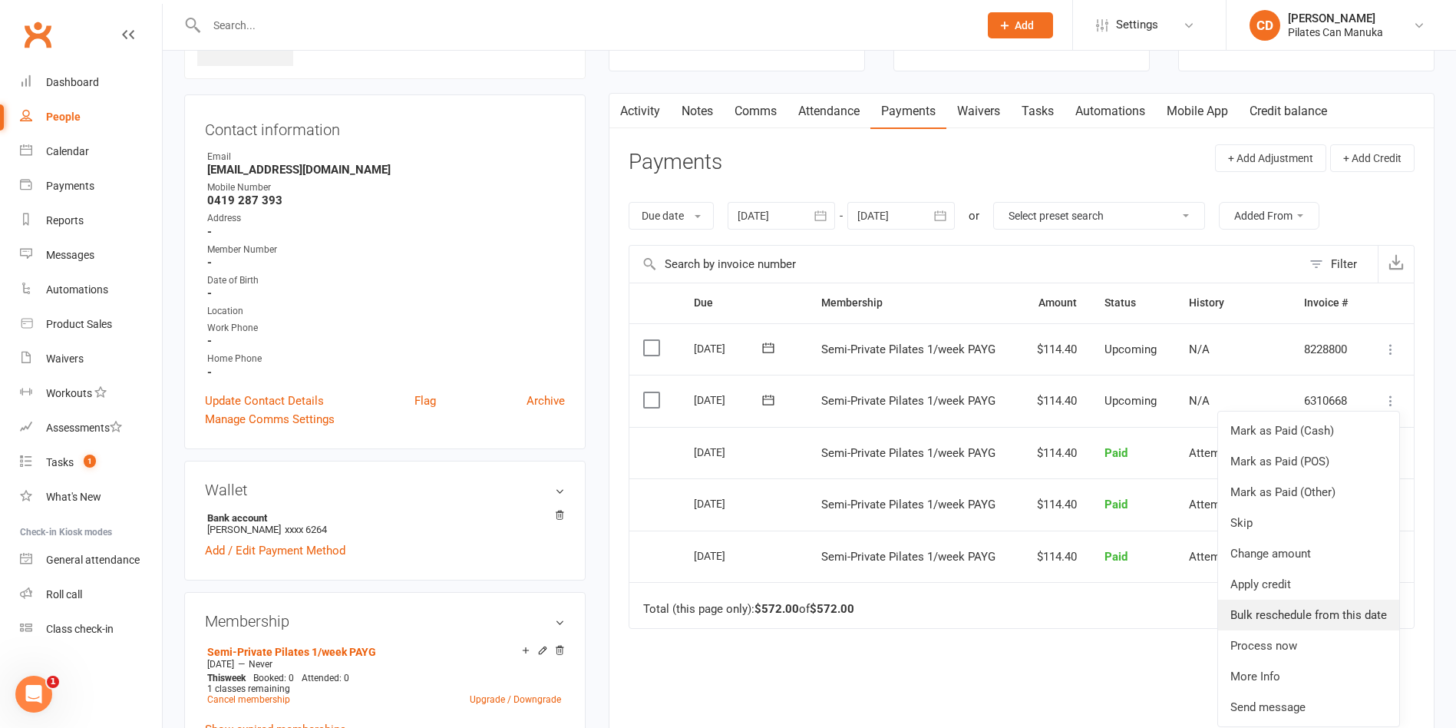
click at [1330, 621] on link "Bulk reschedule from this date" at bounding box center [1308, 615] width 181 height 31
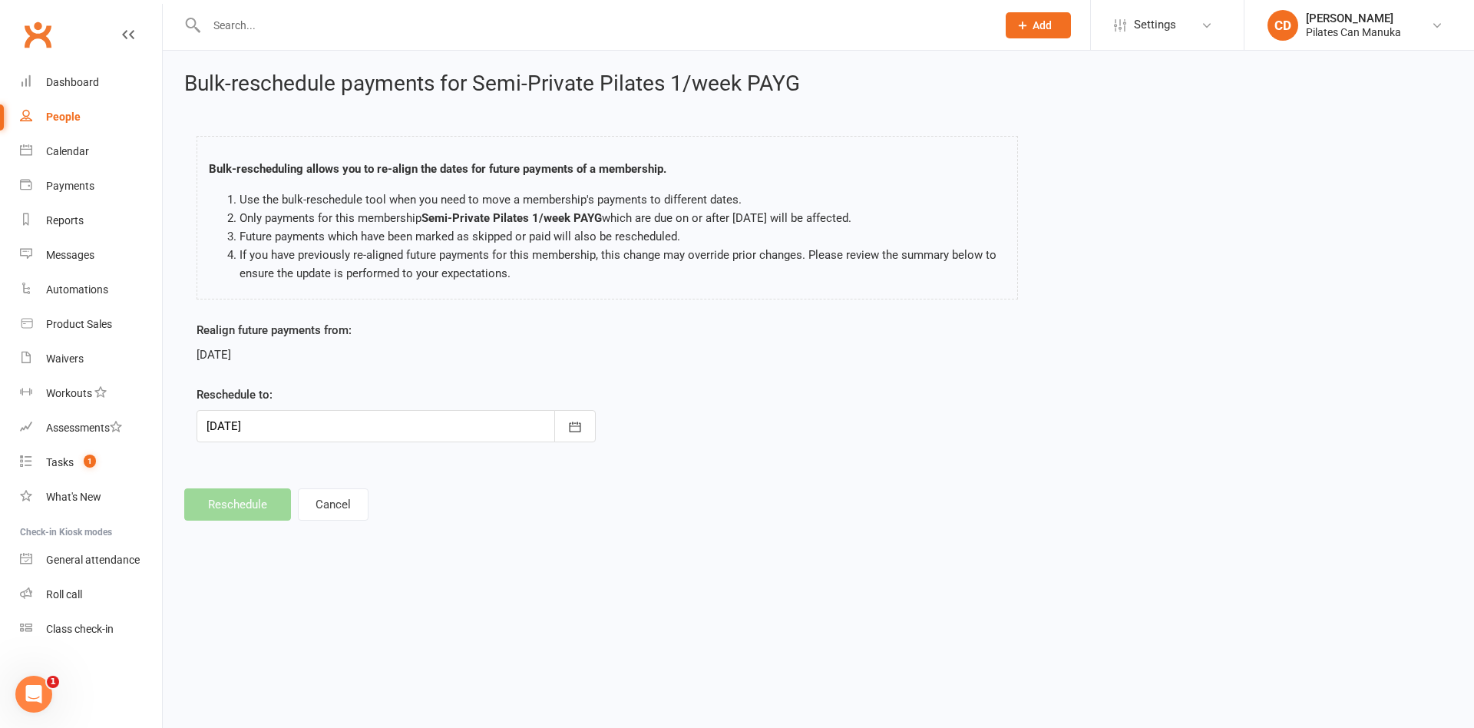
click at [364, 419] on div at bounding box center [396, 426] width 399 height 32
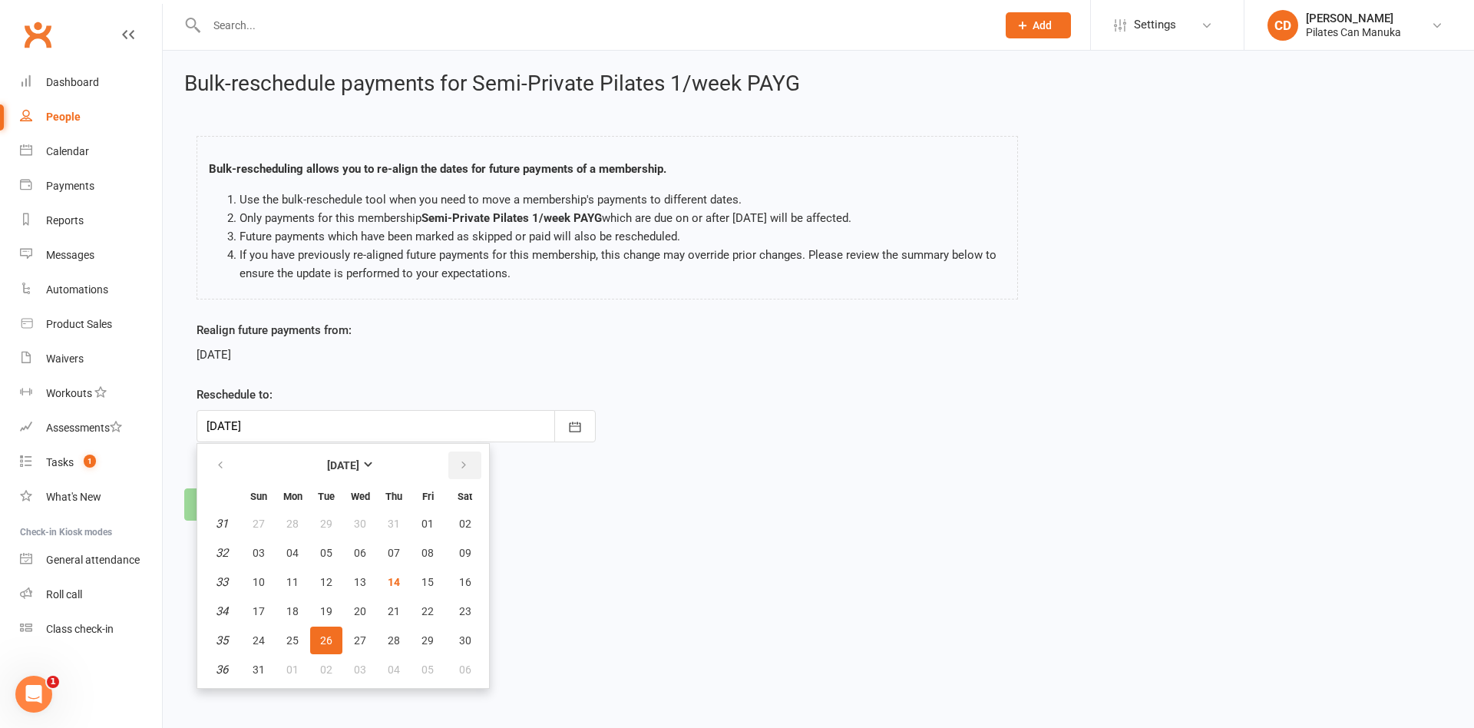
click at [465, 467] on icon "button" at bounding box center [463, 465] width 11 height 12
click at [399, 614] on button "20" at bounding box center [394, 611] width 32 height 28
type input "20 Nov 2025"
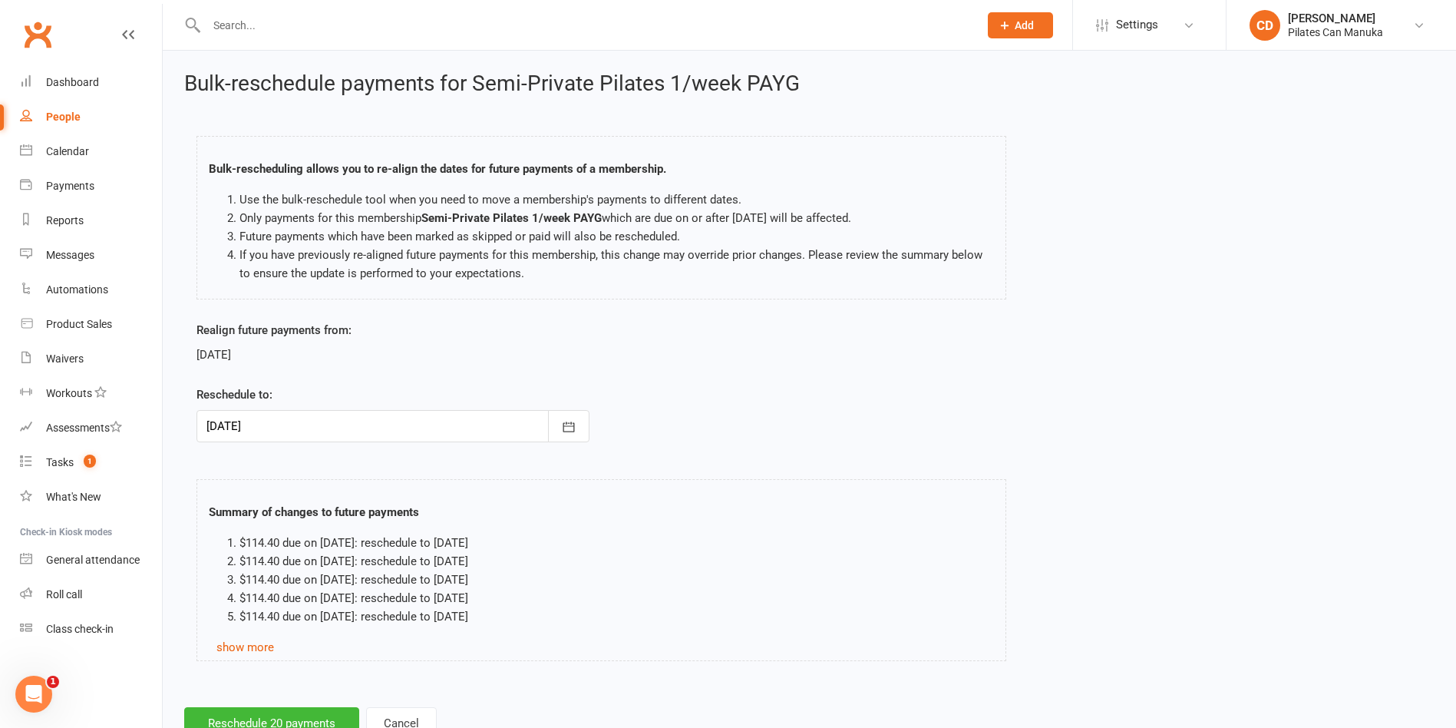
scroll to position [55, 0]
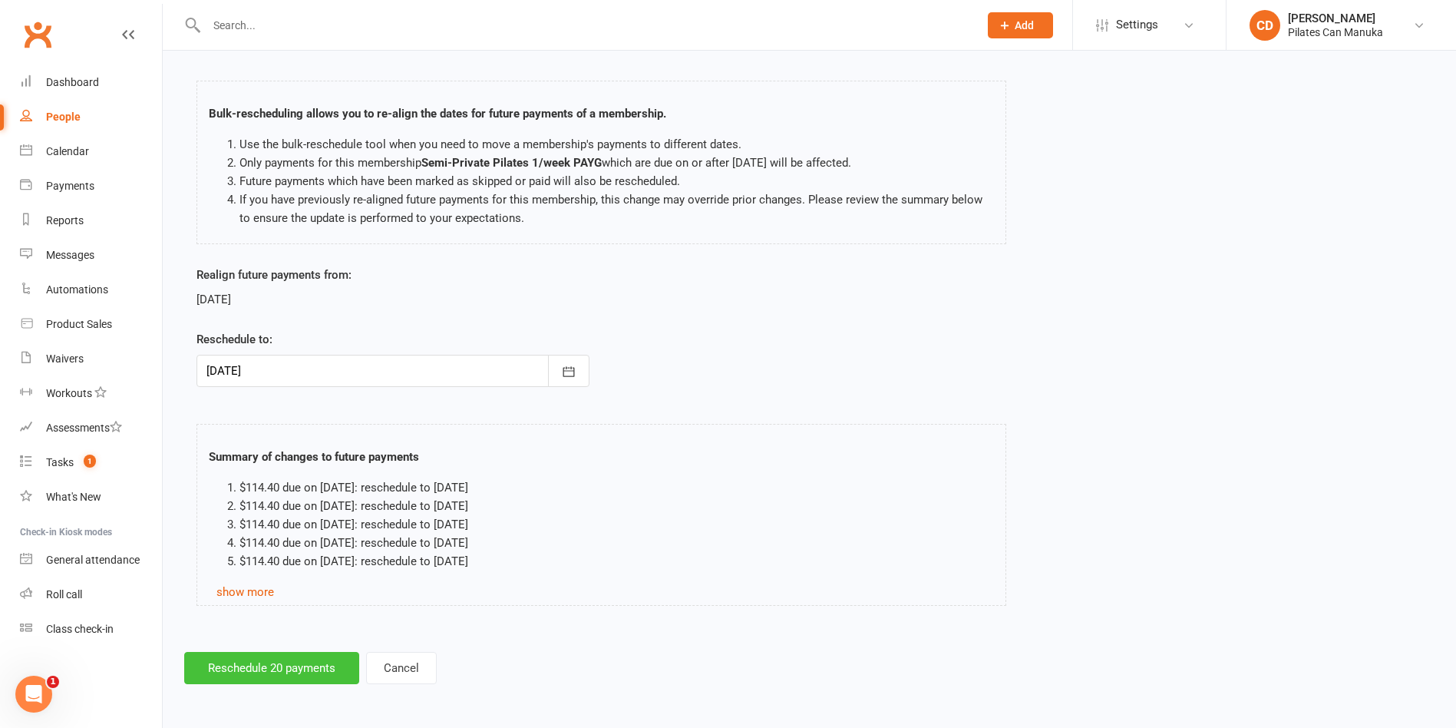
click at [309, 669] on button "Reschedule 20 payments" at bounding box center [271, 668] width 175 height 32
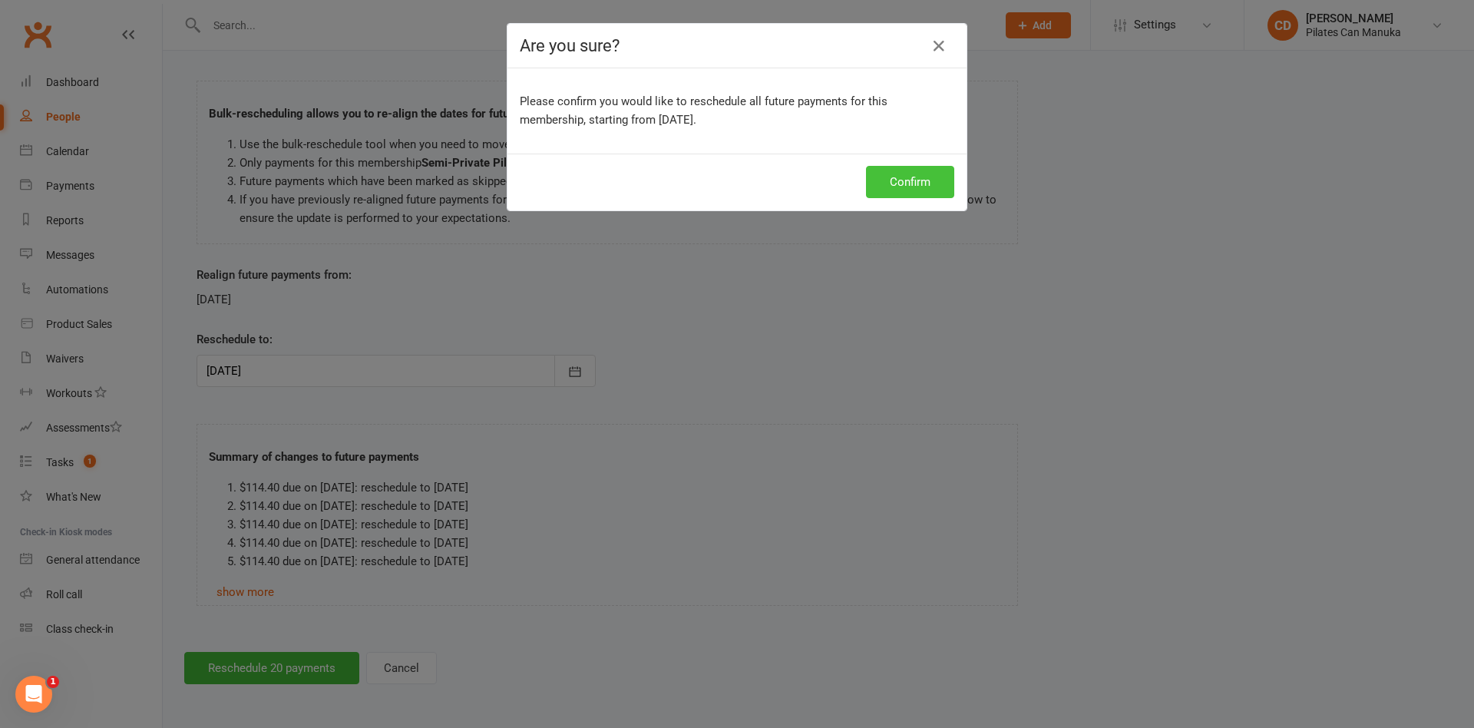
click at [913, 182] on button "Confirm" at bounding box center [910, 182] width 88 height 32
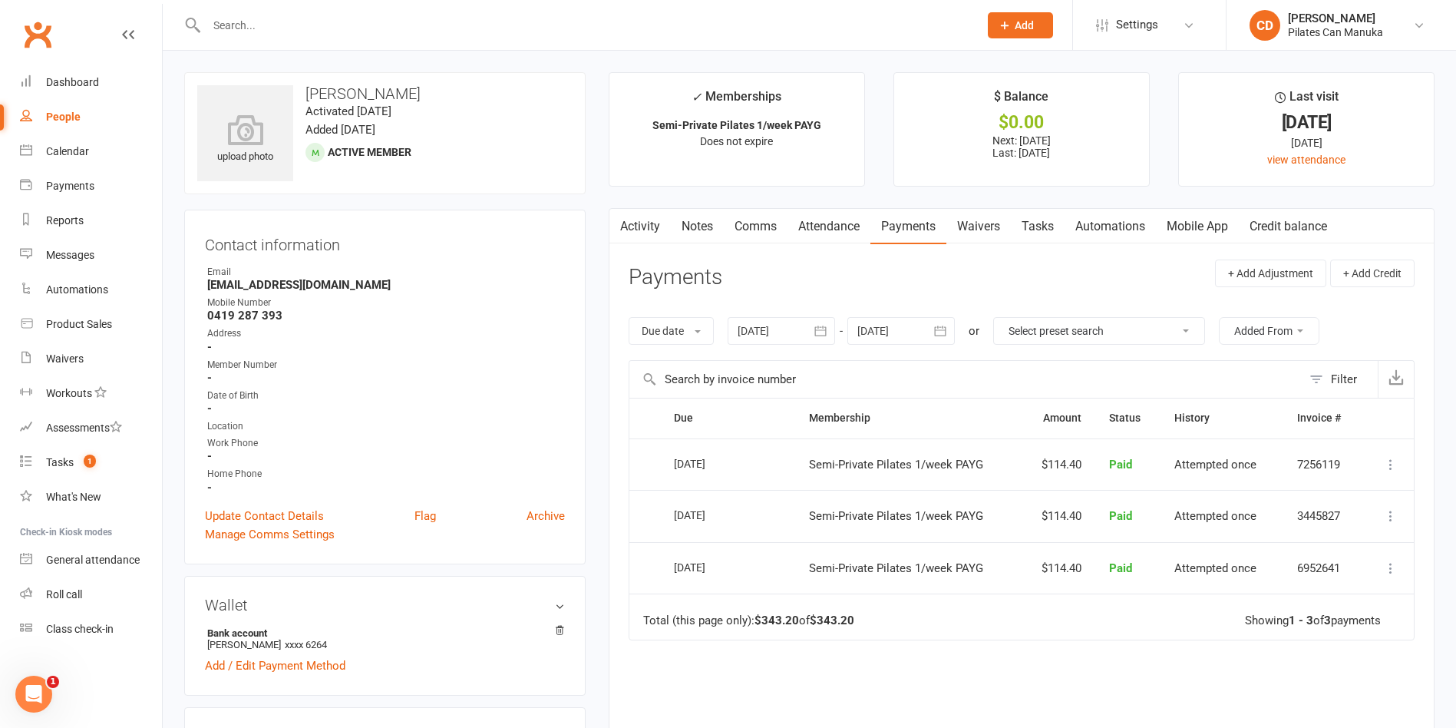
click at [956, 279] on header "Payments + Add Adjustment + Add Credit" at bounding box center [1022, 281] width 786 height 42
click at [707, 223] on link "Notes" at bounding box center [697, 226] width 53 height 35
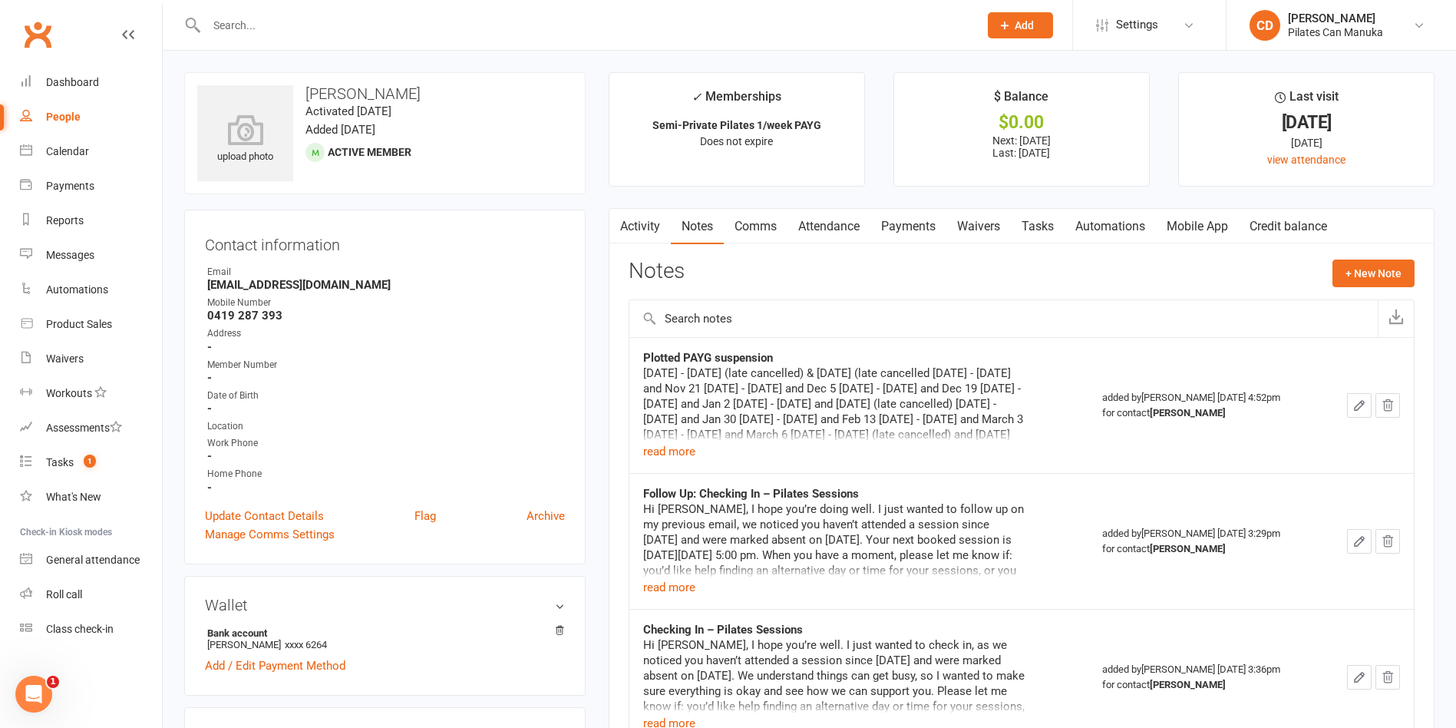
click at [970, 285] on div "Notes + New Note" at bounding box center [1022, 280] width 786 height 40
click at [915, 220] on link "Payments" at bounding box center [909, 226] width 76 height 35
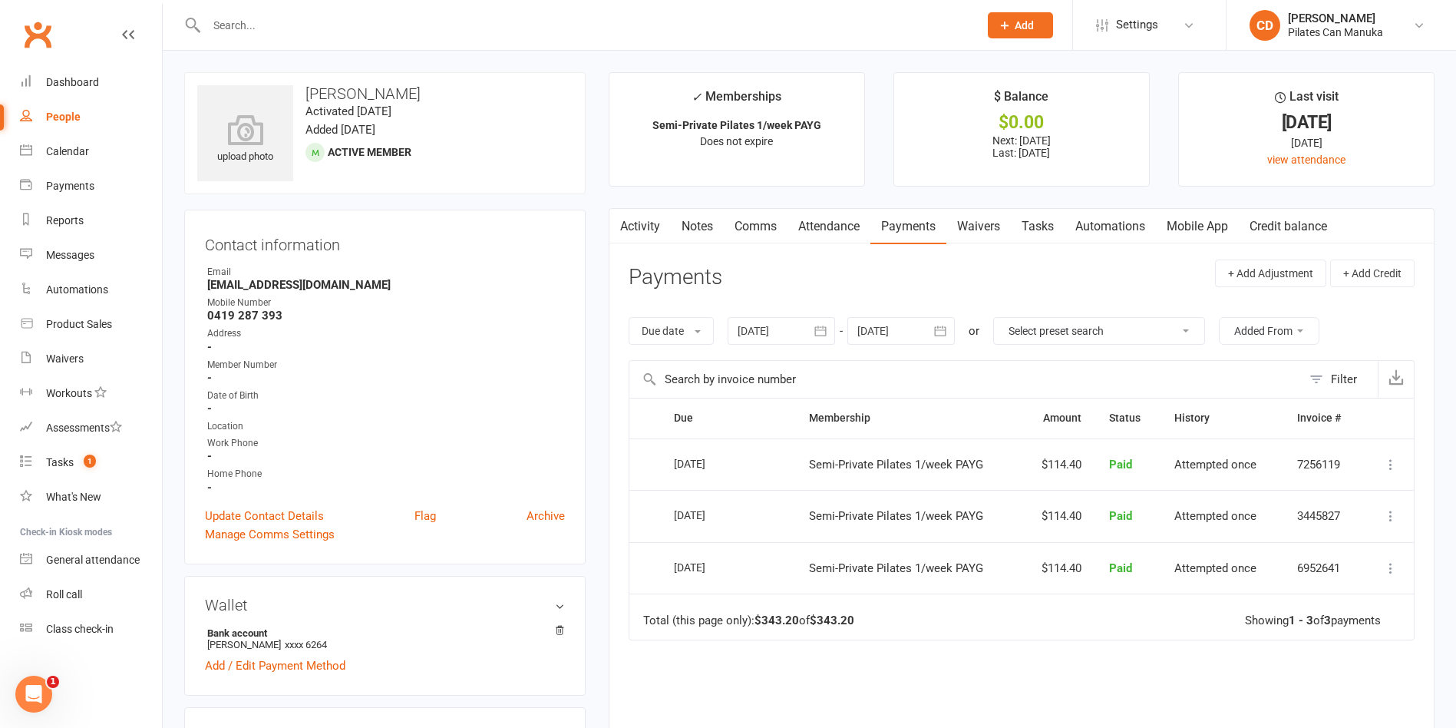
click at [1027, 295] on header "Payments + Add Adjustment + Add Credit" at bounding box center [1022, 281] width 786 height 42
click at [1028, 293] on header "Payments + Add Adjustment + Add Credit" at bounding box center [1022, 281] width 786 height 42
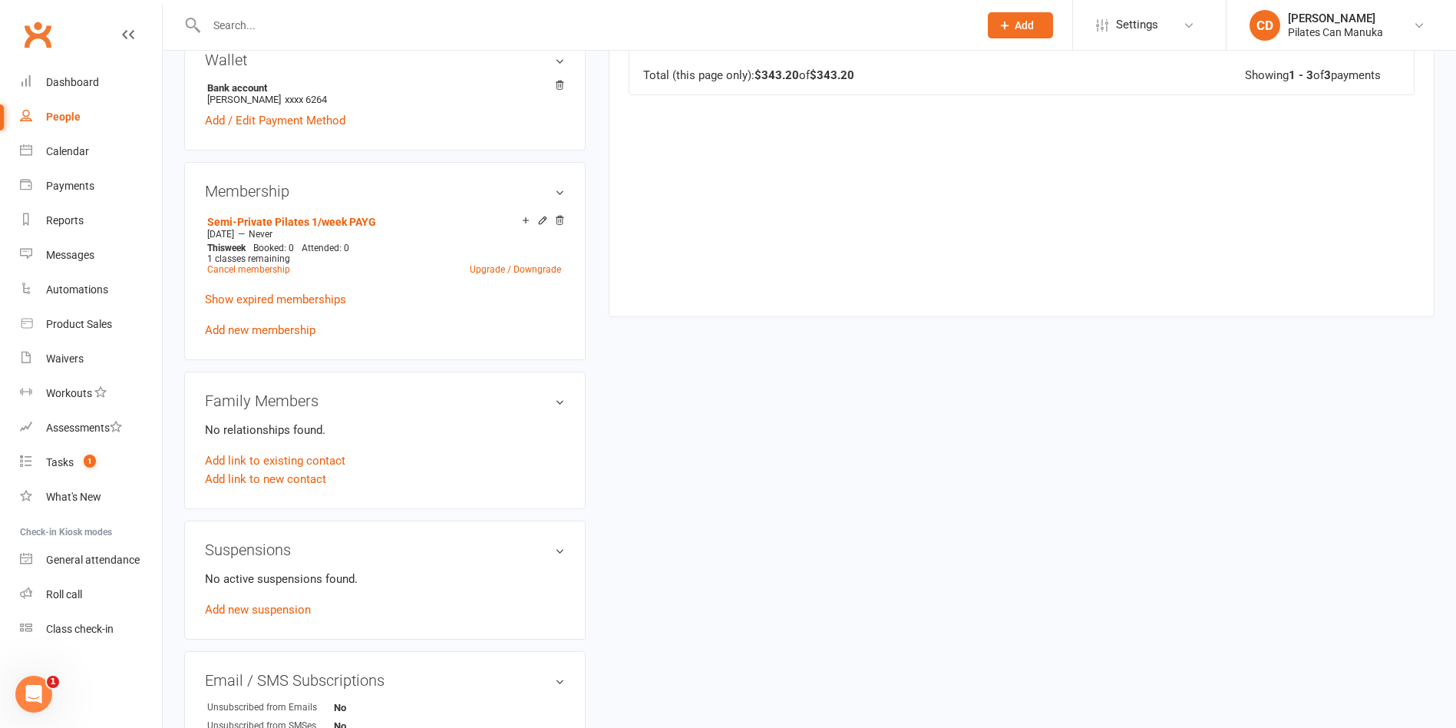
scroll to position [576, 0]
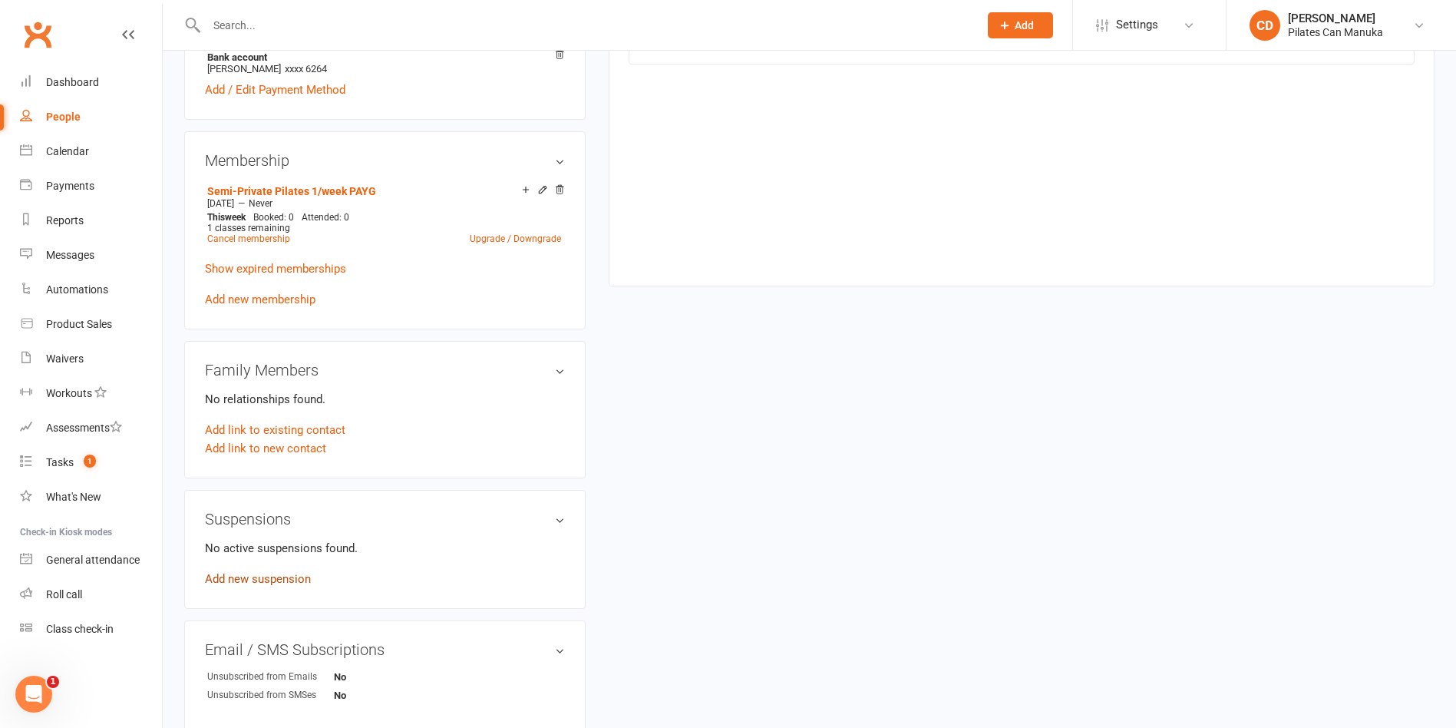
click at [286, 574] on link "Add new suspension" at bounding box center [258, 579] width 106 height 14
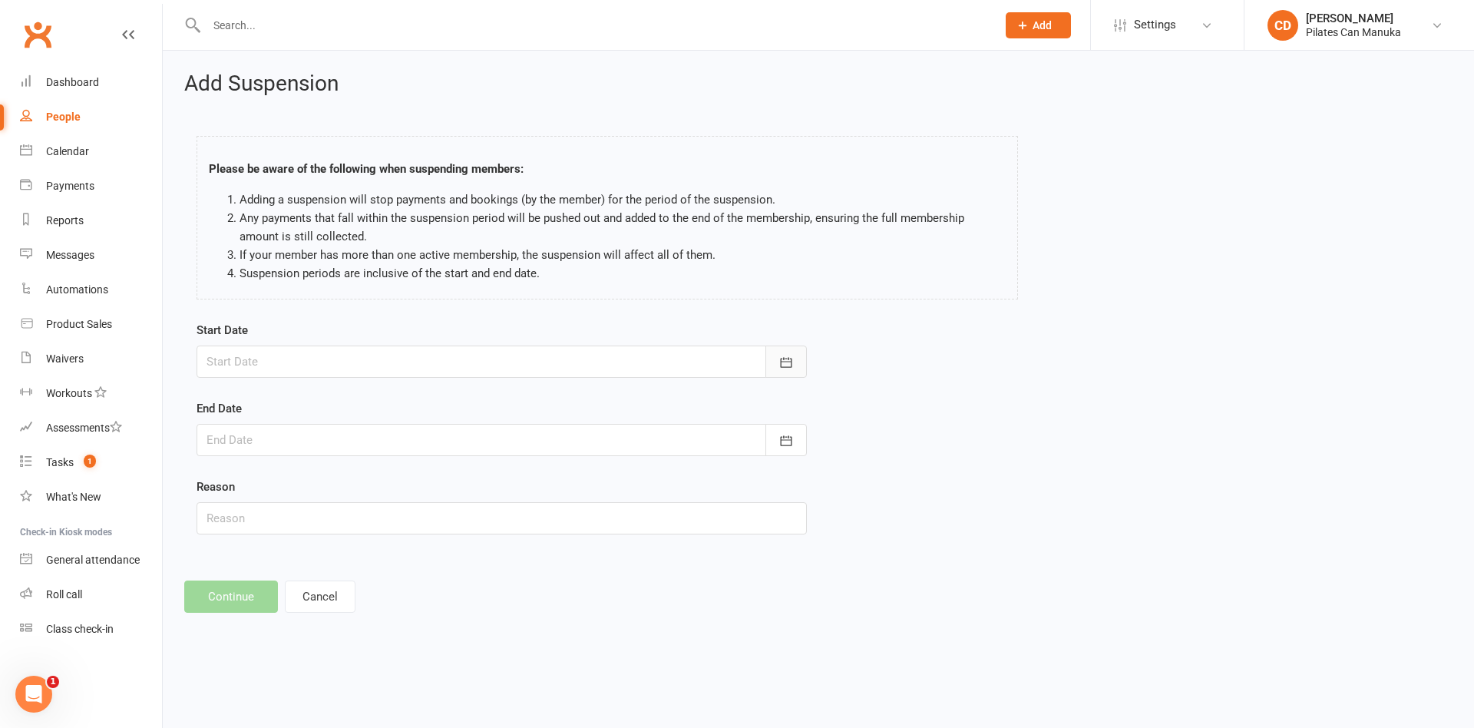
click at [782, 368] on icon "button" at bounding box center [786, 362] width 15 height 15
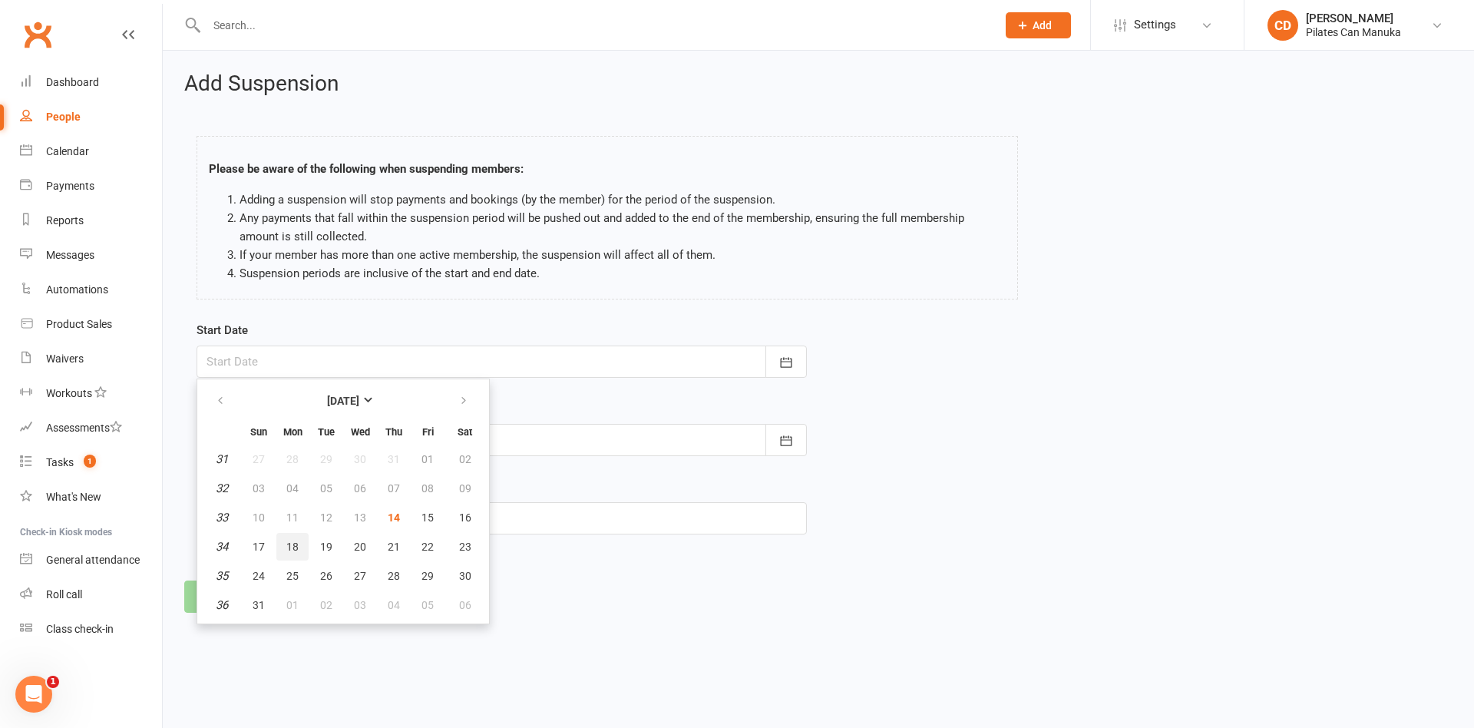
click at [286, 551] on span "18" at bounding box center [292, 547] width 12 height 12
type input "18 Aug 2025"
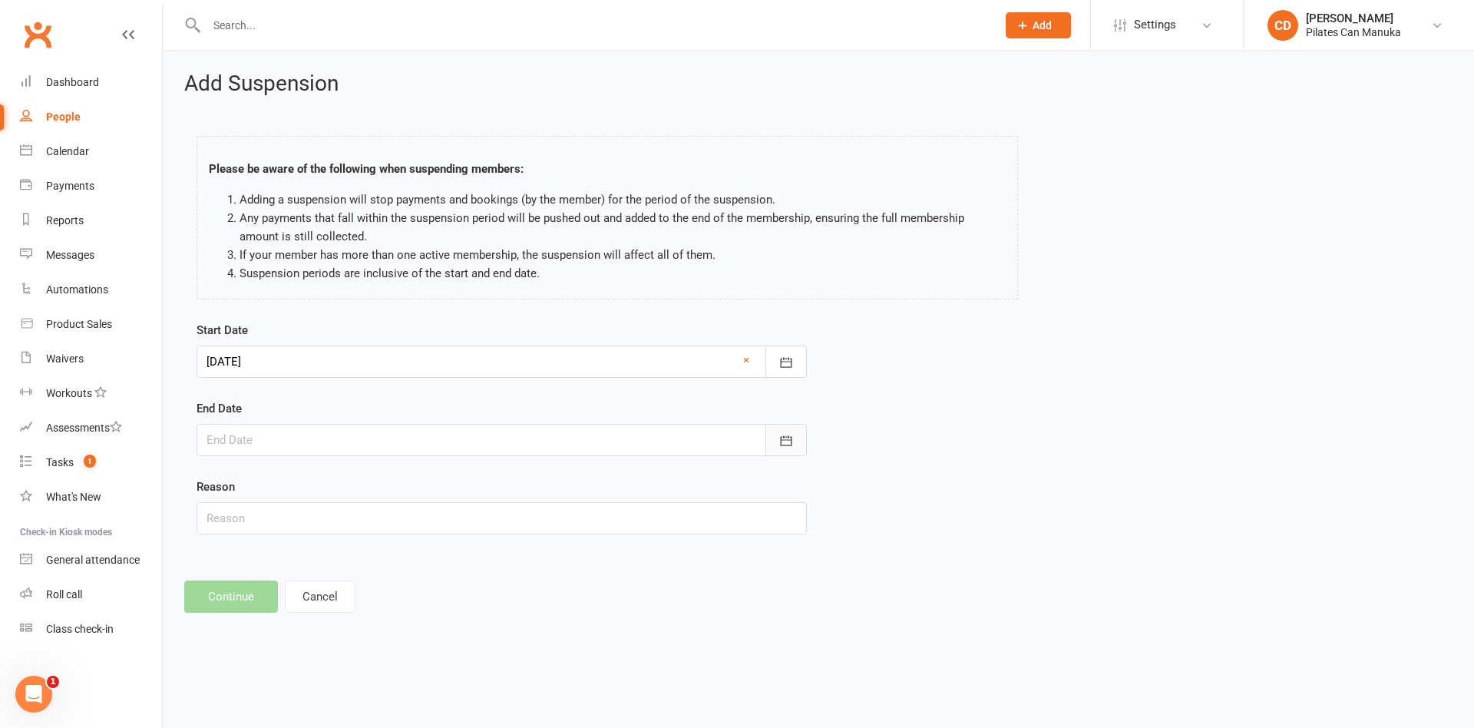
click at [779, 446] on icon "button" at bounding box center [786, 440] width 15 height 15
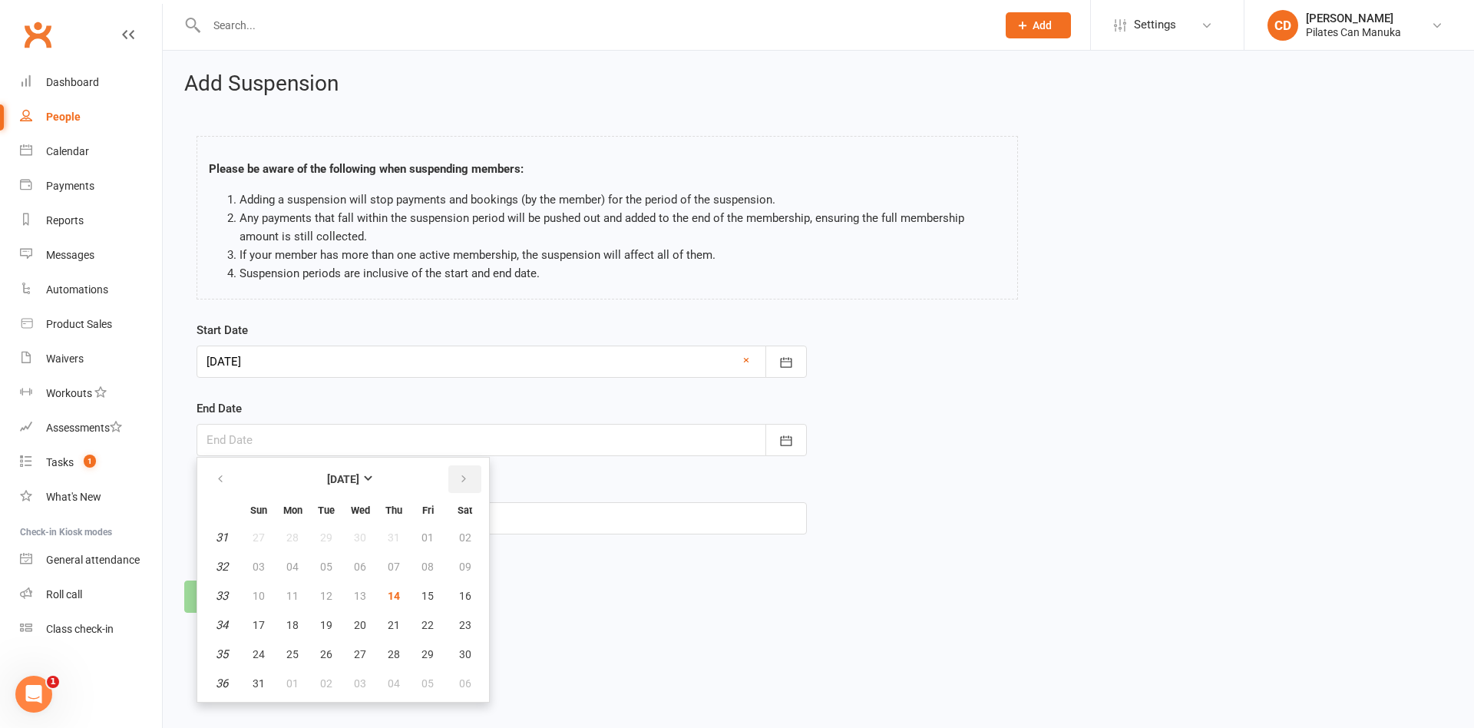
click at [455, 476] on button "button" at bounding box center [464, 479] width 33 height 28
click at [262, 593] on span "14" at bounding box center [259, 596] width 12 height 12
type input "14 Sep 2025"
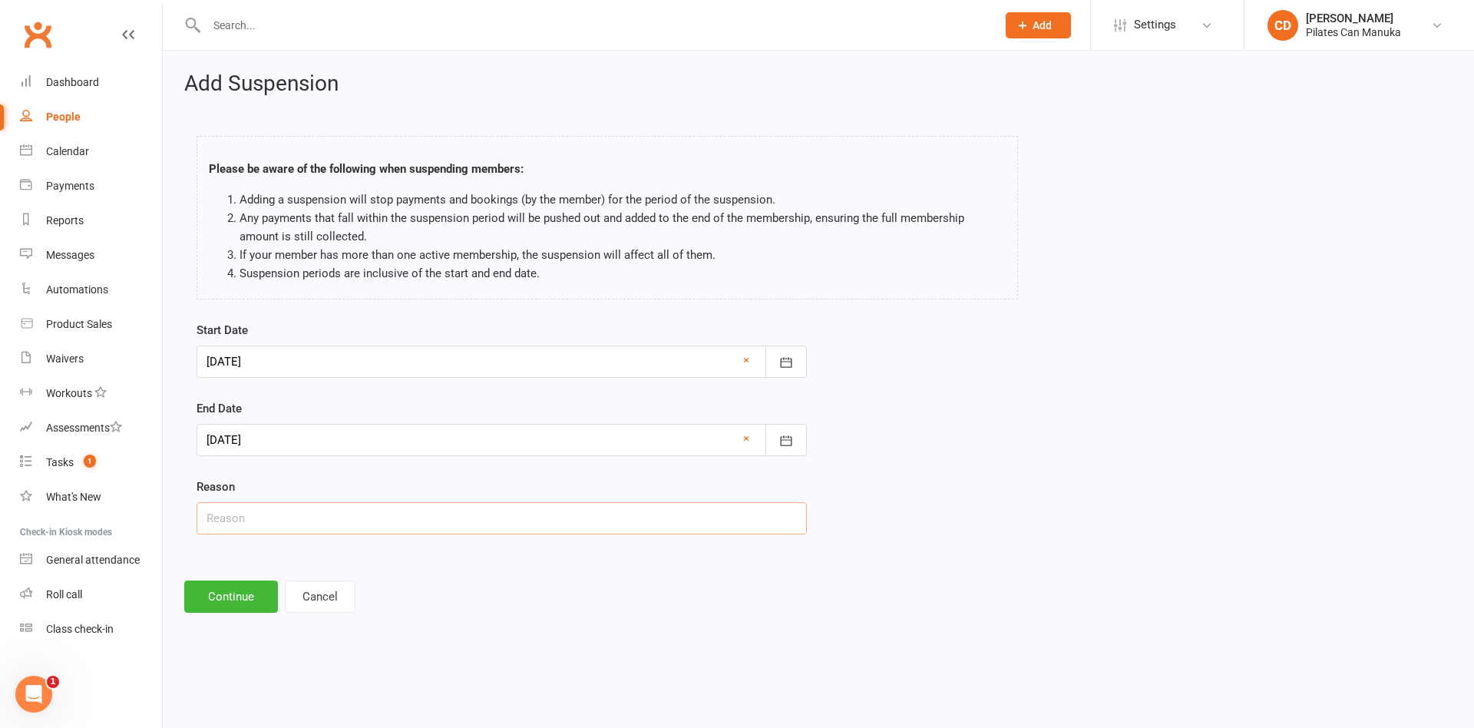
click at [327, 521] on input "text" at bounding box center [502, 518] width 610 height 32
type input "Request to Pause CD"
click at [207, 601] on button "Continue" at bounding box center [231, 596] width 94 height 32
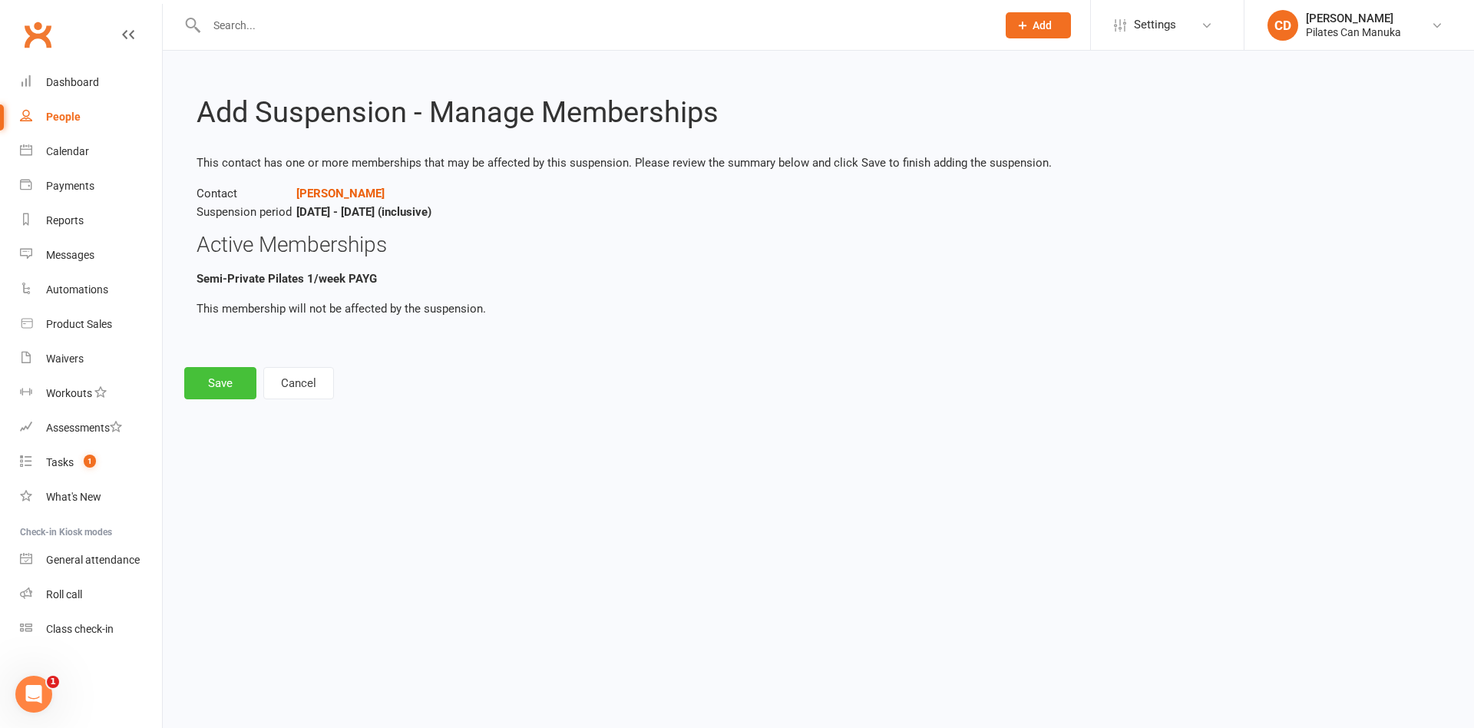
click at [220, 372] on button "Save" at bounding box center [220, 383] width 72 height 32
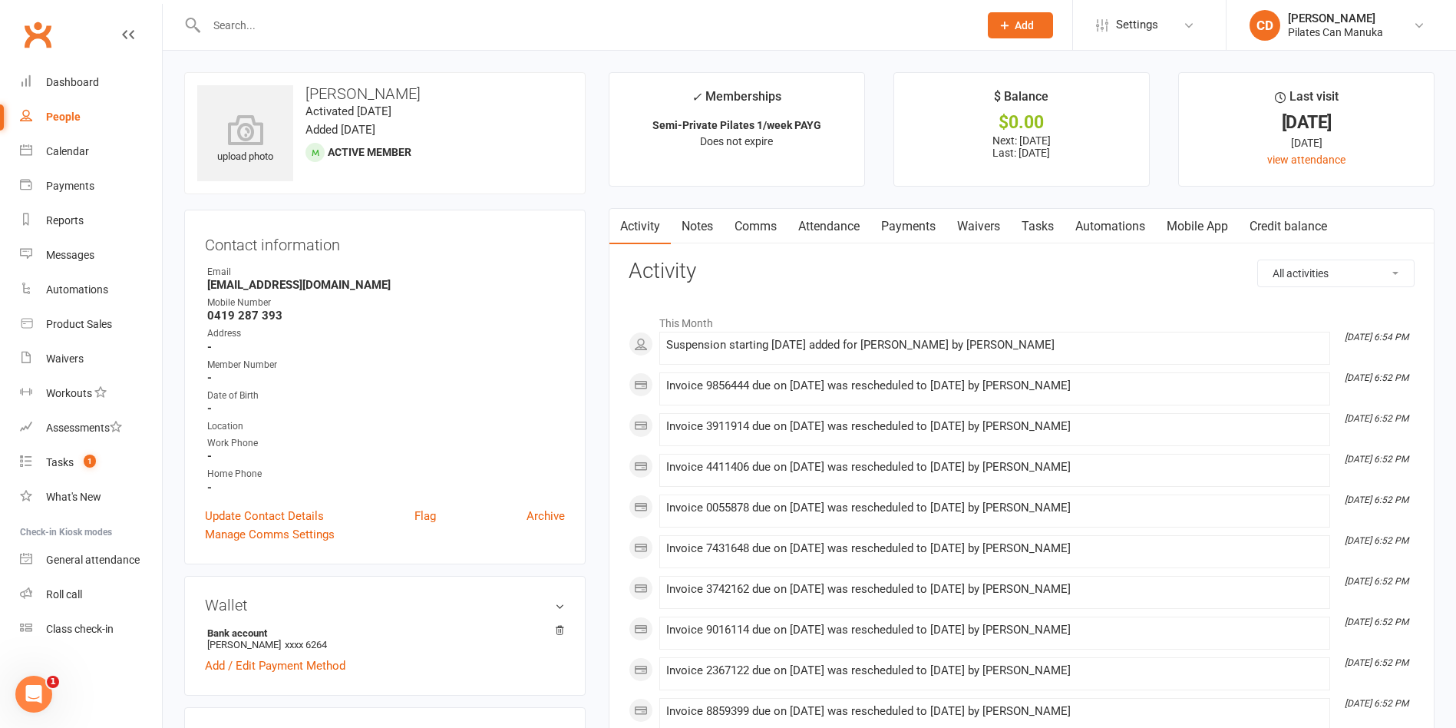
click at [1040, 218] on link "Tasks" at bounding box center [1038, 226] width 54 height 35
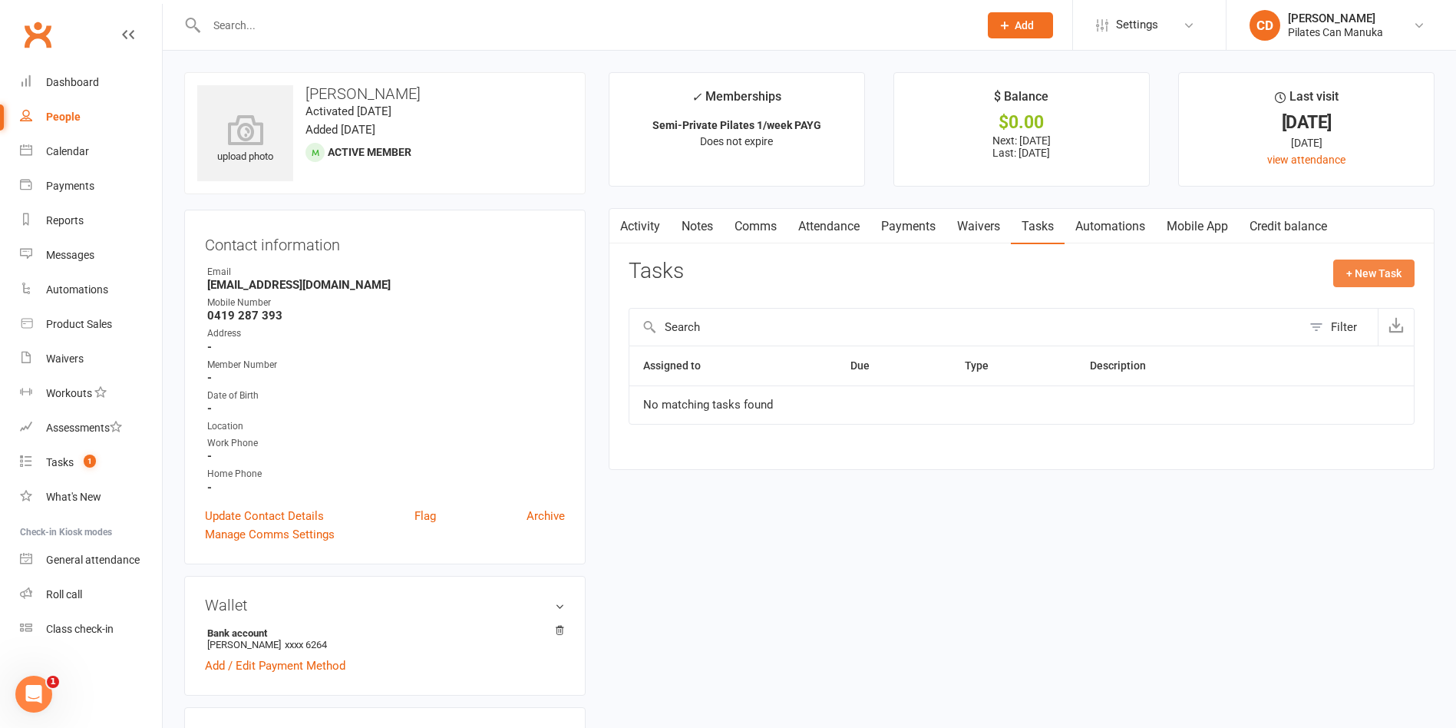
click at [1402, 274] on button "+ New Task" at bounding box center [1374, 274] width 81 height 28
select select "49925"
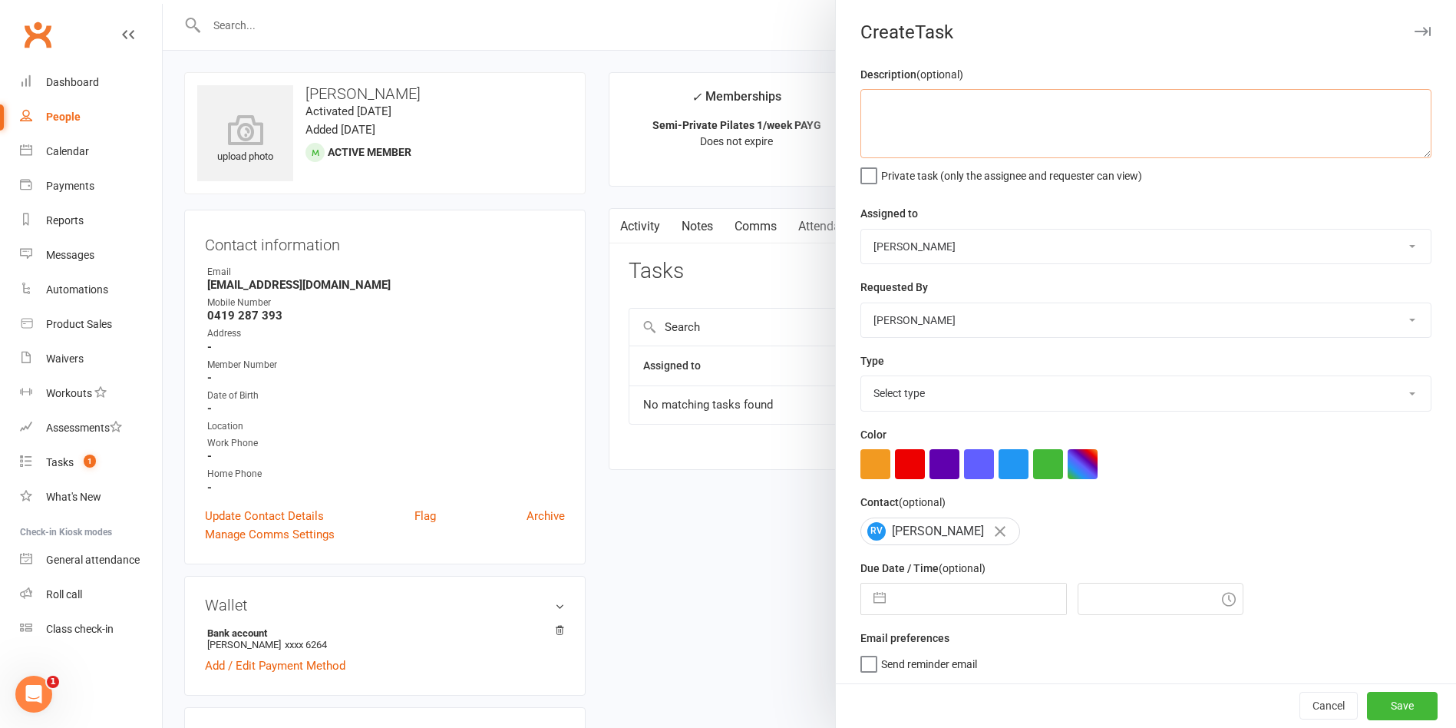
click at [967, 133] on textarea at bounding box center [1146, 123] width 571 height 69
type textarea "Check if Ramila is ready to return on Sept 18"
click at [1022, 407] on select "Select type Available sessions for continuing semis Bulk session change Catch-u…" at bounding box center [1146, 393] width 570 height 34
select select "28579"
click at [861, 379] on select "Select type Available sessions for continuing semis Bulk session change Catch-u…" at bounding box center [1146, 393] width 570 height 34
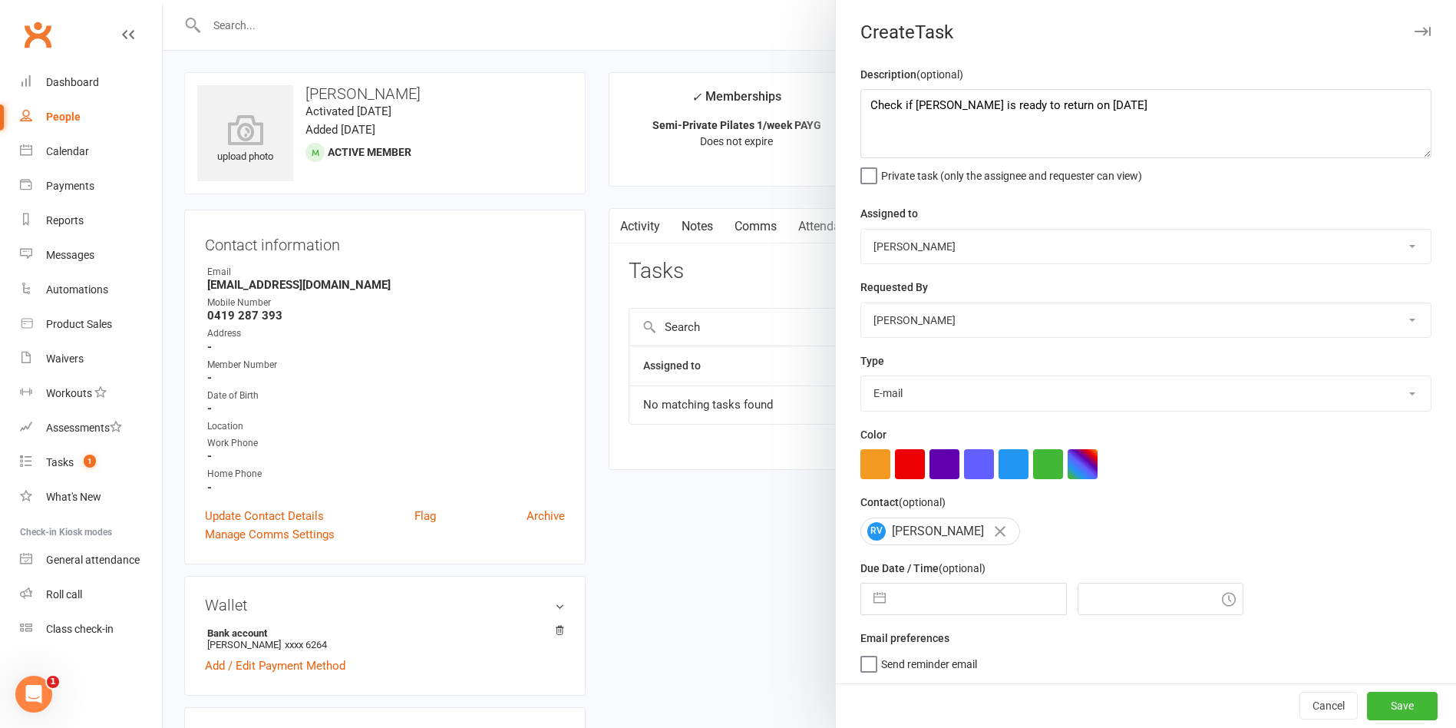
click at [943, 603] on input "text" at bounding box center [980, 598] width 173 height 31
select select "6"
select select "2025"
select select "7"
select select "2025"
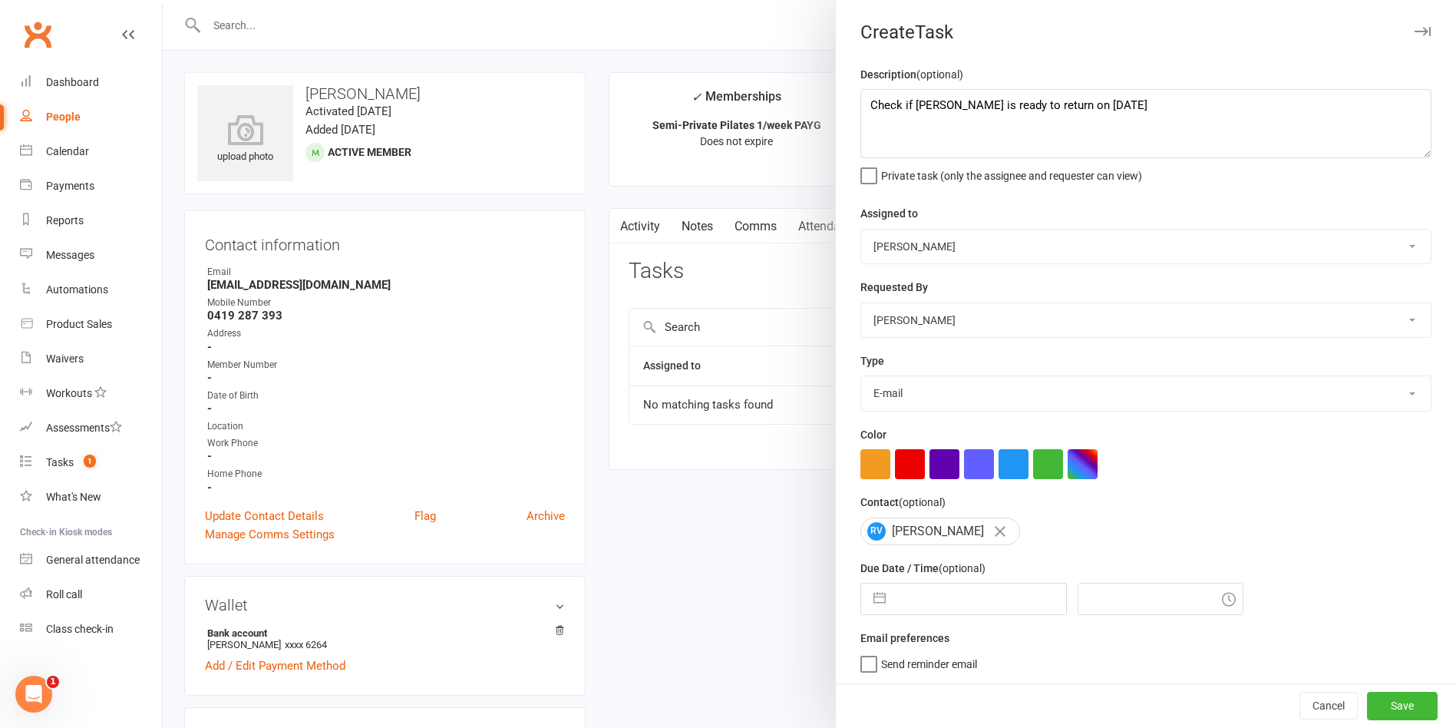
select select "8"
select select "2025"
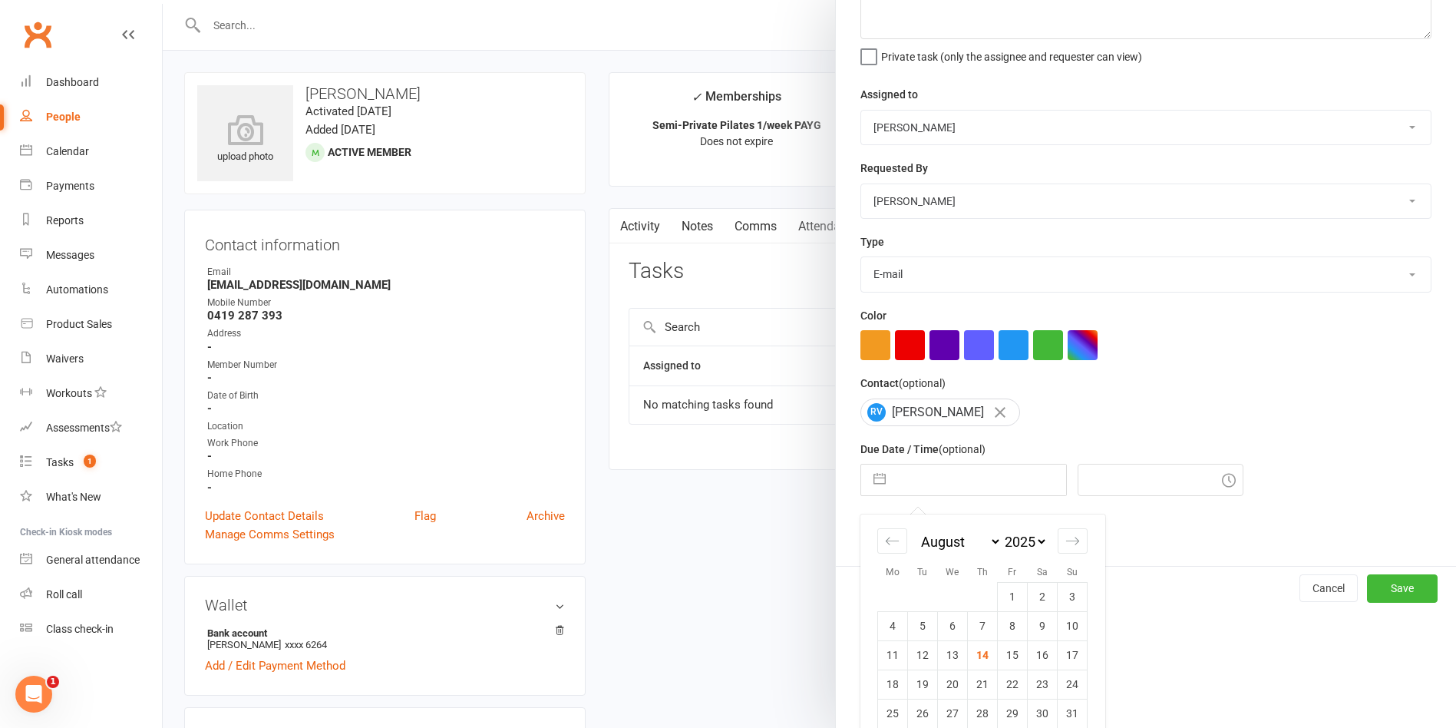
scroll to position [143, 0]
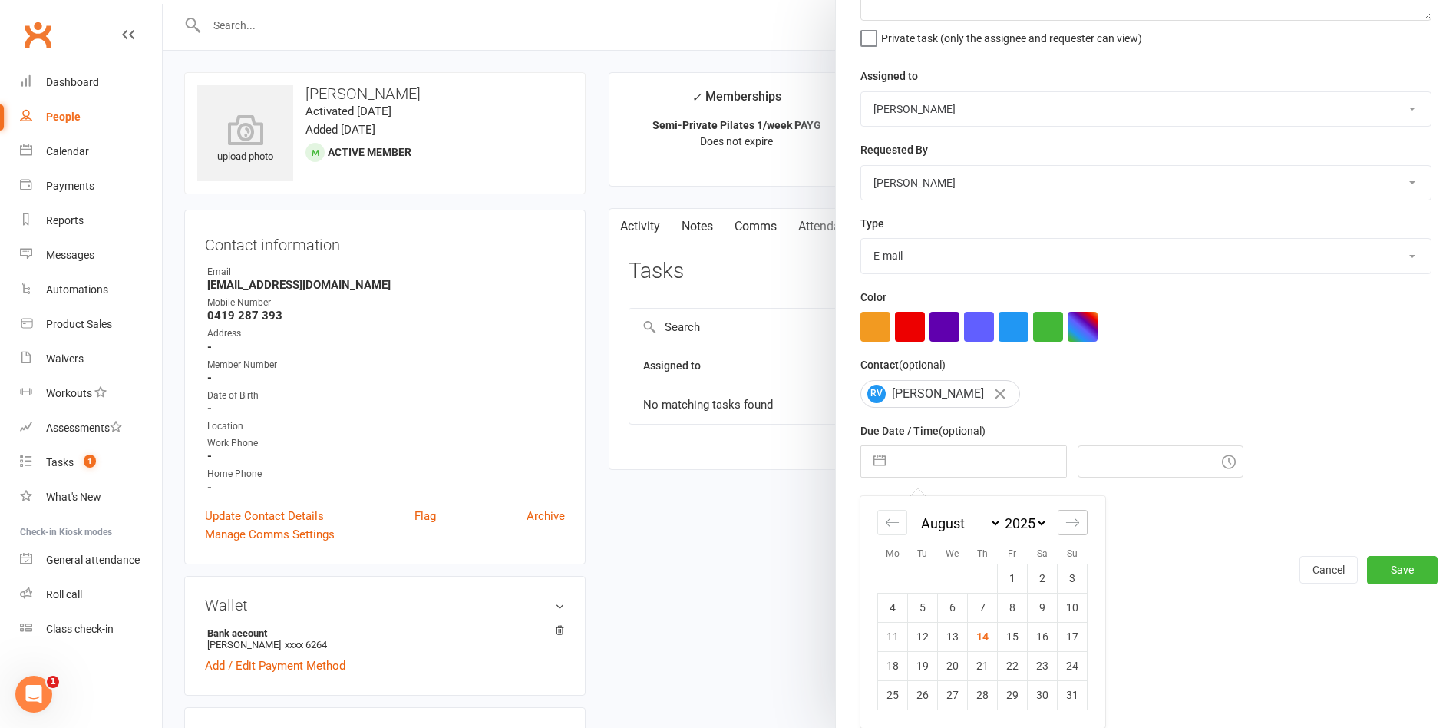
click at [1074, 522] on div "Move forward to switch to the next month." at bounding box center [1073, 522] width 30 height 25
select select "9"
select select "2025"
click at [916, 608] on td "9" at bounding box center [923, 607] width 30 height 29
type input "[DATE]"
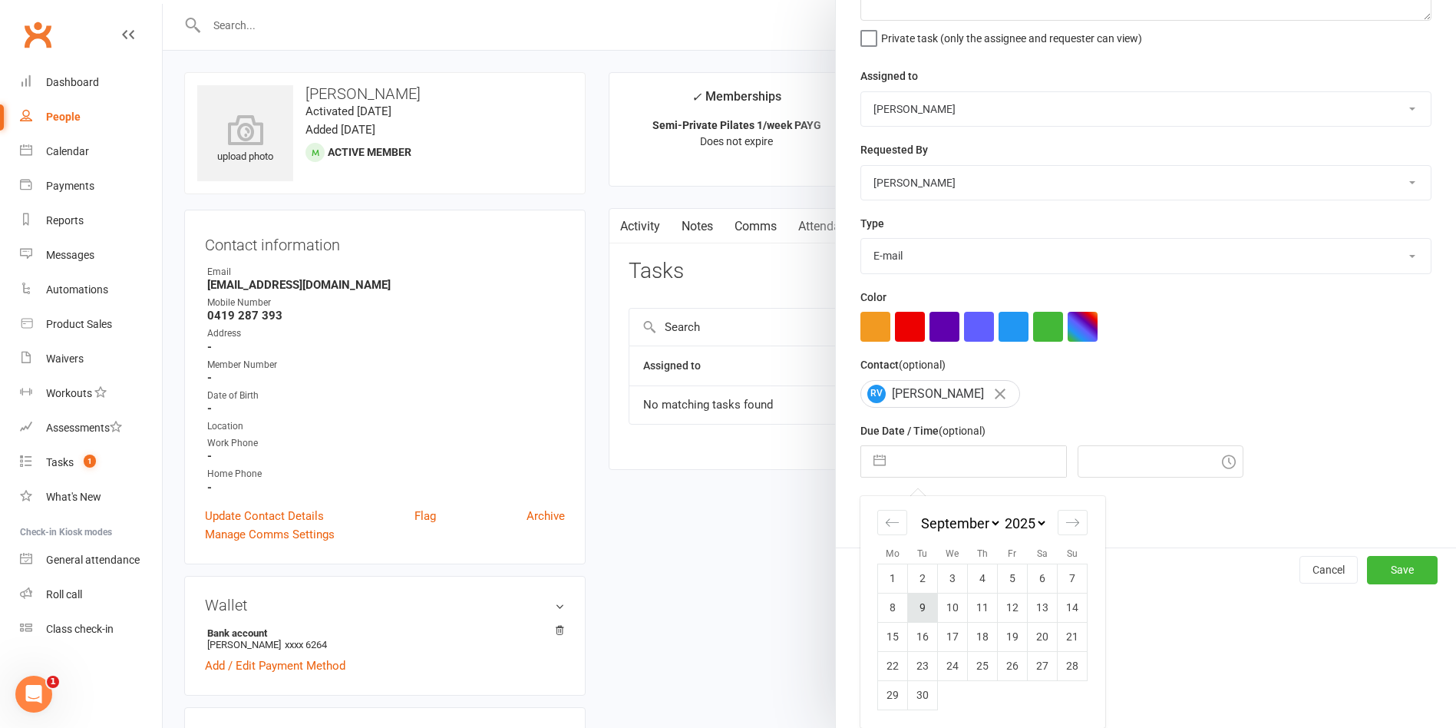
type input "5:00pm"
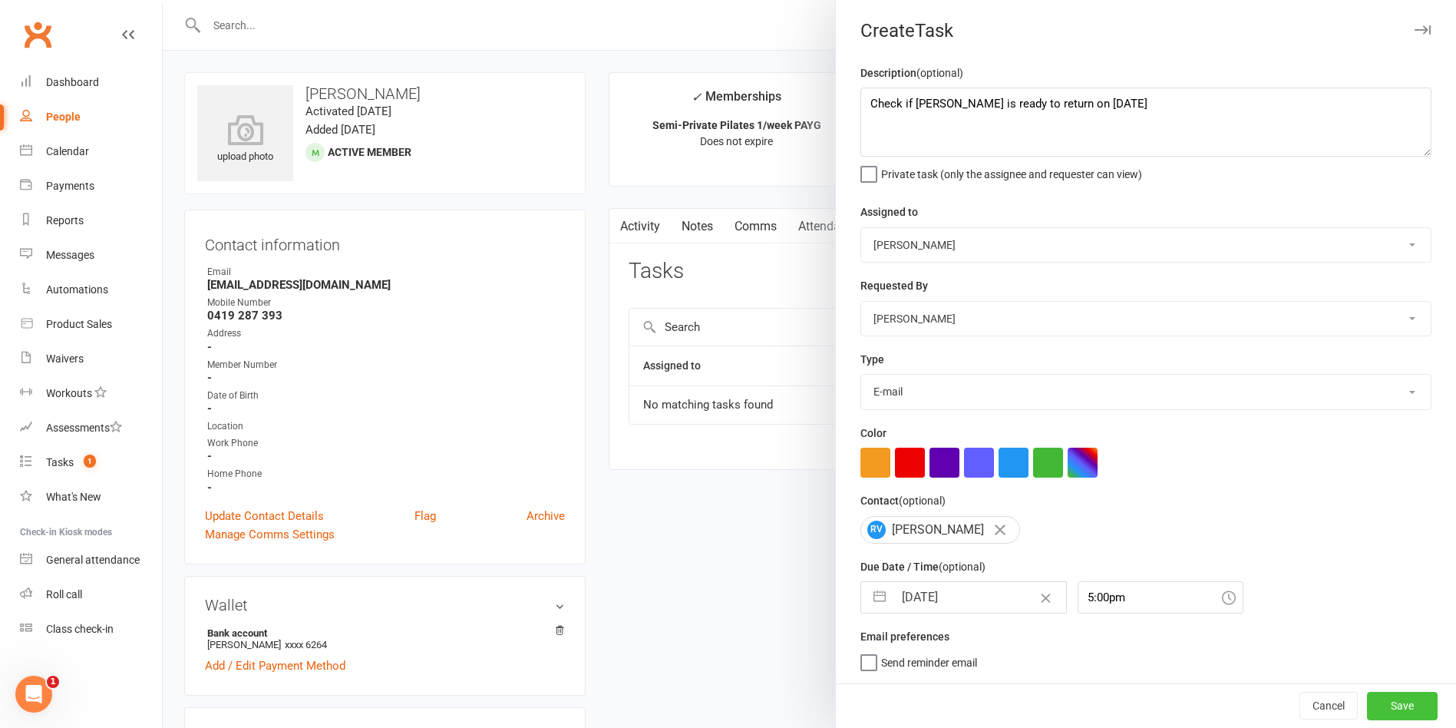
click at [1367, 702] on button "Save" at bounding box center [1402, 706] width 71 height 28
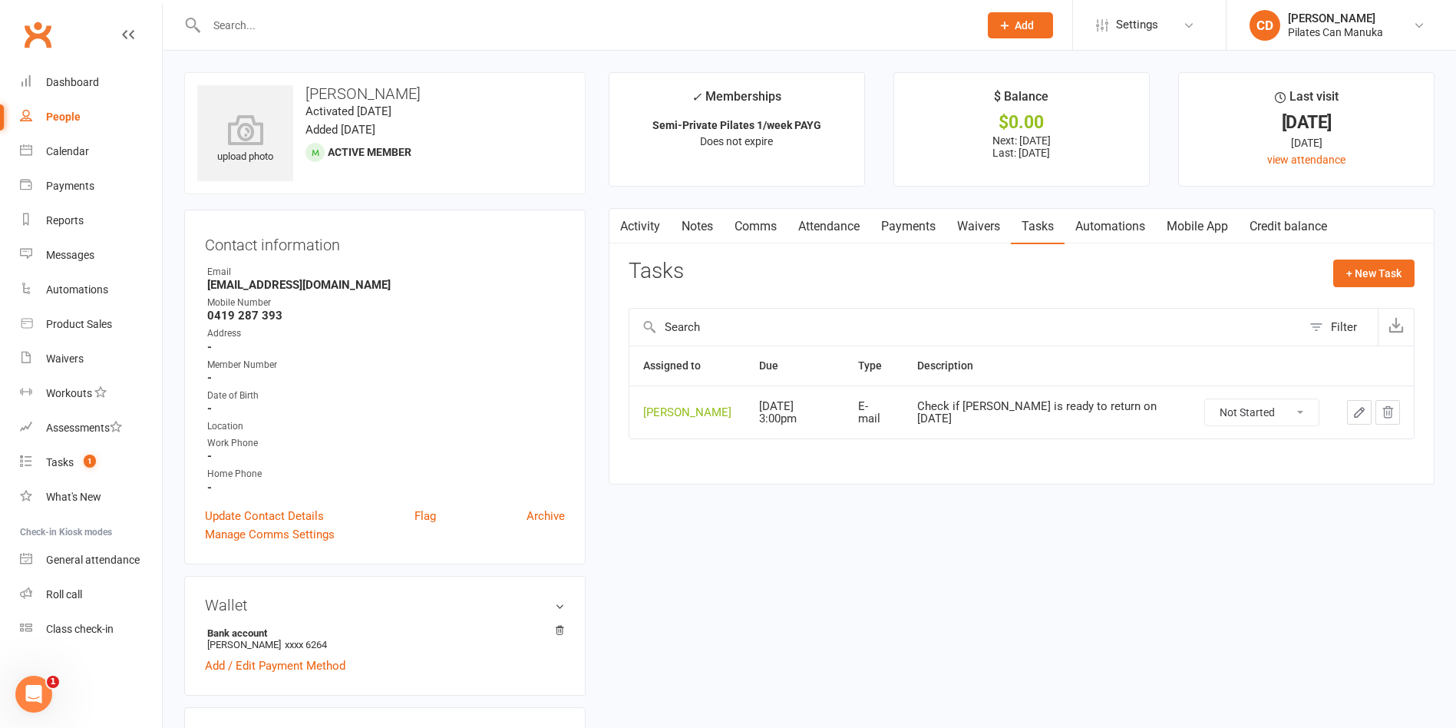
click at [700, 225] on link "Notes" at bounding box center [697, 226] width 53 height 35
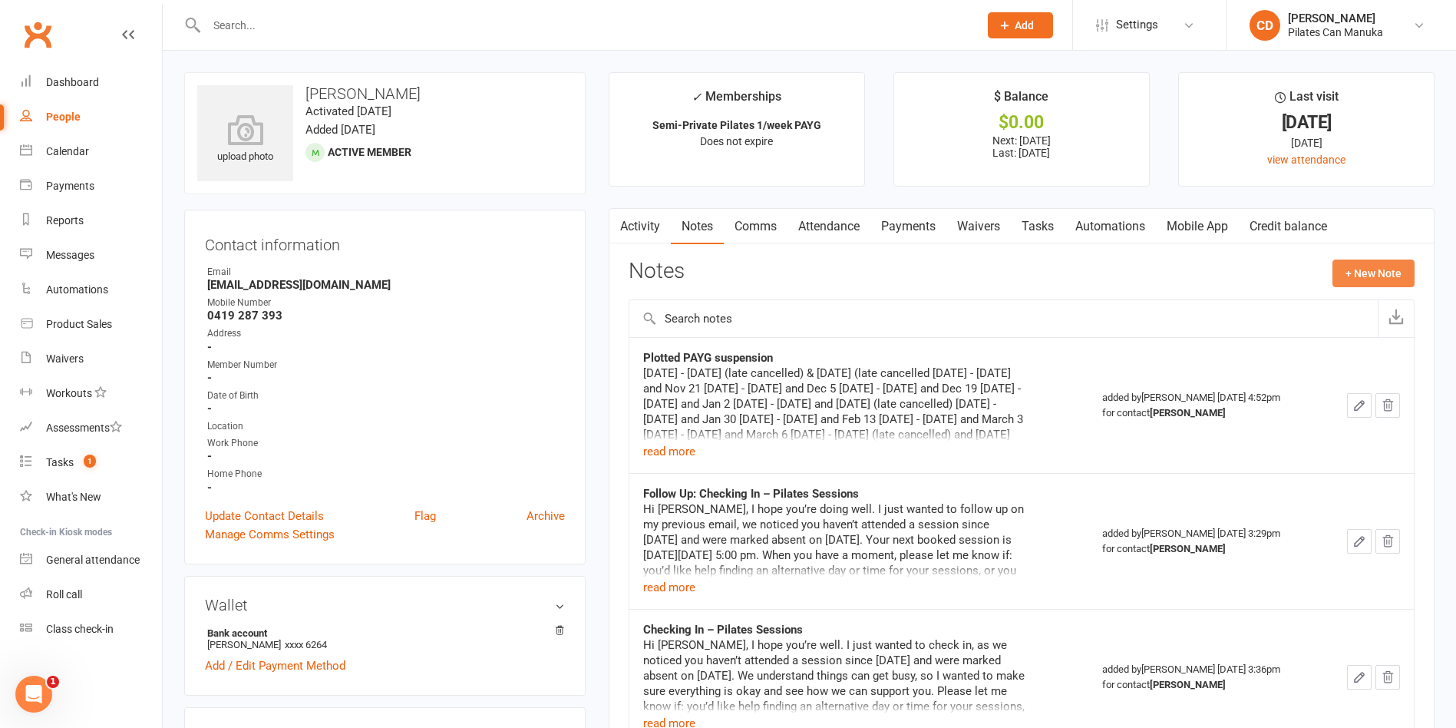
click at [1367, 279] on button "+ New Note" at bounding box center [1374, 274] width 82 height 28
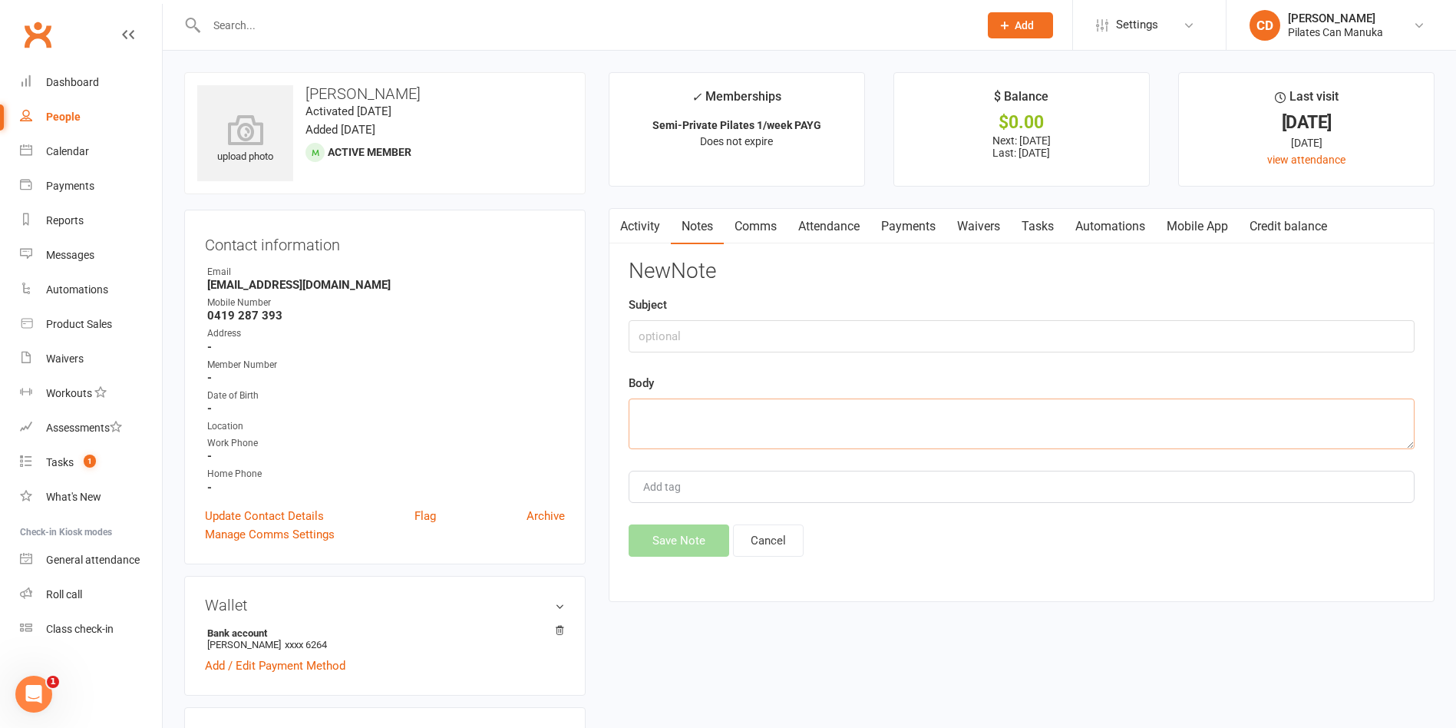
click at [915, 418] on textarea at bounding box center [1022, 423] width 786 height 51
paste textarea "Hi Ramila, I’m sorry to hear you’ve been going through a rough time. Please kno…"
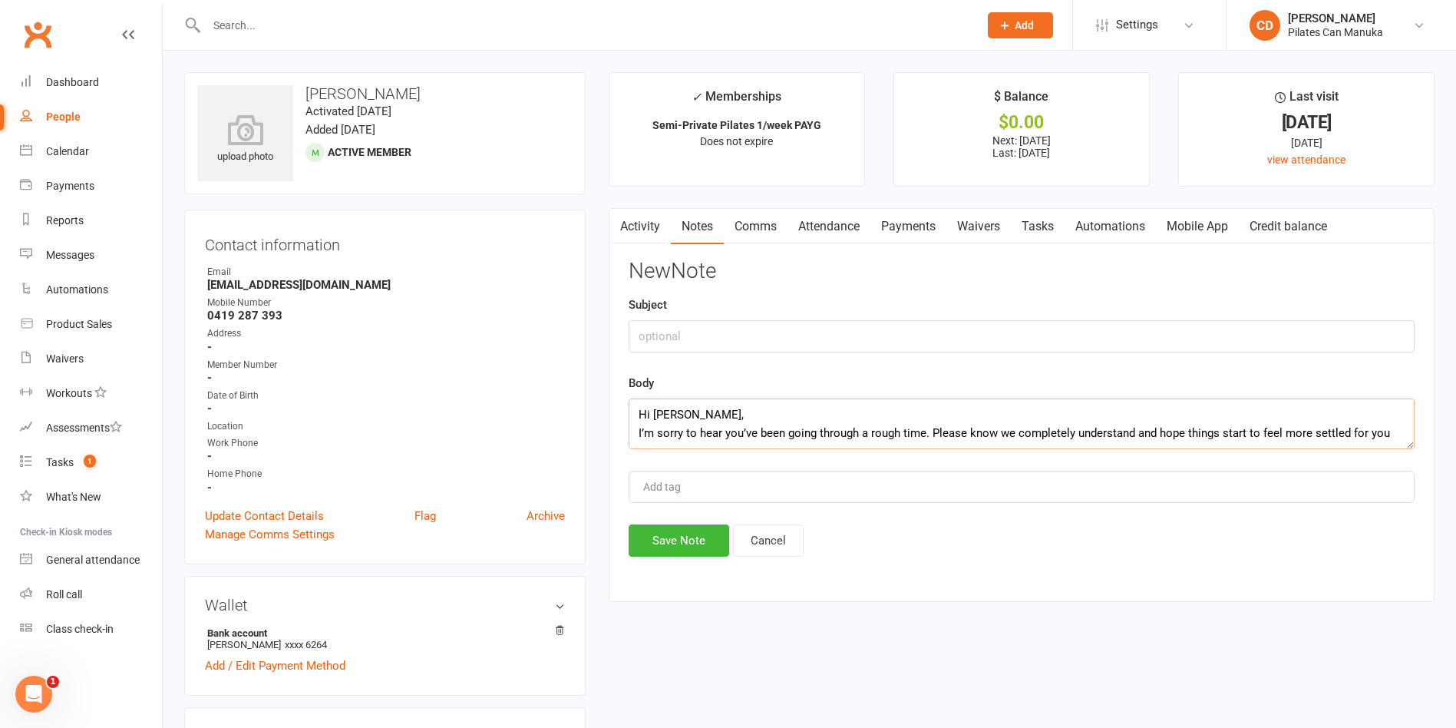
scroll to position [600, 0]
type textarea "Hi Ramila, I’m sorry to hear you’ve been going through a rough time. Please kno…"
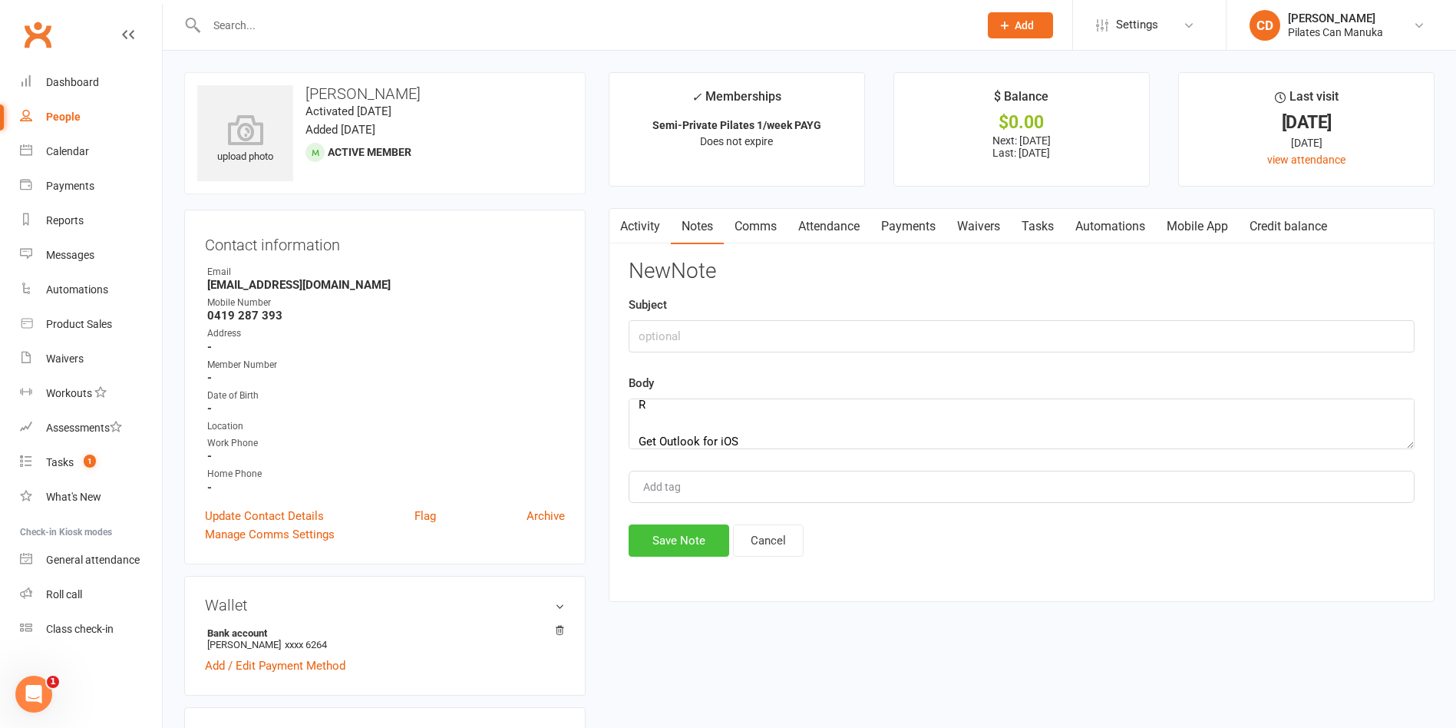
click at [693, 537] on button "Save Note" at bounding box center [679, 540] width 101 height 32
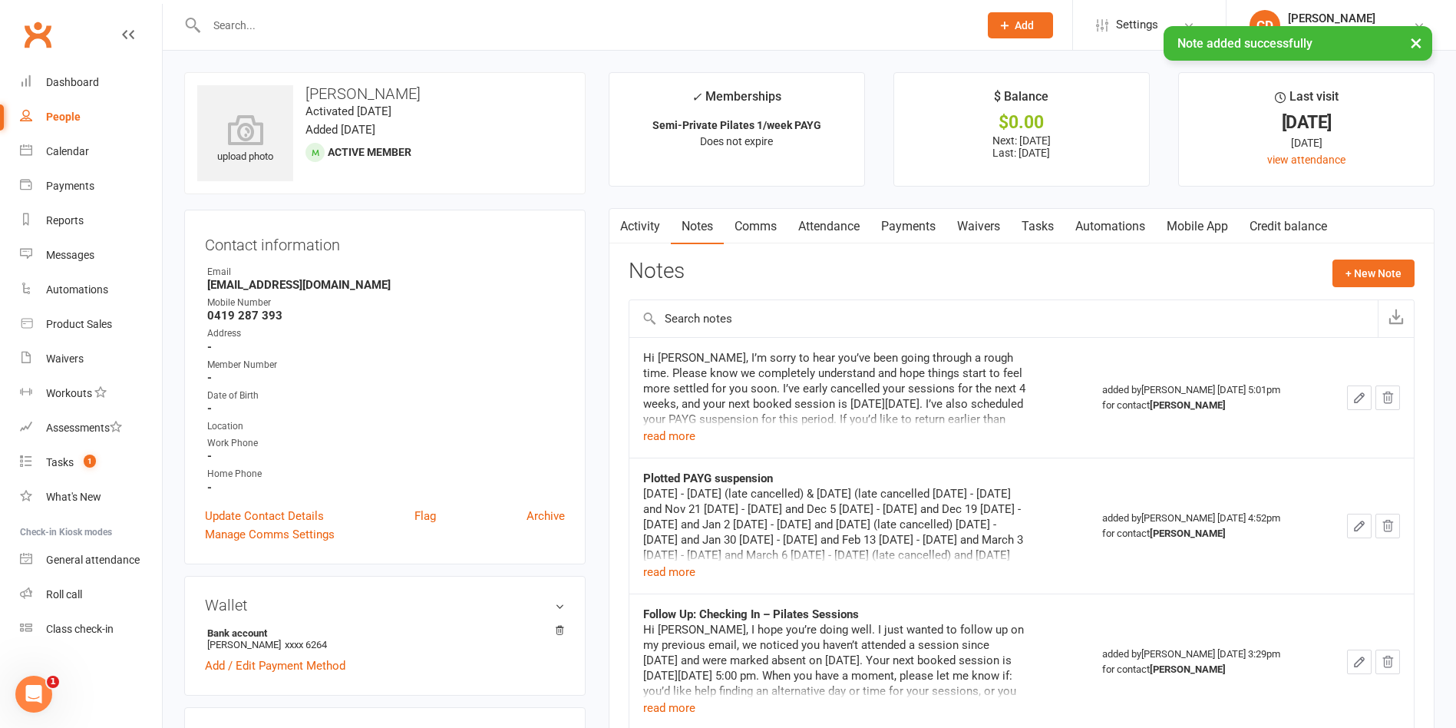
drag, startPoint x: 428, startPoint y: 94, endPoint x: 304, endPoint y: 95, distance: 123.6
click at [304, 95] on h3 "[PERSON_NAME]" at bounding box center [384, 93] width 375 height 17
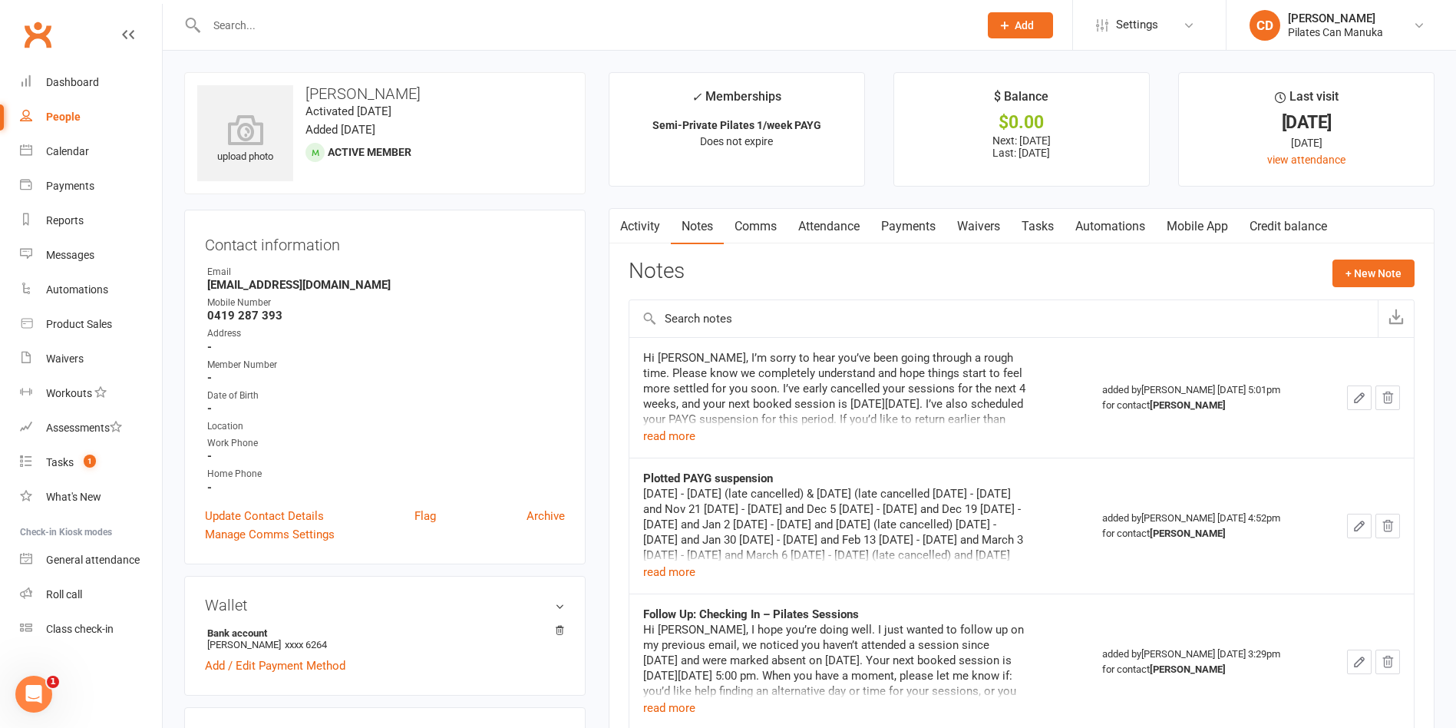
click at [585, 186] on div "upload photo [PERSON_NAME] Activated [DATE] Added [DATE] Active member" at bounding box center [385, 133] width 402 height 122
click at [74, 458] on div "Tasks" at bounding box center [60, 462] width 28 height 12
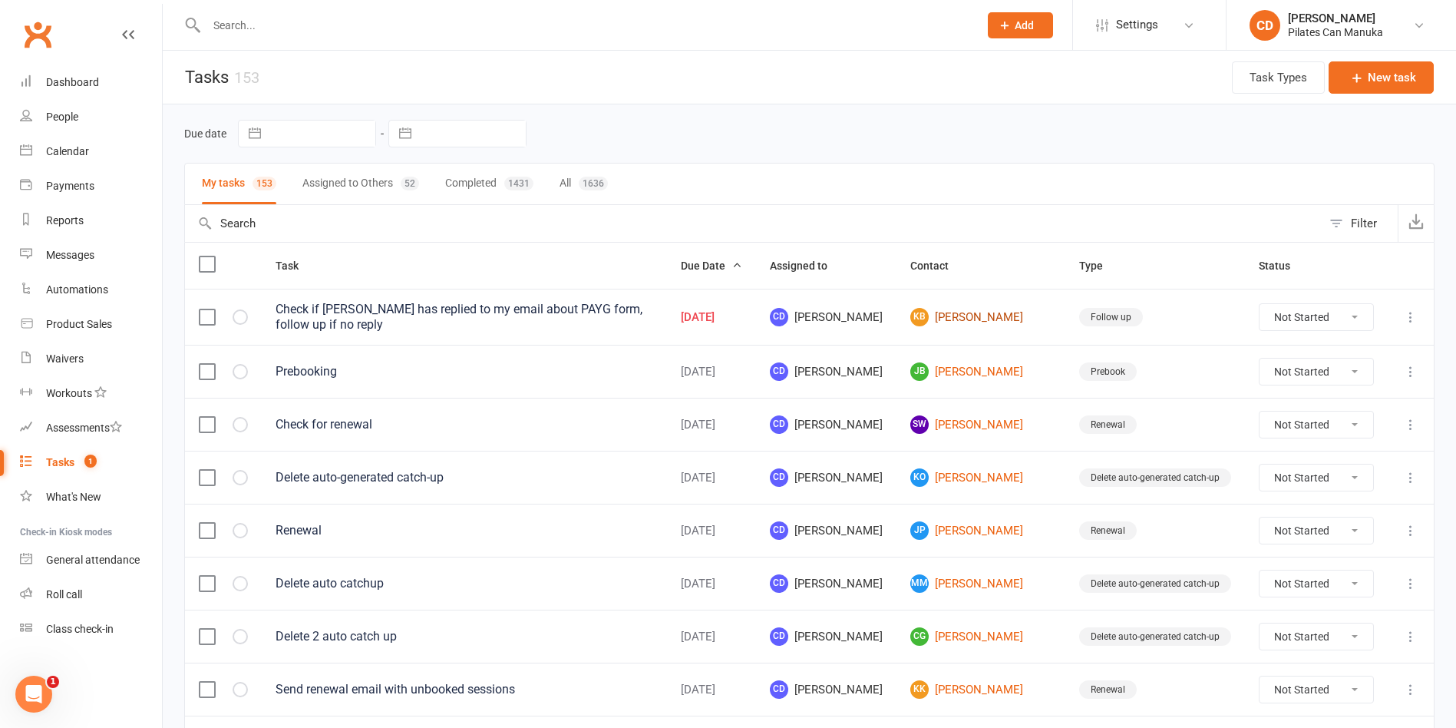
click at [977, 310] on link "KB Kylie Bryant" at bounding box center [981, 317] width 141 height 18
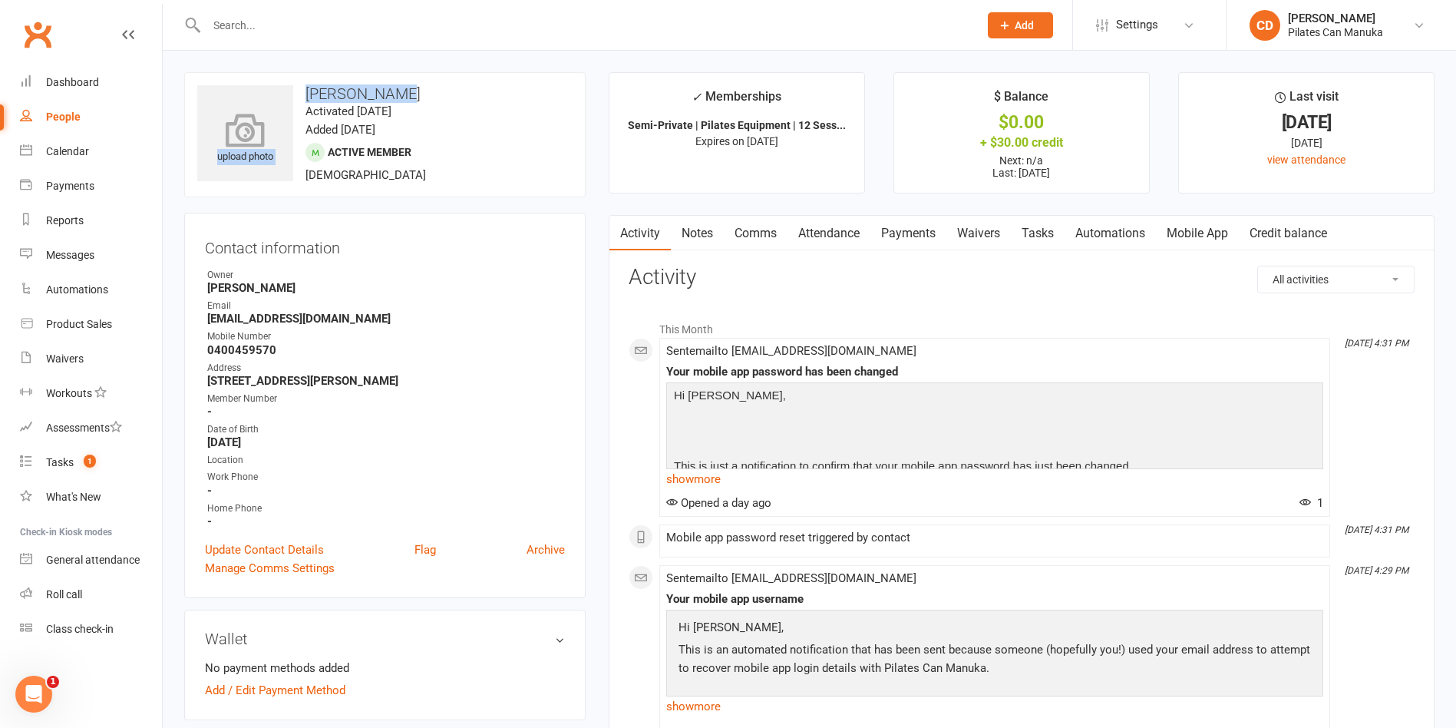
drag, startPoint x: 408, startPoint y: 86, endPoint x: 277, endPoint y: 94, distance: 131.6
click at [277, 94] on div "upload photo Kylie Bryant Activated 13 August, 2024 Added 13 August, 2024 Activ…" at bounding box center [385, 134] width 402 height 125
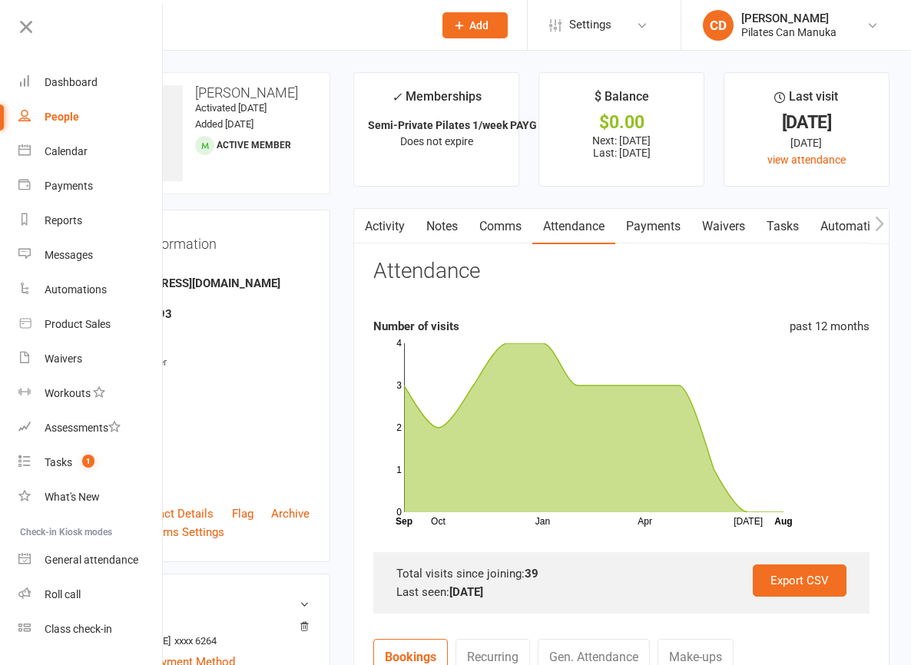
click at [691, 230] on link "Payments" at bounding box center [653, 226] width 76 height 35
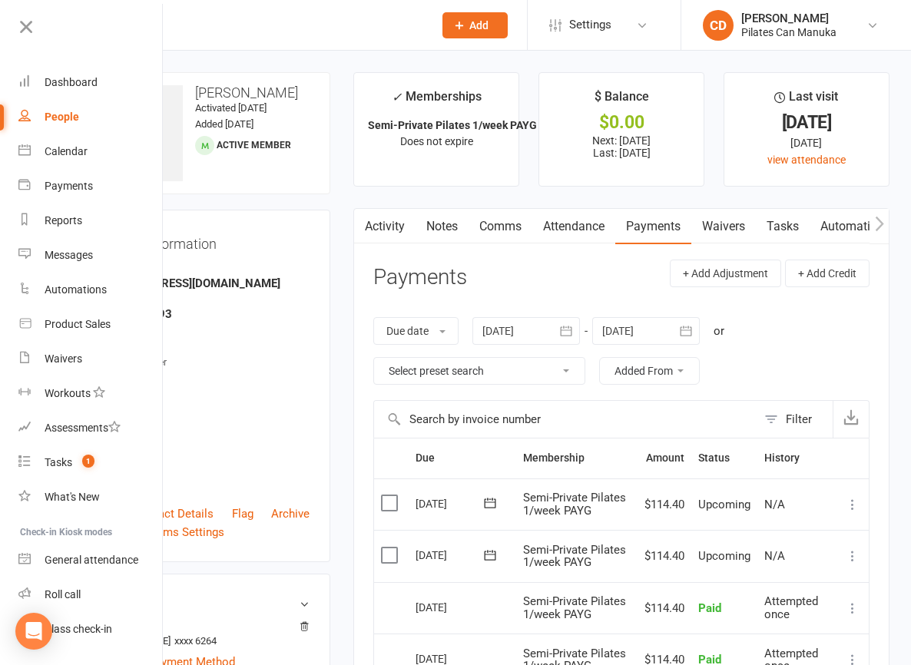
click at [580, 336] on div at bounding box center [525, 331] width 107 height 28
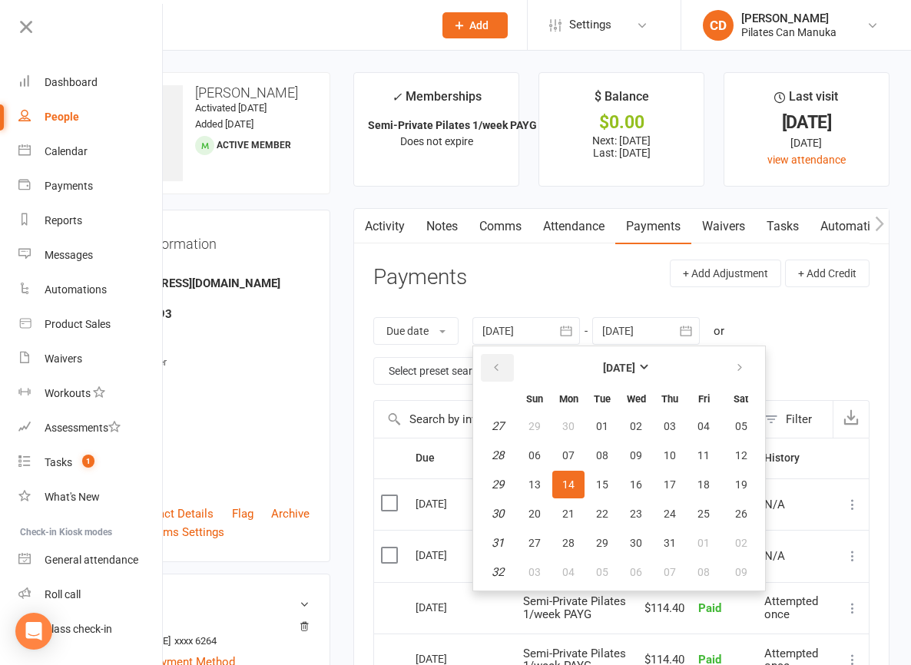
click at [501, 365] on icon "button" at bounding box center [496, 368] width 11 height 12
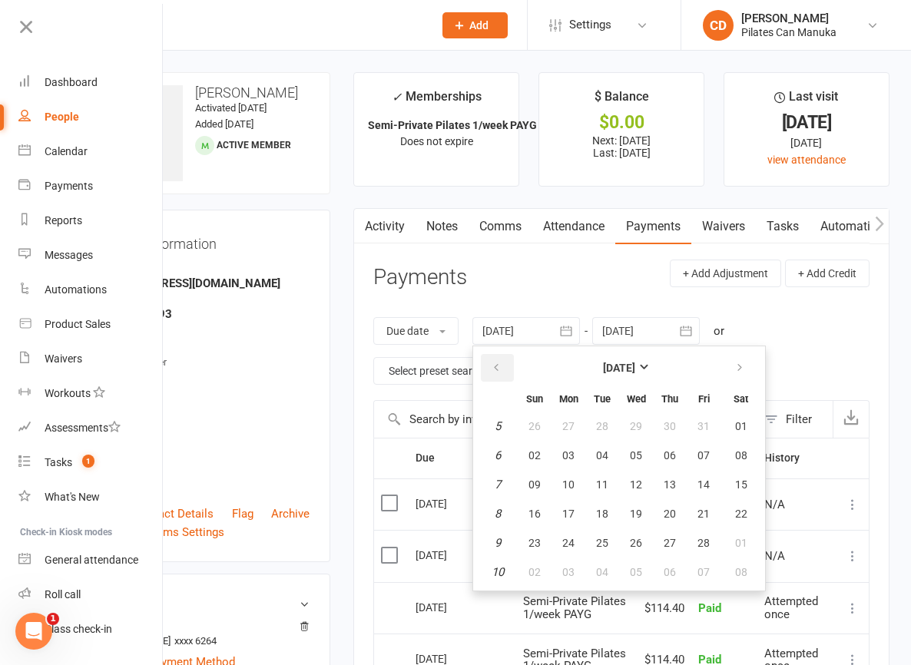
click at [501, 365] on icon "button" at bounding box center [496, 368] width 11 height 12
click at [709, 423] on span "01" at bounding box center [703, 426] width 12 height 12
type input "[DATE]"
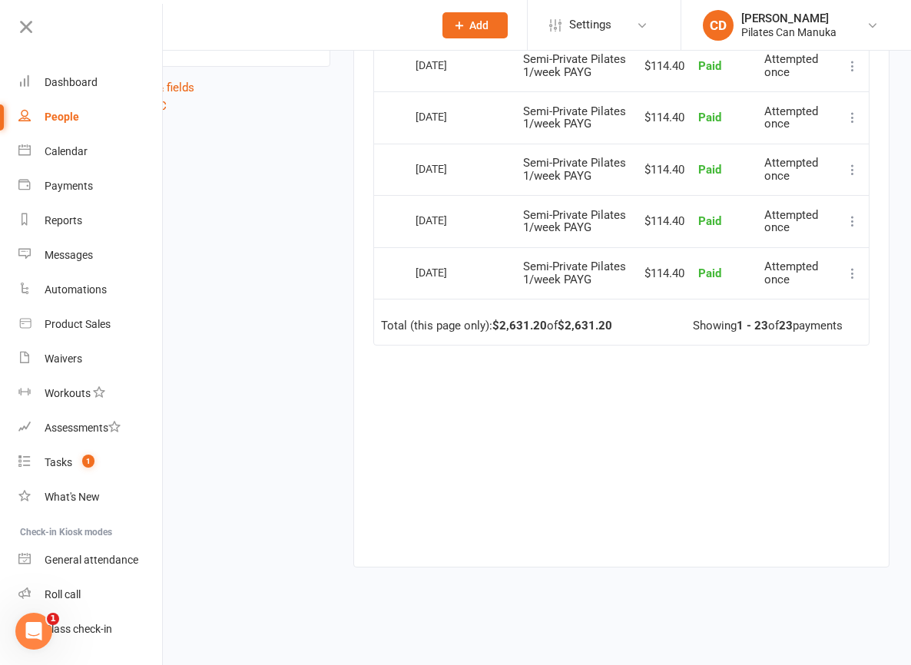
scroll to position [2121, 0]
drag, startPoint x: 561, startPoint y: 349, endPoint x: 448, endPoint y: 349, distance: 113.6
click at [448, 299] on tr "Select this [DATE] [PERSON_NAME] Semi-Private Pilates 1/week PAYG $114.40 Paid …" at bounding box center [621, 273] width 494 height 52
copy tr "Select this [DATE]"
drag, startPoint x: 557, startPoint y: 252, endPoint x: 476, endPoint y: 260, distance: 81.8
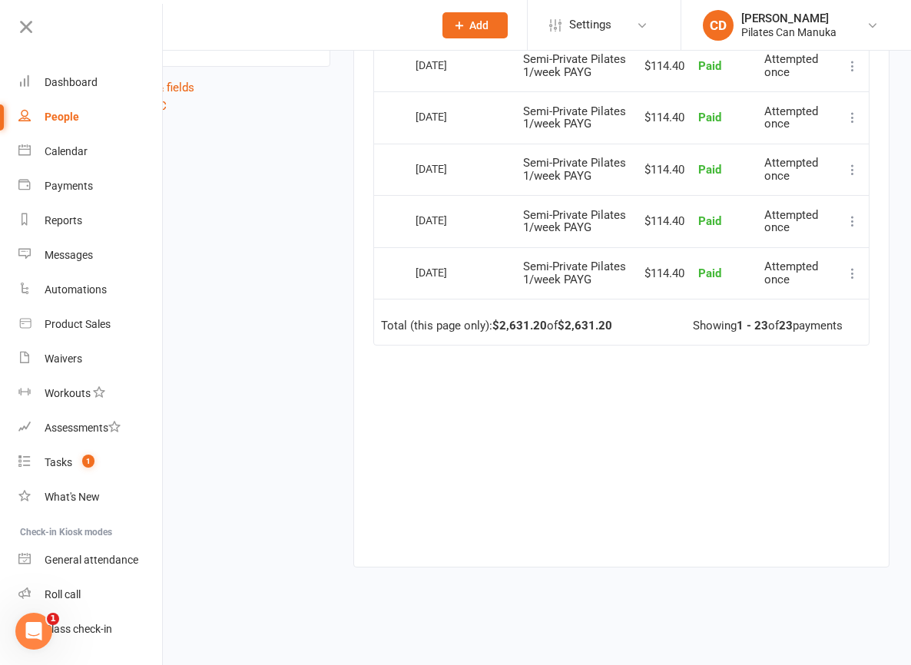
click at [476, 247] on tr "Select this [DATE] [PERSON_NAME] Semi-Private Pilates 1/week PAYG $114.40 Paid …" at bounding box center [621, 221] width 494 height 52
copy tr "Select this [DATE]"
drag, startPoint x: 572, startPoint y: 180, endPoint x: 477, endPoint y: 181, distance: 95.2
click at [477, 181] on tr "Select this [DATE] [PERSON_NAME] Semi-Private Pilates 1/week PAYG $114.40 Paid …" at bounding box center [621, 170] width 494 height 52
copy tr "Select this [DATE]"
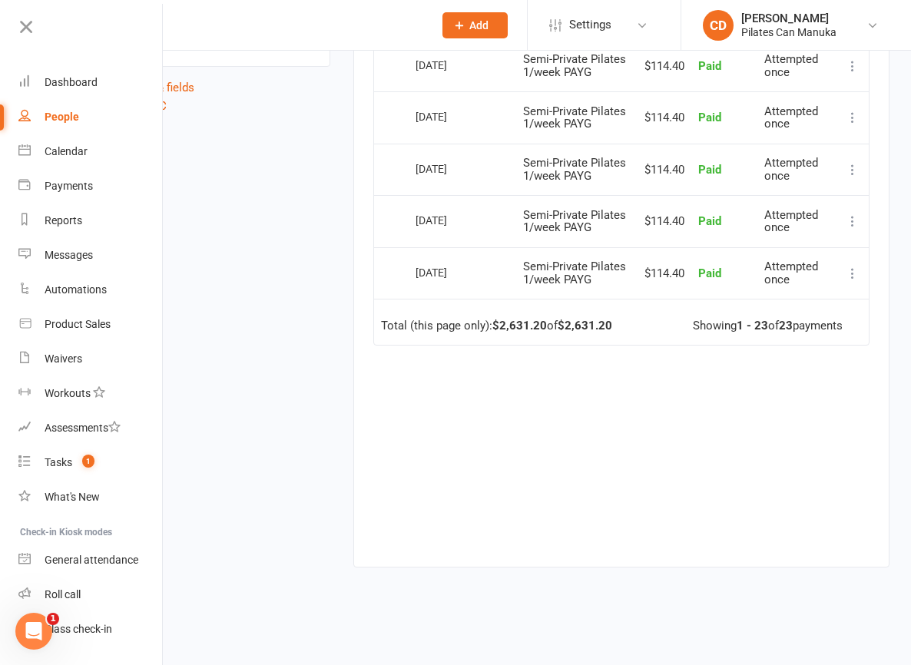
scroll to position [2006, 0]
drag, startPoint x: 554, startPoint y: 207, endPoint x: 478, endPoint y: 207, distance: 76.8
click at [478, 144] on tr "Select this [DATE] [PERSON_NAME] Semi-Private Pilates 1/week PAYG $114.40 Paid …" at bounding box center [621, 117] width 494 height 52
copy tr "Select this [DATE]"
drag, startPoint x: 557, startPoint y: 124, endPoint x: 484, endPoint y: 116, distance: 72.7
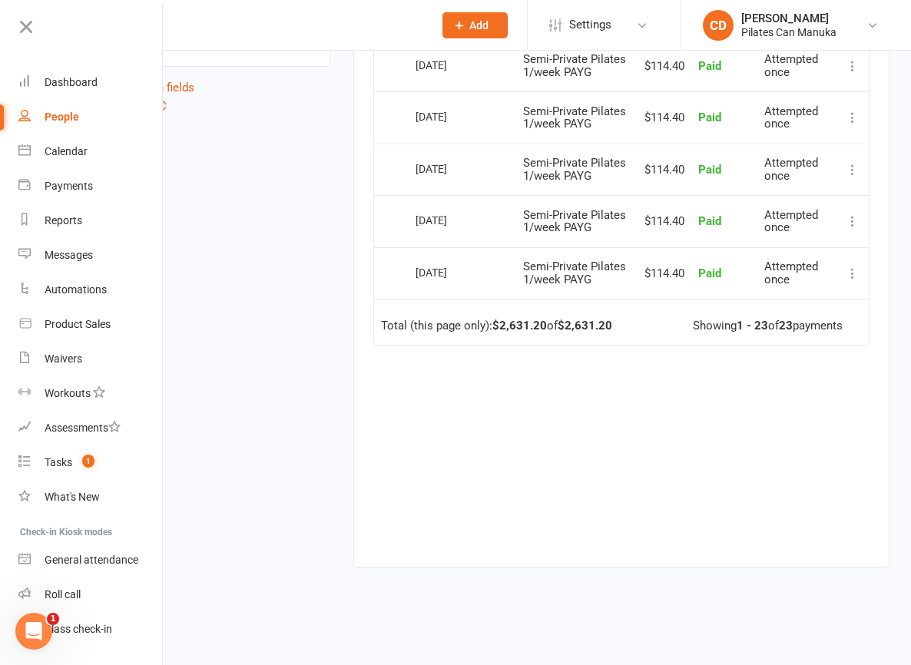
click at [484, 92] on td "[DATE]" at bounding box center [461, 66] width 107 height 52
copy div "[DATE]"
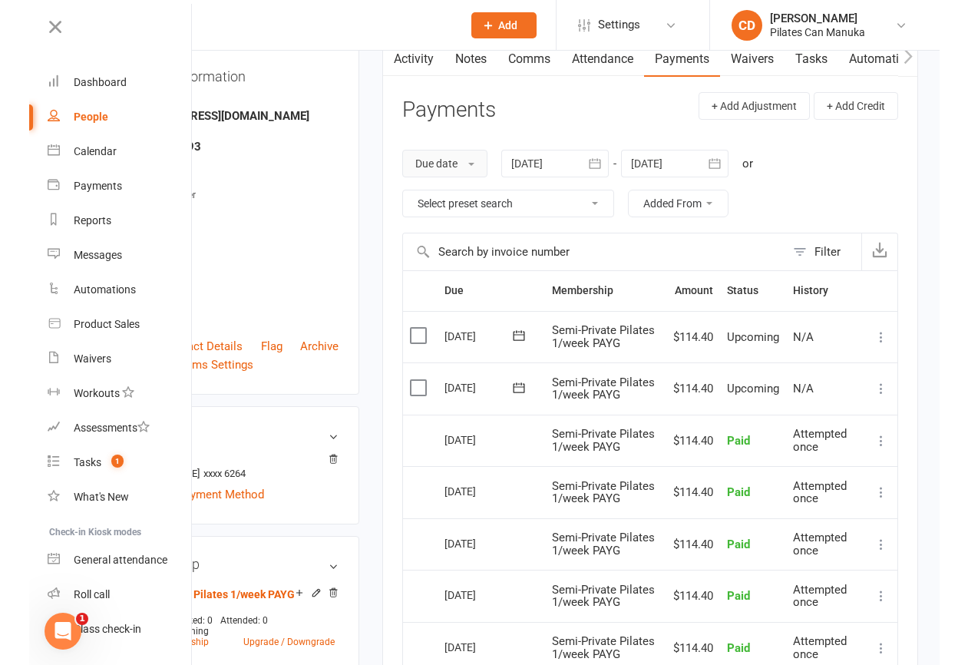
scroll to position [0, 0]
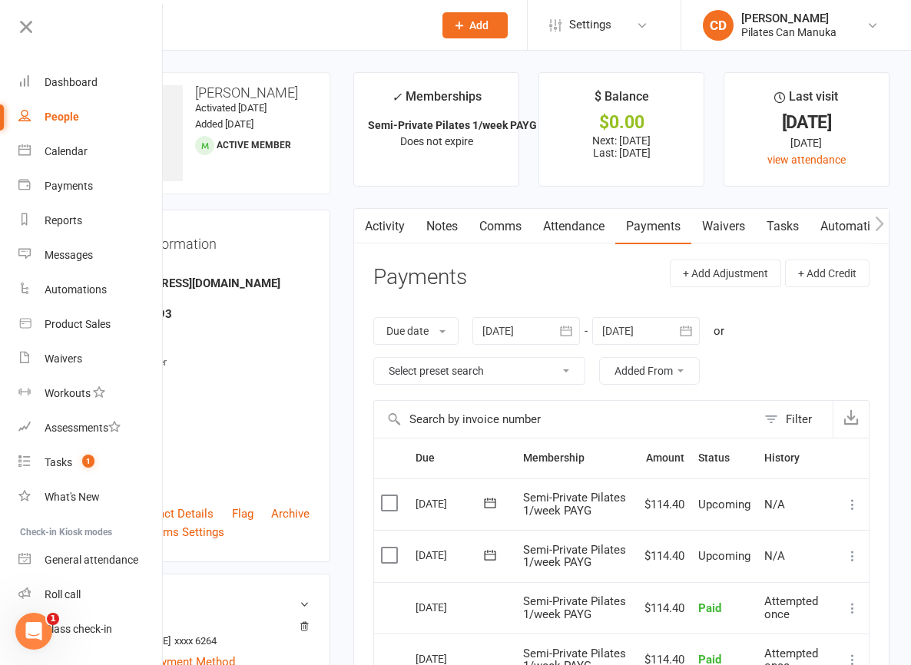
drag, startPoint x: 373, startPoint y: 113, endPoint x: 299, endPoint y: 82, distance: 80.6
click at [299, 82] on div "upload photo [PERSON_NAME] Activated [DATE] Added [DATE] Active member" at bounding box center [202, 133] width 256 height 122
copy h3 "[PERSON_NAME]"
click at [75, 214] on div "Reports" at bounding box center [64, 220] width 38 height 12
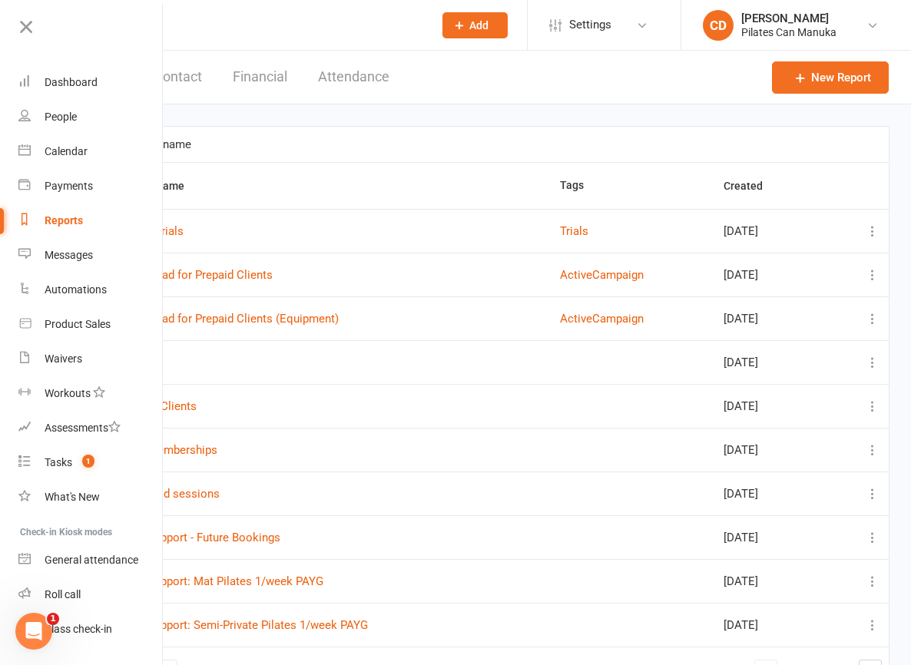
click at [389, 78] on button "Attendance" at bounding box center [353, 77] width 71 height 53
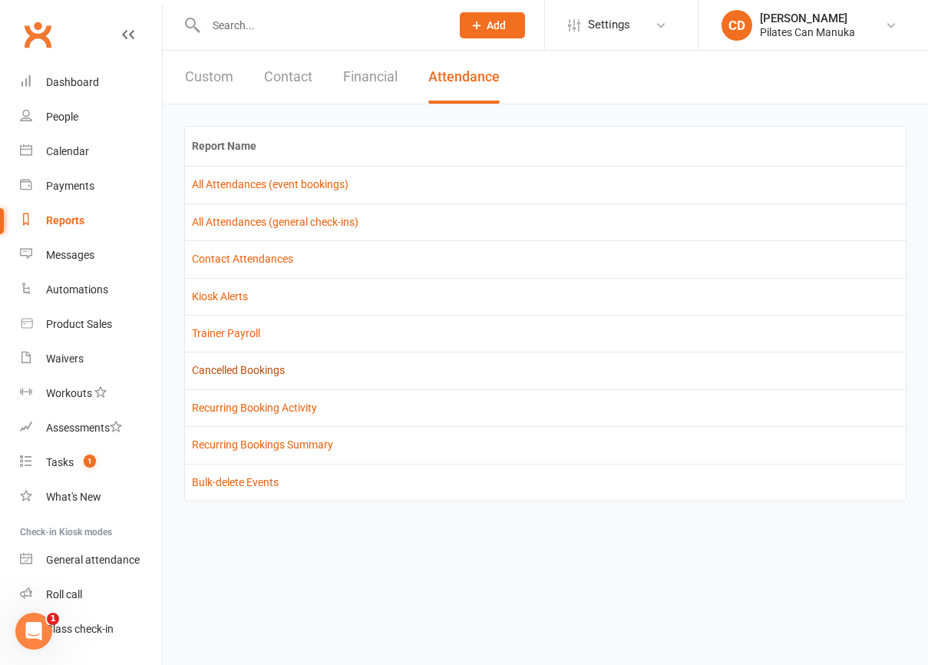
click at [274, 372] on link "Cancelled Bookings" at bounding box center [238, 370] width 93 height 12
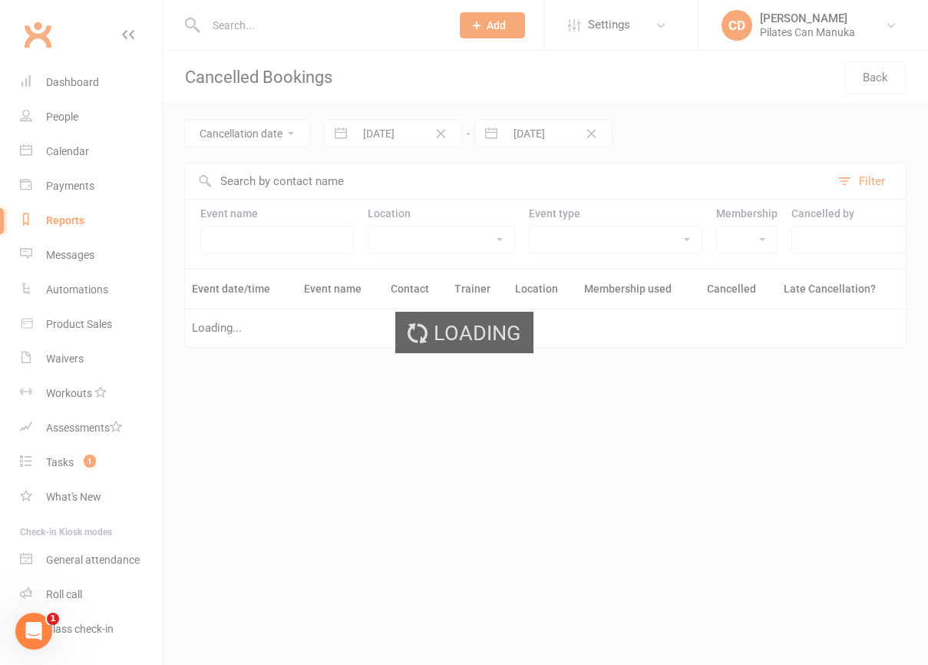
click at [392, 138] on div "Loading" at bounding box center [464, 332] width 928 height 665
click at [392, 138] on input "[DATE]" at bounding box center [408, 134] width 107 height 26
select select "5"
select select "2025"
select select "6"
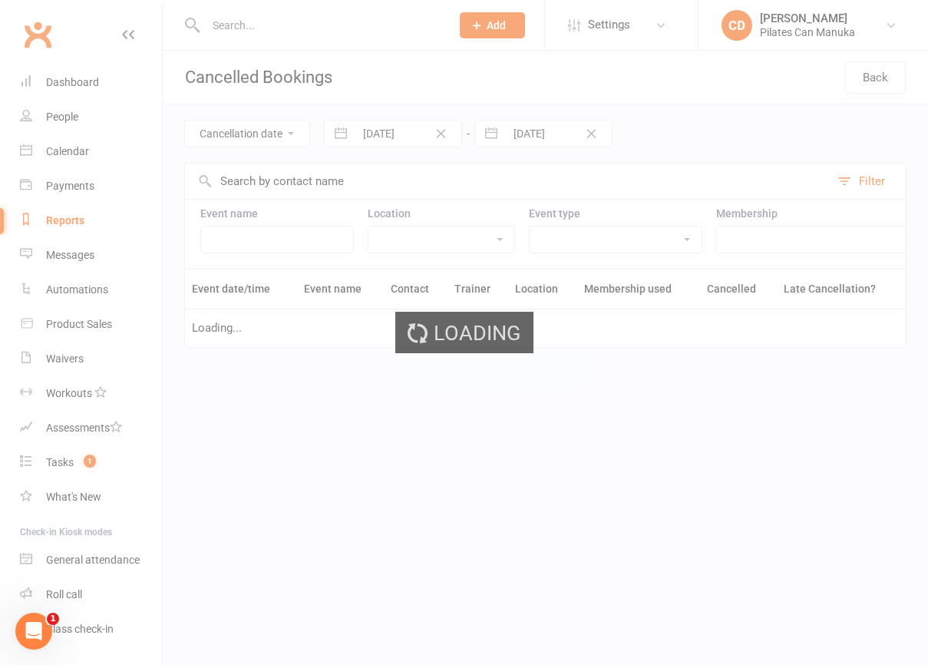
select select "2025"
select select "7"
select select "2025"
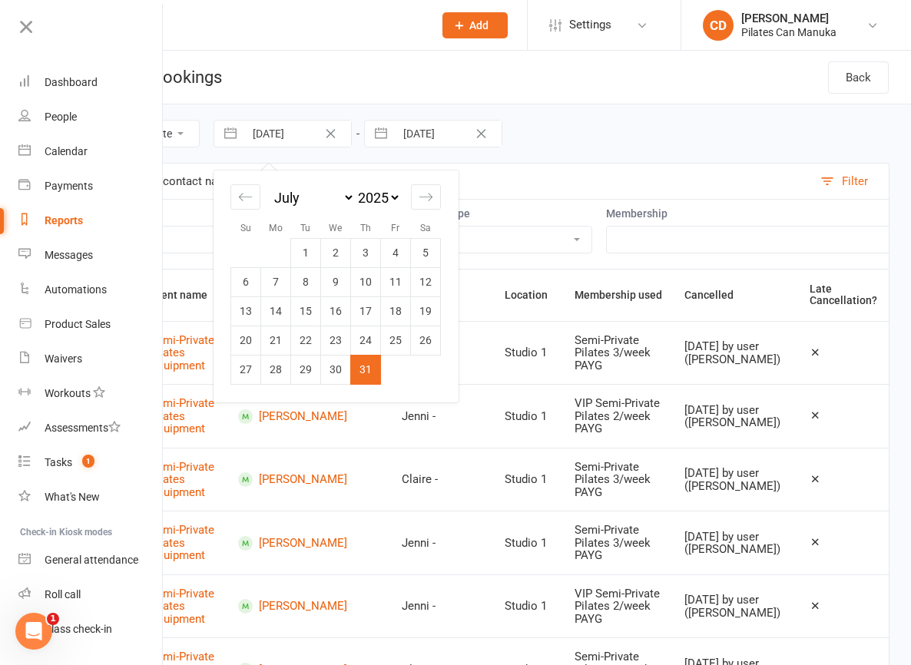
click at [351, 144] on input "[DATE]" at bounding box center [297, 134] width 107 height 26
click at [253, 196] on icon "Move backward to switch to the previous month." at bounding box center [245, 197] width 15 height 15
select select "4"
select select "2025"
click at [253, 196] on icon "Move backward to switch to the previous month." at bounding box center [245, 197] width 15 height 15
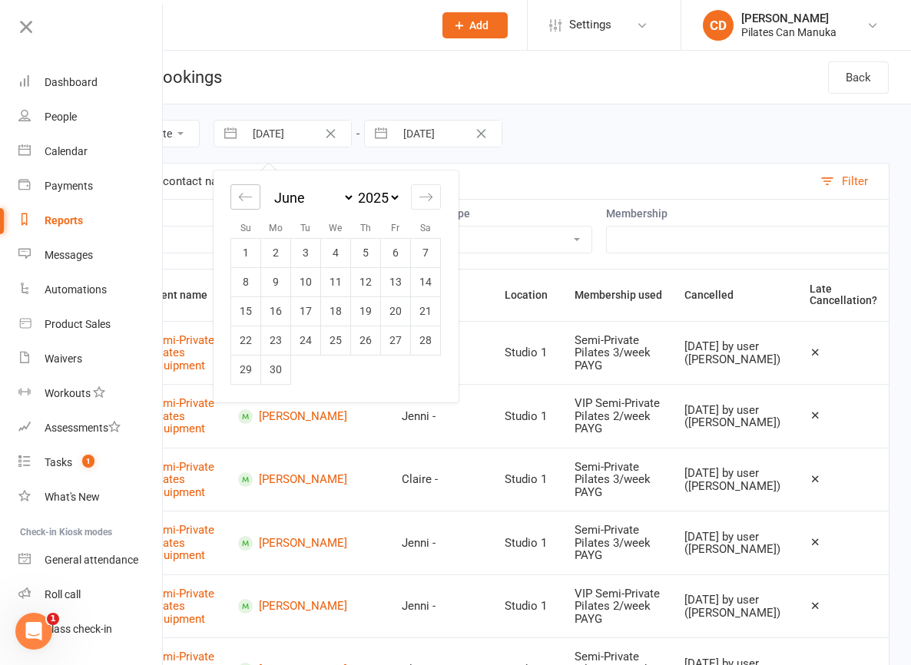
select select "3"
select select "2025"
click at [253, 196] on icon "Move backward to switch to the previous month." at bounding box center [245, 197] width 15 height 15
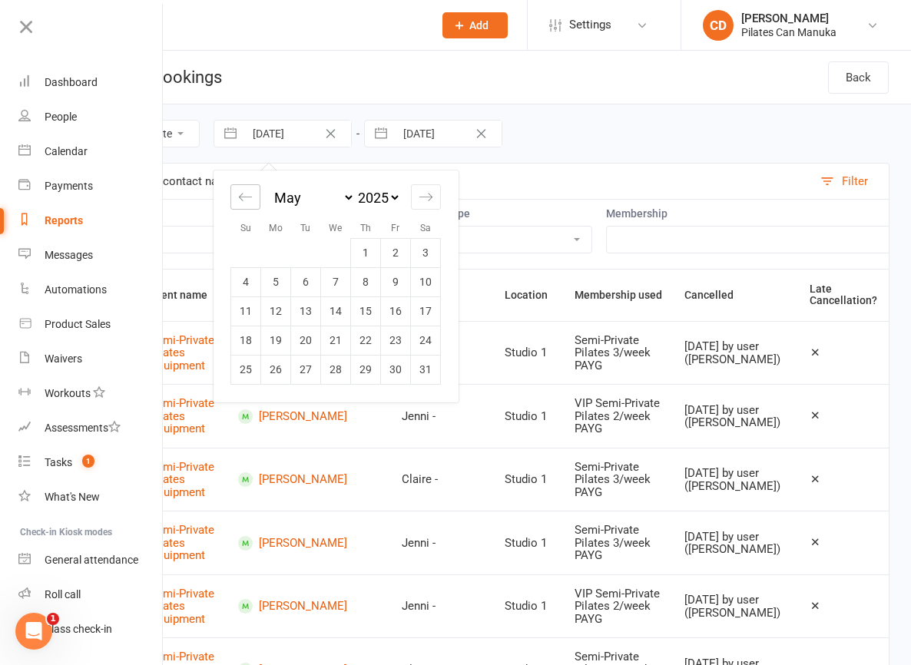
select select "2025"
select select "1"
select select "2025"
click at [253, 196] on icon "Move backward to switch to the previous month." at bounding box center [245, 197] width 15 height 15
select select "11"
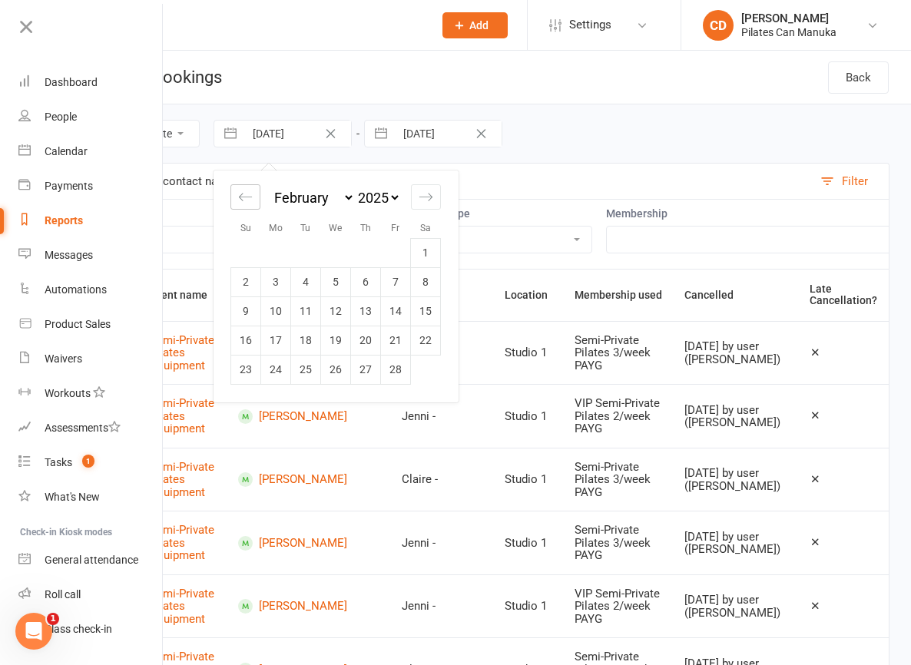
select select "2024"
click at [253, 196] on icon "Move backward to switch to the previous month." at bounding box center [245, 197] width 15 height 15
select select "10"
select select "2024"
click at [253, 196] on icon "Move backward to switch to the previous month." at bounding box center [245, 197] width 15 height 15
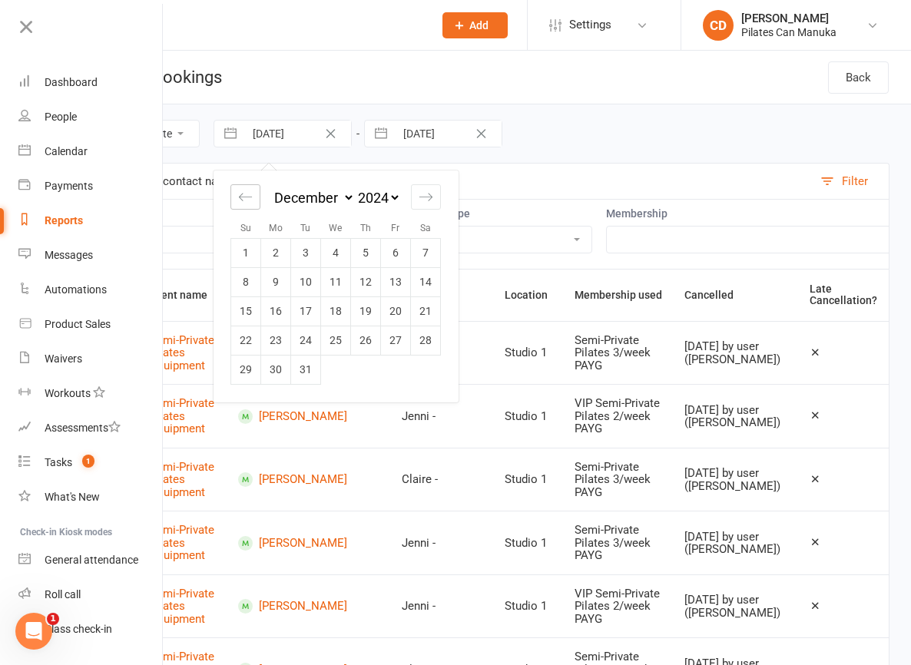
select select "9"
select select "2024"
click at [411, 249] on td "1" at bounding box center [396, 252] width 30 height 29
type input "[DATE]"
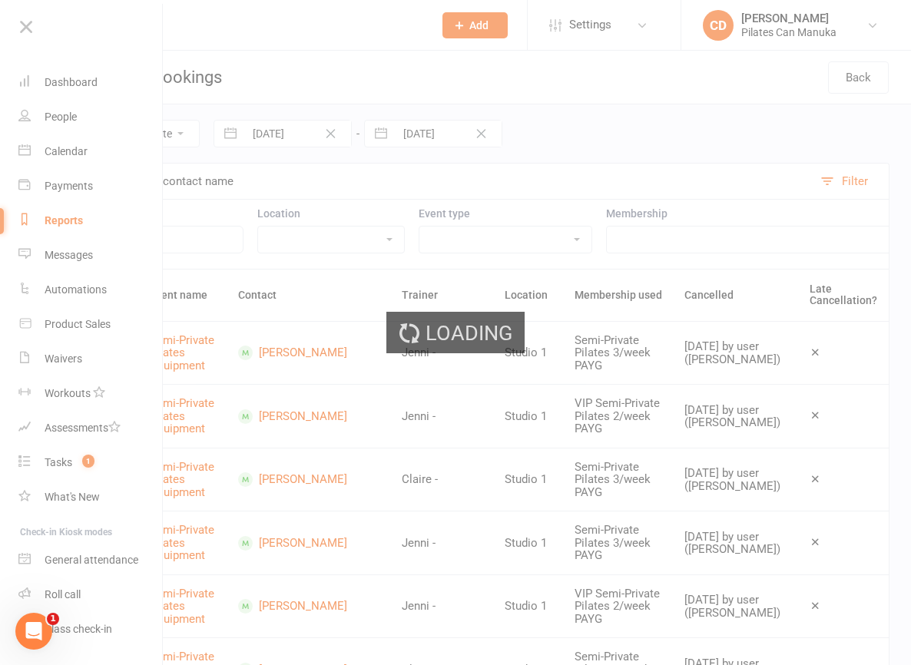
click at [329, 181] on input "text" at bounding box center [443, 181] width 738 height 35
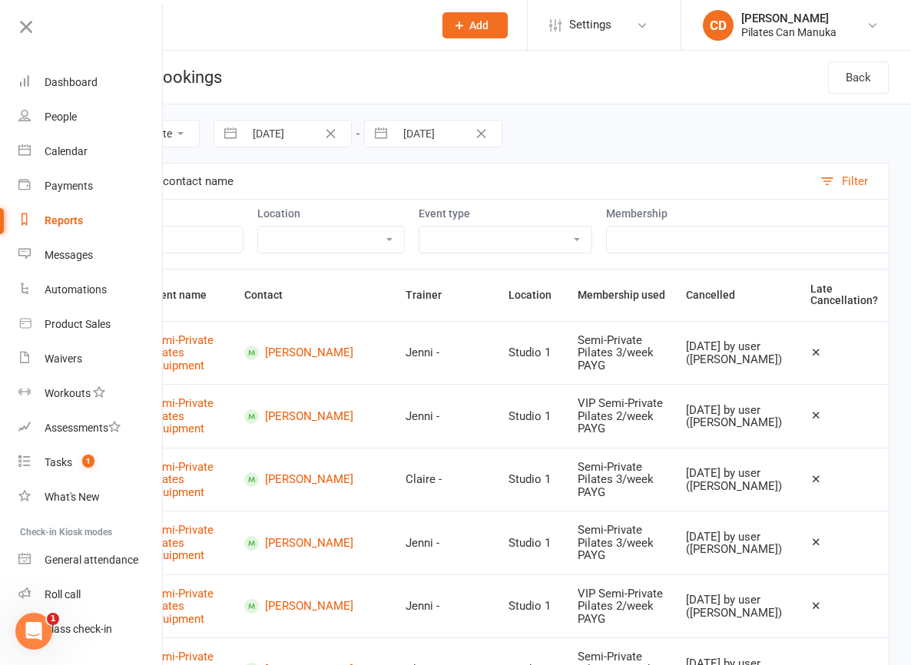
paste input "[PERSON_NAME]"
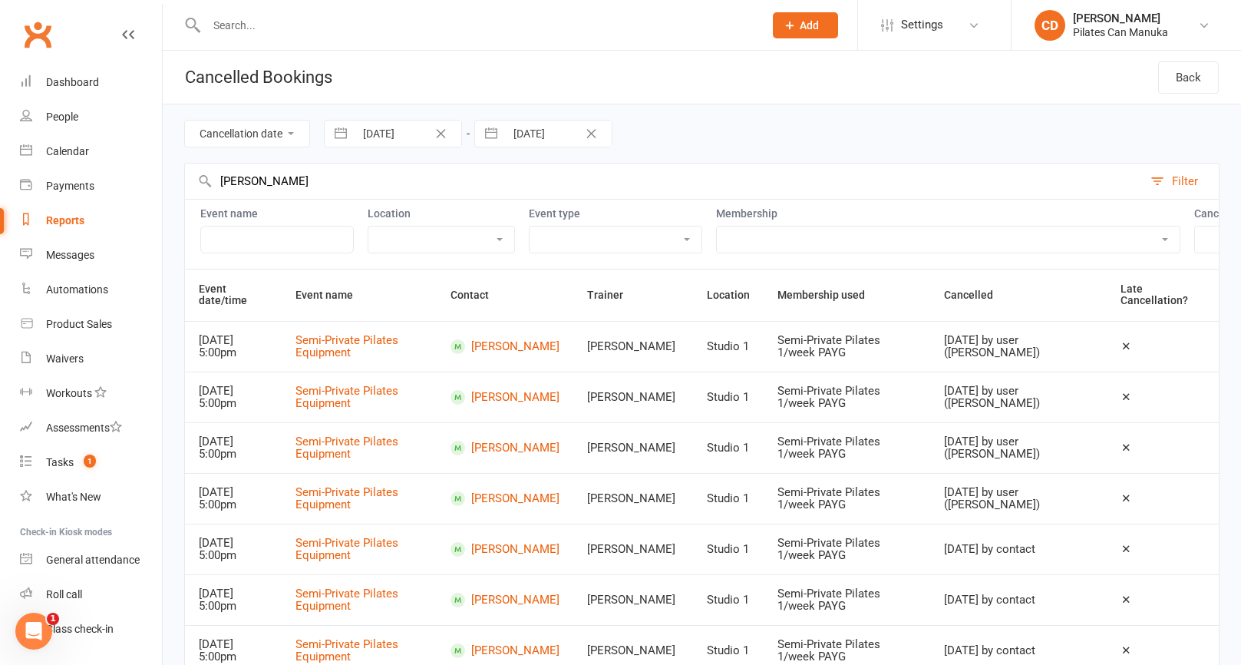
type input "[PERSON_NAME]"
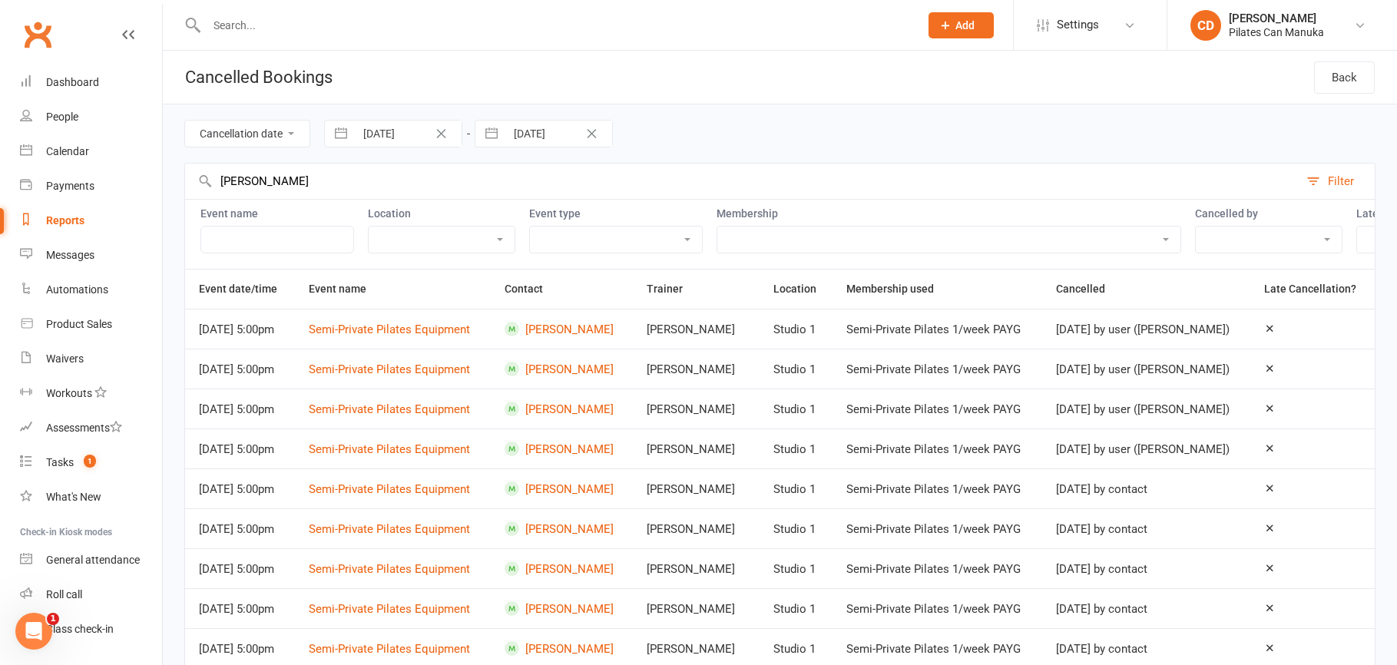
select select "true"
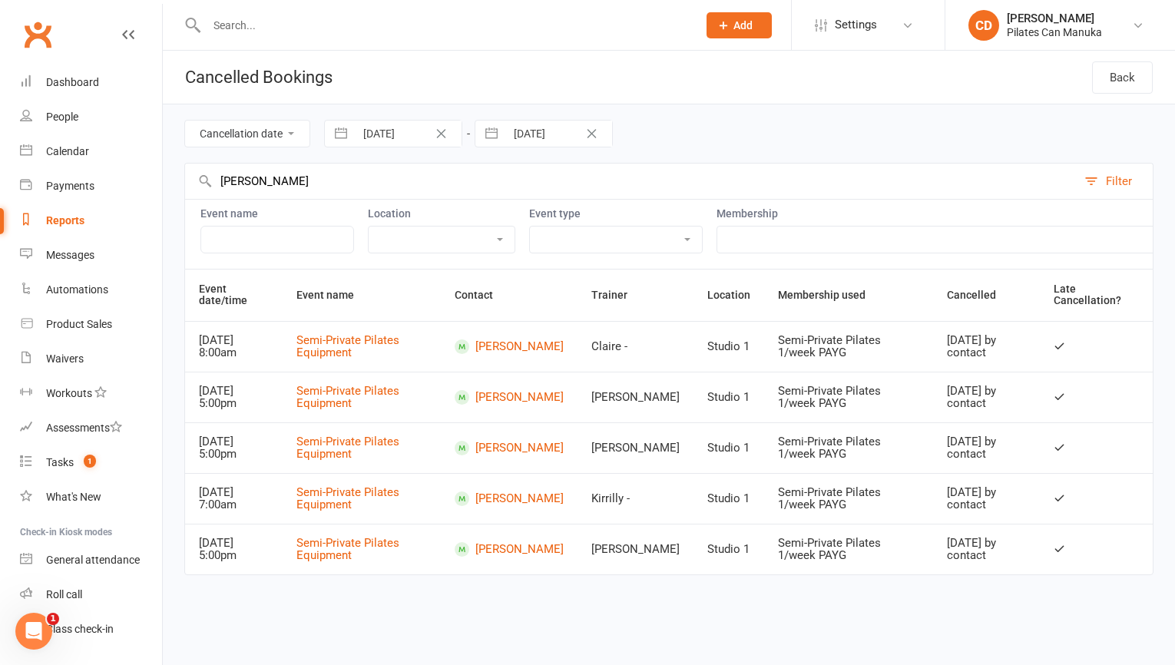
drag, startPoint x: 721, startPoint y: 97, endPoint x: 811, endPoint y: 101, distance: 89.9
click at [721, 97] on header "Cancelled Bookings Back" at bounding box center [669, 78] width 1012 height 54
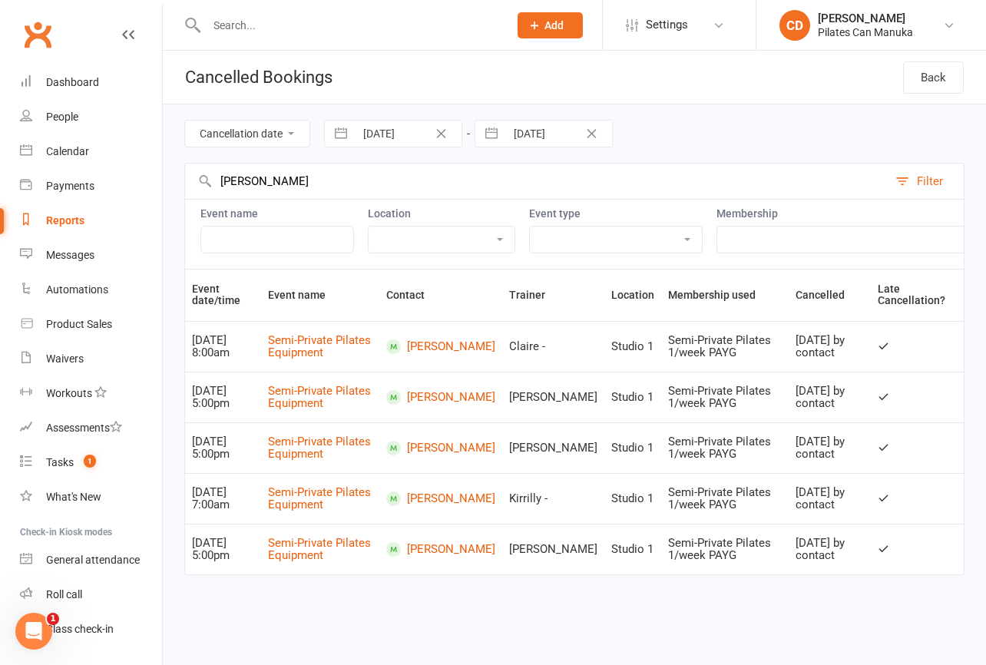
click at [263, 21] on input "text" at bounding box center [350, 25] width 296 height 21
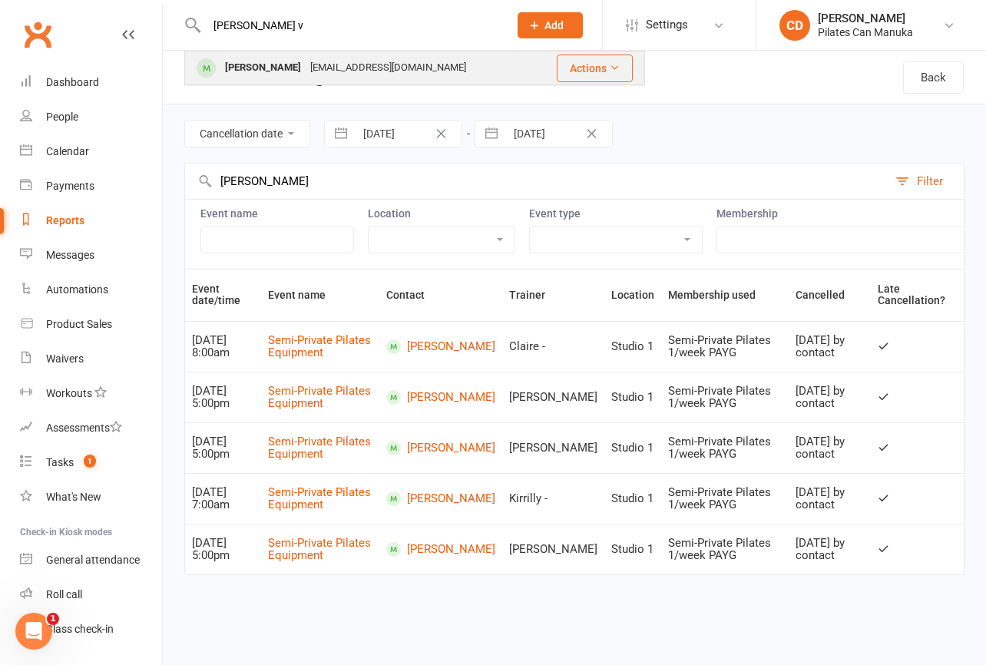
type input "[PERSON_NAME] v"
click at [273, 55] on div "[PERSON_NAME] [EMAIL_ADDRESS][DOMAIN_NAME]" at bounding box center [361, 67] width 351 height 31
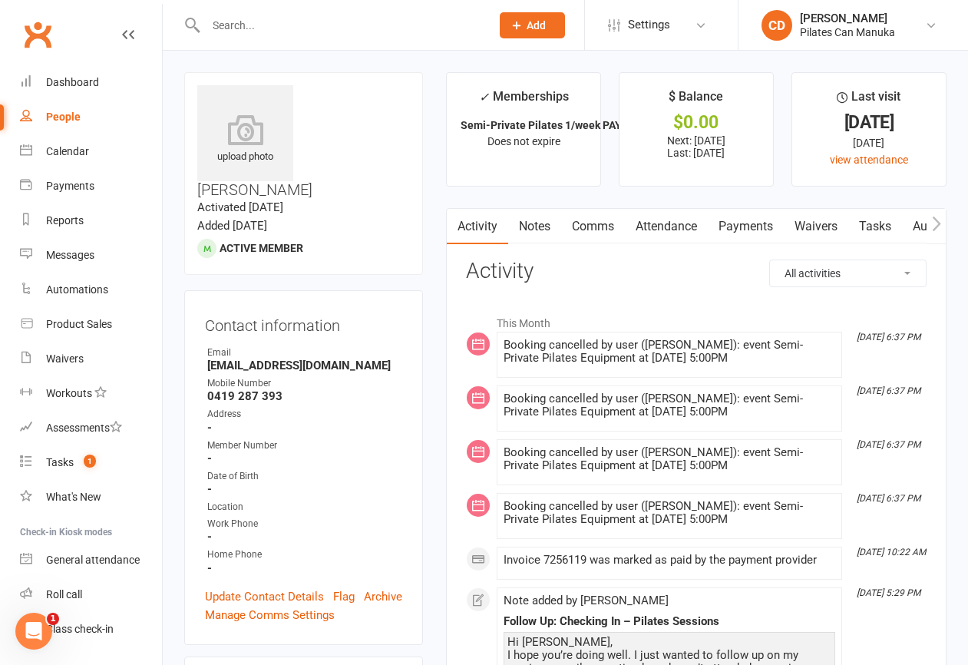
click at [533, 223] on link "Notes" at bounding box center [534, 226] width 53 height 35
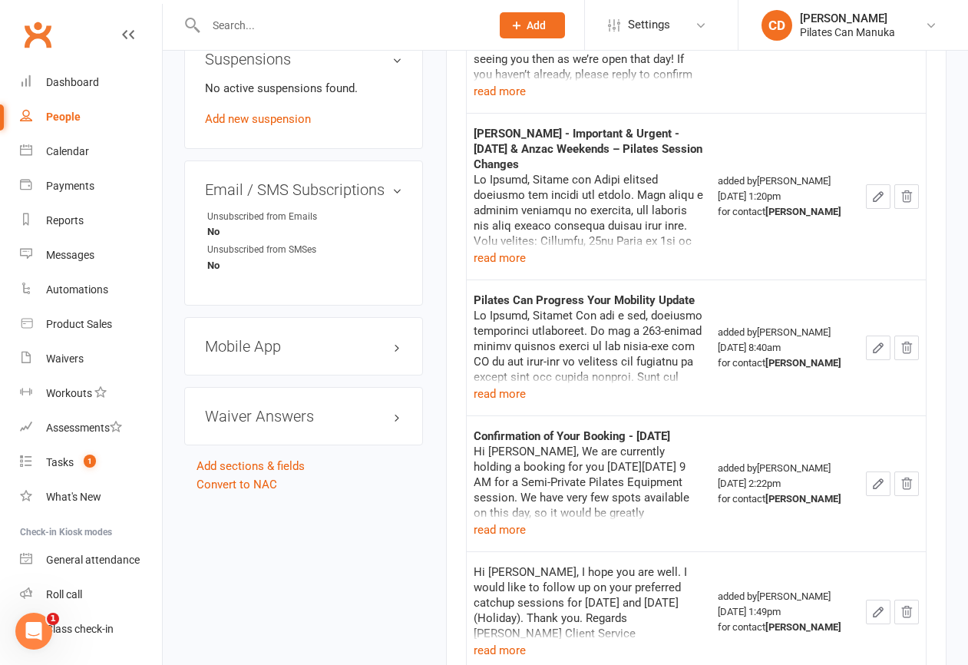
scroll to position [1152, 0]
